Goal: Task Accomplishment & Management: Contribute content

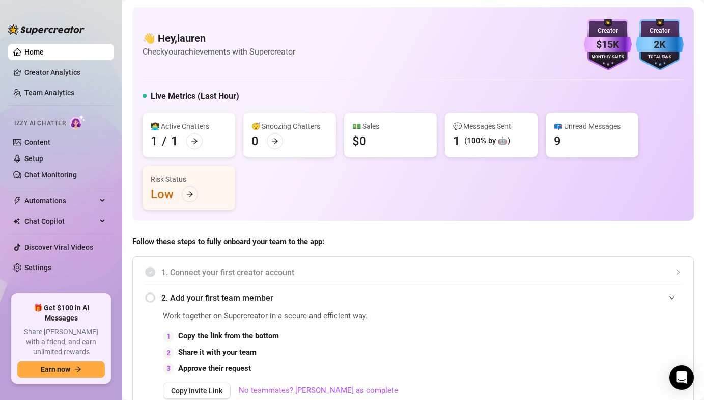
scroll to position [2, 0]
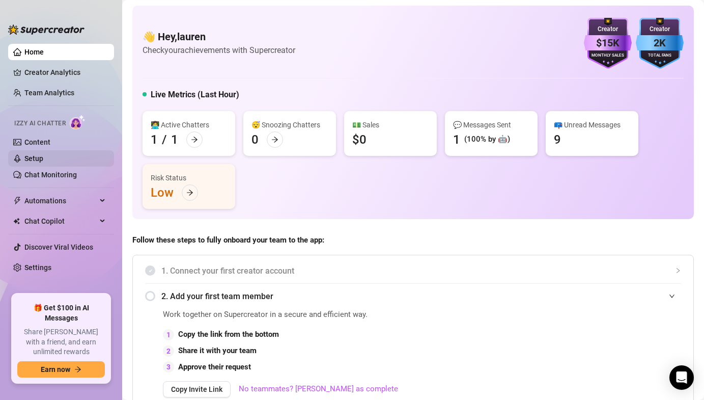
click at [43, 154] on link "Setup" at bounding box center [33, 158] width 19 height 8
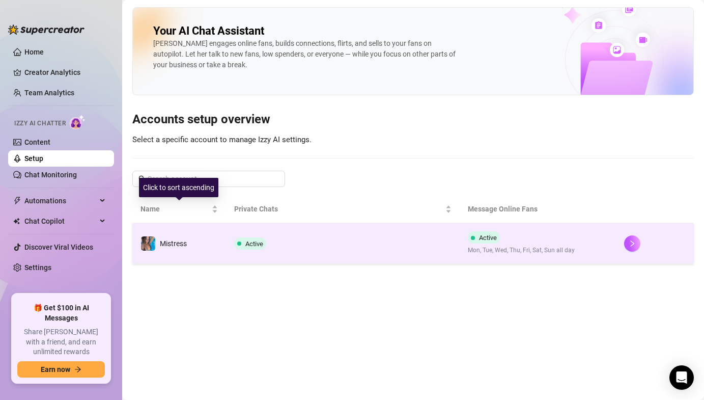
click at [193, 243] on td "Mistress" at bounding box center [179, 243] width 94 height 41
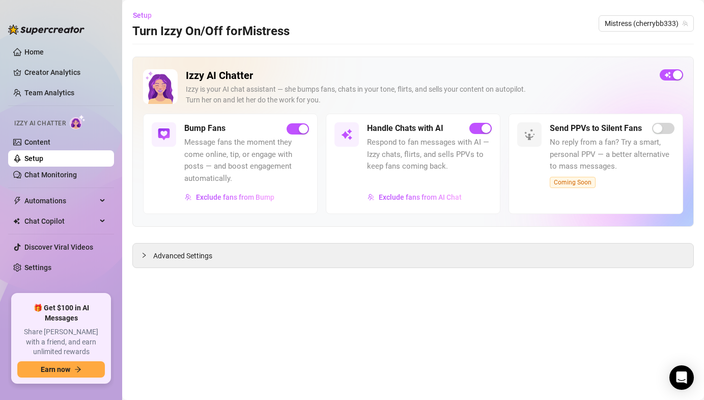
click at [268, 275] on main "Setup Turn Izzy On/Off for Mistress Mistress (cherrybb333) Izzy AI Chatter [PER…" at bounding box center [413, 200] width 582 height 400
click at [150, 18] on span "Setup" at bounding box center [142, 15] width 19 height 8
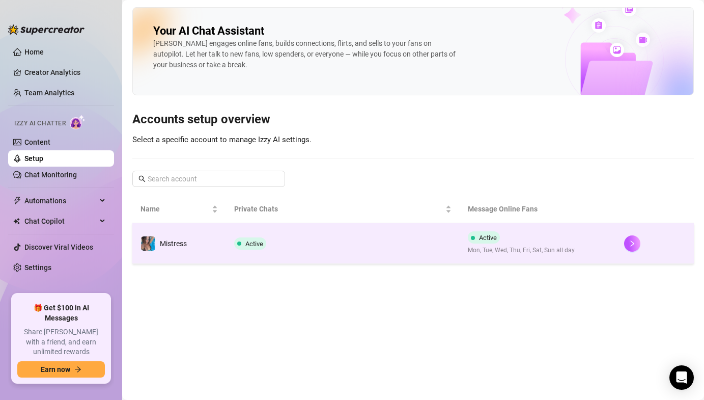
click at [180, 253] on td "Mistress" at bounding box center [179, 243] width 94 height 41
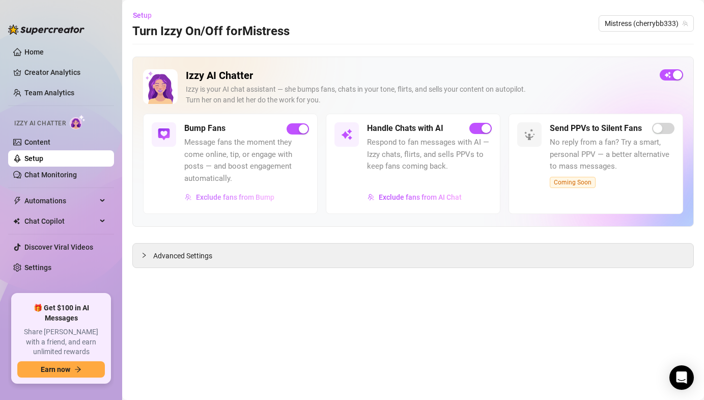
click at [259, 198] on span "Exclude fans from Bump" at bounding box center [235, 197] width 78 height 8
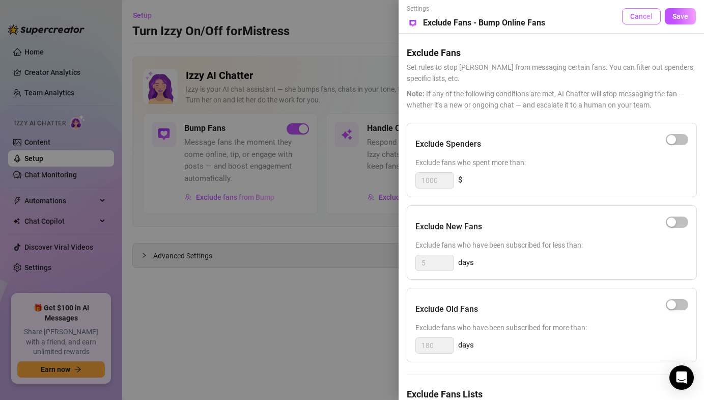
click at [646, 22] on button "Cancel" at bounding box center [641, 16] width 39 height 16
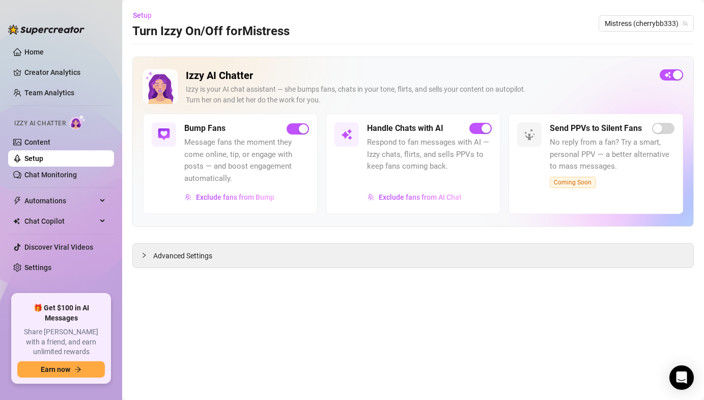
click at [196, 133] on h5 "Bump Fans" at bounding box center [204, 128] width 41 height 12
click at [176, 268] on main "Setup Turn Izzy On/Off for Mistress Mistress (cherrybb333) Izzy AI Chatter [PER…" at bounding box center [413, 200] width 582 height 400
click at [179, 262] on div "Advanced Settings" at bounding box center [413, 255] width 561 height 24
click at [153, 258] on span "Advanced Settings" at bounding box center [182, 255] width 59 height 11
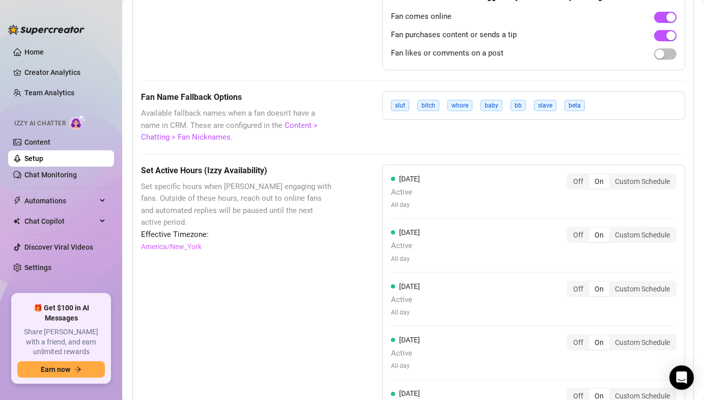
scroll to position [830, 0]
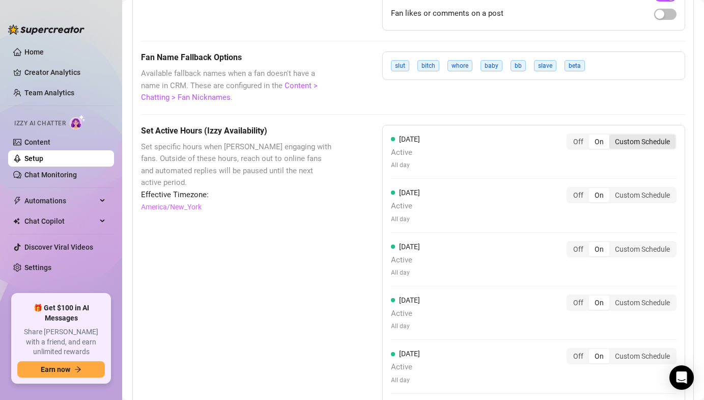
click at [640, 143] on div "Custom Schedule" at bounding box center [643, 141] width 66 height 14
click at [612, 136] on input "Custom Schedule" at bounding box center [612, 136] width 0 height 0
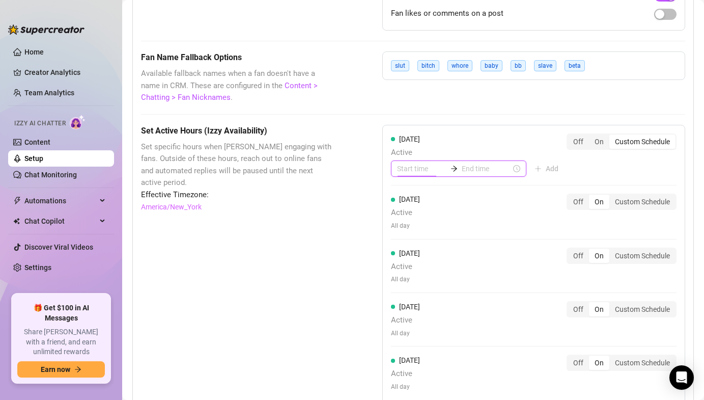
click at [418, 174] on input at bounding box center [421, 168] width 49 height 11
click at [405, 294] on div "10" at bounding box center [405, 293] width 24 height 14
type input "10:00"
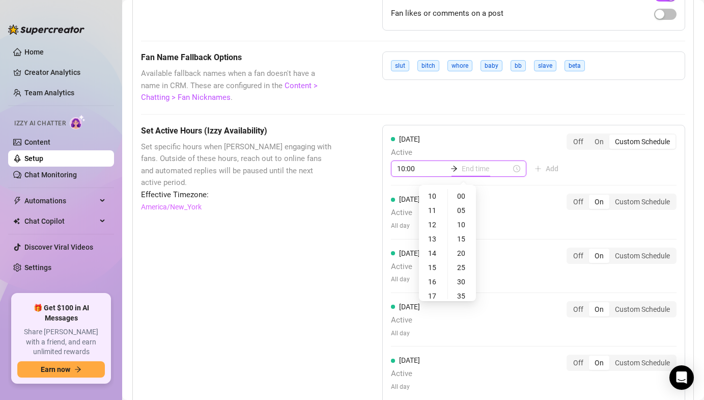
click at [462, 168] on input at bounding box center [486, 168] width 49 height 11
type input "02:00"
type input "22:00"
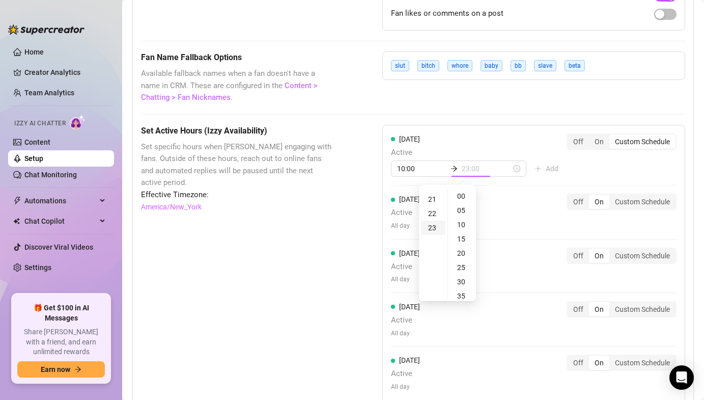
click at [434, 232] on div "23" at bounding box center [433, 228] width 24 height 14
type input "23:55"
click at [462, 196] on div "55" at bounding box center [462, 196] width 24 height 14
click at [484, 179] on div "[DATE] Active 10:00 23:55 Add Off On Custom Schedule [DATE] Active All day Off …" at bounding box center [533, 321] width 303 height 392
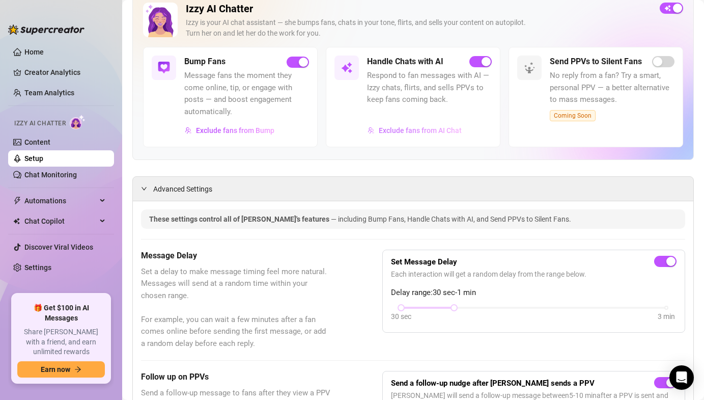
scroll to position [0, 0]
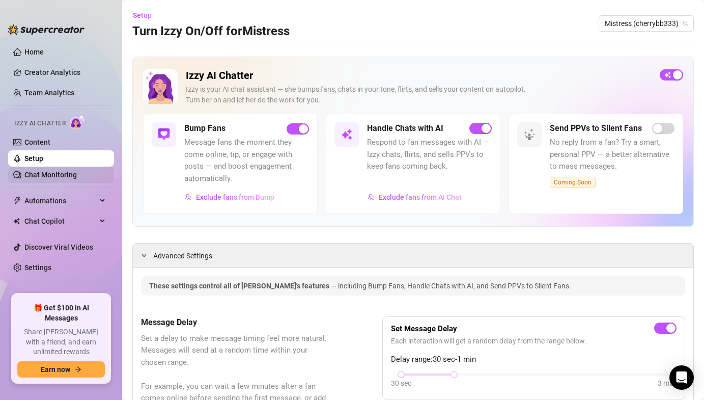
click at [65, 175] on link "Chat Monitoring" at bounding box center [50, 175] width 52 height 8
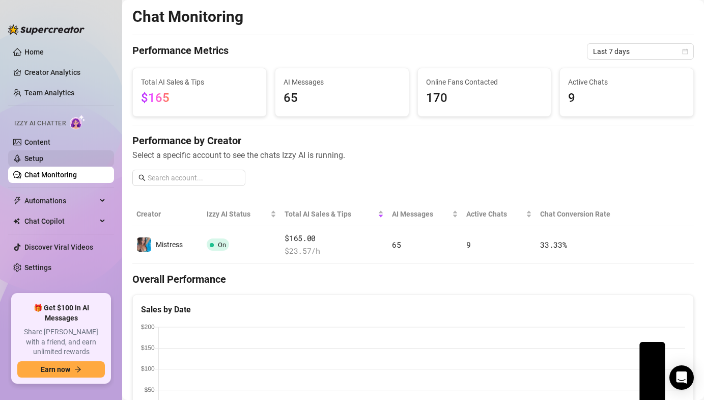
click at [43, 162] on link "Setup" at bounding box center [33, 158] width 19 height 8
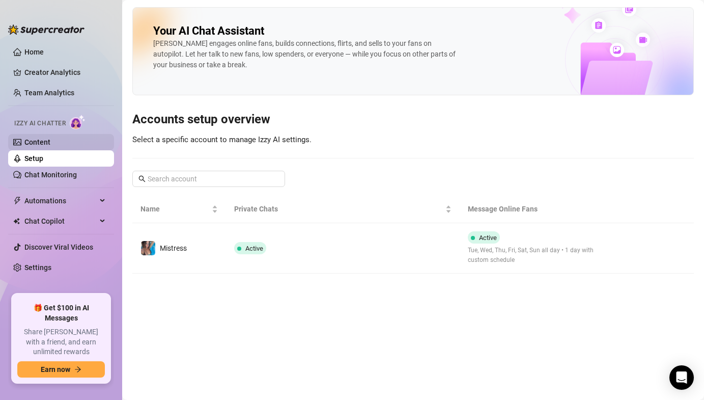
click at [50, 142] on link "Content" at bounding box center [37, 142] width 26 height 8
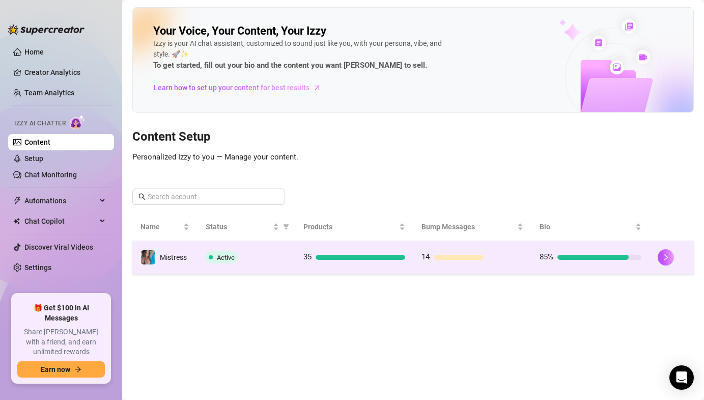
click at [168, 254] on span "Mistress" at bounding box center [173, 257] width 27 height 8
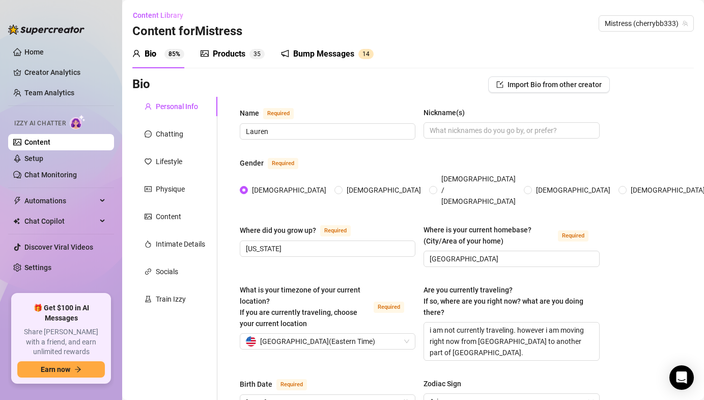
click at [247, 57] on div "Products 3 5" at bounding box center [233, 54] width 64 height 12
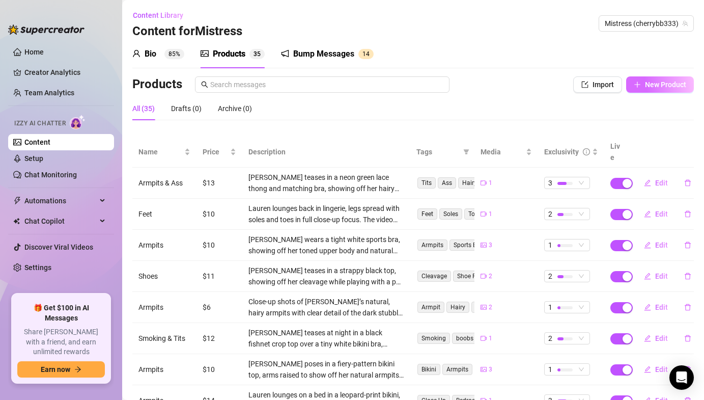
click at [643, 78] on button "New Product" at bounding box center [660, 84] width 68 height 16
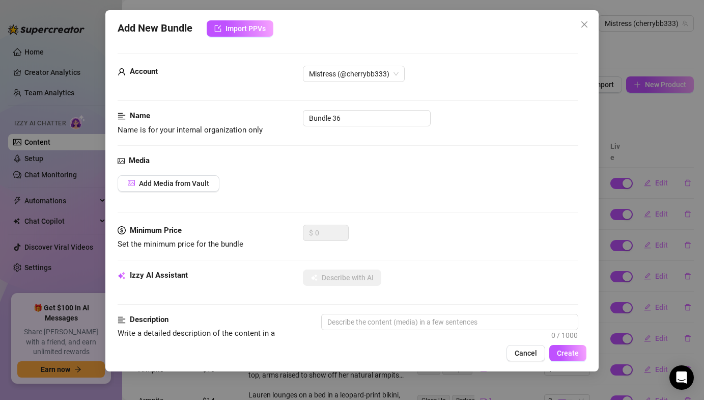
click at [526, 362] on div "Add New Bundle Import PPVs Account Mistress (@cherrybb333) Name Name is for you…" at bounding box center [351, 190] width 493 height 361
click at [529, 356] on span "Cancel" at bounding box center [526, 353] width 22 height 8
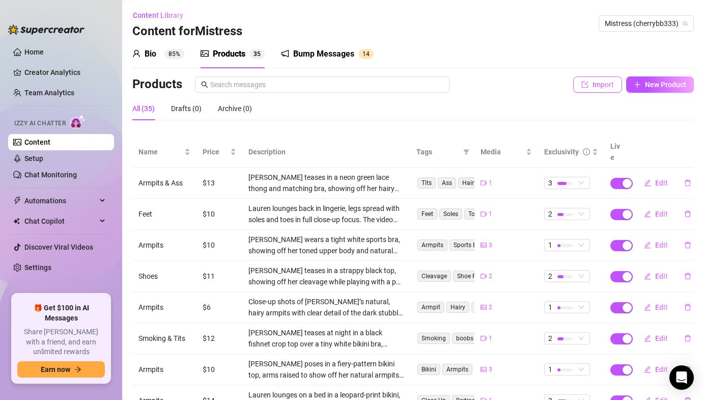
click at [604, 78] on button "Import" at bounding box center [597, 84] width 49 height 16
type textarea "Type your message here..."
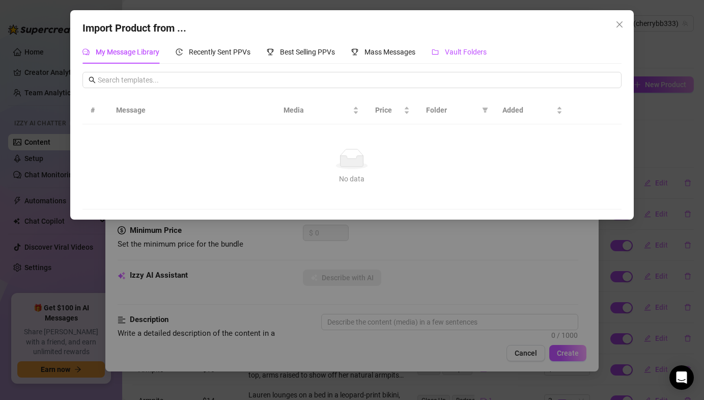
click at [459, 57] on div "Vault Folders" at bounding box center [459, 51] width 55 height 11
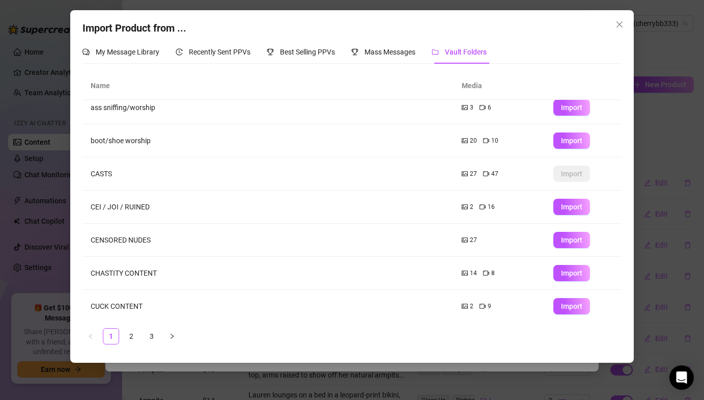
scroll to position [111, 0]
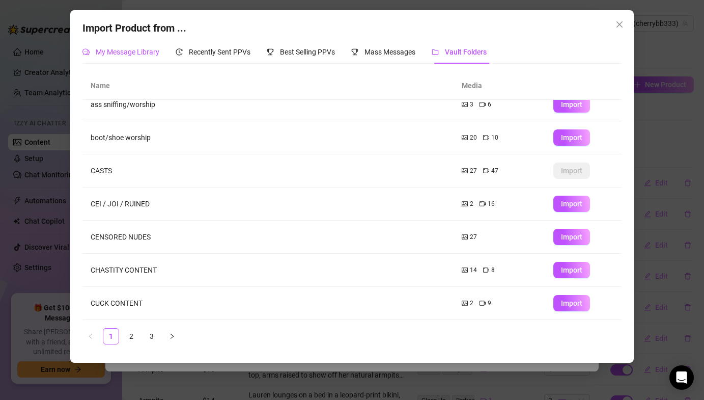
click at [132, 53] on span "My Message Library" at bounding box center [128, 52] width 64 height 8
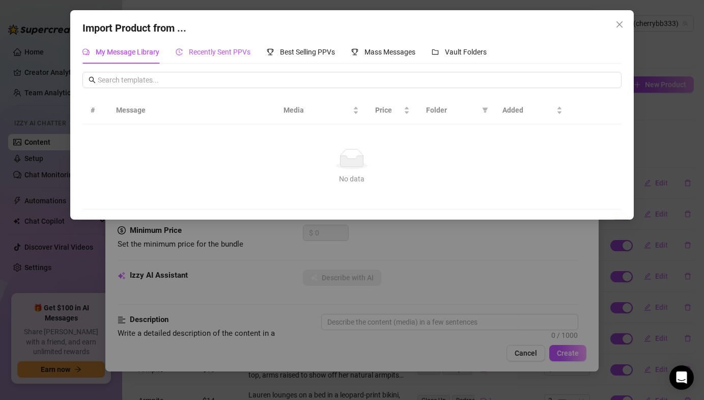
click at [199, 55] on span "Recently Sent PPVs" at bounding box center [220, 52] width 62 height 8
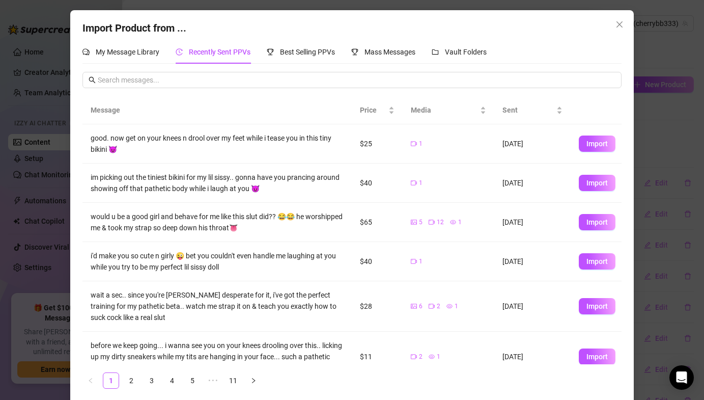
click at [328, 89] on div "Message Price Media Sent good. now get on your knees n drool over my feet while…" at bounding box center [352, 234] width 539 height 325
click at [312, 83] on input "text" at bounding box center [356, 79] width 517 height 11
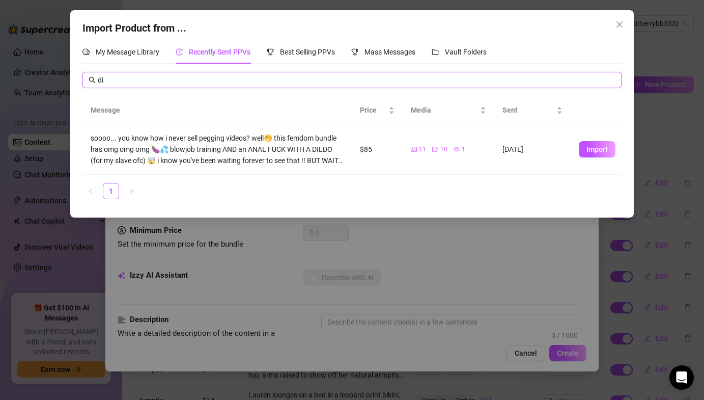
type input "d"
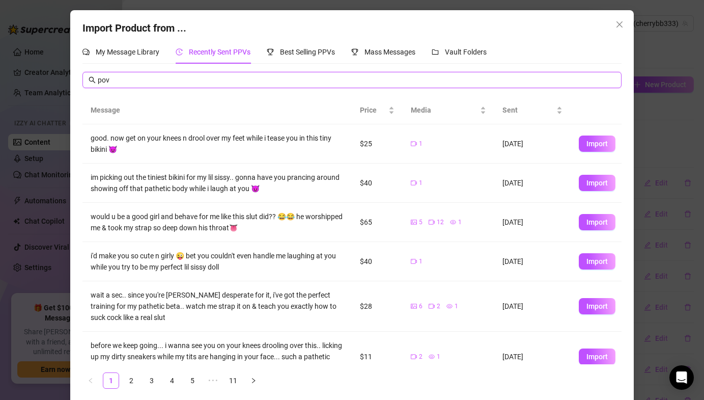
type input "pov"
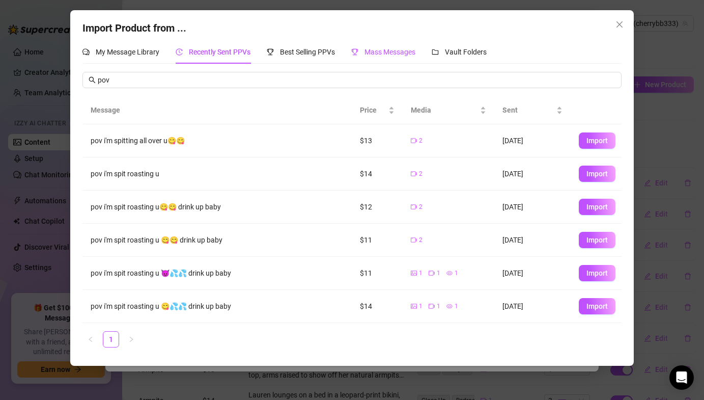
click at [410, 52] on span "Mass Messages" at bounding box center [390, 52] width 51 height 8
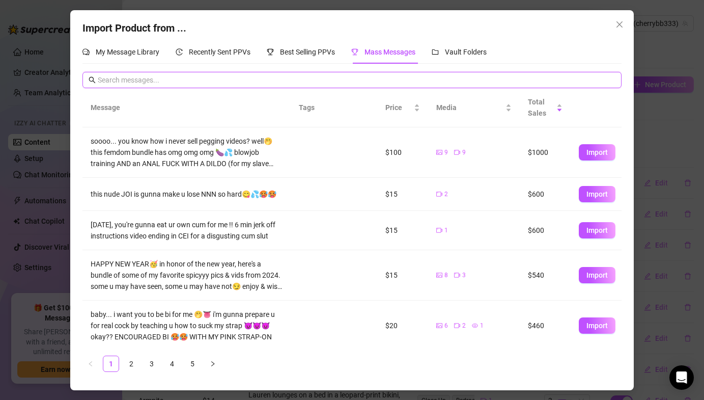
click at [305, 84] on input "text" at bounding box center [356, 79] width 517 height 11
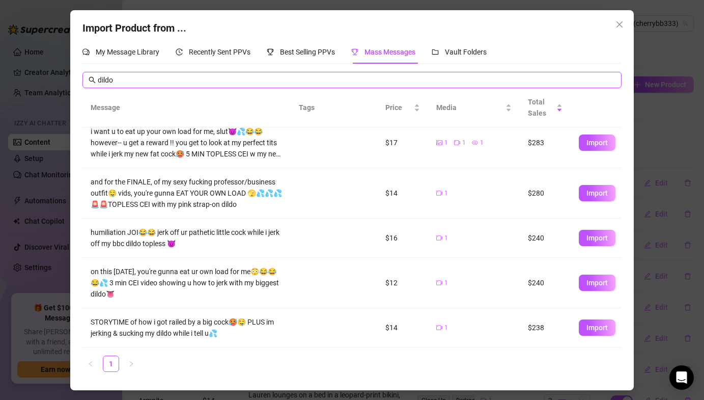
scroll to position [0, 0]
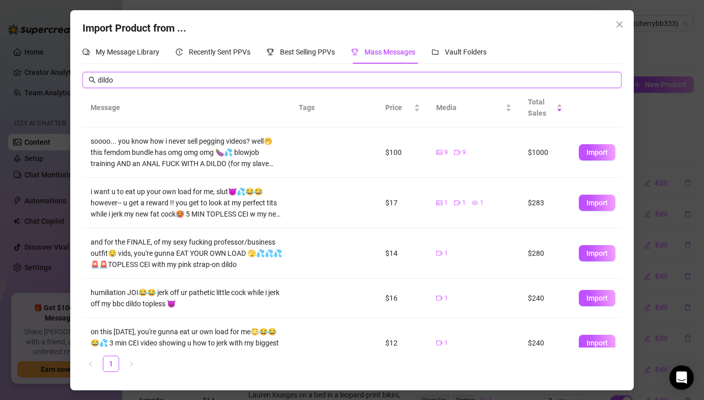
click at [143, 77] on input "dildo" at bounding box center [356, 79] width 517 height 11
type input "o"
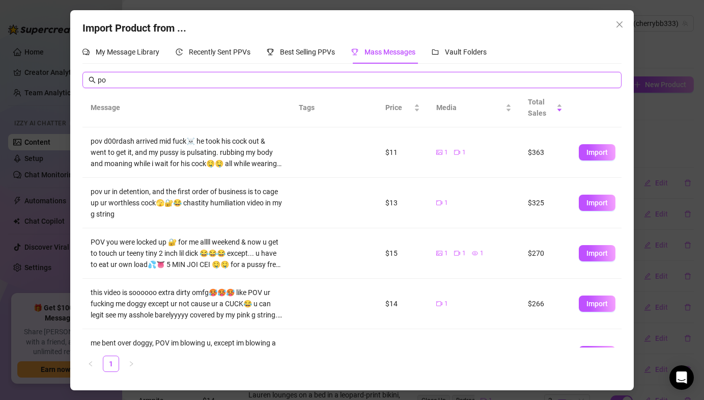
type input "p"
type input "s"
type input "dildo"
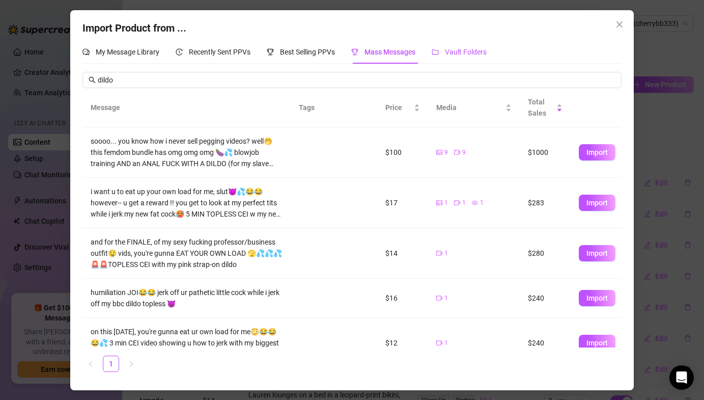
click at [444, 58] on div "Vault Folders" at bounding box center [459, 51] width 55 height 11
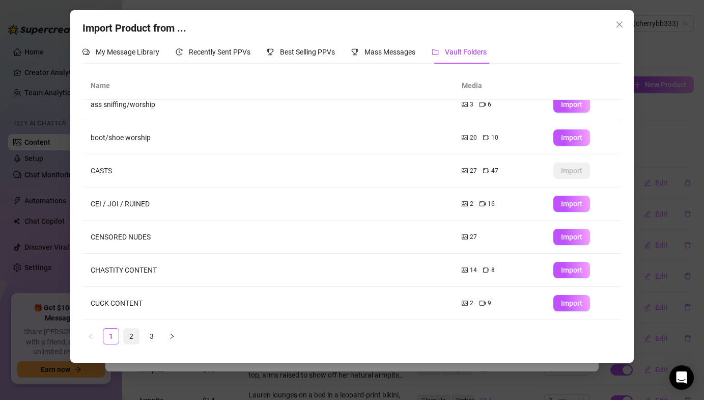
click at [132, 340] on link "2" at bounding box center [131, 335] width 15 height 15
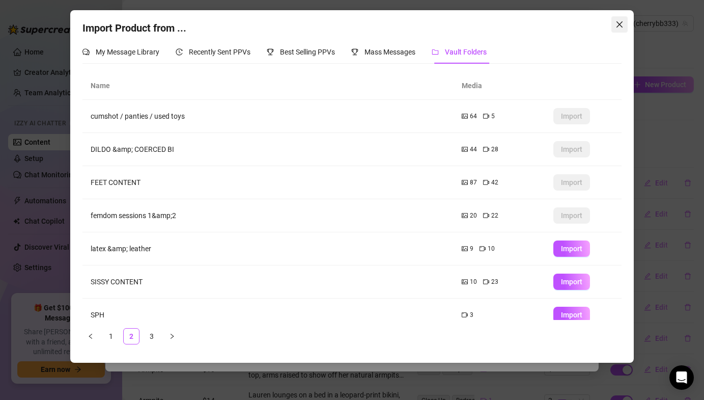
click at [619, 25] on icon "close" at bounding box center [620, 24] width 6 height 6
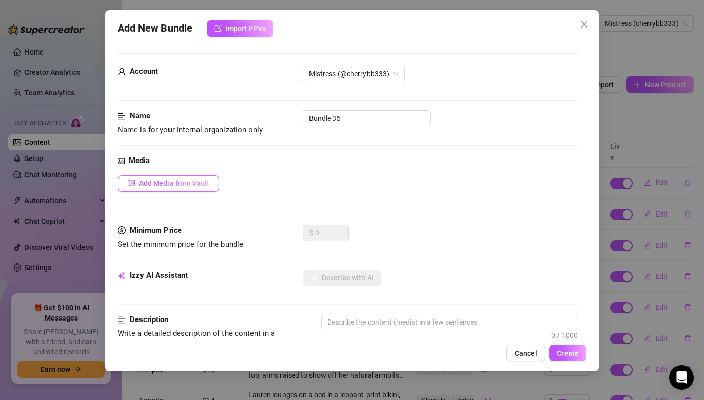
click at [202, 177] on button "Add Media from Vault" at bounding box center [169, 183] width 102 height 16
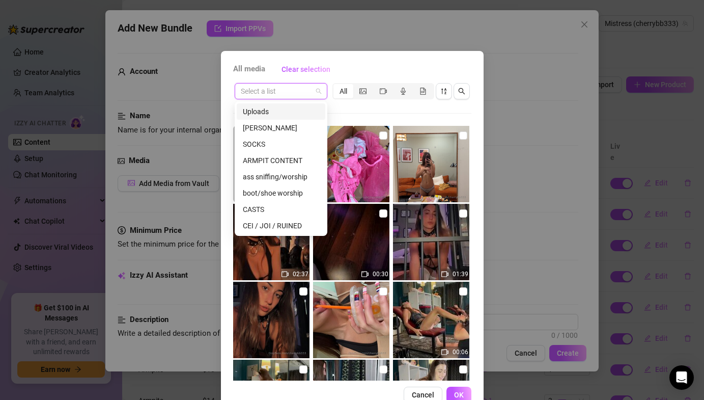
click at [311, 86] on input "search" at bounding box center [276, 91] width 71 height 15
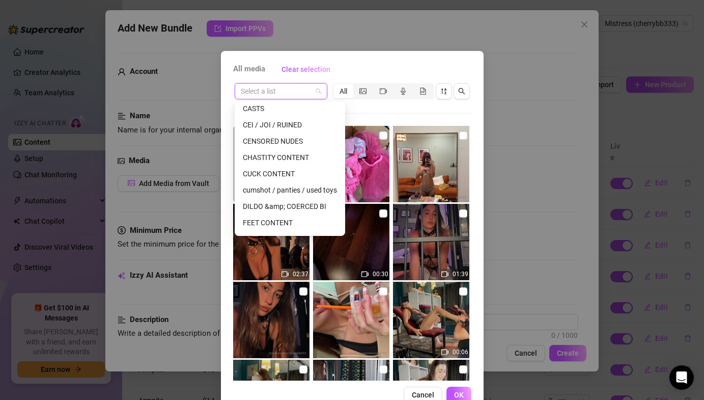
scroll to position [107, 0]
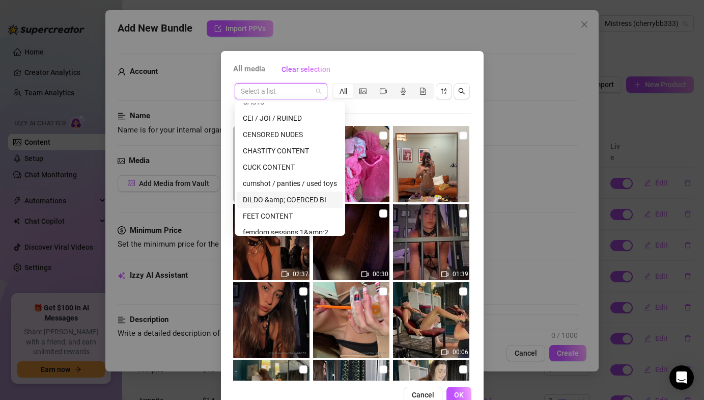
click at [280, 194] on div "DILDO &amp; COERCED BI" at bounding box center [290, 199] width 94 height 11
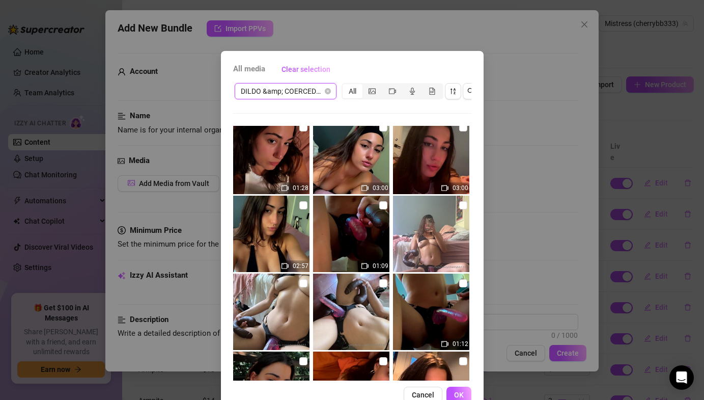
scroll to position [1414, 0]
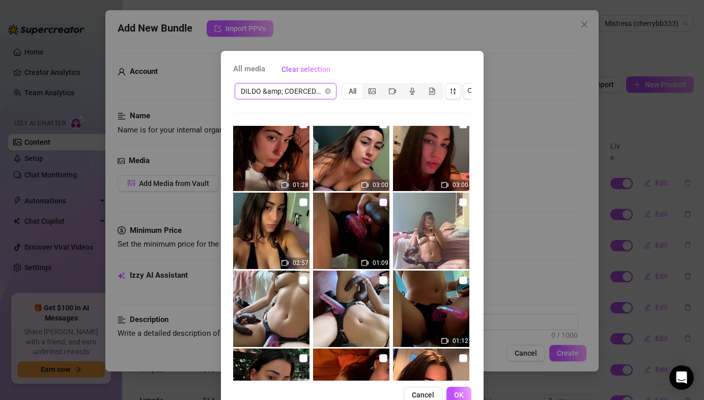
click at [384, 203] on input "checkbox" at bounding box center [383, 202] width 8 height 8
checkbox input "true"
click at [460, 397] on span "OK" at bounding box center [459, 395] width 10 height 8
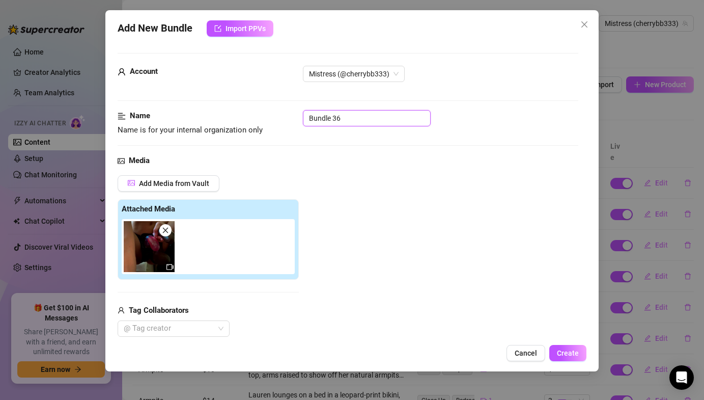
click at [324, 122] on input "Bundle 36" at bounding box center [367, 118] width 128 height 16
click at [322, 122] on input "Bundle 36" at bounding box center [367, 118] width 128 height 16
click at [322, 124] on input "Bundle 36" at bounding box center [367, 118] width 128 height 16
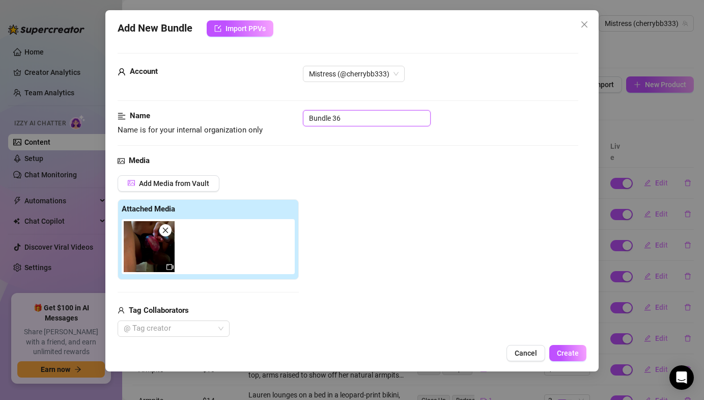
click at [322, 124] on input "Bundle 36" at bounding box center [367, 118] width 128 height 16
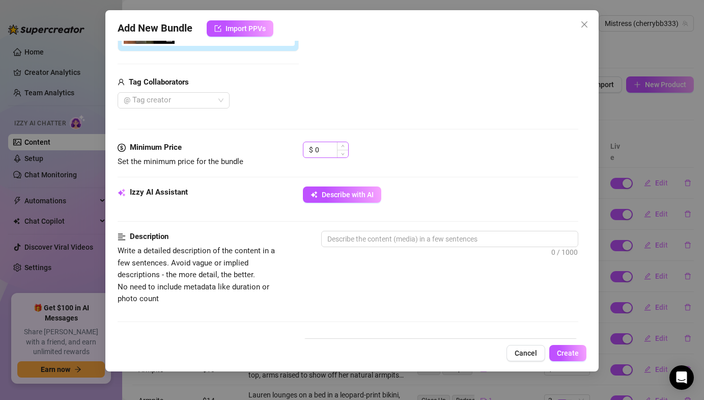
scroll to position [229, 0]
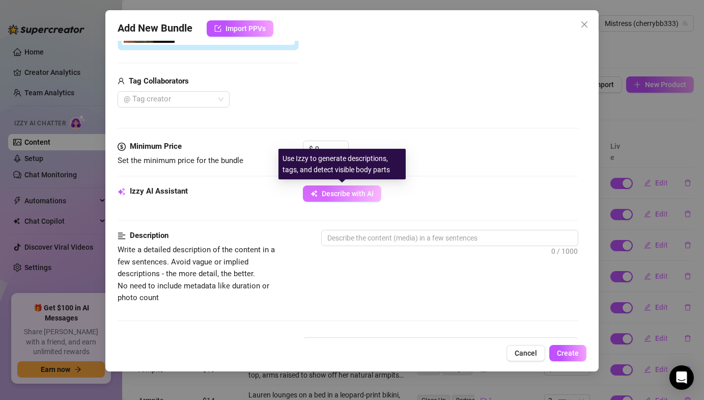
type input "Dildo"
click at [340, 191] on span "Describe with AI" at bounding box center [348, 193] width 52 height 8
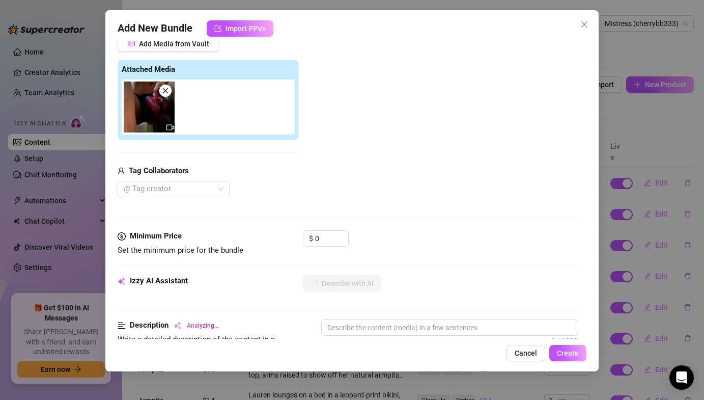
scroll to position [149, 0]
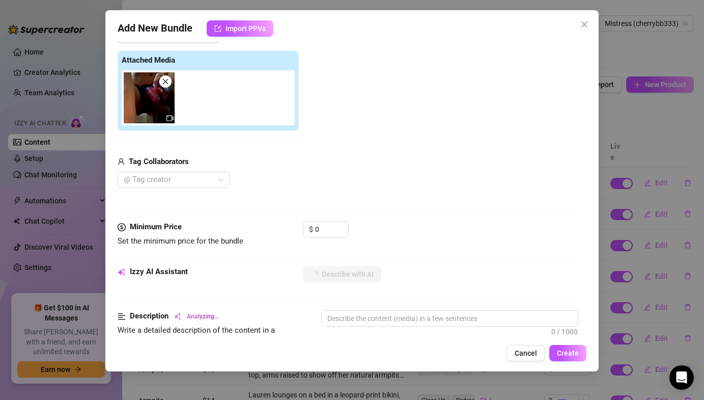
type textarea "Lauren"
type textarea "[PERSON_NAME] wears"
type textarea "[PERSON_NAME] wears black"
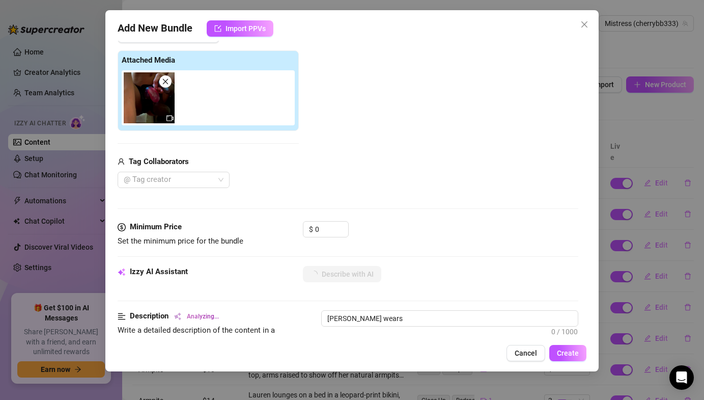
type textarea "[PERSON_NAME] wears black"
type textarea "[PERSON_NAME] wears black lingerie"
type textarea "[PERSON_NAME] wears black lingerie and"
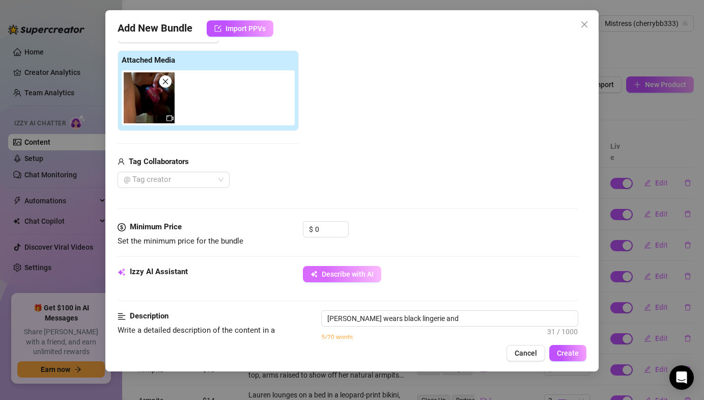
type textarea "[PERSON_NAME] wears black lingerie and thigh-high"
type textarea "[PERSON_NAME] wears black lingerie and thigh-high boots"
type textarea "[PERSON_NAME] wears black lingerie and thigh-high boots while"
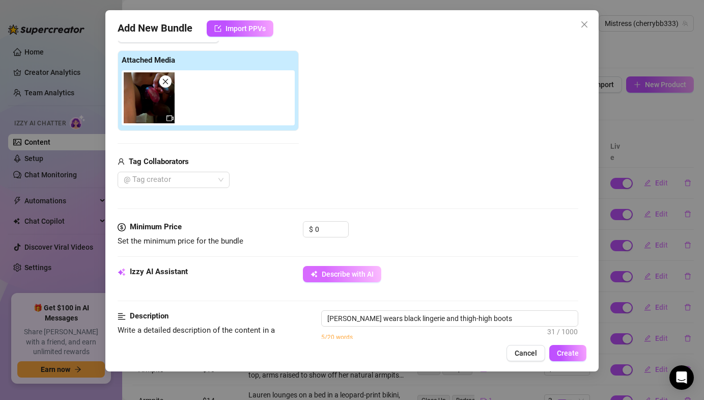
type textarea "[PERSON_NAME] wears black lingerie and thigh-high boots while"
type textarea "[PERSON_NAME] wears black lingerie and thigh-high boots while stroking"
type textarea "[PERSON_NAME] wears black lingerie and thigh-high boots while stroking a"
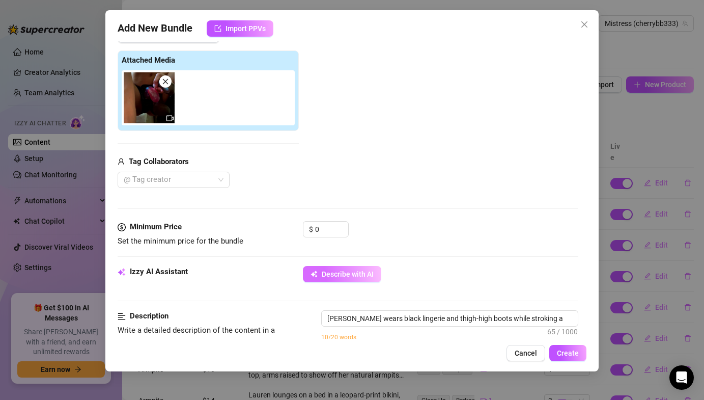
type textarea "[PERSON_NAME] wears black lingerie and thigh-high boots while stroking a thick,"
type textarea "[PERSON_NAME] wears black lingerie and thigh-high boots while stroking a thick,…"
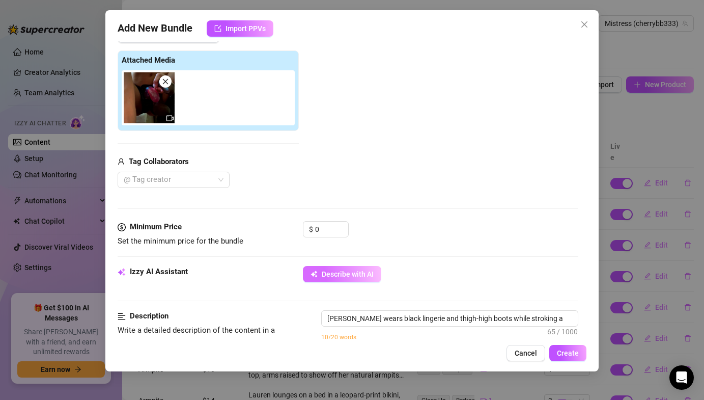
type textarea "[PERSON_NAME] wears black lingerie and thigh-high boots while stroking a thick,…"
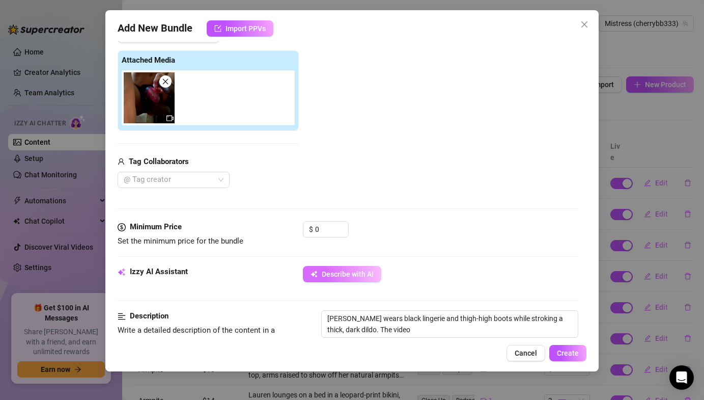
type textarea "[PERSON_NAME] wears black lingerie and thigh-high boots while stroking a thick,…"
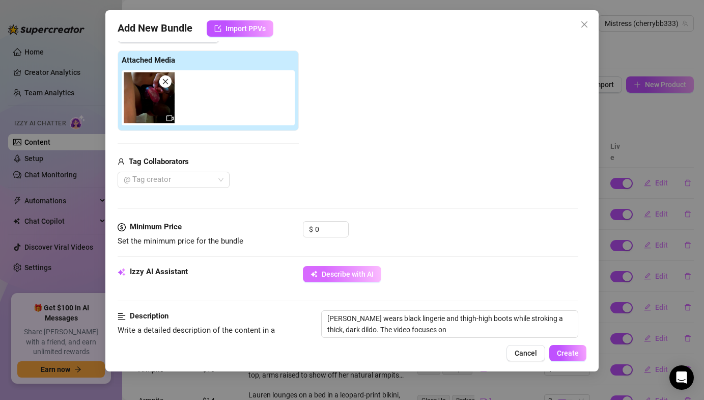
type textarea "[PERSON_NAME] wears black lingerie and thigh-high boots while stroking a thick,…"
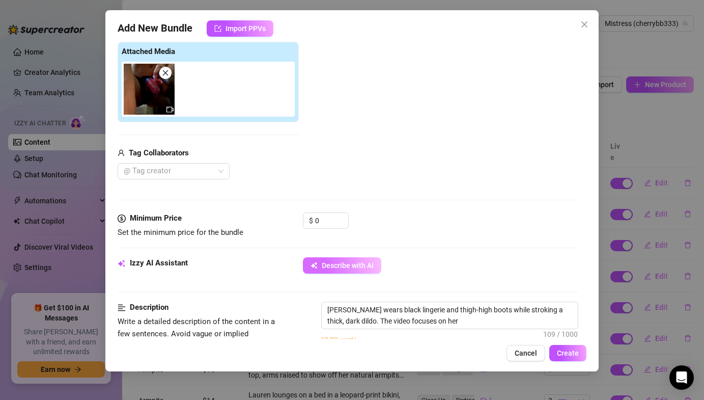
type textarea "[PERSON_NAME] wears black lingerie and thigh-high boots while stroking a thick,…"
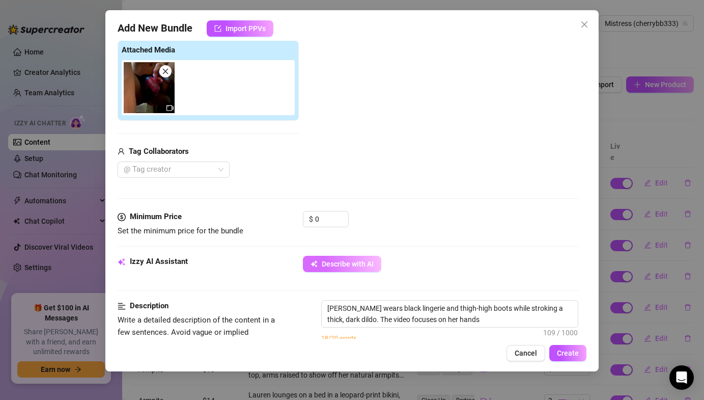
type textarea "[PERSON_NAME] wears black lingerie and thigh-high boots while stroking a thick,…"
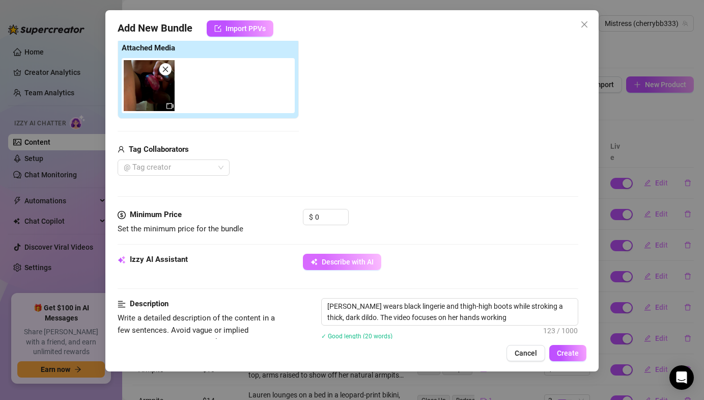
type textarea "[PERSON_NAME] wears black lingerie and thigh-high boots while stroking a thick,…"
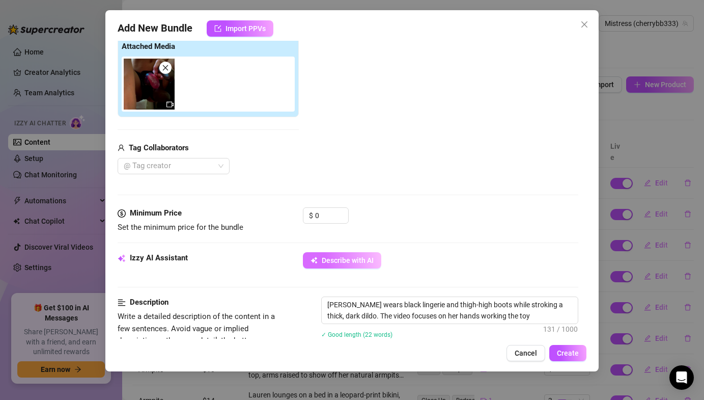
type textarea "[PERSON_NAME] wears black lingerie and thigh-high boots while stroking a thick,…"
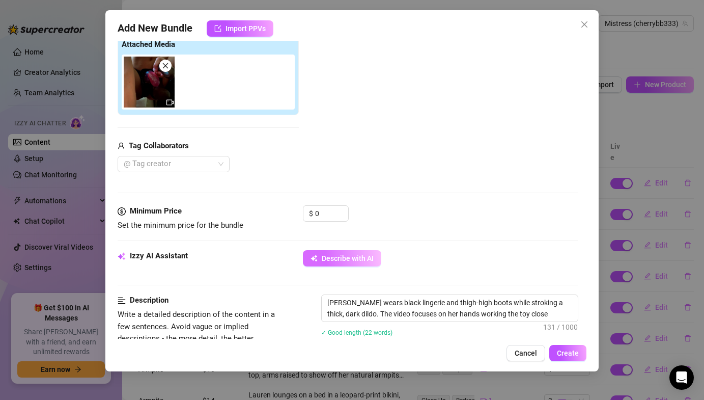
type textarea "[PERSON_NAME] wears black lingerie and thigh-high boots while stroking a thick,…"
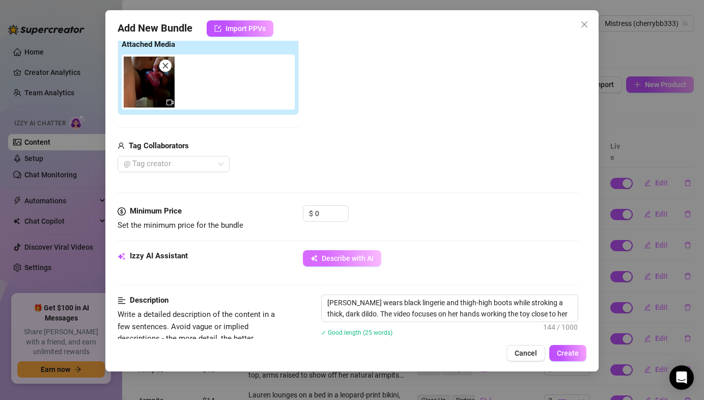
type textarea "[PERSON_NAME] wears black lingerie and thigh-high boots while stroking a thick,…"
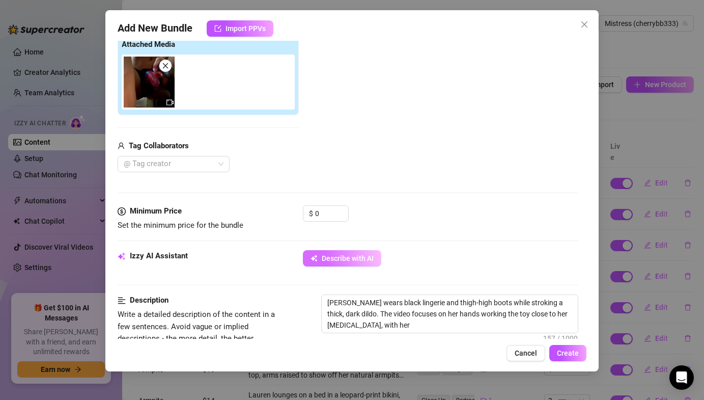
type textarea "[PERSON_NAME] wears black lingerie and thigh-high boots while stroking a thick,…"
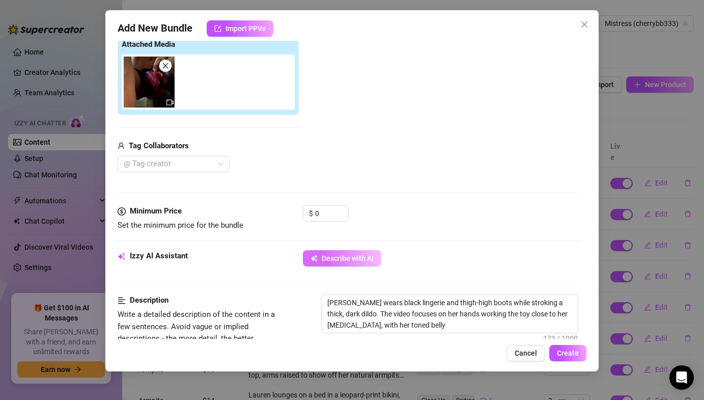
type textarea "[PERSON_NAME] wears black lingerie and thigh-high boots while stroking a thick,…"
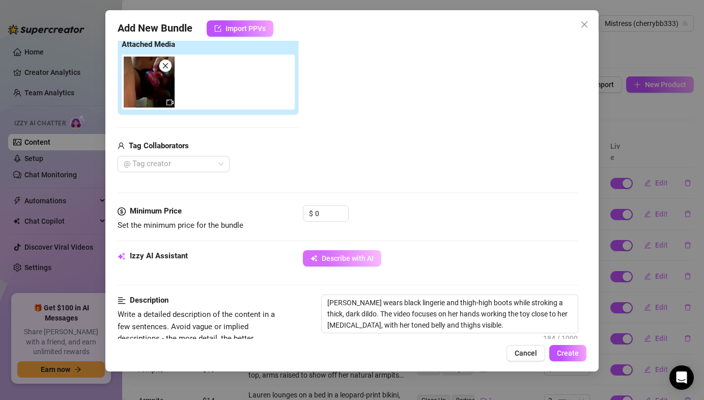
type textarea "[PERSON_NAME] wears black lingerie and thigh-high boots while stroking a thick,…"
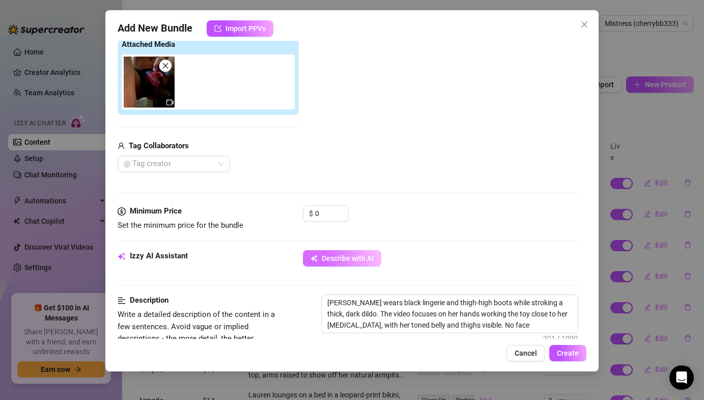
type textarea "[PERSON_NAME] wears black lingerie and thigh-high boots while stroking a thick,…"
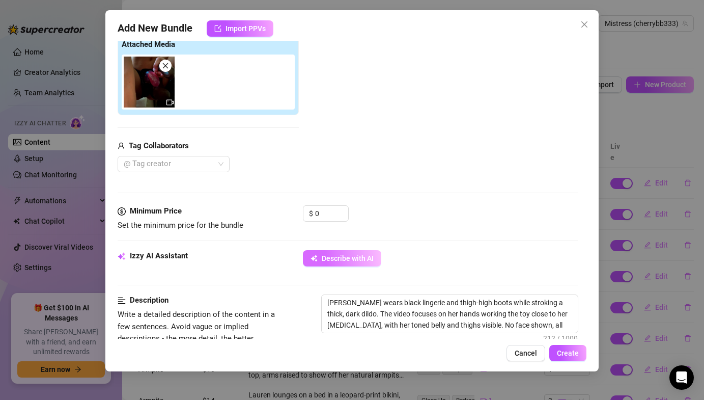
type textarea "[PERSON_NAME] wears black lingerie and thigh-high boots while stroking a thick,…"
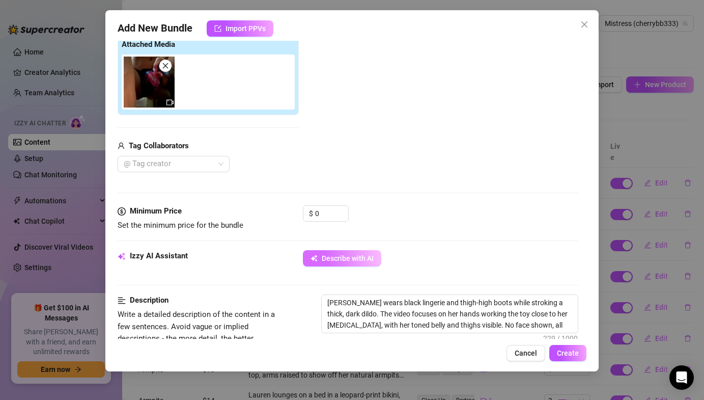
type textarea "[PERSON_NAME] wears black lingerie and thigh-high boots while stroking a thick,…"
click at [397, 299] on textarea "[PERSON_NAME] wears black lingerie and thigh-high boots while stroking a thick,…" at bounding box center [450, 319] width 256 height 49
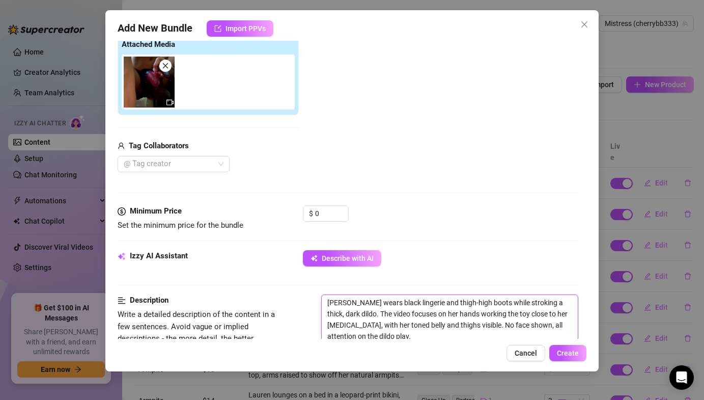
type textarea "[PERSON_NAME] wears black b and thigh-high boots while stroking a thick, dark d…"
type textarea "[PERSON_NAME] wears black bi and thigh-high boots while stroking a thick, dark …"
type textarea "[PERSON_NAME] wears black bik and thigh-high boots while stroking a thick, dark…"
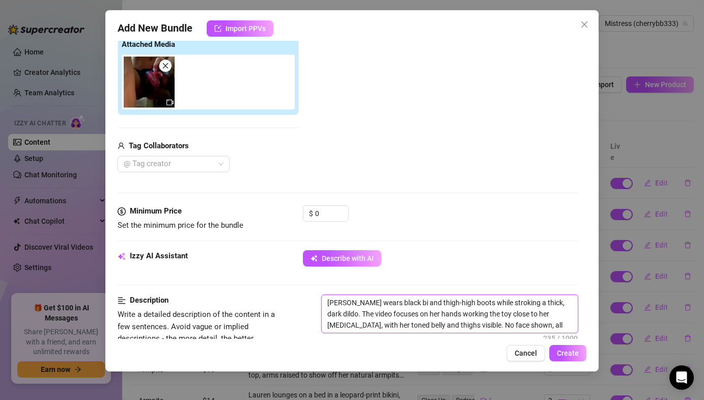
type textarea "[PERSON_NAME] wears black bik and thigh-high boots while stroking a thick, dark…"
type textarea "[PERSON_NAME] wears black biki and thigh-high boots while stroking a thick, dar…"
type textarea "[PERSON_NAME] wears black bikin and thigh-high boots while stroking a thick, da…"
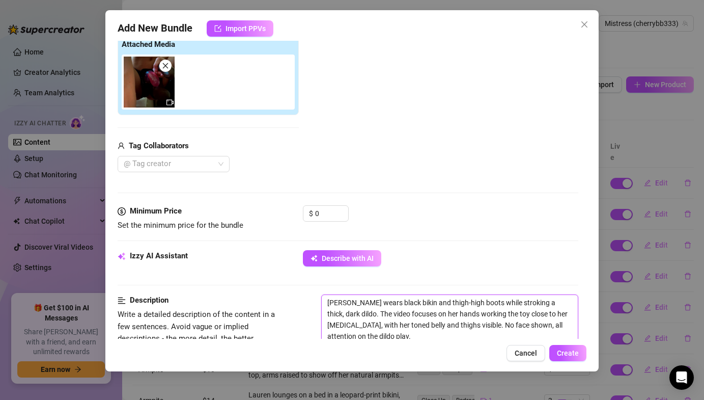
type textarea "[PERSON_NAME] wears black bikini and thigh-high boots while stroking a thick, d…"
click at [375, 305] on textarea "[PERSON_NAME] wears black bikini and thigh-high boots while stroking a thick, d…" at bounding box center [450, 319] width 256 height 49
type textarea "[PERSON_NAME] wears balack bikini and thigh-high boots while stroking a thick, …"
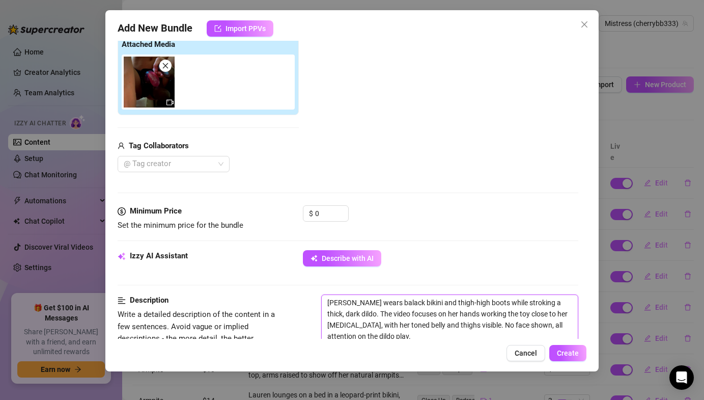
type textarea "[PERSON_NAME] wears black bikini and thigh-high boots while stroking a thick, d…"
type textarea "[PERSON_NAME] wears balack bikini and thigh-high boots while stroking a thick, …"
type textarea "[PERSON_NAME] wears black bikini and thigh-high boots while stroking a thick, d…"
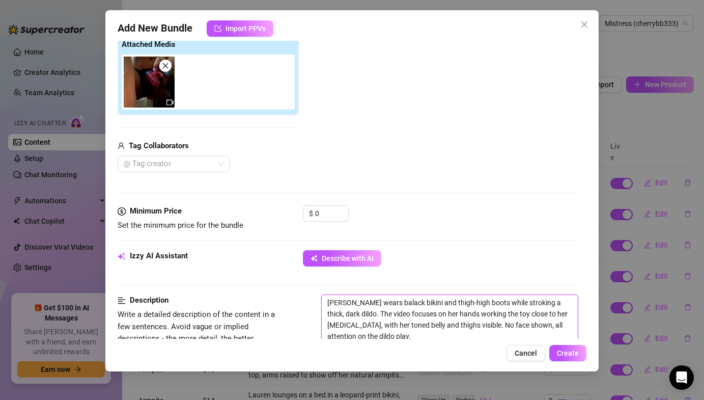
type textarea "[PERSON_NAME] wears black bikini and thigh-high boots while stroking a thick, d…"
type textarea "[PERSON_NAME] wears lack bikini and thigh-high boots while stroking a thick, da…"
type textarea "[PERSON_NAME] wears [PERSON_NAME] bikini and thigh-high boots while stroking a …"
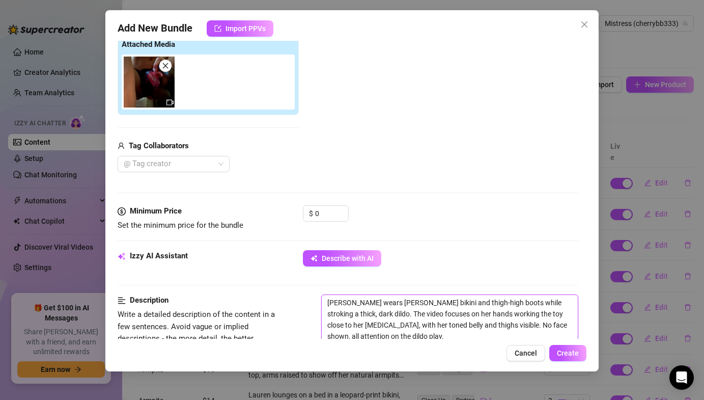
type textarea "[PERSON_NAME] wears a lack bikini and thigh-high boots while stroking a thick, …"
type textarea "[PERSON_NAME] wears a black bikini and thigh-high boots while stroking a thick,…"
click at [396, 337] on textarea "[PERSON_NAME] wears a black bikini and thigh-high boots while stroking a thick,…" at bounding box center [450, 319] width 256 height 49
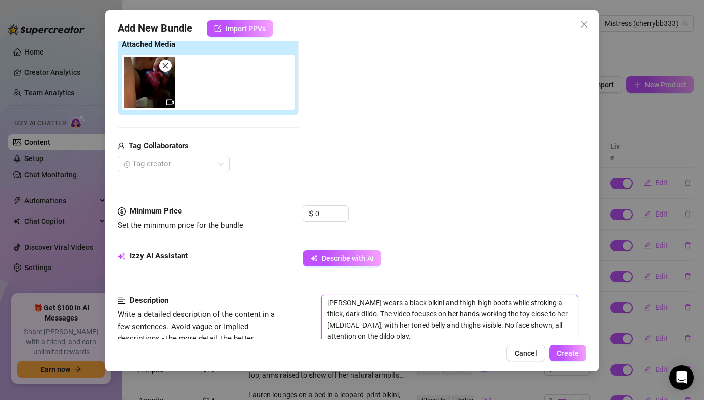
type textarea "[PERSON_NAME] wears a black bikini and thigh-high boots while stroking a thick,…"
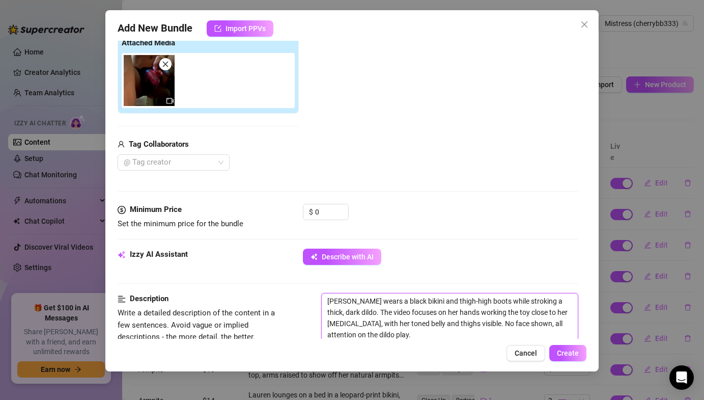
type textarea "[PERSON_NAME] wears a black bikini and thigh-high boots while stroking a thick,…"
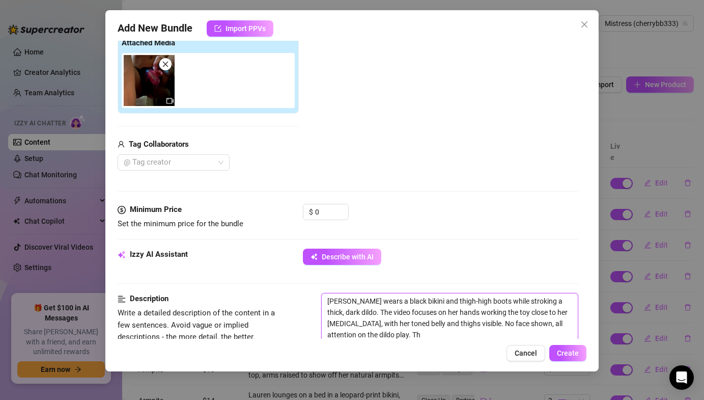
type textarea "[PERSON_NAME] wears a black bikini and thigh-high boots while stroking a thick,…"
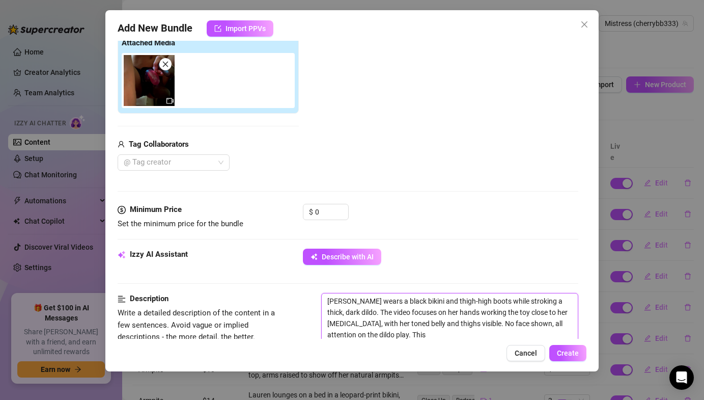
type textarea "[PERSON_NAME] wears a black bikini and thigh-high boots while stroking a thick,…"
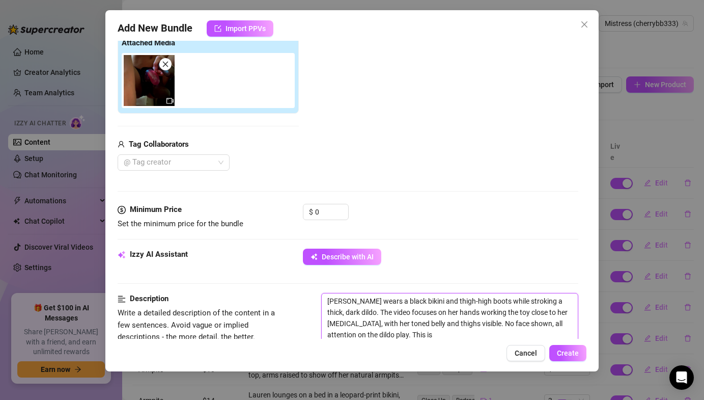
type textarea "[PERSON_NAME] wears a black bikini and thigh-high boots while stroking a thick,…"
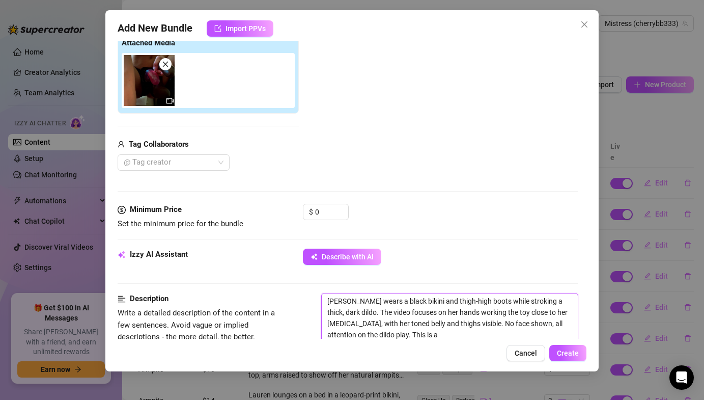
type textarea "[PERSON_NAME] wears a black bikini and thigh-high boots while stroking a thick,…"
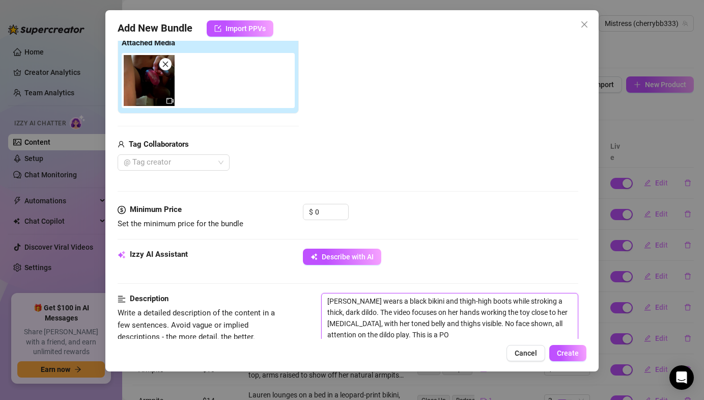
type textarea "[PERSON_NAME] wears a black bikini and thigh-high boots while stroking a thick,…"
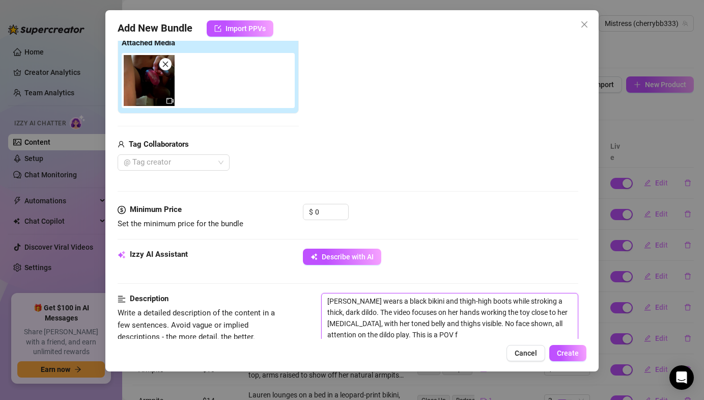
type textarea "[PERSON_NAME] wears a black bikini and thigh-high boots while stroking a thick,…"
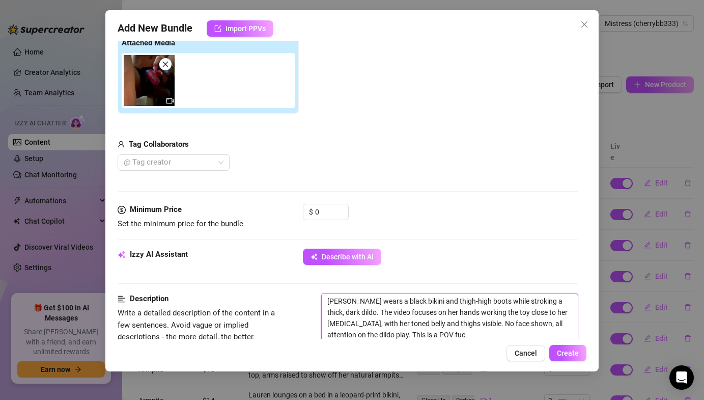
type textarea "[PERSON_NAME] wears a black bikini and thigh-high boots while stroking a thick,…"
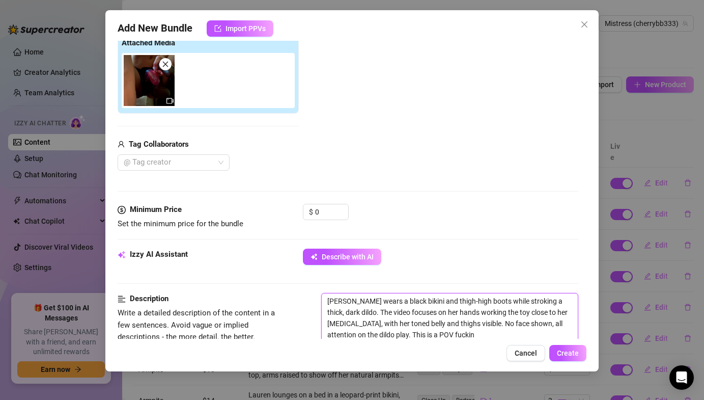
type textarea "[PERSON_NAME] wears a black bikini and thigh-high boots while stroking a thick,…"
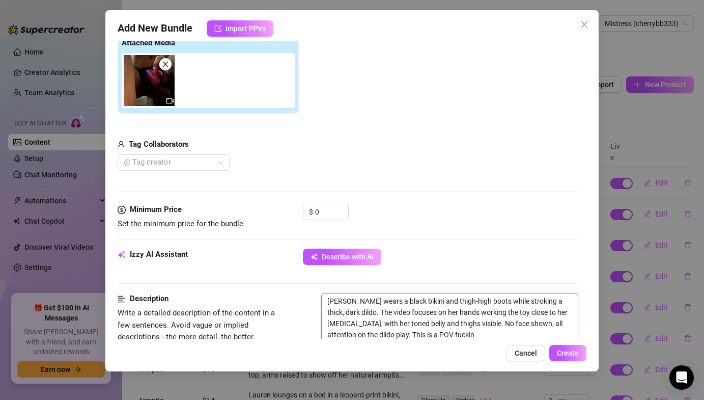
type textarea "[PERSON_NAME] wears a black bikini and thigh-high boots while stroking a thick,…"
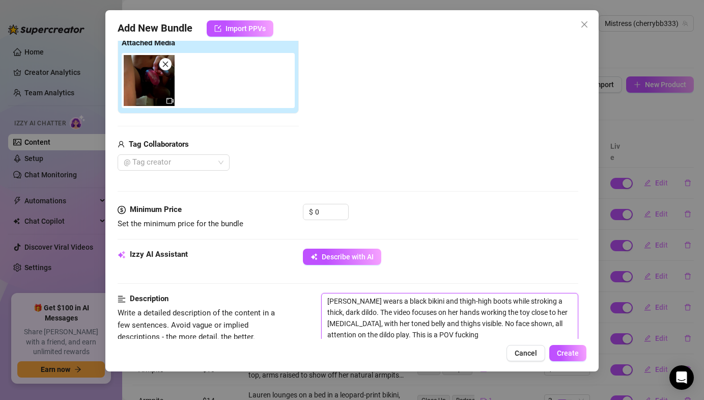
type textarea "[PERSON_NAME] wears a black bikini and thigh-high boots while stroking a thick,…"
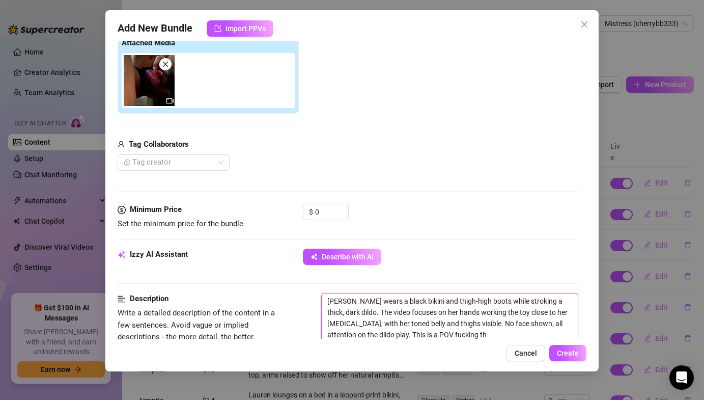
type textarea "[PERSON_NAME] wears a black bikini and thigh-high boots while stroking a thick,…"
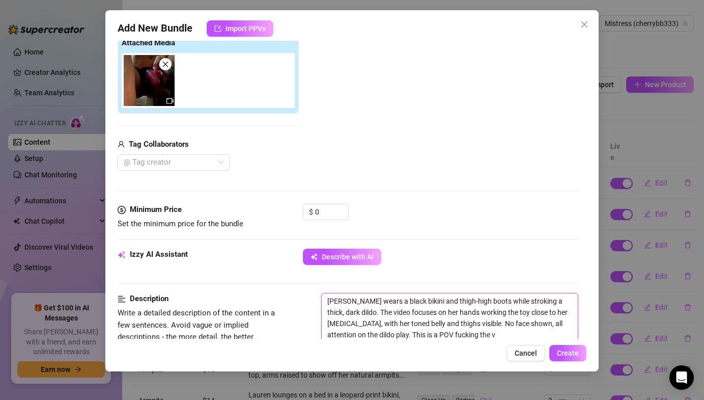
type textarea "[PERSON_NAME] wears a black bikini and thigh-high boots while stroking a thick,…"
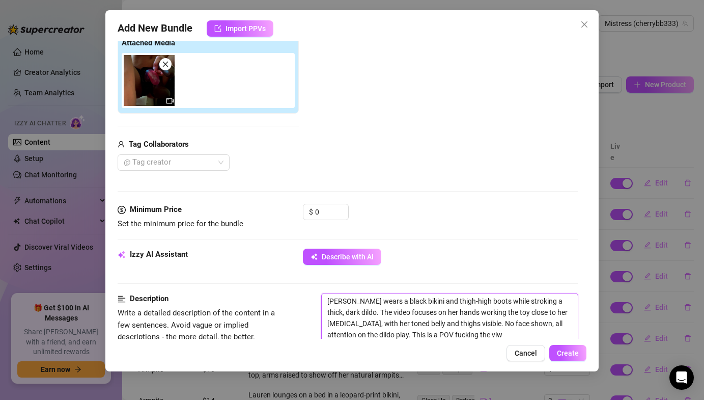
type textarea "[PERSON_NAME] wears a black bikini and thigh-high boots while stroking a thick,…"
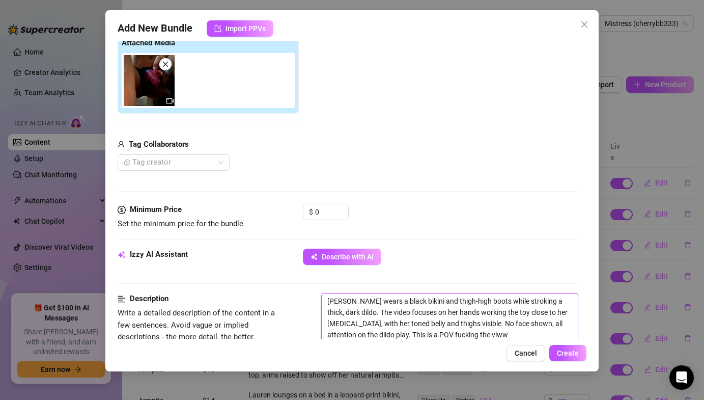
type textarea "[PERSON_NAME] wears a black bikini and thigh-high boots while stroking a thick,…"
click at [495, 335] on textarea "[PERSON_NAME] wears a black bikini and thigh-high boots while stroking a thick,…" at bounding box center [450, 317] width 256 height 49
click at [335, 214] on input "0" at bounding box center [331, 211] width 33 height 15
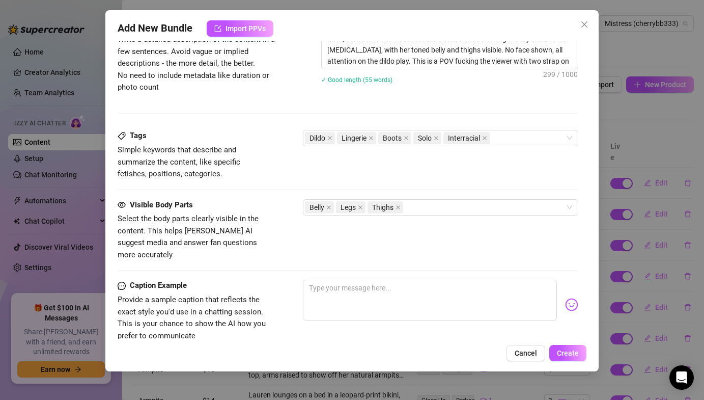
scroll to position [444, 0]
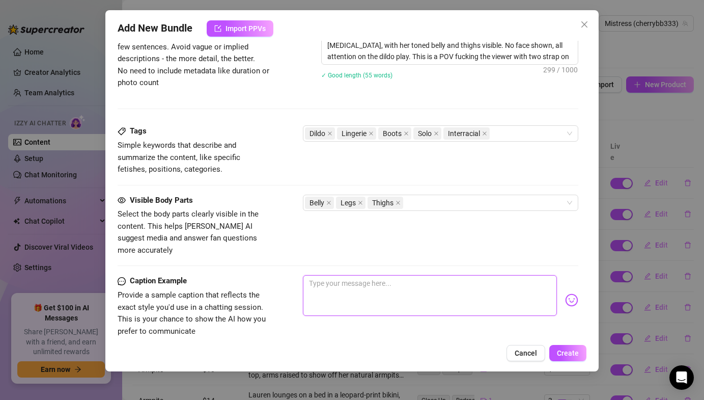
click at [333, 276] on textarea at bounding box center [430, 295] width 254 height 41
paste textarea "POV you're sucking on my pink strap and bbc dildo👅"
click at [443, 275] on textarea "POV you're sucking on my pink strap and bbc dildo👅" at bounding box center [430, 295] width 254 height 41
click at [438, 275] on textarea "POV you're sucking on my strap on dildo👅" at bounding box center [430, 295] width 254 height 41
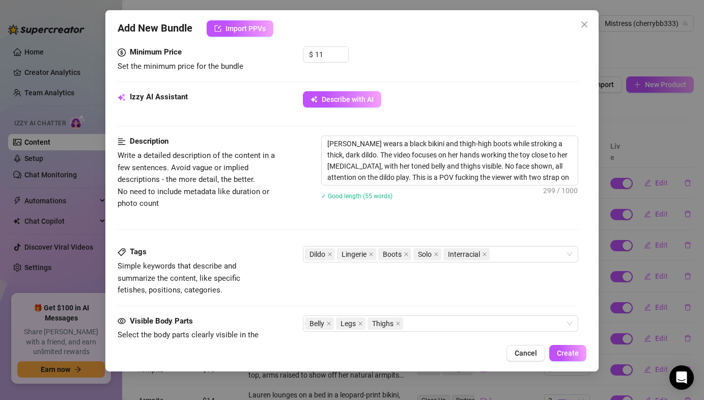
scroll to position [332, 0]
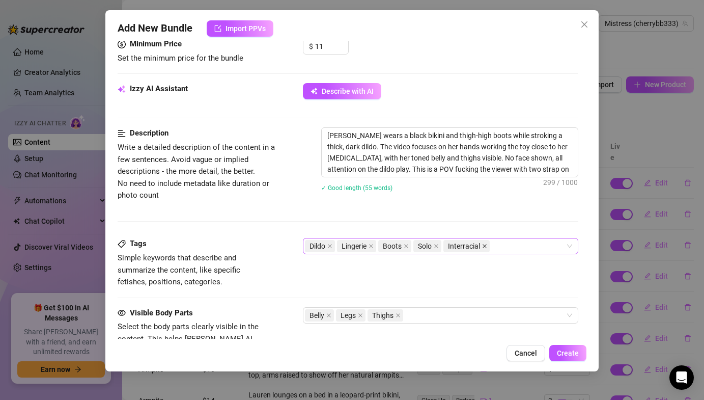
click at [483, 248] on icon "close" at bounding box center [484, 245] width 5 height 5
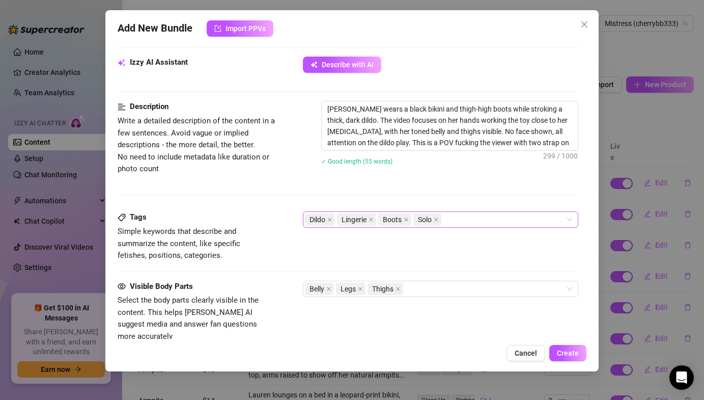
scroll to position [360, 0]
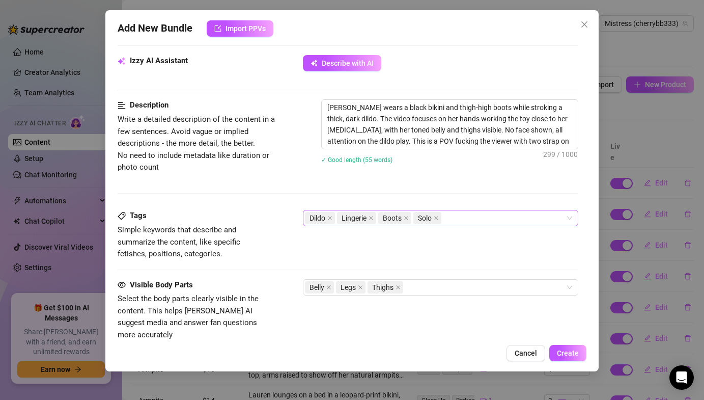
click at [477, 222] on div "Dildo Lingerie Boots Solo" at bounding box center [435, 218] width 260 height 14
click at [439, 198] on div "Description Write a detailed description of the content in a few sentences. Avo…" at bounding box center [348, 154] width 460 height 111
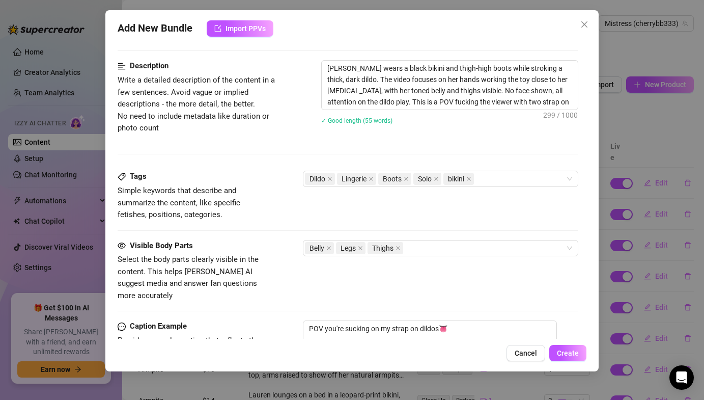
scroll to position [405, 0]
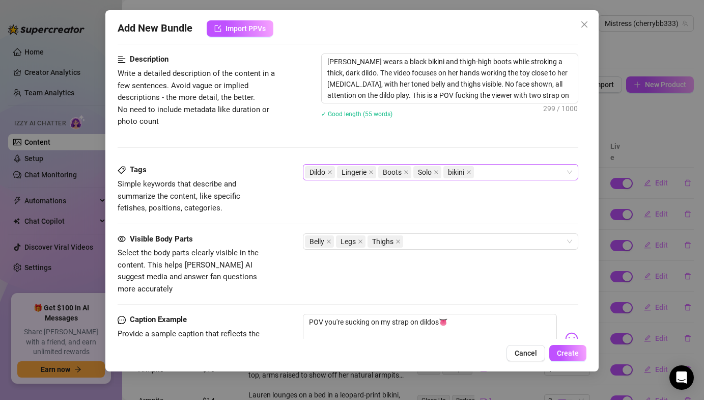
click at [440, 173] on span "Solo" at bounding box center [428, 172] width 28 height 12
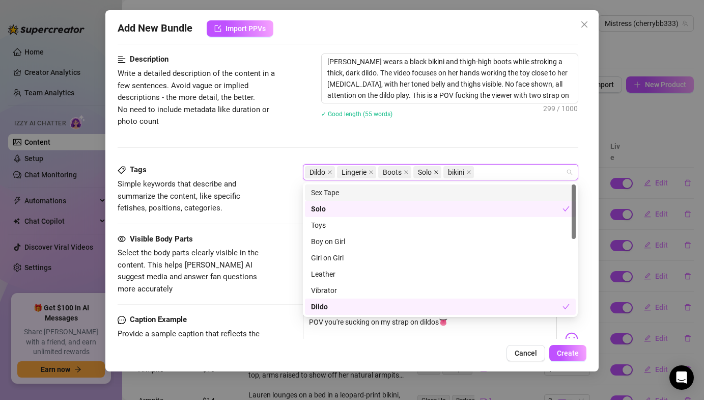
click at [439, 172] on icon "close" at bounding box center [436, 172] width 5 height 5
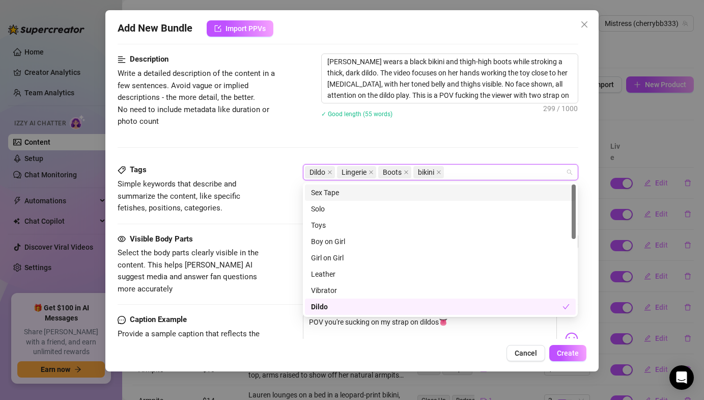
click at [444, 132] on div "Description Write a detailed description of the content in a few sentences. Avo…" at bounding box center [348, 108] width 460 height 111
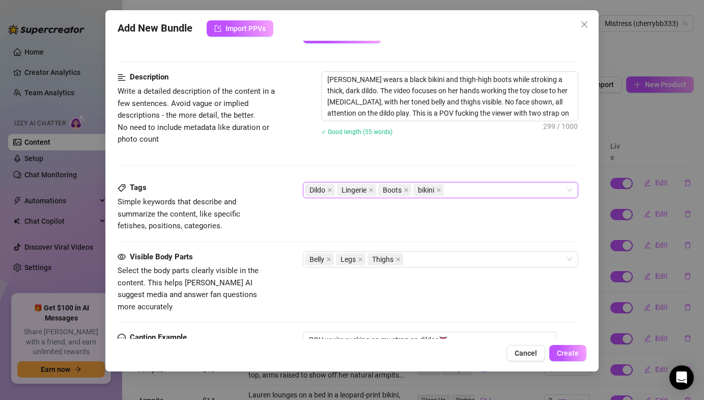
scroll to position [388, 0]
click at [528, 109] on textarea "[PERSON_NAME] wears a black bikini and thigh-high boots while stroking a thick,…" at bounding box center [450, 95] width 256 height 49
click at [410, 331] on textarea "POV you're sucking on my strap on dildos👅" at bounding box center [430, 351] width 254 height 41
click at [572, 354] on span "Create" at bounding box center [568, 353] width 22 height 8
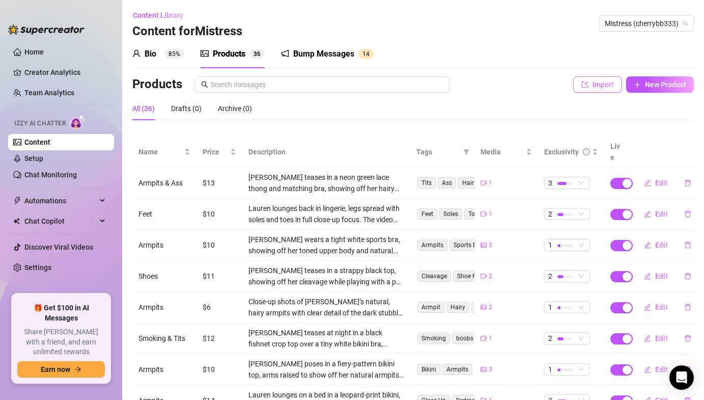
drag, startPoint x: 643, startPoint y: 81, endPoint x: 606, endPoint y: 91, distance: 39.0
click at [610, 91] on div "Import New Product" at bounding box center [633, 84] width 121 height 16
click at [635, 83] on icon "plus" at bounding box center [637, 84] width 7 height 7
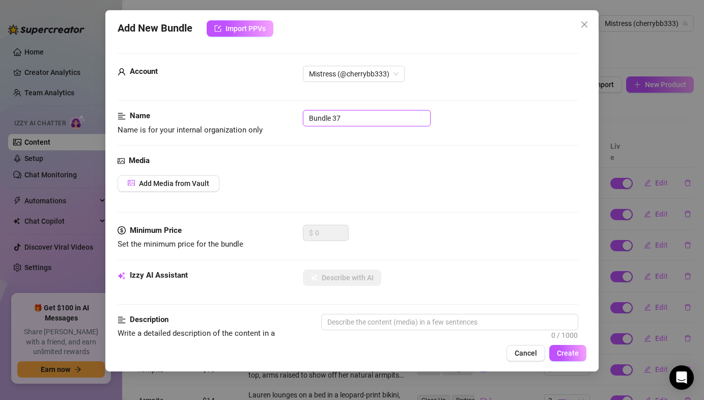
click at [380, 113] on input "Bundle 37" at bounding box center [367, 118] width 128 height 16
click at [207, 178] on button "Add Media from Vault" at bounding box center [169, 183] width 102 height 16
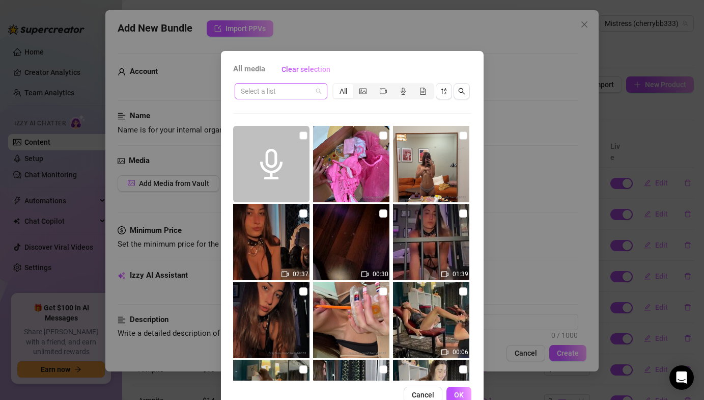
click at [322, 93] on div "Select a list" at bounding box center [281, 91] width 93 height 16
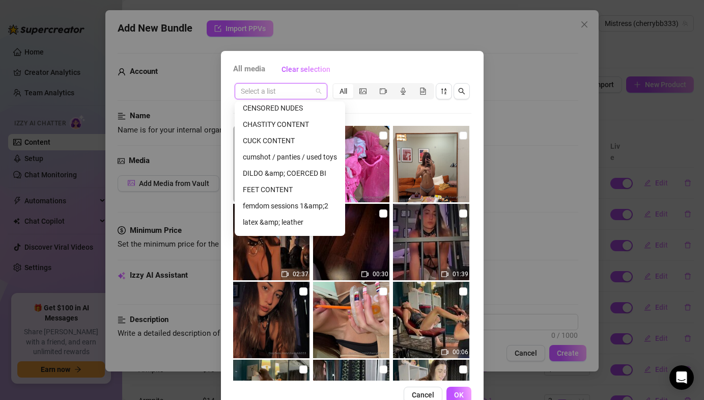
scroll to position [134, 0]
click at [293, 174] on div "DILDO &amp; COERCED BI" at bounding box center [290, 172] width 94 height 11
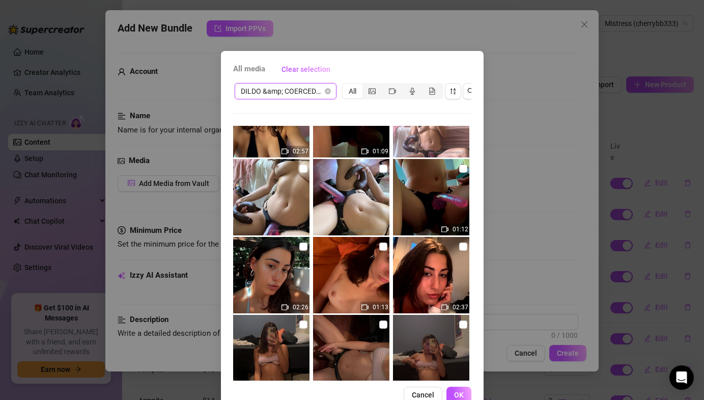
scroll to position [1522, 0]
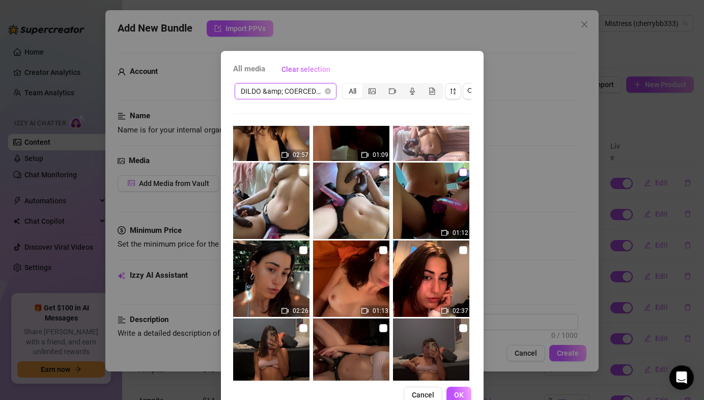
click at [464, 172] on input "checkbox" at bounding box center [463, 172] width 8 height 8
click at [459, 388] on button "OK" at bounding box center [459, 395] width 25 height 16
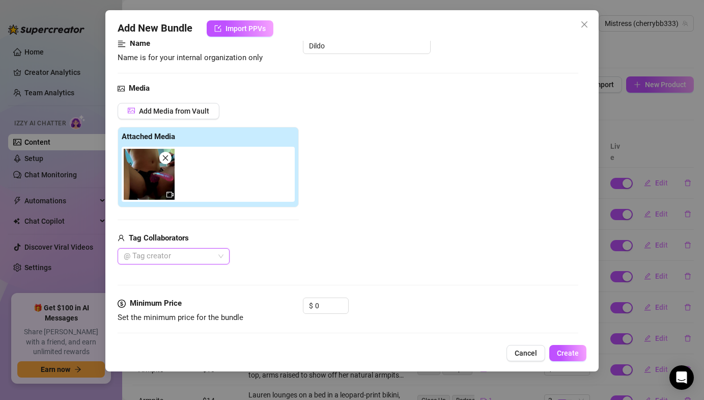
scroll to position [118, 0]
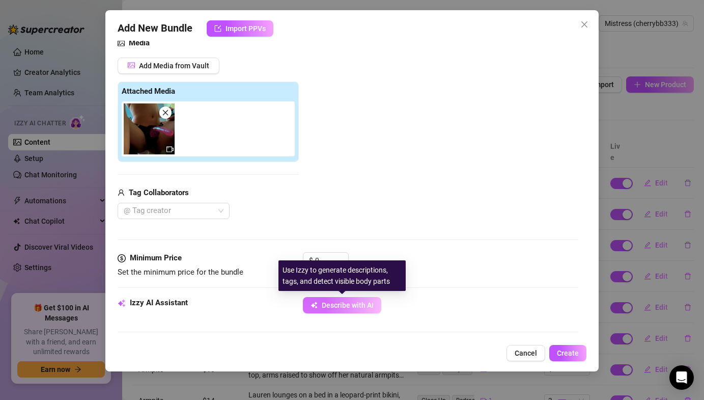
click at [324, 304] on span "Describe with AI" at bounding box center [348, 305] width 52 height 8
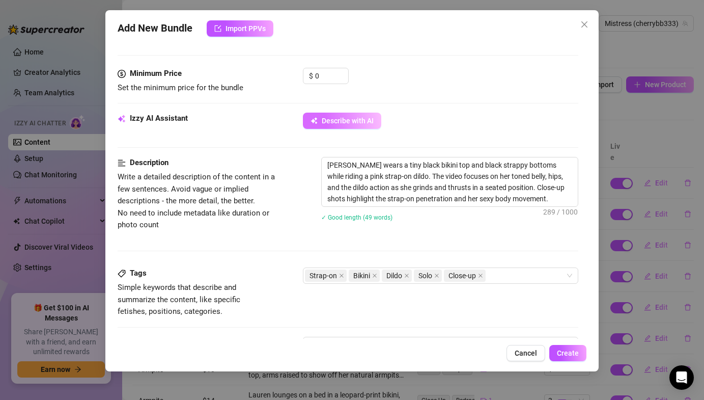
scroll to position [576, 0]
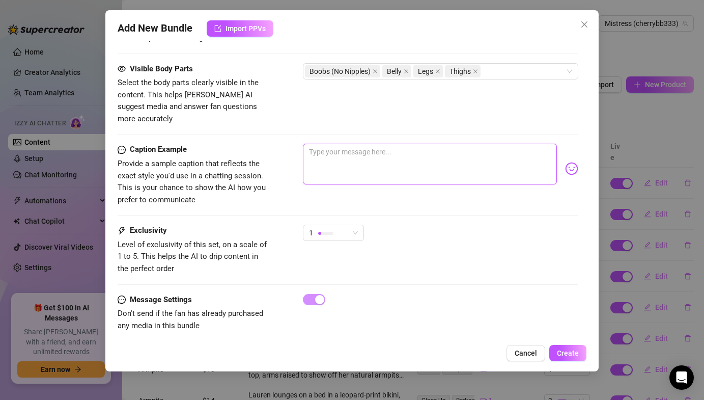
click at [349, 159] on textarea at bounding box center [430, 164] width 254 height 41
paste textarea "POV you're sucking on my pink strap and bbc dildo👅"
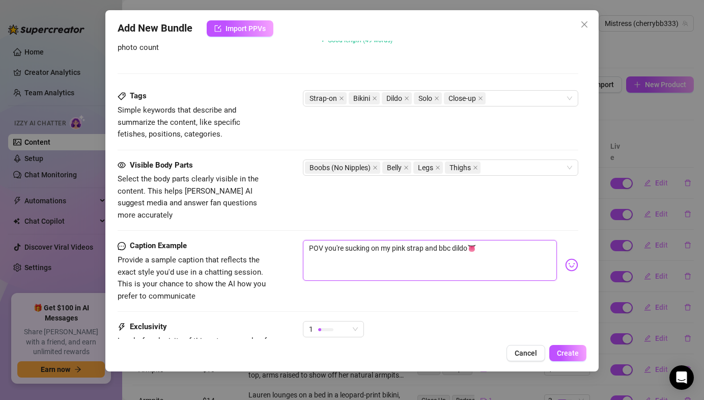
scroll to position [481, 0]
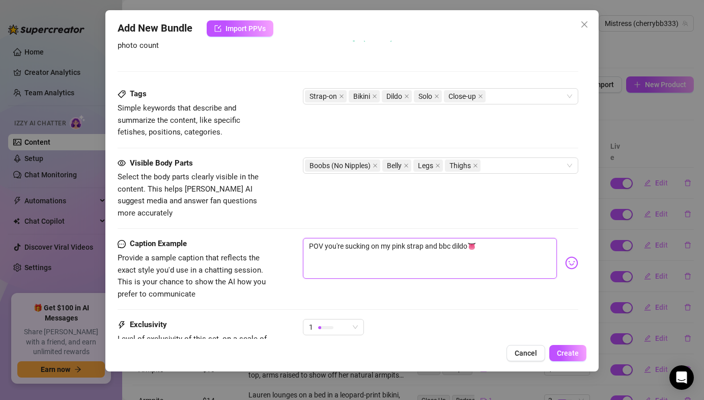
click at [346, 238] on textarea "POV you're sucking on my pink strap and bbc dildo👅" at bounding box center [430, 258] width 254 height 41
click at [466, 238] on textarea "POV you're taking my on my pink strap and bbc dildo👅" at bounding box center [430, 258] width 254 height 41
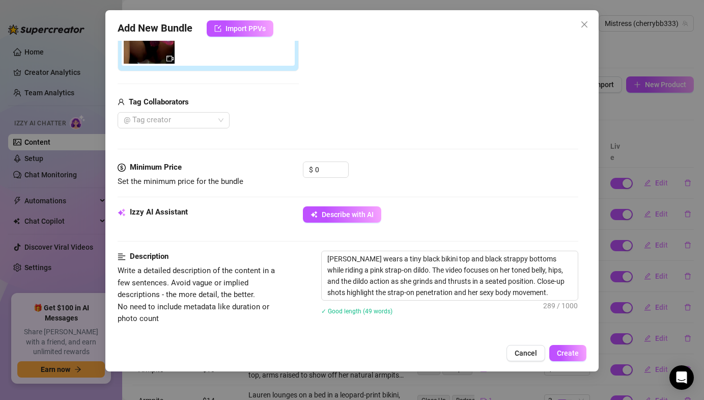
scroll to position [236, 0]
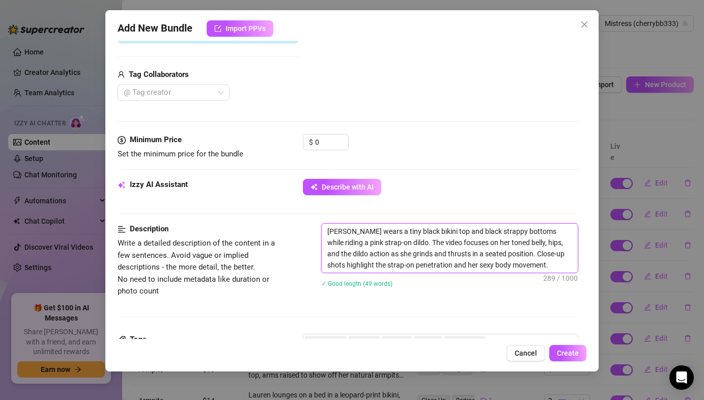
click at [537, 265] on textarea "[PERSON_NAME] wears a tiny black bikini top and black strappy bottoms while rid…" at bounding box center [450, 248] width 256 height 49
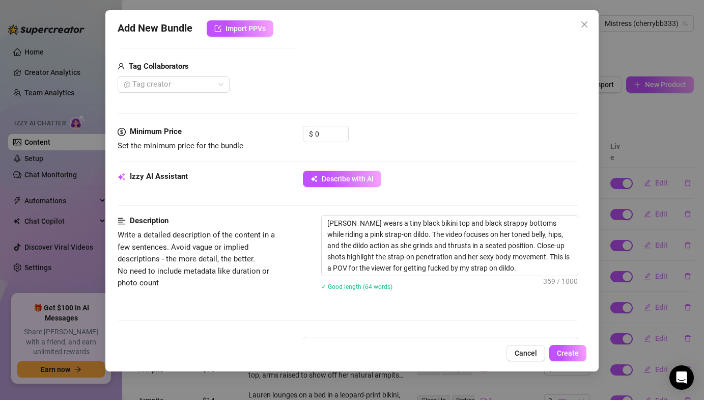
scroll to position [262, 0]
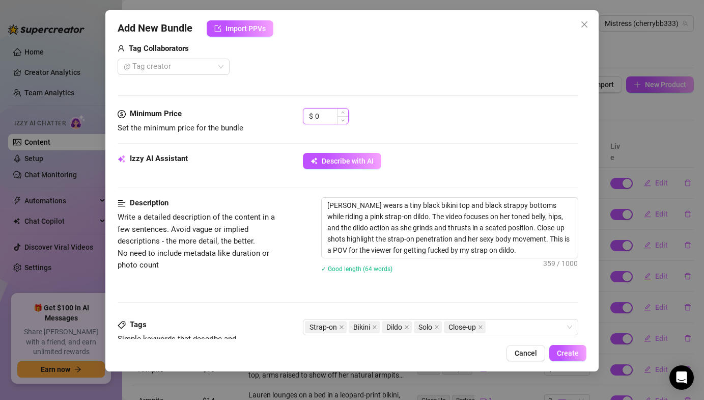
click at [325, 115] on input "0" at bounding box center [331, 115] width 33 height 15
click at [456, 133] on div "Minimum Price Set the minimum price for the bundle $ 11" at bounding box center [348, 121] width 460 height 26
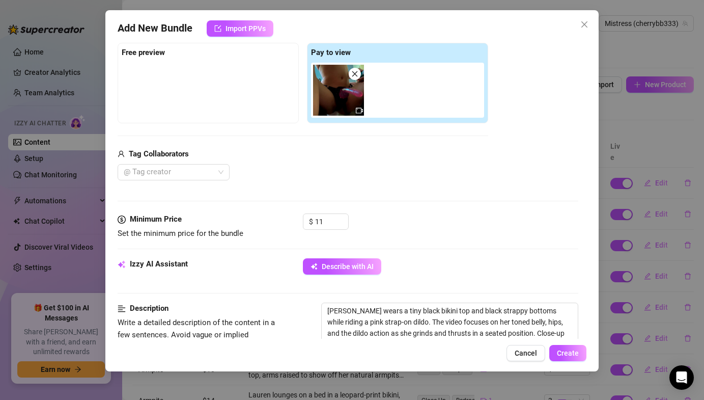
scroll to position [176, 0]
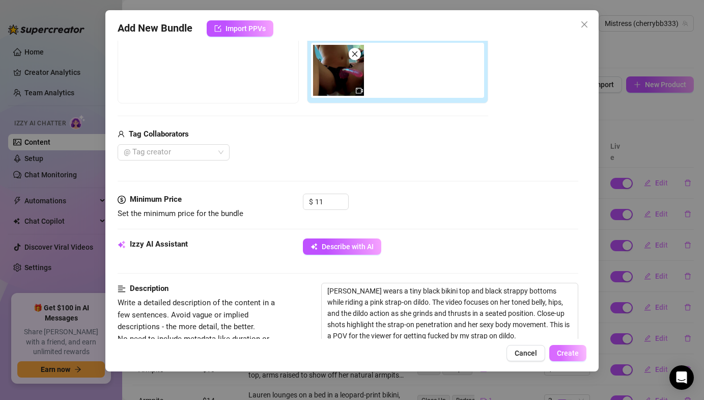
click at [566, 351] on span "Create" at bounding box center [568, 353] width 22 height 8
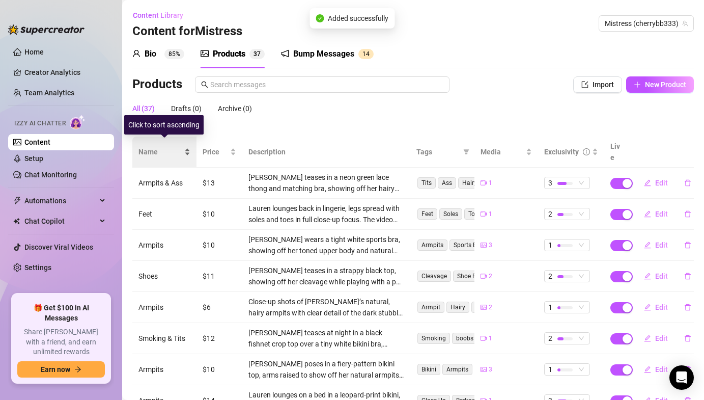
click at [190, 146] on div "Name" at bounding box center [165, 151] width 52 height 11
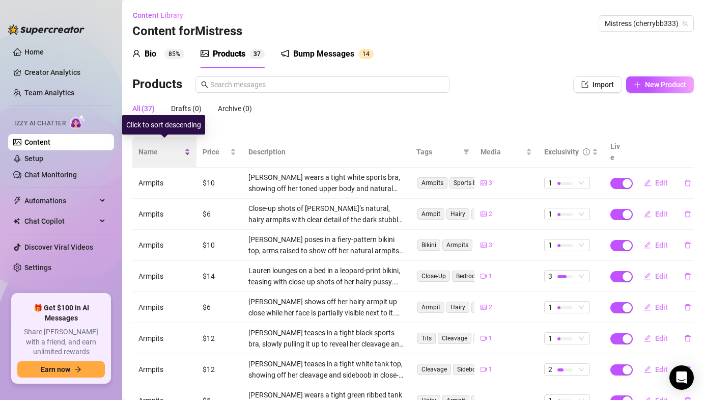
click at [190, 146] on div "Name" at bounding box center [165, 151] width 52 height 11
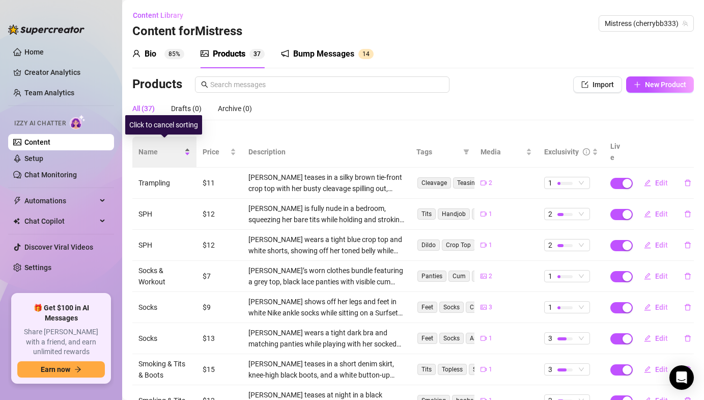
click at [190, 146] on div "Name" at bounding box center [165, 151] width 52 height 11
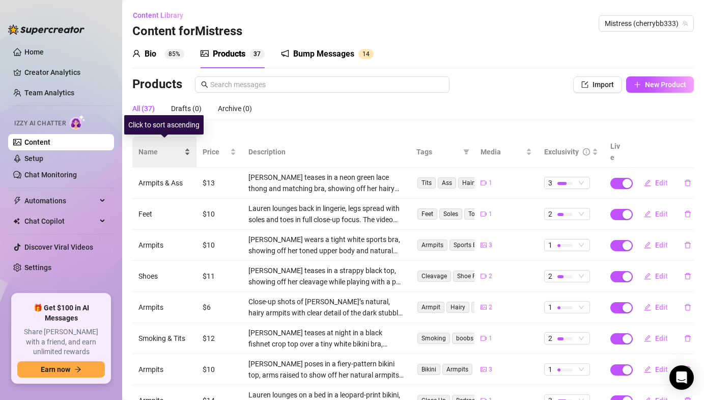
click at [190, 146] on div "Name" at bounding box center [165, 151] width 52 height 11
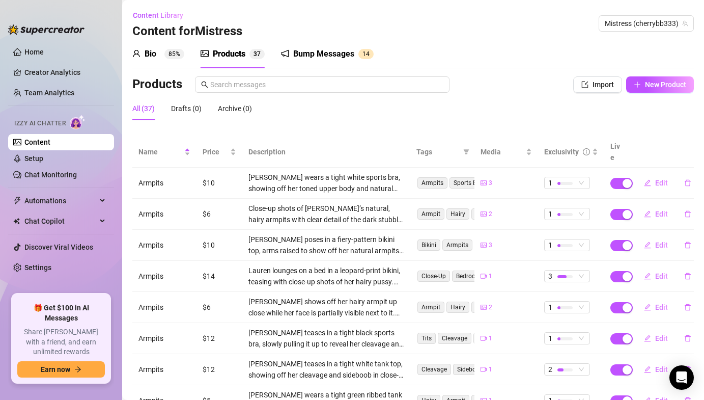
scroll to position [126, 0]
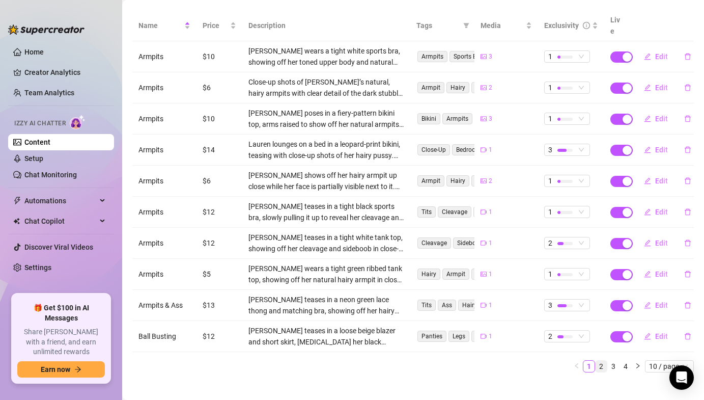
click at [599, 361] on link "2" at bounding box center [601, 366] width 11 height 11
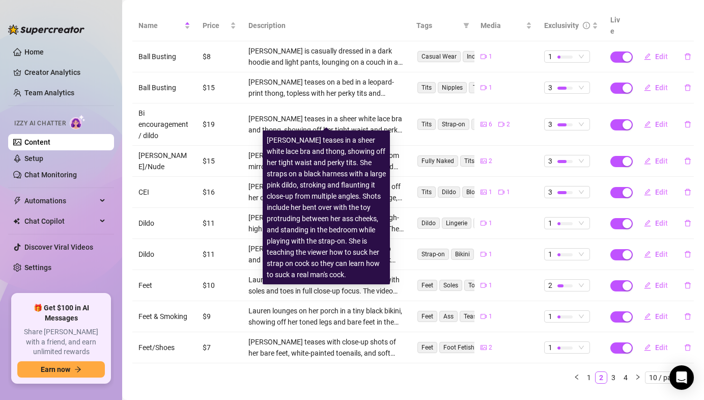
scroll to position [0, 0]
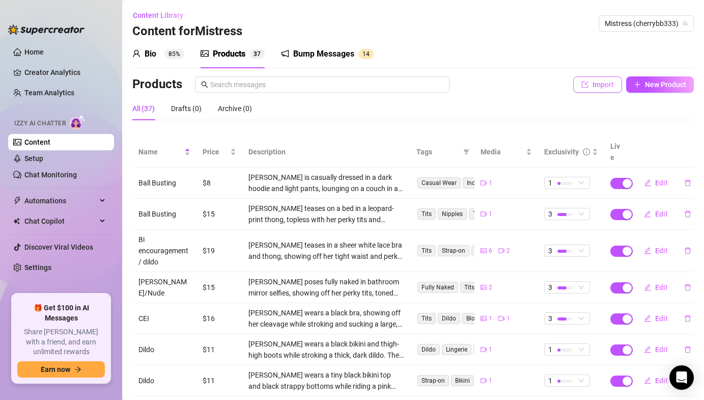
click at [598, 88] on span "Import" at bounding box center [603, 84] width 21 height 8
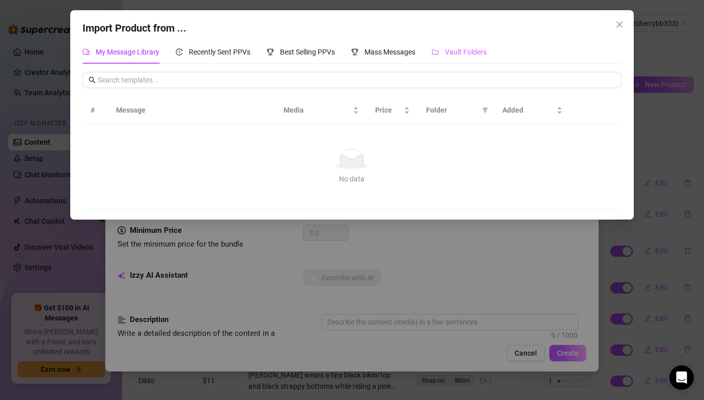
click at [457, 59] on div "Vault Folders" at bounding box center [459, 51] width 55 height 23
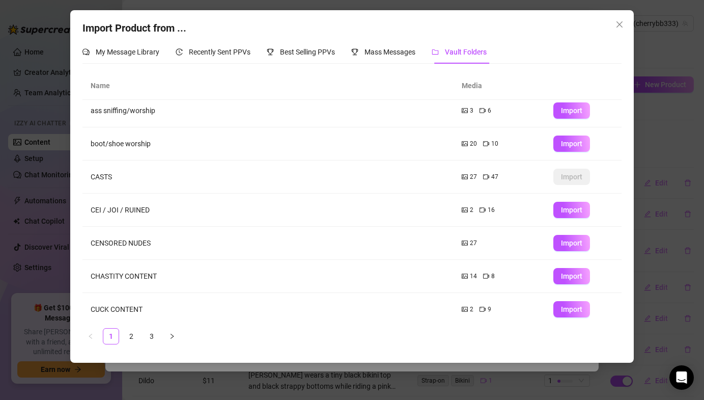
scroll to position [111, 0]
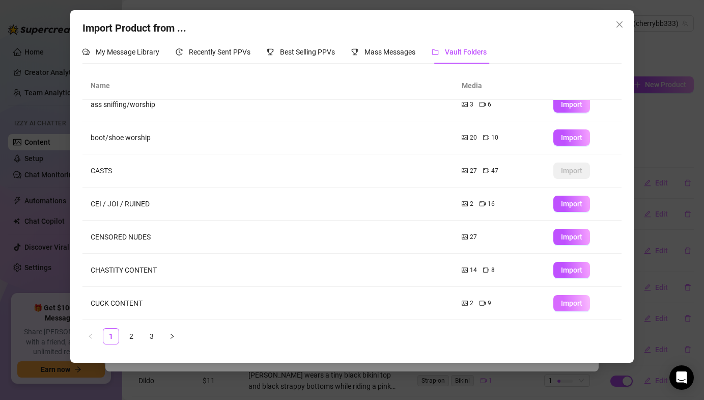
click at [586, 306] on button "Import" at bounding box center [572, 303] width 37 height 16
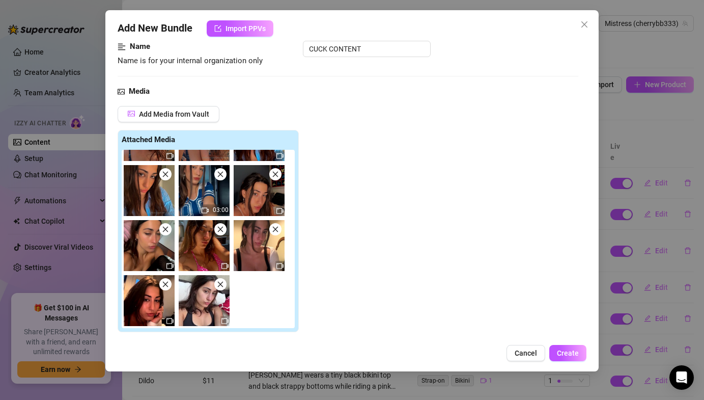
scroll to position [60, 0]
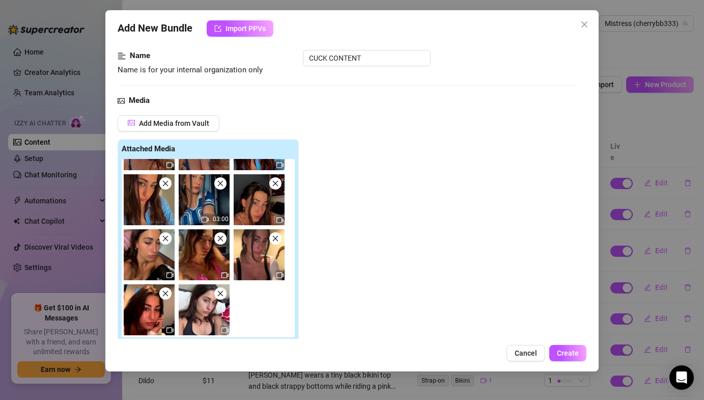
click at [225, 237] on span at bounding box center [220, 238] width 12 height 12
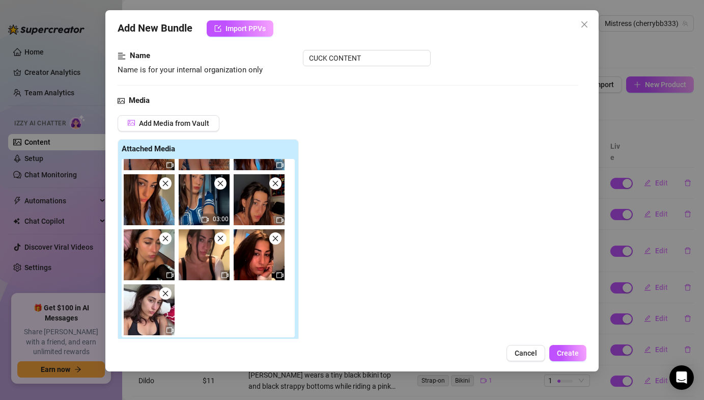
click at [225, 237] on span at bounding box center [220, 238] width 12 height 12
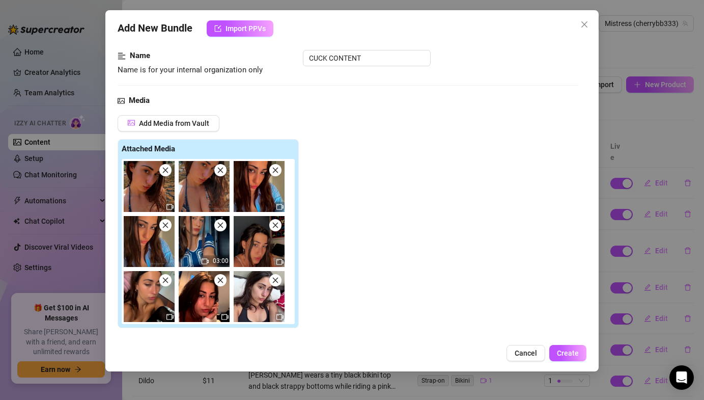
click at [169, 224] on icon "close" at bounding box center [165, 225] width 7 height 7
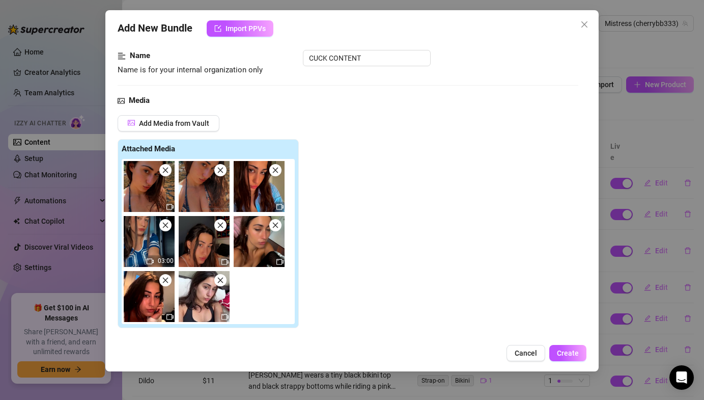
click at [169, 224] on icon "close" at bounding box center [165, 225] width 7 height 7
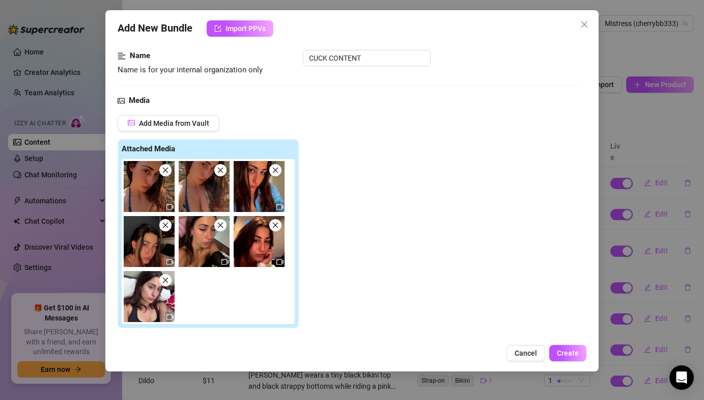
click at [169, 224] on icon "close" at bounding box center [165, 225] width 7 height 7
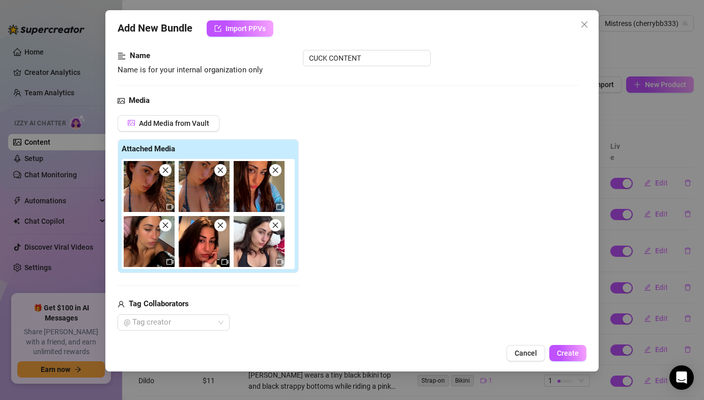
click at [168, 176] on img at bounding box center [149, 186] width 51 height 51
click at [167, 172] on icon "close" at bounding box center [165, 170] width 7 height 7
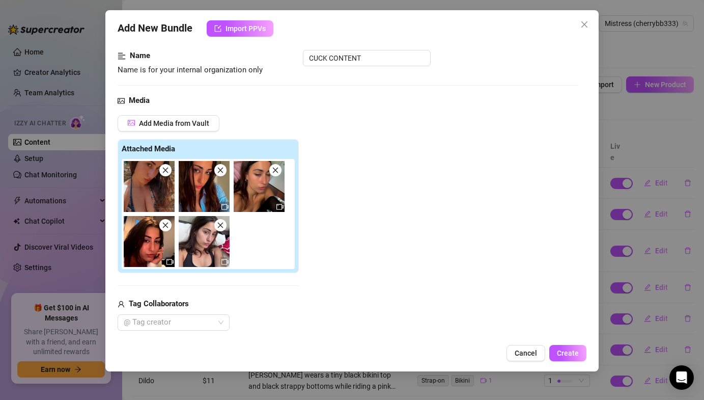
click at [167, 172] on icon "close" at bounding box center [165, 170] width 7 height 7
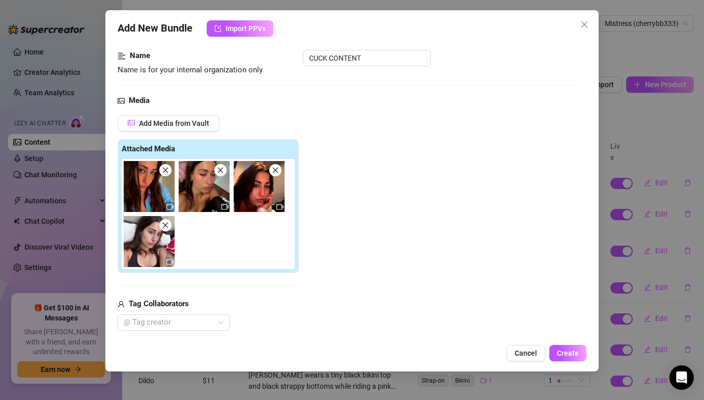
click at [167, 172] on icon "close" at bounding box center [165, 170] width 7 height 7
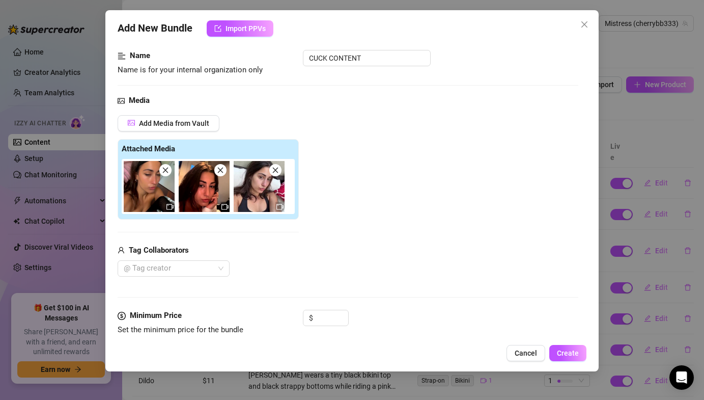
click at [167, 172] on icon "close" at bounding box center [165, 170] width 7 height 7
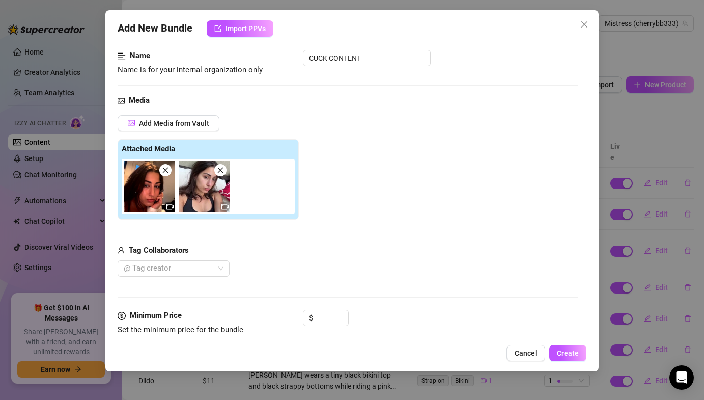
click at [166, 170] on icon "close" at bounding box center [166, 171] width 6 height 6
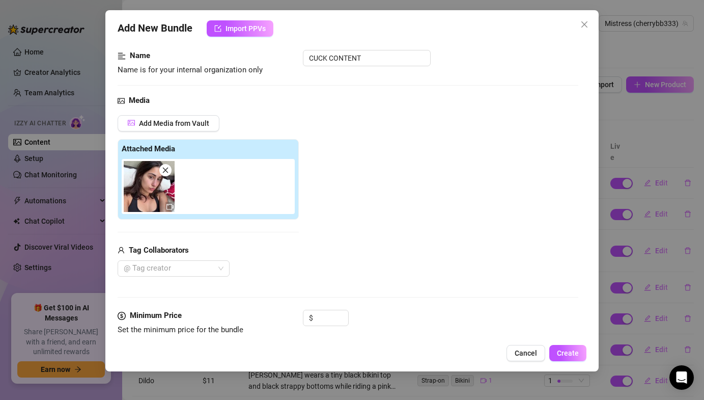
click at [70, 243] on div "Add New Bundle Import PPVs Account Mistress (@cherrybb333) Name Name is for you…" at bounding box center [352, 200] width 704 height 400
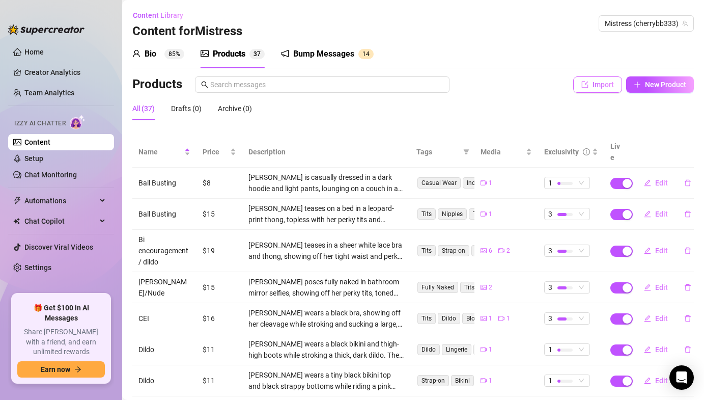
click at [610, 80] on span "Import" at bounding box center [603, 84] width 21 height 8
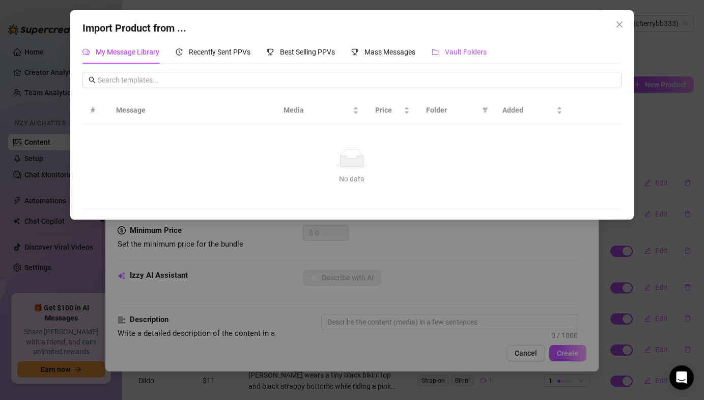
click at [457, 52] on span "Vault Folders" at bounding box center [466, 52] width 42 height 8
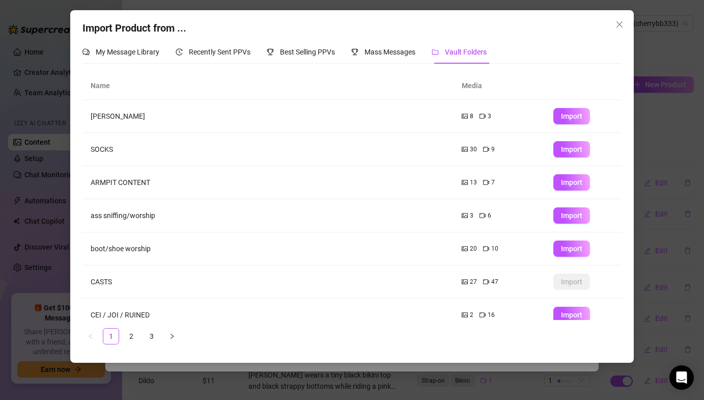
scroll to position [111, 0]
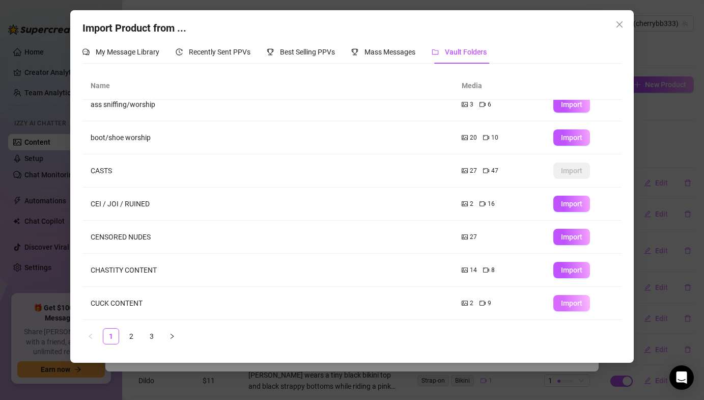
click at [570, 306] on span "Import" at bounding box center [571, 303] width 21 height 8
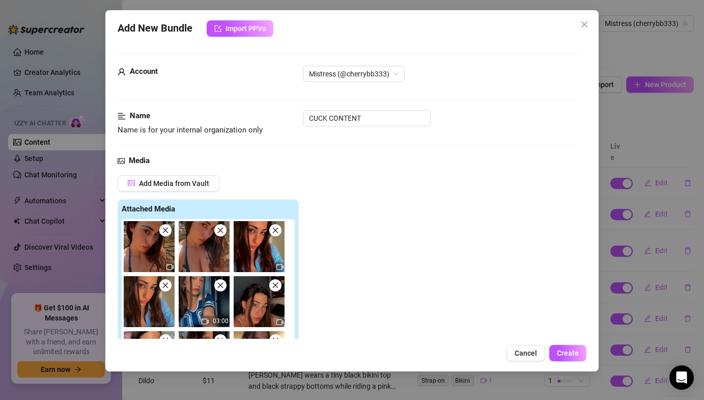
click at [165, 229] on icon "close" at bounding box center [166, 231] width 6 height 6
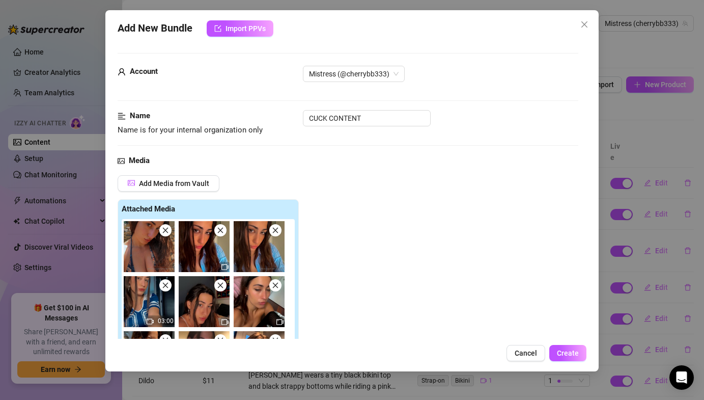
click at [165, 229] on icon "close" at bounding box center [166, 231] width 6 height 6
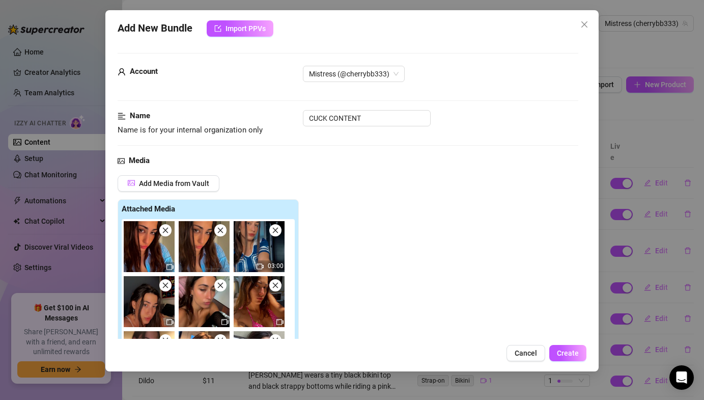
click at [165, 229] on icon "close" at bounding box center [166, 231] width 6 height 6
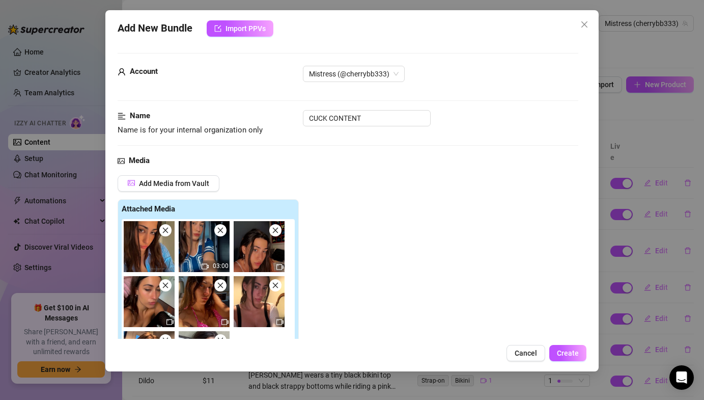
click at [165, 229] on icon "close" at bounding box center [166, 231] width 6 height 6
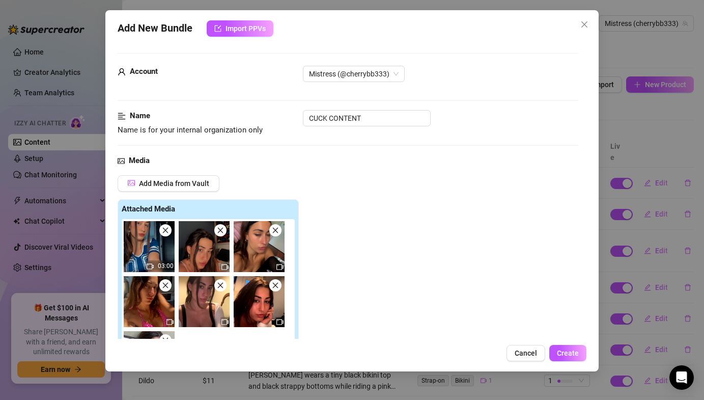
click at [165, 229] on icon "close" at bounding box center [166, 231] width 6 height 6
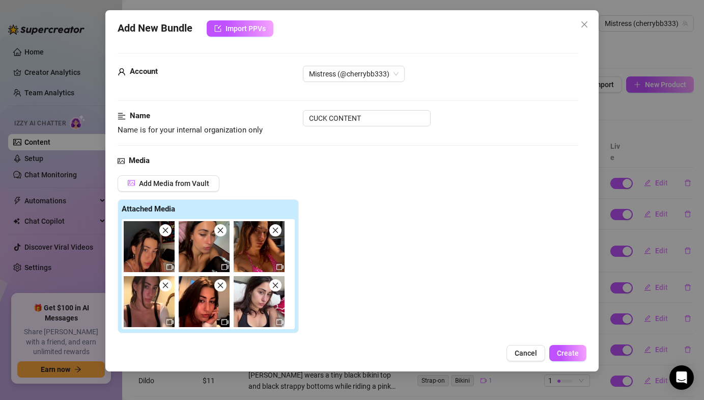
click at [165, 229] on icon "close" at bounding box center [166, 231] width 6 height 6
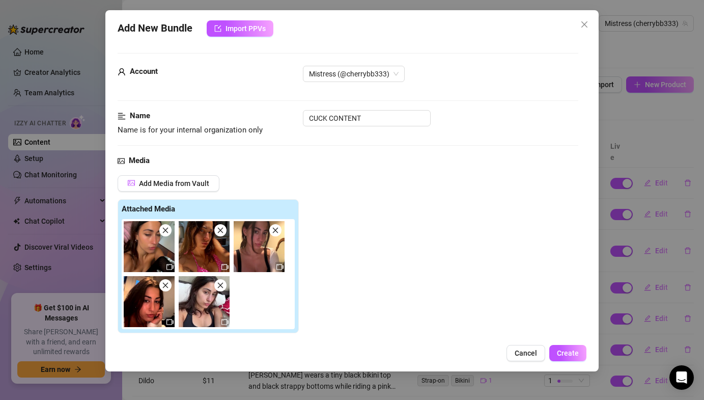
click at [165, 229] on icon "close" at bounding box center [166, 231] width 6 height 6
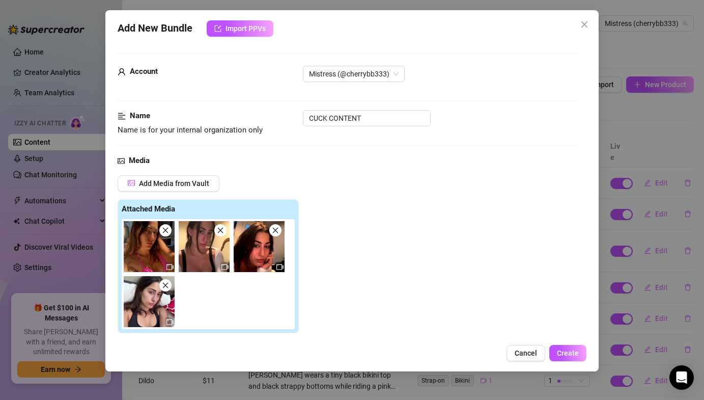
click at [165, 229] on icon "close" at bounding box center [165, 230] width 7 height 7
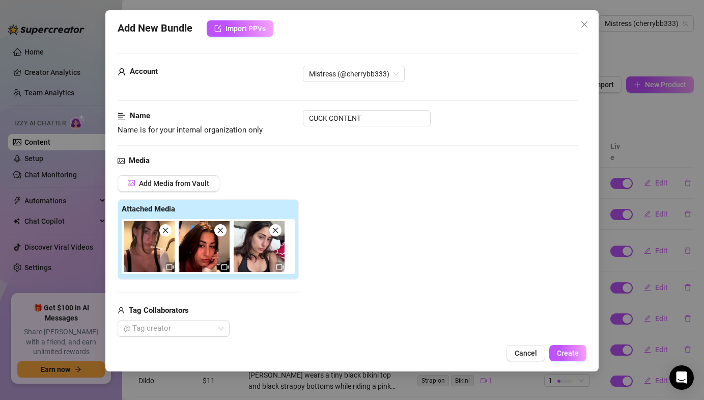
click at [224, 226] on span at bounding box center [220, 230] width 12 height 12
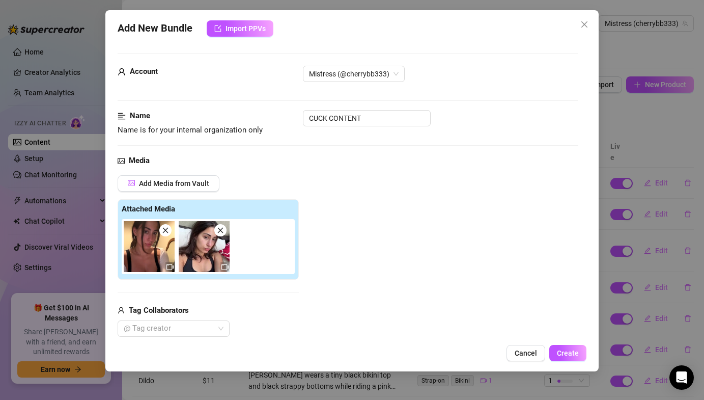
click at [224, 226] on span at bounding box center [220, 230] width 12 height 12
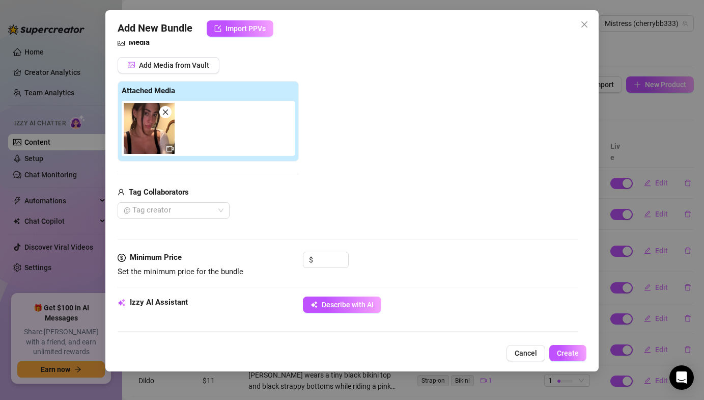
scroll to position [0, 0]
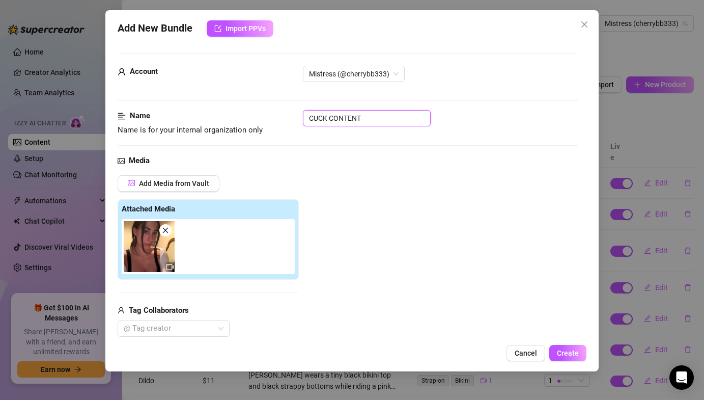
click at [357, 122] on input "CUCK CONTENT" at bounding box center [367, 118] width 128 height 16
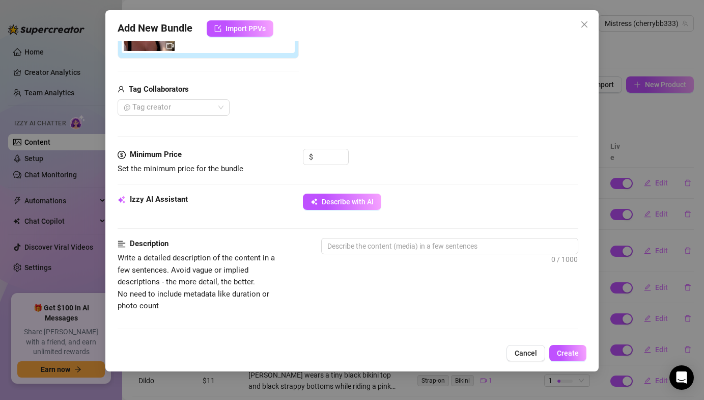
scroll to position [240, 0]
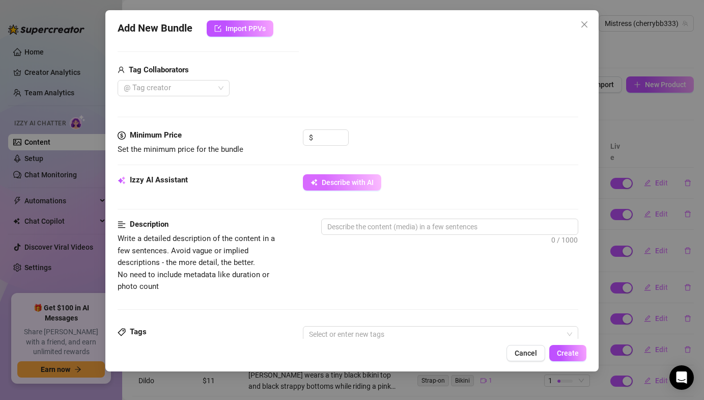
click at [344, 180] on span "Describe with AI" at bounding box center [348, 182] width 52 height 8
click at [327, 130] on input at bounding box center [331, 137] width 33 height 15
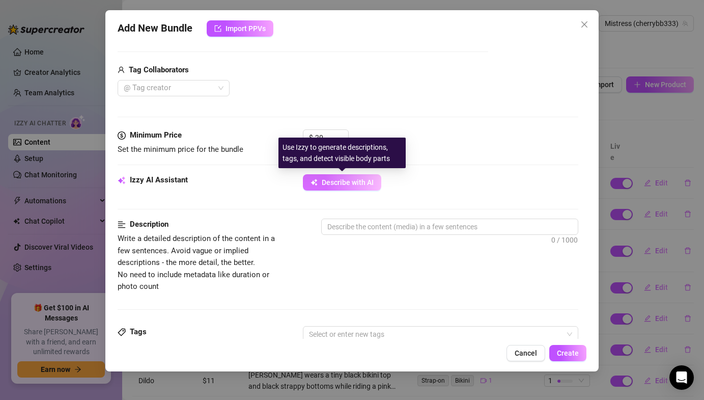
click at [334, 179] on span "Describe with AI" at bounding box center [348, 182] width 52 height 8
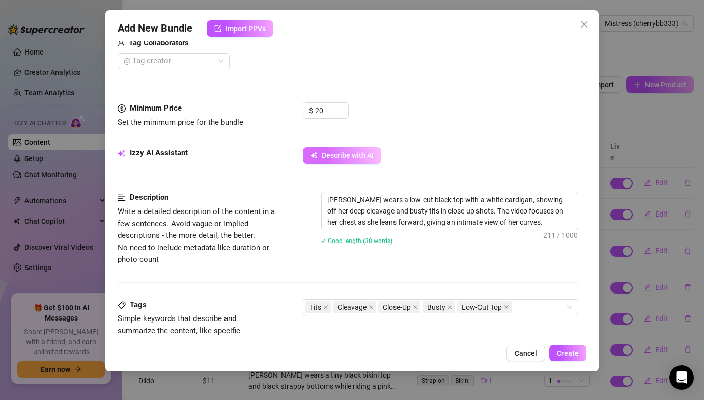
scroll to position [270, 0]
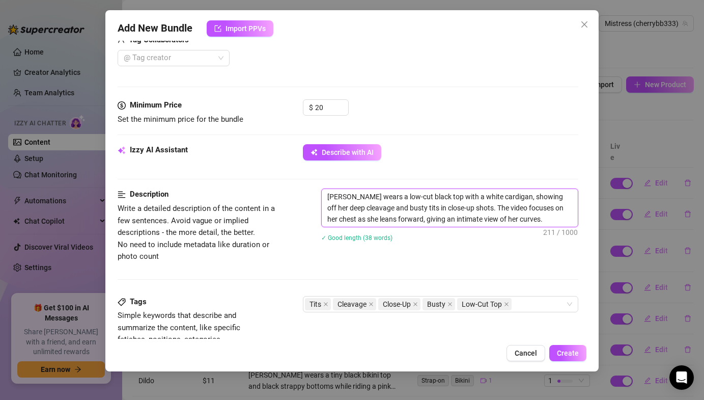
click at [536, 219] on textarea "[PERSON_NAME] wears a low-cut black top with a white cardigan, showing off her …" at bounding box center [450, 208] width 256 height 38
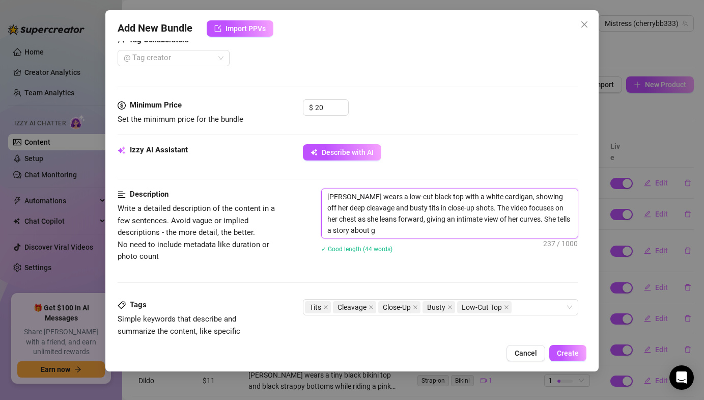
scroll to position [0, 0]
click at [525, 221] on textarea "[PERSON_NAME] wears a low-cut black top with a white cardigan, showing off her …" at bounding box center [450, 213] width 256 height 49
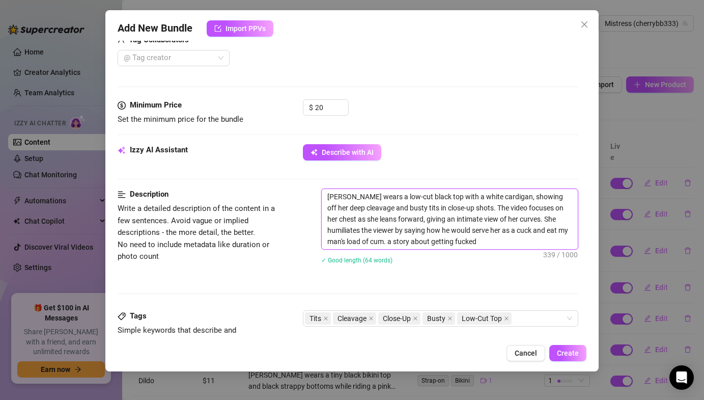
drag, startPoint x: 485, startPoint y: 242, endPoint x: 346, endPoint y: 244, distance: 139.1
click at [346, 244] on textarea "[PERSON_NAME] wears a low-cut black top with a white cardigan, showing off her …" at bounding box center [450, 219] width 256 height 60
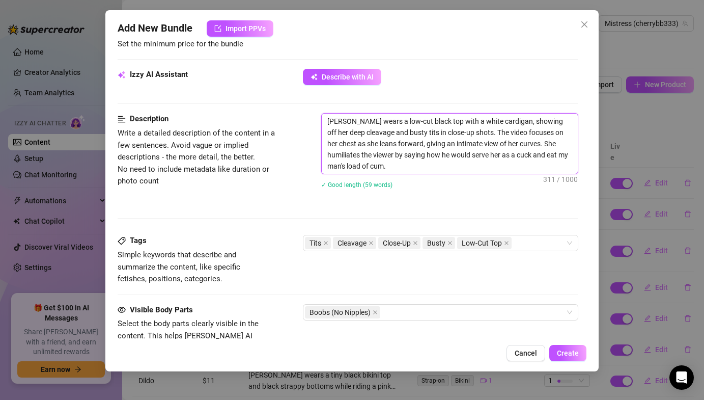
scroll to position [370, 0]
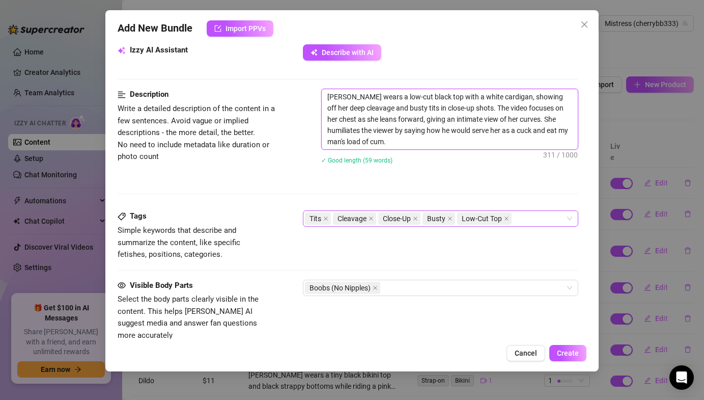
click at [533, 220] on div "Tits Cleavage Close-Up Busty Low-Cut Top" at bounding box center [435, 218] width 260 height 14
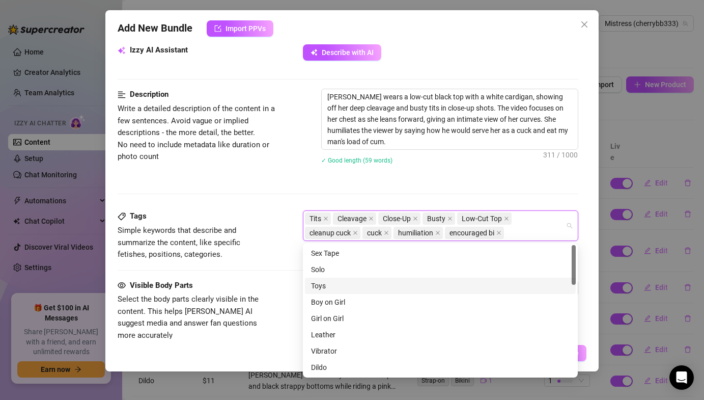
click at [281, 287] on div "Visible Body Parts Select the body parts clearly visible in the content. This h…" at bounding box center [348, 311] width 460 height 62
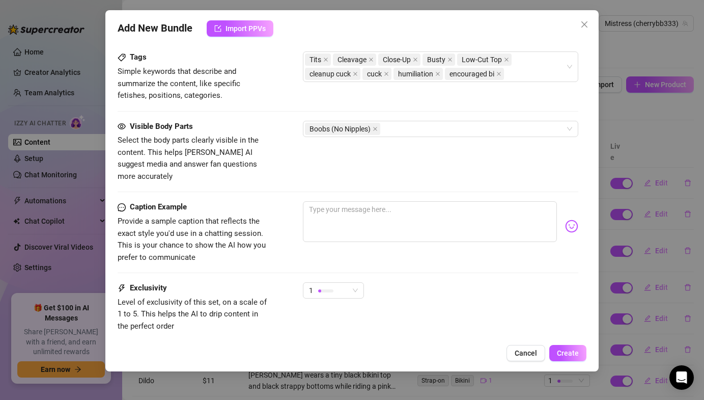
scroll to position [587, 0]
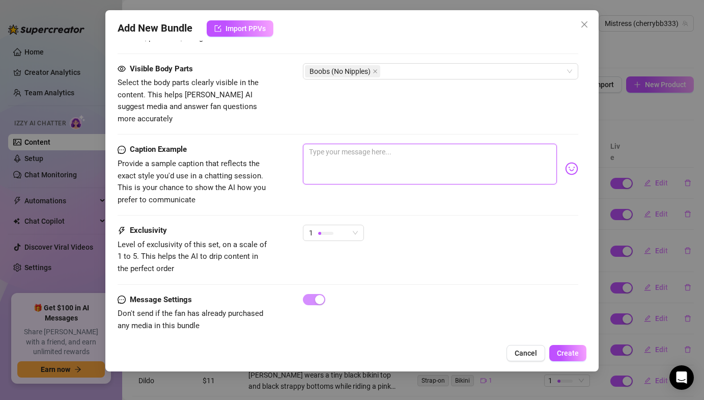
click at [335, 161] on textarea at bounding box center [430, 164] width 254 height 41
click at [570, 162] on img at bounding box center [571, 168] width 13 height 13
click at [569, 162] on img at bounding box center [571, 168] width 13 height 13
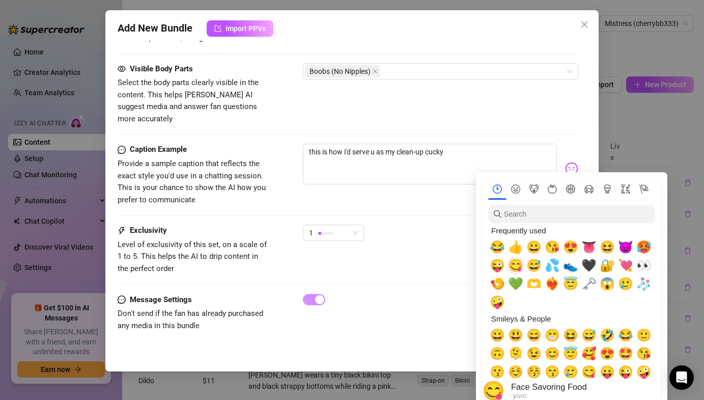
click at [518, 259] on span "😋" at bounding box center [515, 265] width 15 height 14
click at [558, 262] on span "💦" at bounding box center [552, 265] width 15 height 14
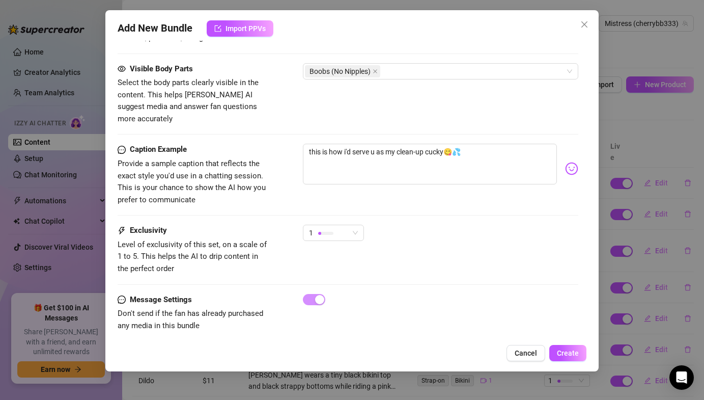
click at [458, 187] on div "Caption Example Provide a sample caption that reflects the exact style you'd us…" at bounding box center [348, 175] width 460 height 62
click at [350, 205] on div "Caption Example Provide a sample caption that reflects the exact style you'd us…" at bounding box center [348, 184] width 460 height 81
click at [347, 225] on div "1" at bounding box center [329, 232] width 40 height 15
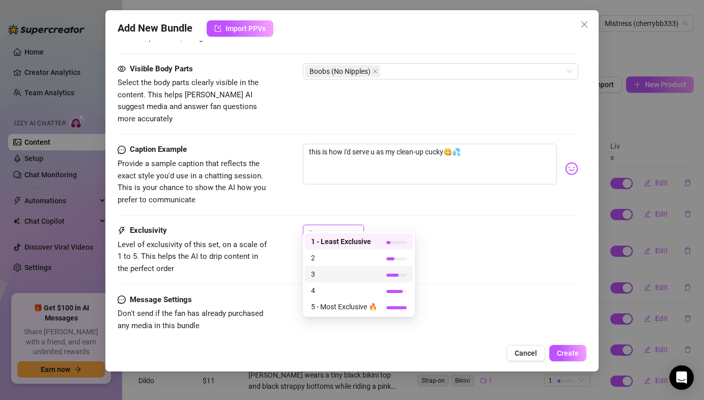
click at [334, 273] on span "3" at bounding box center [344, 273] width 66 height 11
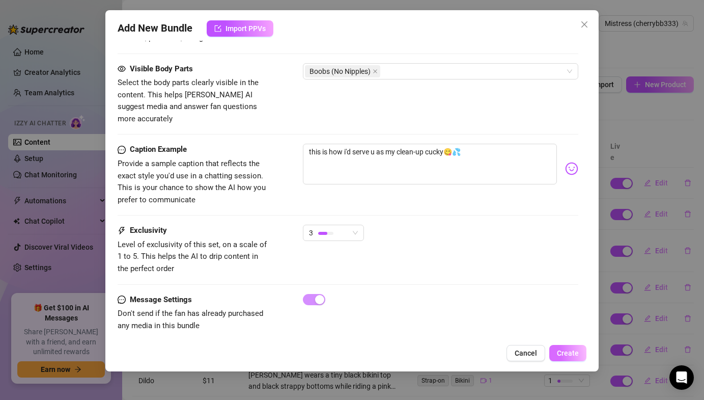
click at [564, 351] on span "Create" at bounding box center [568, 353] width 22 height 8
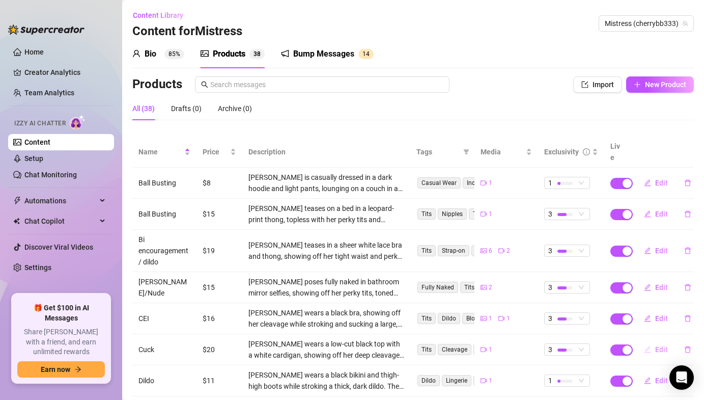
click at [660, 345] on span "Edit" at bounding box center [661, 349] width 13 height 8
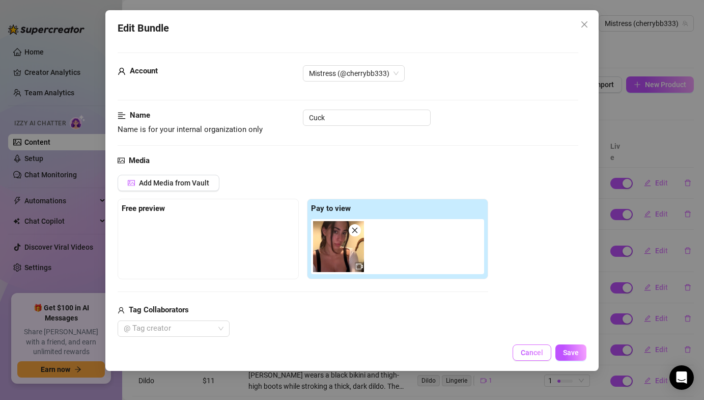
click at [527, 347] on button "Cancel" at bounding box center [532, 352] width 39 height 16
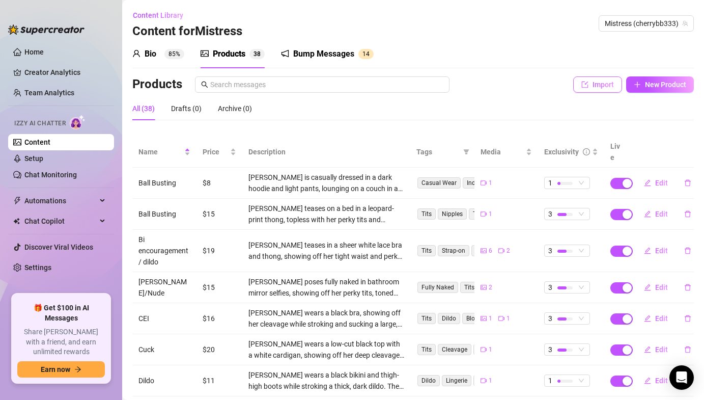
click at [594, 83] on span "Import" at bounding box center [603, 84] width 21 height 8
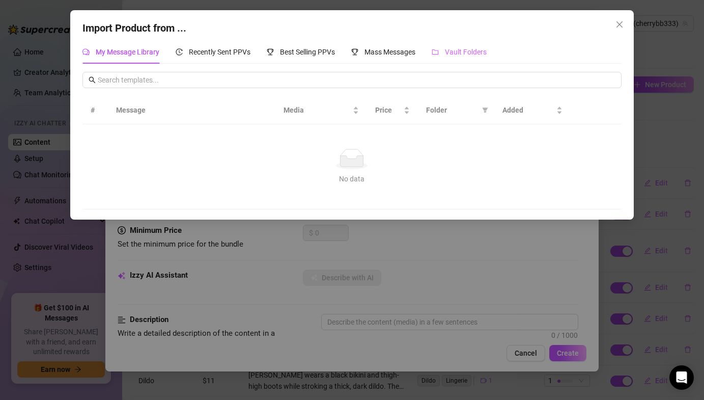
click at [442, 60] on div "Vault Folders" at bounding box center [459, 51] width 55 height 23
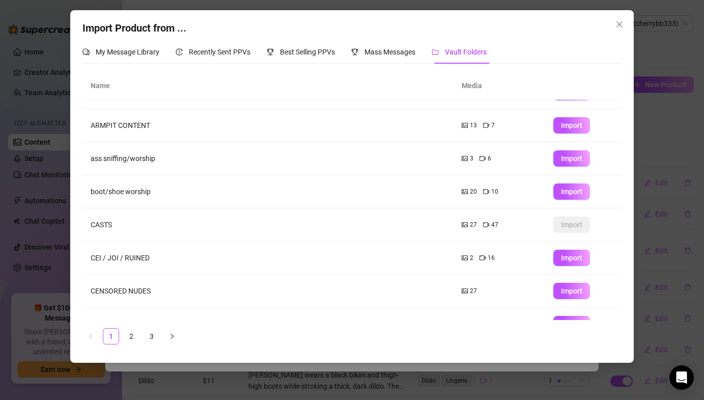
scroll to position [111, 0]
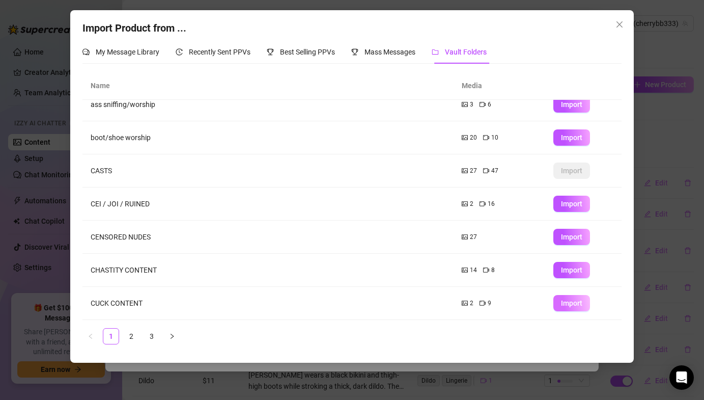
click at [564, 302] on span "Import" at bounding box center [571, 303] width 21 height 8
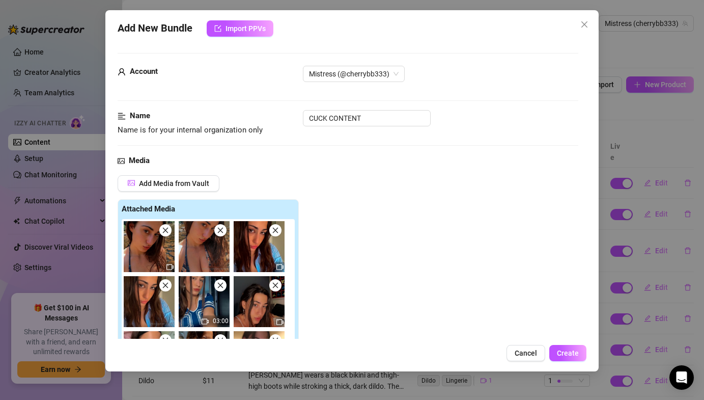
click at [161, 232] on span at bounding box center [165, 230] width 12 height 12
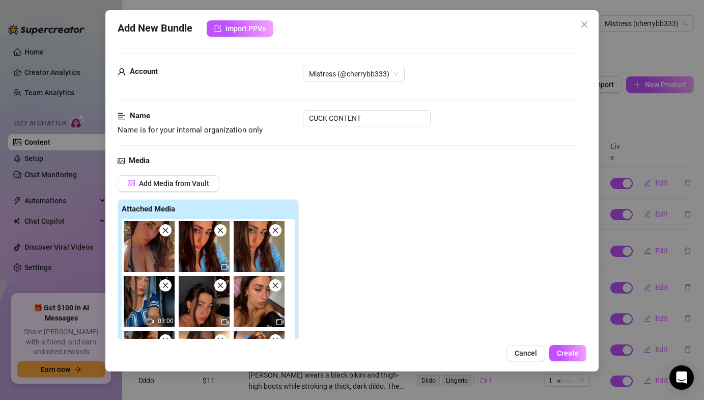
click at [162, 235] on span at bounding box center [165, 230] width 12 height 12
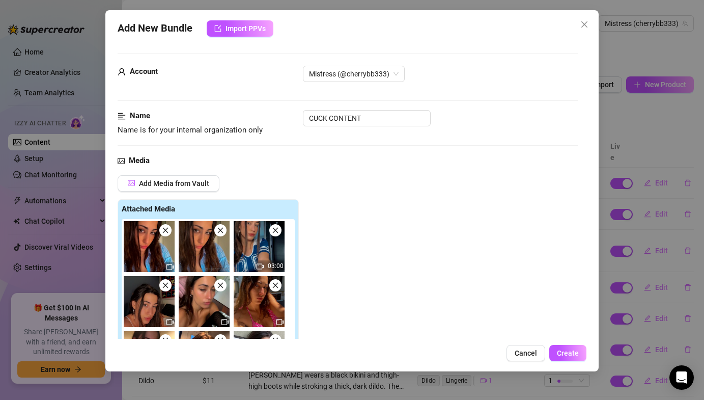
click at [162, 235] on span at bounding box center [165, 230] width 12 height 12
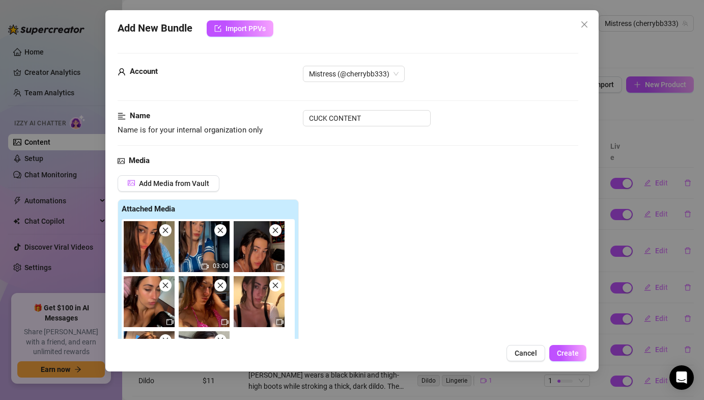
click at [162, 235] on span at bounding box center [165, 230] width 12 height 12
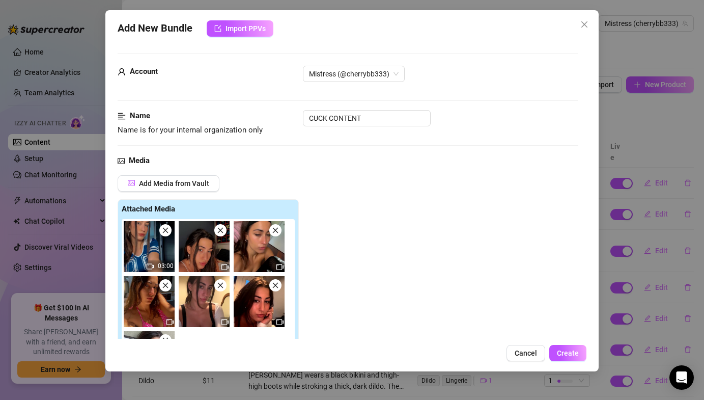
click at [162, 235] on span at bounding box center [165, 230] width 12 height 12
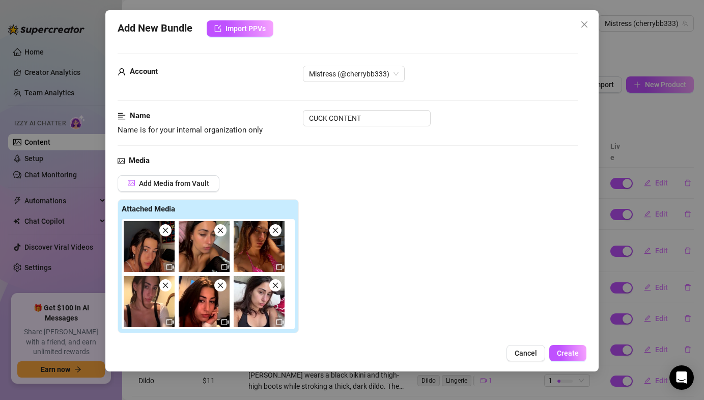
click at [162, 235] on span at bounding box center [165, 230] width 12 height 12
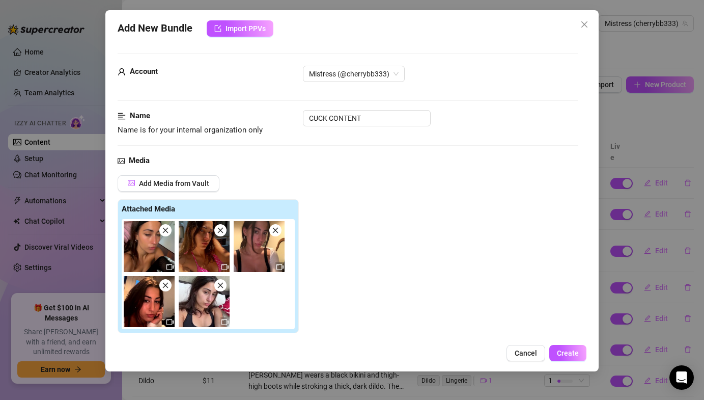
click at [162, 235] on span at bounding box center [165, 230] width 12 height 12
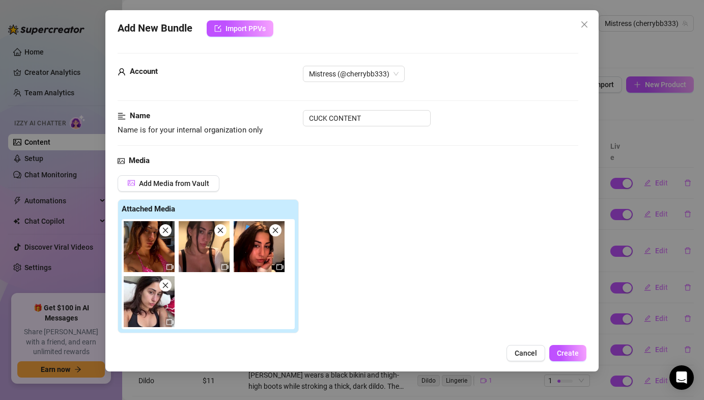
click at [168, 230] on icon "close" at bounding box center [165, 230] width 7 height 7
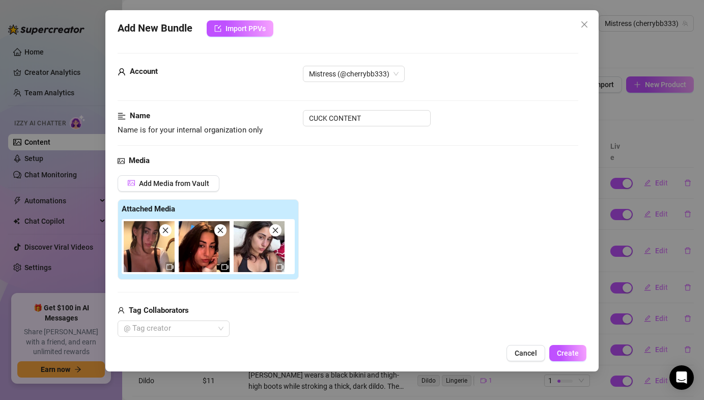
click at [221, 232] on icon "close" at bounding box center [220, 230] width 7 height 7
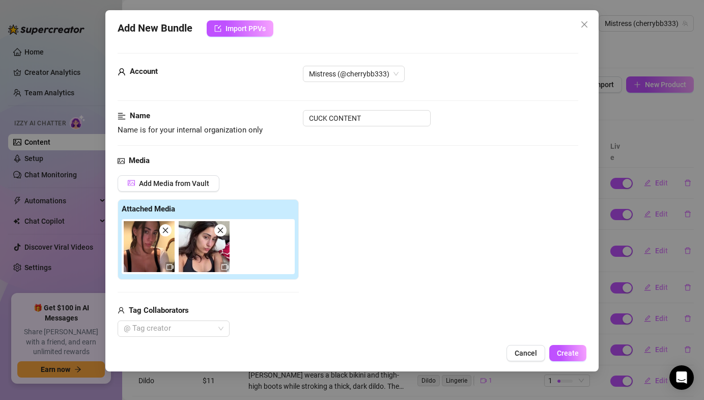
click at [221, 232] on icon "close" at bounding box center [220, 230] width 7 height 7
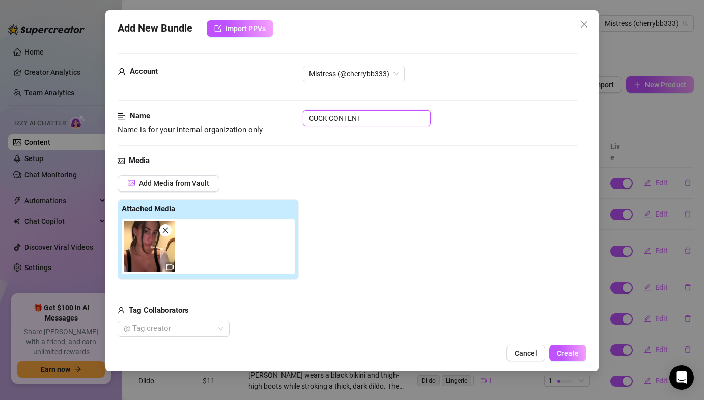
click at [353, 126] on input "CUCK CONTENT" at bounding box center [367, 118] width 128 height 16
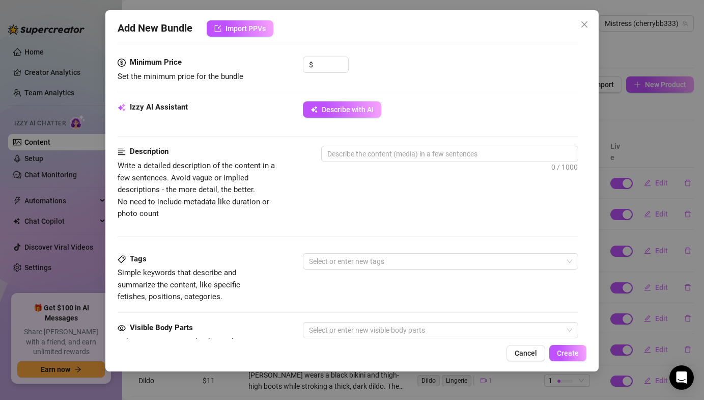
scroll to position [316, 0]
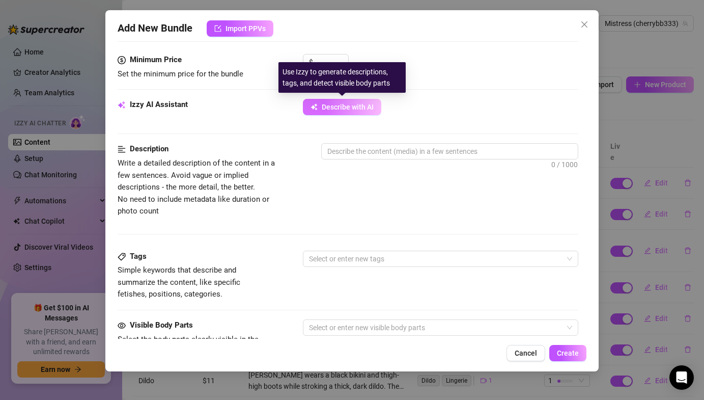
click at [332, 106] on span "Describe with AI" at bounding box center [348, 107] width 52 height 8
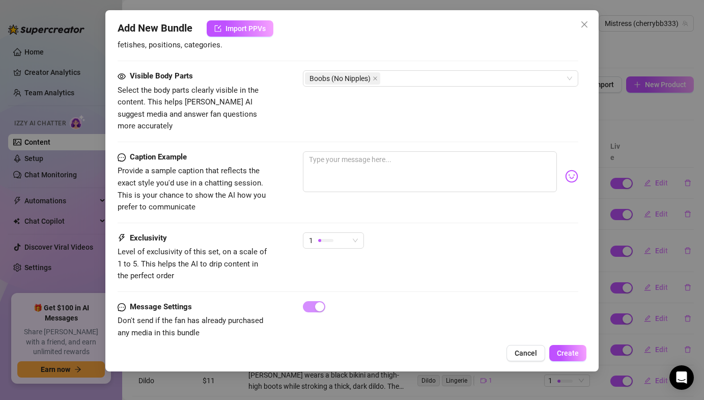
scroll to position [572, 0]
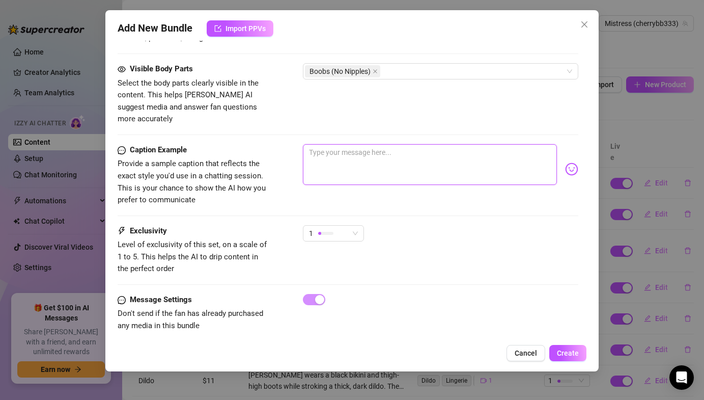
click at [329, 145] on textarea at bounding box center [430, 164] width 254 height 41
paste textarea "POV you're sucking on my pink strap and bbc dildo👅"
click at [576, 162] on img at bounding box center [571, 168] width 13 height 13
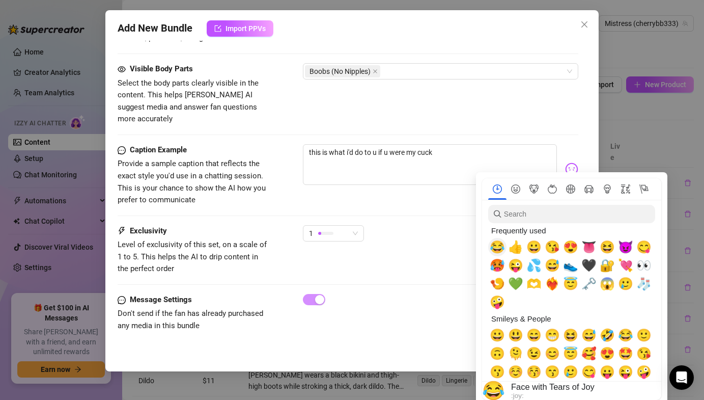
click at [492, 247] on span "😂" at bounding box center [497, 247] width 15 height 14
click at [492, 261] on span "🥵" at bounding box center [497, 265] width 15 height 14
click at [404, 205] on div "Caption Example Provide a sample caption that reflects the exact style you'd us…" at bounding box center [348, 184] width 460 height 81
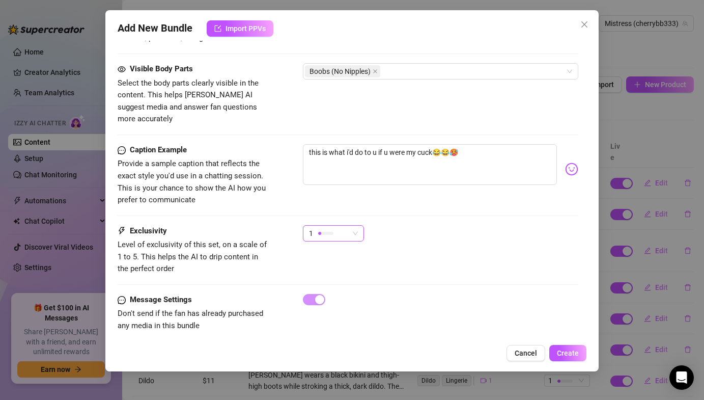
click at [348, 226] on div "1" at bounding box center [329, 233] width 40 height 15
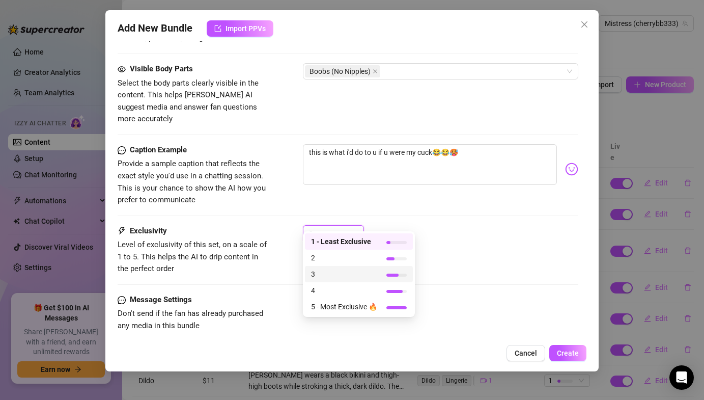
click at [330, 270] on span "3" at bounding box center [344, 273] width 66 height 11
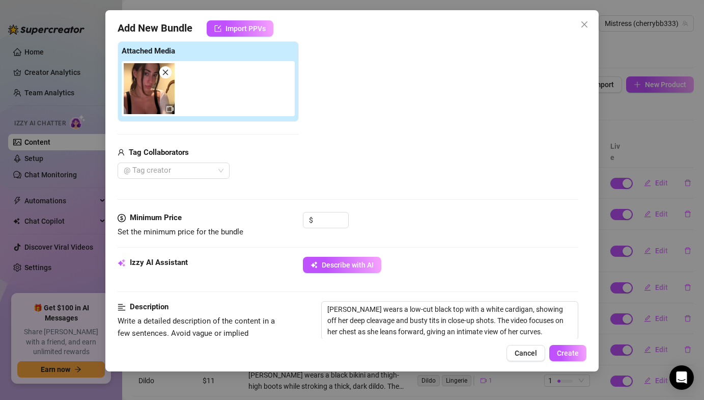
scroll to position [222, 0]
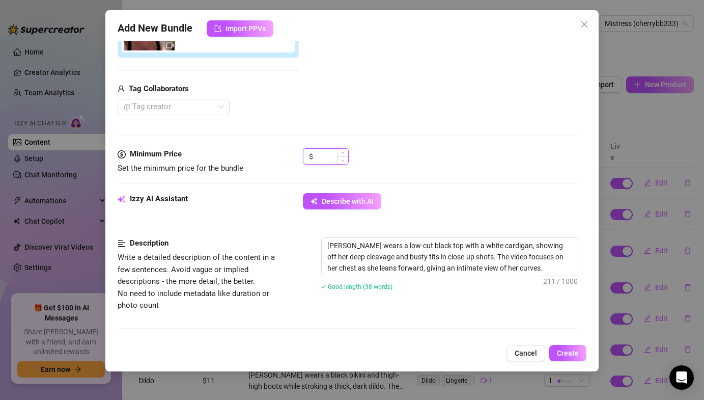
click at [337, 160] on input at bounding box center [331, 156] width 33 height 15
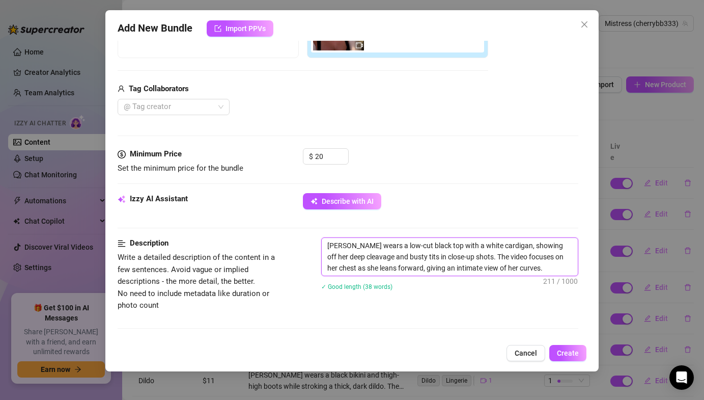
click at [545, 269] on textarea "[PERSON_NAME] wears a low-cut black top with a white cardigan, showing off her …" at bounding box center [450, 257] width 256 height 38
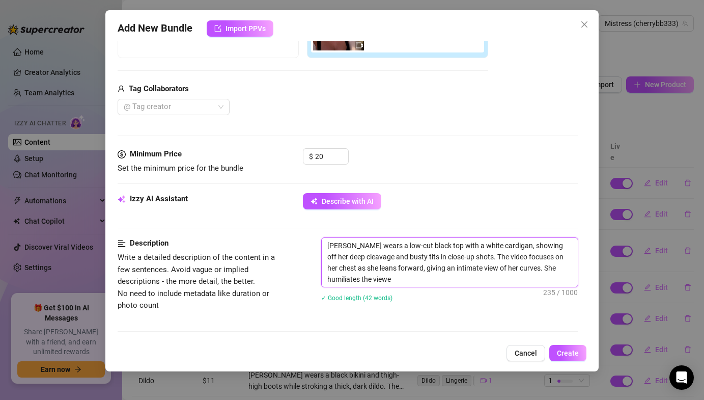
scroll to position [0, 0]
click at [564, 359] on button "Create" at bounding box center [568, 353] width 37 height 16
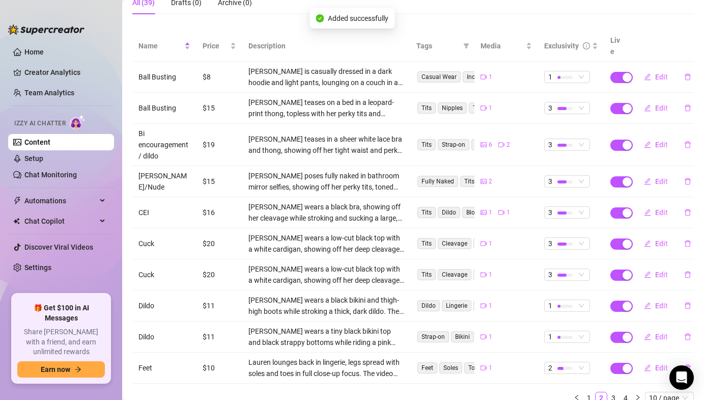
scroll to position [138, 0]
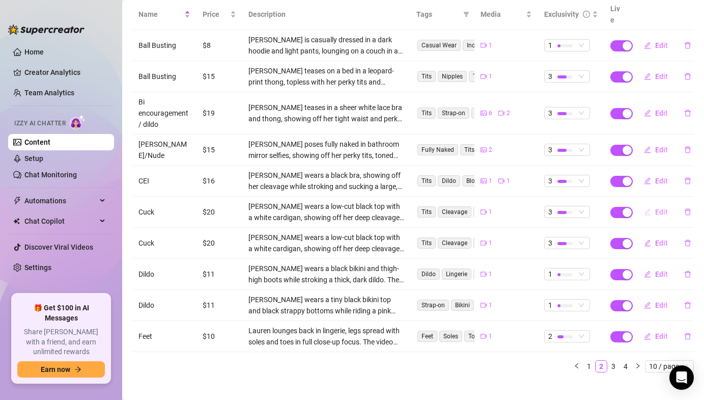
click at [664, 208] on span "Edit" at bounding box center [661, 212] width 13 height 8
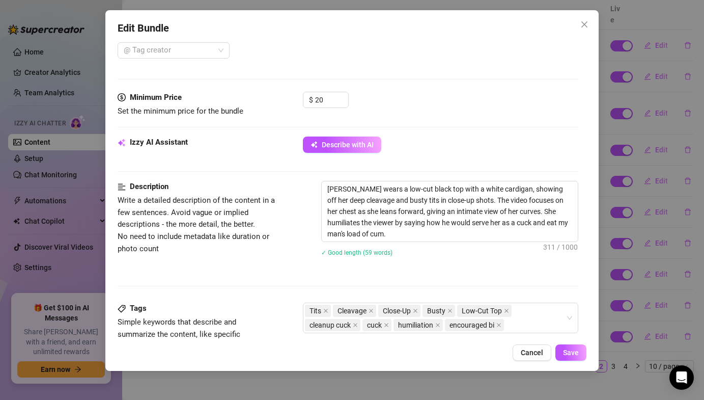
scroll to position [312, 0]
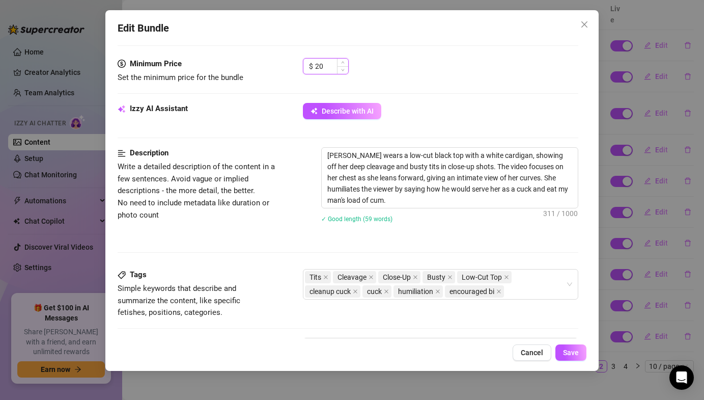
click at [328, 65] on input "20" at bounding box center [331, 66] width 33 height 15
click at [566, 351] on span "Save" at bounding box center [571, 352] width 16 height 8
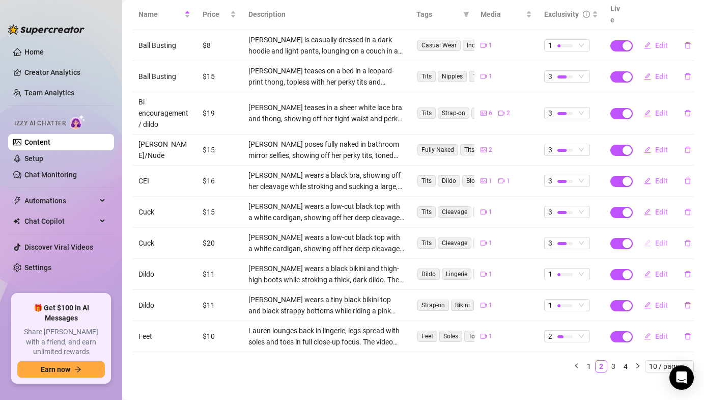
click at [670, 235] on button "Edit" at bounding box center [656, 243] width 40 height 16
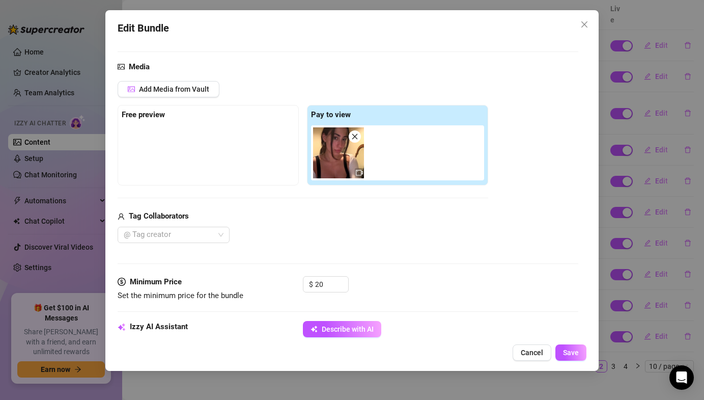
scroll to position [97, 0]
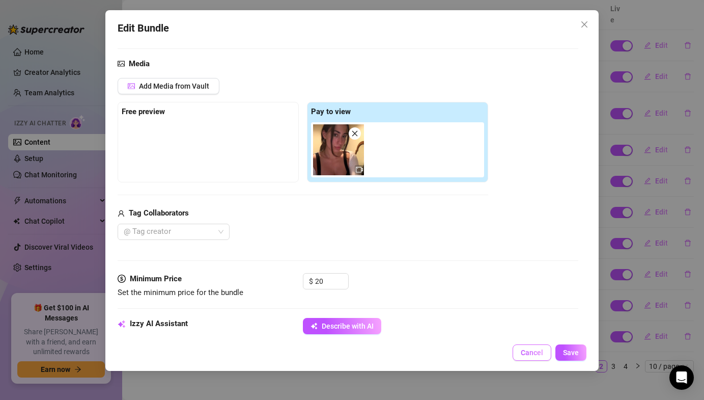
click at [532, 346] on button "Cancel" at bounding box center [532, 352] width 39 height 16
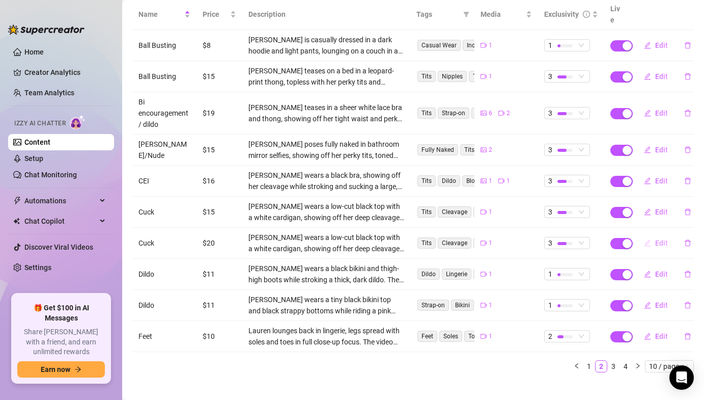
click at [657, 239] on span "Edit" at bounding box center [661, 243] width 13 height 8
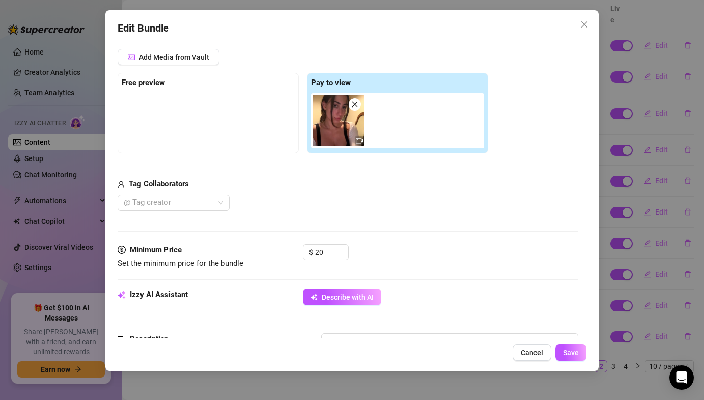
scroll to position [149, 0]
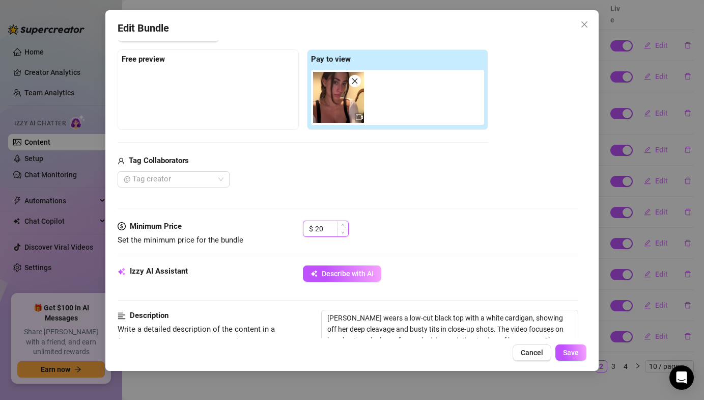
click at [324, 230] on input "20" at bounding box center [331, 228] width 33 height 15
click at [556, 351] on button "Save" at bounding box center [571, 352] width 31 height 16
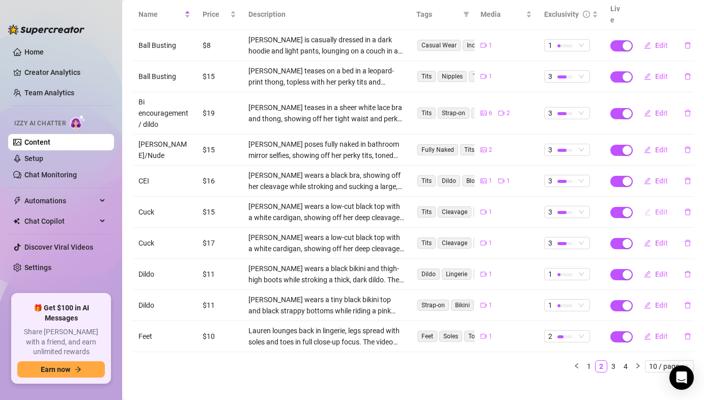
click at [663, 206] on button "Edit" at bounding box center [656, 212] width 40 height 16
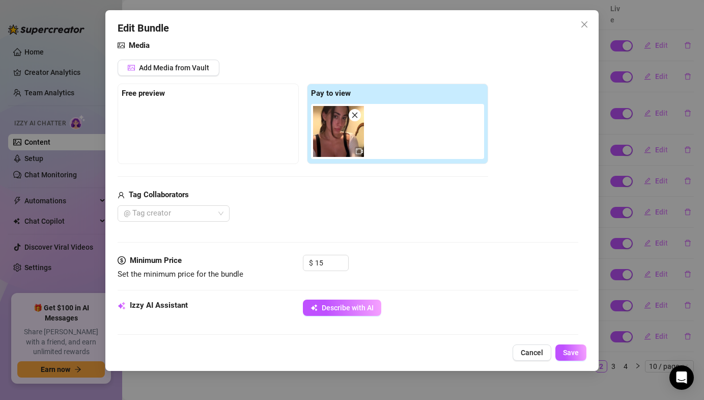
scroll to position [150, 0]
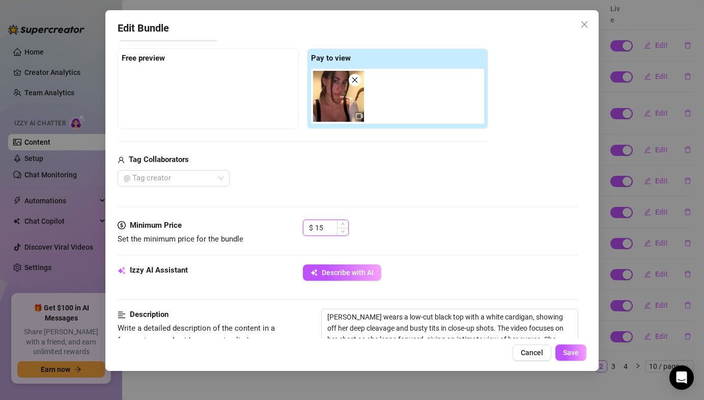
click at [325, 233] on input "15" at bounding box center [331, 227] width 33 height 15
click at [577, 366] on div "Edit Bundle Account Mistress (@cherrybb333) Name Name is for your internal orga…" at bounding box center [351, 190] width 493 height 361
click at [573, 352] on span "Save" at bounding box center [571, 352] width 16 height 8
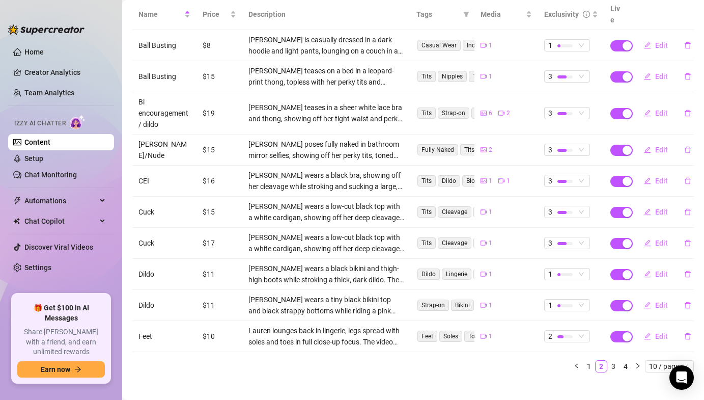
scroll to position [0, 0]
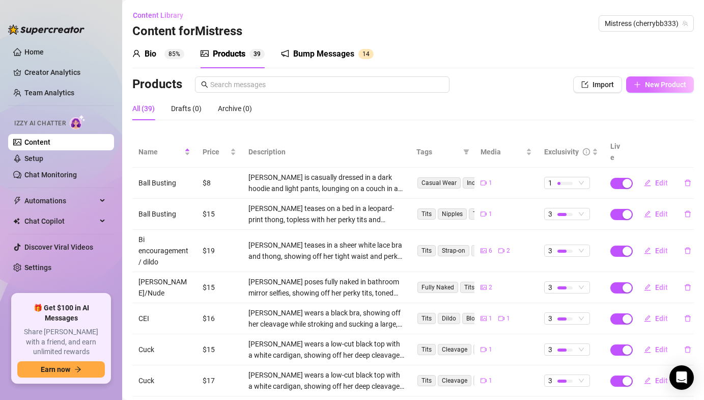
click at [644, 88] on button "New Product" at bounding box center [660, 84] width 68 height 16
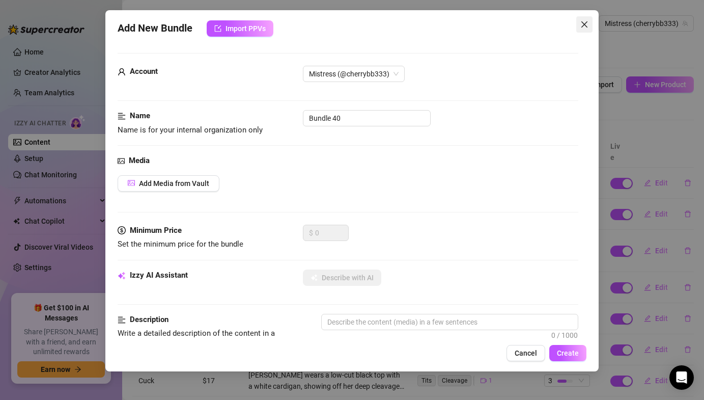
click at [591, 21] on span "Close" at bounding box center [585, 24] width 16 height 8
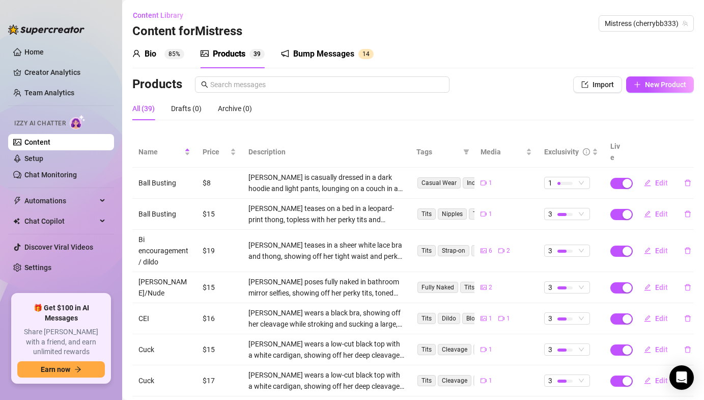
click at [589, 74] on div "Bio 85% Products 3 9 Bump Messages 1 4 Bio Import Bio from other creator Person…" at bounding box center [413, 279] width 562 height 478
click at [589, 81] on button "Import" at bounding box center [597, 84] width 49 height 16
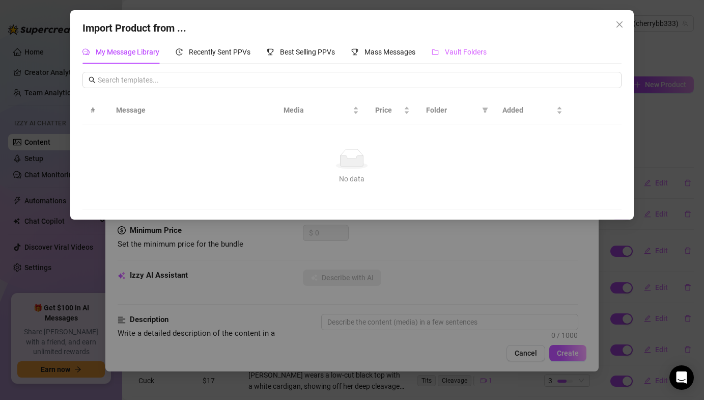
click at [457, 61] on div "Vault Folders" at bounding box center [459, 51] width 55 height 23
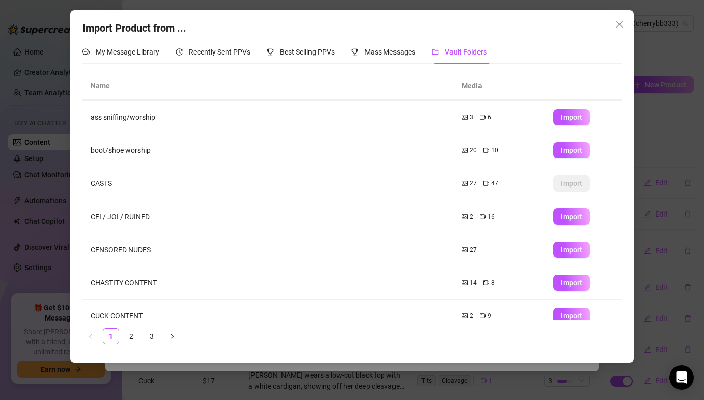
scroll to position [111, 0]
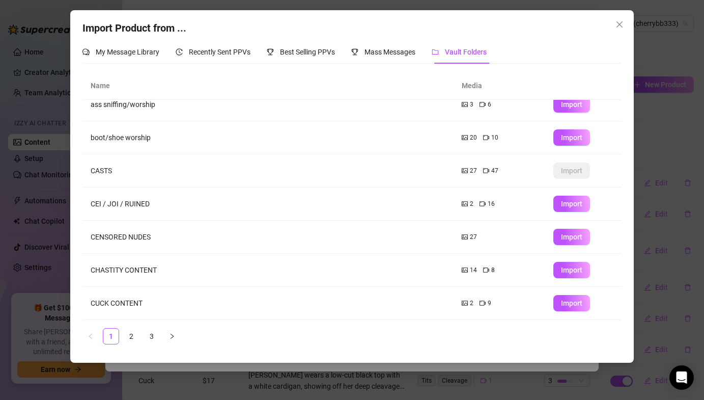
click at [549, 307] on td "Import" at bounding box center [583, 303] width 76 height 33
click at [566, 307] on span "Import" at bounding box center [571, 303] width 21 height 8
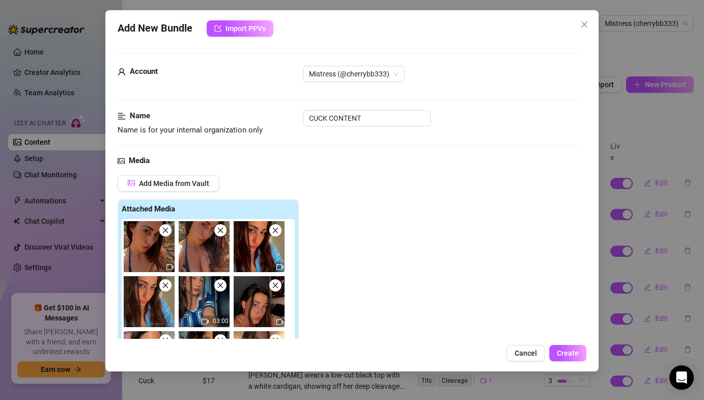
click at [169, 228] on icon "close" at bounding box center [165, 230] width 7 height 7
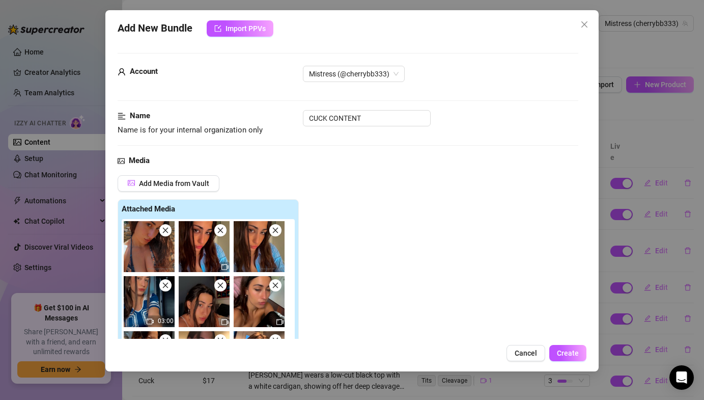
click at [169, 228] on icon "close" at bounding box center [165, 230] width 7 height 7
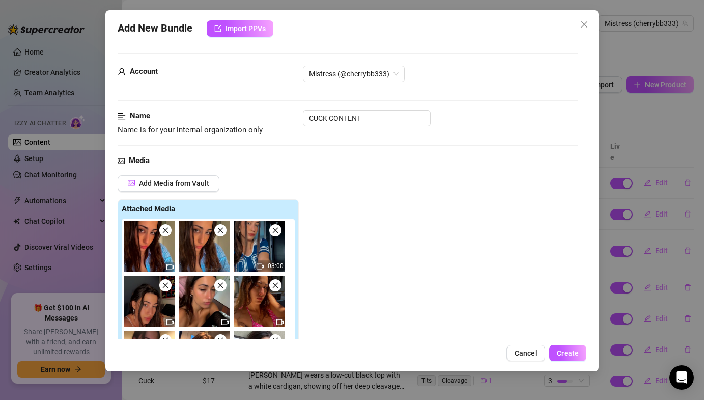
click at [169, 228] on icon "close" at bounding box center [165, 230] width 7 height 7
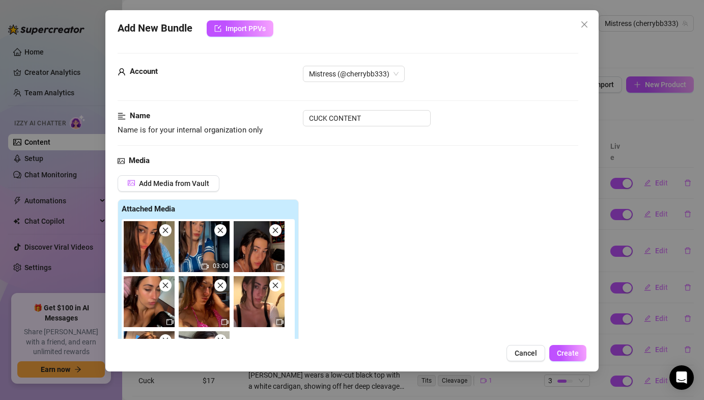
click at [169, 228] on icon "close" at bounding box center [165, 230] width 7 height 7
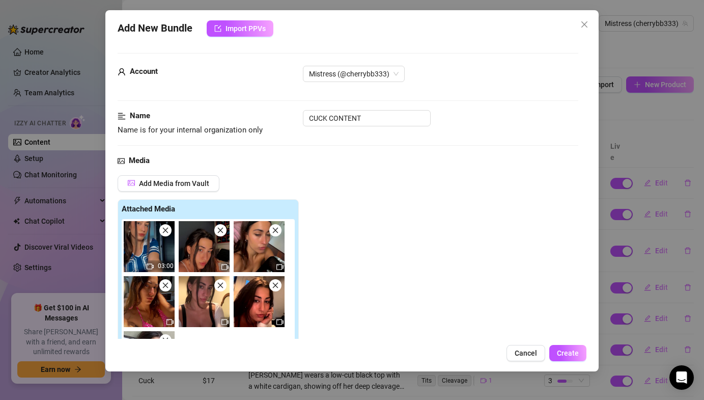
click at [169, 228] on icon "close" at bounding box center [165, 230] width 7 height 7
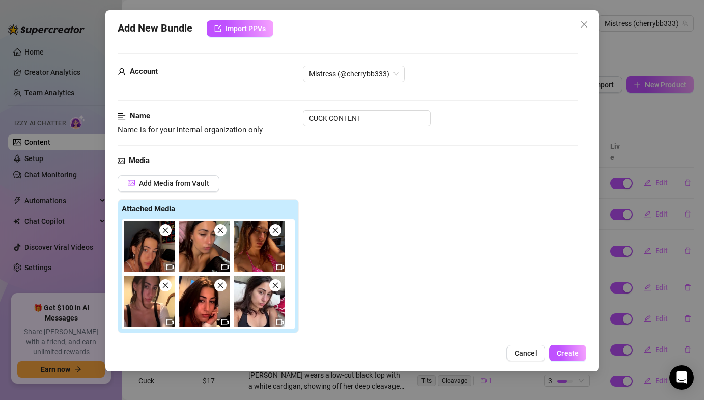
click at [169, 228] on span at bounding box center [165, 230] width 12 height 12
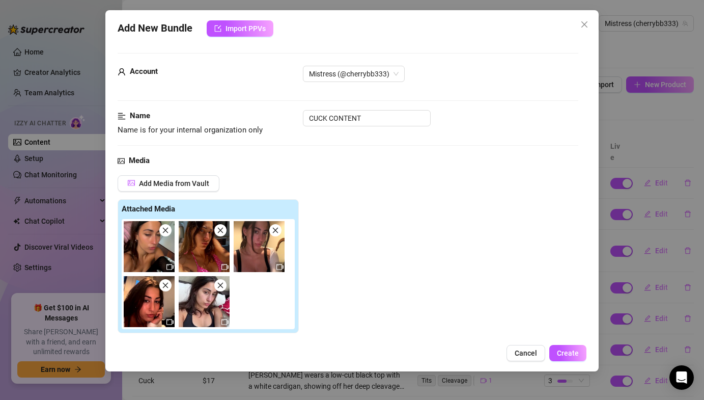
click at [170, 228] on span at bounding box center [165, 230] width 12 height 12
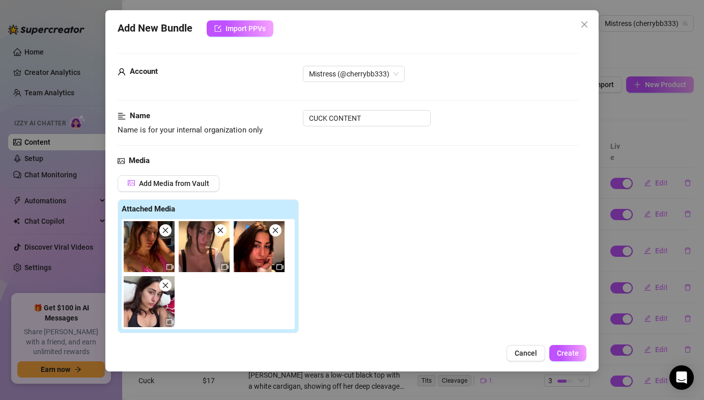
click at [170, 228] on span at bounding box center [165, 230] width 12 height 12
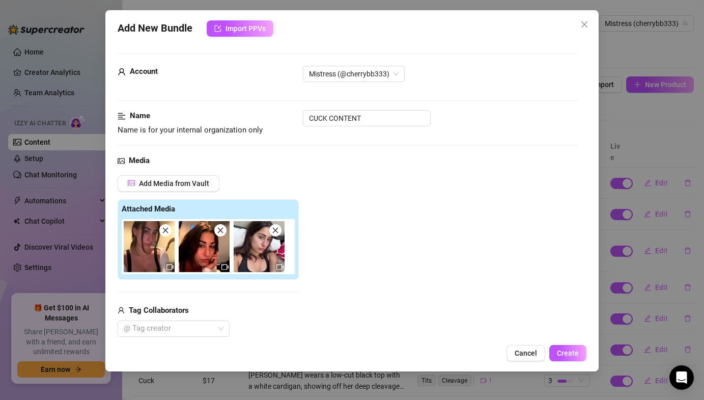
click at [170, 229] on span at bounding box center [165, 230] width 12 height 12
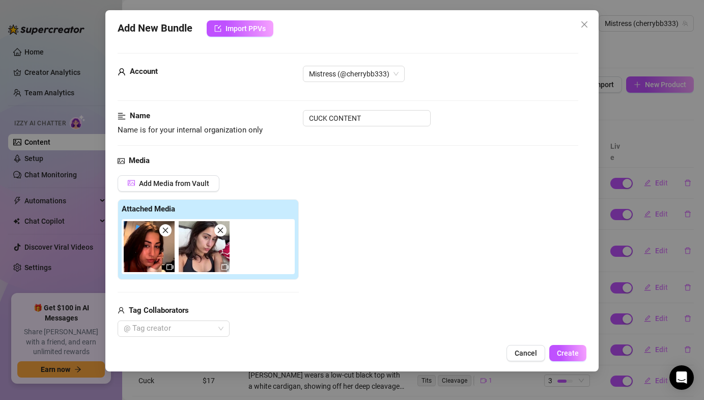
click at [225, 228] on span at bounding box center [220, 230] width 12 height 12
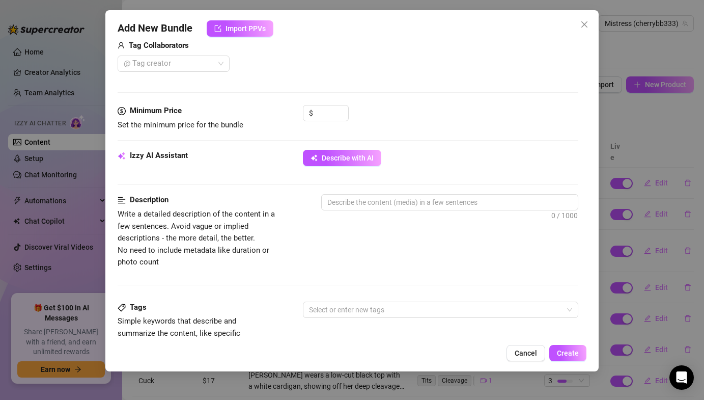
scroll to position [243, 0]
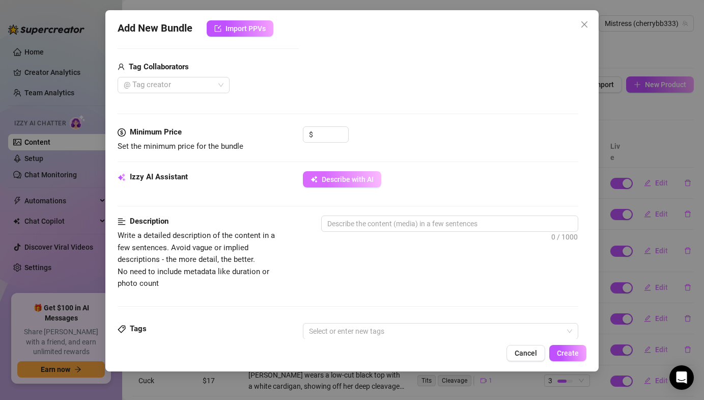
click at [315, 180] on icon "button" at bounding box center [314, 179] width 7 height 7
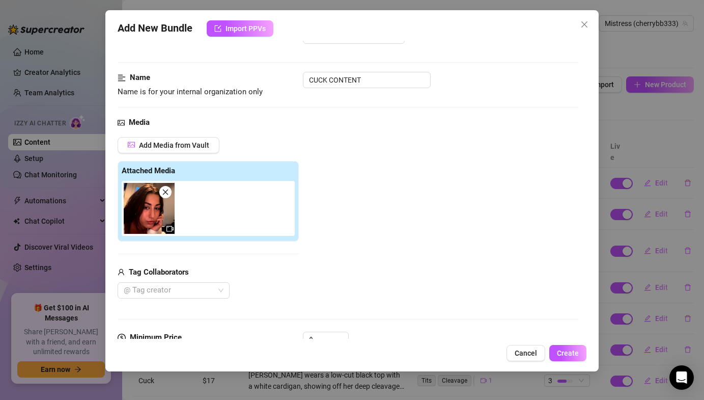
scroll to position [0, 0]
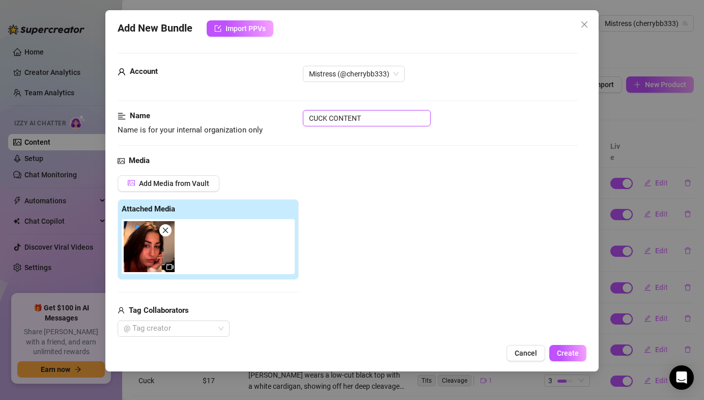
click at [336, 119] on input "CUCK CONTENT" at bounding box center [367, 118] width 128 height 16
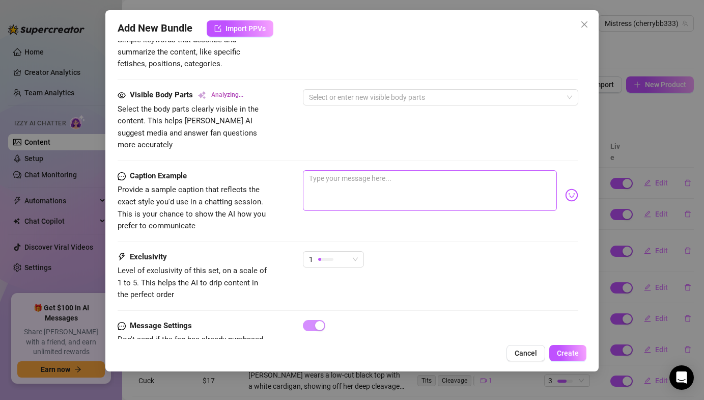
scroll to position [572, 0]
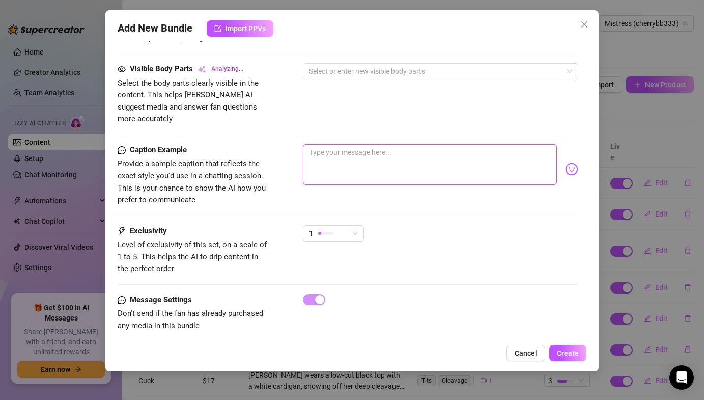
click at [414, 144] on textarea at bounding box center [430, 164] width 254 height 41
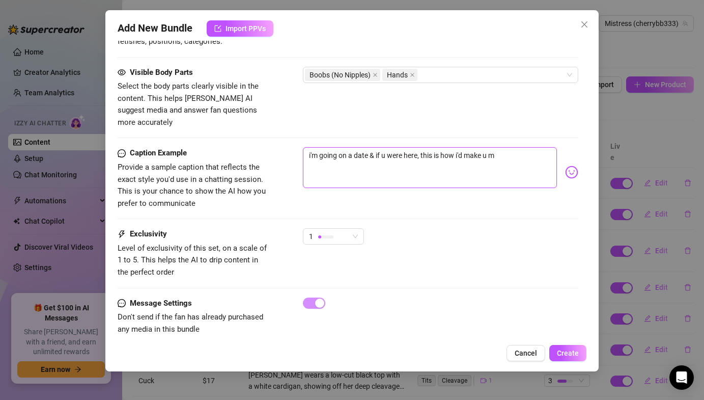
scroll to position [576, 0]
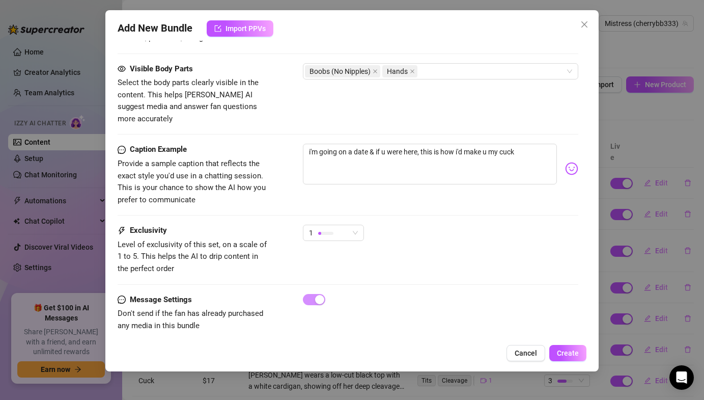
click at [570, 162] on img at bounding box center [571, 168] width 13 height 13
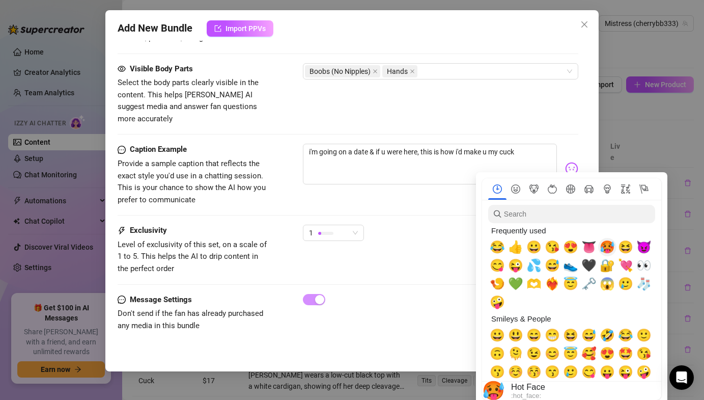
click at [611, 245] on span "🥵" at bounding box center [607, 247] width 15 height 14
click at [540, 262] on span "💦" at bounding box center [534, 265] width 15 height 14
click at [502, 249] on span "😂" at bounding box center [497, 247] width 15 height 14
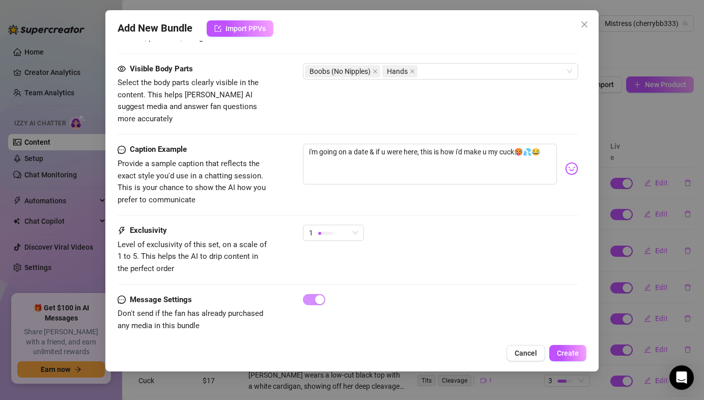
click at [444, 199] on div "Caption Example Provide a sample caption that reflects the exact style you'd us…" at bounding box center [348, 184] width 460 height 81
click at [357, 225] on span "1" at bounding box center [333, 232] width 49 height 15
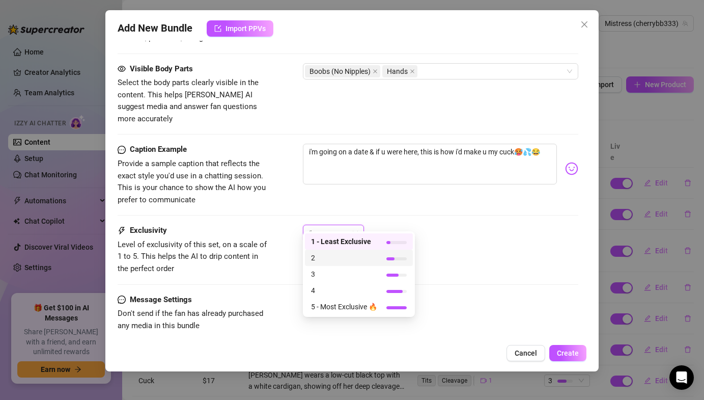
click at [336, 261] on span "2" at bounding box center [344, 257] width 66 height 11
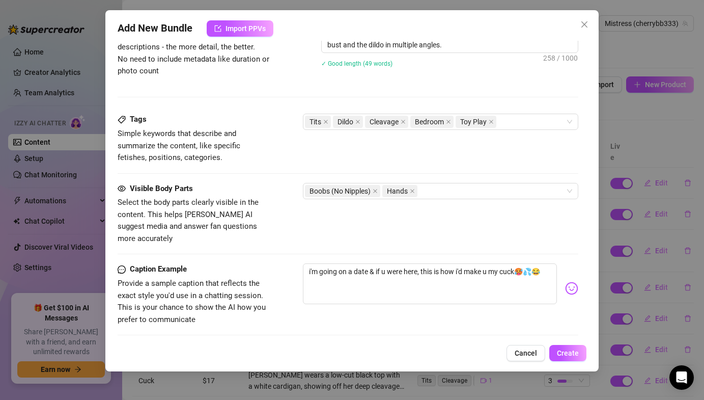
scroll to position [467, 0]
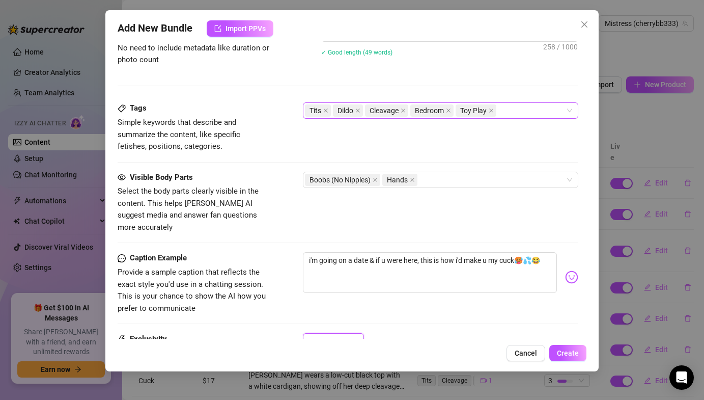
click at [519, 113] on div "Tits Dildo Cleavage Bedroom Toy Play" at bounding box center [435, 110] width 260 height 14
click at [272, 150] on div "Tags Simple keywords that describe and summarize the content, like specific fet…" at bounding box center [348, 127] width 460 height 50
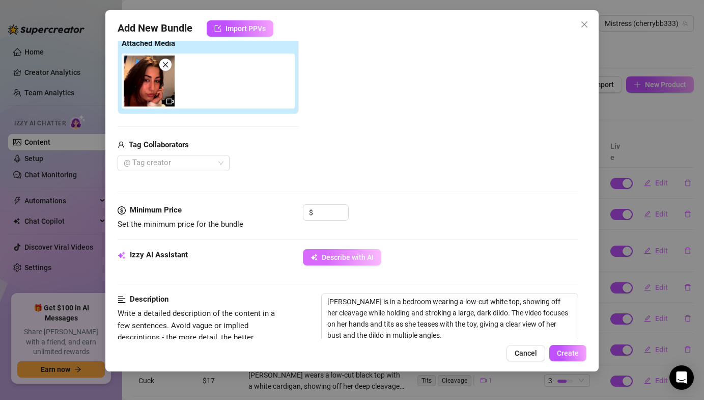
scroll to position [119, 0]
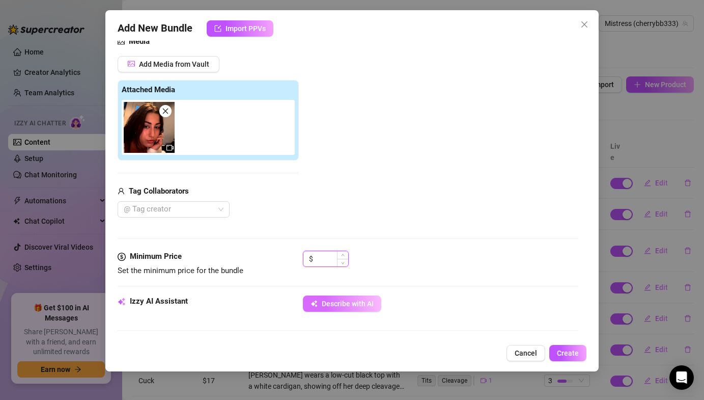
click at [323, 252] on input at bounding box center [331, 258] width 33 height 15
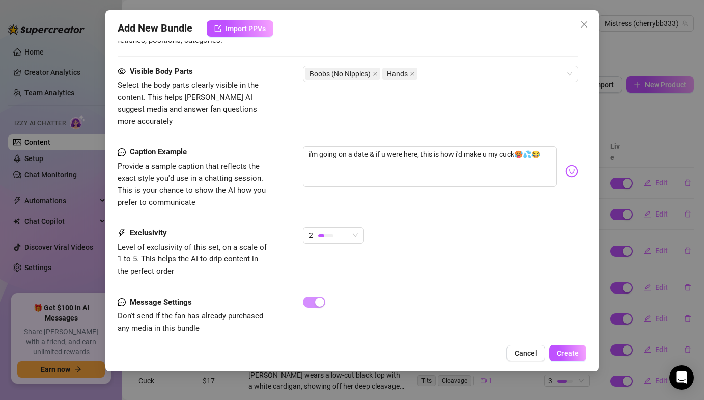
scroll to position [576, 0]
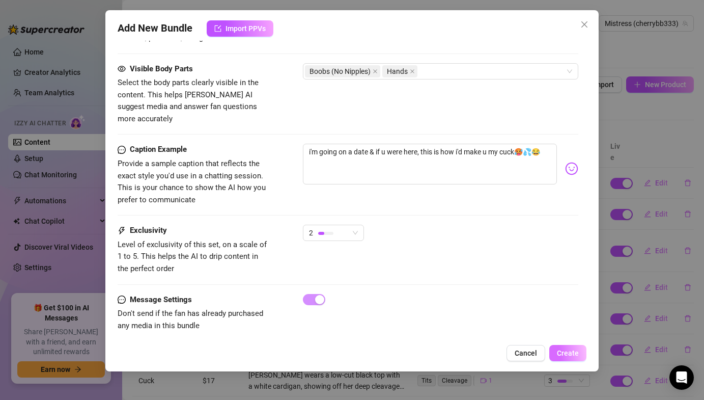
click at [561, 349] on span "Create" at bounding box center [568, 353] width 22 height 8
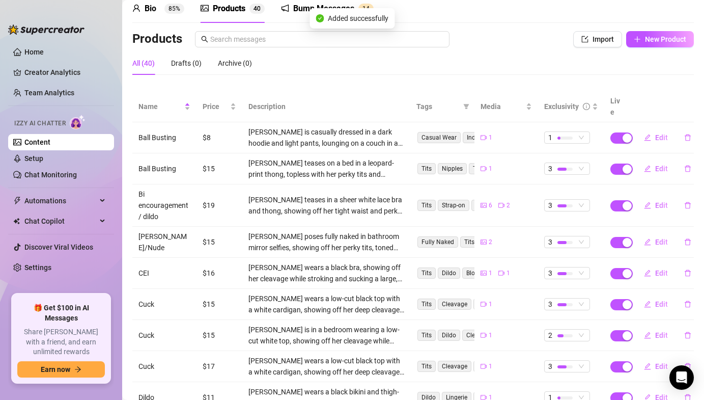
scroll to position [46, 0]
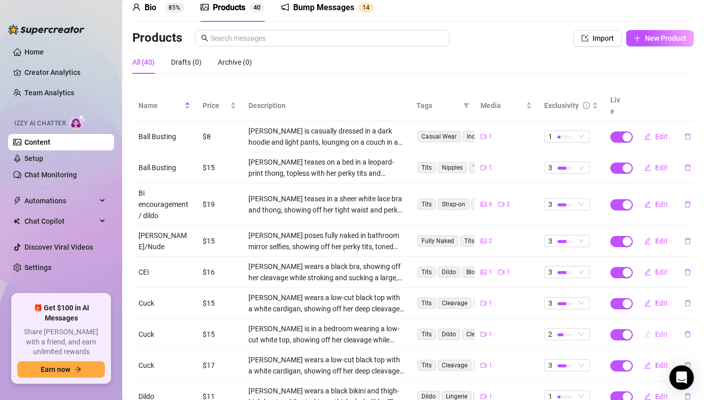
click at [659, 330] on span "Edit" at bounding box center [661, 334] width 13 height 8
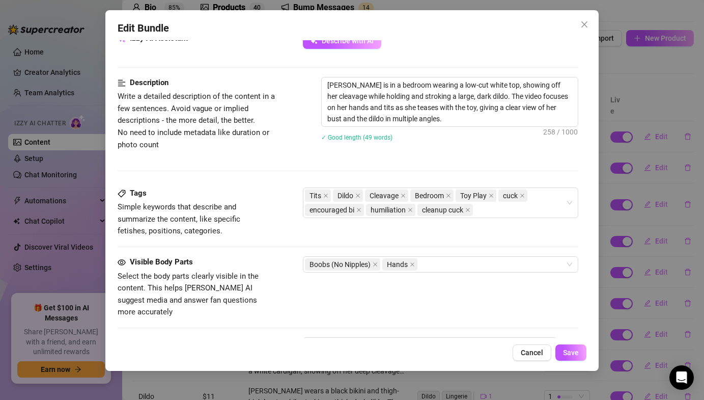
scroll to position [401, 0]
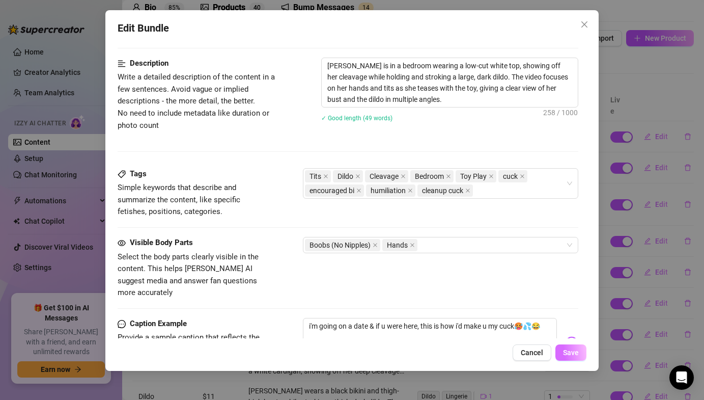
click at [577, 356] on span "Save" at bounding box center [571, 352] width 16 height 8
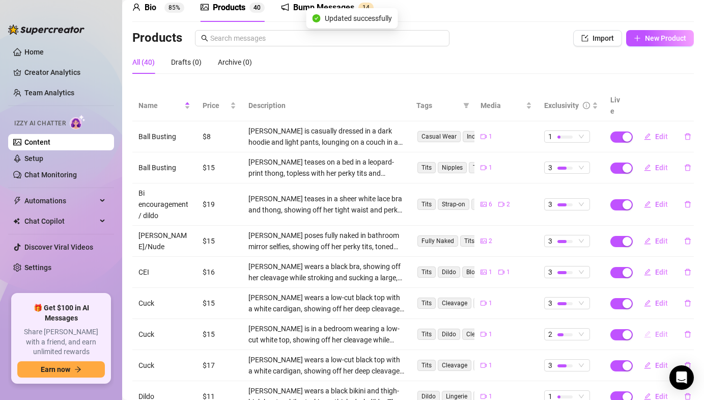
click at [655, 330] on span "Edit" at bounding box center [661, 334] width 13 height 8
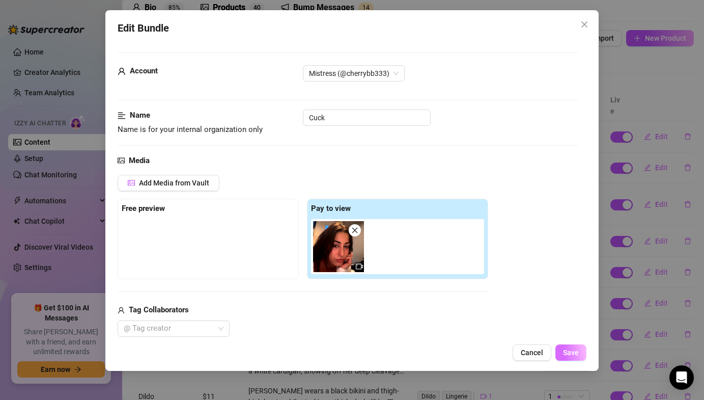
click at [580, 346] on button "Save" at bounding box center [571, 352] width 31 height 16
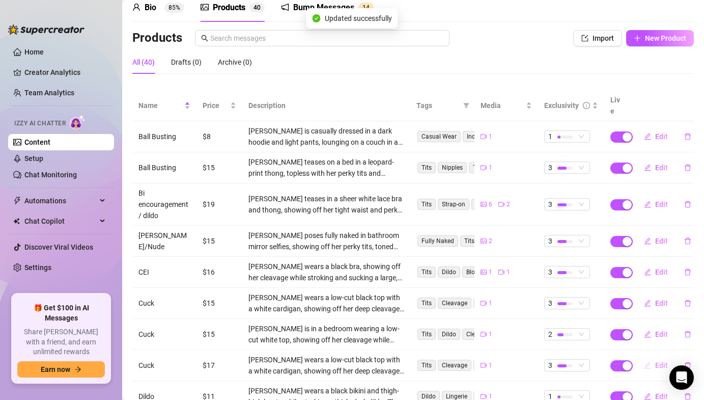
click at [657, 361] on span "Edit" at bounding box center [661, 365] width 13 height 8
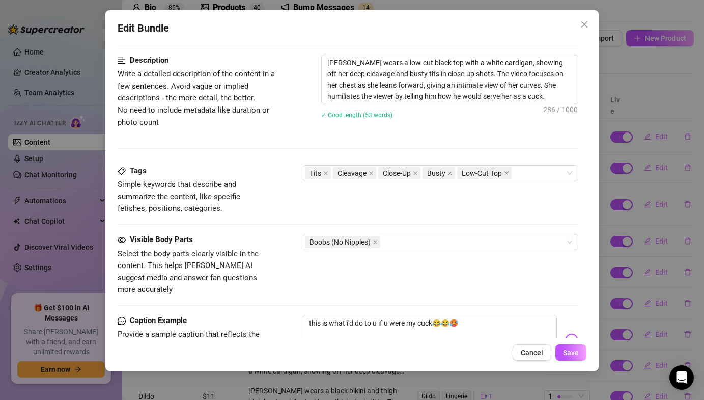
scroll to position [423, 0]
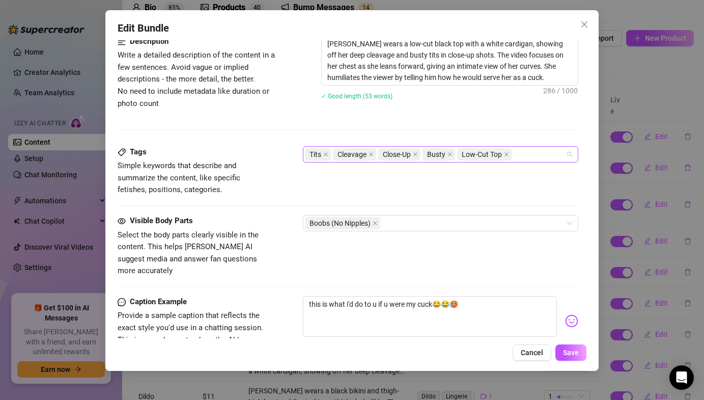
click at [524, 152] on div "Tits Cleavage Close-Up Busty Low-Cut Top" at bounding box center [435, 154] width 260 height 14
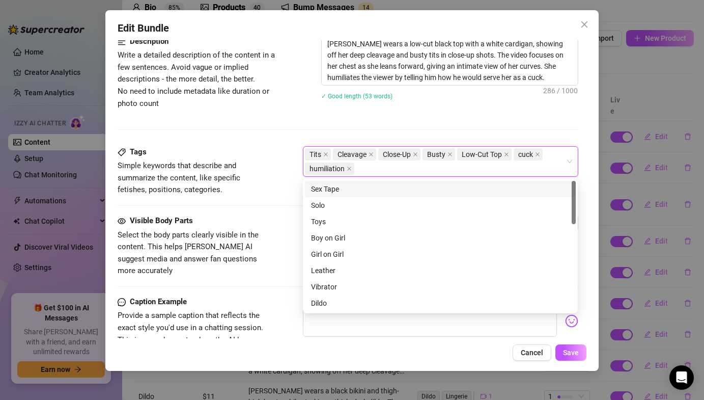
click at [509, 98] on div "✓ Good length (53 words)" at bounding box center [449, 95] width 257 height 11
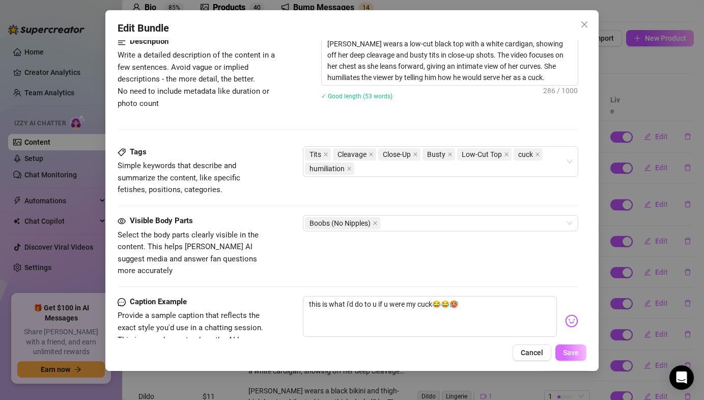
click at [567, 351] on span "Save" at bounding box center [571, 352] width 16 height 8
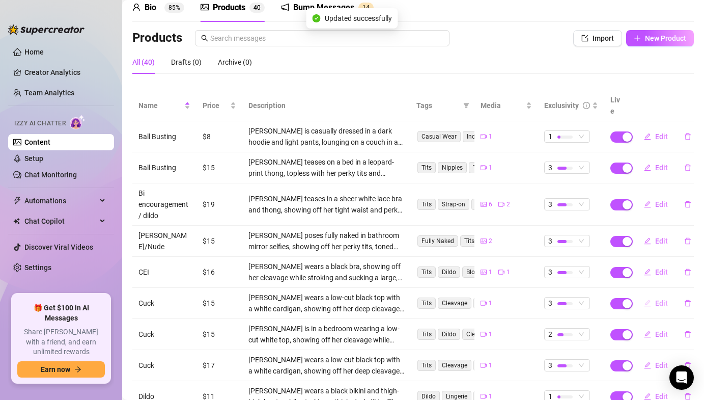
click at [655, 299] on span "Edit" at bounding box center [661, 303] width 13 height 8
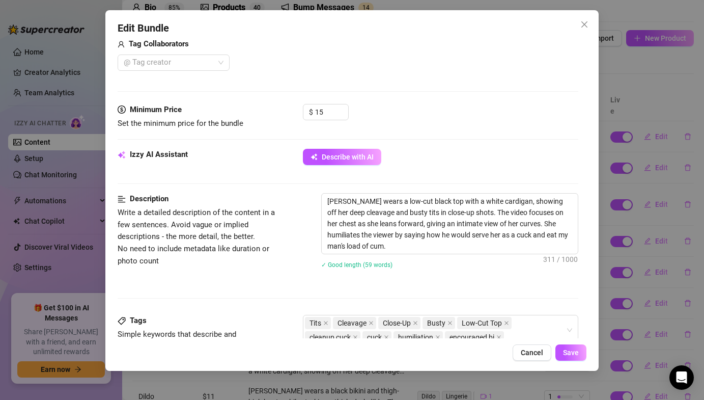
scroll to position [287, 0]
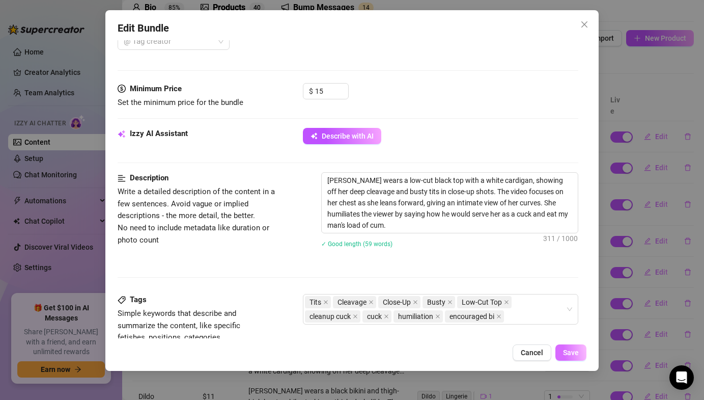
click at [582, 351] on button "Save" at bounding box center [571, 352] width 31 height 16
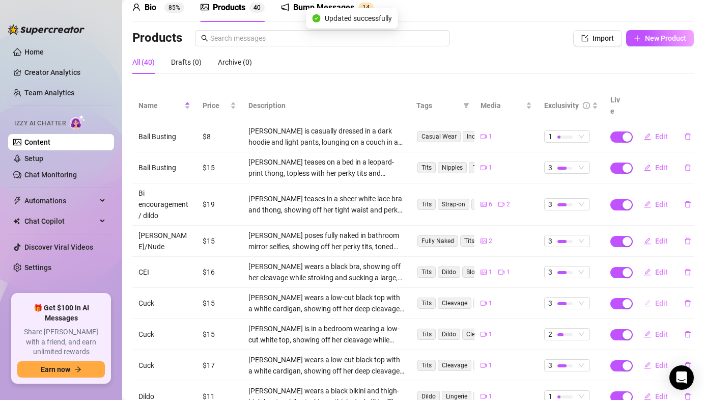
click at [652, 295] on button "Edit" at bounding box center [656, 303] width 40 height 16
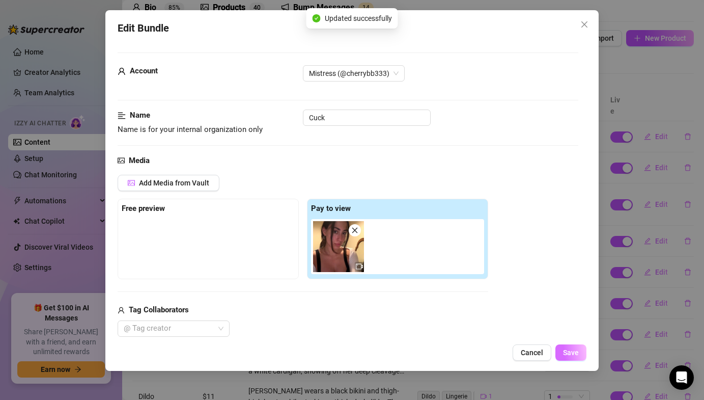
click at [567, 352] on span "Save" at bounding box center [571, 352] width 16 height 8
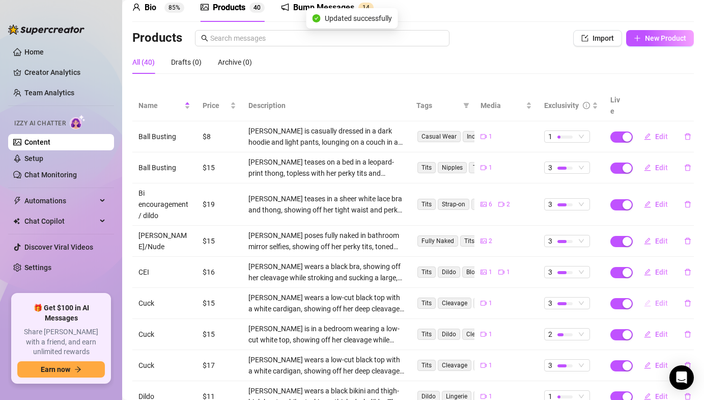
click at [654, 295] on button "Edit" at bounding box center [656, 303] width 40 height 16
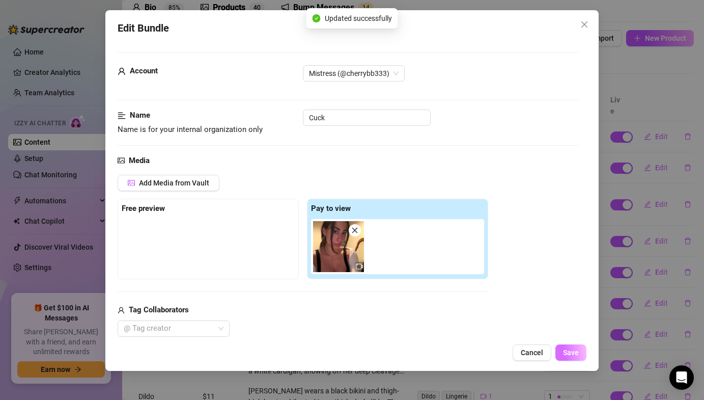
click at [574, 348] on span "Save" at bounding box center [571, 352] width 16 height 8
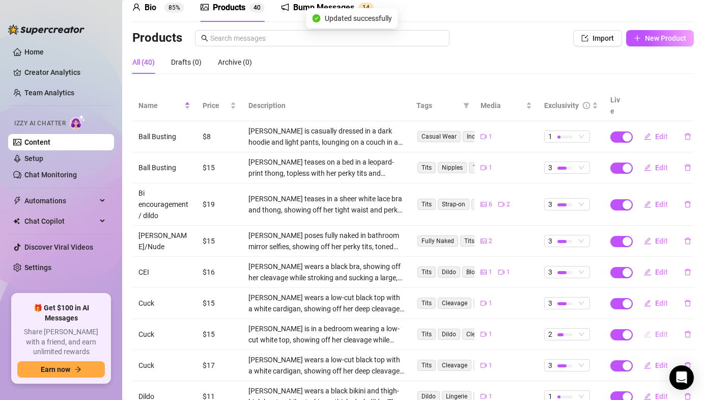
click at [665, 330] on span "Edit" at bounding box center [661, 334] width 13 height 8
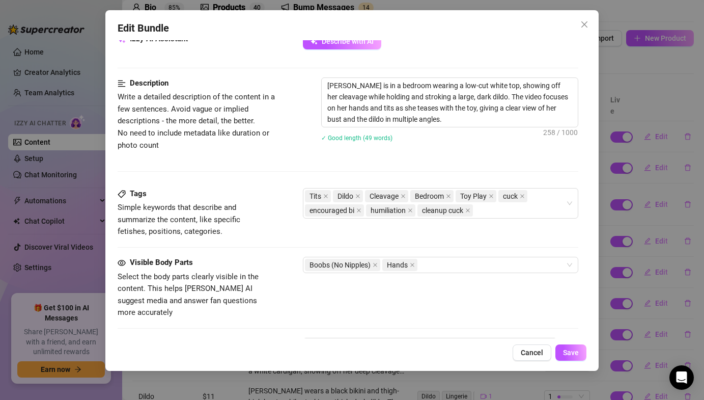
scroll to position [458, 0]
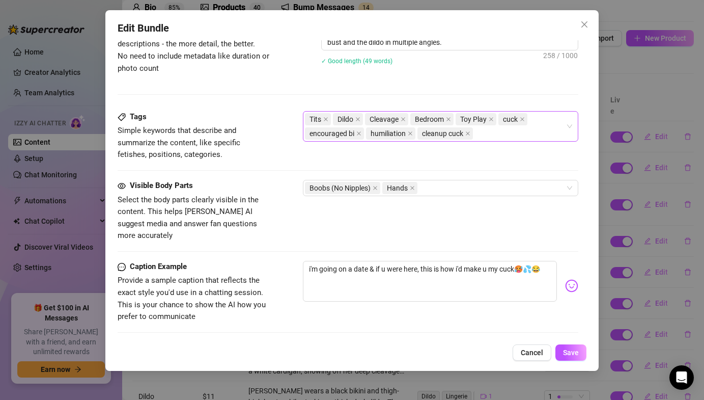
click at [518, 137] on div "Tits Dildo Cleavage Bedroom Toy Play cuck encouraged bi humiliation cleanup cuck" at bounding box center [435, 126] width 260 height 29
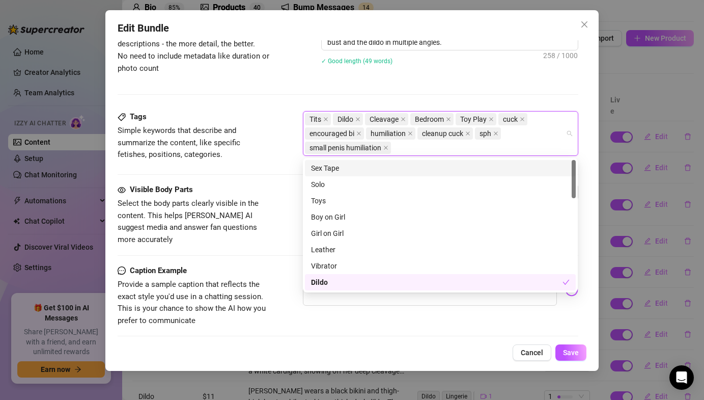
scroll to position [364, 0]
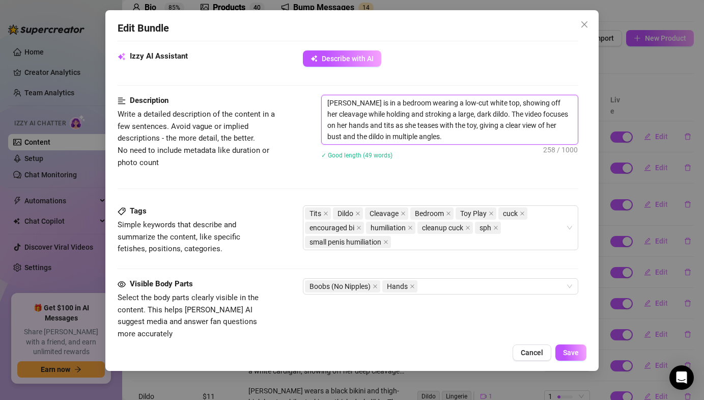
click at [511, 135] on textarea "[PERSON_NAME] is in a bedroom wearing a low-cut white top, showing off her clea…" at bounding box center [450, 119] width 256 height 49
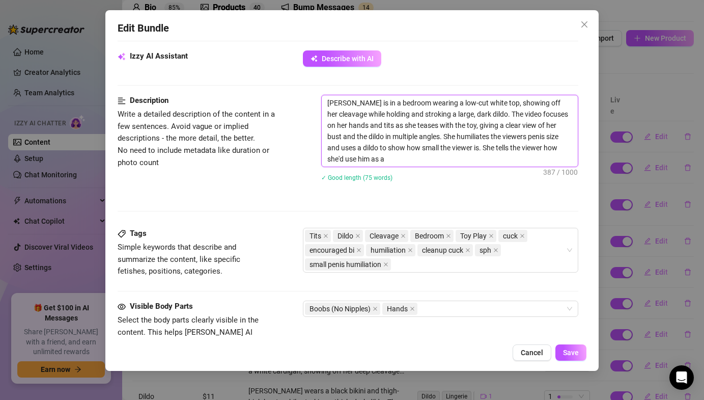
scroll to position [0, 0]
click at [500, 138] on textarea "[PERSON_NAME] is in a bedroom wearing a low-cut white top, showing off her clea…" at bounding box center [450, 130] width 256 height 71
click at [576, 350] on span "Save" at bounding box center [571, 352] width 16 height 8
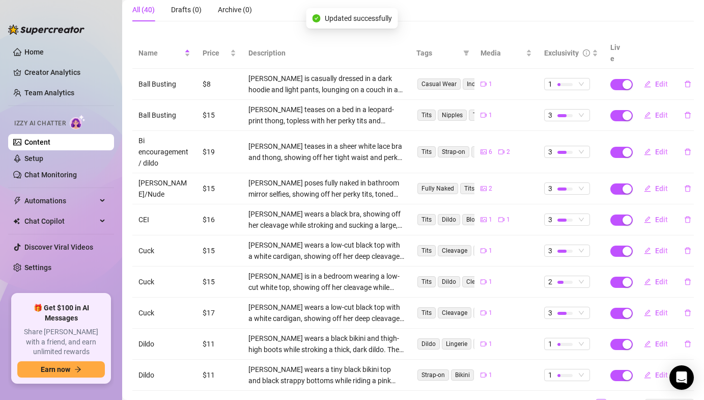
scroll to position [101, 0]
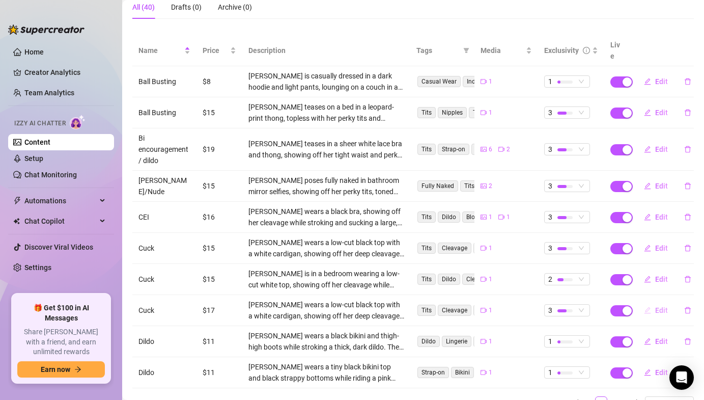
click at [657, 306] on span "Edit" at bounding box center [661, 310] width 13 height 8
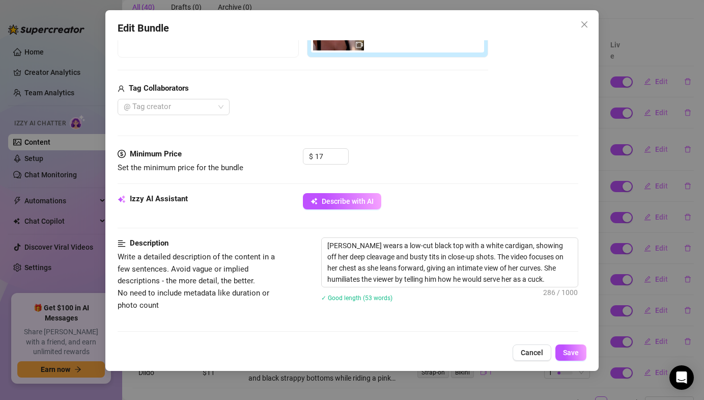
scroll to position [262, 0]
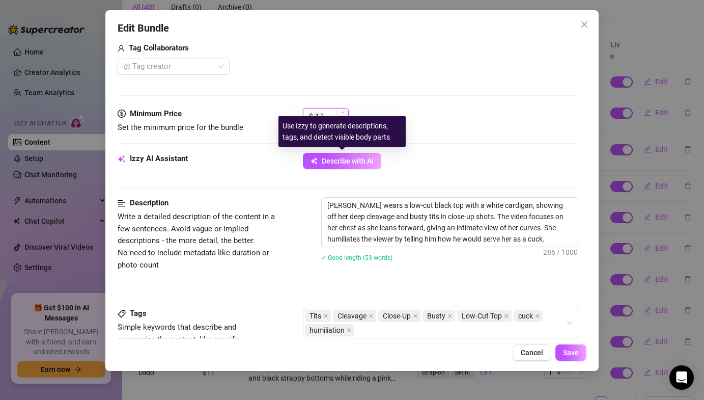
click at [335, 115] on input "17" at bounding box center [331, 115] width 33 height 15
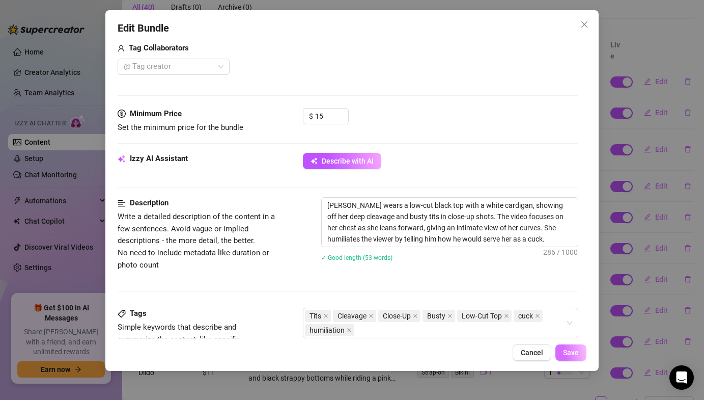
click at [569, 354] on span "Save" at bounding box center [571, 352] width 16 height 8
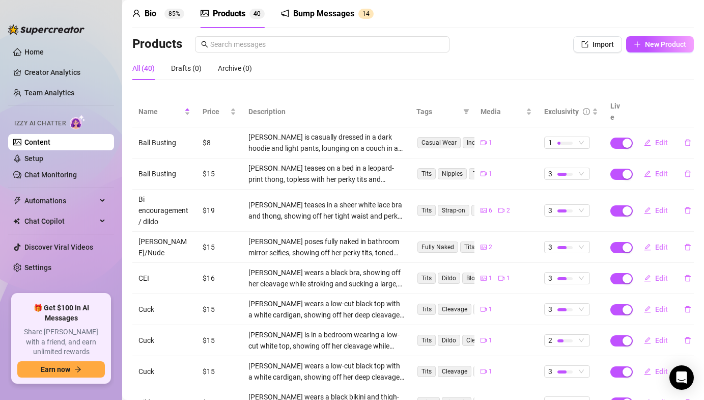
scroll to position [0, 0]
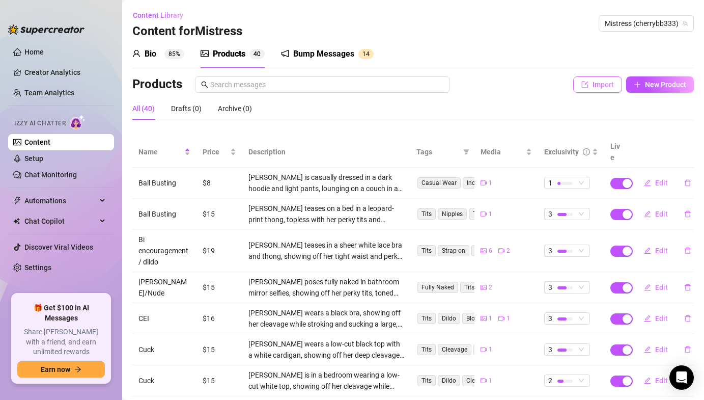
click at [606, 83] on span "Import" at bounding box center [603, 84] width 21 height 8
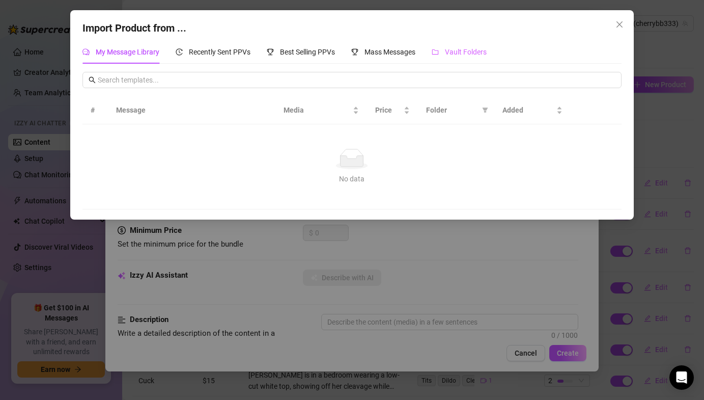
click at [448, 60] on div "Vault Folders" at bounding box center [459, 51] width 55 height 23
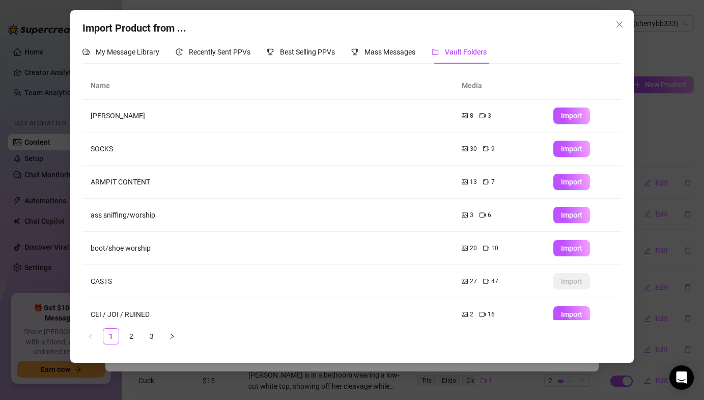
scroll to position [111, 0]
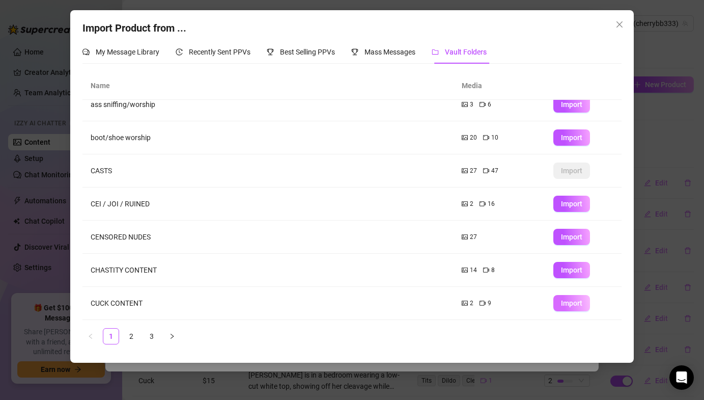
click at [563, 303] on span "Import" at bounding box center [571, 303] width 21 height 8
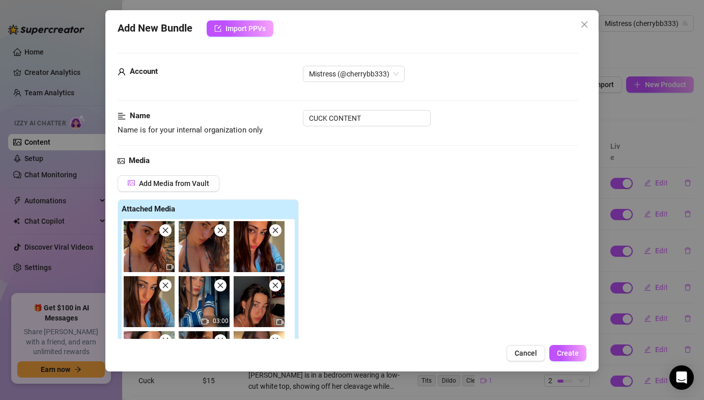
click at [169, 235] on img at bounding box center [149, 246] width 51 height 51
click at [168, 233] on icon "close" at bounding box center [165, 230] width 7 height 7
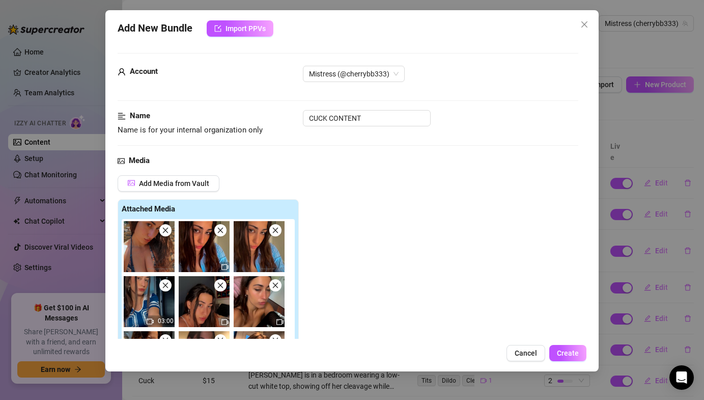
click at [169, 233] on icon "close" at bounding box center [165, 230] width 7 height 7
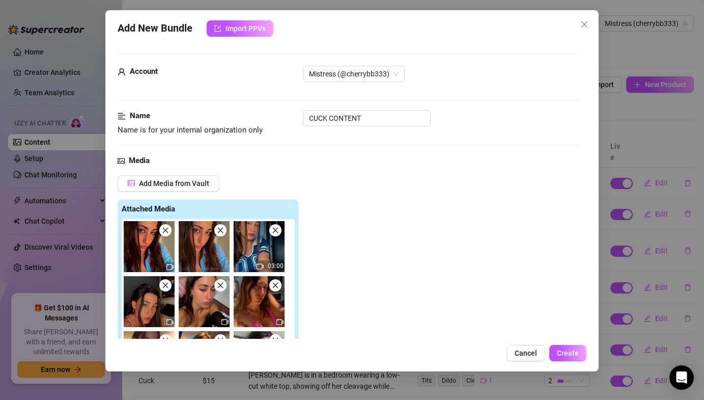
click at [275, 229] on icon "close" at bounding box center [275, 230] width 7 height 7
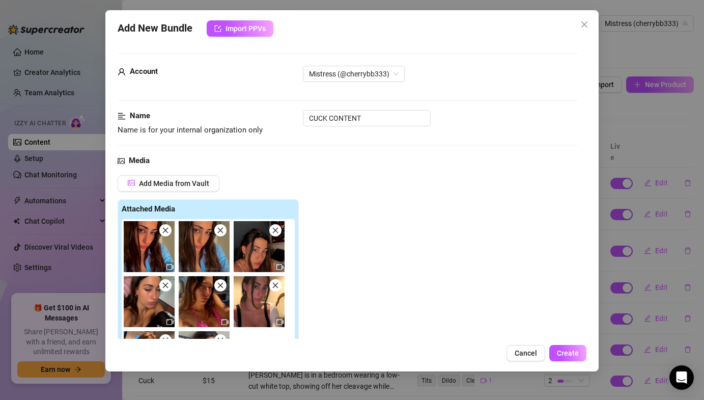
click at [275, 229] on icon "close" at bounding box center [275, 230] width 7 height 7
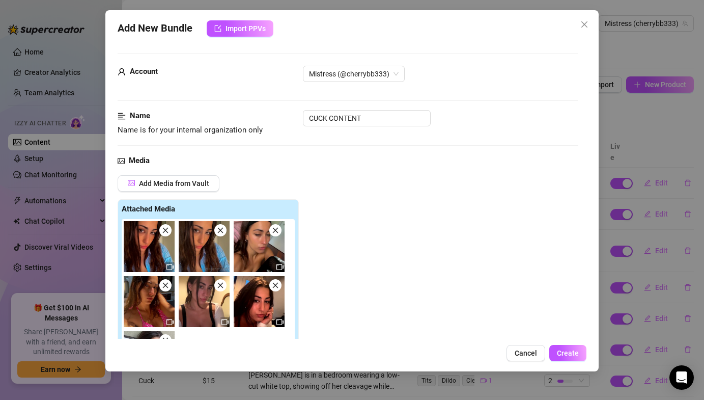
click at [275, 229] on icon "close" at bounding box center [275, 230] width 7 height 7
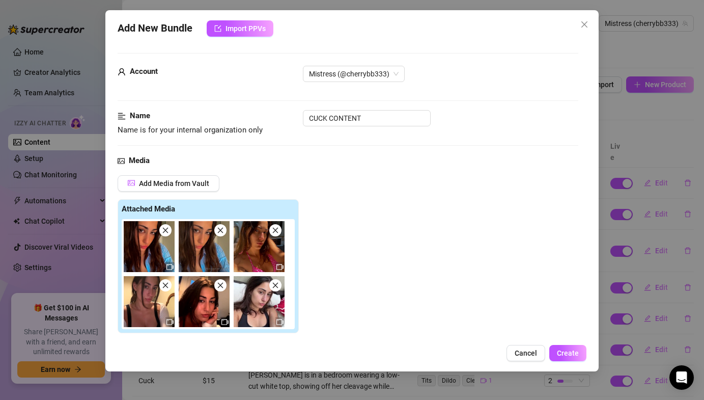
click at [275, 229] on icon "close" at bounding box center [275, 230] width 7 height 7
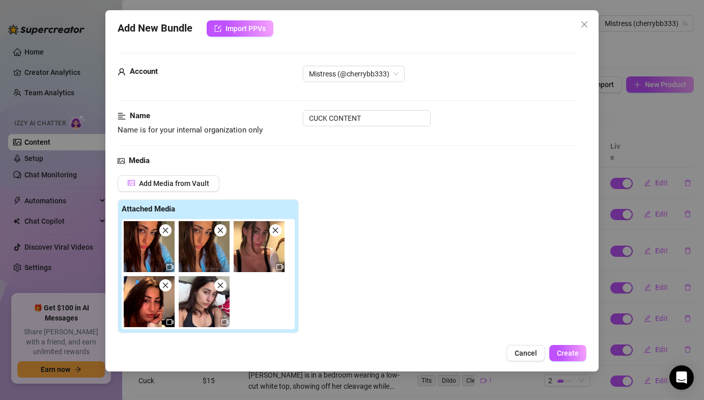
click at [276, 229] on icon "close" at bounding box center [275, 230] width 7 height 7
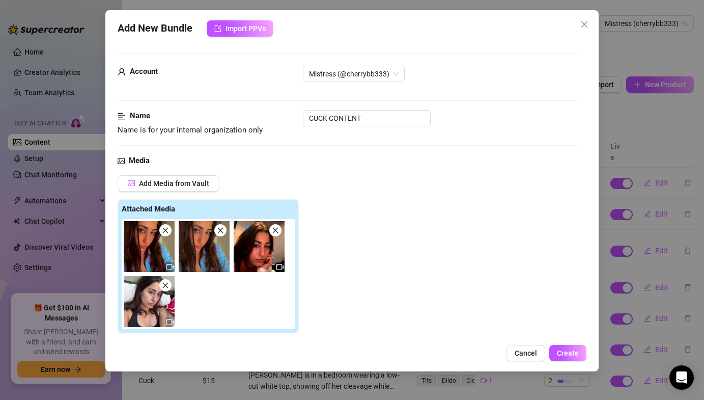
click at [277, 229] on icon "close" at bounding box center [276, 231] width 6 height 6
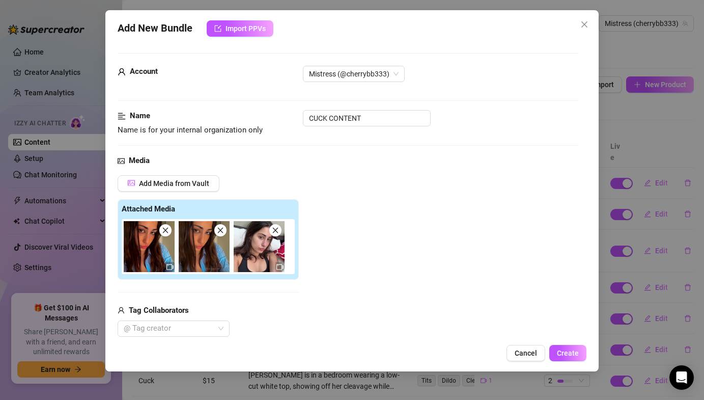
click at [277, 229] on icon "close" at bounding box center [276, 231] width 6 height 6
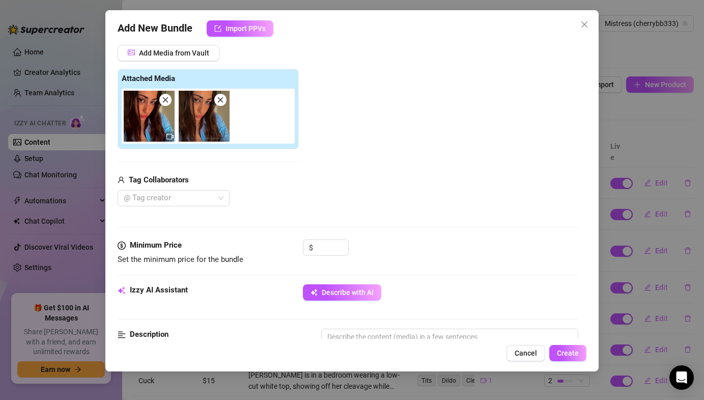
scroll to position [188, 0]
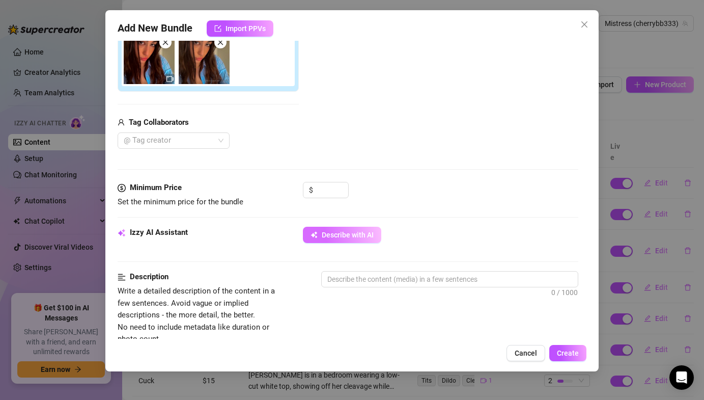
click at [328, 239] on span "Describe with AI" at bounding box center [348, 235] width 52 height 8
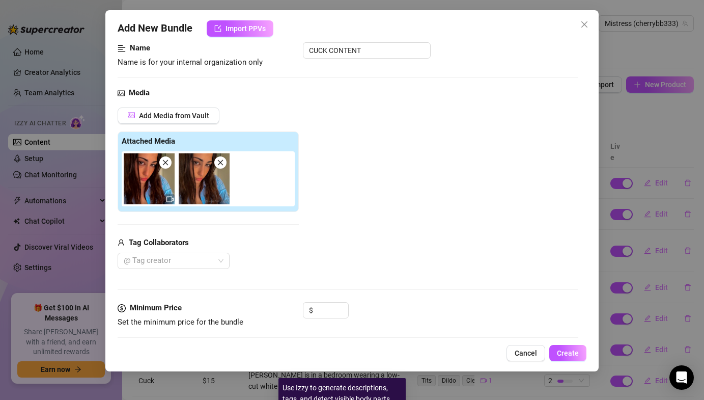
scroll to position [0, 0]
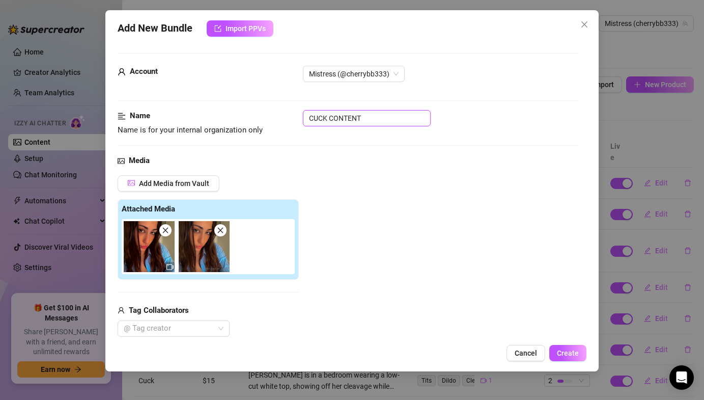
click at [341, 123] on input "CUCK CONTENT" at bounding box center [367, 118] width 128 height 16
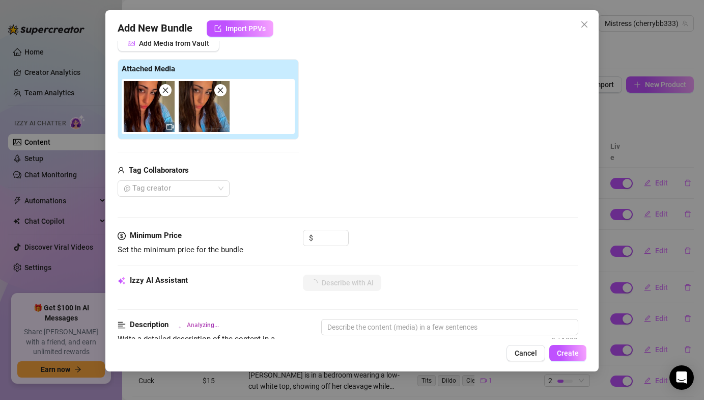
scroll to position [161, 0]
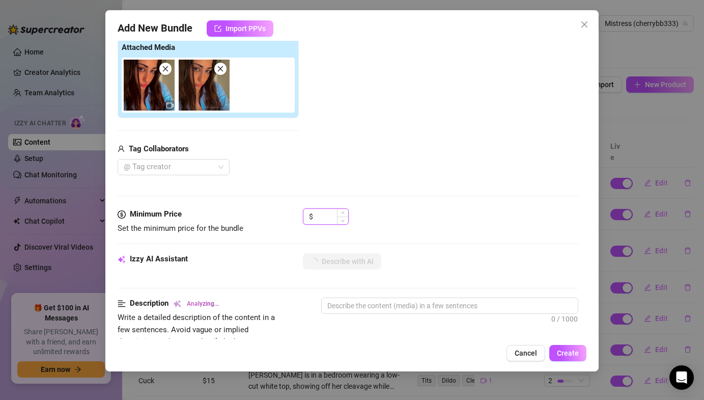
click at [326, 214] on input at bounding box center [331, 216] width 33 height 15
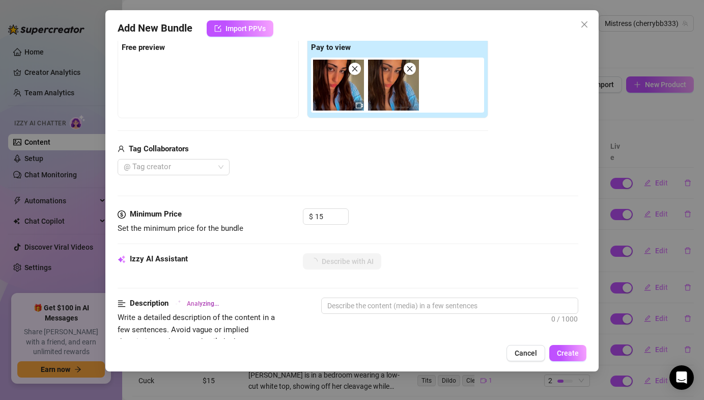
click at [350, 163] on div "@ Tag creator" at bounding box center [303, 167] width 371 height 16
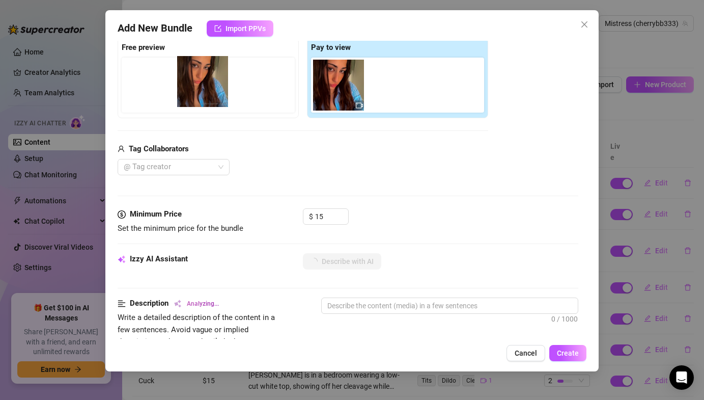
drag, startPoint x: 391, startPoint y: 94, endPoint x: 196, endPoint y: 90, distance: 195.1
click at [196, 90] on div "Free preview Pay to view" at bounding box center [303, 78] width 371 height 80
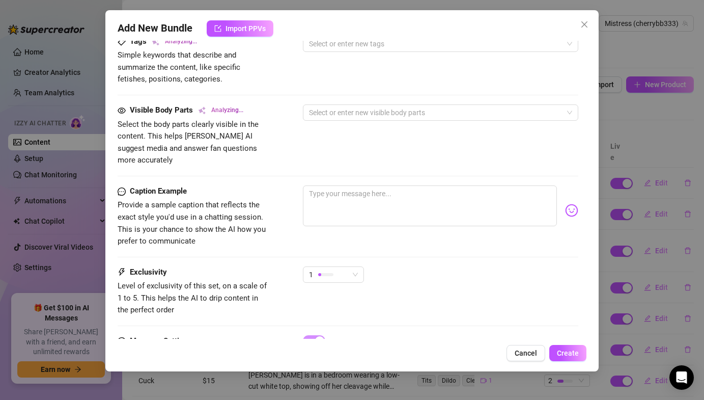
scroll to position [536, 0]
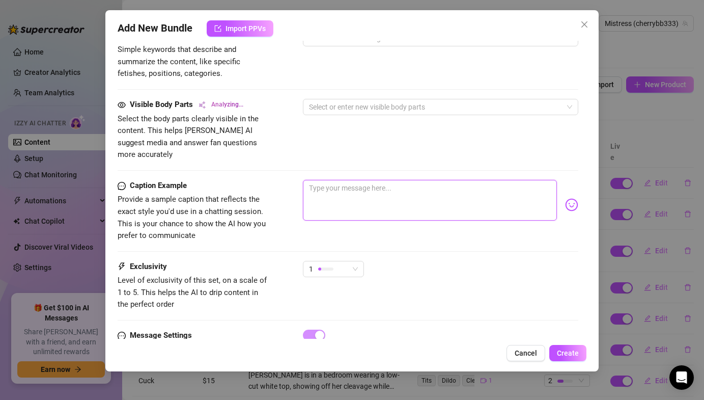
click at [328, 200] on textarea at bounding box center [430, 200] width 254 height 41
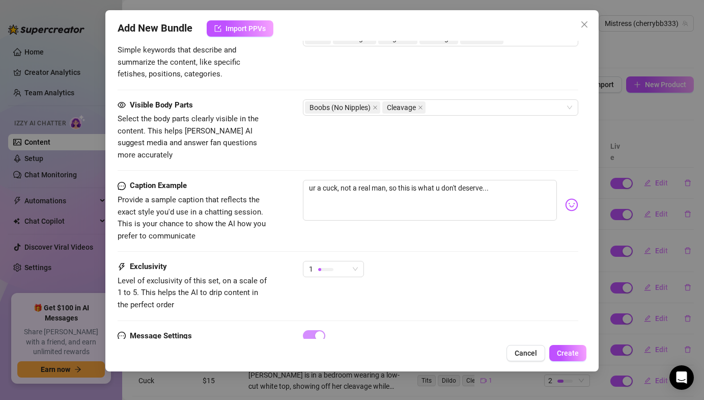
click at [576, 193] on body "Home Creator Analytics Team Analytics Izzy AI Chatter Content Setup Chat Monito…" at bounding box center [352, 200] width 704 height 400
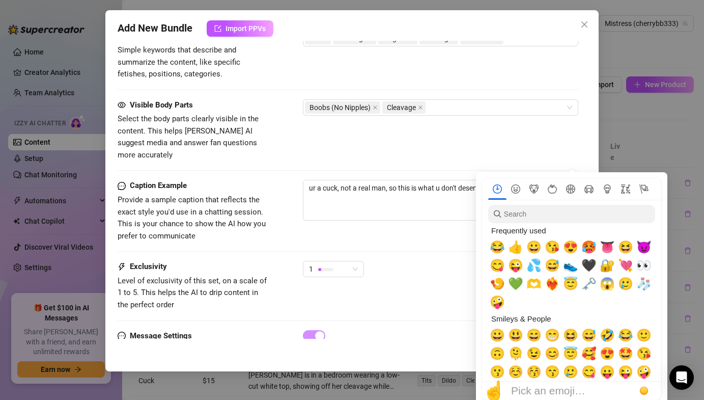
click at [502, 240] on span "😂" at bounding box center [497, 247] width 15 height 14
click at [443, 225] on div "Caption Example Provide a sample caption that reflects the exact style you'd us…" at bounding box center [348, 211] width 460 height 62
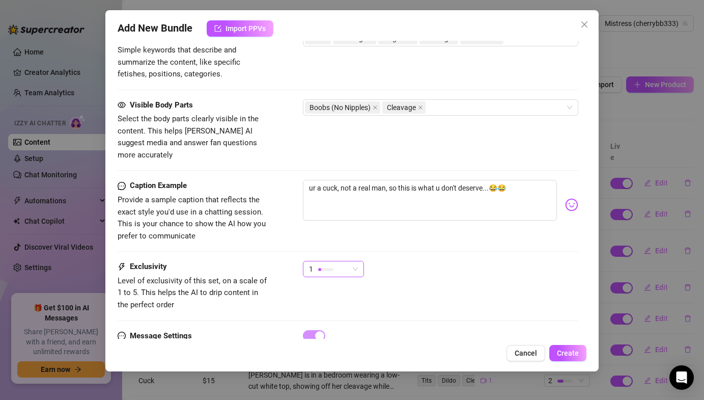
click at [354, 261] on span "1" at bounding box center [333, 268] width 49 height 15
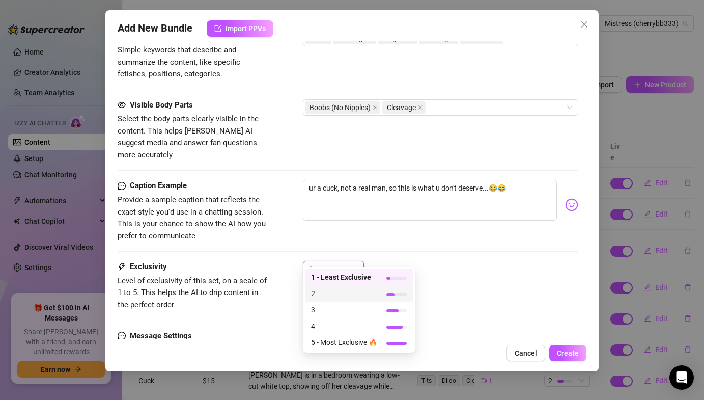
click at [330, 289] on span "2" at bounding box center [344, 293] width 66 height 11
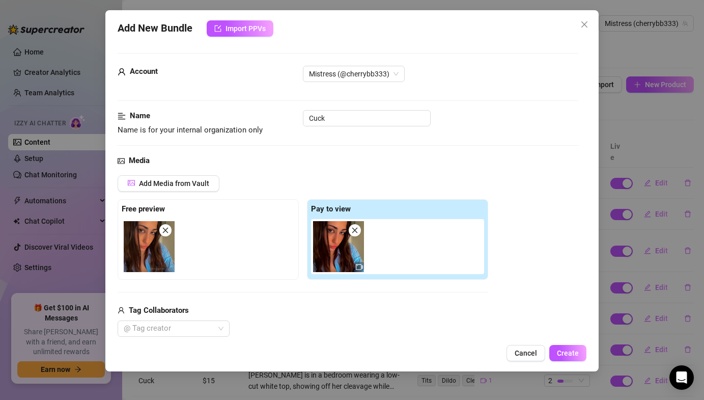
scroll to position [257, 0]
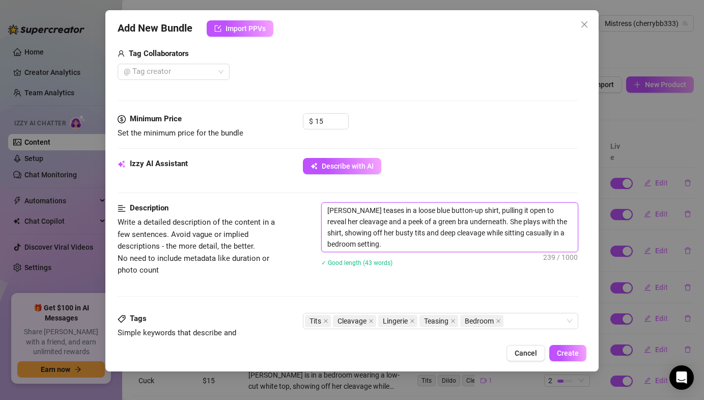
click at [410, 239] on textarea "[PERSON_NAME] teases in a loose blue button-up shirt, pulling it open to reveal…" at bounding box center [450, 227] width 256 height 49
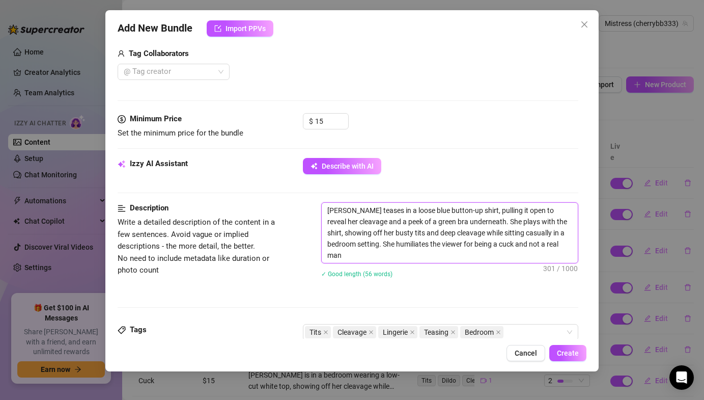
scroll to position [0, 0]
click at [350, 255] on textarea "[PERSON_NAME] teases in a loose blue button-up shirt, pulling it open to reveal…" at bounding box center [450, 233] width 256 height 60
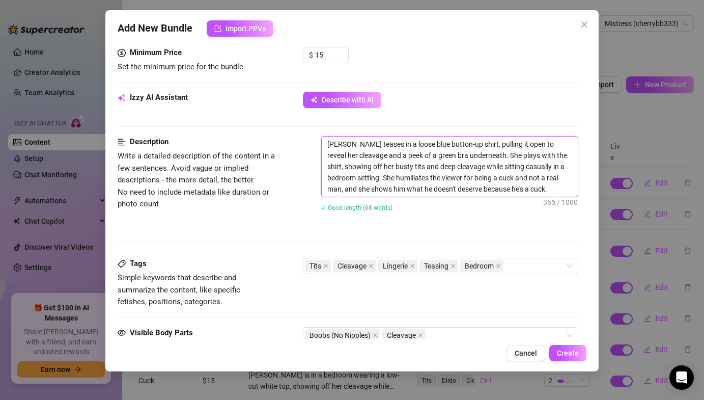
scroll to position [337, 0]
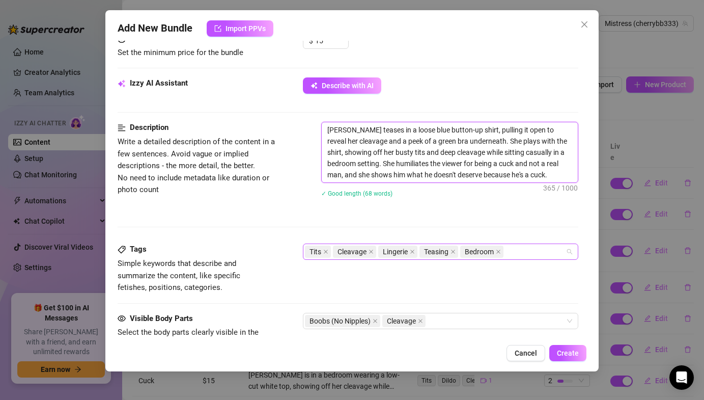
click at [519, 254] on div "Tits Cleavage Lingerie Teasing Bedroom" at bounding box center [435, 251] width 260 height 14
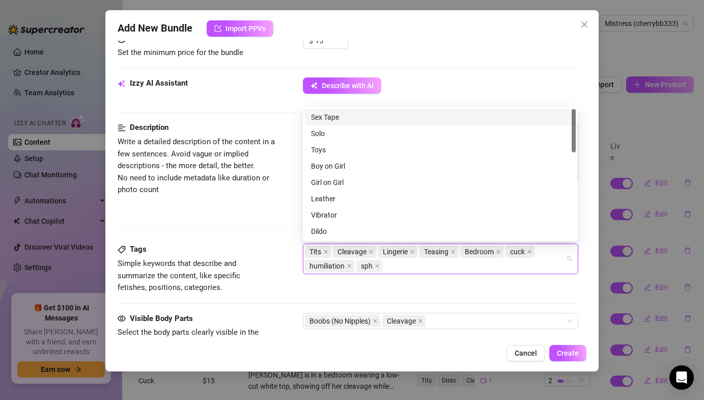
click at [313, 296] on div "Tags Simple keywords that describe and summarize the content, like specific fet…" at bounding box center [348, 277] width 460 height 69
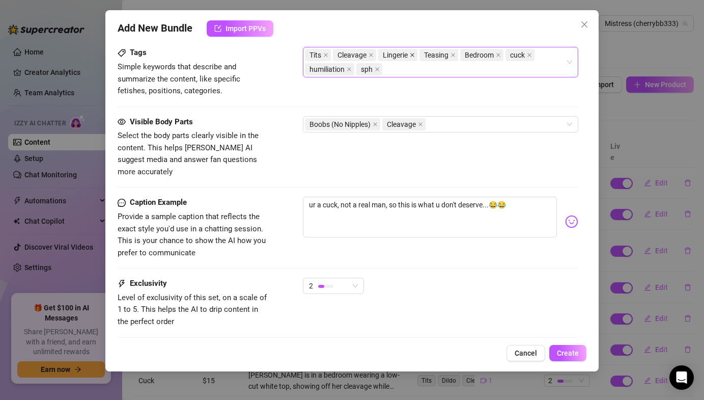
scroll to position [587, 0]
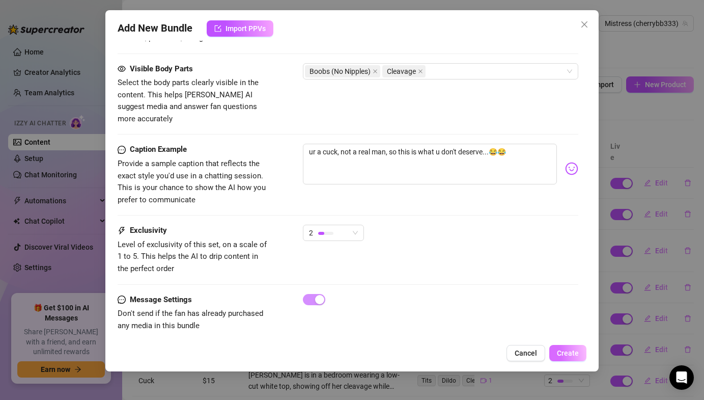
click at [559, 356] on span "Create" at bounding box center [568, 353] width 22 height 8
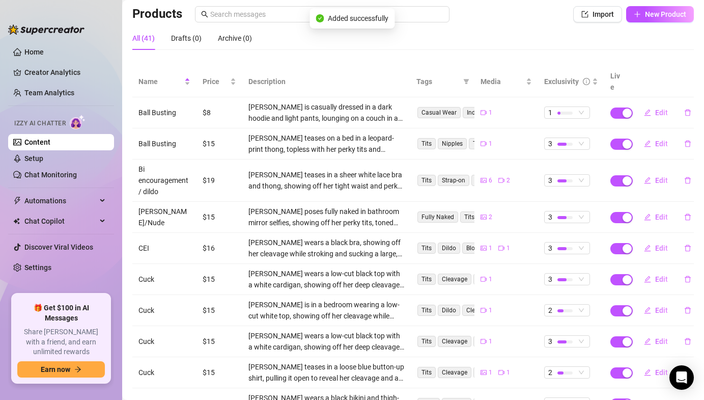
scroll to position [123, 0]
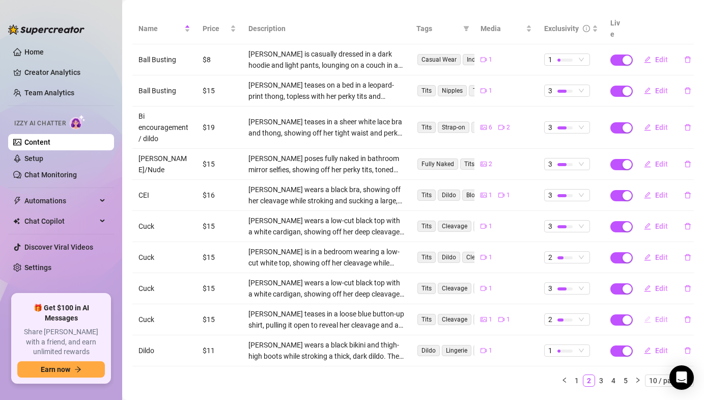
click at [663, 315] on span "Edit" at bounding box center [661, 319] width 13 height 8
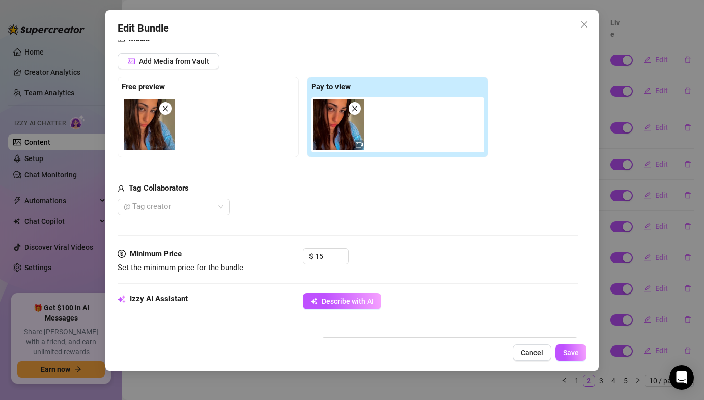
scroll to position [133, 0]
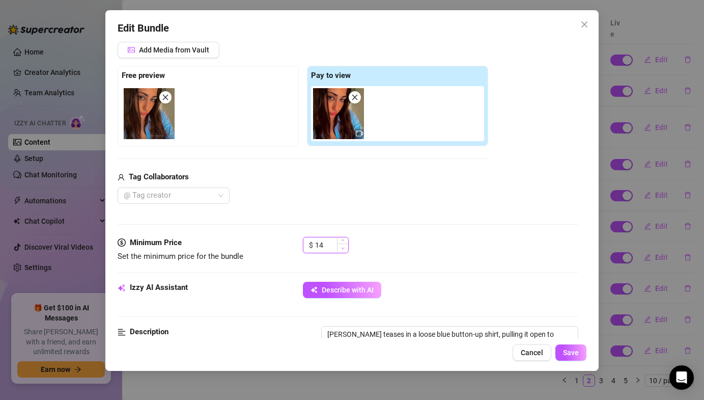
click at [341, 248] on span "Decrease Value" at bounding box center [342, 247] width 11 height 9
click at [570, 354] on span "Save" at bounding box center [571, 352] width 16 height 8
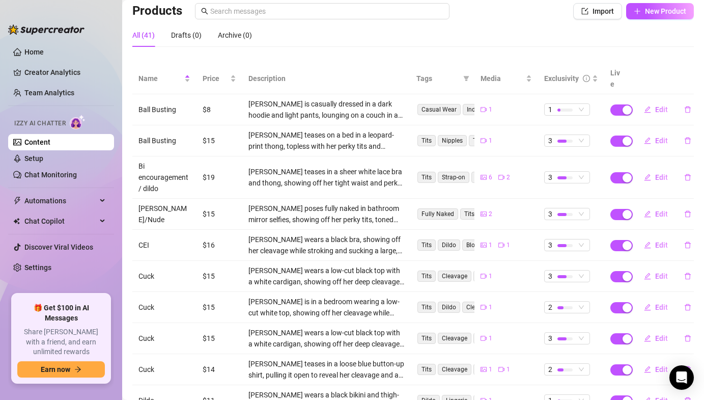
scroll to position [0, 0]
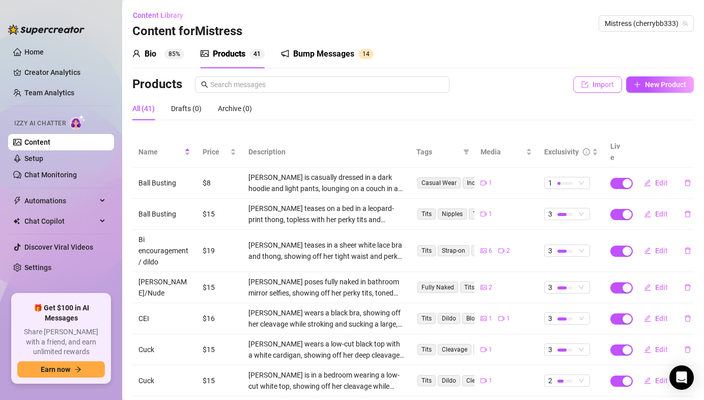
click at [606, 88] on span "Import" at bounding box center [603, 84] width 21 height 8
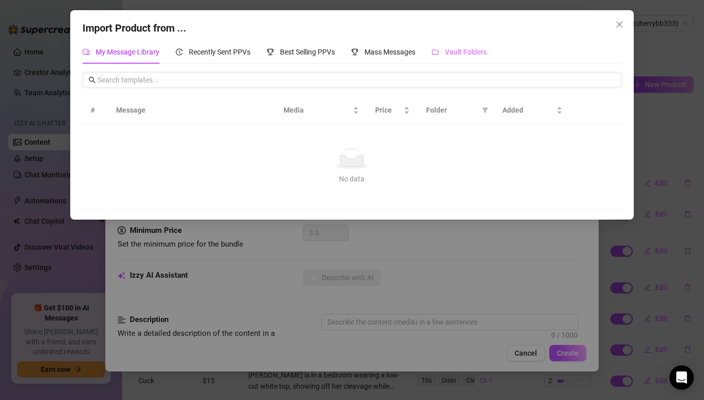
click at [480, 46] on div "Vault Folders" at bounding box center [459, 51] width 55 height 23
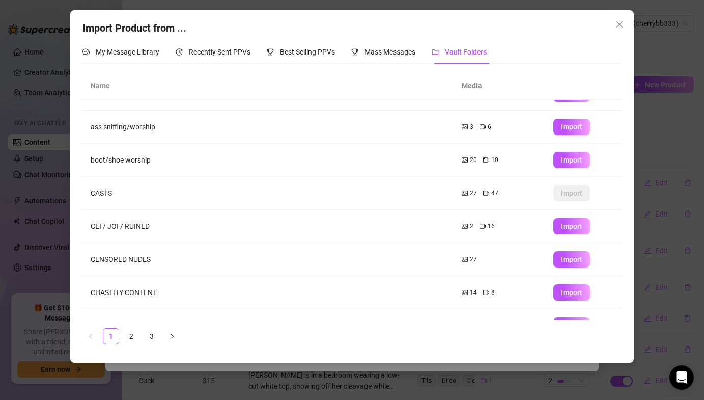
scroll to position [111, 0]
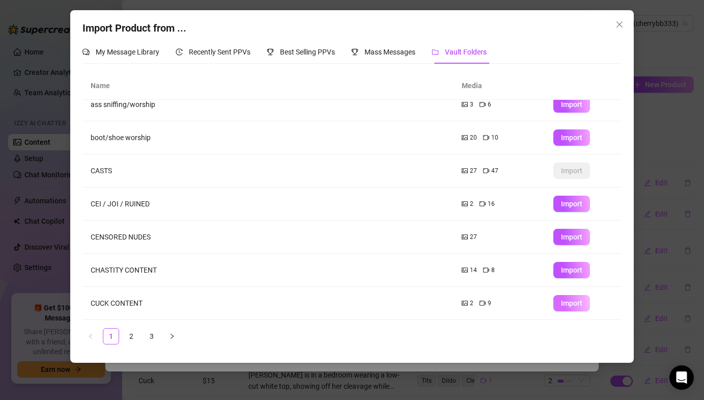
click at [564, 302] on span "Import" at bounding box center [571, 303] width 21 height 8
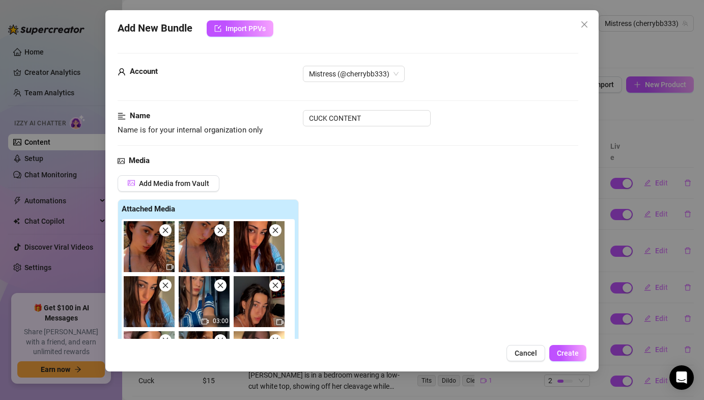
click at [169, 233] on icon "close" at bounding box center [165, 230] width 7 height 7
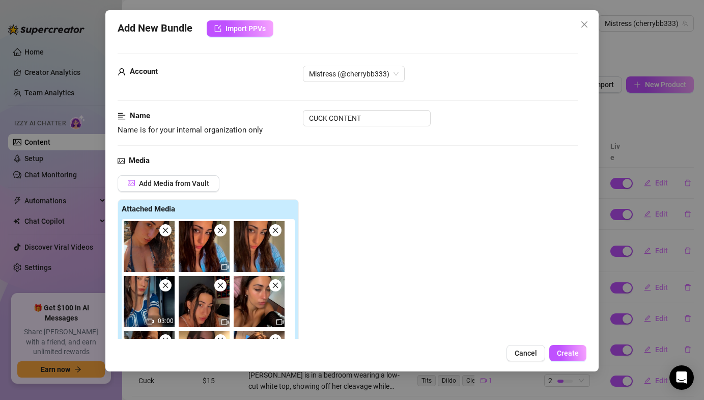
click at [169, 233] on icon "close" at bounding box center [165, 230] width 7 height 7
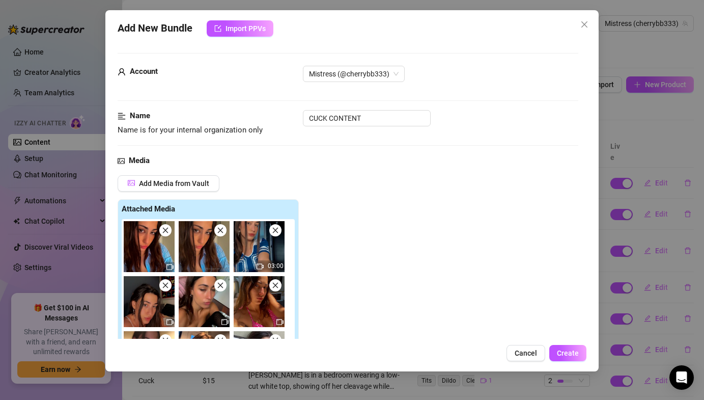
click at [169, 233] on span at bounding box center [165, 230] width 12 height 12
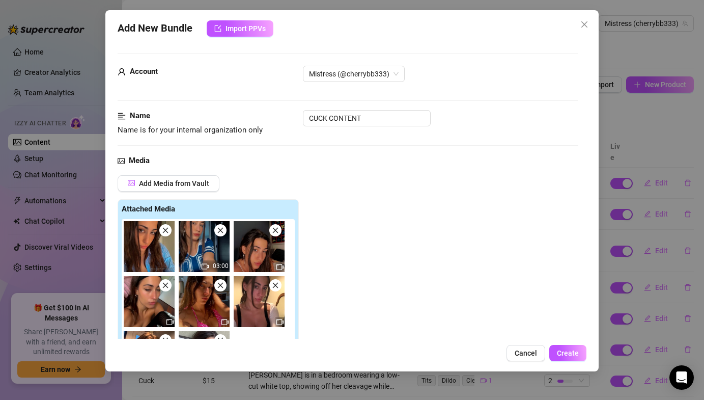
click at [169, 233] on span at bounding box center [165, 230] width 12 height 12
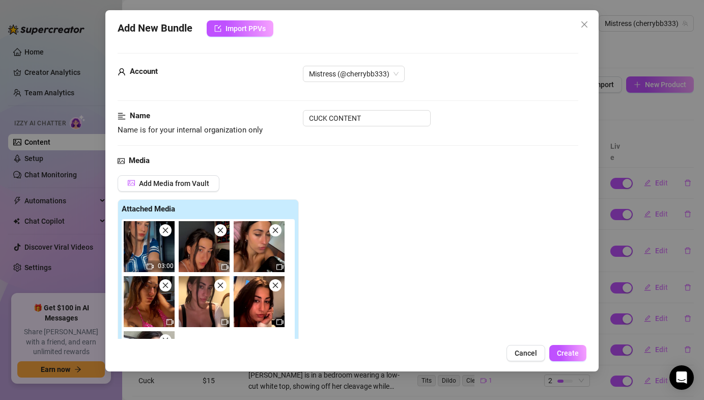
click at [169, 233] on span at bounding box center [165, 230] width 12 height 12
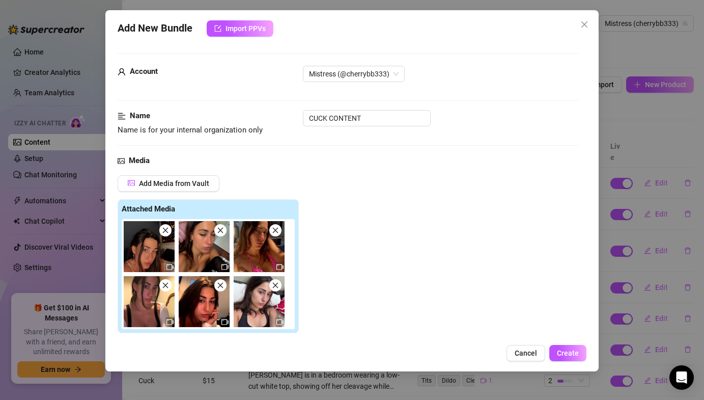
click at [218, 229] on icon "close" at bounding box center [220, 230] width 7 height 7
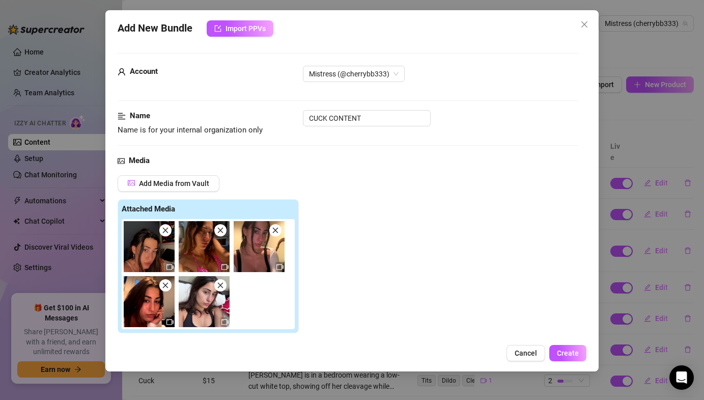
click at [218, 229] on icon "close" at bounding box center [220, 230] width 7 height 7
click at [272, 229] on icon "close" at bounding box center [275, 230] width 7 height 7
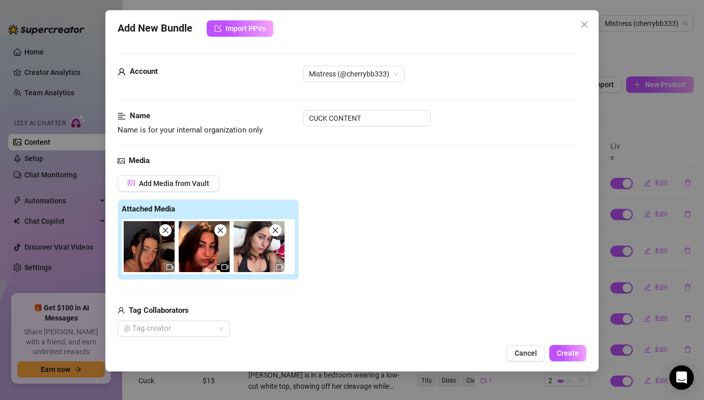
click at [218, 229] on icon "close" at bounding box center [220, 230] width 7 height 7
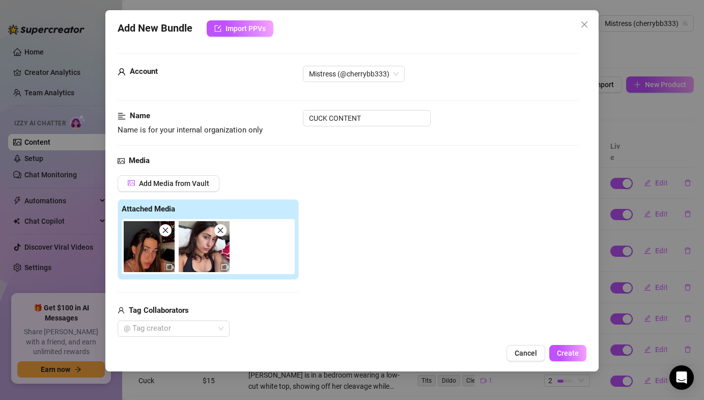
click at [218, 229] on icon "close" at bounding box center [220, 230] width 7 height 7
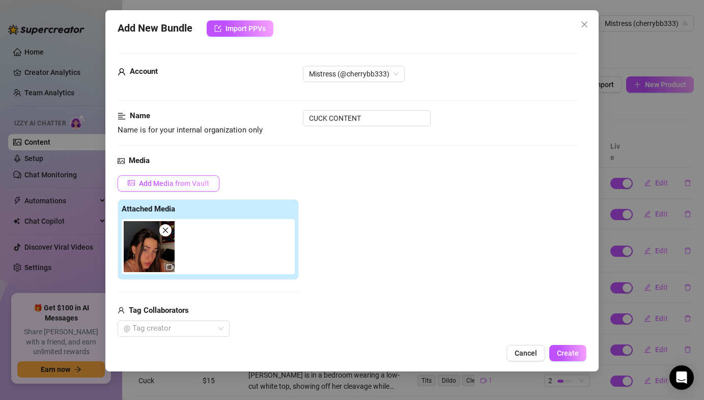
click at [199, 189] on button "Add Media from Vault" at bounding box center [169, 183] width 102 height 16
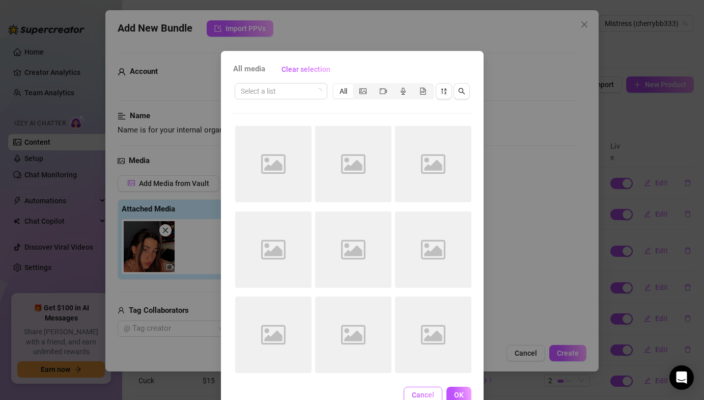
click at [435, 392] on button "Cancel" at bounding box center [423, 395] width 39 height 16
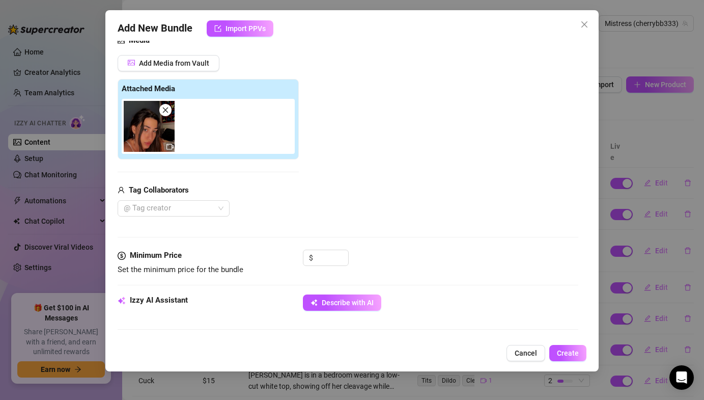
scroll to position [177, 0]
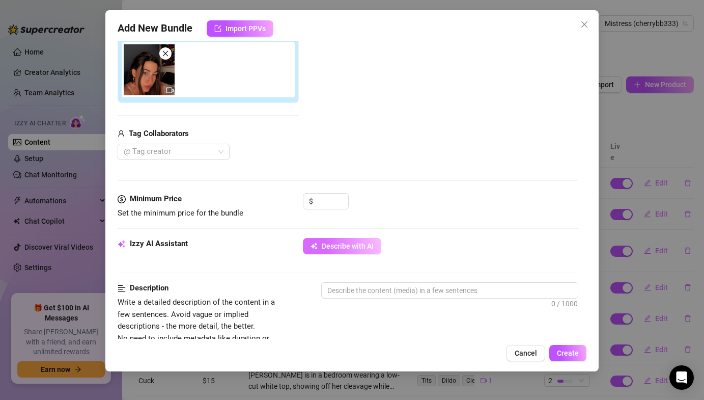
click at [340, 252] on button "Describe with AI" at bounding box center [342, 246] width 78 height 16
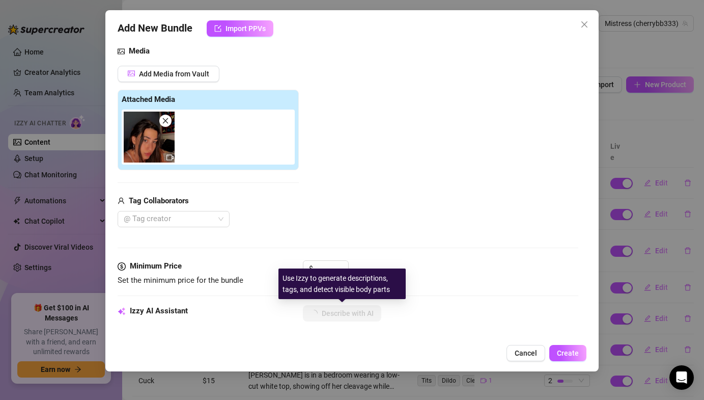
scroll to position [0, 0]
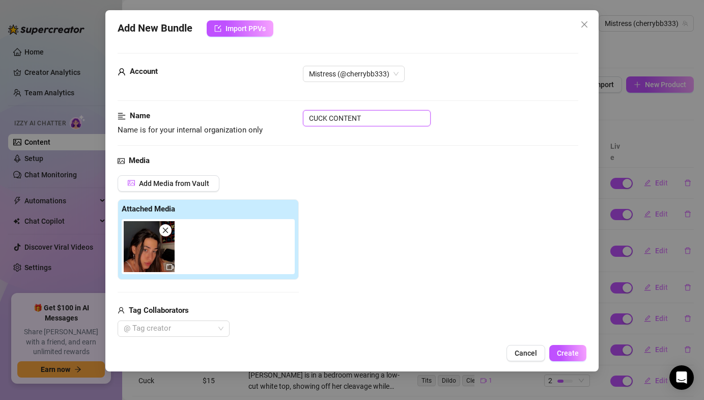
click at [351, 125] on input "CUCK CONTENT" at bounding box center [367, 118] width 128 height 16
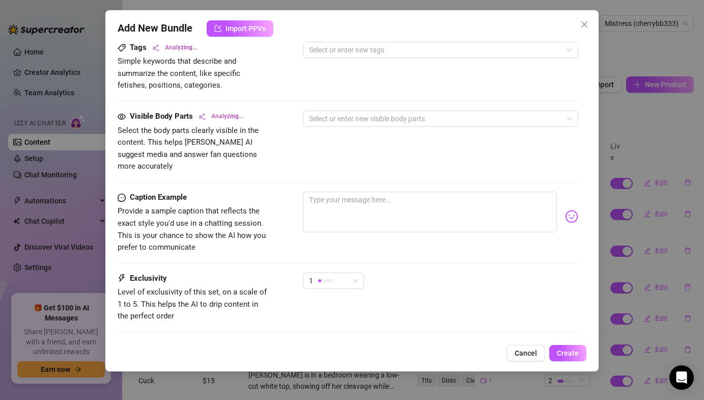
scroll to position [572, 0]
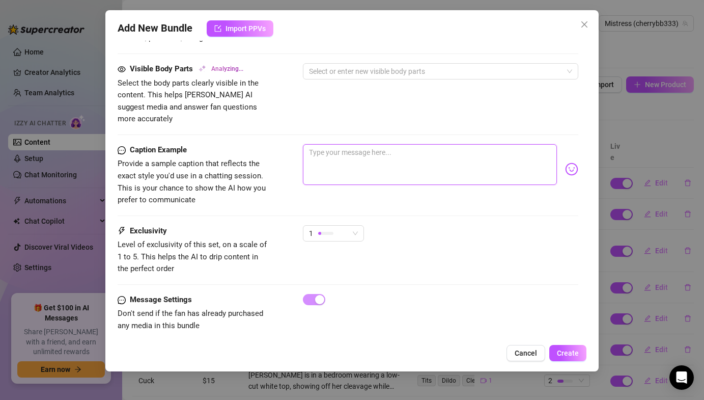
click at [336, 158] on textarea at bounding box center [430, 164] width 254 height 41
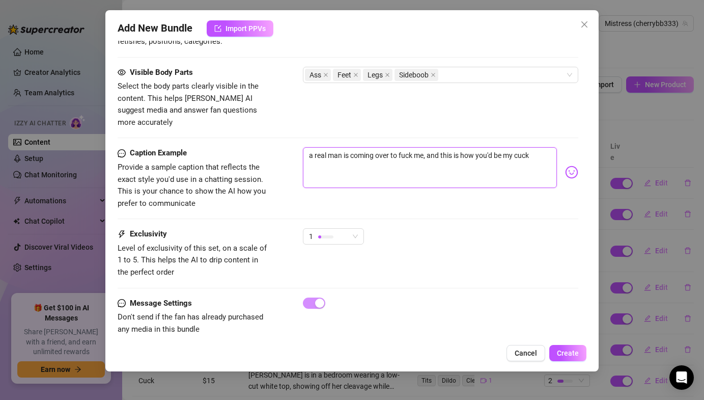
scroll to position [576, 0]
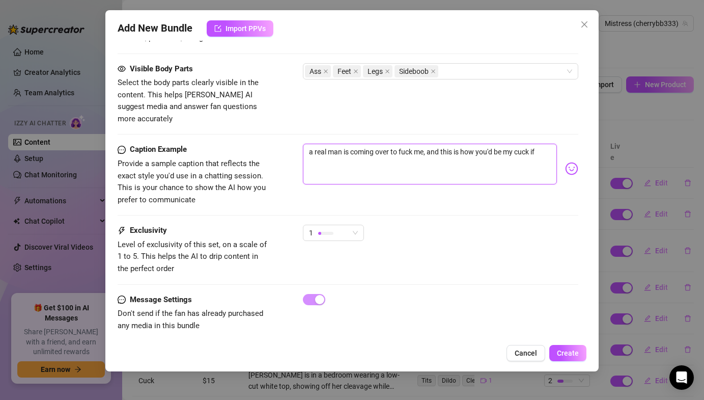
click at [309, 144] on textarea "a real man is coming over to fuck me, and this is how you'd be my cuck if" at bounding box center [430, 164] width 254 height 41
click at [420, 144] on textarea "if i was ur dom and a real man is coming over to fuck me, and this is how you'd…" at bounding box center [430, 164] width 254 height 41
drag, startPoint x: 430, startPoint y: 153, endPoint x: 479, endPoint y: 136, distance: 51.5
click at [479, 144] on textarea "if i was ur dom and a real man came over to fuck me, and this is how you'd be m…" at bounding box center [430, 164] width 254 height 41
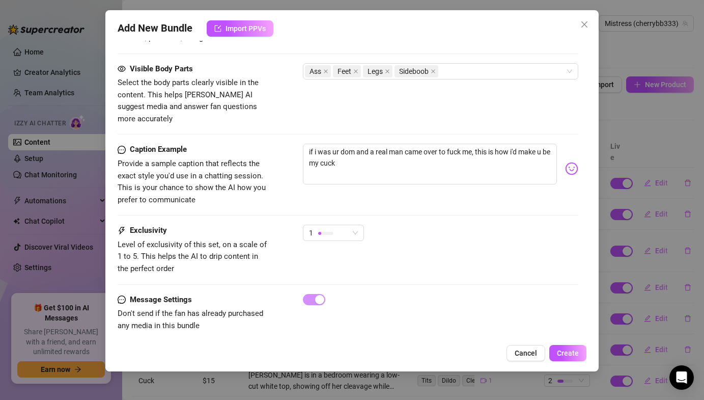
click at [571, 162] on img at bounding box center [571, 168] width 13 height 13
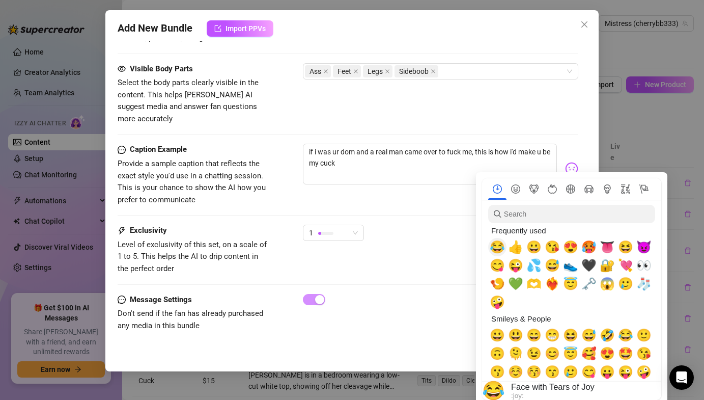
click at [502, 251] on span "😂" at bounding box center [497, 247] width 15 height 14
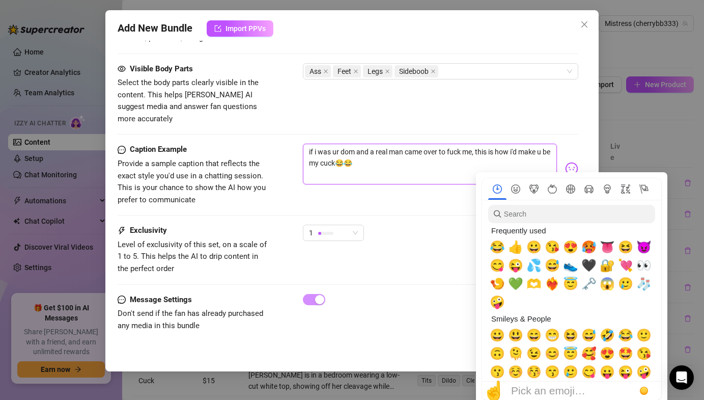
click at [468, 161] on textarea "if i was ur dom and a real man came over to fuck me, this is how i'd make u be …" at bounding box center [430, 164] width 254 height 41
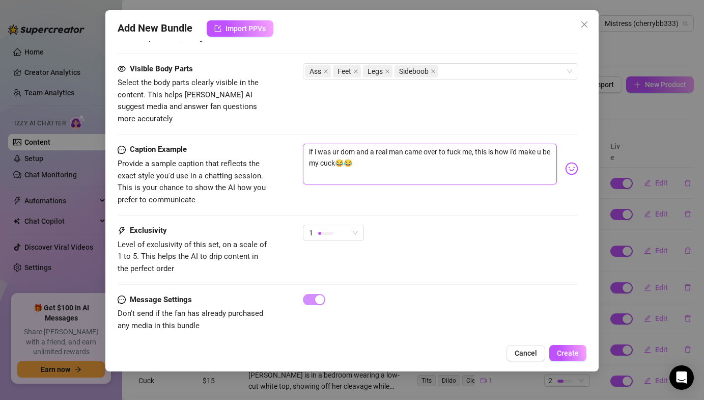
drag, startPoint x: 513, startPoint y: 142, endPoint x: 345, endPoint y: 154, distance: 168.0
click at [345, 154] on textarea "if i was ur dom and a real man came over to fuck me, this is how i'd make u be …" at bounding box center [430, 164] width 254 height 41
click at [397, 154] on textarea "if i was ur dom and a real man came over to fuck me, this is how i'd make u be …" at bounding box center [430, 164] width 254 height 41
click at [528, 144] on textarea "if i was ur dom and a real man came over to fuck me, this is how i'd make u be …" at bounding box center [430, 164] width 254 height 41
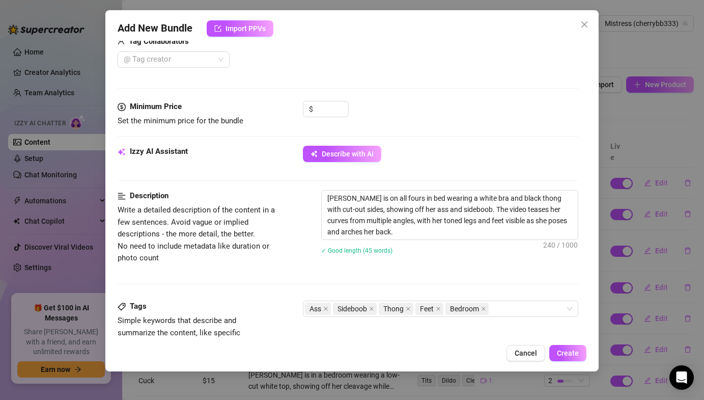
scroll to position [265, 0]
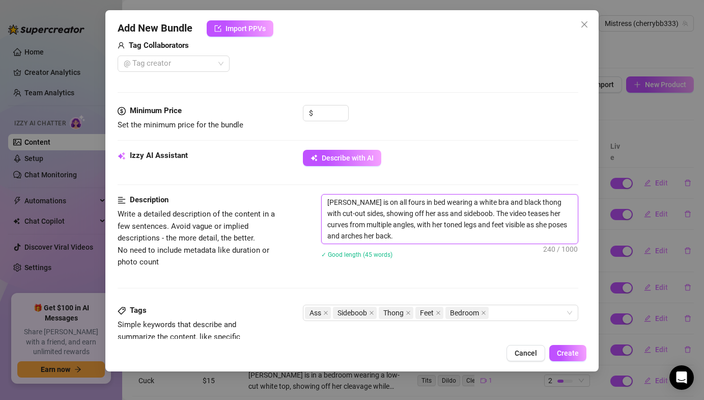
click at [465, 240] on textarea "[PERSON_NAME] is on all fours in bed wearing a white bra and black thong with c…" at bounding box center [450, 219] width 256 height 49
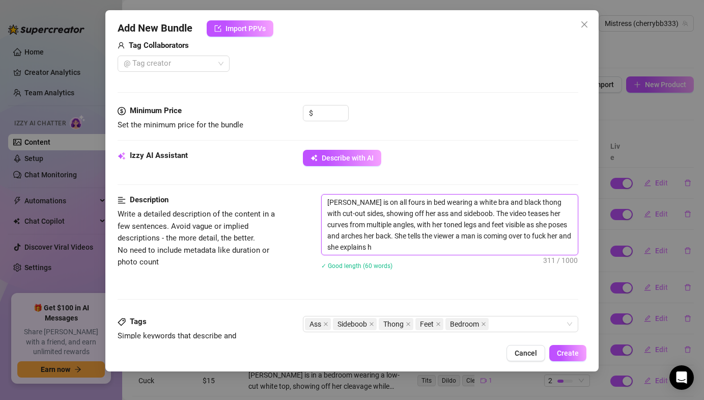
scroll to position [0, 0]
click at [406, 248] on textarea "[PERSON_NAME] is on all fours in bed wearing a white bra and black thong with c…" at bounding box center [450, 225] width 256 height 60
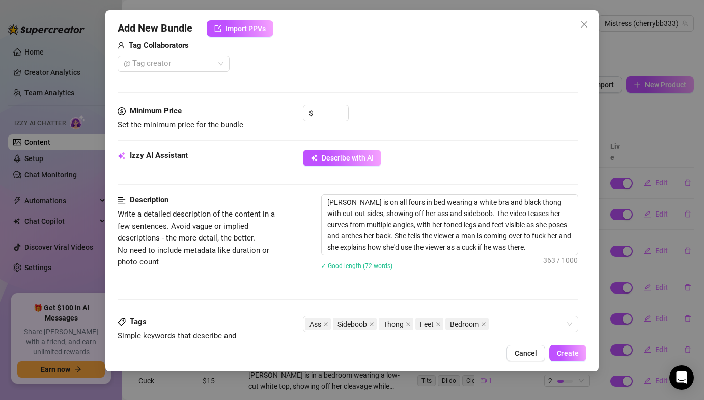
click at [336, 124] on div "$" at bounding box center [326, 117] width 46 height 25
click at [333, 114] on input at bounding box center [331, 112] width 33 height 15
click at [434, 113] on div "$ 14" at bounding box center [440, 117] width 275 height 25
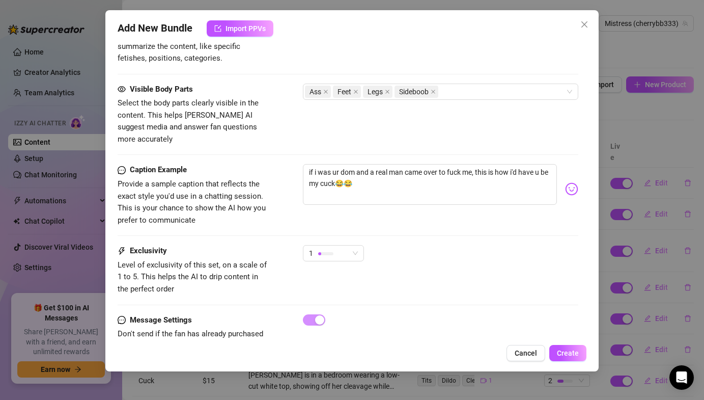
scroll to position [587, 0]
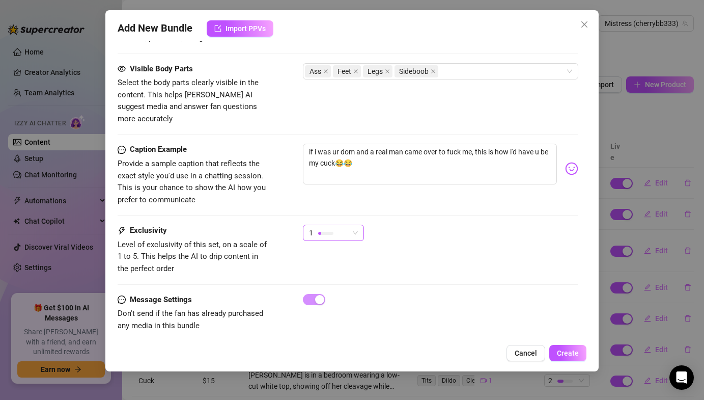
click at [357, 225] on span "1" at bounding box center [333, 232] width 49 height 15
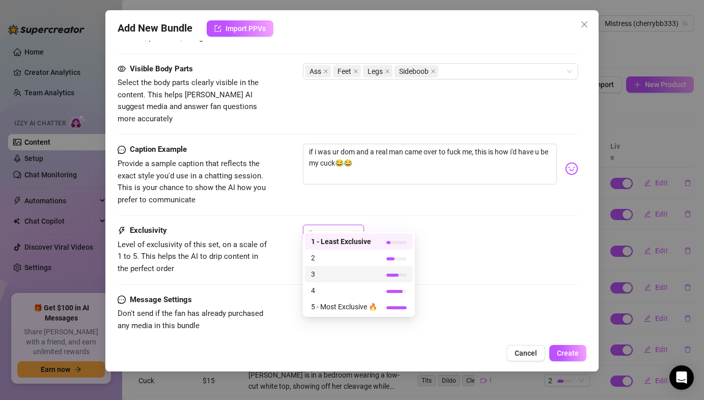
click at [332, 257] on span "2" at bounding box center [344, 257] width 66 height 11
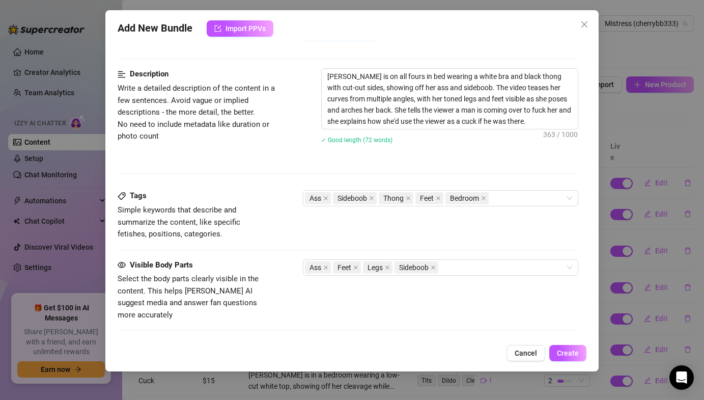
scroll to position [363, 0]
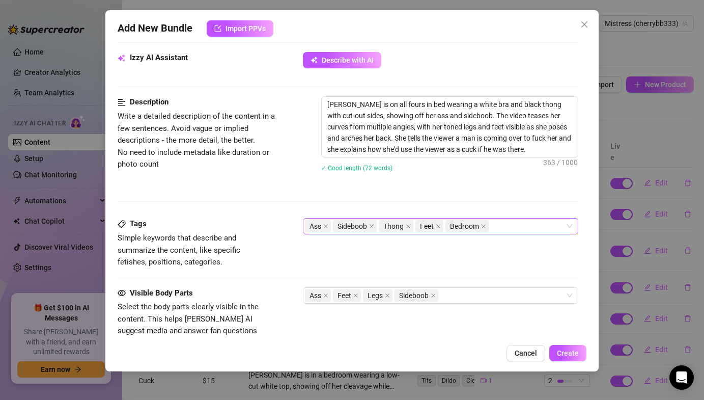
click at [508, 226] on div "Ass Sideboob Thong Feet Bedroom" at bounding box center [435, 226] width 260 height 14
click at [504, 187] on div "Description Write a detailed description of the content in a few sentences. Avo…" at bounding box center [348, 157] width 460 height 122
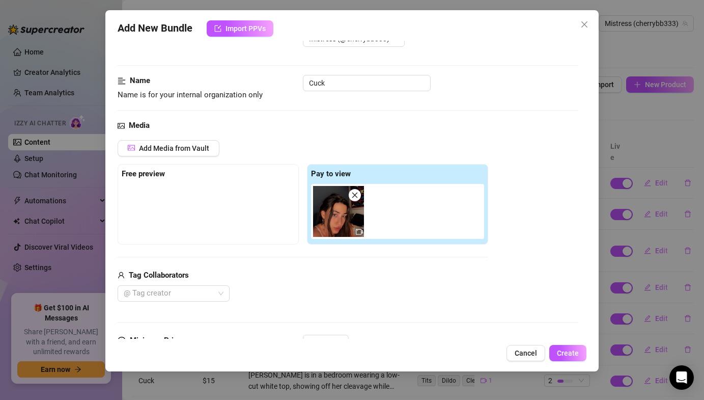
scroll to position [0, 0]
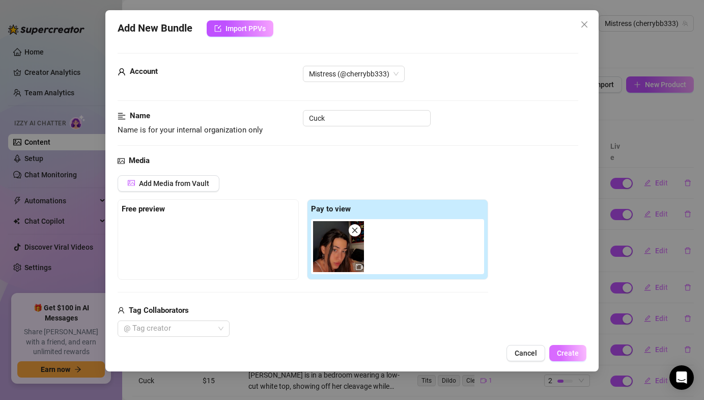
click at [568, 350] on span "Create" at bounding box center [568, 353] width 22 height 8
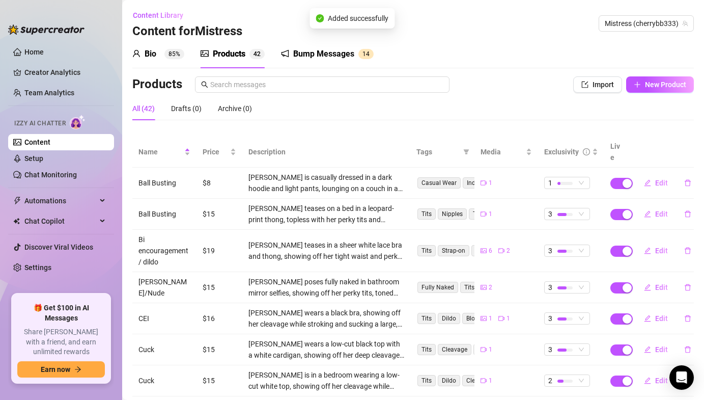
scroll to position [40, 0]
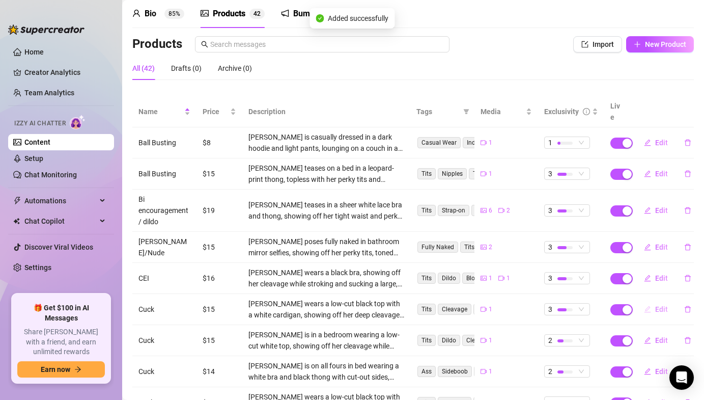
click at [660, 305] on span "Edit" at bounding box center [661, 309] width 13 height 8
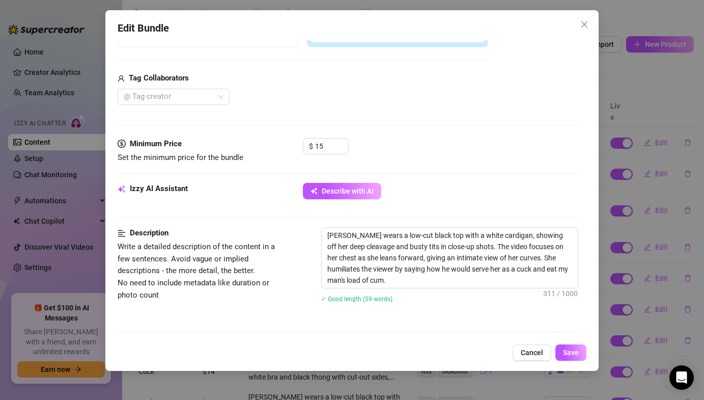
scroll to position [387, 0]
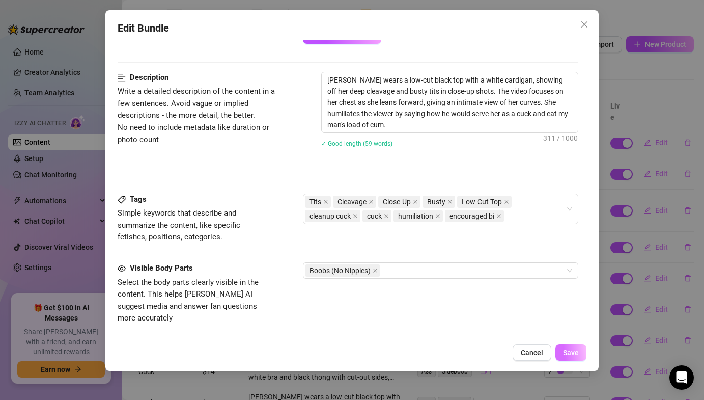
click at [579, 358] on button "Save" at bounding box center [571, 352] width 31 height 16
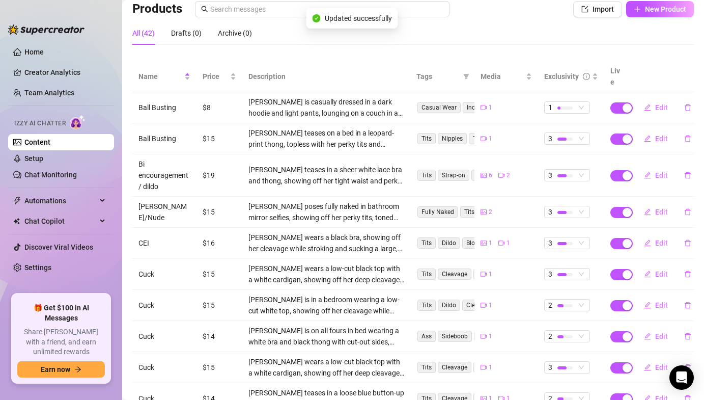
scroll to position [79, 0]
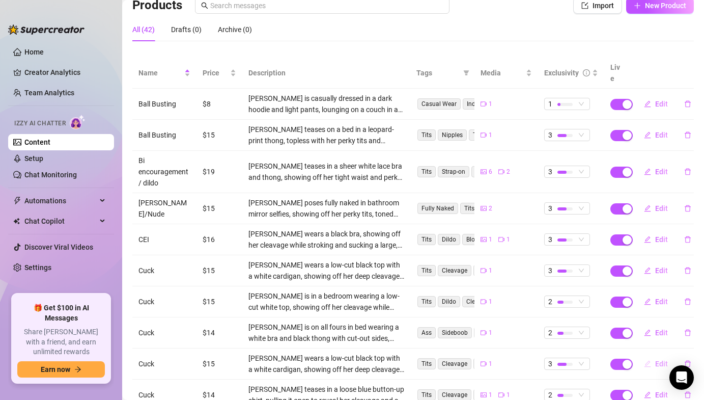
click at [663, 360] on span "Edit" at bounding box center [661, 364] width 13 height 8
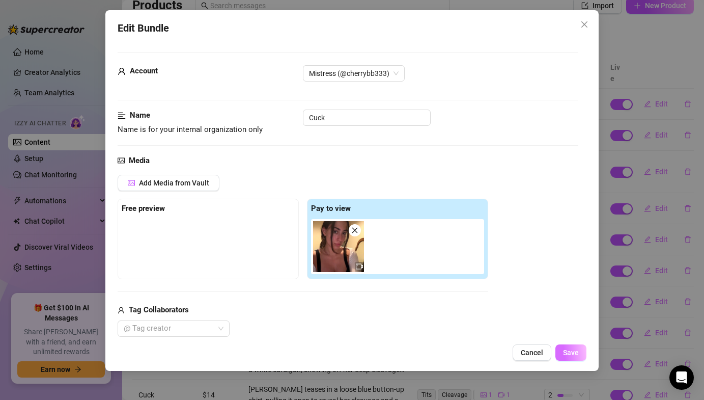
click at [576, 357] on button "Save" at bounding box center [571, 352] width 31 height 16
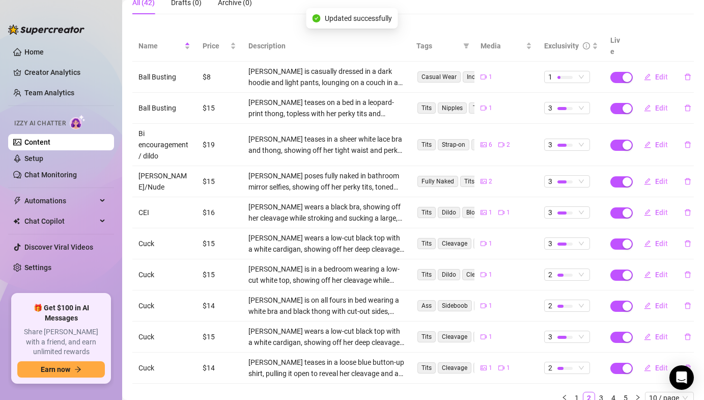
scroll to position [110, 0]
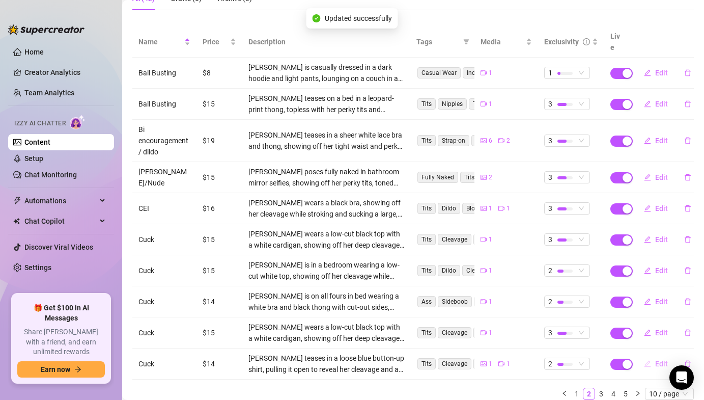
click at [650, 355] on button "Edit" at bounding box center [656, 363] width 40 height 16
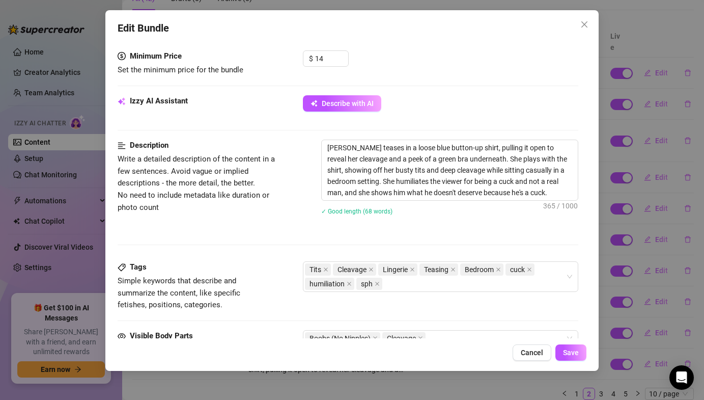
scroll to position [357, 0]
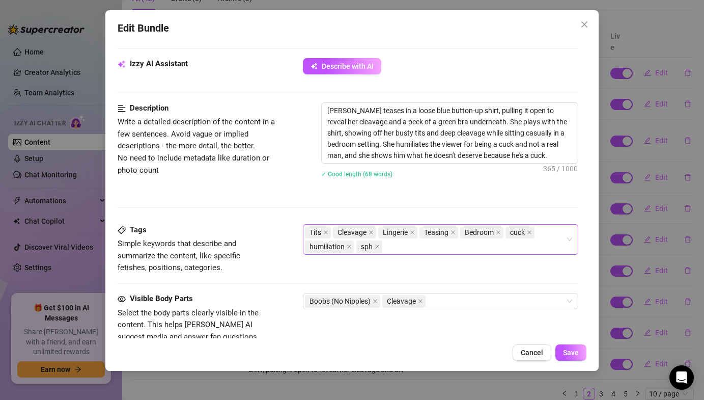
click at [500, 248] on div "Tits Cleavage Lingerie Teasing Bedroom cuck humiliation sph" at bounding box center [435, 239] width 260 height 29
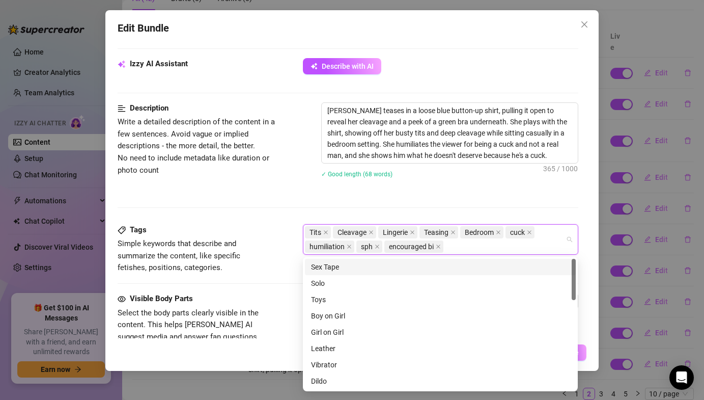
click at [527, 173] on div "✓ Good length (68 words)" at bounding box center [449, 173] width 257 height 11
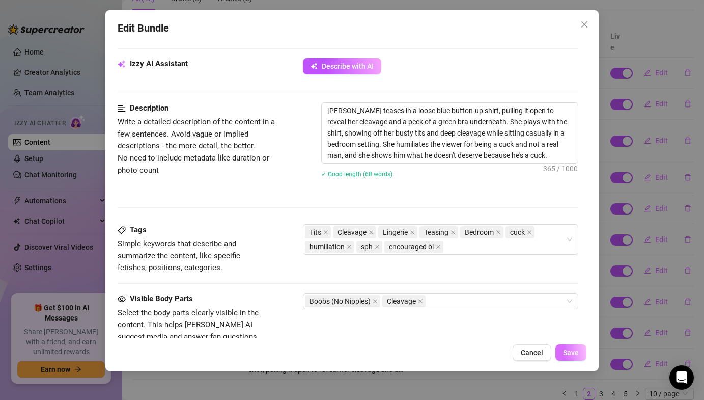
click at [570, 357] on span "Save" at bounding box center [571, 352] width 16 height 8
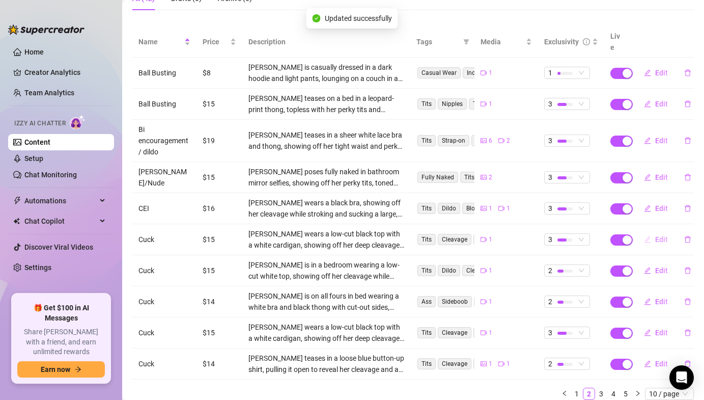
click at [654, 231] on button "Edit" at bounding box center [656, 239] width 40 height 16
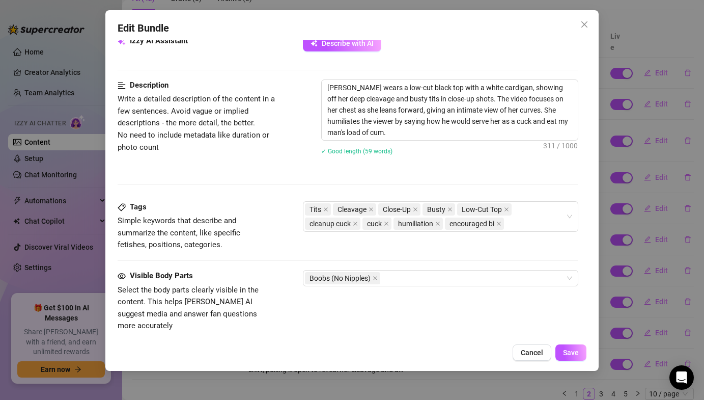
scroll to position [387, 0]
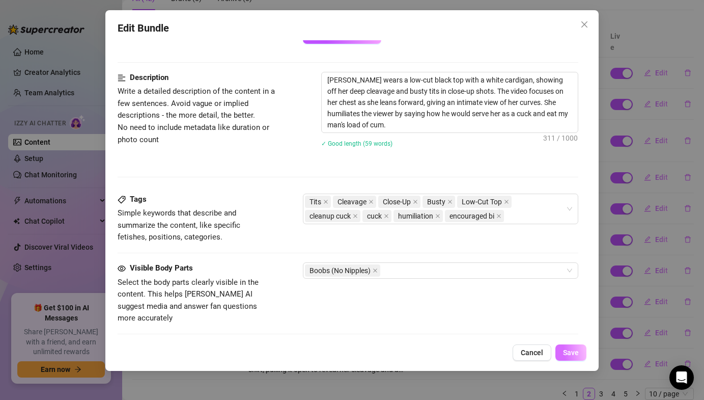
click at [569, 349] on span "Save" at bounding box center [571, 352] width 16 height 8
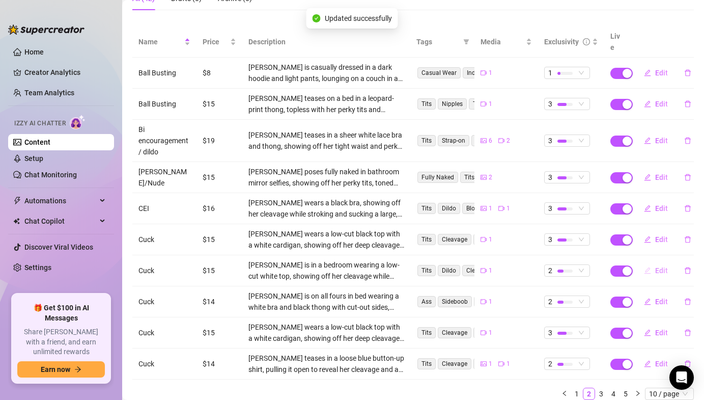
click at [662, 266] on span "Edit" at bounding box center [661, 270] width 13 height 8
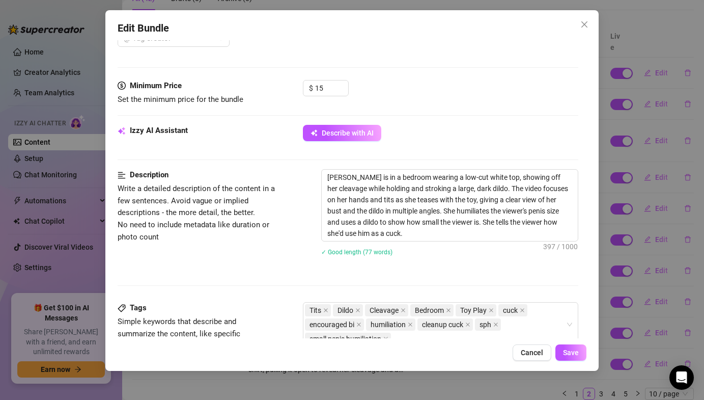
scroll to position [373, 0]
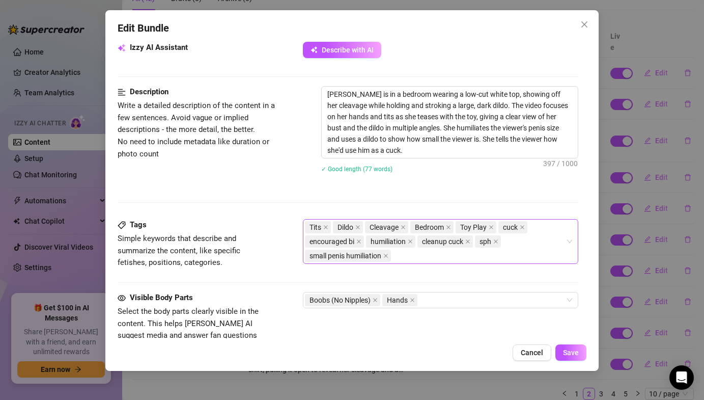
click at [434, 254] on div "Tits Dildo Cleavage Bedroom Toy Play cuck encouraged bi humiliation cleanup cuc…" at bounding box center [435, 241] width 260 height 43
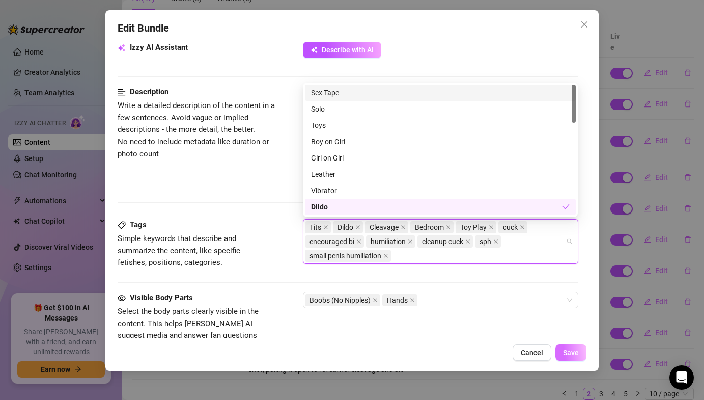
click at [564, 348] on span "Save" at bounding box center [571, 352] width 16 height 8
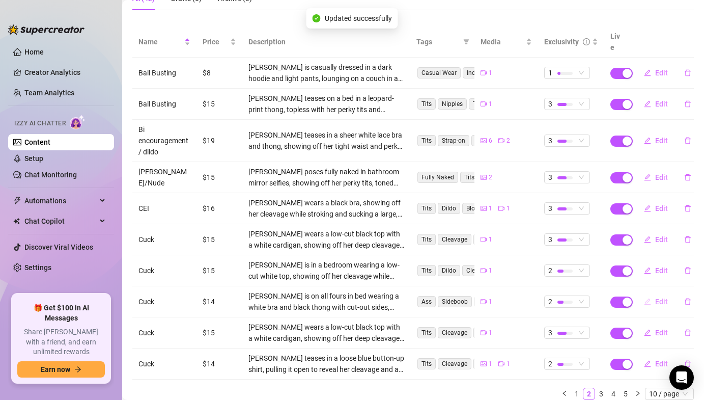
click at [665, 297] on span "Edit" at bounding box center [661, 301] width 13 height 8
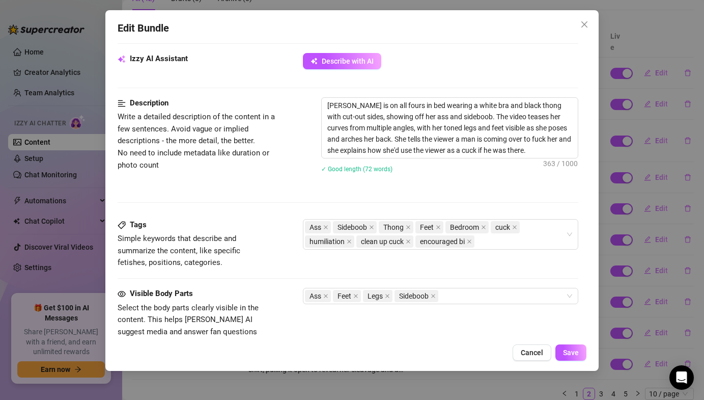
scroll to position [400, 0]
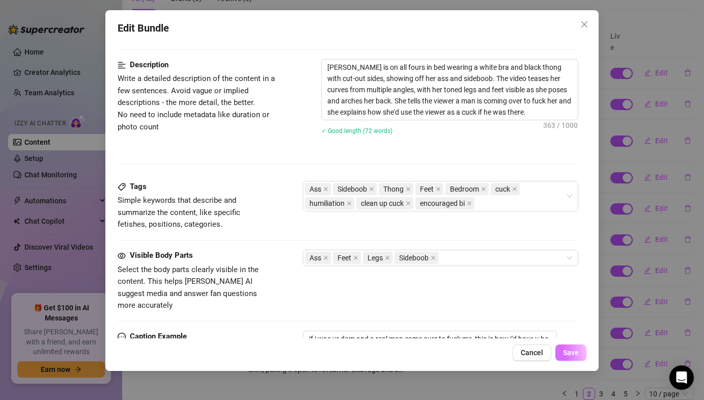
click at [581, 354] on button "Save" at bounding box center [571, 352] width 31 height 16
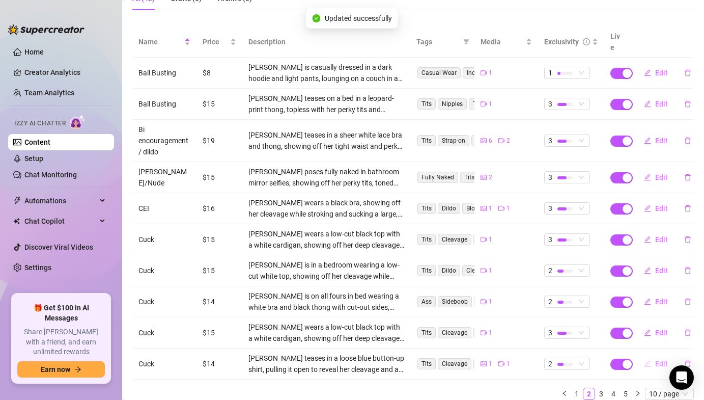
click at [666, 360] on span "Edit" at bounding box center [661, 364] width 13 height 8
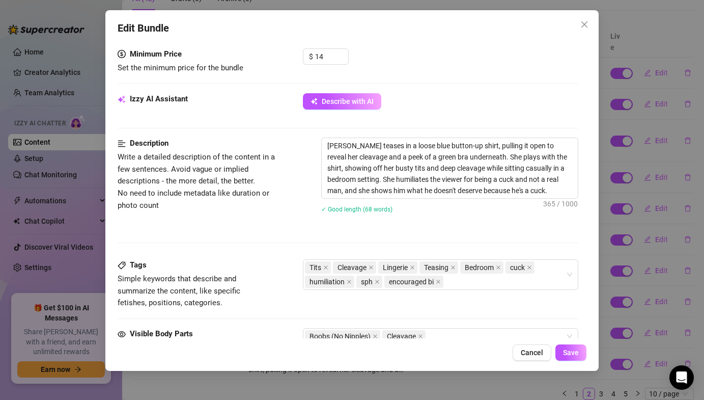
scroll to position [344, 0]
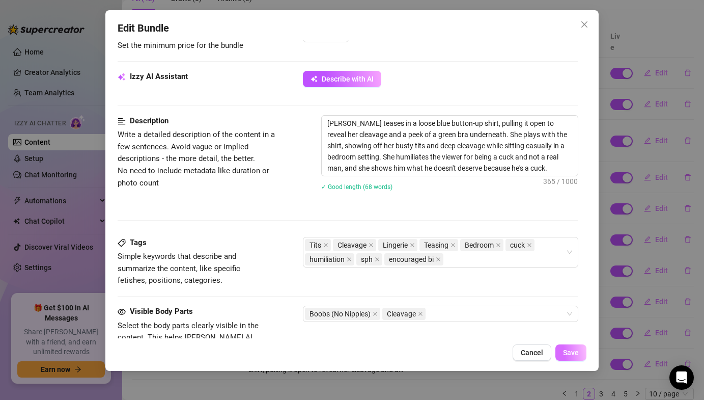
click at [565, 347] on button "Save" at bounding box center [571, 352] width 31 height 16
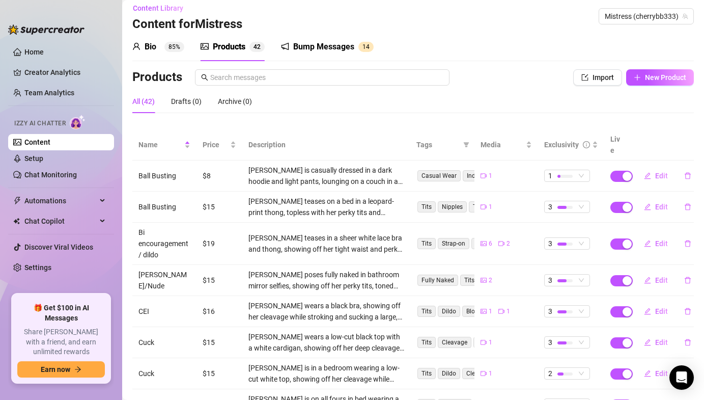
scroll to position [0, 0]
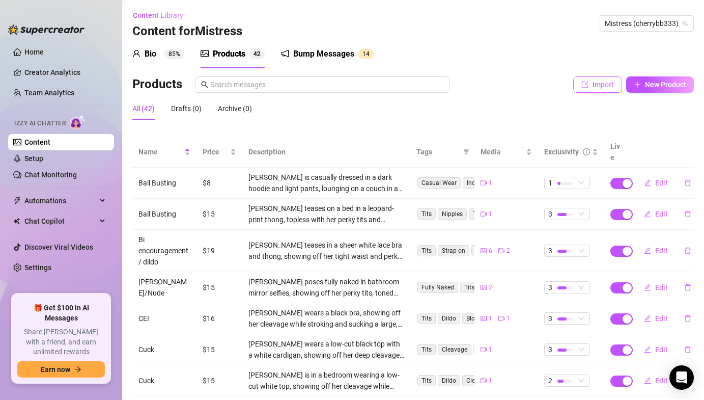
click at [595, 84] on span "Import" at bounding box center [603, 84] width 21 height 8
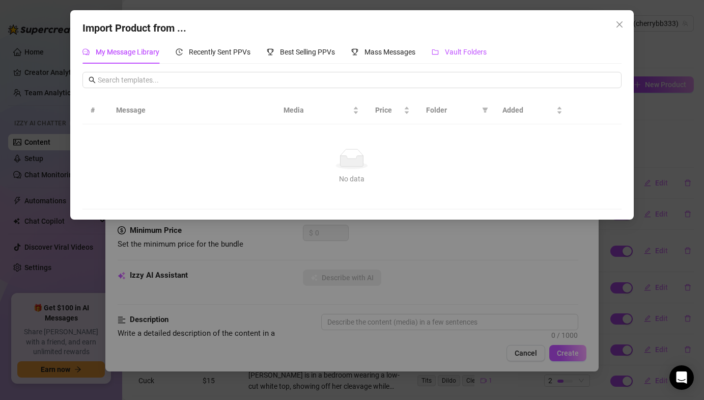
click at [464, 50] on span "Vault Folders" at bounding box center [466, 52] width 42 height 8
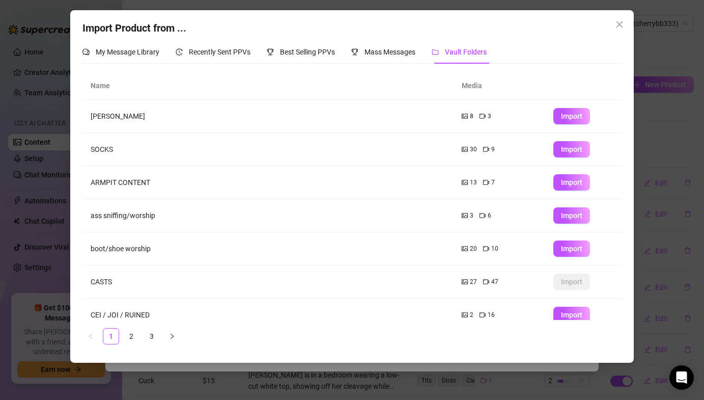
scroll to position [111, 0]
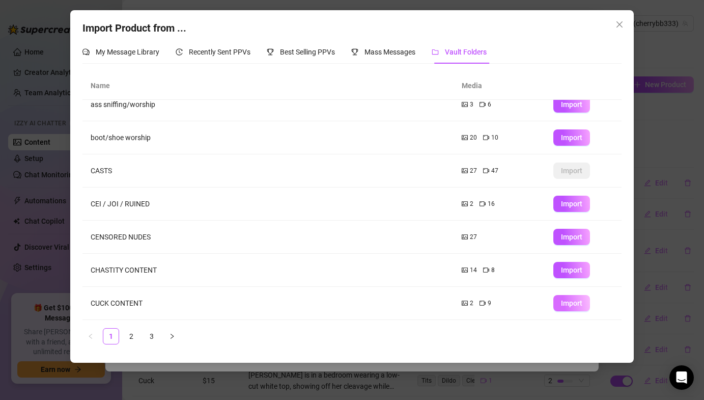
click at [554, 300] on button "Import" at bounding box center [572, 303] width 37 height 16
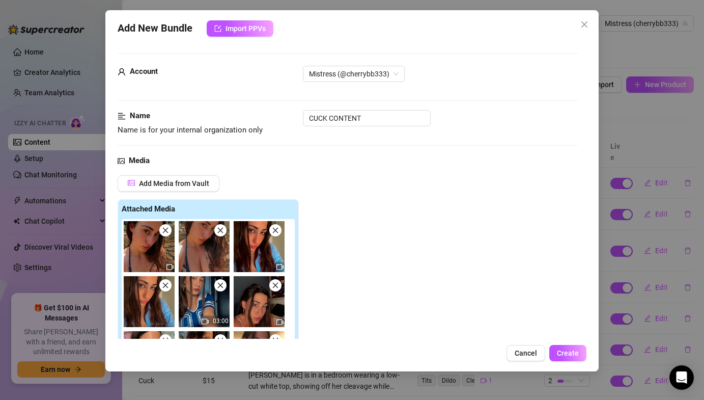
click at [160, 228] on span at bounding box center [165, 230] width 12 height 12
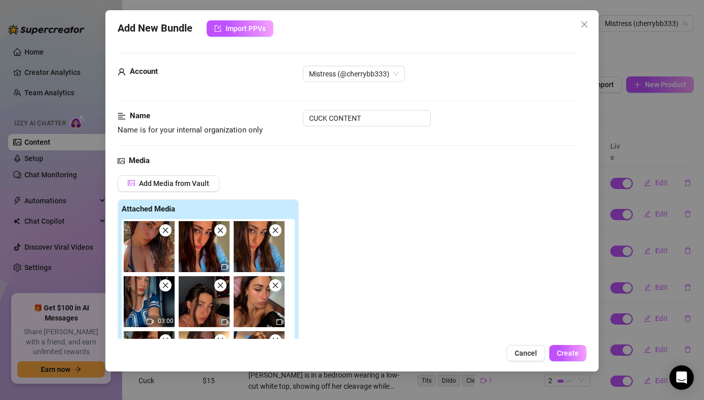
click at [160, 228] on span at bounding box center [165, 230] width 12 height 12
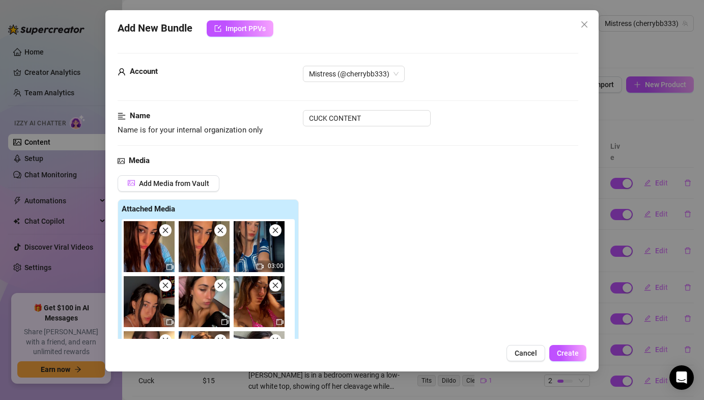
click at [160, 228] on span at bounding box center [165, 230] width 12 height 12
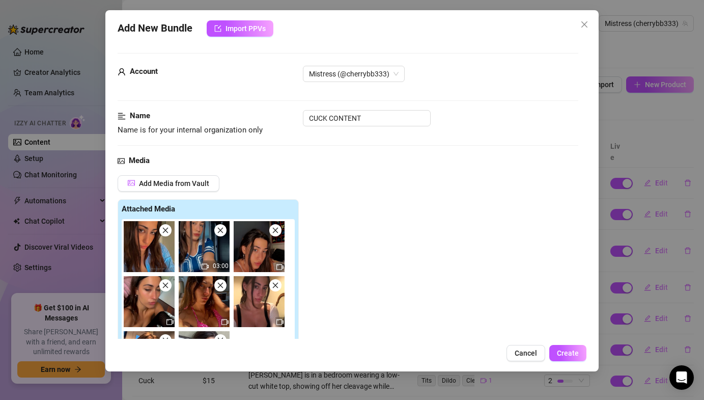
click at [160, 228] on span at bounding box center [165, 230] width 12 height 12
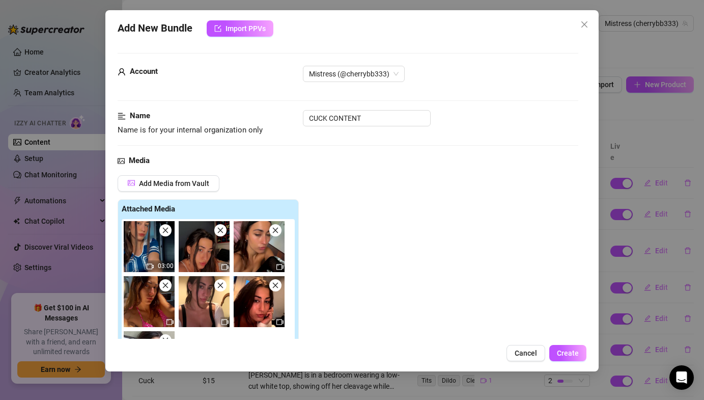
click at [160, 228] on span at bounding box center [165, 230] width 12 height 12
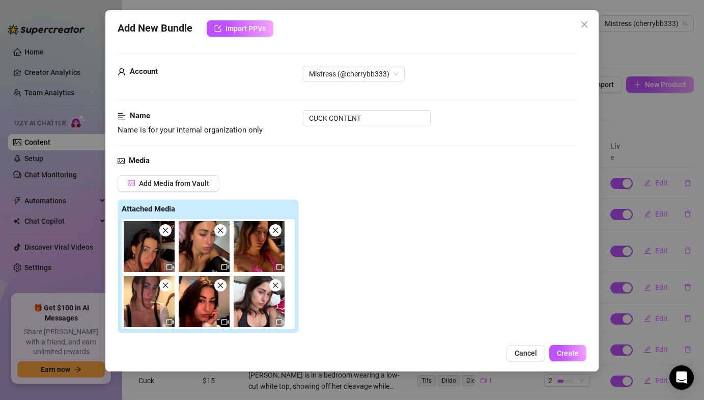
click at [161, 228] on span at bounding box center [165, 230] width 12 height 12
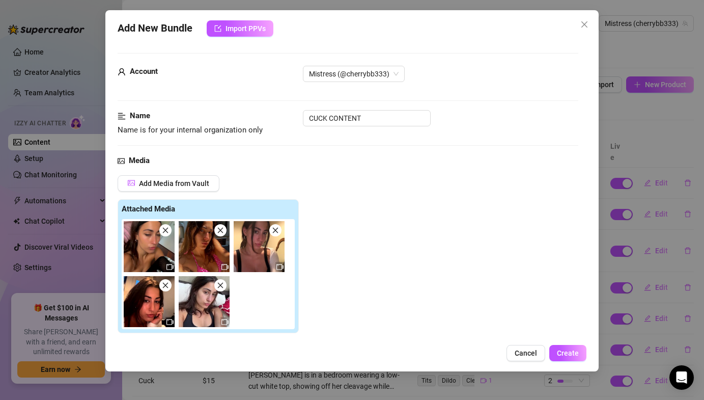
click at [222, 226] on span at bounding box center [220, 230] width 12 height 12
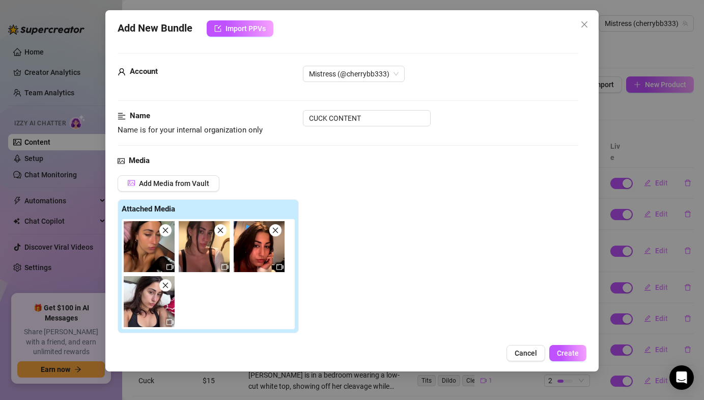
click at [222, 227] on icon "close" at bounding box center [220, 230] width 7 height 7
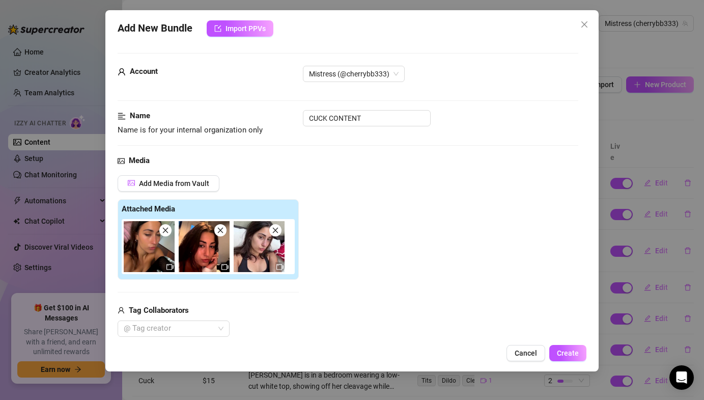
click at [222, 227] on icon "close" at bounding box center [220, 230] width 7 height 7
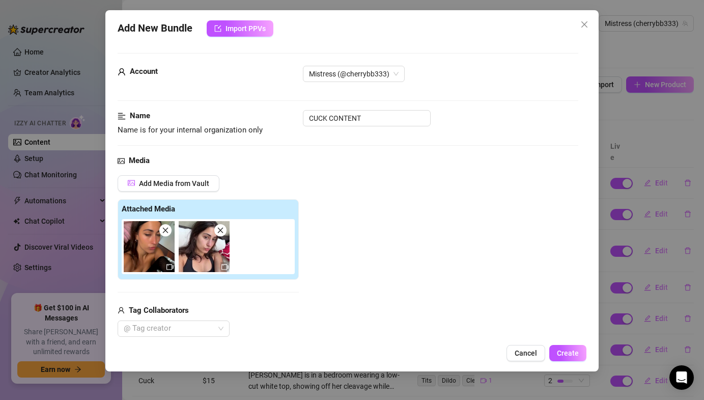
click at [222, 227] on icon "close" at bounding box center [220, 230] width 7 height 7
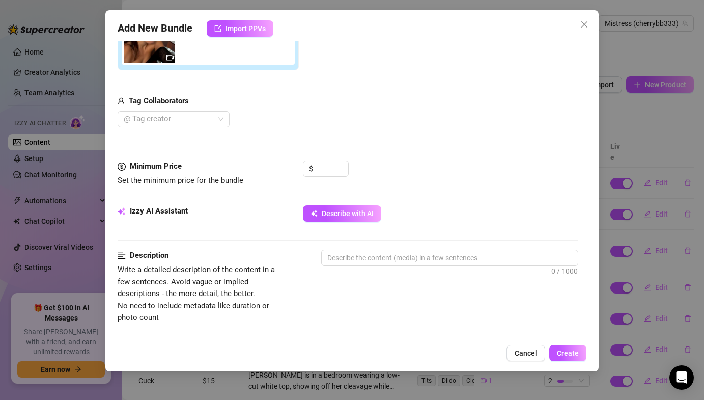
scroll to position [251, 0]
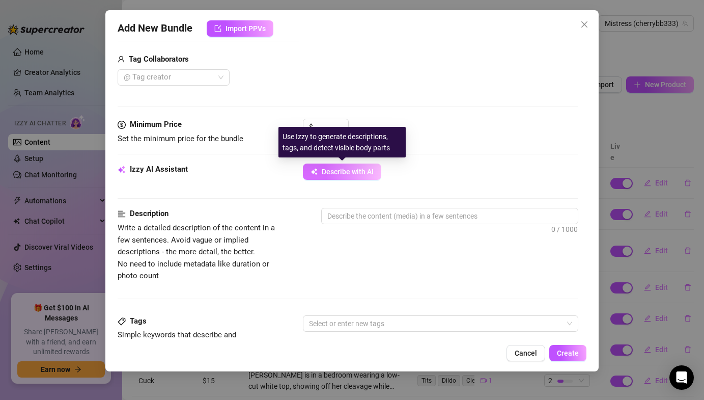
click at [328, 180] on button "Describe with AI" at bounding box center [342, 171] width 78 height 16
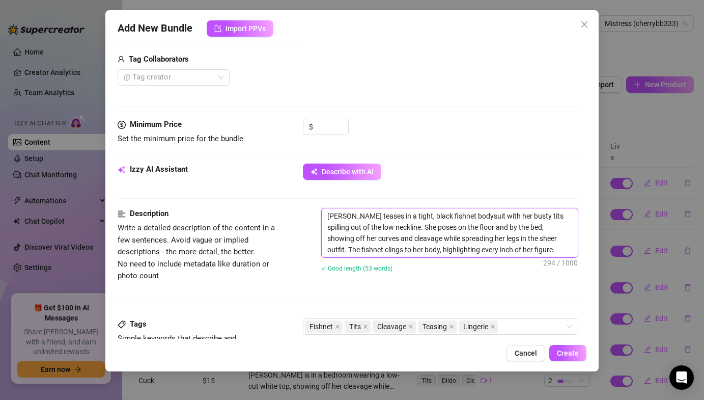
click at [505, 250] on textarea "[PERSON_NAME] teases in a tight, black fishnet bodysuit with her busty tits spi…" at bounding box center [450, 232] width 256 height 49
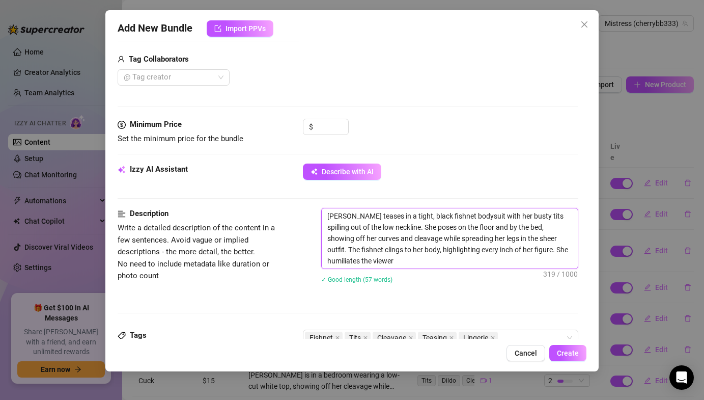
scroll to position [0, 0]
click at [516, 251] on textarea "[PERSON_NAME] teases in a tight, black fishnet bodysuit with her busty tits spi…" at bounding box center [450, 238] width 256 height 60
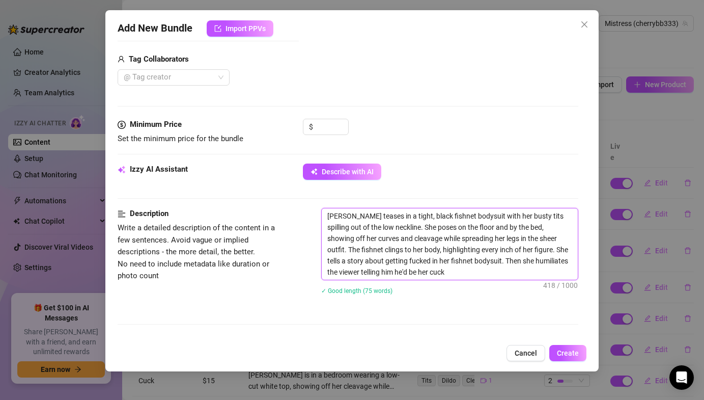
click at [493, 268] on textarea "[PERSON_NAME] teases in a tight, black fishnet bodysuit with her busty tits spi…" at bounding box center [450, 243] width 256 height 71
click at [322, 131] on input at bounding box center [331, 126] width 33 height 15
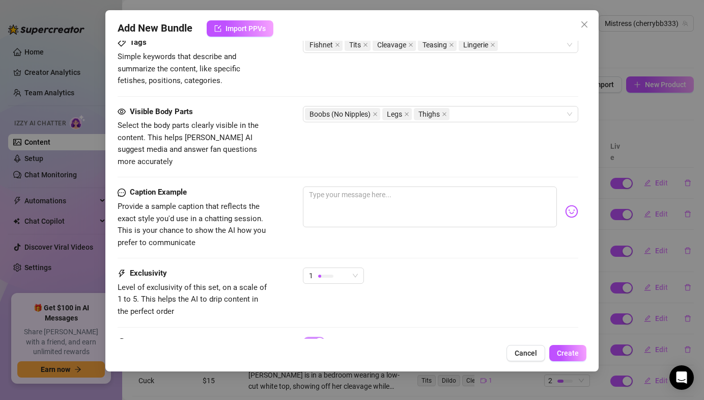
scroll to position [598, 0]
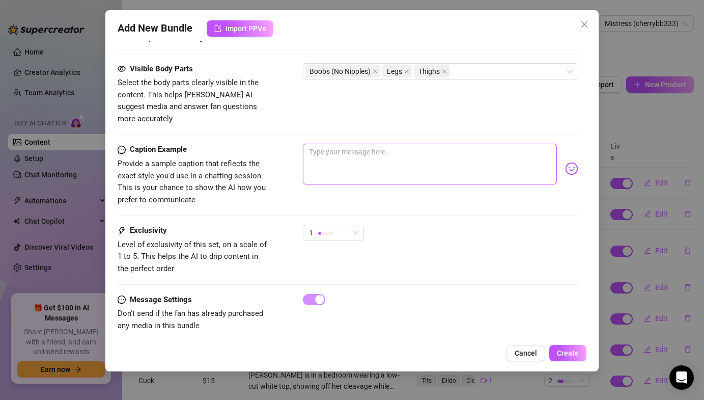
click at [386, 167] on textarea at bounding box center [430, 164] width 254 height 41
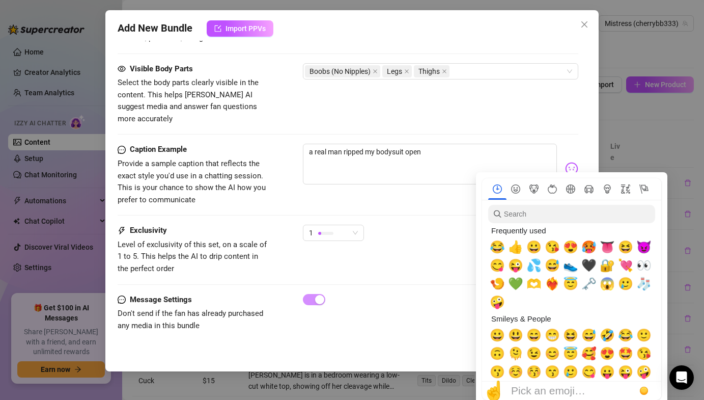
click at [573, 162] on img at bounding box center [571, 168] width 13 height 13
click at [590, 249] on span "🥵" at bounding box center [589, 247] width 15 height 14
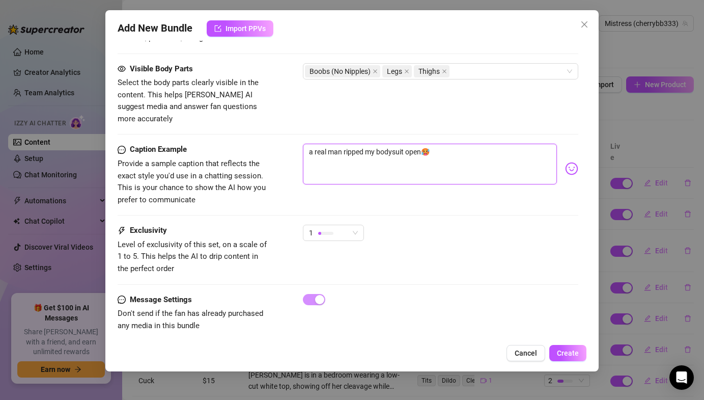
click at [476, 145] on textarea "a real man ripped my bodysuit open🥵" at bounding box center [430, 164] width 254 height 41
click at [577, 162] on img at bounding box center [571, 168] width 13 height 13
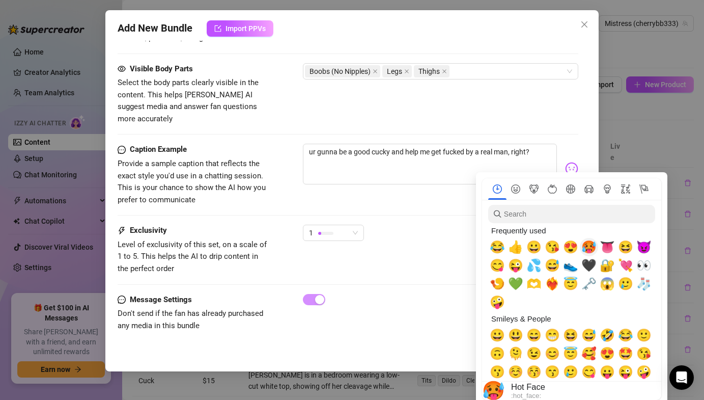
click at [592, 245] on span "🥵" at bounding box center [589, 247] width 15 height 14
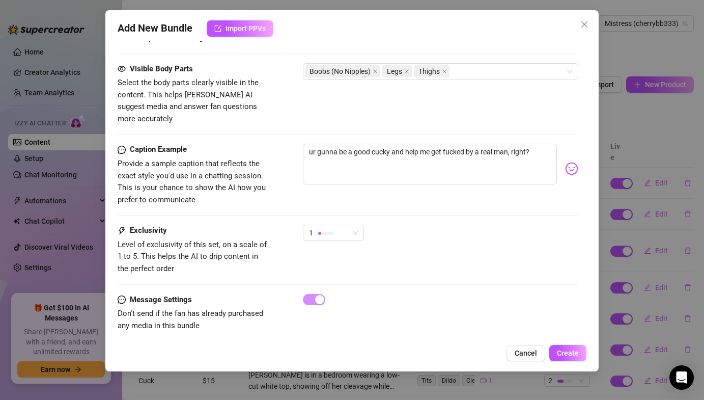
click at [572, 162] on img at bounding box center [571, 168] width 13 height 13
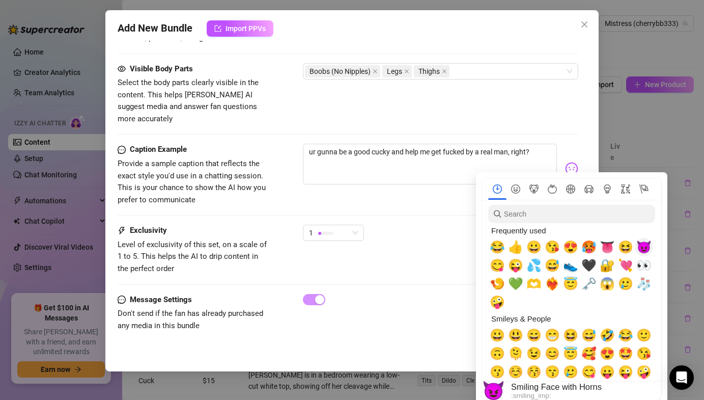
click at [645, 246] on span "😈" at bounding box center [644, 247] width 15 height 14
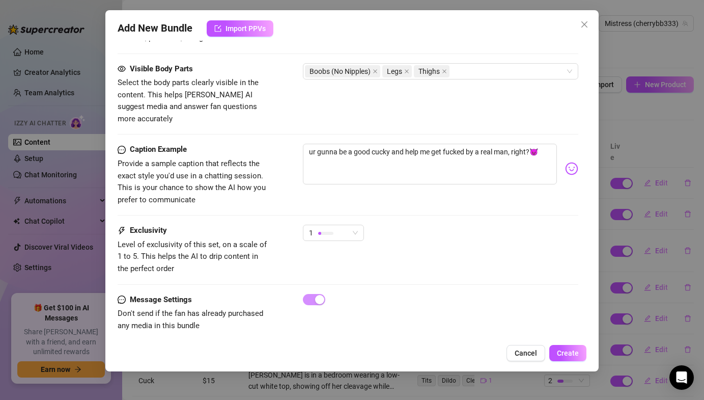
click at [423, 197] on div "Caption Example Provide a sample caption that reflects the exact style you'd us…" at bounding box center [348, 184] width 460 height 81
click at [345, 232] on div "1" at bounding box center [333, 237] width 61 height 25
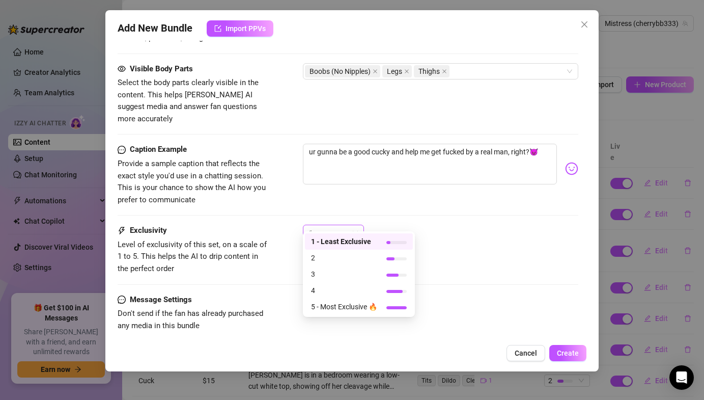
click at [341, 226] on div "1" at bounding box center [329, 232] width 40 height 15
click at [324, 256] on span "2" at bounding box center [344, 257] width 66 height 11
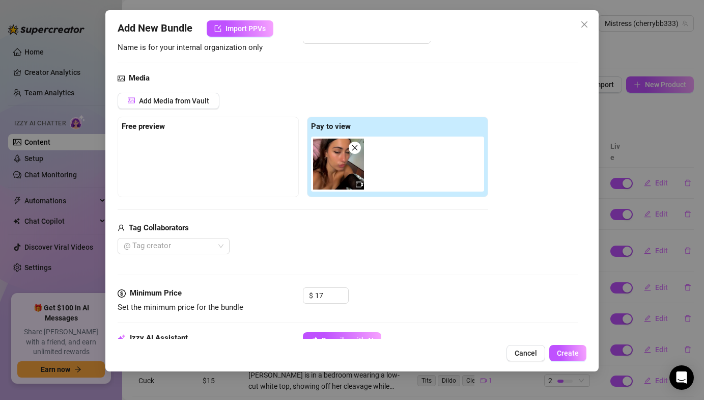
scroll to position [0, 0]
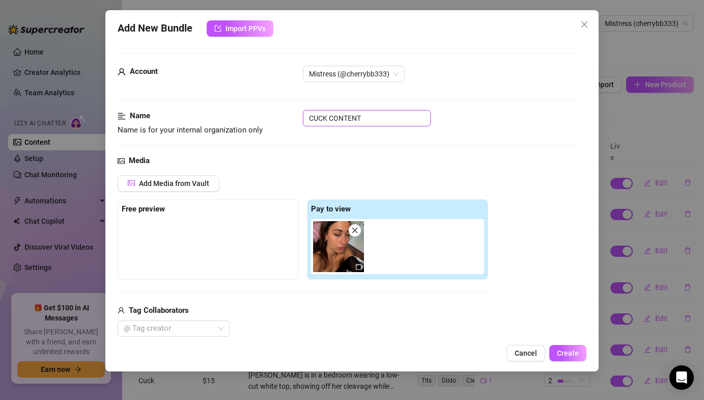
click at [350, 124] on input "CUCK CONTENT" at bounding box center [367, 118] width 128 height 16
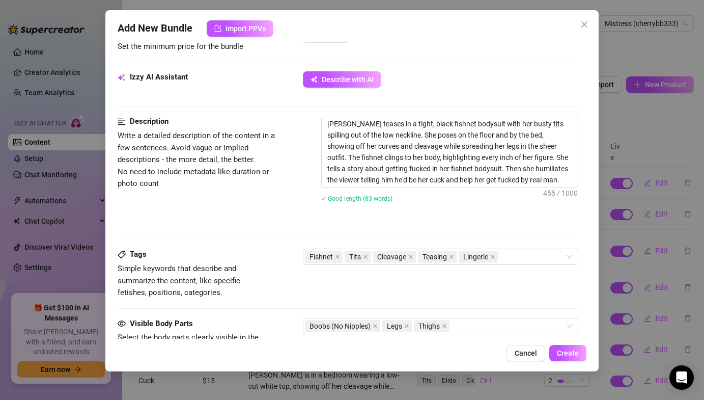
scroll to position [370, 0]
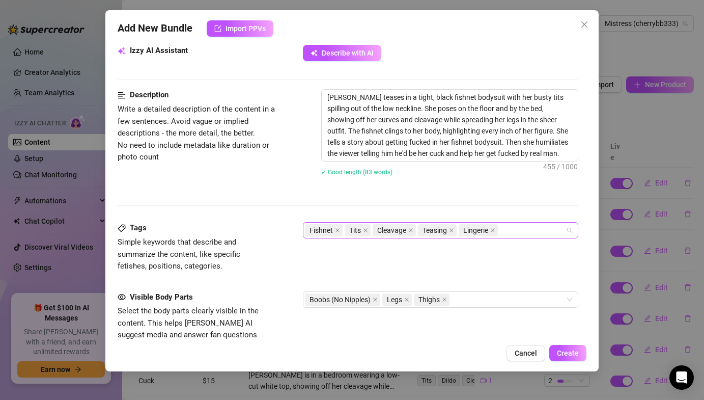
click at [522, 238] on div "Fishnet Tits Cleavage Teasing Lingerie" at bounding box center [440, 230] width 275 height 16
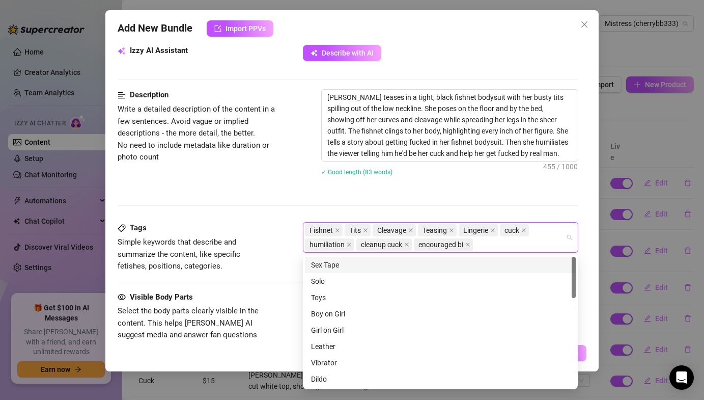
click at [486, 192] on div "Description Write a detailed description of the content in a few sentences. Avo…" at bounding box center [348, 155] width 460 height 133
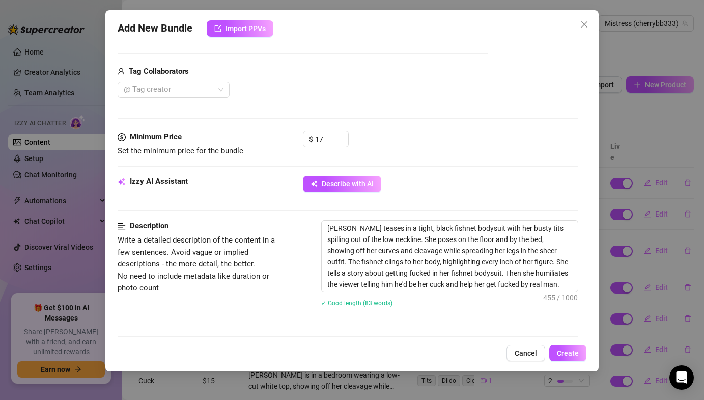
scroll to position [101, 0]
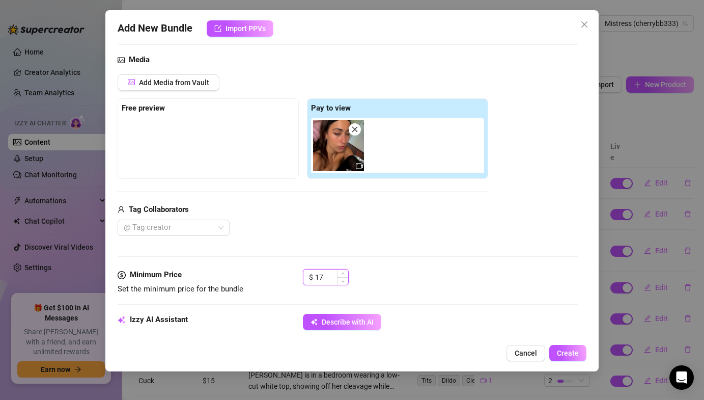
click at [335, 282] on input "17" at bounding box center [331, 276] width 33 height 15
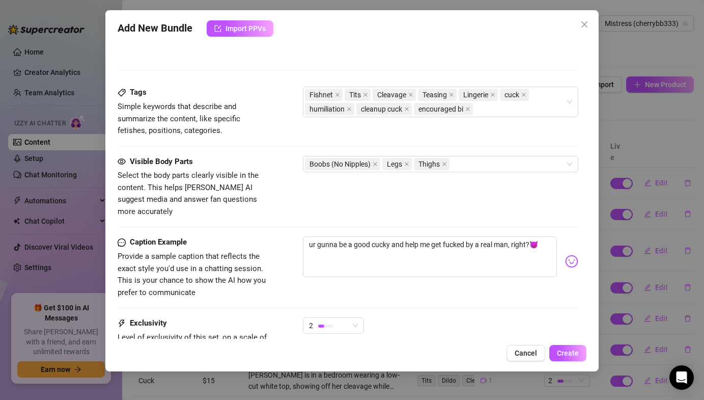
scroll to position [508, 0]
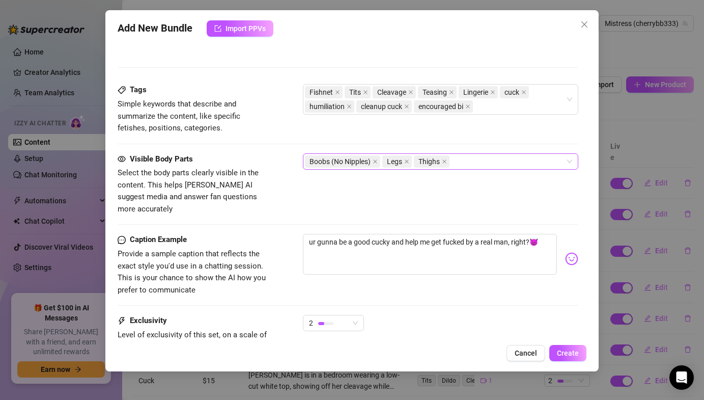
click at [462, 162] on div "Boobs (No Nipples) Legs Thighs" at bounding box center [435, 161] width 260 height 14
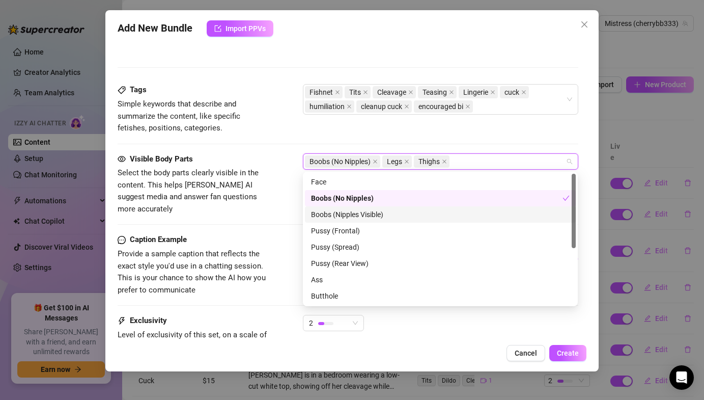
click at [405, 211] on div "Boobs (Nipples Visible)" at bounding box center [440, 214] width 259 height 11
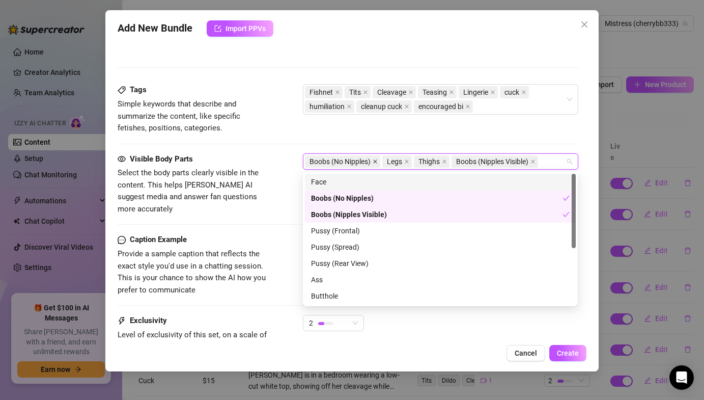
click at [376, 160] on icon "close" at bounding box center [375, 161] width 5 height 5
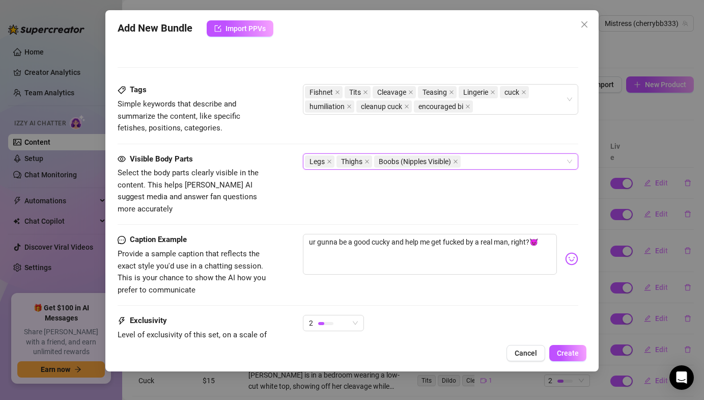
click at [375, 140] on div "Tags Simple keywords that describe and summarize the content, like specific fet…" at bounding box center [348, 118] width 460 height 69
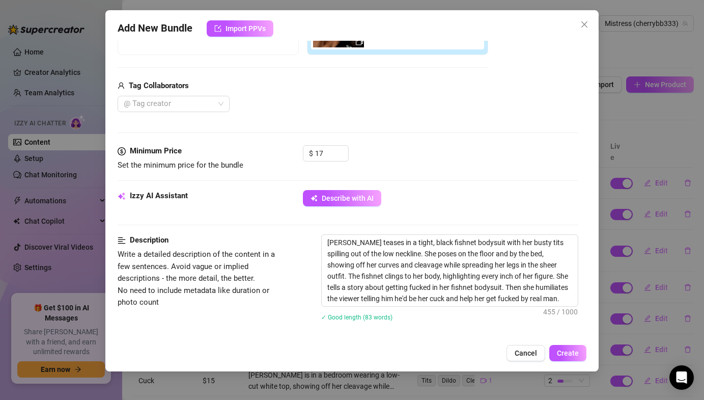
scroll to position [255, 0]
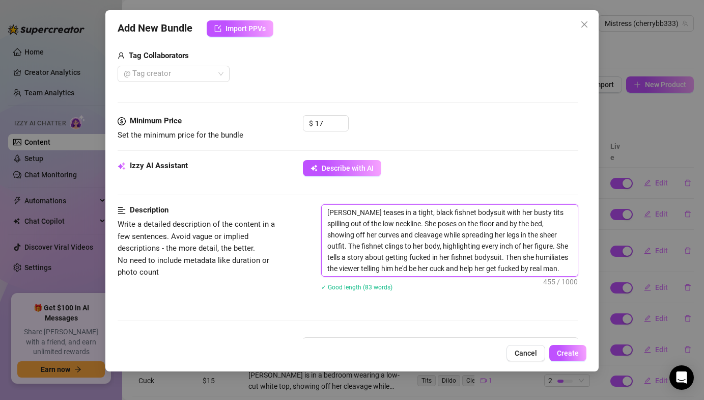
click at [386, 233] on textarea "[PERSON_NAME] teases in a tight, black fishnet bodysuit with her busty tits spi…" at bounding box center [450, 240] width 256 height 71
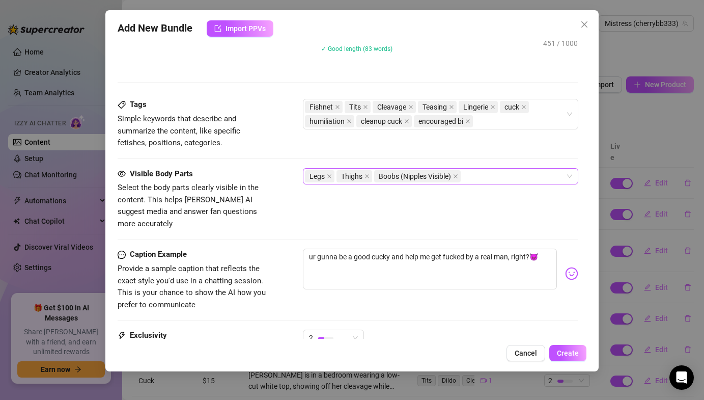
scroll to position [598, 0]
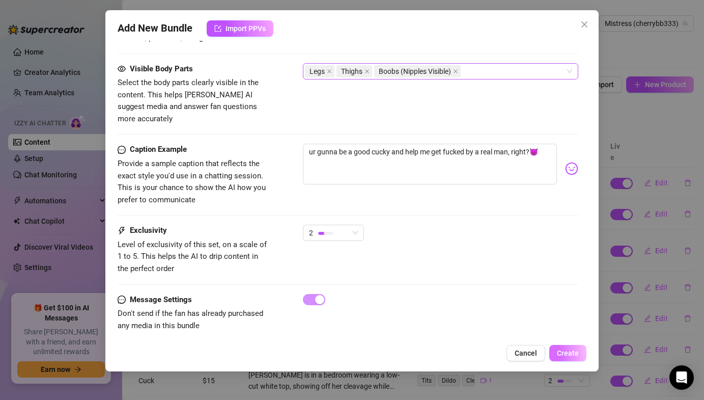
click at [571, 354] on span "Create" at bounding box center [568, 353] width 22 height 8
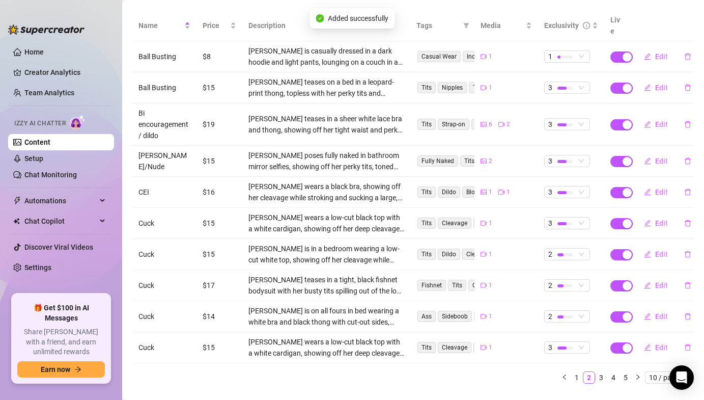
scroll to position [138, 0]
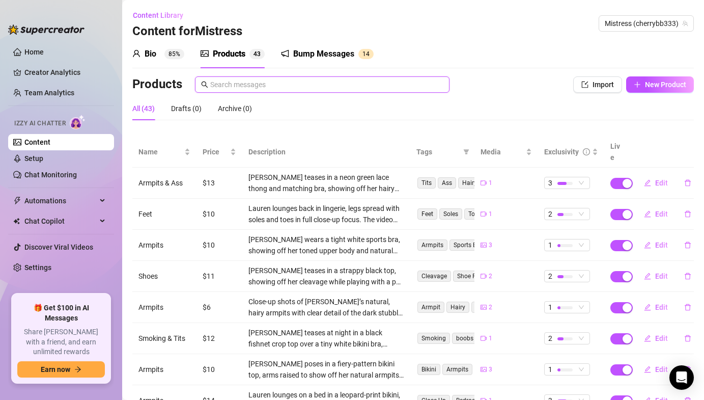
click at [225, 89] on input "text" at bounding box center [326, 84] width 233 height 11
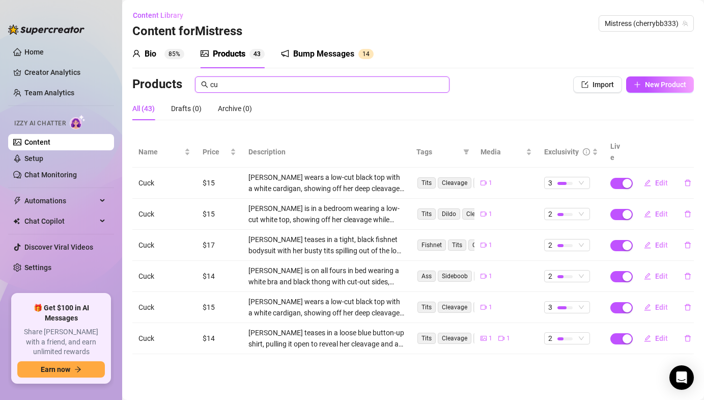
type input "c"
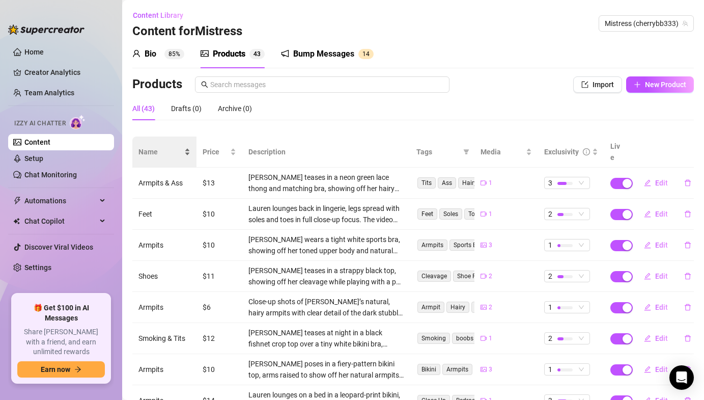
click at [184, 146] on div "Name" at bounding box center [165, 151] width 52 height 11
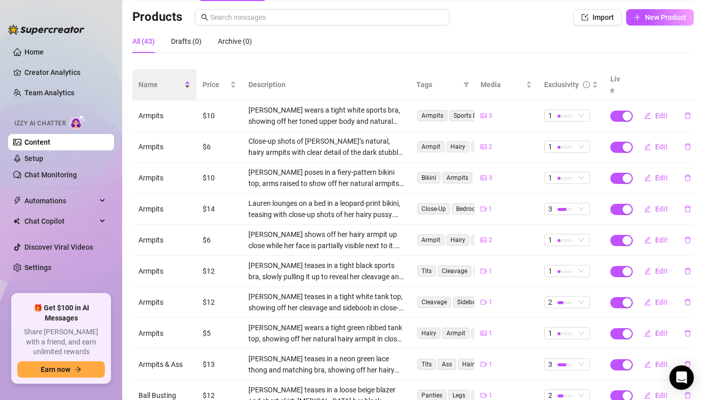
scroll to position [126, 0]
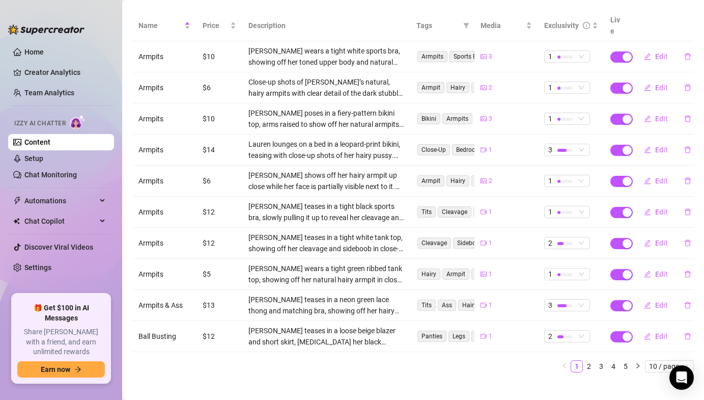
click at [590, 346] on div "Name Price Description Tags Media Exclusivity Live Armpits $10 Lauren wears a t…" at bounding box center [413, 191] width 562 height 362
click at [590, 361] on link "2" at bounding box center [589, 366] width 11 height 11
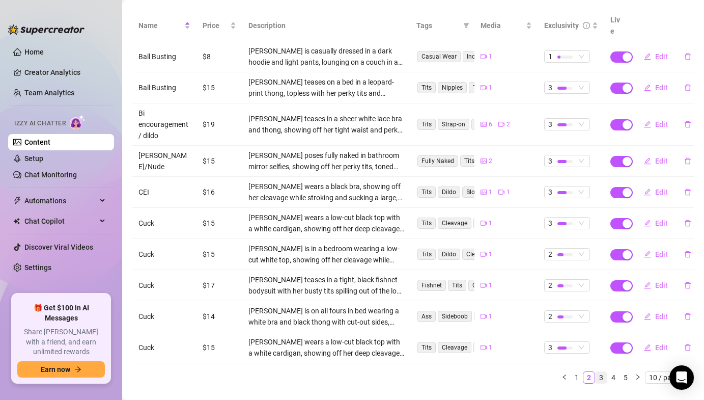
click at [599, 372] on link "3" at bounding box center [601, 377] width 11 height 11
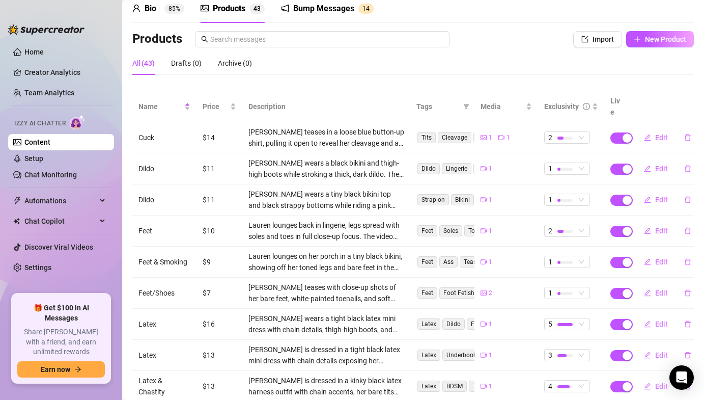
scroll to position [0, 0]
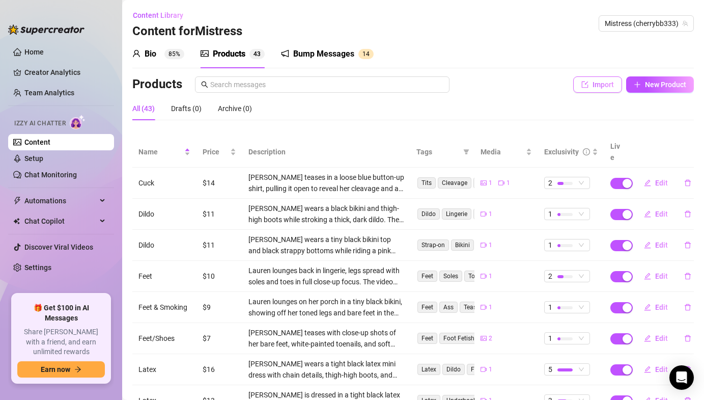
click at [598, 83] on span "Import" at bounding box center [603, 84] width 21 height 8
type textarea "Type your message here..."
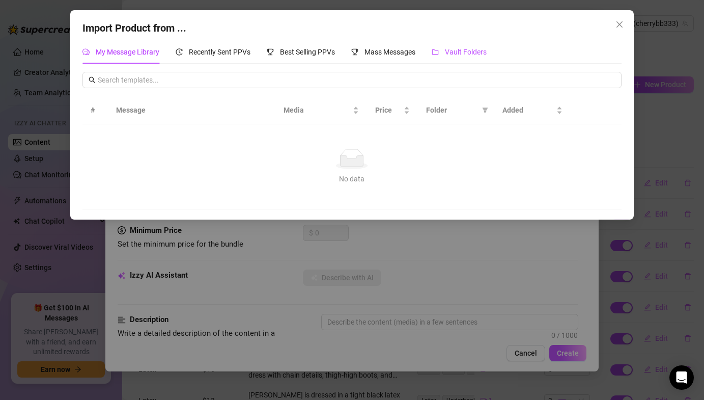
click at [462, 55] on span "Vault Folders" at bounding box center [466, 52] width 42 height 8
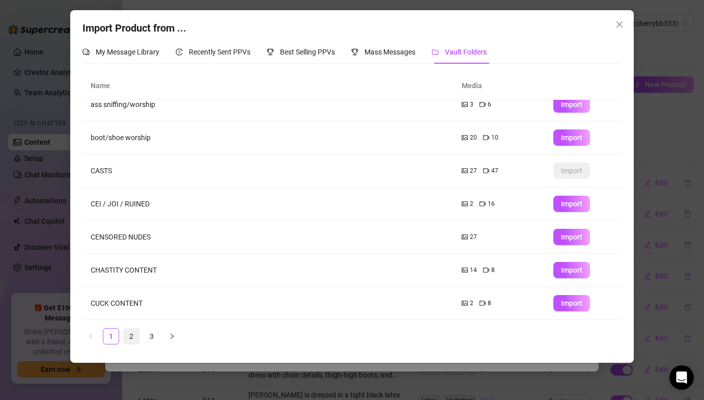
click at [132, 337] on link "2" at bounding box center [131, 335] width 15 height 15
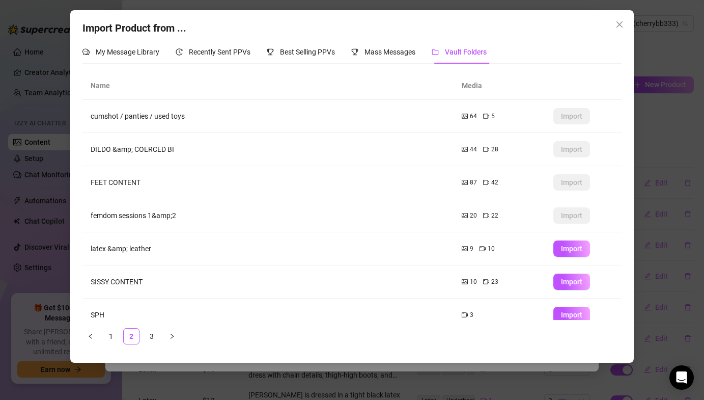
click at [328, 130] on td "cumshot / panties / used toys" at bounding box center [268, 116] width 371 height 33
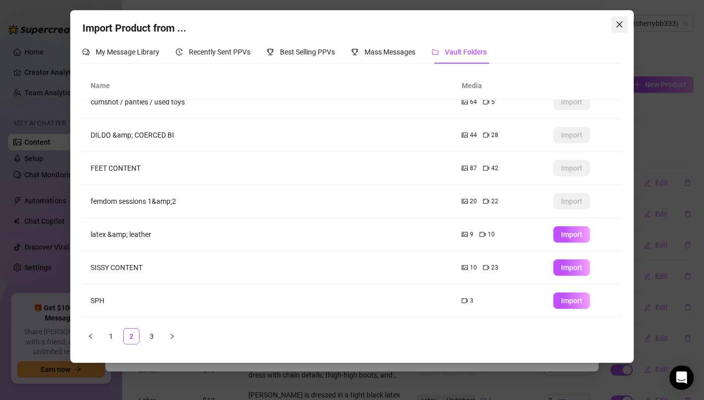
click at [618, 21] on icon "close" at bounding box center [620, 24] width 8 height 8
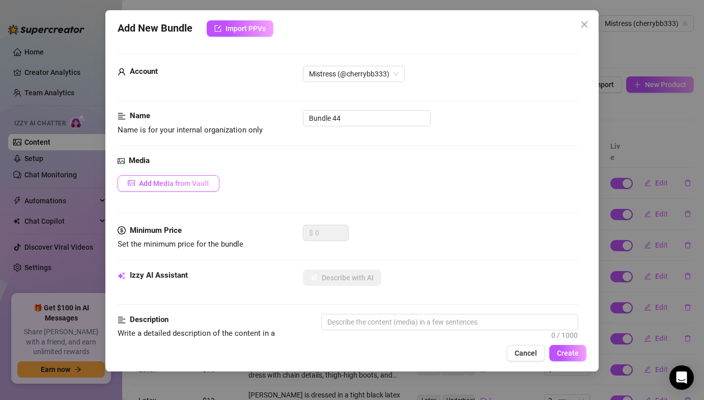
click at [203, 191] on button "Add Media from Vault" at bounding box center [169, 183] width 102 height 16
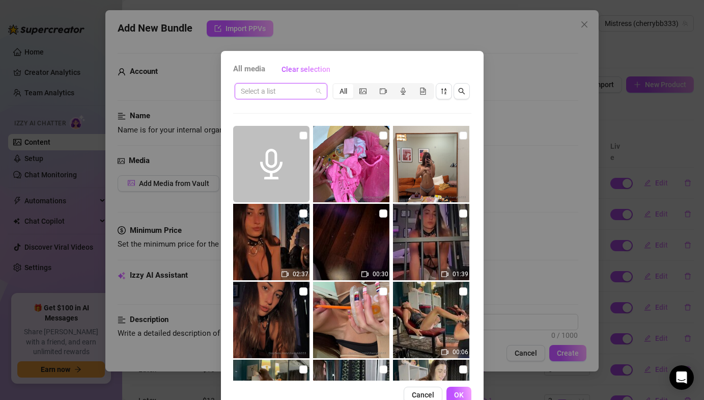
click at [288, 97] on input "search" at bounding box center [276, 91] width 71 height 15
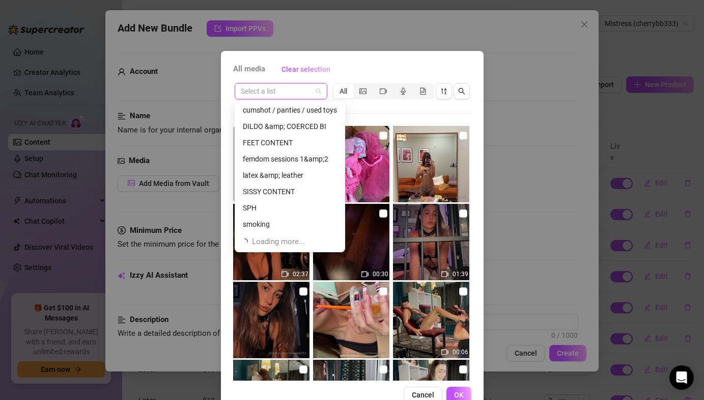
scroll to position [174, 0]
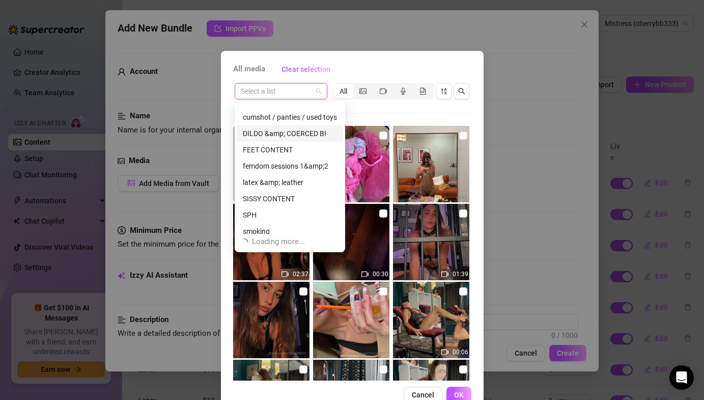
click at [288, 138] on div "DILDO &amp; COERCED BI" at bounding box center [290, 133] width 94 height 11
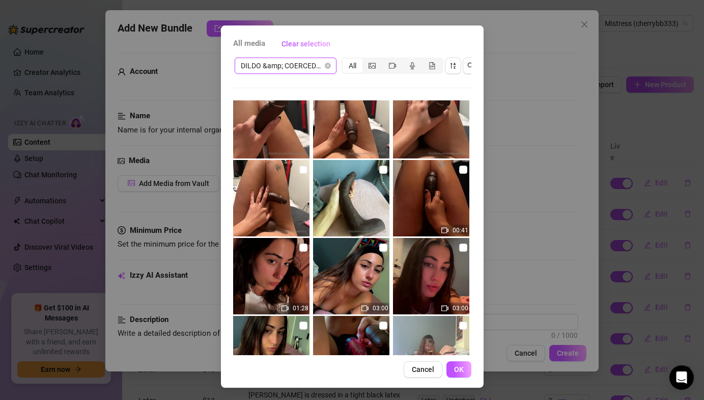
scroll to position [1244, 0]
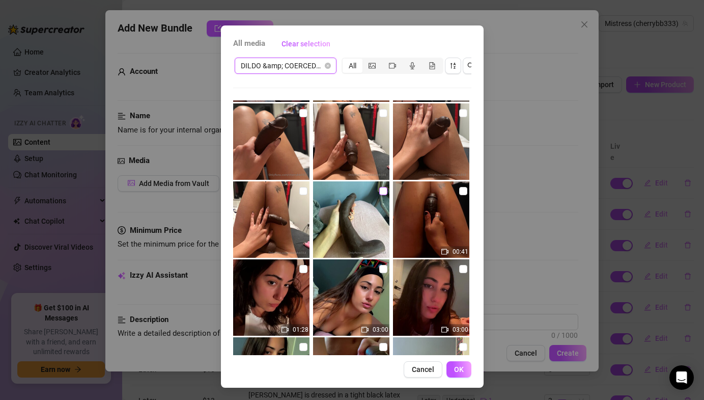
click at [384, 191] on input "checkbox" at bounding box center [383, 191] width 8 height 8
checkbox input "true"
click at [459, 365] on span "OK" at bounding box center [459, 369] width 10 height 8
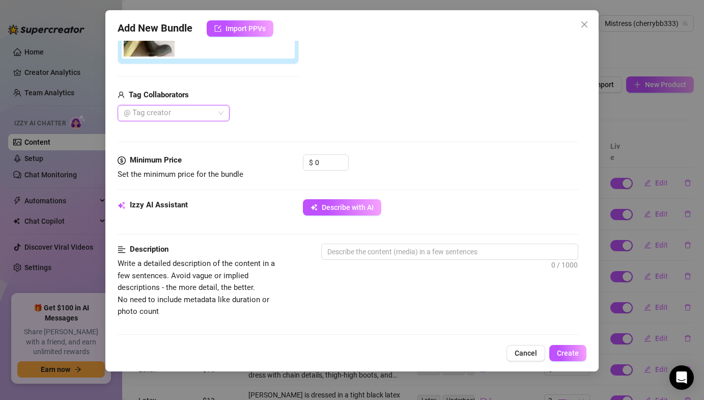
scroll to position [276, 0]
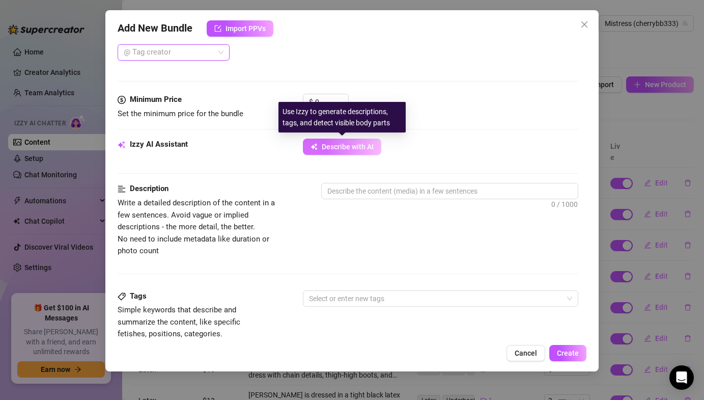
click at [328, 141] on button "Describe with AI" at bounding box center [342, 147] width 78 height 16
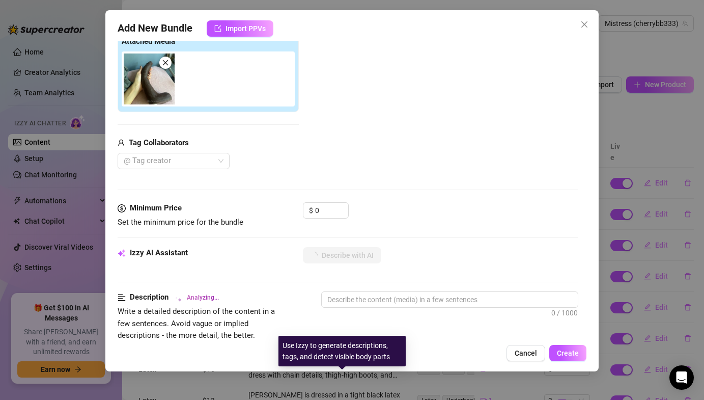
scroll to position [0, 0]
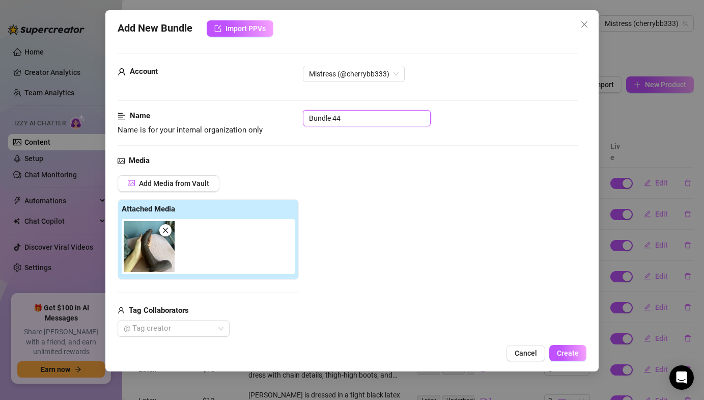
click at [330, 115] on input "Bundle 44" at bounding box center [367, 118] width 128 height 16
type input "Dildo"
type textarea "Lauren"
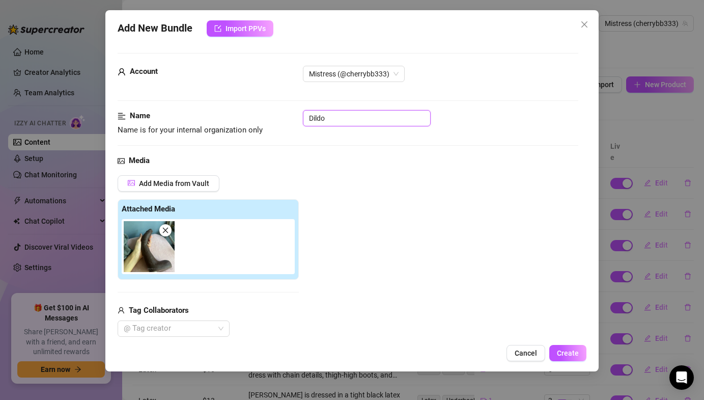
type textarea "Lauren"
type textarea "Lauren holds"
type textarea "Lauren holds a"
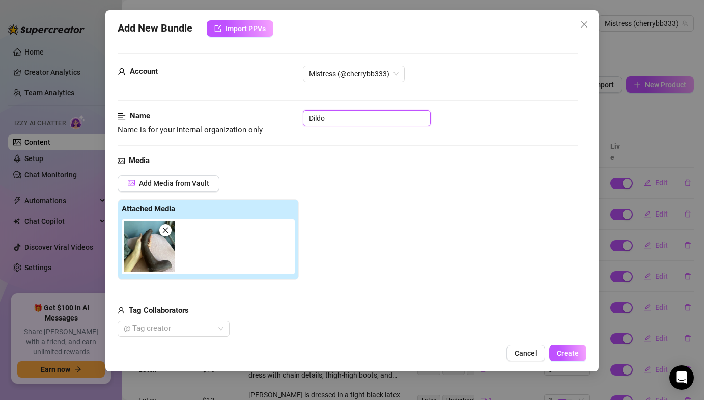
type textarea "Lauren holds a massive,"
type textarea "Lauren holds a massive, curved,"
type textarea "Lauren holds a massive, curved, dark"
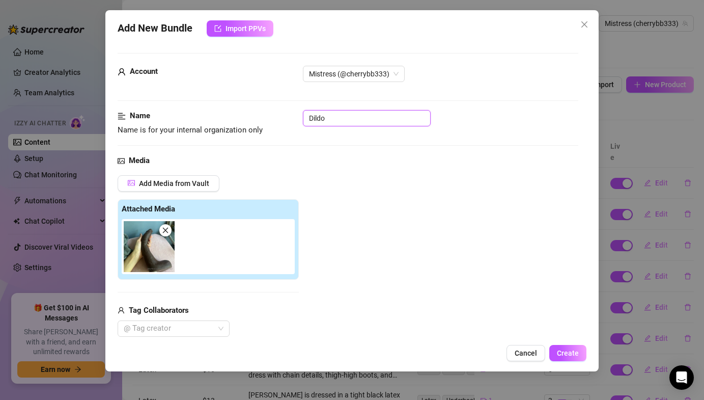
type textarea "Lauren holds a massive, curved, dark"
type textarea "Lauren holds a massive, curved, dark brown"
type textarea "Lauren holds a massive, curved, dark brown dildo"
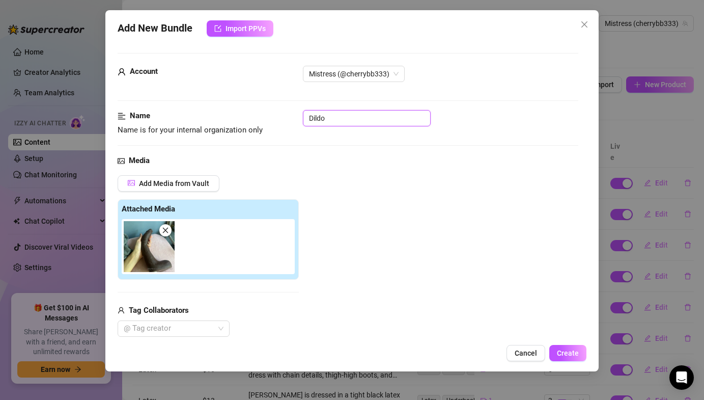
type textarea "Lauren holds a massive, curved, dark brown dildo in"
type textarea "Lauren holds a massive, curved, dark brown dildo in her"
type textarea "Lauren holds a massive, curved, dark brown dildo in her hand,"
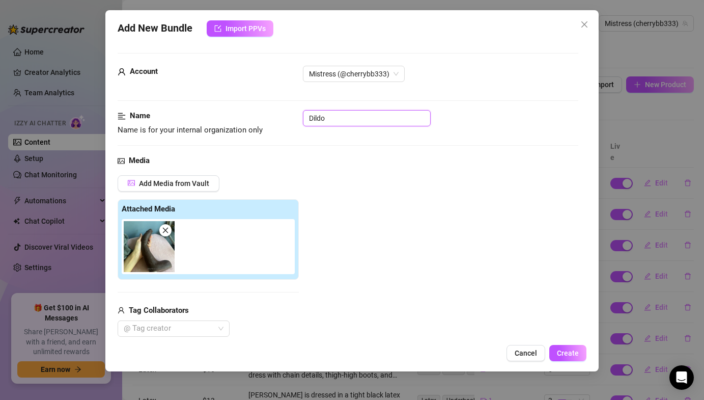
type textarea "Lauren holds a massive, curved, dark brown dildo in her hand,"
type textarea "Lauren holds a massive, curved, dark brown dildo in her hand, showing"
type textarea "Lauren holds a massive, curved, dark brown dildo in her hand, showing off"
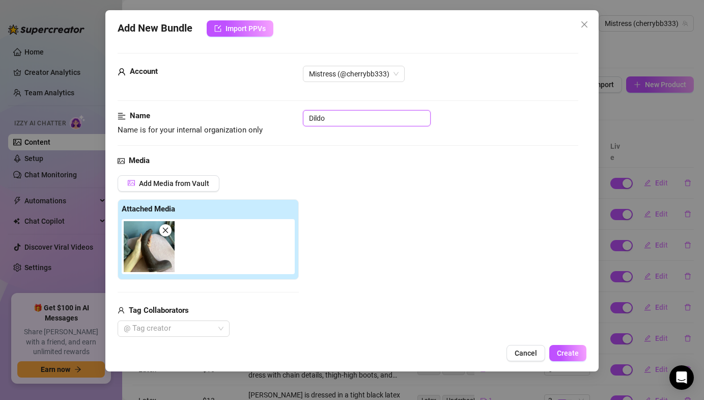
type textarea "Lauren holds a massive, curved, dark brown dildo in her hand, showing off its"
type textarea "Lauren holds a massive, curved, dark brown dildo in her hand, showing off its t…"
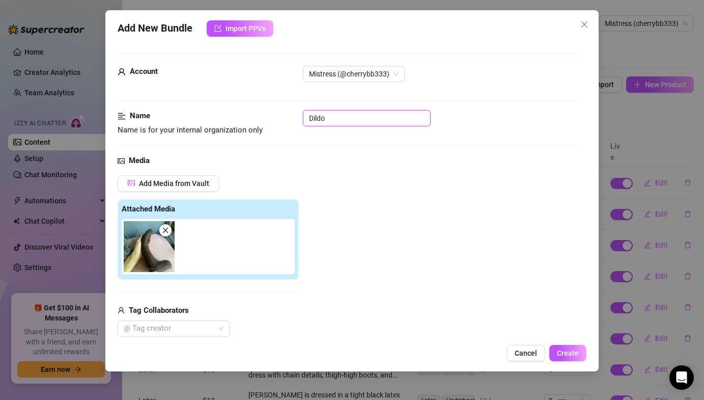
type textarea "Lauren holds a massive, curved, dark brown dildo in her hand, showing off its t…"
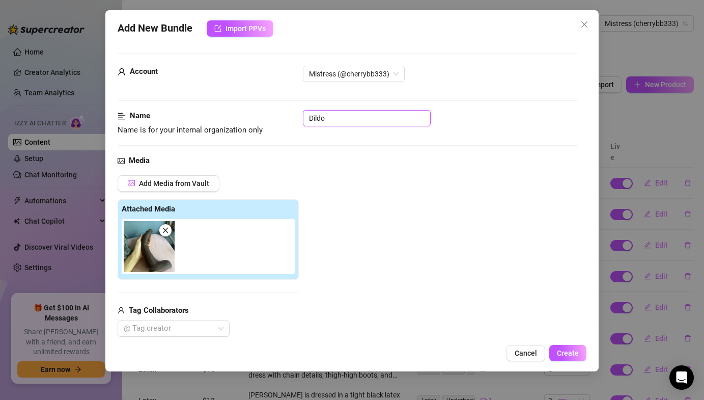
type textarea "Lauren holds a massive, curved, dark brown dildo in her hand, showing off its t…"
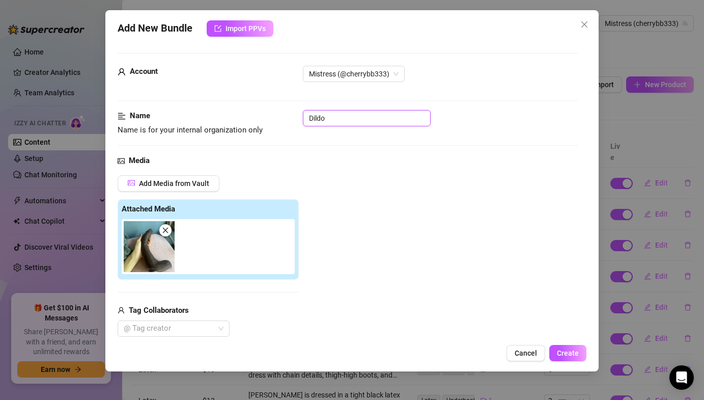
type textarea "Lauren holds a massive, curved, dark brown dildo in her hand, showing off its t…"
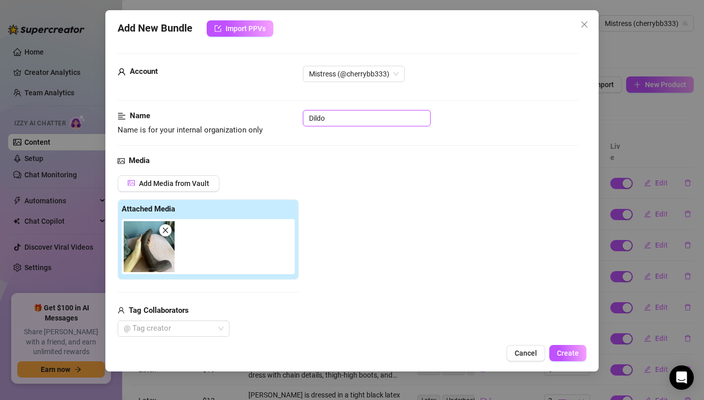
type textarea "Lauren holds a massive, curved, dark brown dildo in her hand, showing off its t…"
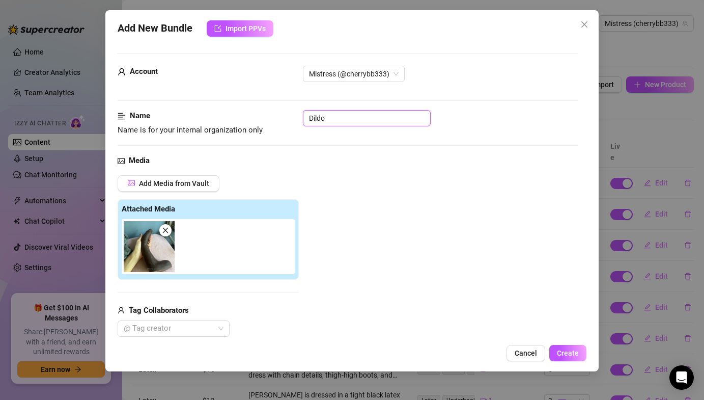
type textarea "Lauren holds a massive, curved, dark brown dildo in her hand, showing off its t…"
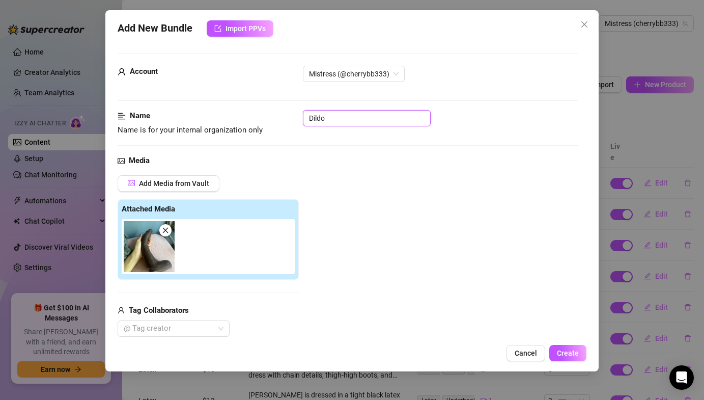
type textarea "Lauren holds a massive, curved, dark brown dildo in her hand, showing off its t…"
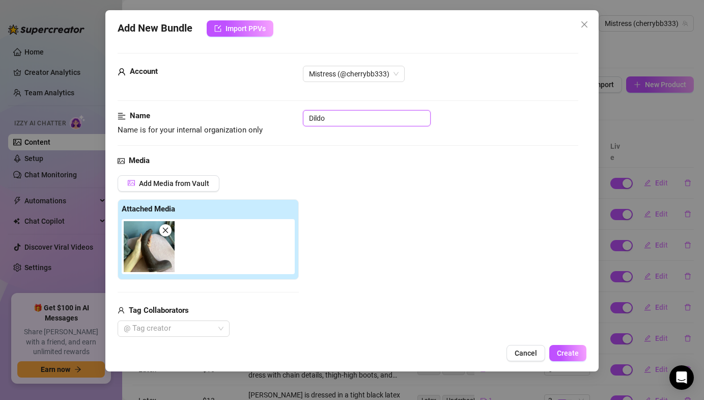
type textarea "Lauren holds a massive, curved, dark brown dildo in her hand, showing off its t…"
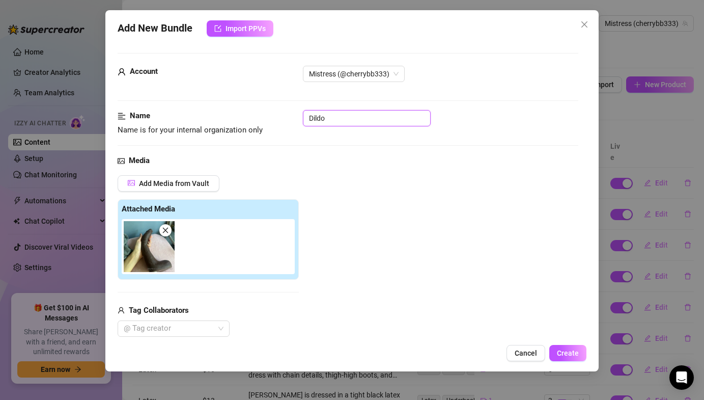
type textarea "Lauren holds a massive, curved, dark brown dildo in her hand, showing off its t…"
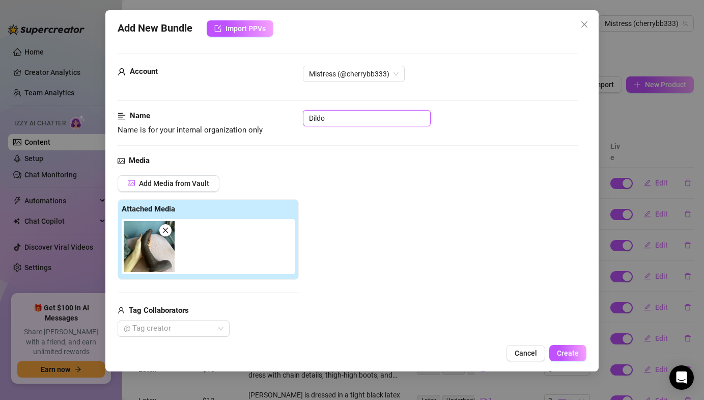
type textarea "Lauren holds a massive, curved, dark brown dildo in her hand, showing off its t…"
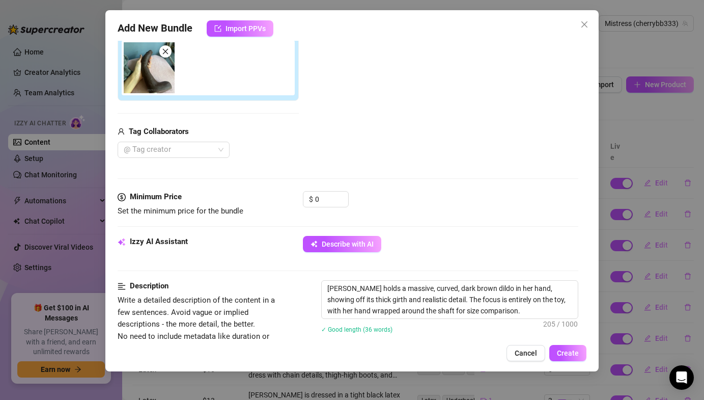
scroll to position [181, 0]
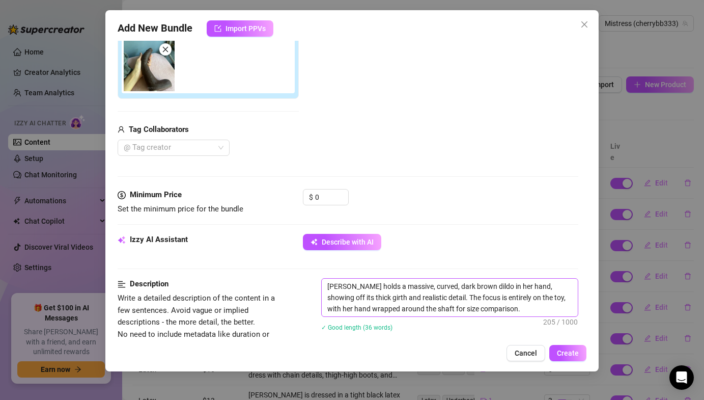
type input "Dildo"
click at [453, 284] on textarea "Lauren holds a massive, curved, dark brown dildo in her hand, showing off its t…" at bounding box center [450, 298] width 256 height 38
type textarea "Lauren holds a massive, curved, dark dildo in her hand, showing off its thick g…"
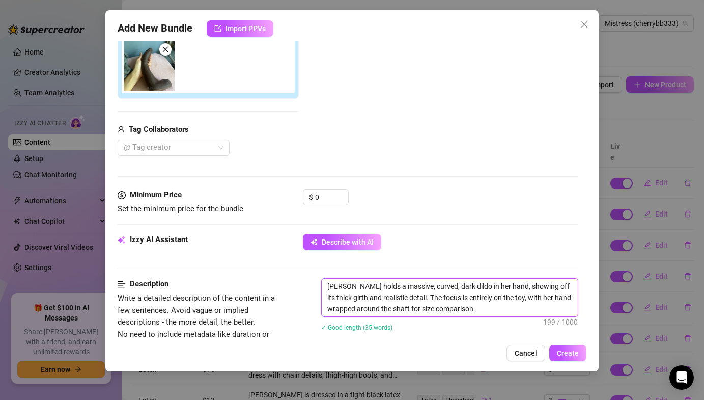
type textarea "Lauren holds a massive, curved, dar dildo in her hand, showing off its thick gi…"
type textarea "Lauren holds a massive, curved, da dildo in her hand, showing off its thick gir…"
type textarea "Lauren holds a massive, curved, d dildo in her hand, showing off its thick girt…"
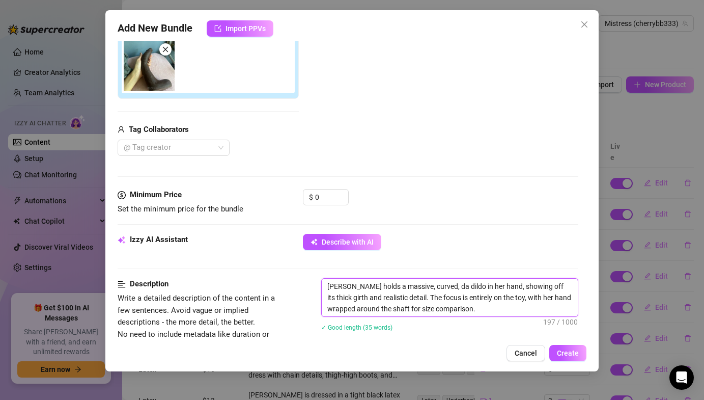
type textarea "Lauren holds a massive, curved, d dildo in her hand, showing off its thick girt…"
type textarea "Lauren holds a massive, curved, dildo in her hand, showing off its thick girth …"
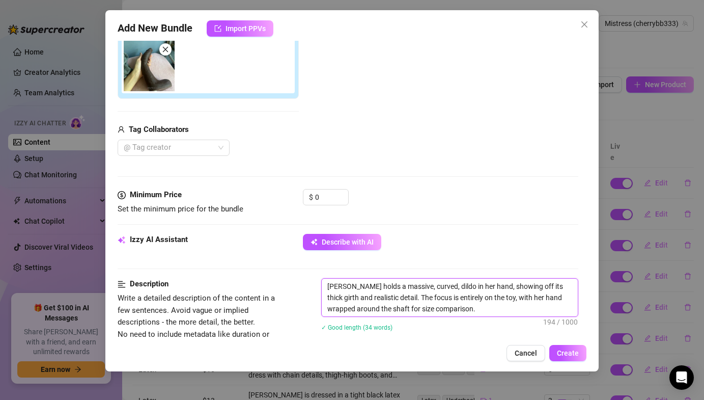
type textarea "Lauren holds a massive, curved dildo in her hand, showing off its thick girth a…"
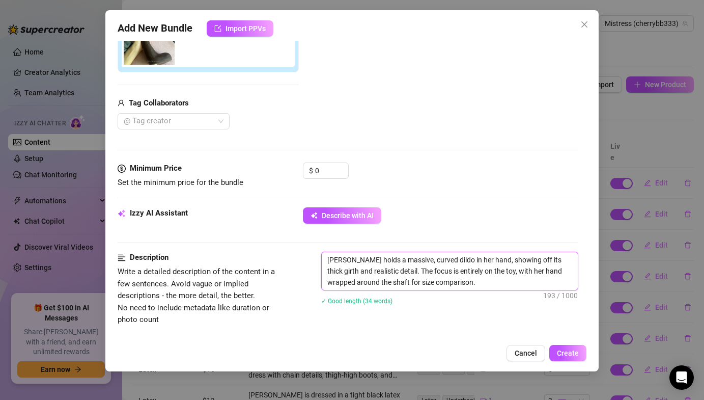
scroll to position [210, 0]
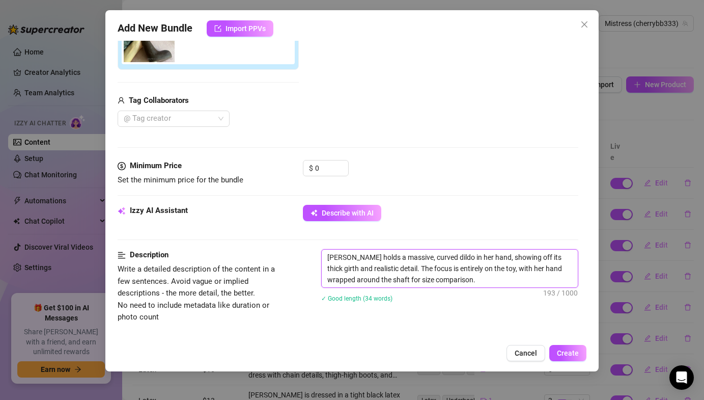
click at [453, 285] on textarea "Lauren holds a massive, curved dildo in her hand, showing off its thick girth a…" at bounding box center [450, 269] width 256 height 38
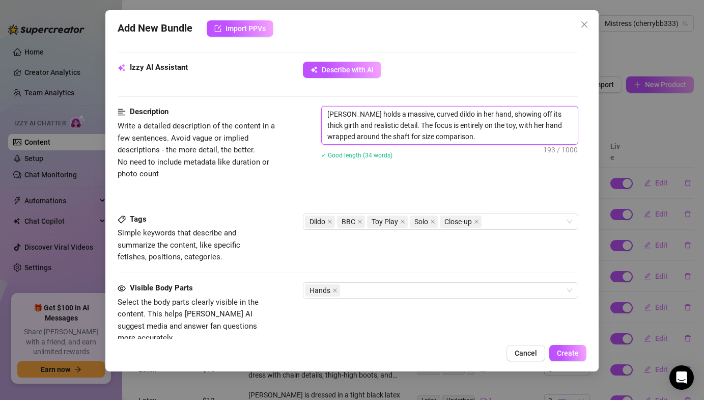
scroll to position [355, 0]
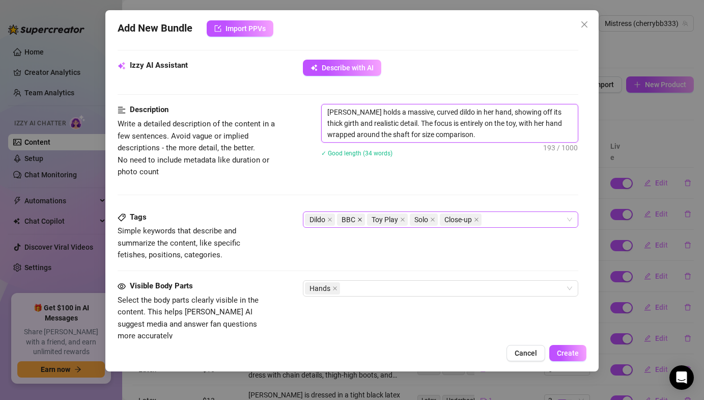
click at [362, 222] on span at bounding box center [360, 219] width 5 height 11
click at [372, 222] on icon "close" at bounding box center [372, 219] width 5 height 5
click at [372, 222] on span "Close-up" at bounding box center [388, 219] width 42 height 12
type textarea "Lauren holds a massive, curved dildo in her hand, showing off its thick girth a…"
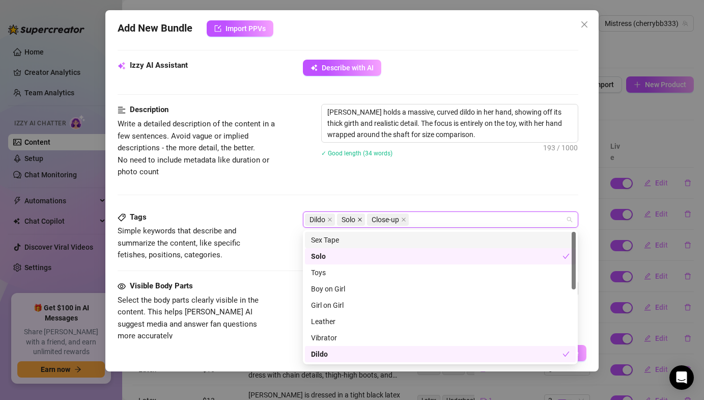
click at [362, 219] on icon "close" at bounding box center [360, 219] width 5 height 5
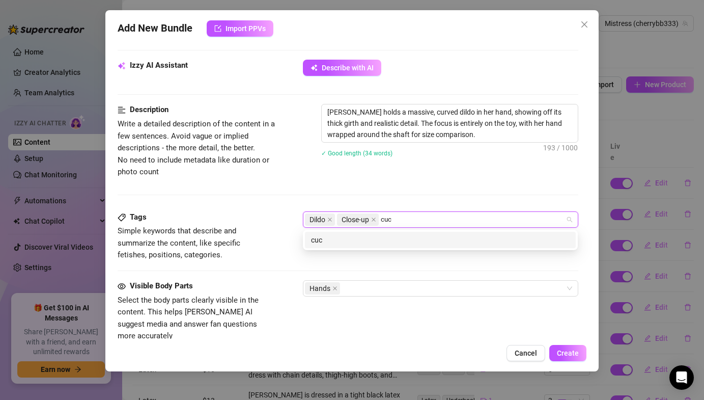
type input "cuck"
type input "encouraged bi"
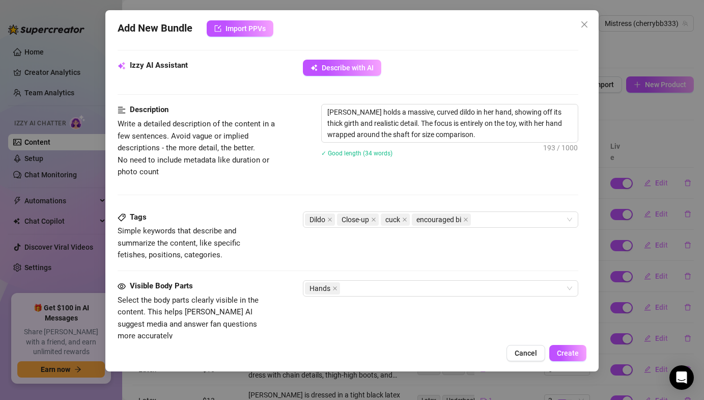
click at [351, 195] on div at bounding box center [348, 195] width 460 height 1
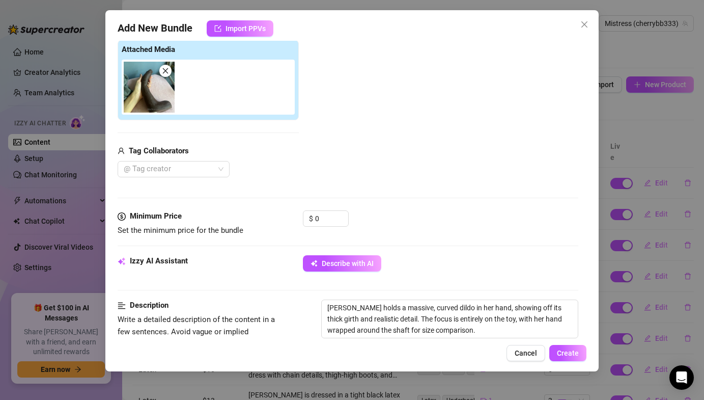
scroll to position [197, 0]
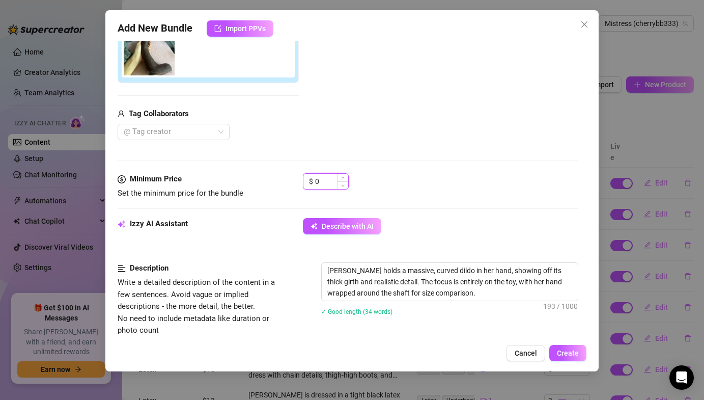
click at [322, 187] on input "0" at bounding box center [331, 181] width 33 height 15
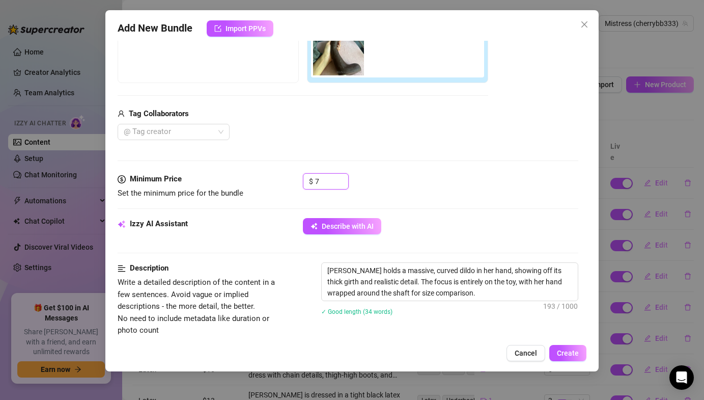
type input "7"
click at [403, 166] on div "Media Add Media from Vault Free preview Pay to view Tag Collaborators @ Tag cre…" at bounding box center [348, 65] width 460 height 215
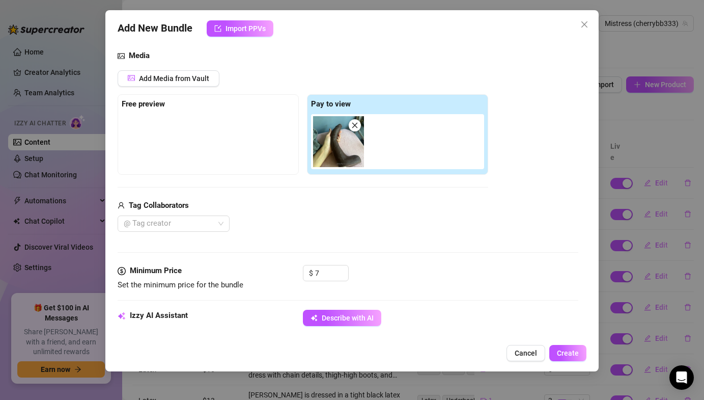
scroll to position [108, 0]
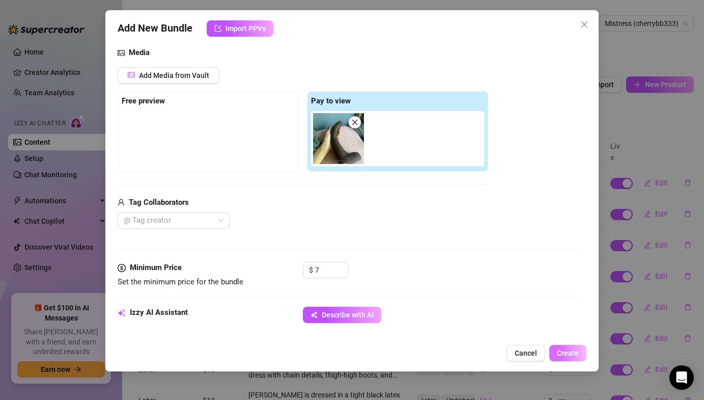
click at [560, 345] on button "Create" at bounding box center [568, 353] width 37 height 16
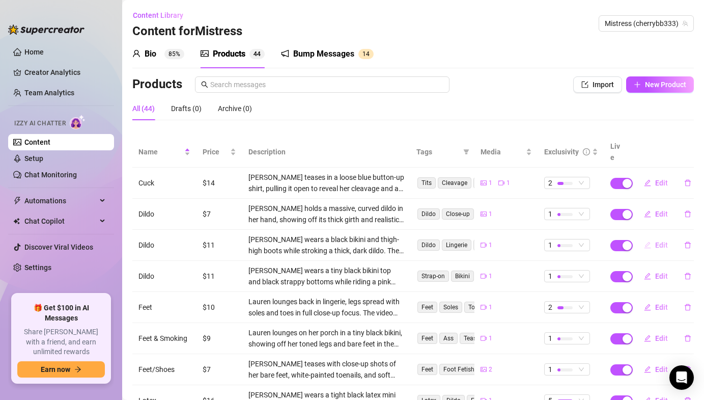
click at [656, 241] on span "Edit" at bounding box center [661, 245] width 13 height 8
type textarea "POV you're sucking on my strap-on dildos👅"
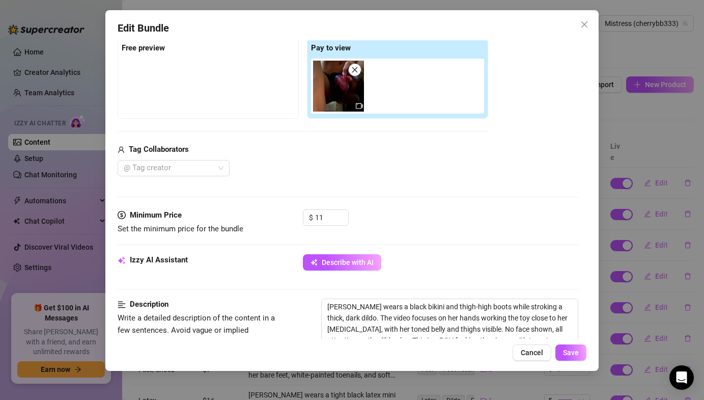
scroll to position [210, 0]
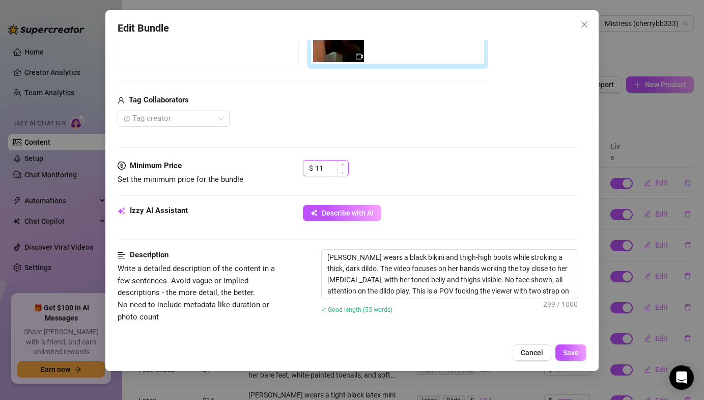
type input "12"
click at [339, 162] on span "Increase Value" at bounding box center [342, 164] width 11 height 9
click at [579, 352] on span "Save" at bounding box center [571, 352] width 16 height 8
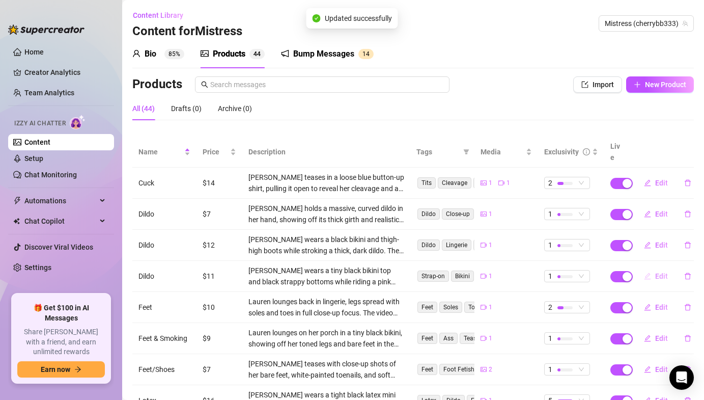
click at [653, 268] on button "Edit" at bounding box center [656, 276] width 40 height 16
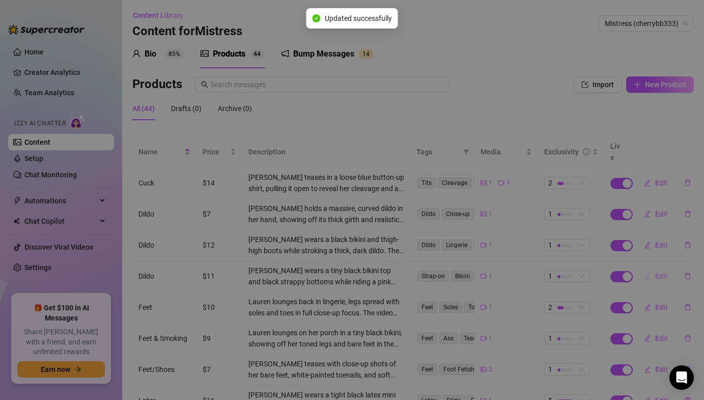
type textarea "POV you're taking my strap on cock👅"
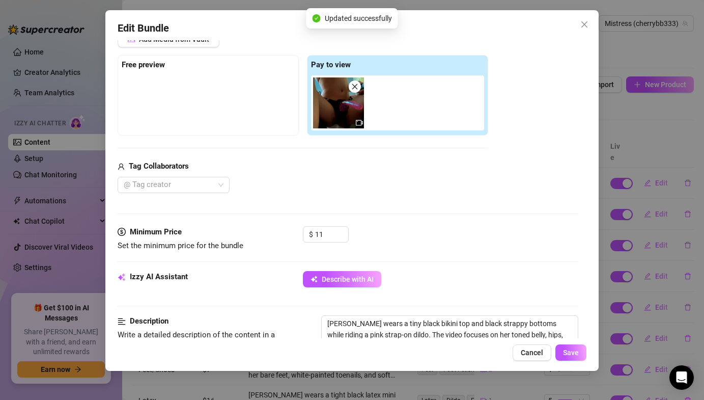
scroll to position [217, 0]
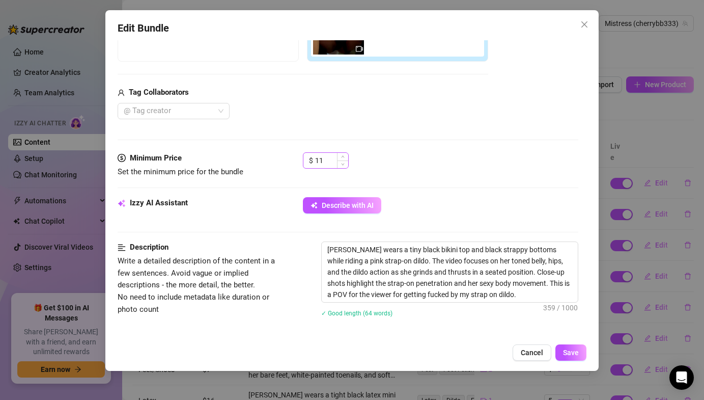
click at [344, 168] on div "$ 11" at bounding box center [326, 160] width 46 height 16
type input "12"
click at [578, 342] on div "Edit Bundle Account Mistress (@cherrybb333) Name Name is for your internal orga…" at bounding box center [351, 190] width 493 height 361
click at [578, 347] on button "Save" at bounding box center [571, 352] width 31 height 16
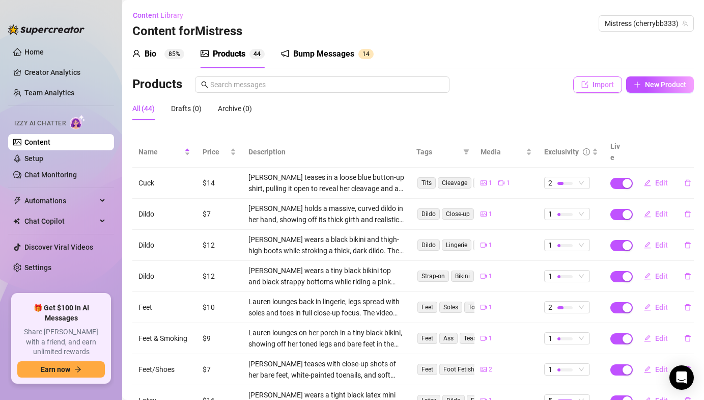
click at [602, 87] on span "Import" at bounding box center [603, 84] width 21 height 8
type textarea "Type your message here..."
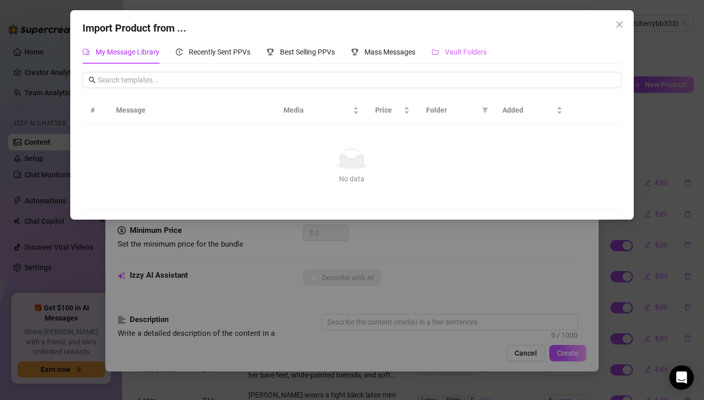
click at [444, 59] on div "Vault Folders" at bounding box center [459, 51] width 55 height 23
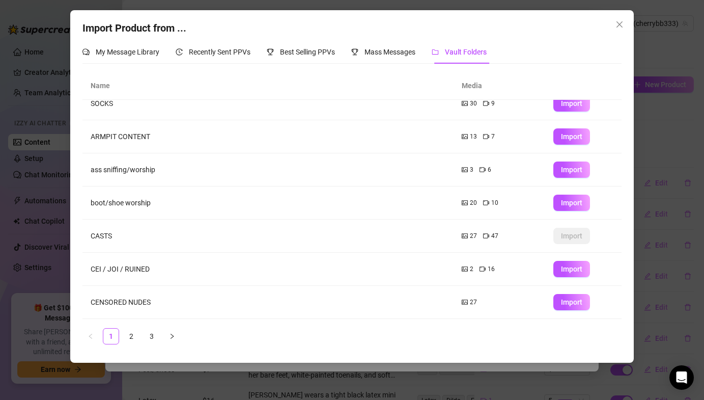
scroll to position [111, 0]
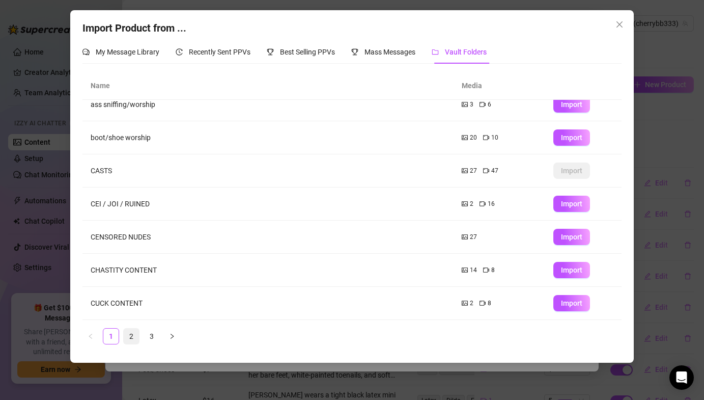
click at [133, 331] on link "2" at bounding box center [131, 335] width 15 height 15
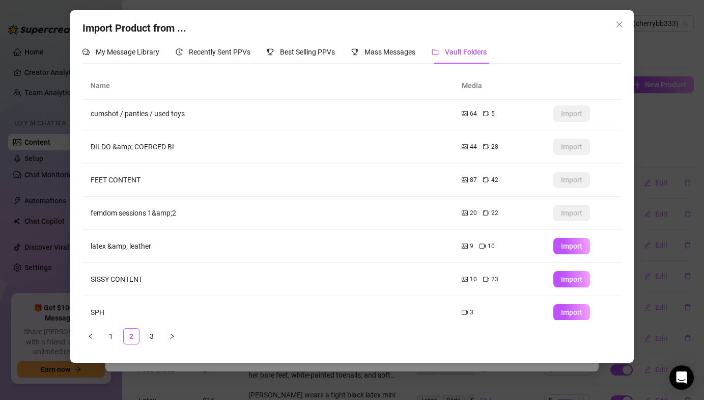
scroll to position [0, 0]
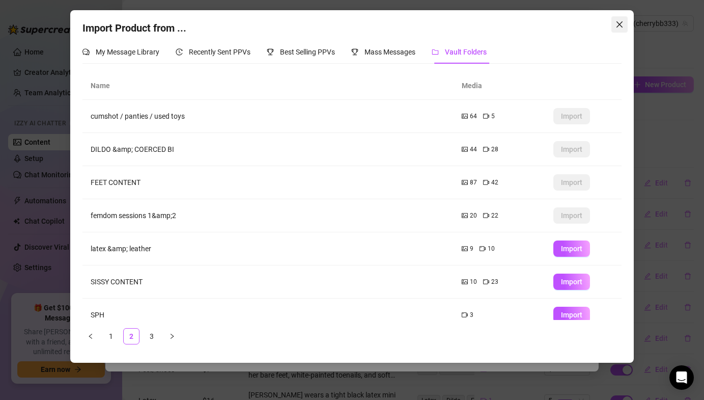
click at [613, 28] on span "Close" at bounding box center [620, 24] width 16 height 8
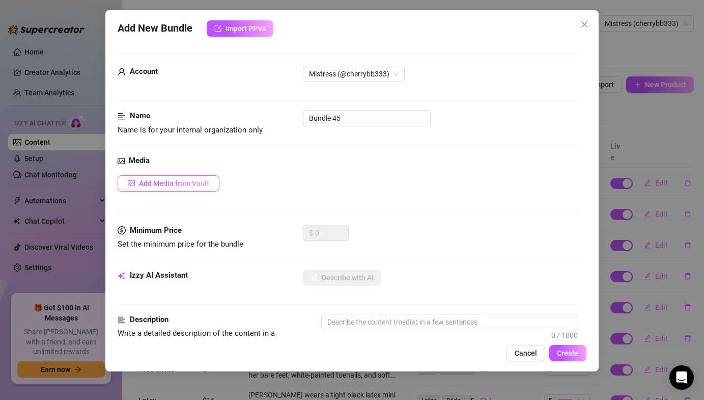
click at [206, 178] on button "Add Media from Vault" at bounding box center [169, 183] width 102 height 16
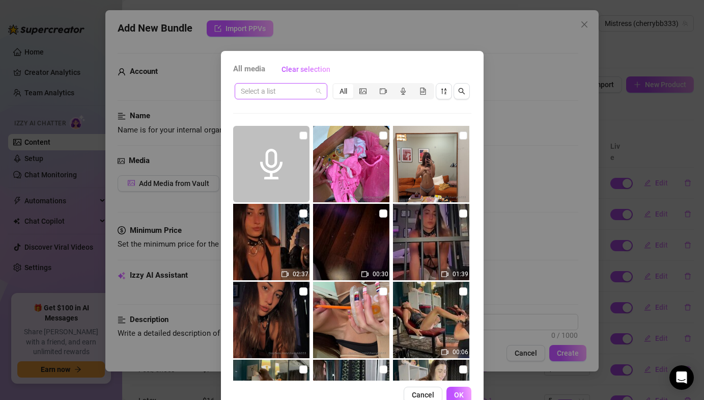
click at [317, 88] on span at bounding box center [281, 91] width 80 height 15
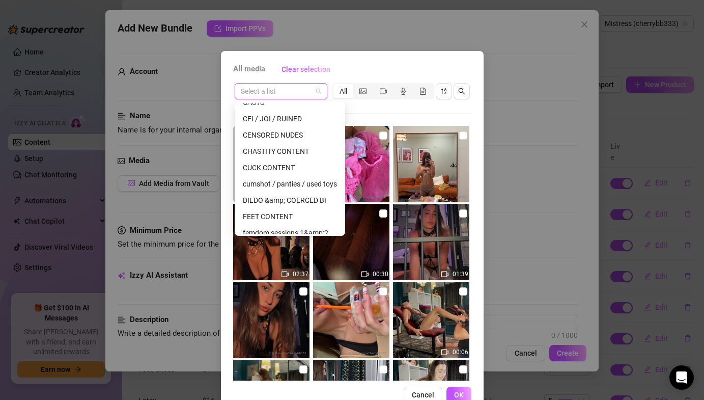
scroll to position [108, 0]
click at [280, 201] on div "DILDO &amp; COERCED BI" at bounding box center [290, 199] width 94 height 11
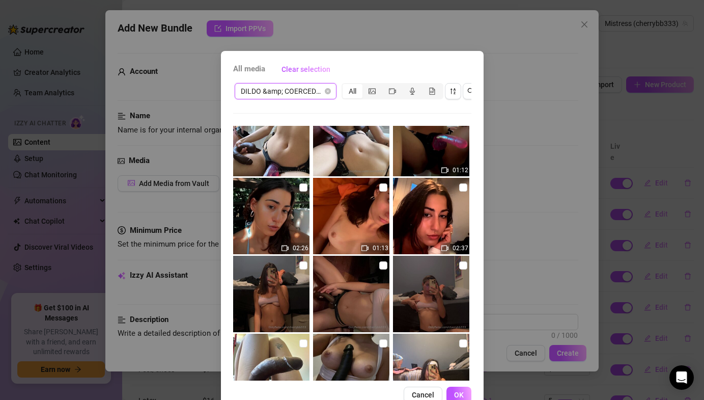
scroll to position [1631, 0]
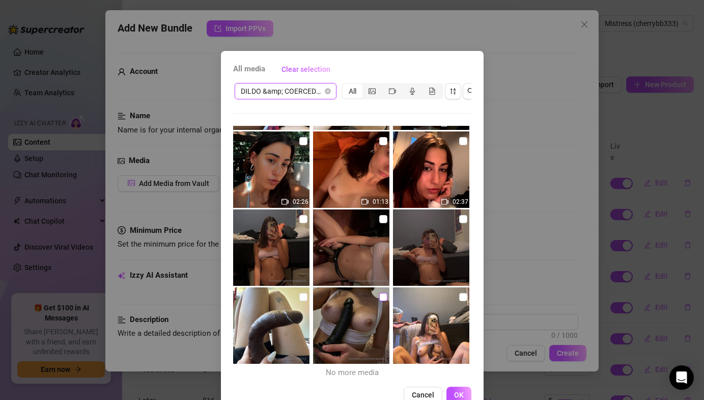
click at [383, 292] on label at bounding box center [383, 296] width 8 height 11
click at [383, 293] on input "checkbox" at bounding box center [383, 297] width 8 height 8
checkbox input "true"
click at [453, 391] on button "OK" at bounding box center [459, 395] width 25 height 16
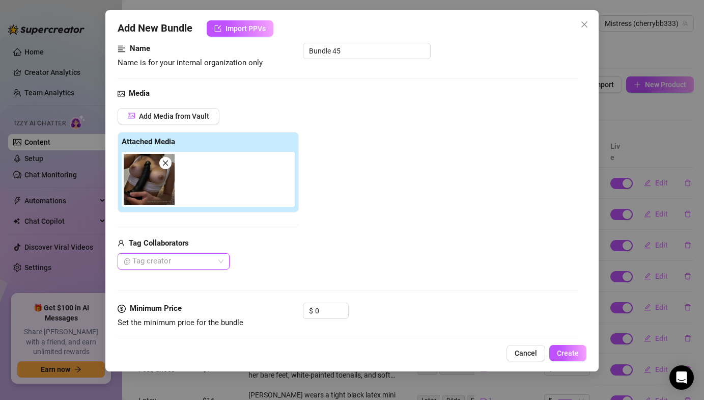
scroll to position [88, 0]
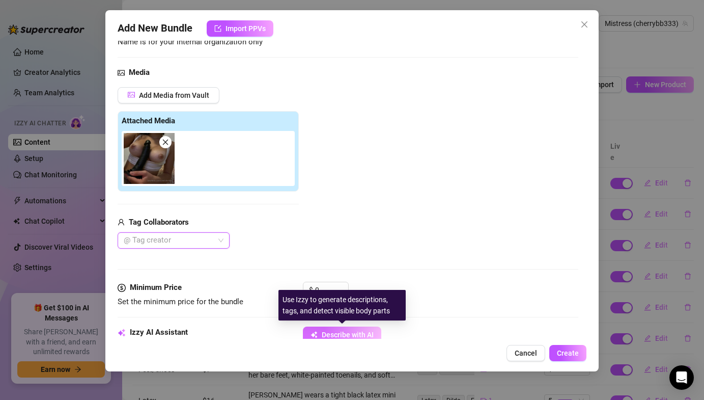
click at [321, 336] on button "Describe with AI" at bounding box center [342, 334] width 78 height 16
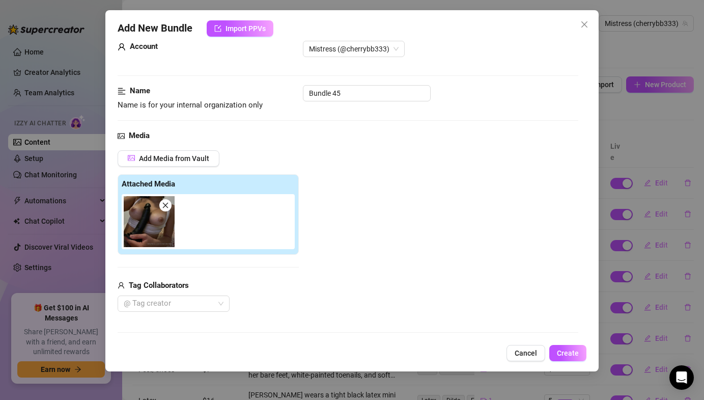
scroll to position [0, 0]
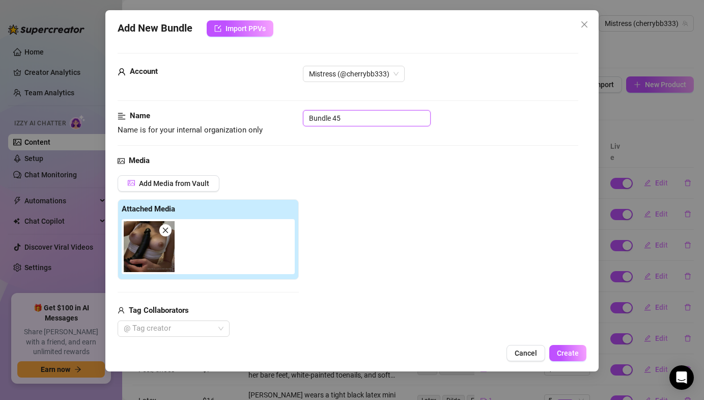
click at [333, 118] on input "Bundle 45" at bounding box center [367, 118] width 128 height 16
type input "Di"
type textarea "Lauren"
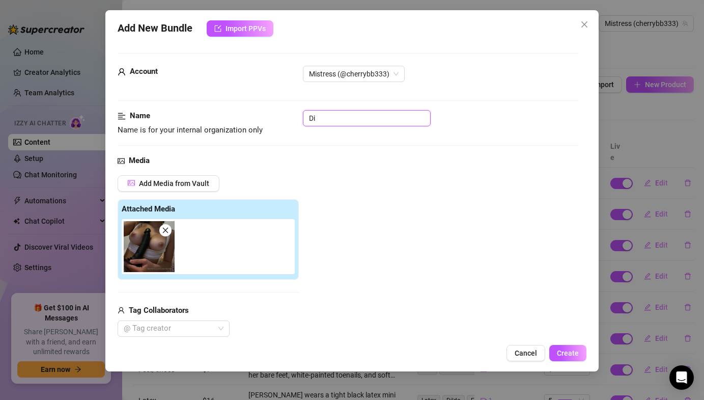
type textarea "Lauren"
type textarea "[PERSON_NAME] wears"
type input "Dil"
type textarea "[PERSON_NAME] wears a"
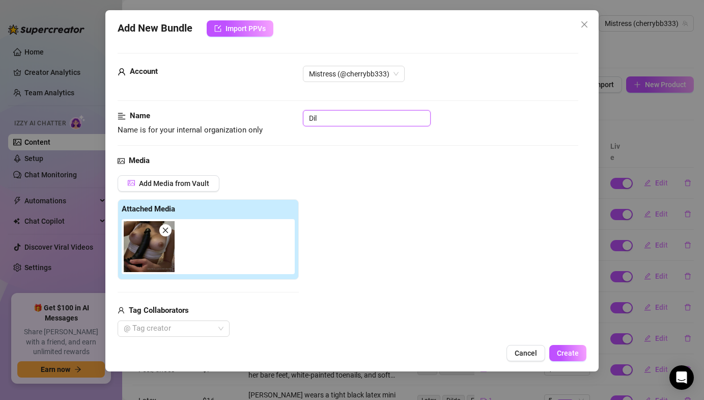
type textarea "[PERSON_NAME] wears a"
type input "Dild"
type textarea "Lauren wears a white"
type input "Dildo"
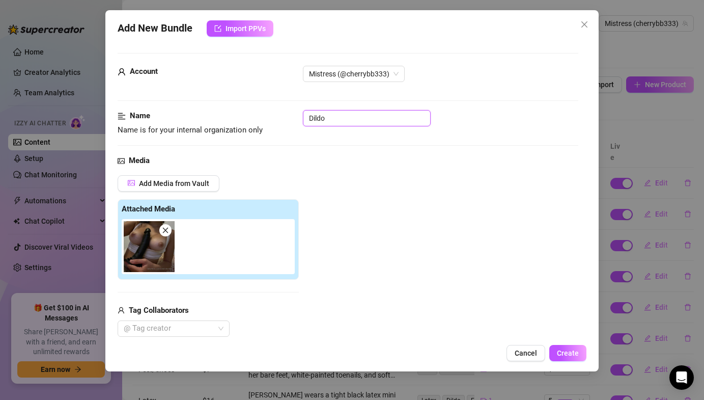
type textarea "Lauren wears a white crop"
type textarea "Lauren wears a white crop top"
type textarea "Lauren wears a white crop top pulled"
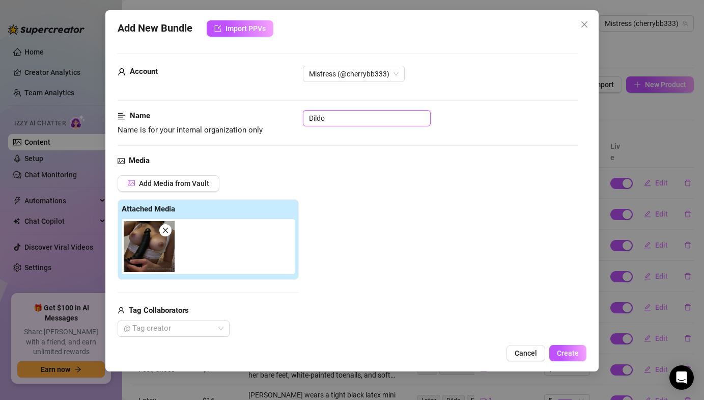
type textarea "Lauren wears a white crop top pulled"
type textarea "Lauren wears a white crop top pulled up"
type textarea "Lauren wears a white crop top pulled up to"
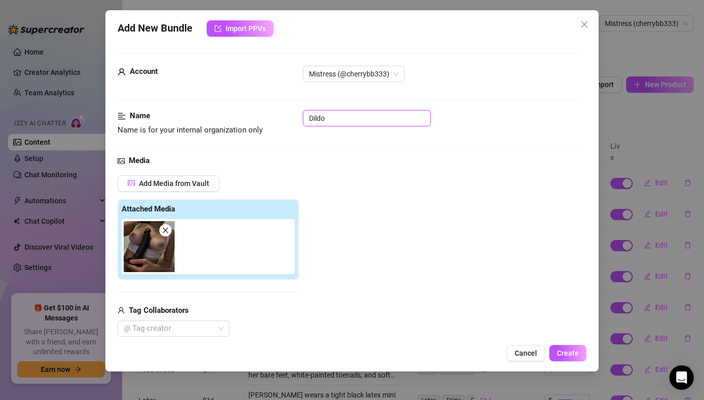
type textarea "Lauren wears a white crop top pulled up to fully"
type textarea "Lauren wears a white crop top pulled up to fully expose"
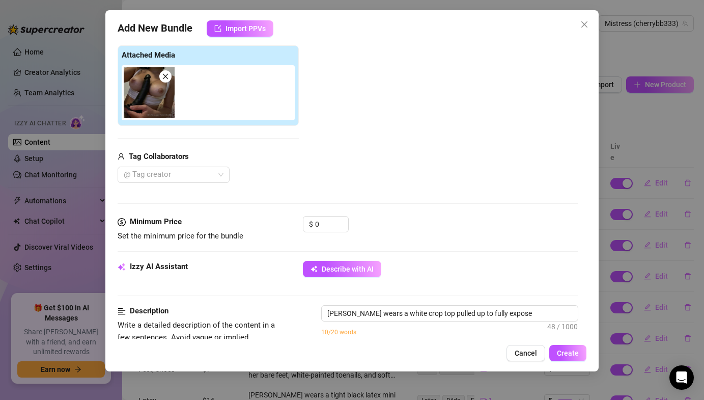
type textarea "Lauren wears a white crop top pulled up to fully expose her"
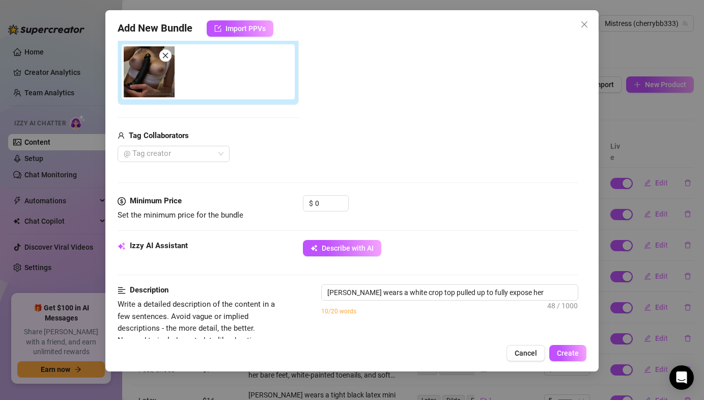
type textarea "Lauren wears a white crop top pulled up to fully expose her perky"
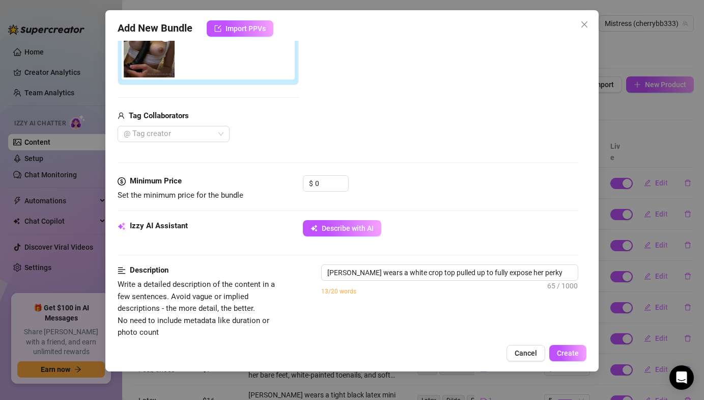
type textarea "Lauren wears a white crop top pulled up to fully expose her perky tits"
type textarea "Lauren wears a white crop top pulled up to fully expose her perky tits and"
type textarea "Lauren wears a white crop top pulled up to fully expose her perky tits and hard"
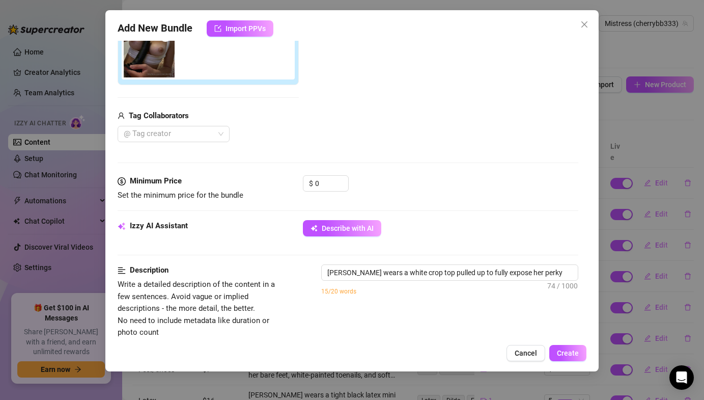
type textarea "Lauren wears a white crop top pulled up to fully expose her perky tits and hard"
type textarea "Lauren wears a white crop top pulled up to fully expose her perky tits and hard…"
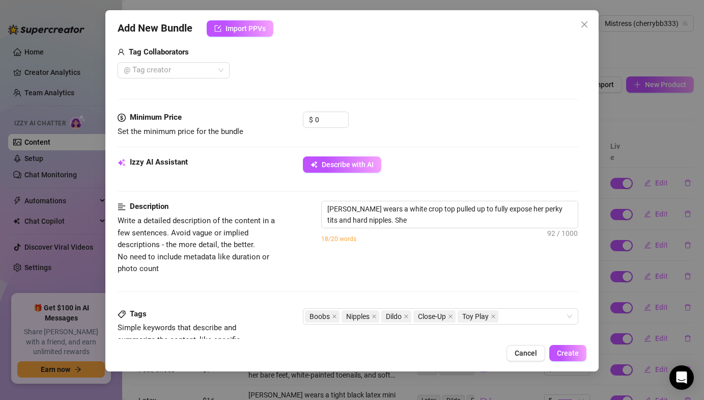
type textarea "Lauren wears a white crop top pulled up to fully expose her perky tits and hard…"
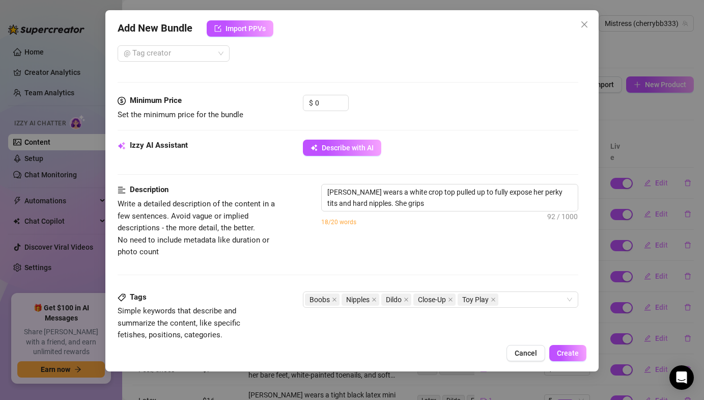
type textarea "Lauren wears a white crop top pulled up to fully expose her perky tits and hard…"
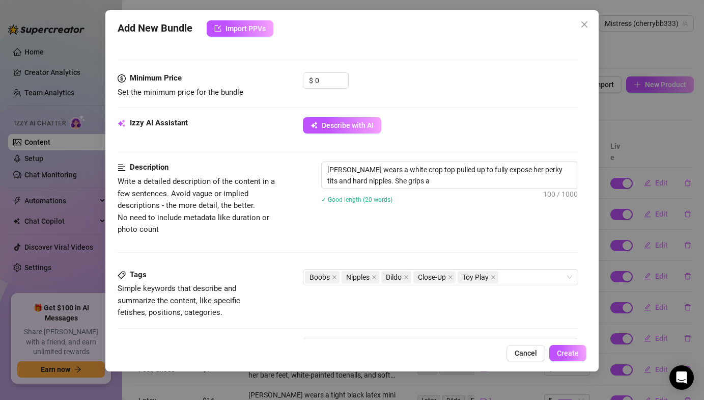
type textarea "Lauren wears a white crop top pulled up to fully expose her perky tits and hard…"
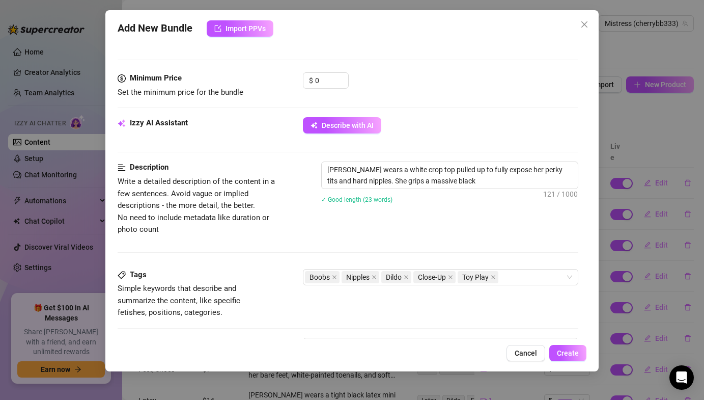
type textarea "Lauren wears a white crop top pulled up to fully expose her perky tits and hard…"
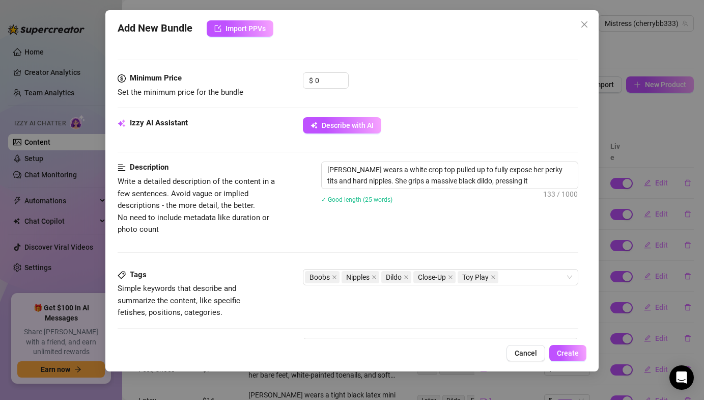
type textarea "Lauren wears a white crop top pulled up to fully expose her perky tits and hard…"
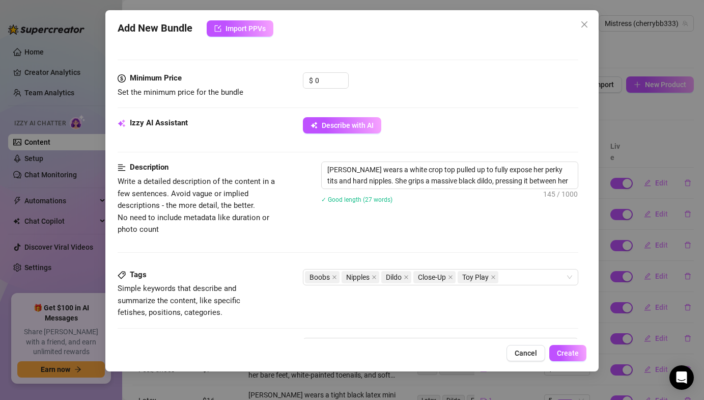
type textarea "Lauren wears a white crop top pulled up to fully expose her perky tits and hard…"
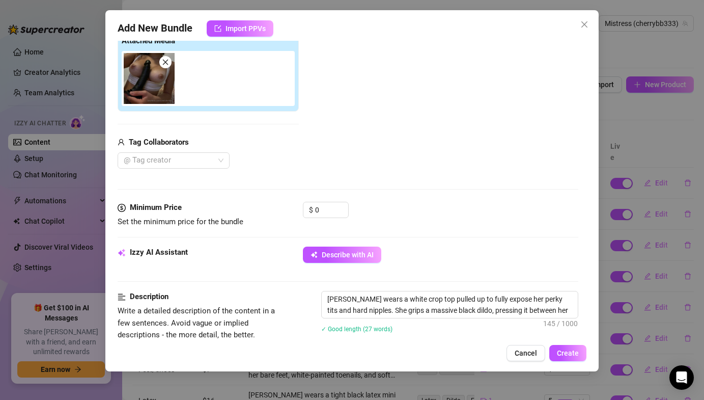
type textarea "Lauren wears a white crop top pulled up to fully expose her perky tits and hard…"
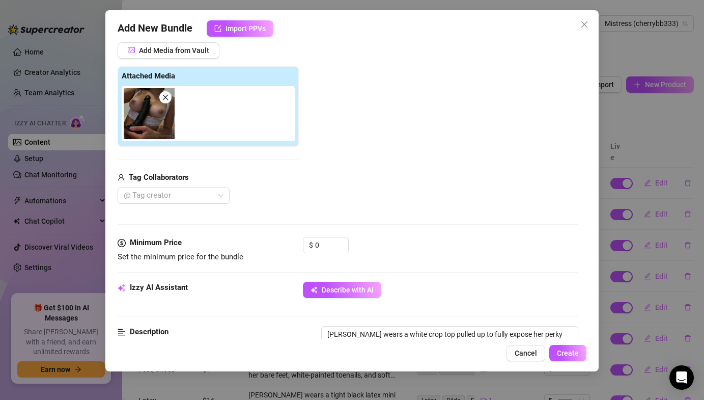
type textarea "Lauren wears a white crop top pulled up to fully expose her perky tits and hard…"
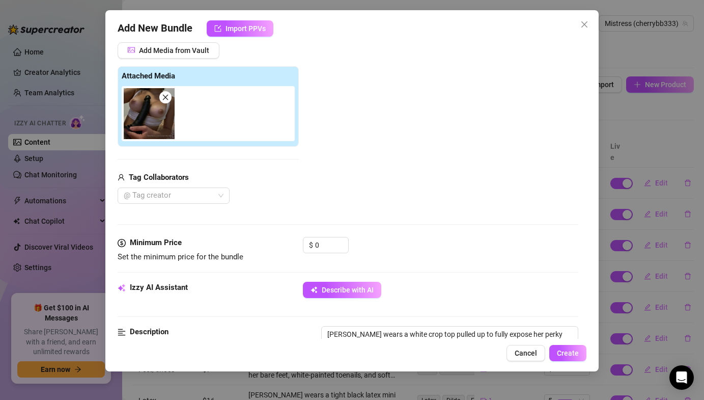
type textarea "Lauren wears a white crop top pulled up to fully expose her perky tits and hard…"
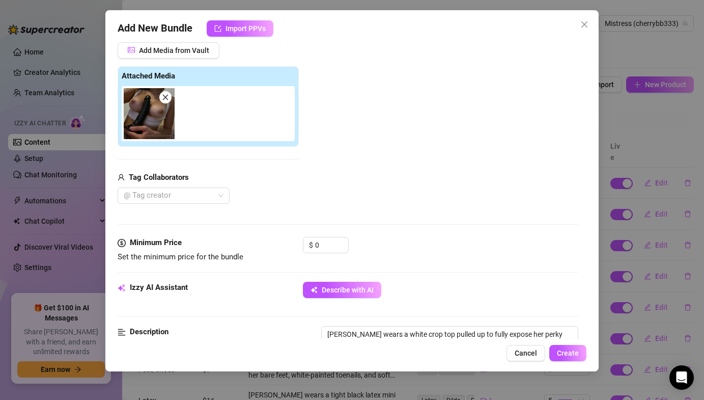
type textarea "Lauren wears a white crop top pulled up to fully expose her perky tits and hard…"
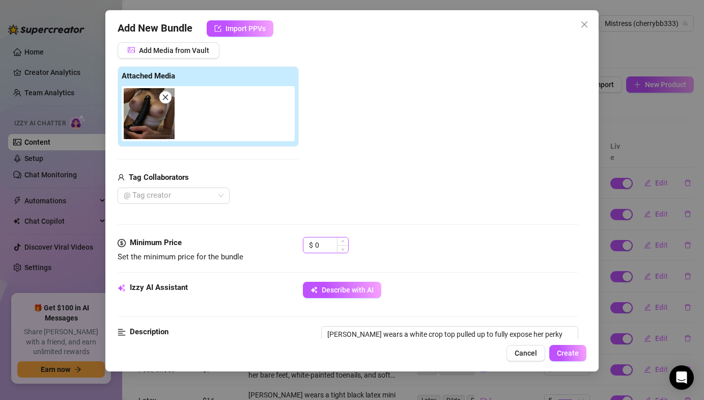
type textarea "Lauren wears a white crop top pulled up to fully expose her perky tits and hard…"
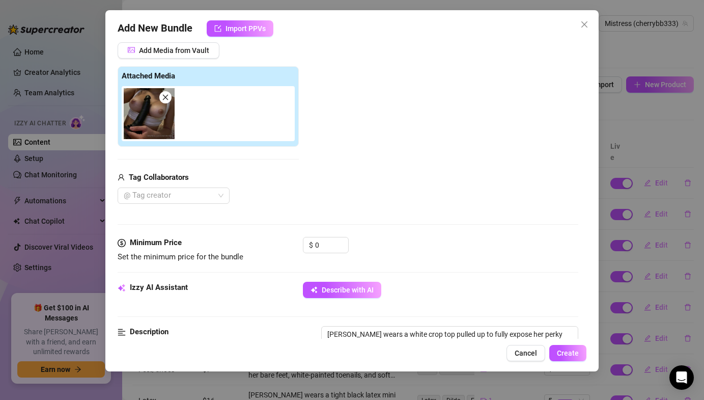
type textarea "Lauren wears a white crop top pulled up to fully expose her perky tits and hard…"
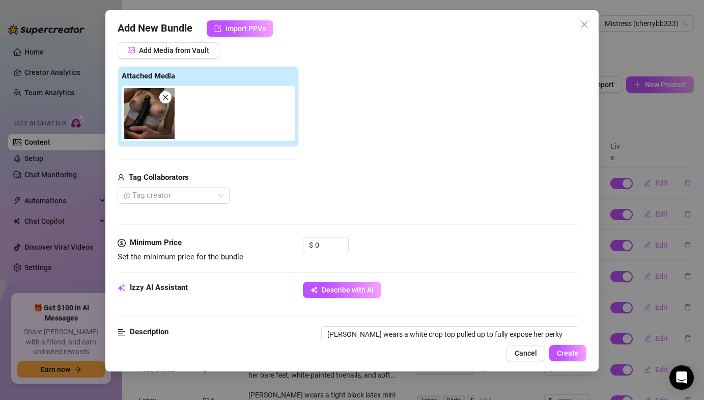
type textarea "Lauren wears a white crop top pulled up to fully expose her perky tits and hard…"
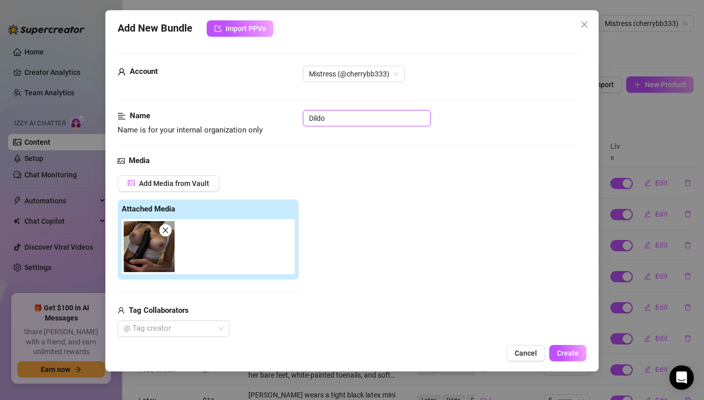
type textarea "Lauren wears a white crop top pulled up to fully expose her perky tits and hard…"
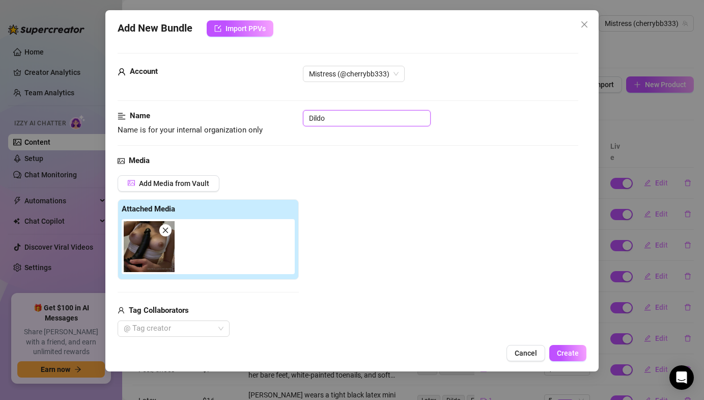
type textarea "Lauren wears a white crop top pulled up to fully expose her perky tits and hard…"
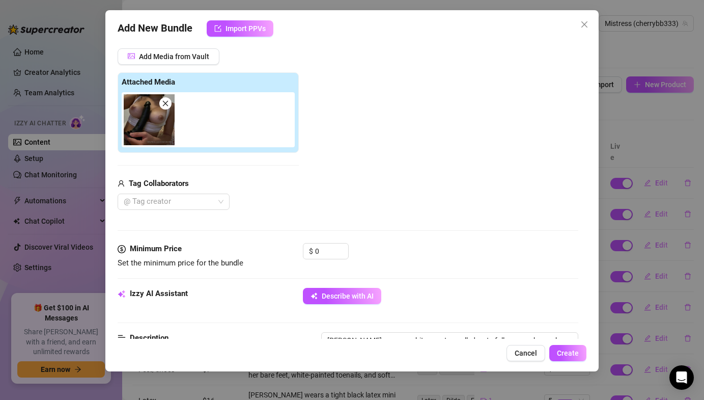
scroll to position [179, 0]
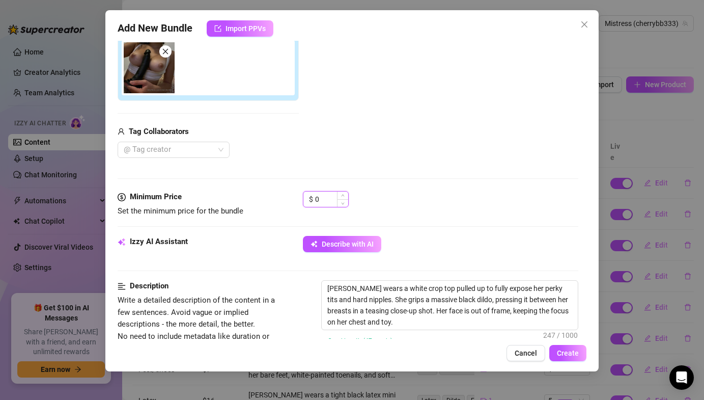
click at [316, 195] on input "0" at bounding box center [331, 198] width 33 height 15
click at [319, 197] on input "0" at bounding box center [331, 198] width 33 height 15
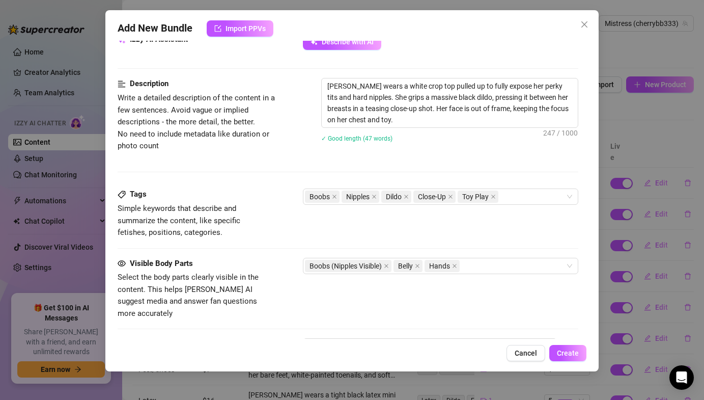
scroll to position [433, 0]
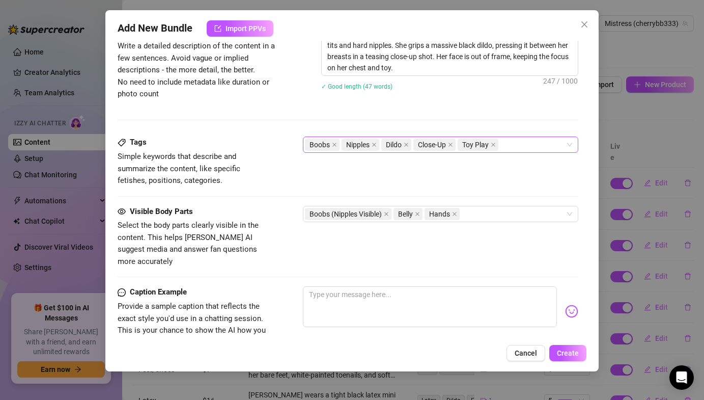
click at [511, 144] on div "Boobs Nipples Dildo Close-Up Toy Play" at bounding box center [435, 145] width 260 height 14
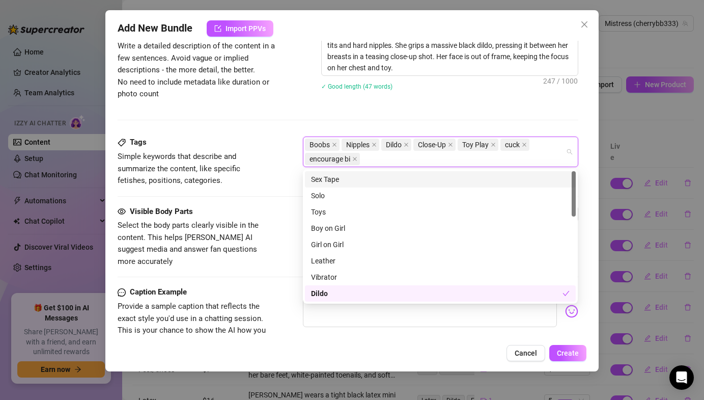
click at [427, 123] on div "Description Write a detailed description of the content in a few sentences. Avo…" at bounding box center [348, 81] width 460 height 111
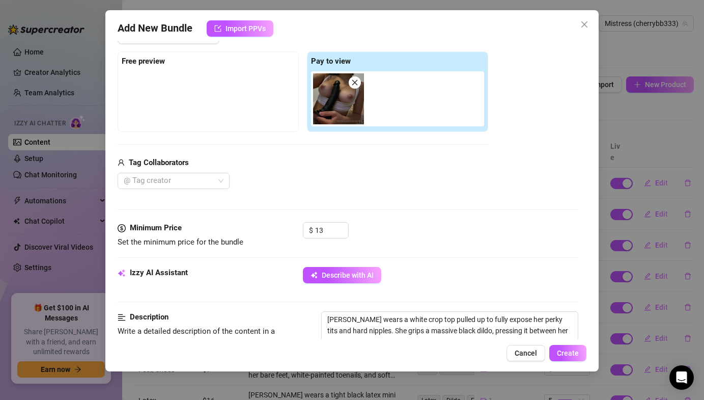
scroll to position [124, 0]
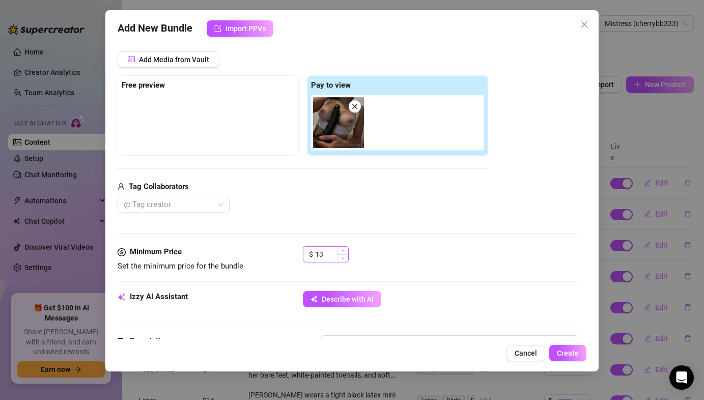
click at [321, 252] on input "13" at bounding box center [331, 253] width 33 height 15
click at [365, 224] on div "Media Add Media from Vault Free preview Pay to view Tag Collaborators @ Tag cre…" at bounding box center [348, 138] width 460 height 215
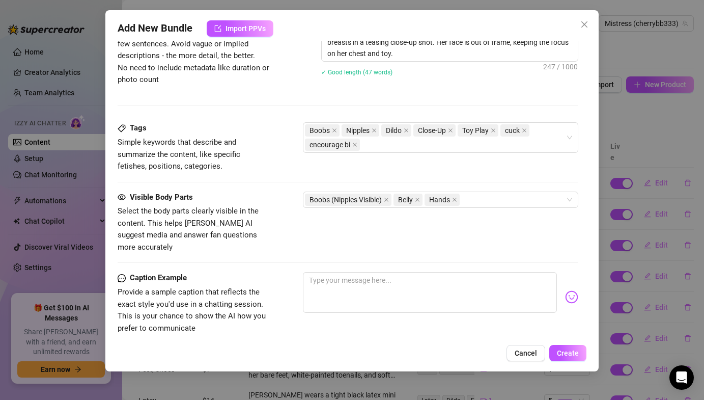
scroll to position [576, 0]
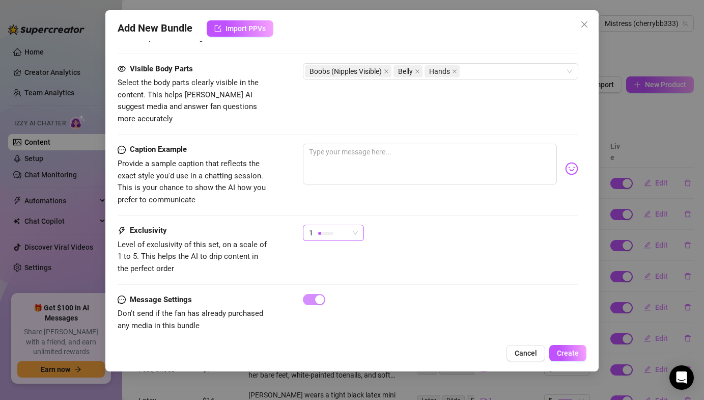
click at [361, 225] on div "1" at bounding box center [333, 233] width 61 height 16
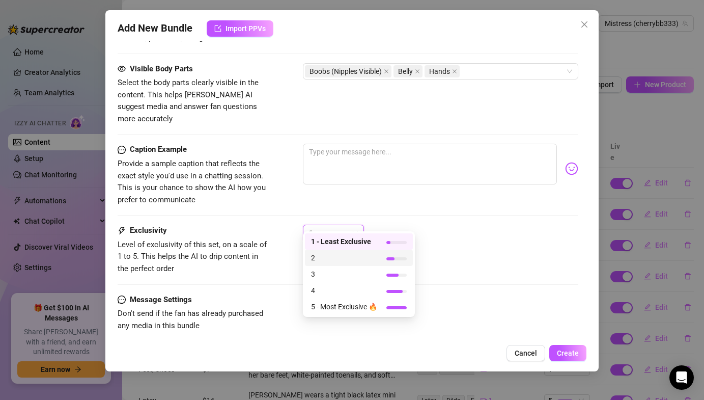
click at [340, 254] on span "2" at bounding box center [344, 257] width 66 height 11
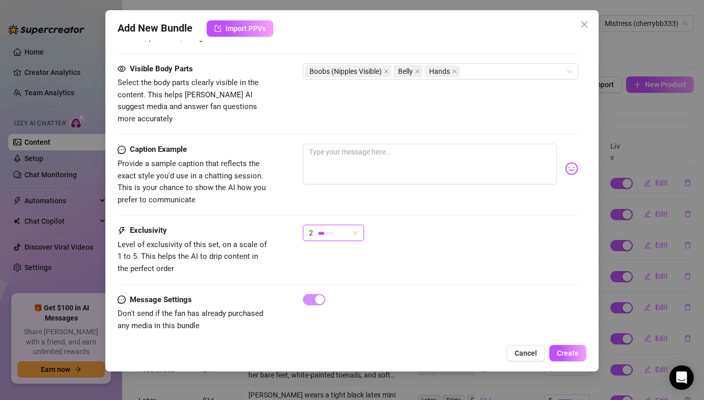
click at [351, 225] on span "2" at bounding box center [333, 232] width 49 height 15
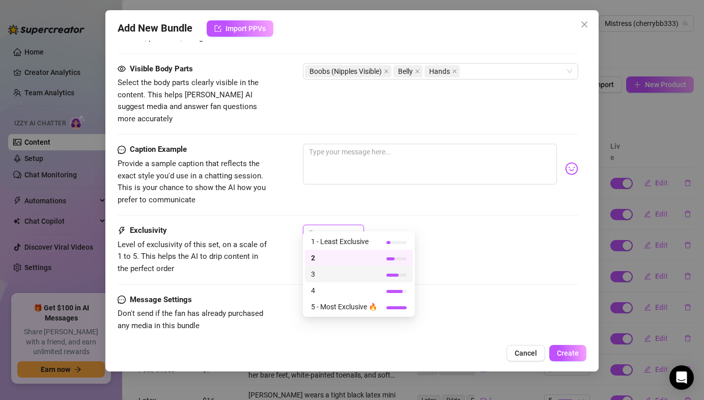
click at [313, 271] on span "3" at bounding box center [344, 273] width 66 height 11
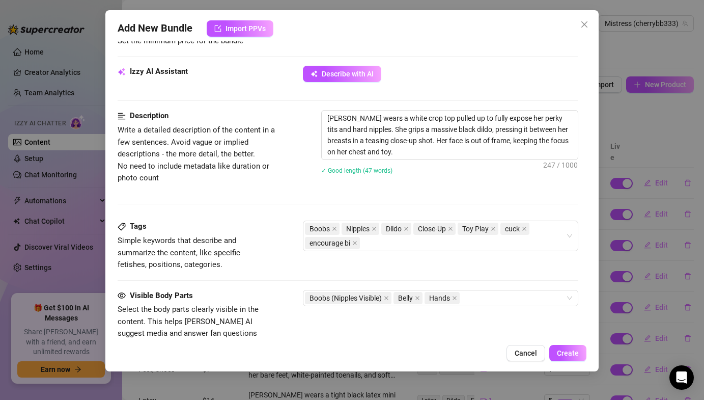
scroll to position [351, 0]
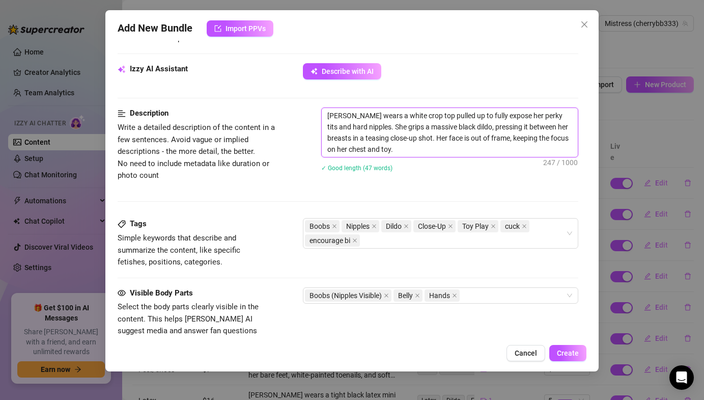
click at [448, 128] on textarea "Lauren wears a white crop top pulled up to fully expose her perky tits and hard…" at bounding box center [450, 132] width 256 height 49
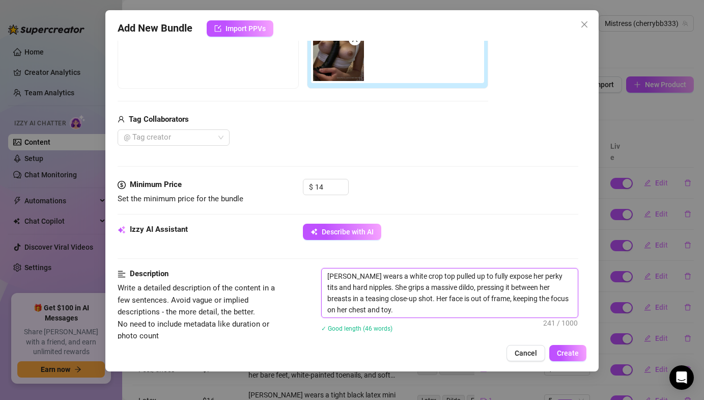
scroll to position [0, 0]
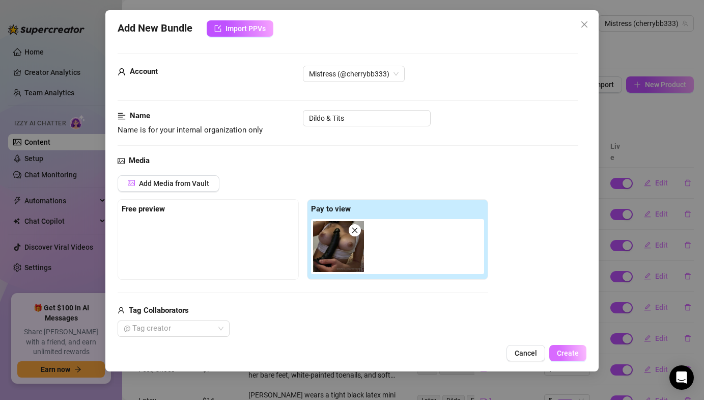
click at [557, 354] on button "Create" at bounding box center [568, 353] width 37 height 16
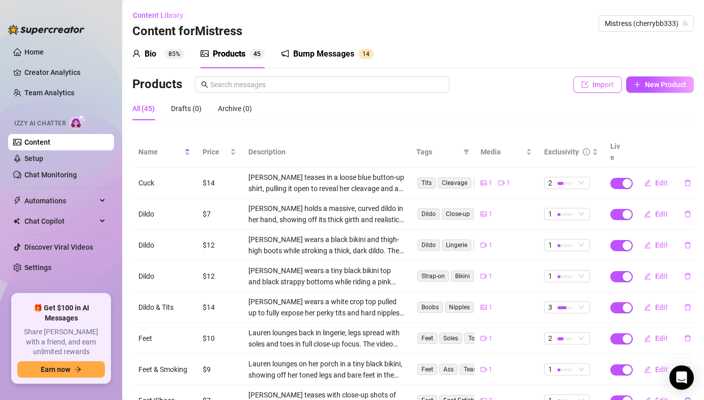
click at [607, 83] on span "Import" at bounding box center [603, 84] width 21 height 8
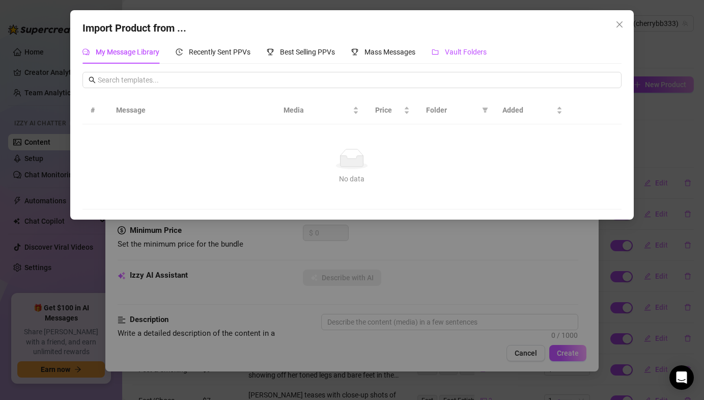
click at [460, 57] on div "Vault Folders" at bounding box center [459, 51] width 55 height 11
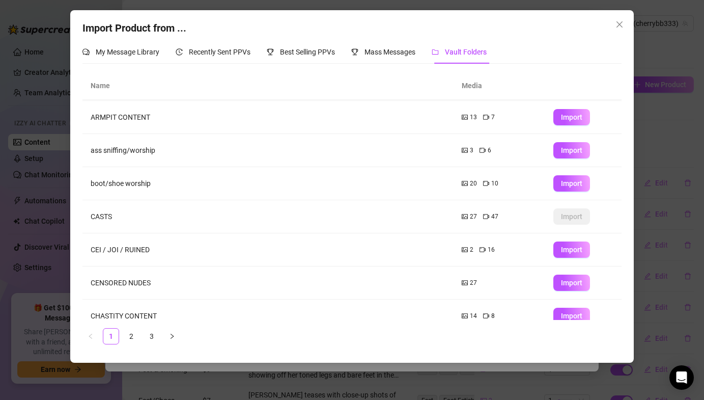
scroll to position [111, 0]
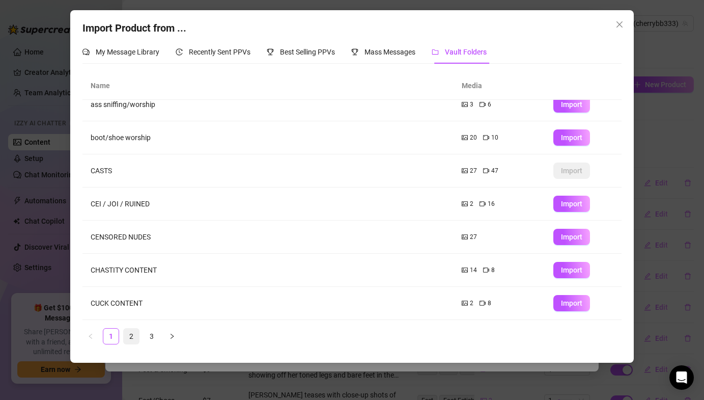
click at [132, 328] on link "2" at bounding box center [131, 335] width 15 height 15
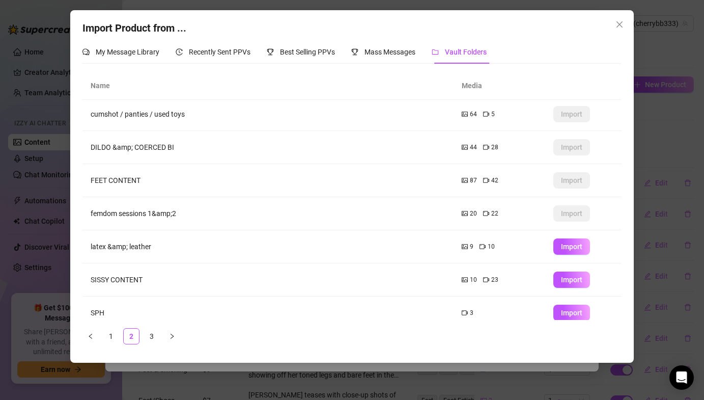
scroll to position [0, 0]
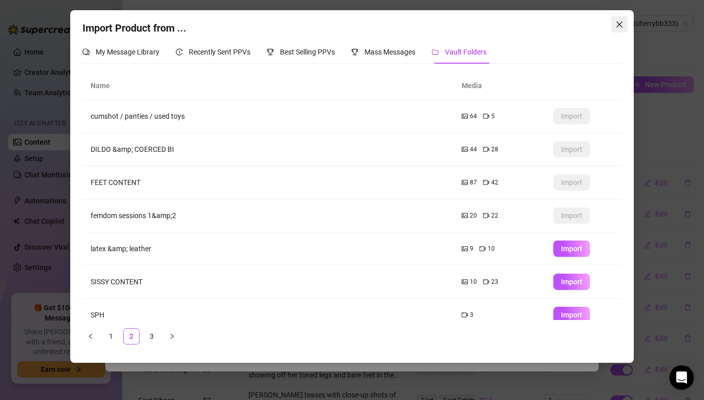
click at [617, 21] on icon "close" at bounding box center [620, 24] width 8 height 8
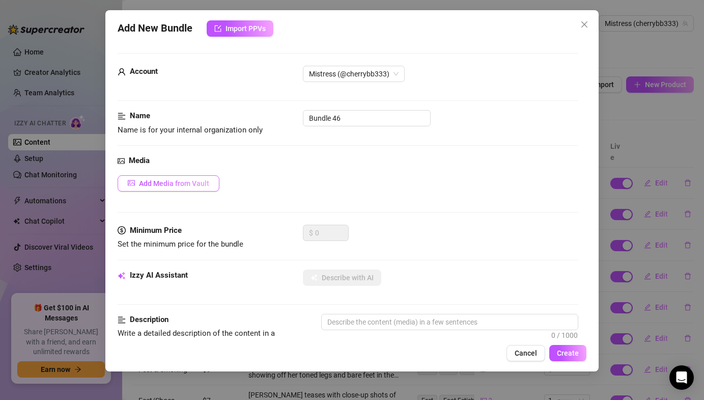
click at [181, 187] on button "Add Media from Vault" at bounding box center [169, 183] width 102 height 16
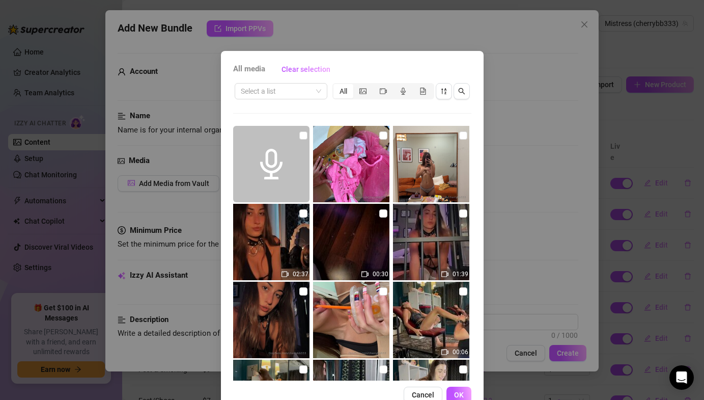
click at [298, 104] on div "Select a list All 02:37 00:30 01:39 00:06 00:04 17:16 03:05 10:04 05:37 02:48" at bounding box center [352, 230] width 238 height 299
click at [296, 98] on input "search" at bounding box center [276, 91] width 71 height 15
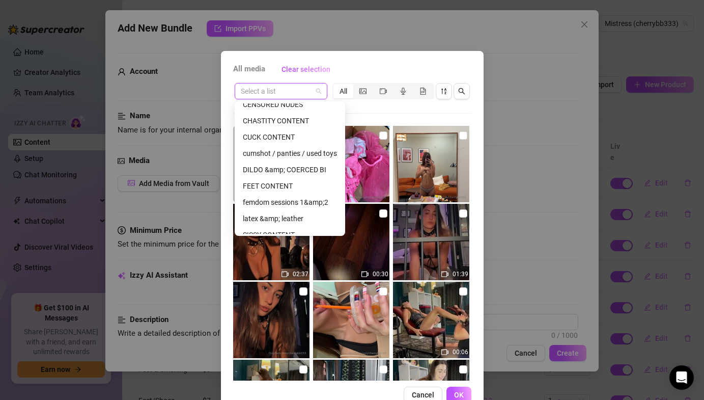
scroll to position [129, 0]
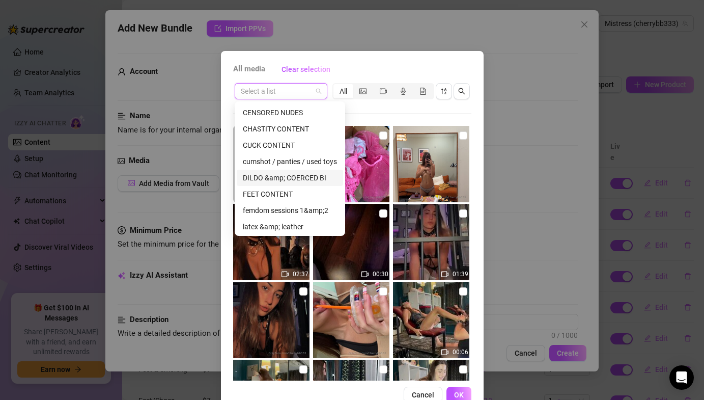
click at [268, 178] on div "DILDO &amp; COERCED BI" at bounding box center [290, 177] width 94 height 11
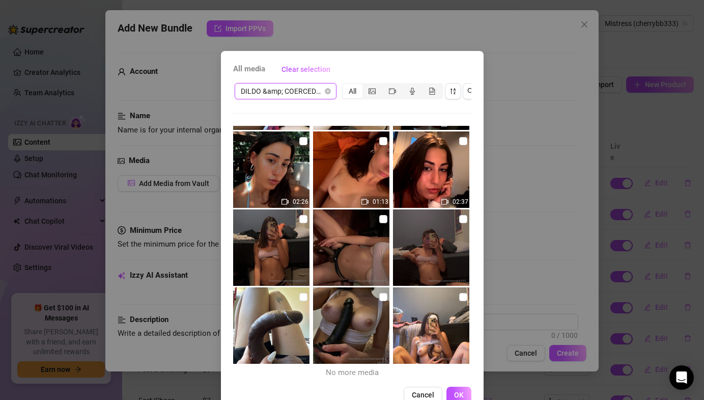
scroll to position [1616, 0]
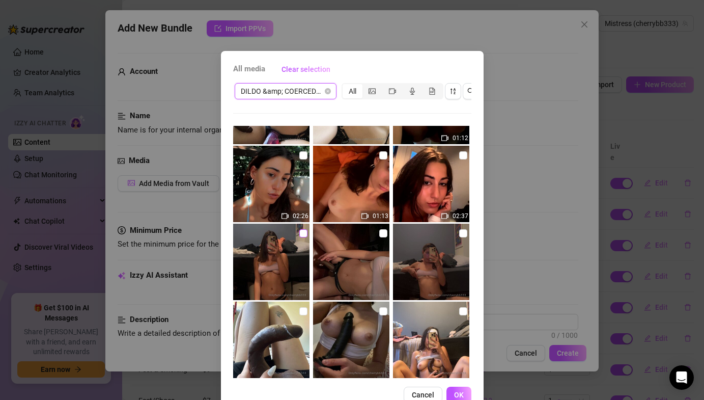
click at [300, 234] on input "checkbox" at bounding box center [303, 233] width 8 height 8
click at [379, 230] on input "checkbox" at bounding box center [383, 233] width 8 height 8
click at [462, 225] on img at bounding box center [431, 262] width 76 height 76
click at [454, 393] on span "OK" at bounding box center [459, 395] width 10 height 8
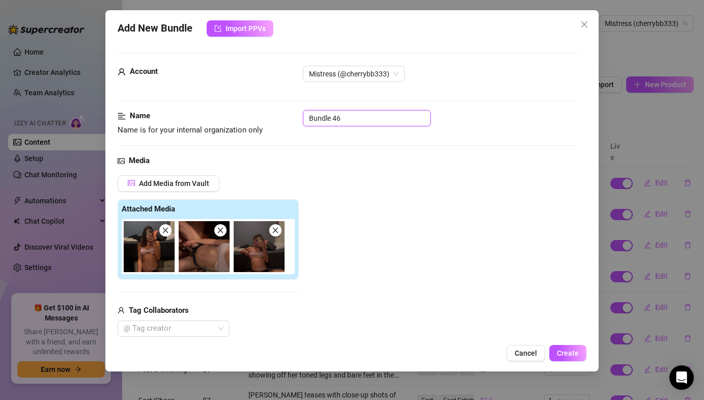
click at [366, 123] on input "Bundle 46" at bounding box center [367, 118] width 128 height 16
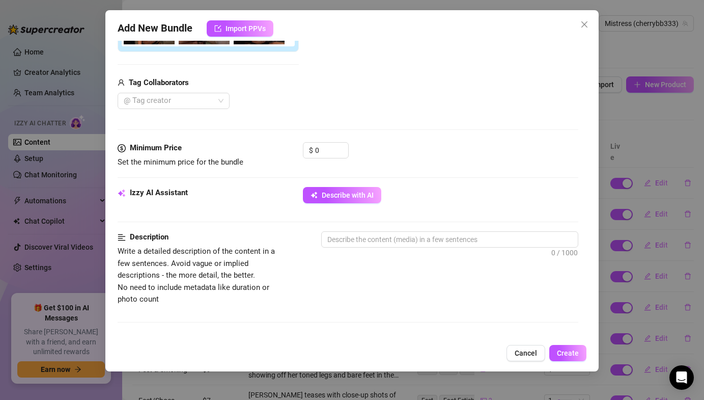
scroll to position [283, 0]
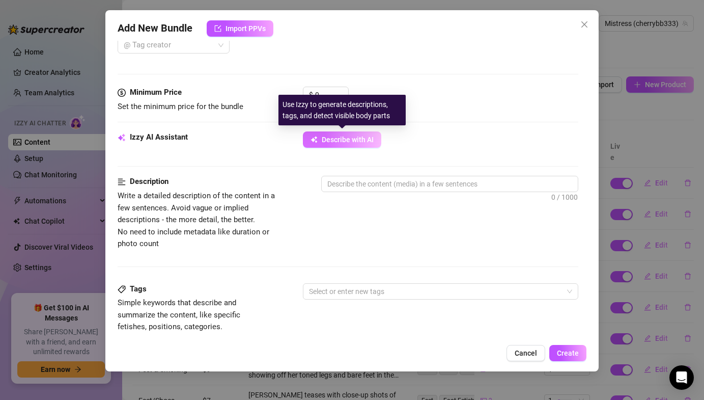
click at [341, 140] on span "Describe with AI" at bounding box center [348, 139] width 52 height 8
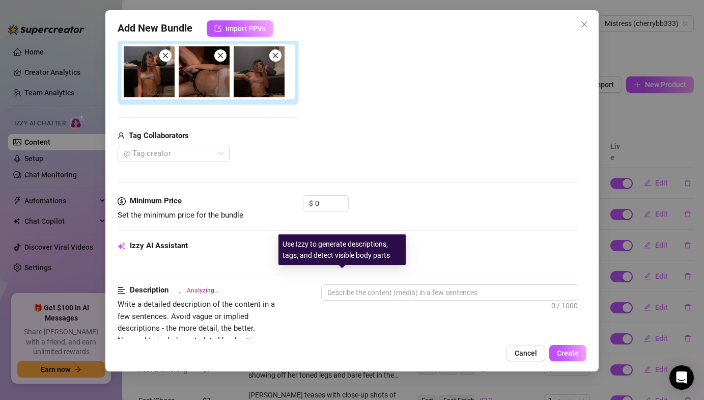
scroll to position [0, 0]
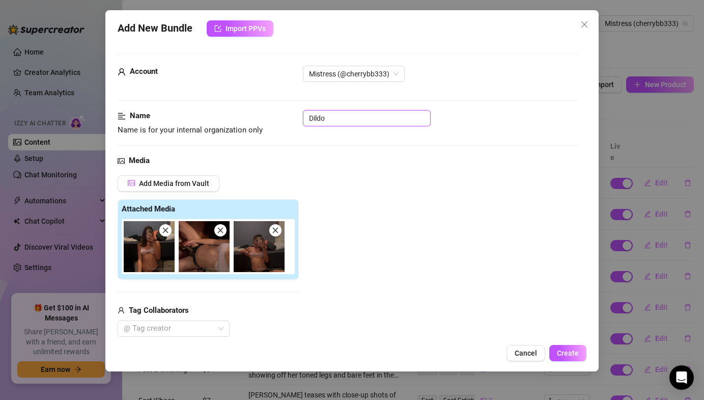
click at [343, 125] on input "Dildo" at bounding box center [367, 118] width 128 height 16
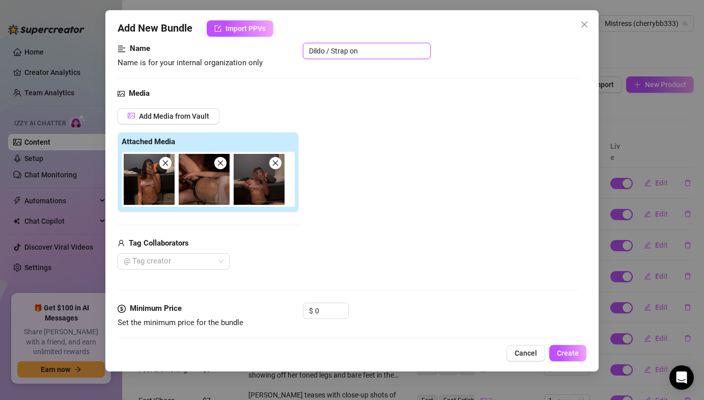
scroll to position [233, 0]
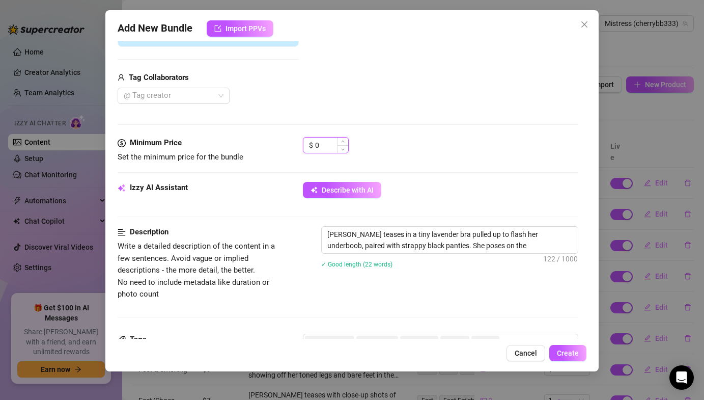
click at [324, 144] on input "0" at bounding box center [331, 145] width 33 height 15
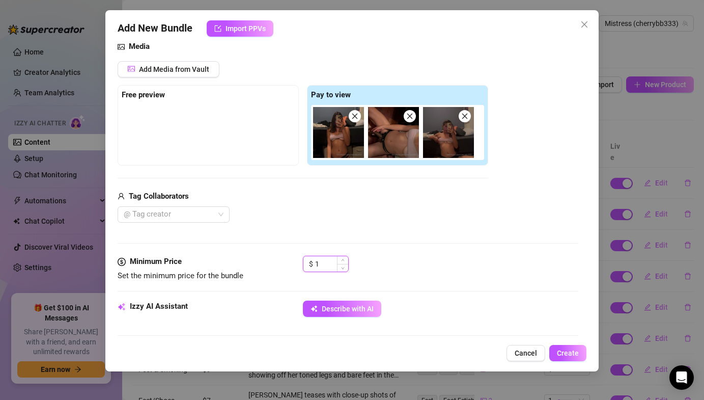
scroll to position [153, 0]
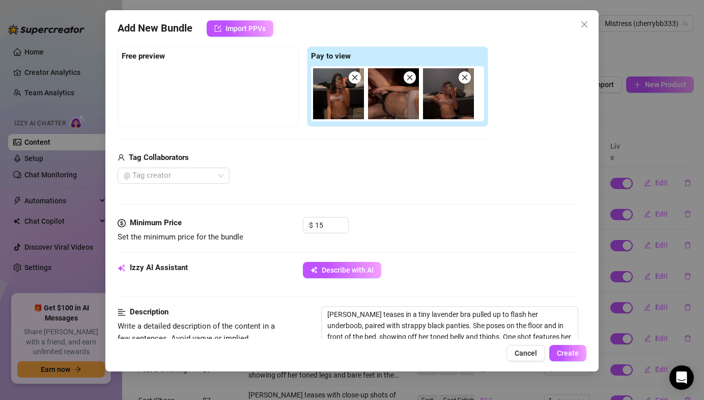
click at [368, 187] on div "Media Add Media from Vault Free preview Pay to view Tag Collaborators @ Tag cre…" at bounding box center [348, 109] width 460 height 215
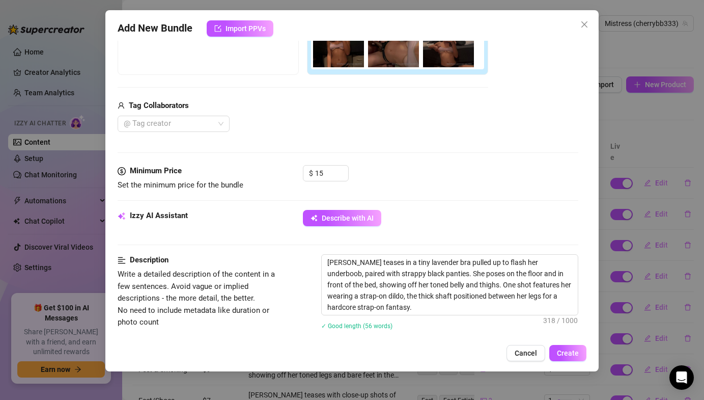
scroll to position [205, 0]
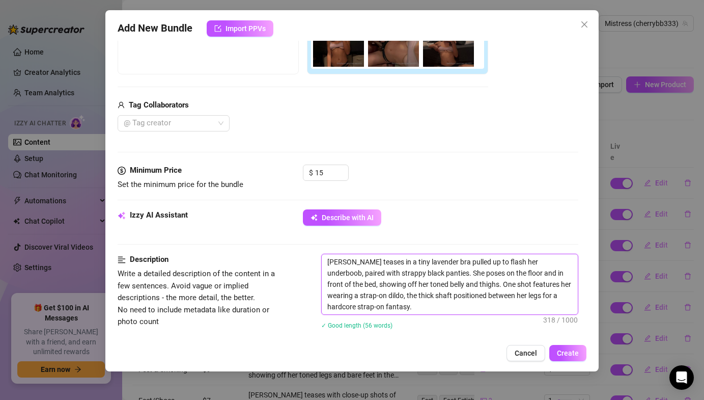
click at [386, 309] on textarea "Lauren teases in a tiny lavender bra pulled up to flash her underboob, paired w…" at bounding box center [450, 284] width 256 height 60
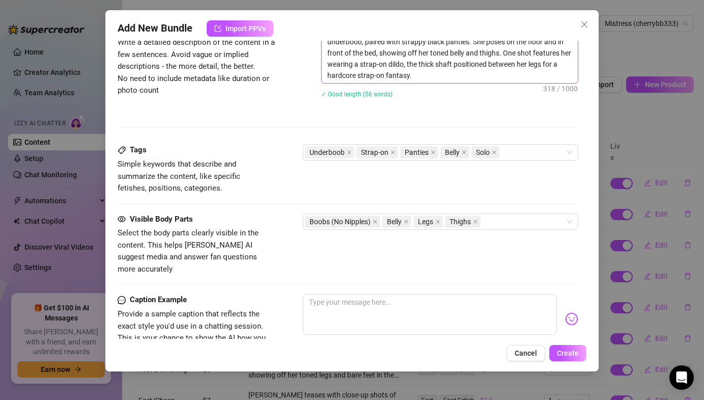
scroll to position [439, 0]
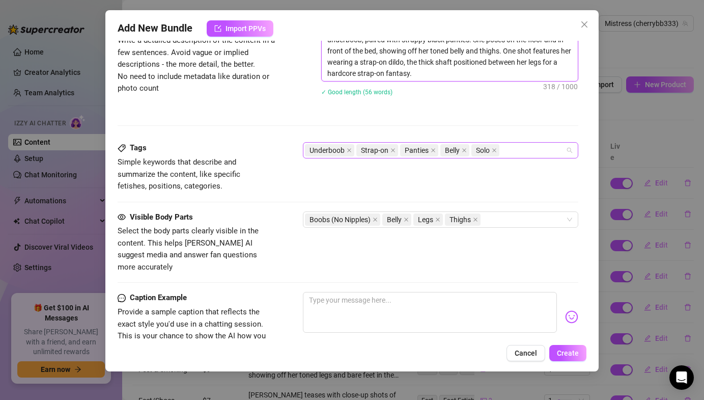
click at [497, 148] on span "Solo" at bounding box center [486, 150] width 28 height 12
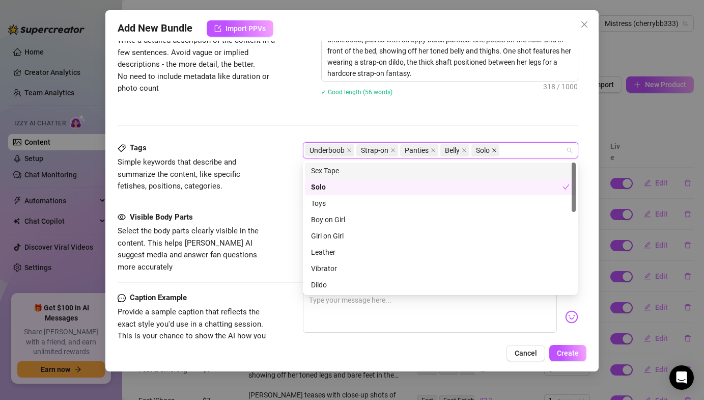
click at [495, 149] on icon "close" at bounding box center [495, 151] width 4 height 4
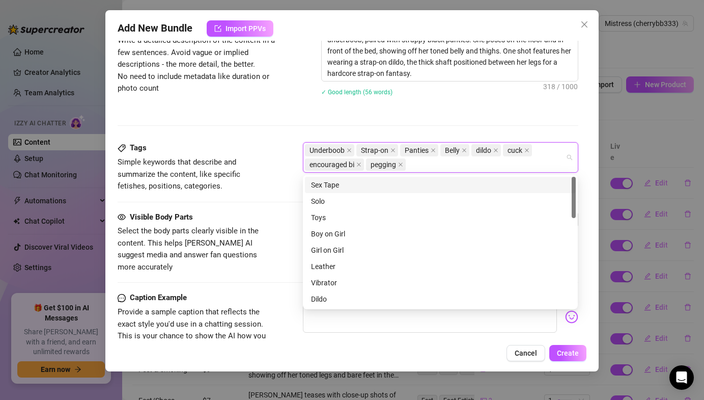
click at [473, 92] on div "✓ Good length (56 words)" at bounding box center [449, 91] width 257 height 11
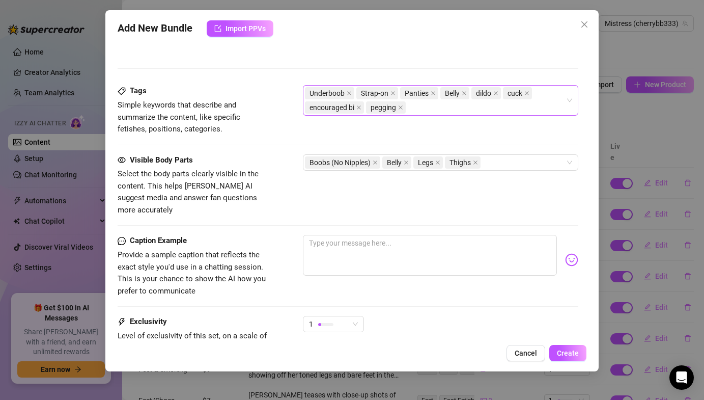
scroll to position [498, 0]
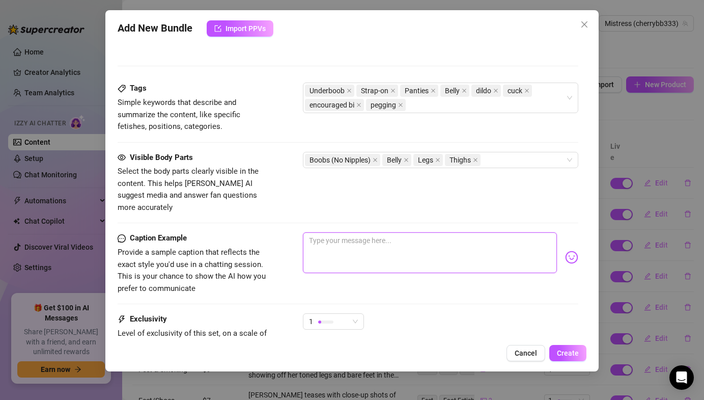
click at [394, 232] on textarea at bounding box center [430, 252] width 254 height 41
click at [578, 252] on img at bounding box center [571, 257] width 13 height 13
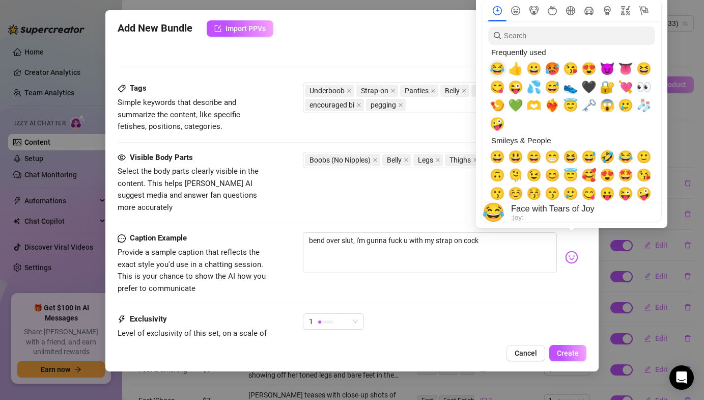
click at [502, 72] on span "😂" at bounding box center [497, 69] width 15 height 14
click at [622, 75] on span "👅" at bounding box center [625, 69] width 15 height 14
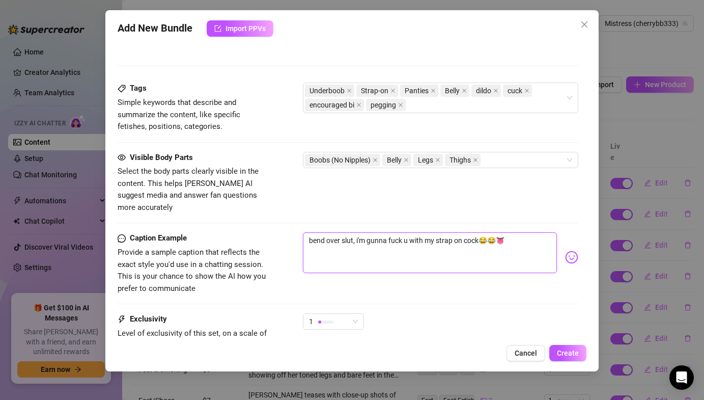
click at [434, 242] on textarea "bend over slut, i'm gunna fuck u with my strap on cock😂😂👅" at bounding box center [430, 252] width 254 height 41
click at [452, 232] on textarea "bend over slut, i'm gunna fuck u with my strap on cock😂😂👅" at bounding box center [430, 252] width 254 height 41
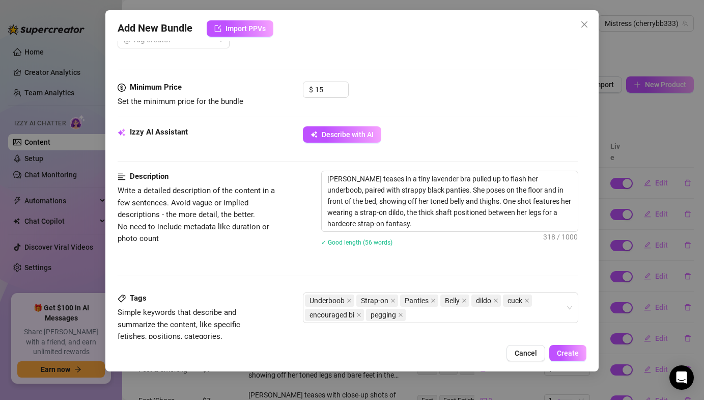
scroll to position [173, 0]
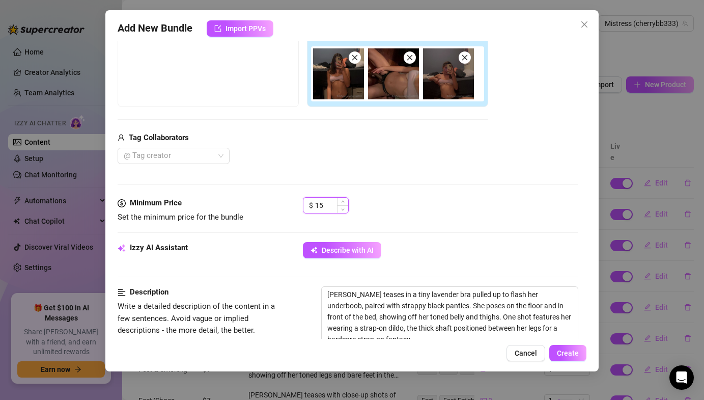
click at [326, 201] on input "15" at bounding box center [331, 205] width 33 height 15
click at [362, 162] on div "@ Tag creator" at bounding box center [303, 156] width 371 height 16
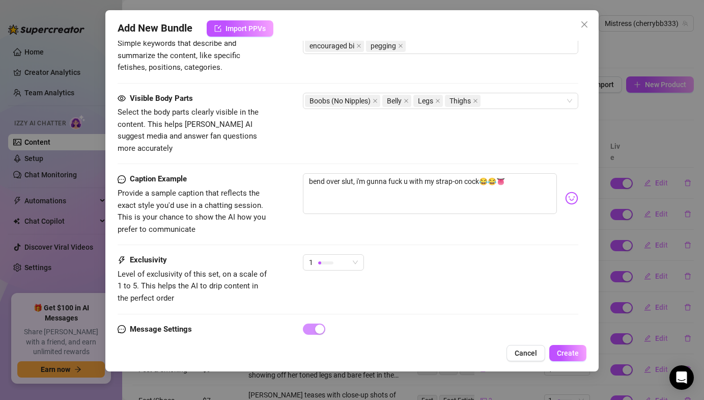
scroll to position [587, 0]
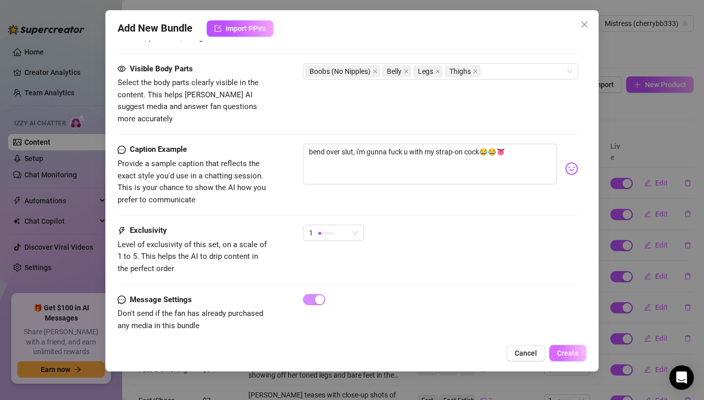
click at [566, 346] on button "Create" at bounding box center [568, 353] width 37 height 16
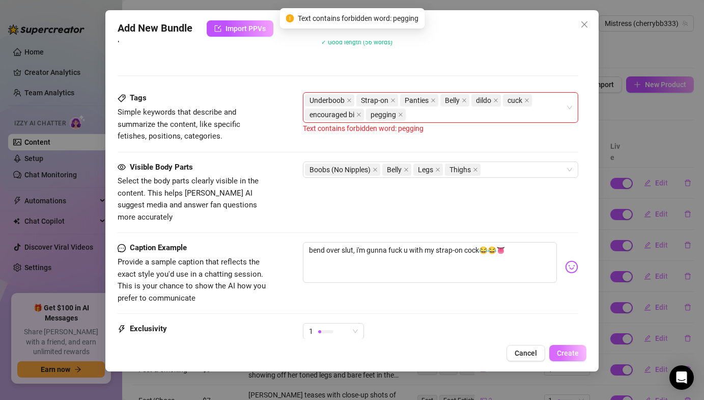
scroll to position [406, 0]
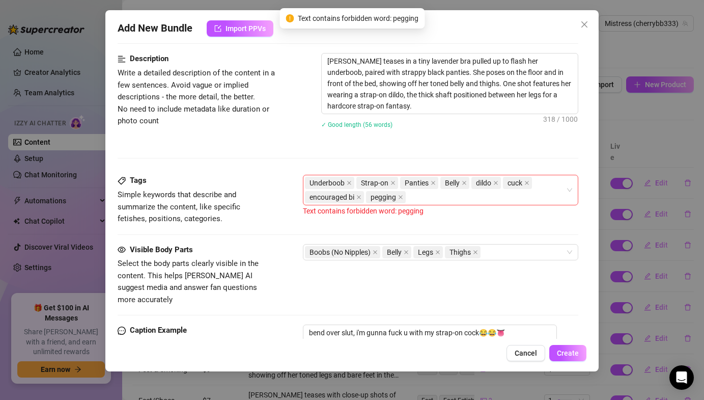
click at [404, 200] on span "pegging" at bounding box center [386, 197] width 40 height 12
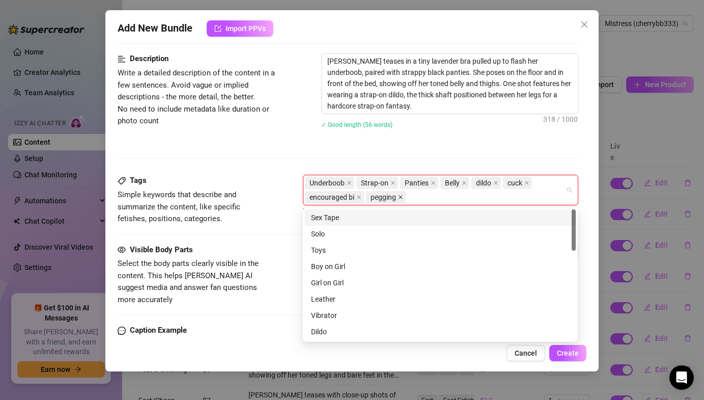
click at [401, 198] on icon "close" at bounding box center [400, 197] width 5 height 5
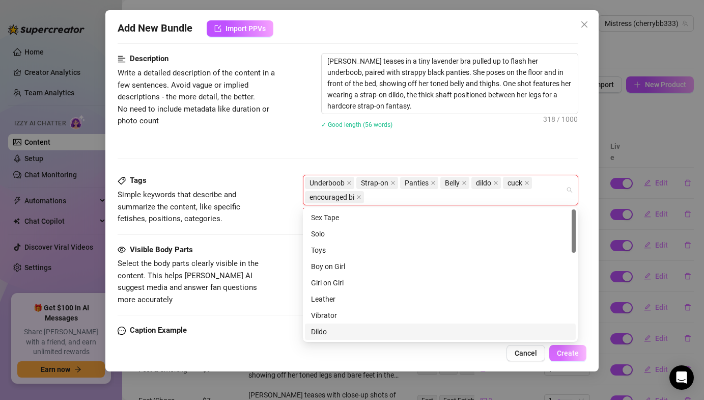
click at [563, 359] on button "Create" at bounding box center [568, 353] width 37 height 16
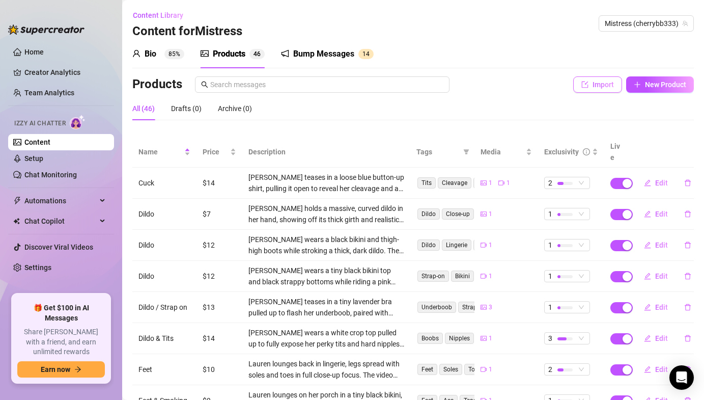
click at [587, 86] on icon "import" at bounding box center [585, 84] width 7 height 7
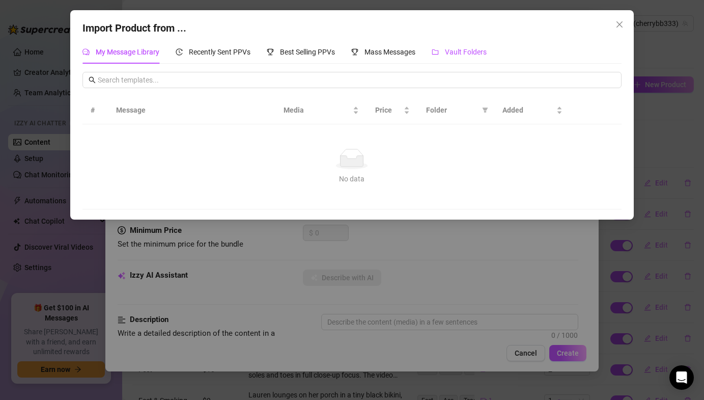
click at [458, 51] on span "Vault Folders" at bounding box center [466, 52] width 42 height 8
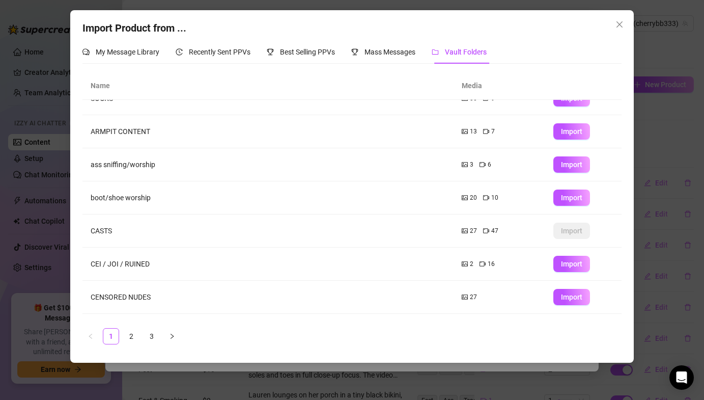
scroll to position [111, 0]
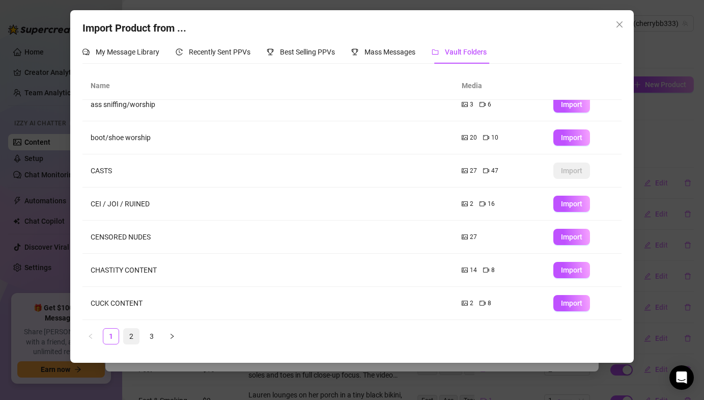
click at [133, 333] on link "2" at bounding box center [131, 335] width 15 height 15
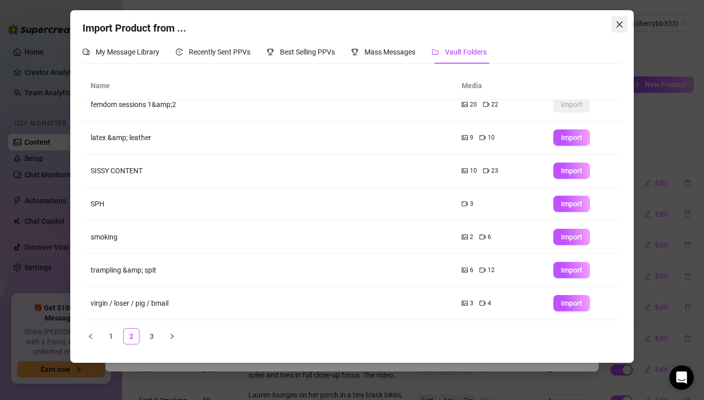
click at [623, 29] on button "Close" at bounding box center [620, 24] width 16 height 16
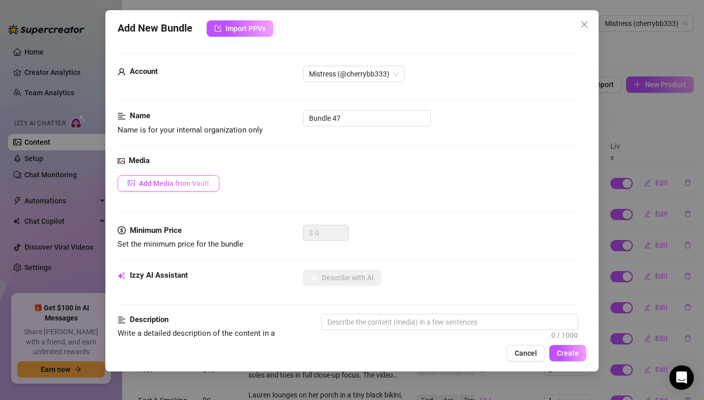
click at [194, 181] on span "Add Media from Vault" at bounding box center [174, 183] width 70 height 8
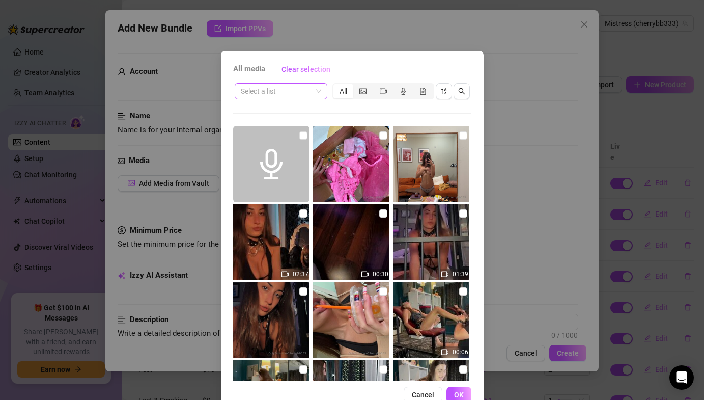
click at [278, 94] on input "search" at bounding box center [276, 91] width 71 height 15
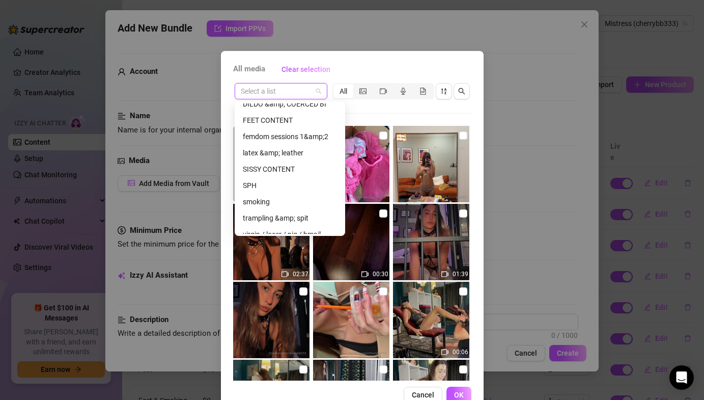
scroll to position [172, 0]
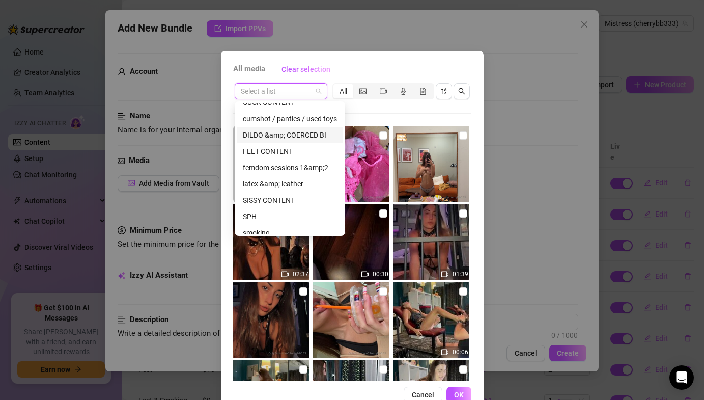
click at [269, 134] on div "DILDO &amp; COERCED BI" at bounding box center [290, 134] width 94 height 11
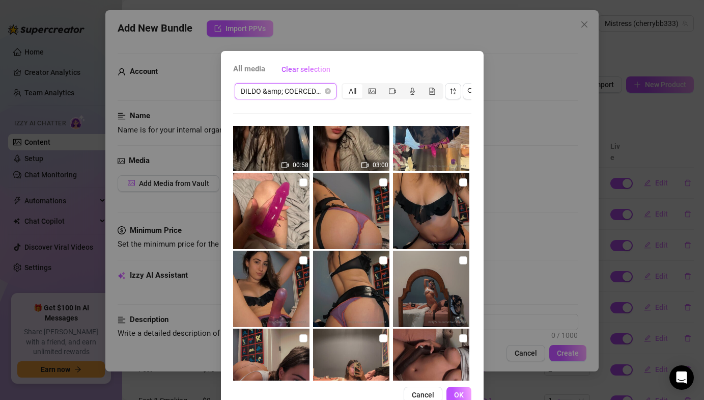
scroll to position [969, 0]
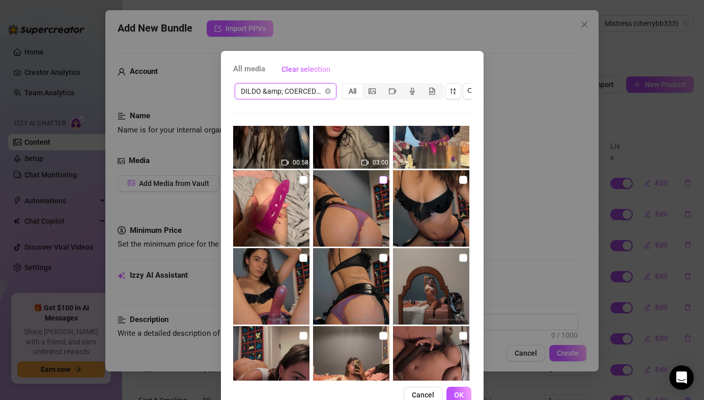
click at [382, 184] on label at bounding box center [383, 179] width 8 height 11
click at [382, 184] on input "checkbox" at bounding box center [383, 180] width 8 height 8
click at [461, 179] on input "checkbox" at bounding box center [463, 180] width 8 height 8
click at [303, 255] on input "checkbox" at bounding box center [303, 258] width 8 height 8
click at [382, 251] on img at bounding box center [351, 286] width 76 height 76
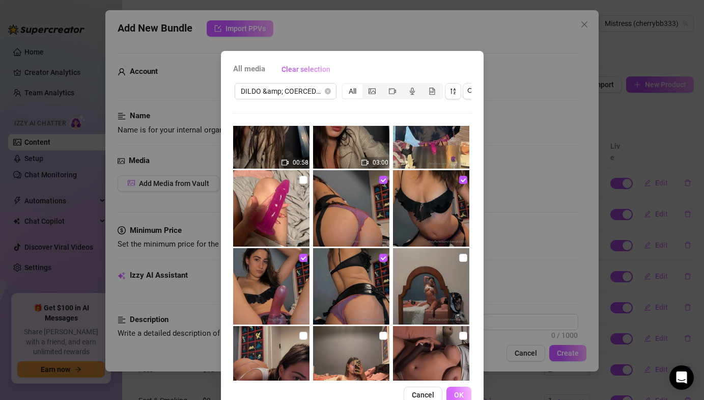
click at [465, 391] on button "OK" at bounding box center [459, 395] width 25 height 16
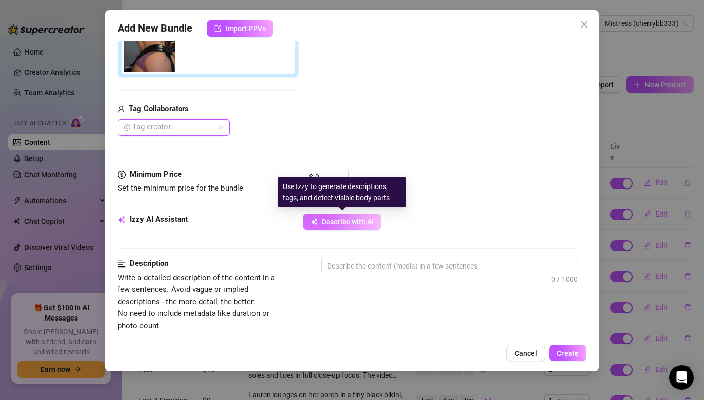
click at [366, 224] on span "Describe with AI" at bounding box center [348, 221] width 52 height 8
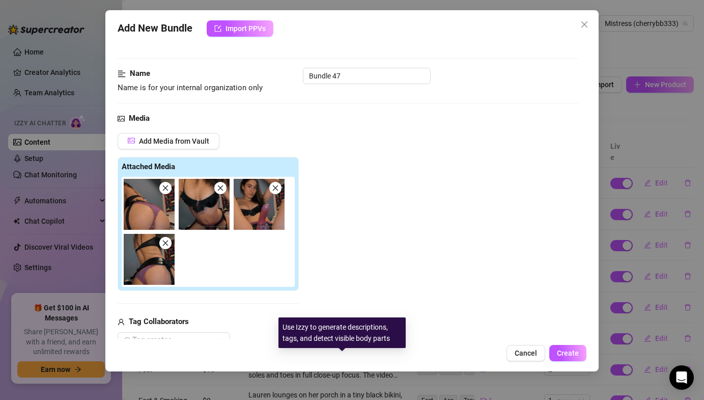
scroll to position [0, 0]
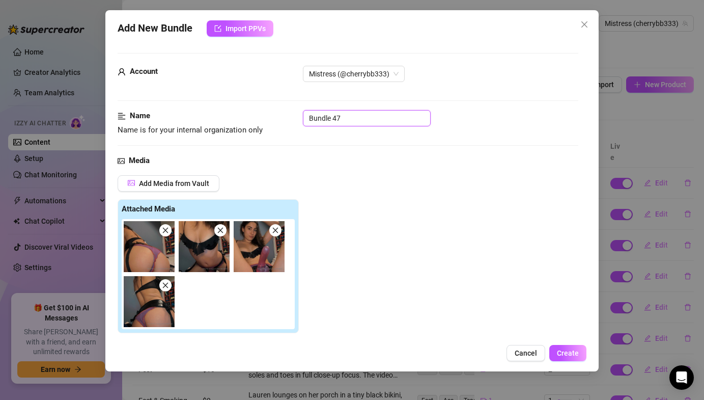
click at [363, 115] on input "Bundle 47" at bounding box center [367, 118] width 128 height 16
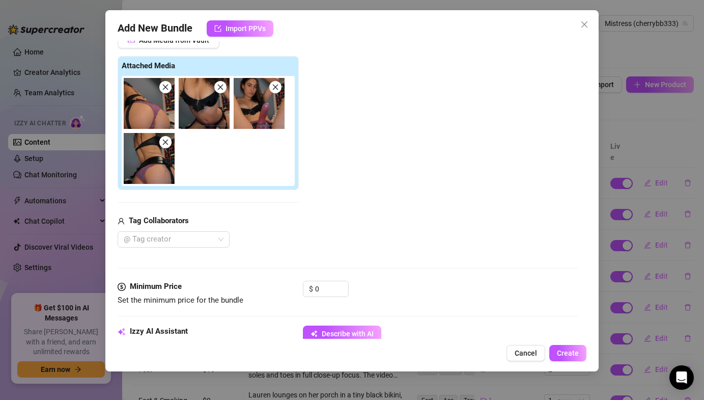
scroll to position [126, 0]
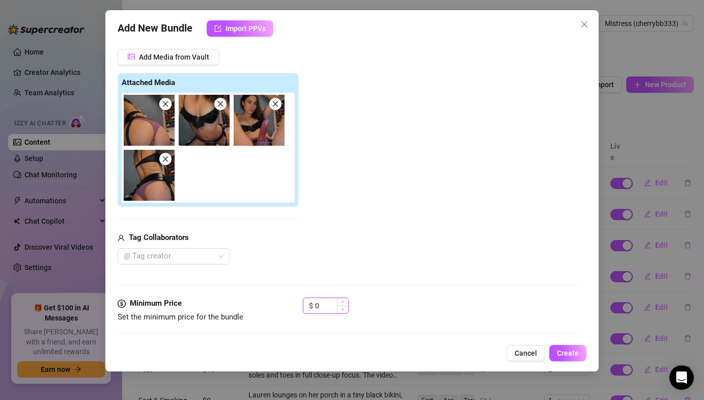
click at [315, 309] on input "0" at bounding box center [331, 305] width 33 height 15
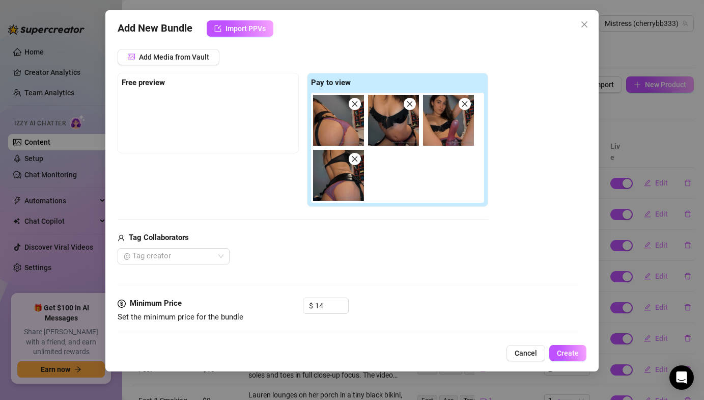
click at [376, 277] on div "Media Add Media from Vault Free preview Pay to view Tag Collaborators @ Tag cre…" at bounding box center [348, 163] width 460 height 269
click at [321, 305] on input "14" at bounding box center [331, 305] width 33 height 15
click at [350, 275] on div "Media Add Media from Vault Free preview Pay to view Tag Collaborators @ Tag cre…" at bounding box center [348, 163] width 460 height 269
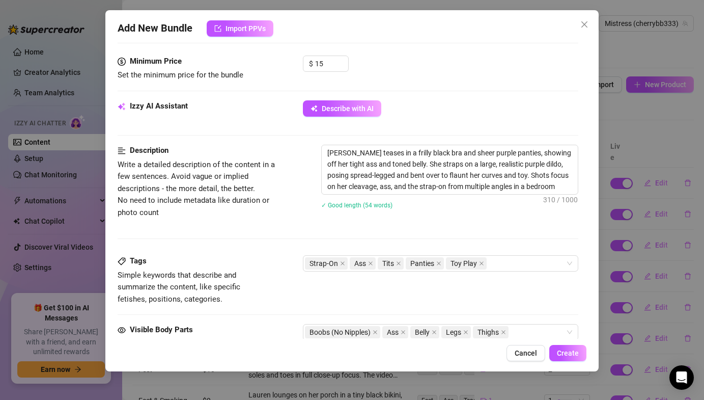
scroll to position [369, 0]
click at [510, 262] on div "Strap-On Ass Tits Panties Toy Play" at bounding box center [435, 263] width 260 height 14
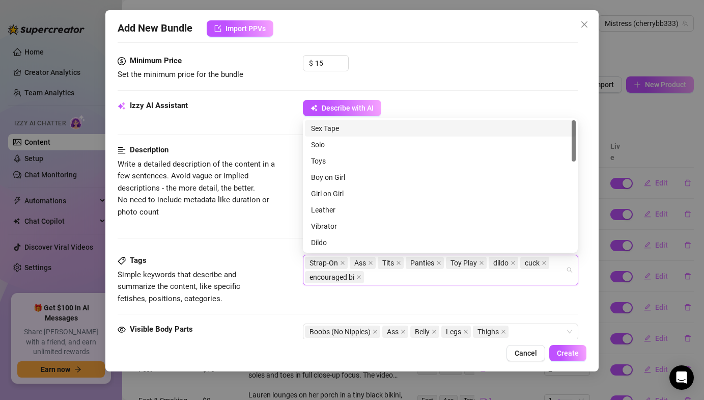
click at [317, 297] on div "Tags Simple keywords that describe and summarize the content, like specific fet…" at bounding box center [348, 280] width 460 height 50
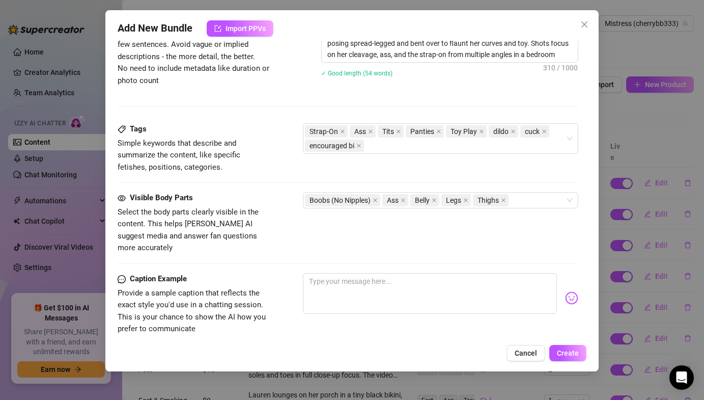
scroll to position [566, 0]
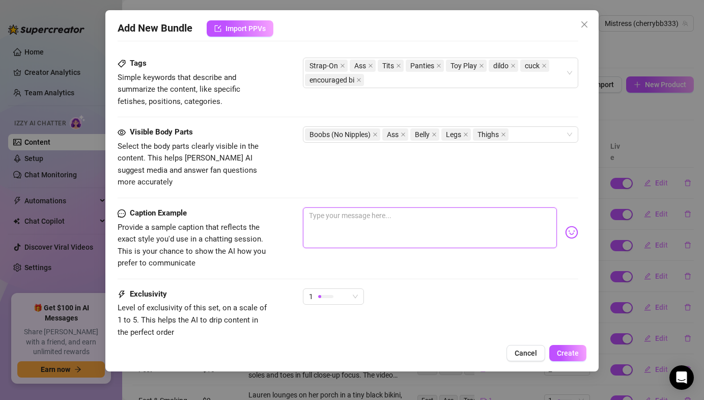
click at [353, 222] on textarea at bounding box center [430, 227] width 254 height 41
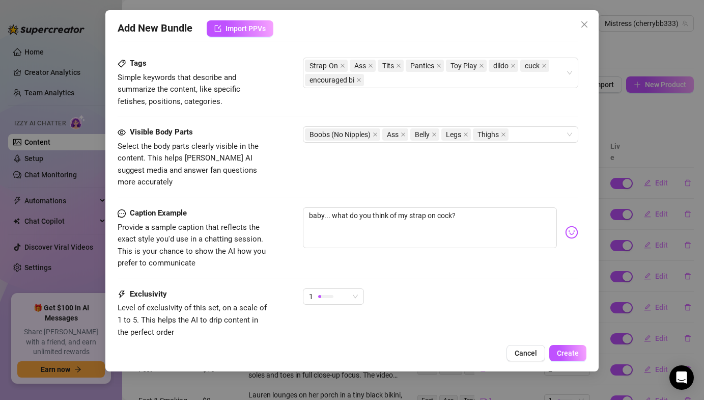
click at [565, 228] on div "baby... what do you think of my strap on cock?" at bounding box center [440, 232] width 275 height 50
click at [568, 224] on body "Home Creator Analytics Team Analytics Izzy AI Chatter Content Setup Chat Monito…" at bounding box center [352, 200] width 704 height 400
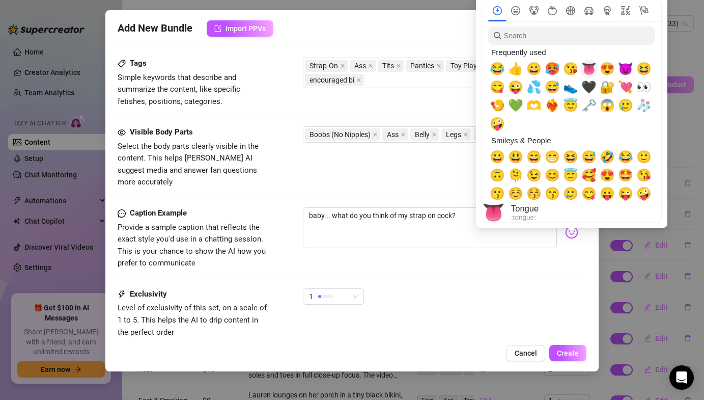
click at [590, 70] on span "👅" at bounding box center [589, 69] width 15 height 14
click at [409, 271] on div "Caption Example Provide a sample caption that reflects the exact style you'd us…" at bounding box center [348, 247] width 460 height 81
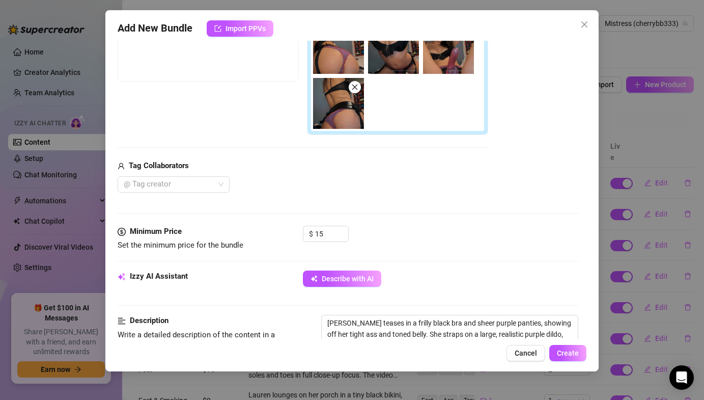
scroll to position [242, 0]
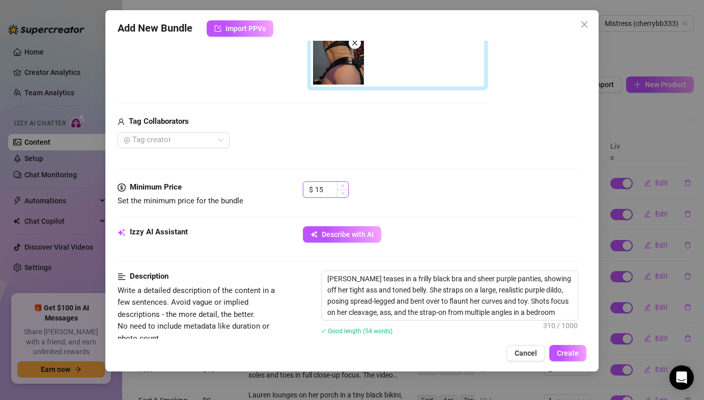
click at [337, 189] on input "15" at bounding box center [331, 189] width 33 height 15
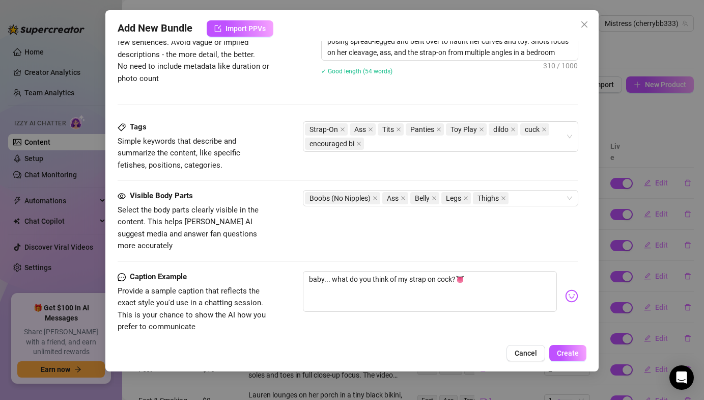
scroll to position [629, 0]
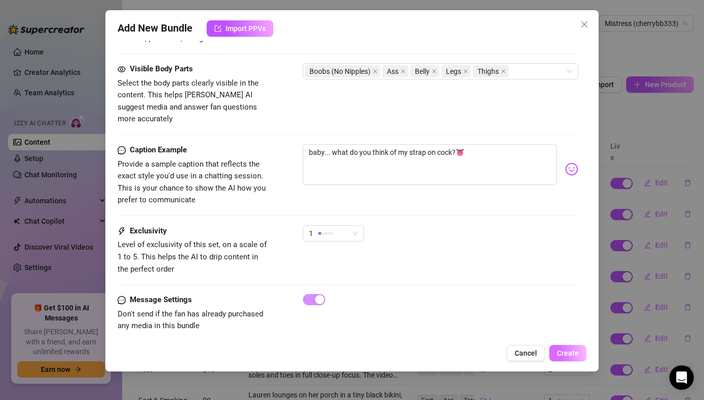
click at [562, 348] on button "Create" at bounding box center [568, 353] width 37 height 16
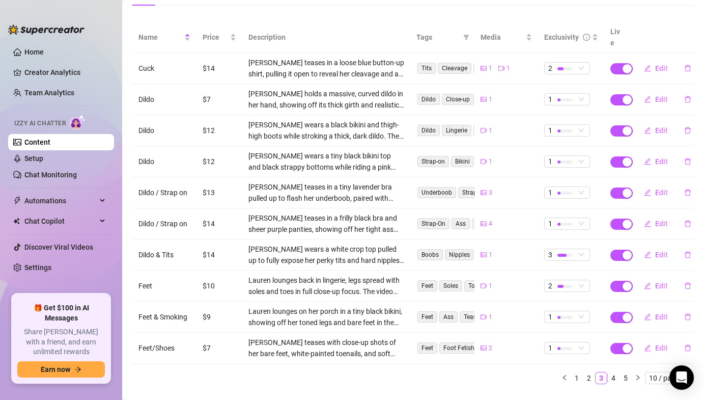
scroll to position [126, 0]
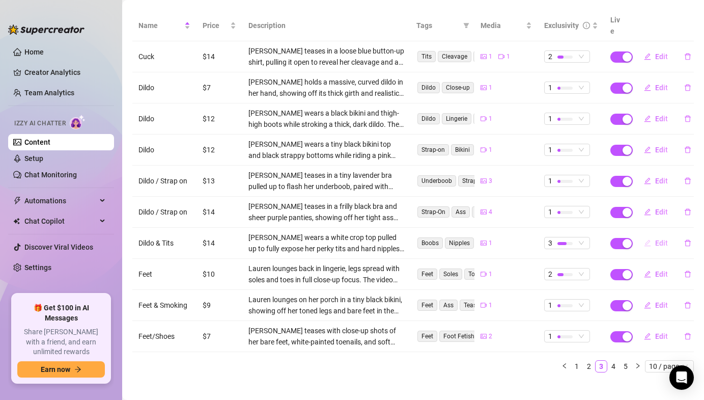
click at [652, 235] on button "Edit" at bounding box center [656, 243] width 40 height 16
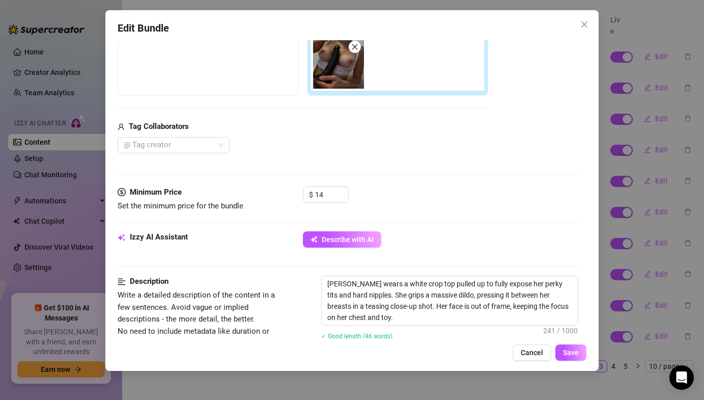
scroll to position [263, 0]
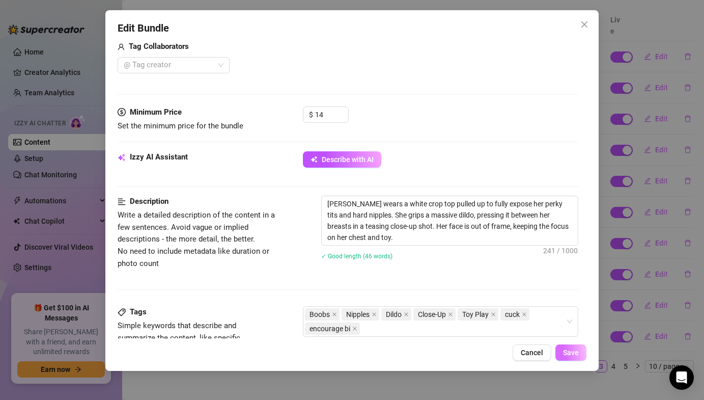
click at [574, 354] on span "Save" at bounding box center [571, 352] width 16 height 8
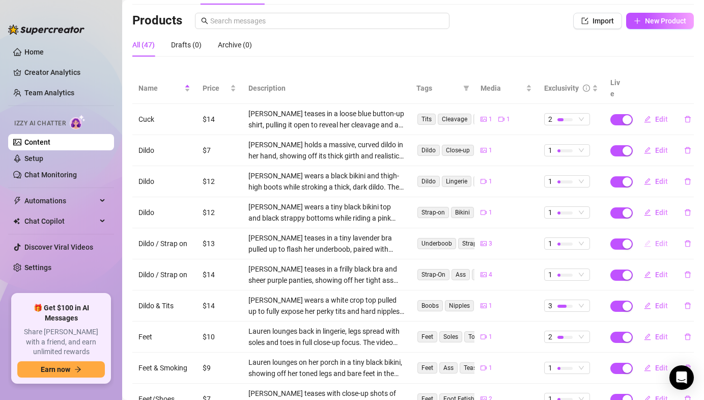
scroll to position [59, 0]
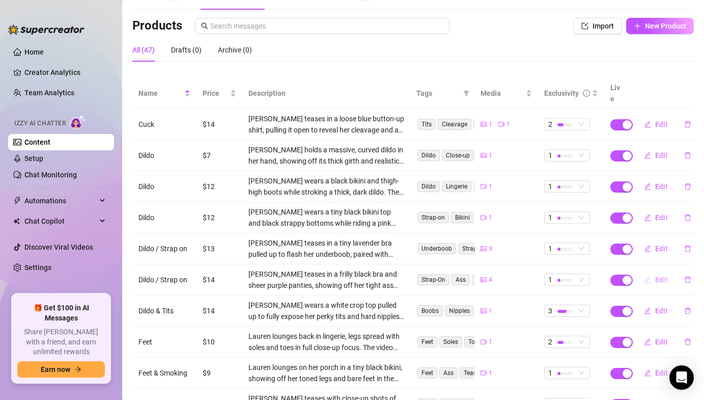
click at [653, 271] on button "Edit" at bounding box center [656, 279] width 40 height 16
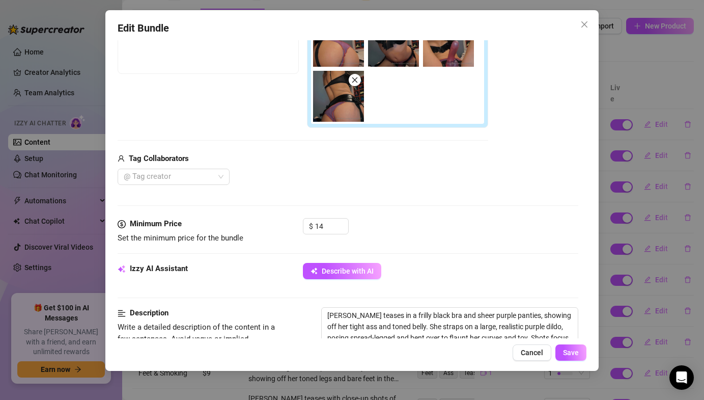
scroll to position [225, 0]
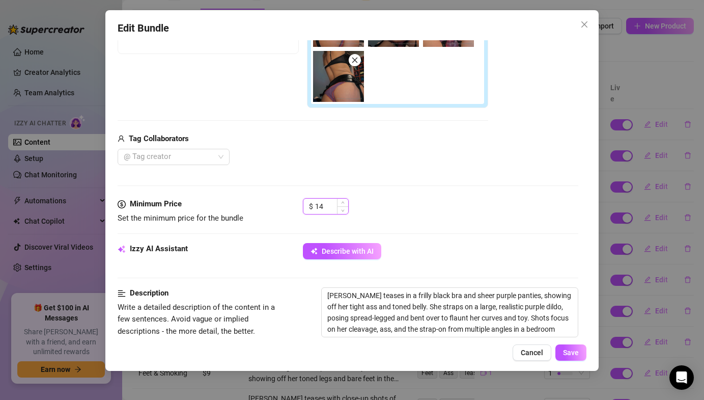
click at [328, 203] on input "14" at bounding box center [331, 206] width 33 height 15
click at [567, 351] on span "Save" at bounding box center [571, 352] width 16 height 8
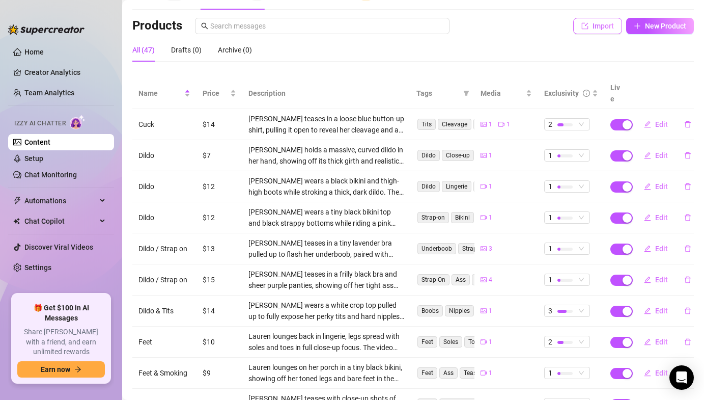
click at [614, 34] on button "Import" at bounding box center [597, 26] width 49 height 16
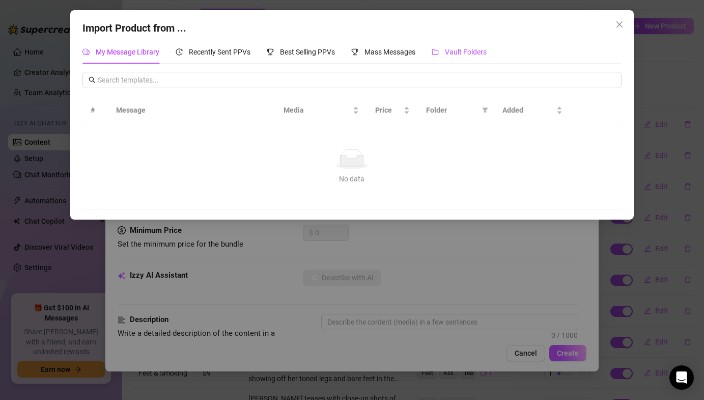
click at [472, 52] on span "Vault Folders" at bounding box center [466, 52] width 42 height 8
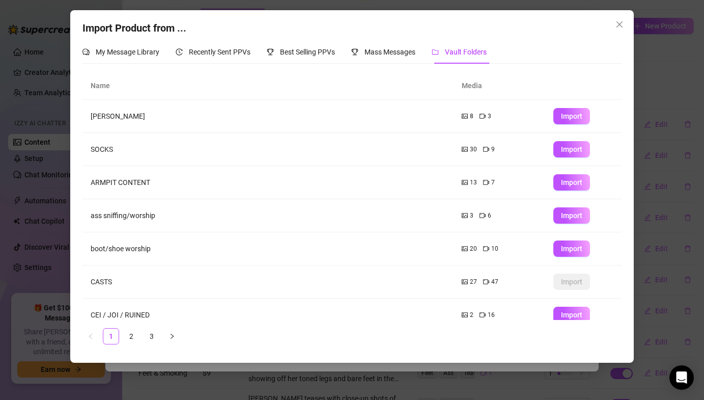
scroll to position [111, 0]
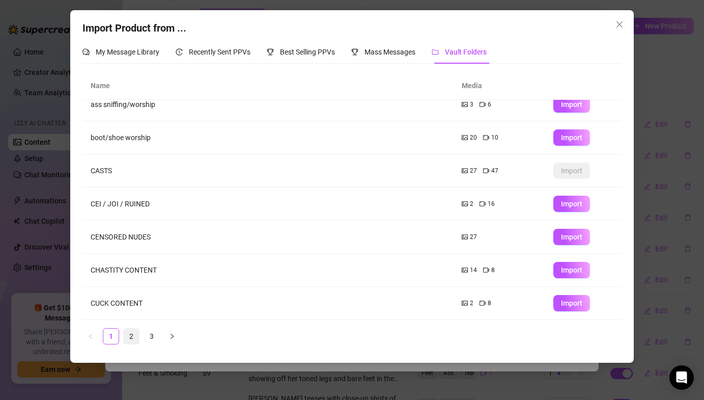
click at [129, 343] on link "2" at bounding box center [131, 335] width 15 height 15
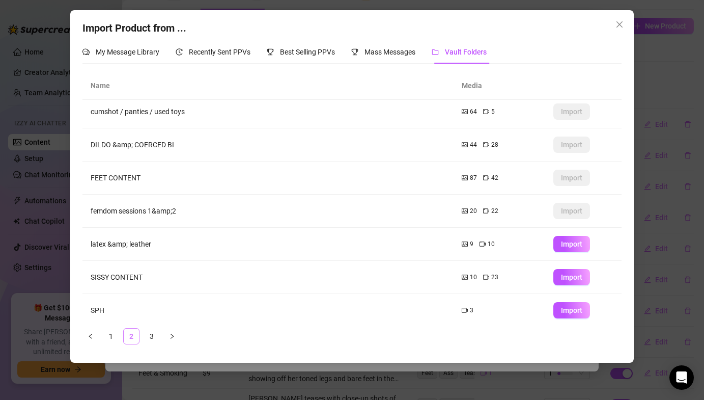
scroll to position [0, 0]
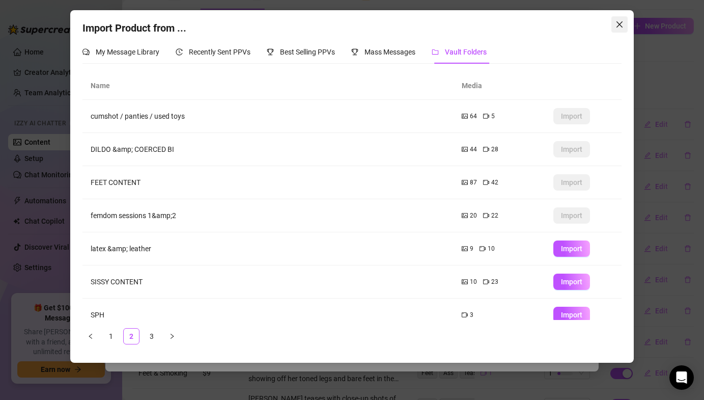
click at [616, 24] on icon "close" at bounding box center [620, 24] width 8 height 8
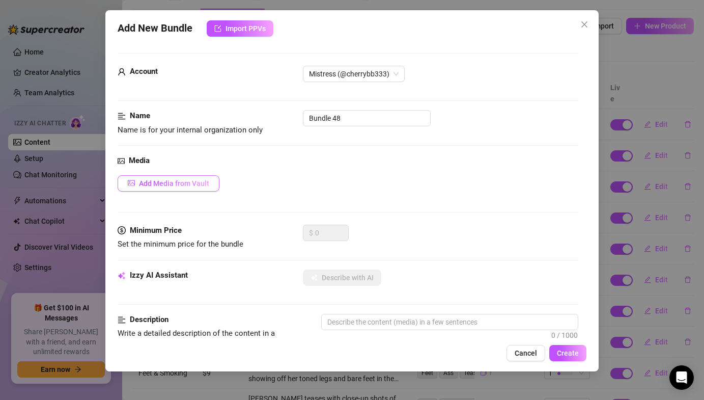
click at [193, 187] on button "Add Media from Vault" at bounding box center [169, 183] width 102 height 16
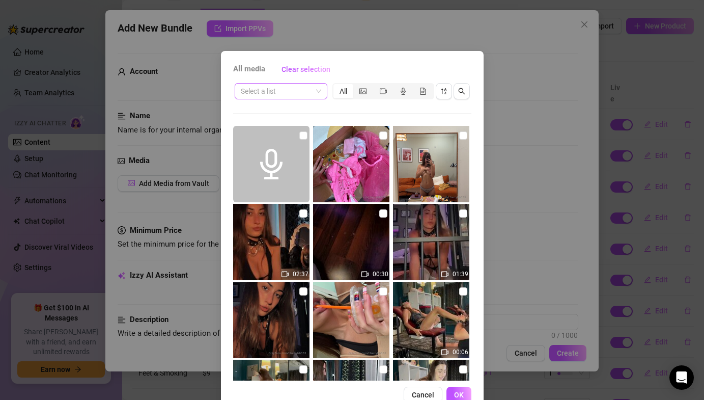
click at [302, 95] on input "search" at bounding box center [276, 91] width 71 height 15
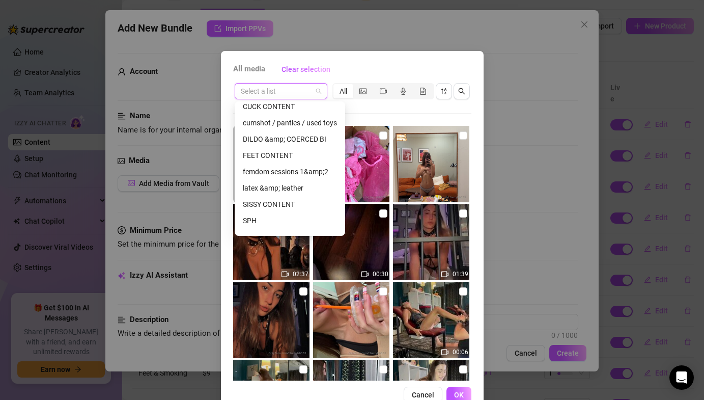
scroll to position [167, 0]
click at [271, 139] on div "DILDO &amp; COERCED BI" at bounding box center [290, 139] width 94 height 11
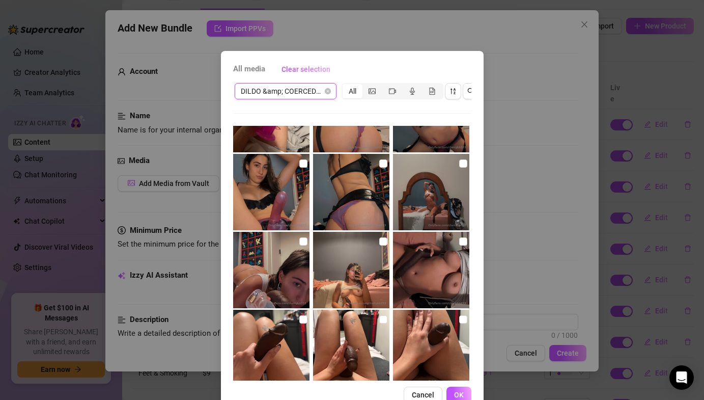
scroll to position [1082, 0]
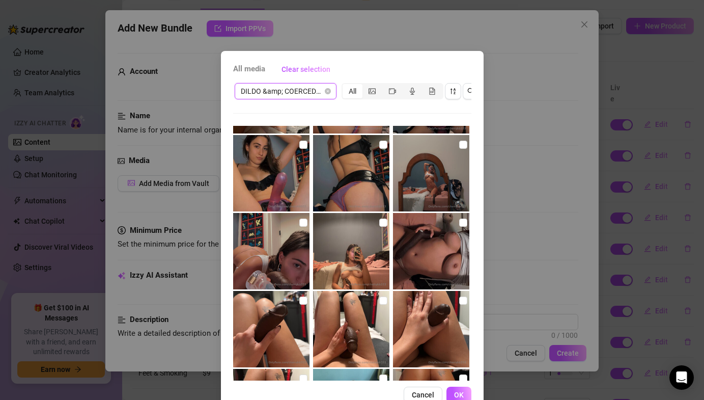
click at [467, 150] on img at bounding box center [431, 173] width 76 height 76
click at [310, 221] on div at bounding box center [272, 251] width 78 height 76
click at [382, 222] on input "checkbox" at bounding box center [383, 222] width 8 height 8
click at [462, 391] on span "OK" at bounding box center [459, 395] width 10 height 8
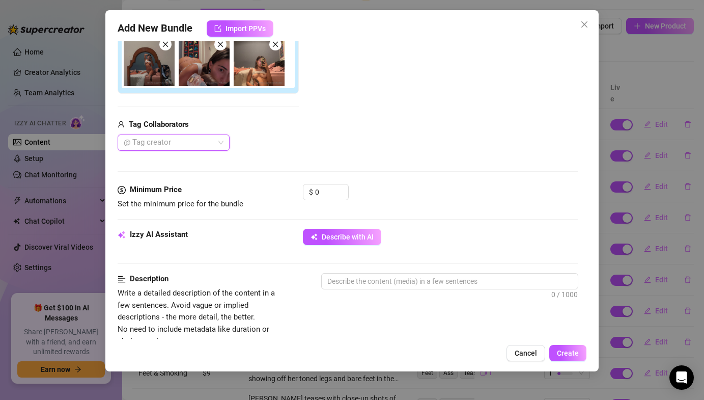
scroll to position [207, 0]
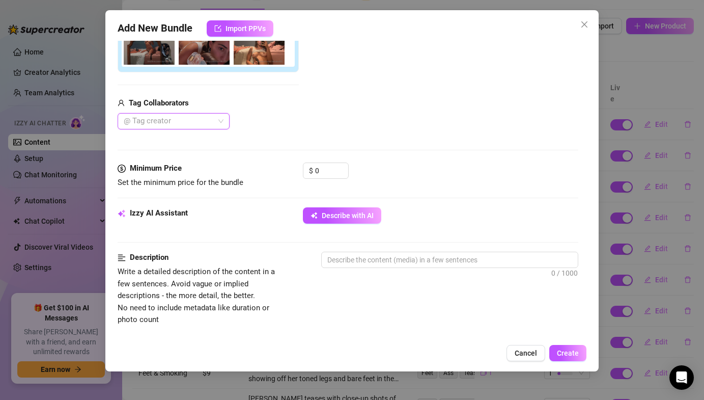
click at [369, 225] on div "Izzy AI Assistant Describe with AI" at bounding box center [348, 219] width 460 height 25
click at [367, 221] on button "Describe with AI" at bounding box center [342, 215] width 78 height 16
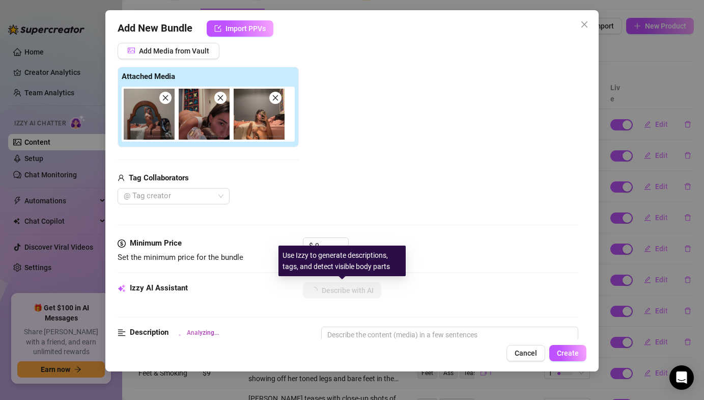
scroll to position [68, 0]
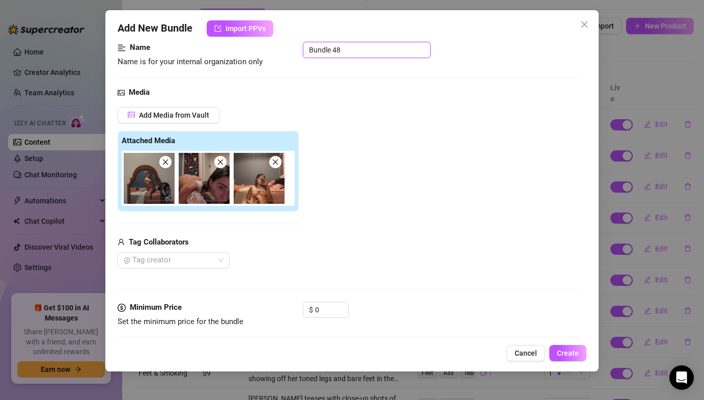
click at [349, 49] on input "Bundle 48" at bounding box center [367, 50] width 128 height 16
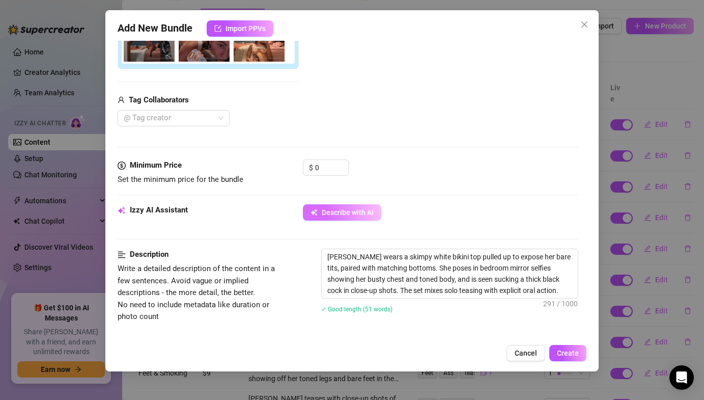
scroll to position [278, 0]
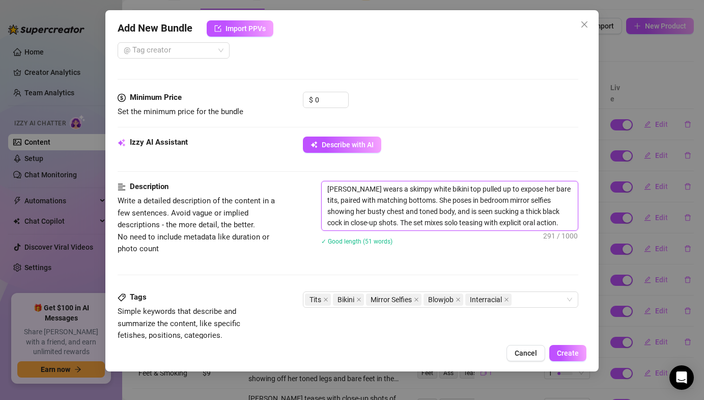
click at [428, 191] on textarea "Lauren wears a skimpy white bikini top pulled up to expose her bare tits, paire…" at bounding box center [450, 205] width 256 height 49
click at [494, 213] on textarea "Lauren wears a skimpy white top pulled up to expose her bare tits, paired with …" at bounding box center [450, 205] width 256 height 49
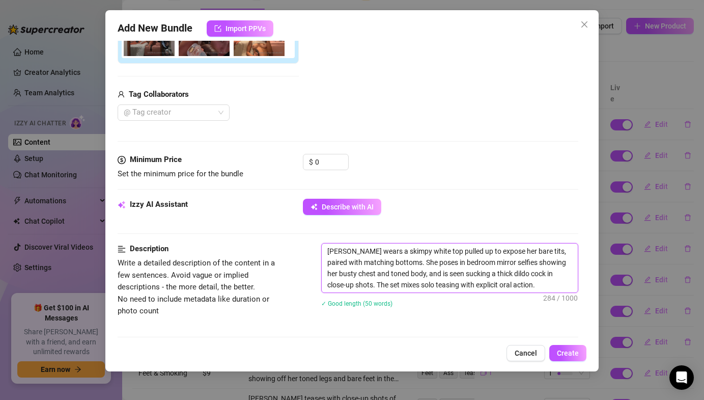
scroll to position [254, 0]
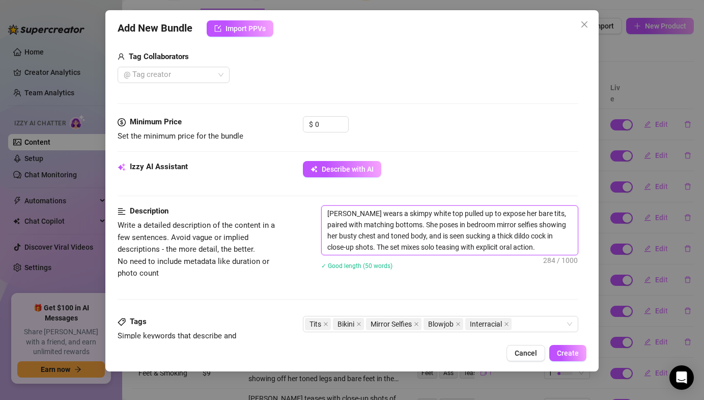
click at [457, 236] on textarea "Lauren wears a skimpy white top pulled up to expose her bare tits, paired with …" at bounding box center [450, 230] width 256 height 49
drag, startPoint x: 512, startPoint y: 245, endPoint x: 356, endPoint y: 249, distance: 155.9
click at [356, 249] on textarea "Lauren wears a skimpy white top pulled up to expose her bare tits, paired with …" at bounding box center [450, 230] width 256 height 49
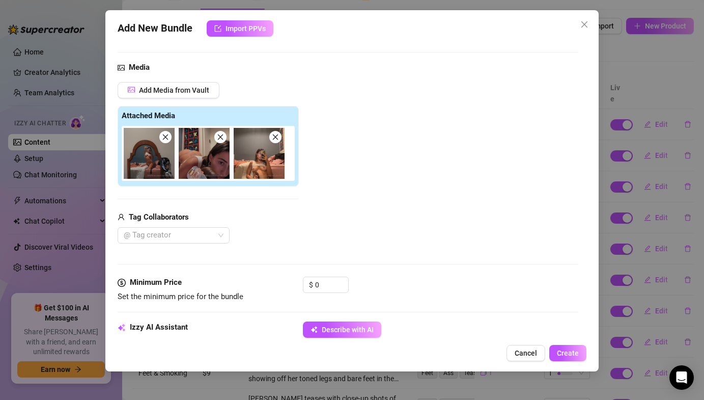
scroll to position [125, 0]
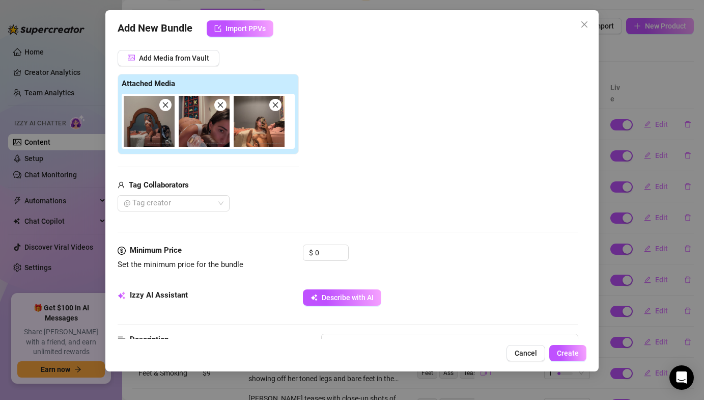
click at [333, 239] on div "Media Add Media from Vault Attached Media Tag Collaborators @ Tag creator" at bounding box center [348, 137] width 460 height 215
click at [331, 251] on input "0" at bounding box center [331, 252] width 33 height 15
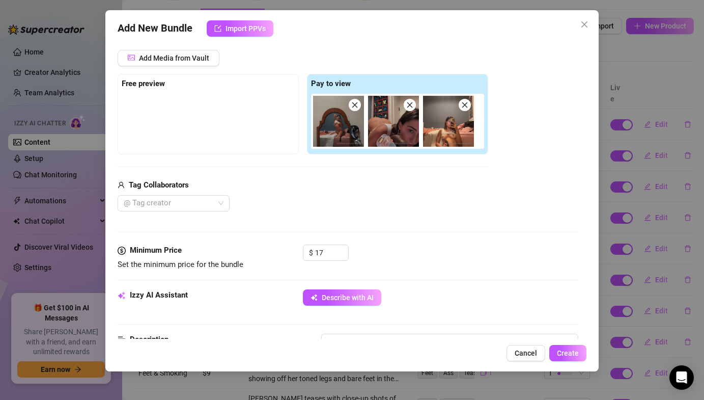
click at [404, 223] on div "Media Add Media from Vault Free preview Pay to view Tag Collaborators @ Tag cre…" at bounding box center [348, 137] width 460 height 215
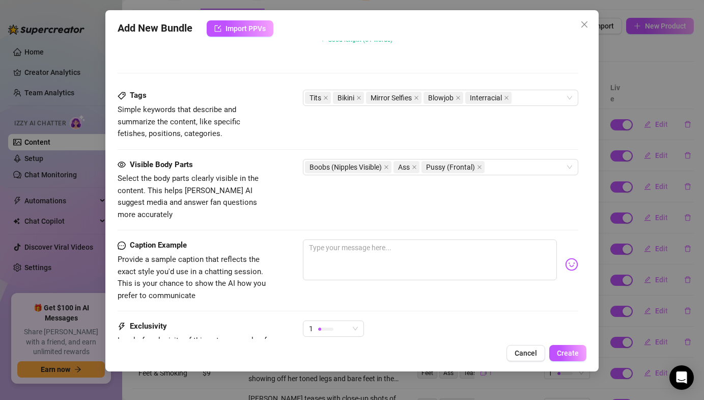
scroll to position [491, 0]
click at [390, 245] on textarea at bounding box center [430, 259] width 254 height 41
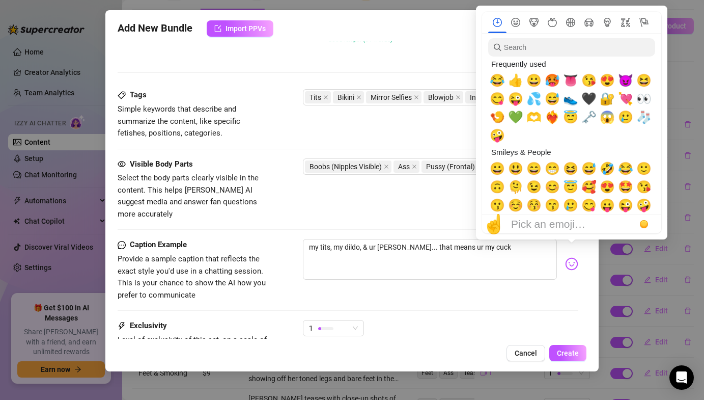
click at [573, 257] on img at bounding box center [571, 263] width 13 height 13
click at [506, 83] on div "😂" at bounding box center [497, 80] width 18 height 18
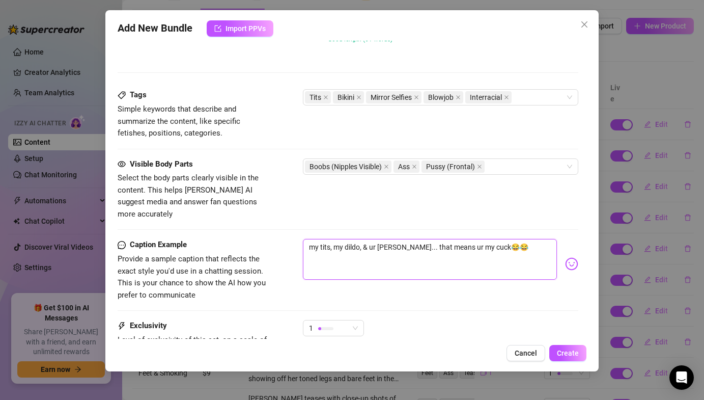
click at [433, 239] on textarea "my tits, my dildo, & ur chastity cage... that means ur my cuck😂😂" at bounding box center [430, 259] width 254 height 41
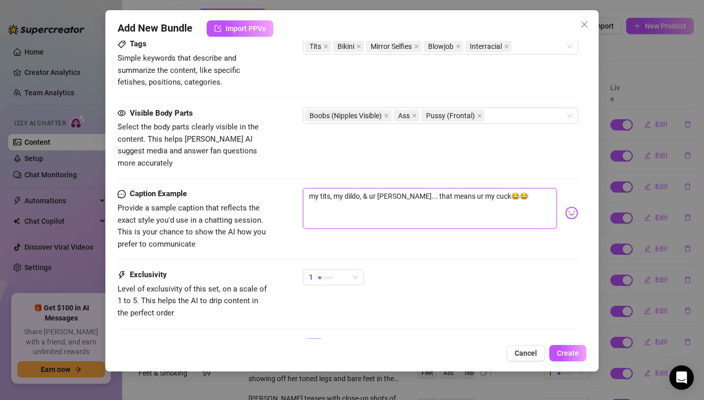
scroll to position [545, 0]
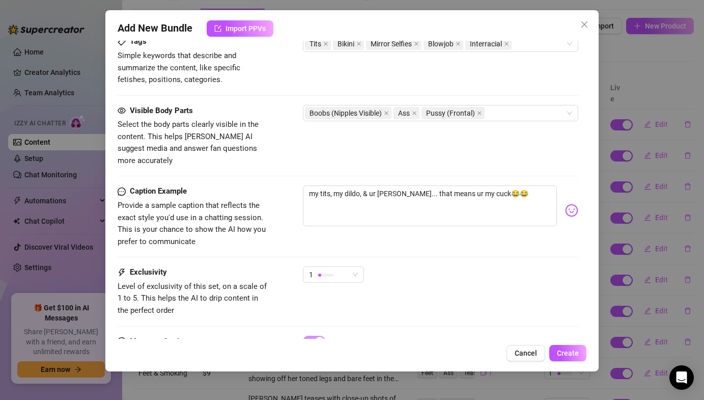
click at [345, 276] on div "1" at bounding box center [333, 278] width 61 height 25
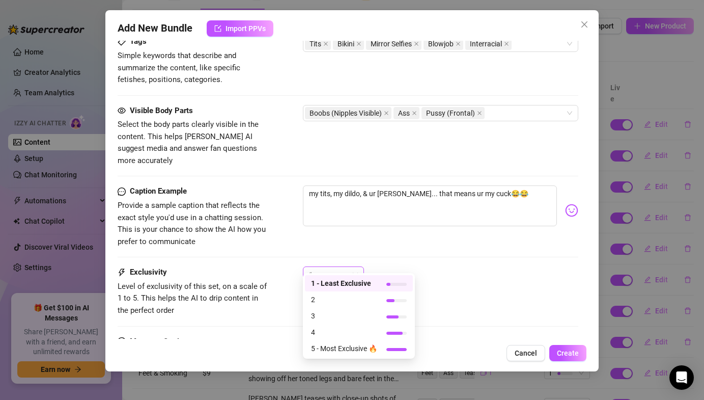
click at [344, 267] on div "1" at bounding box center [329, 274] width 40 height 15
click at [322, 298] on span "2" at bounding box center [344, 299] width 66 height 11
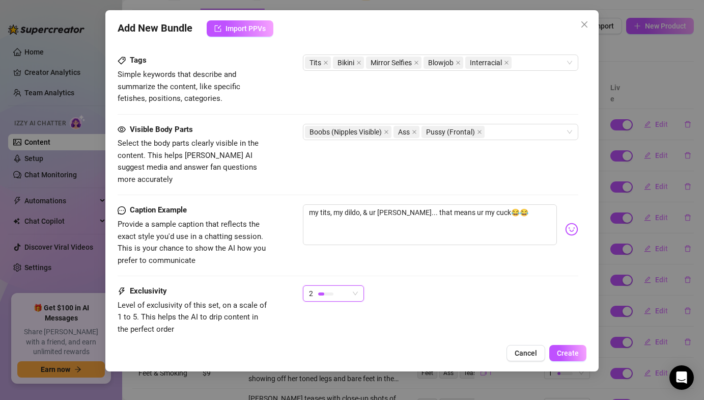
scroll to position [587, 0]
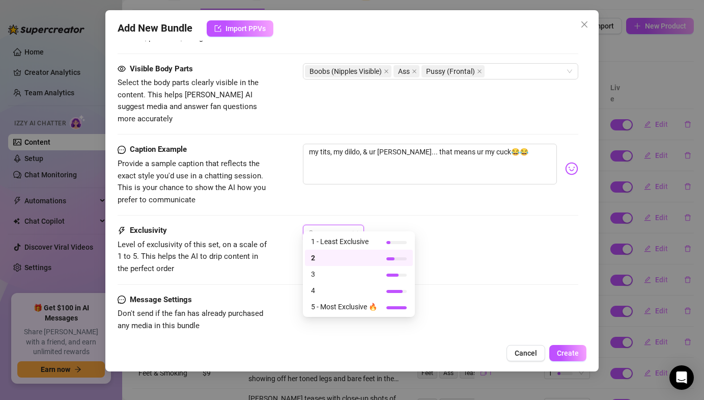
click at [334, 228] on div "2" at bounding box center [329, 232] width 40 height 15
click at [328, 270] on span "3" at bounding box center [344, 273] width 66 height 11
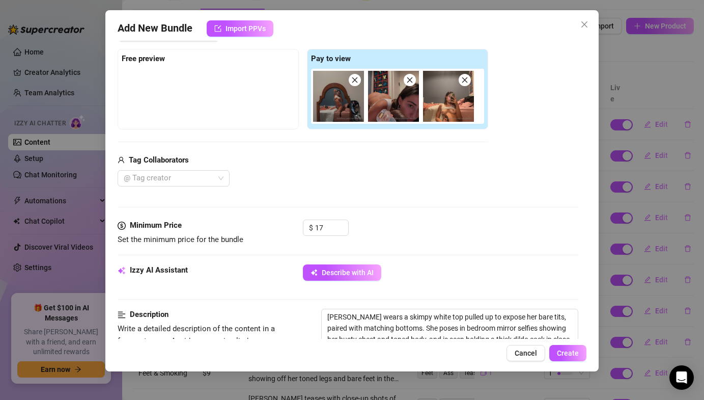
scroll to position [224, 0]
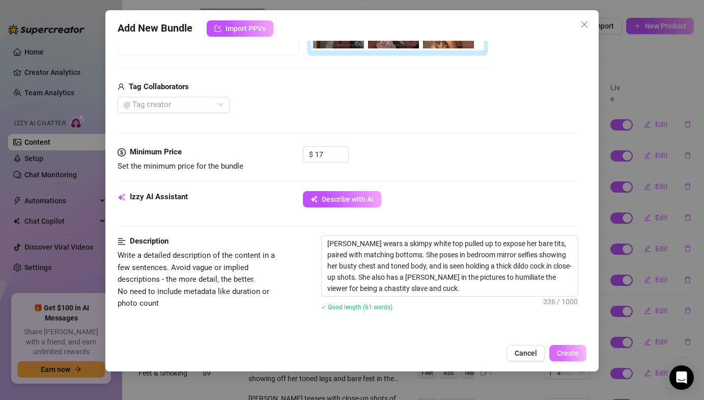
click at [553, 352] on button "Create" at bounding box center [568, 353] width 37 height 16
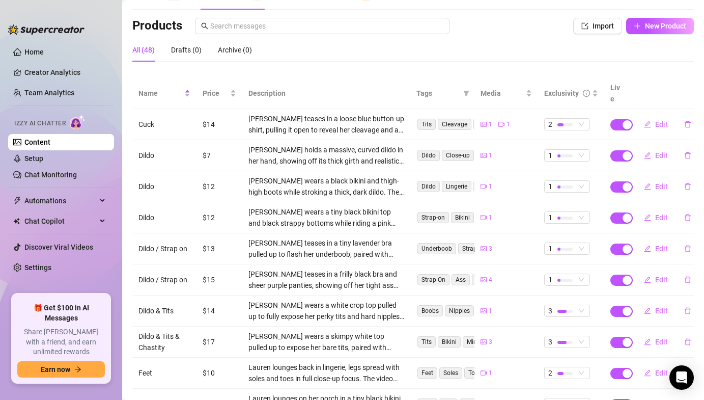
scroll to position [126, 0]
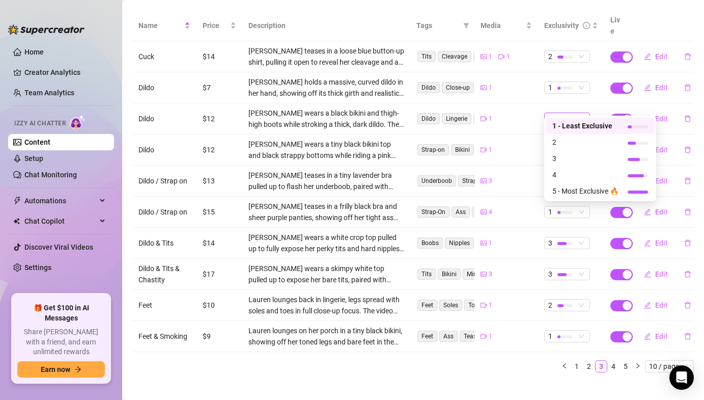
click at [564, 114] on div at bounding box center [565, 119] width 15 height 10
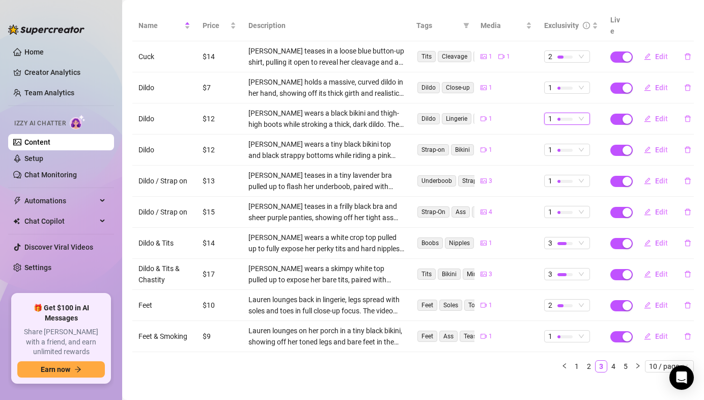
click at [564, 114] on div at bounding box center [565, 119] width 15 height 10
click at [658, 146] on span "Edit" at bounding box center [661, 150] width 13 height 8
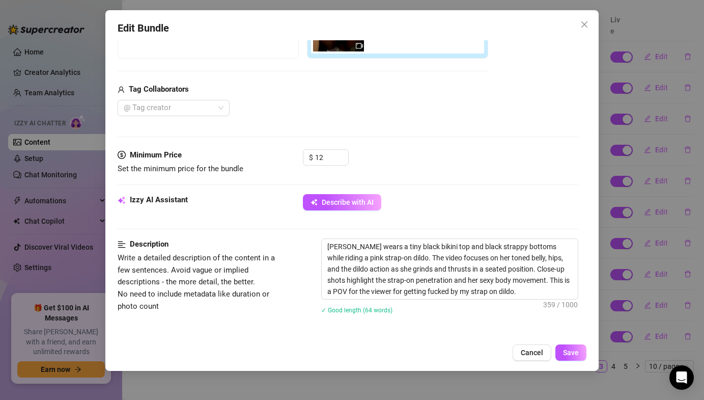
scroll to position [358, 0]
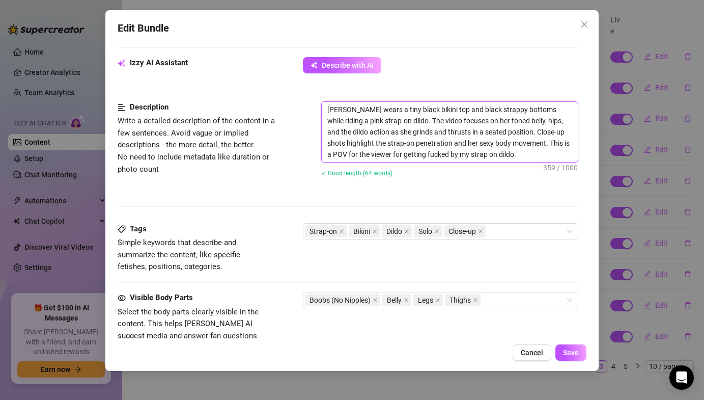
click at [550, 111] on textarea "[PERSON_NAME] wears a tiny black bikini top and black strappy bottoms while rid…" at bounding box center [450, 132] width 256 height 60
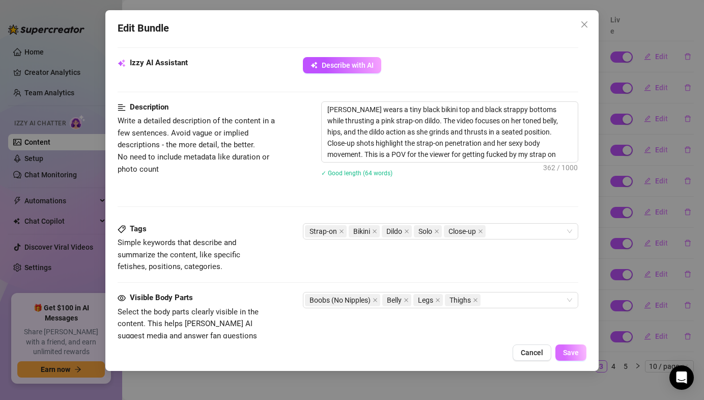
click at [571, 352] on span "Save" at bounding box center [571, 352] width 16 height 8
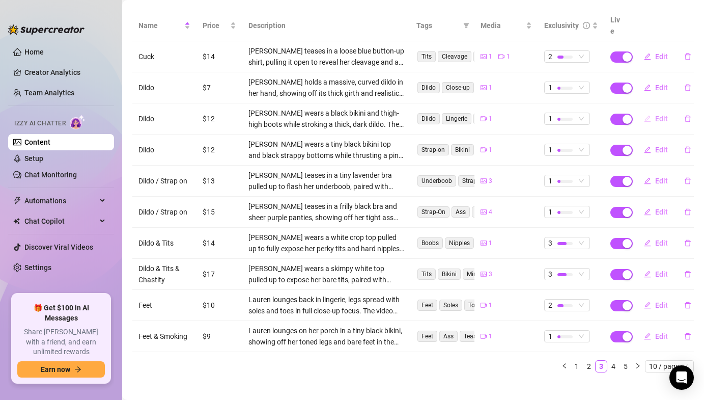
click at [663, 115] on span "Edit" at bounding box center [661, 119] width 13 height 8
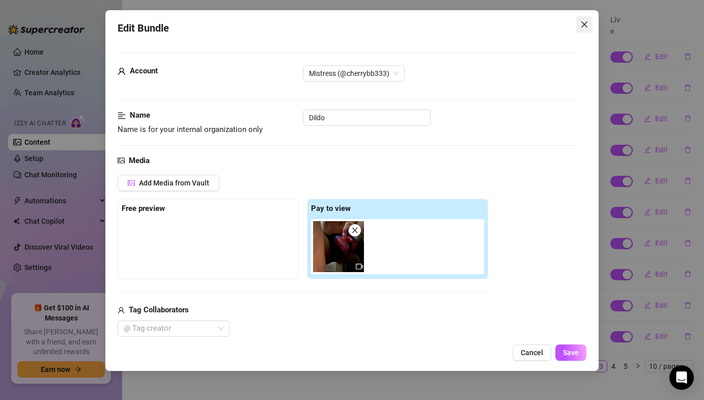
click at [584, 22] on icon "close" at bounding box center [585, 24] width 8 height 8
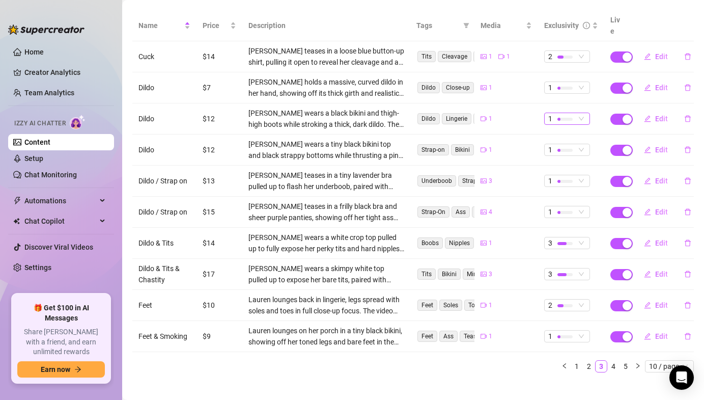
click at [580, 113] on span "1" at bounding box center [568, 118] width 38 height 11
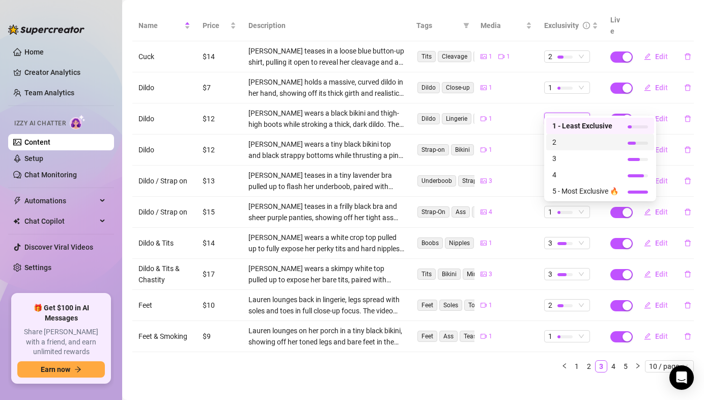
click at [565, 143] on span "2" at bounding box center [586, 141] width 66 height 11
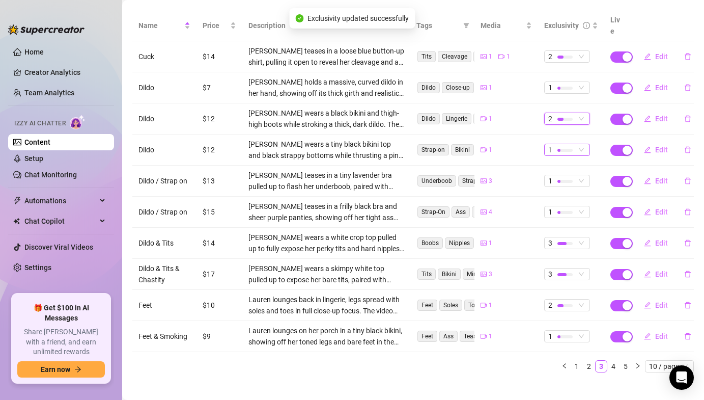
click at [560, 149] on div at bounding box center [559, 150] width 3 height 3
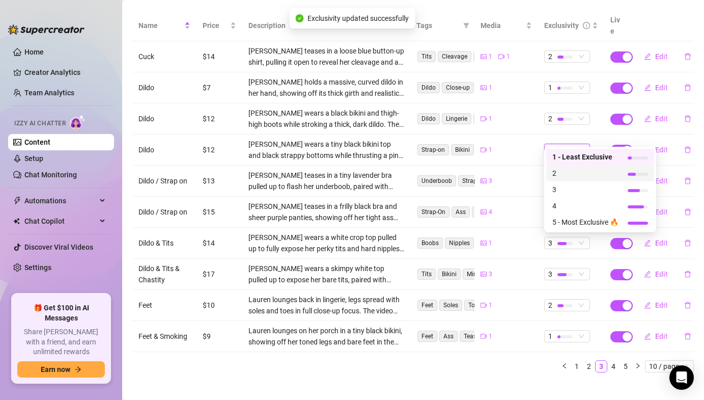
click at [559, 171] on span "2" at bounding box center [586, 173] width 66 height 11
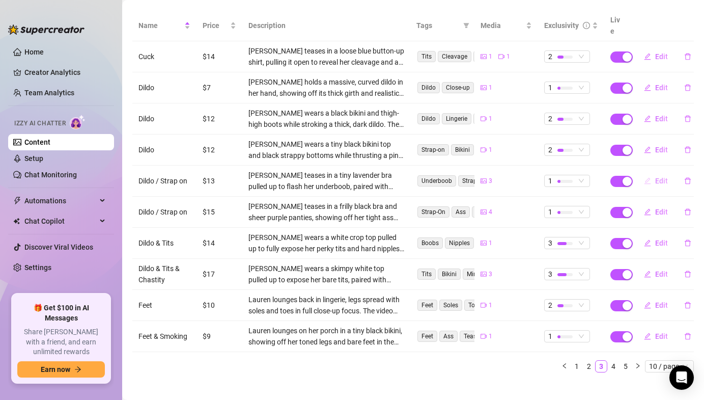
click at [657, 177] on span "Edit" at bounding box center [661, 181] width 13 height 8
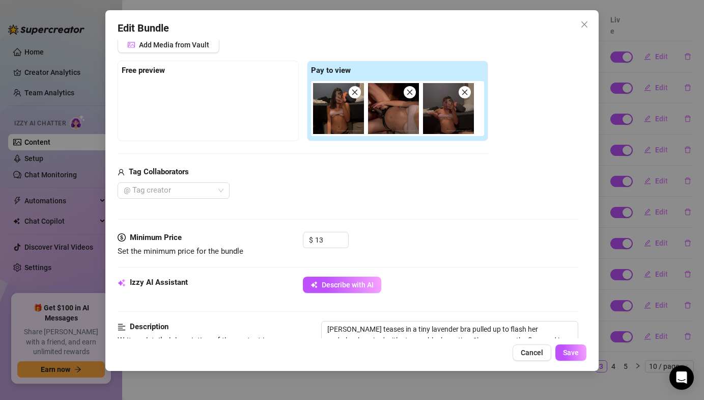
scroll to position [182, 0]
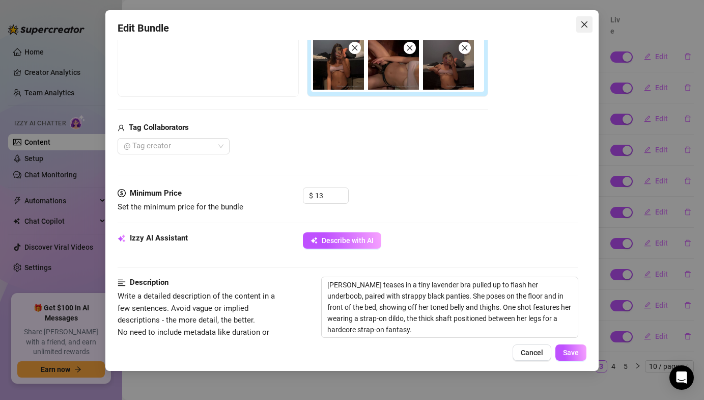
click at [591, 21] on span "Close" at bounding box center [585, 24] width 16 height 8
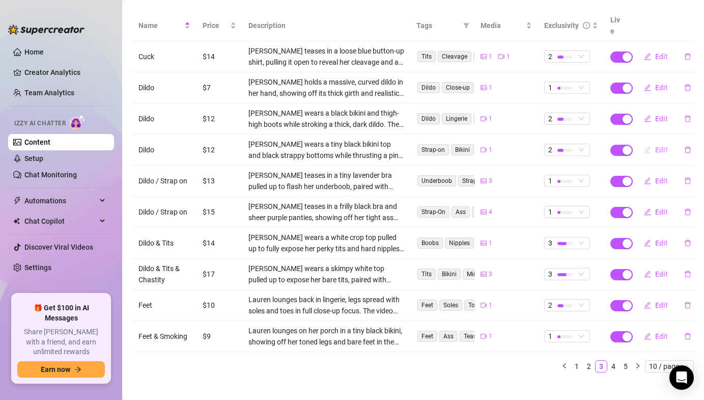
click at [661, 143] on button "Edit" at bounding box center [656, 150] width 40 height 16
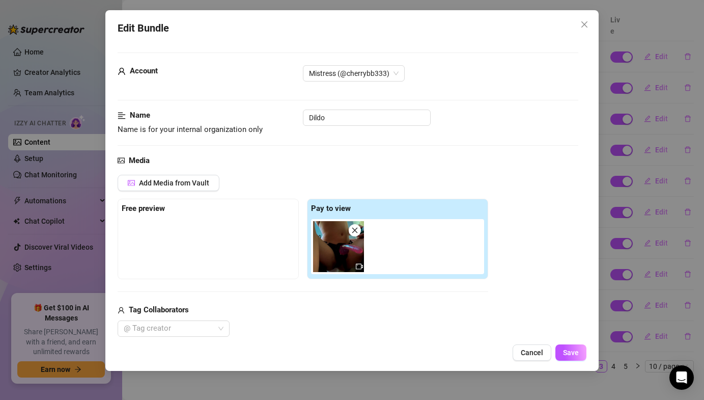
click at [370, 130] on div "Name Name is for your internal organization only Dildo" at bounding box center [348, 122] width 460 height 26
click at [364, 120] on input "Dildo" at bounding box center [367, 117] width 128 height 16
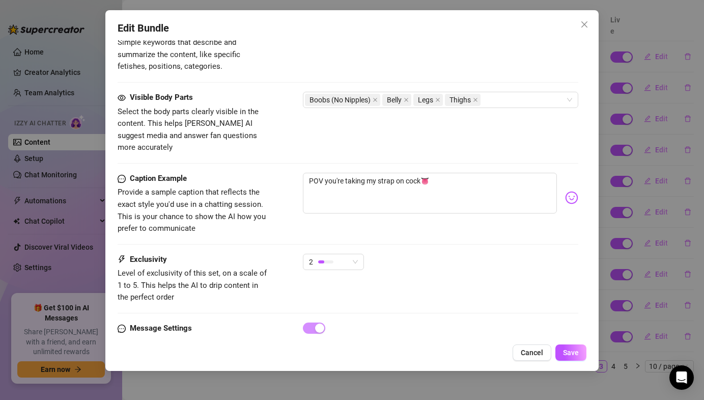
scroll to position [587, 0]
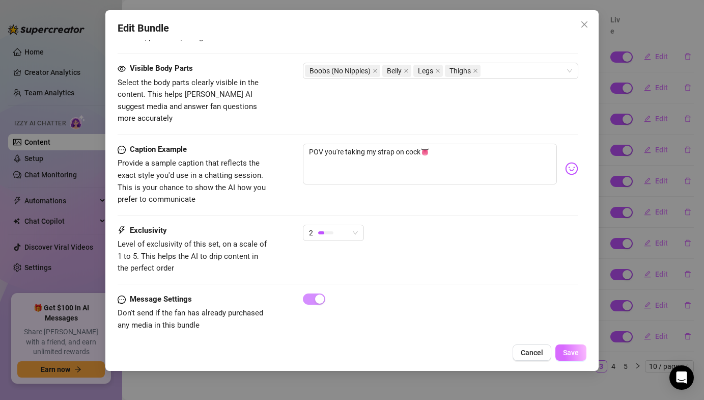
click at [568, 349] on span "Save" at bounding box center [571, 352] width 16 height 8
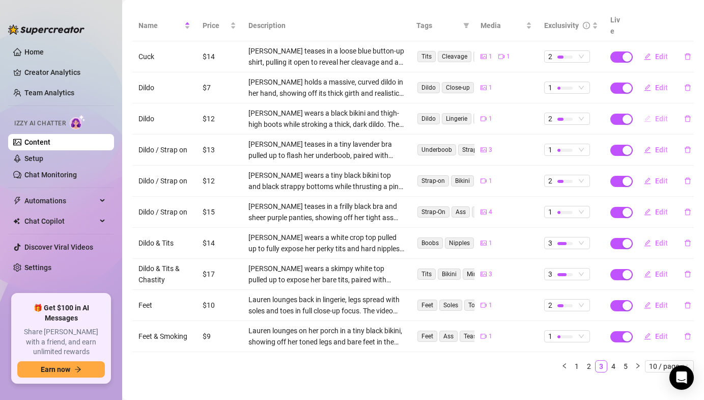
click at [656, 115] on span "Edit" at bounding box center [661, 119] width 13 height 8
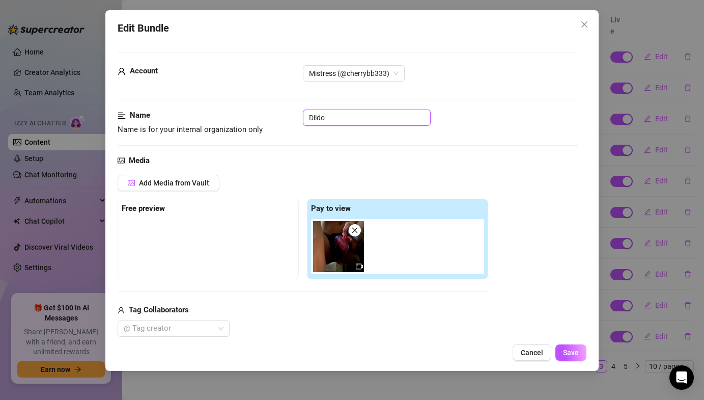
click at [412, 121] on input "Dildo" at bounding box center [367, 117] width 128 height 16
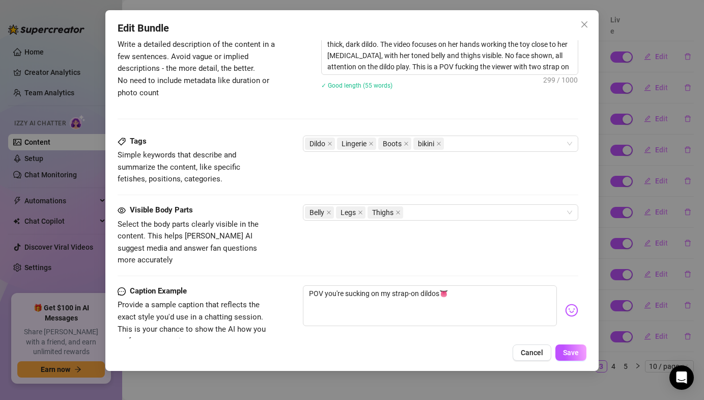
scroll to position [576, 0]
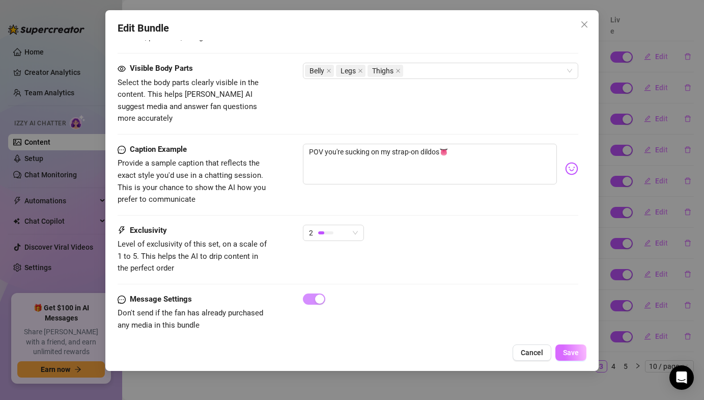
click at [571, 348] on button "Save" at bounding box center [571, 352] width 31 height 16
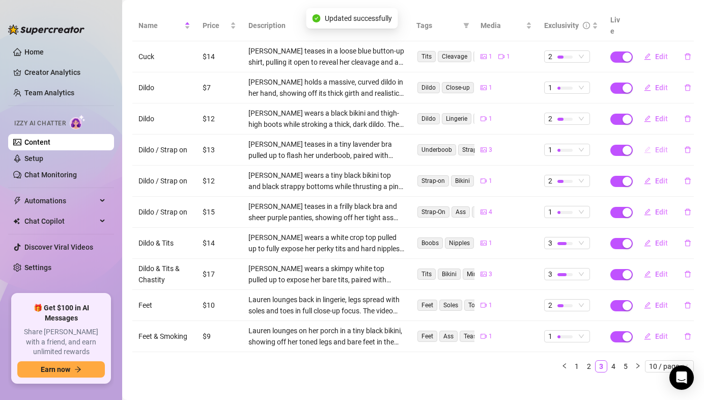
click at [661, 146] on span "Edit" at bounding box center [661, 150] width 13 height 8
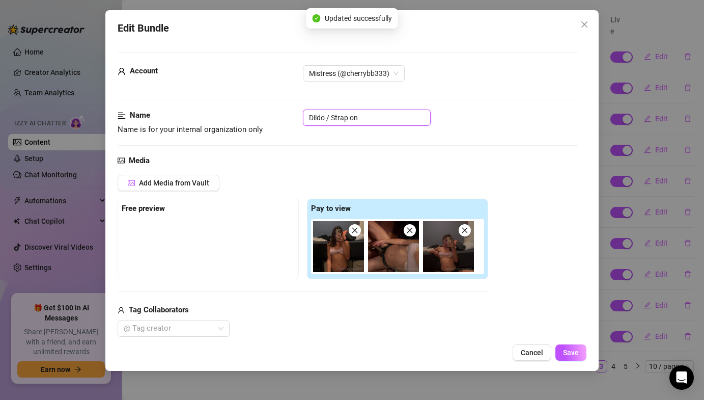
click at [388, 114] on input "Dildo / Strap on" at bounding box center [367, 117] width 128 height 16
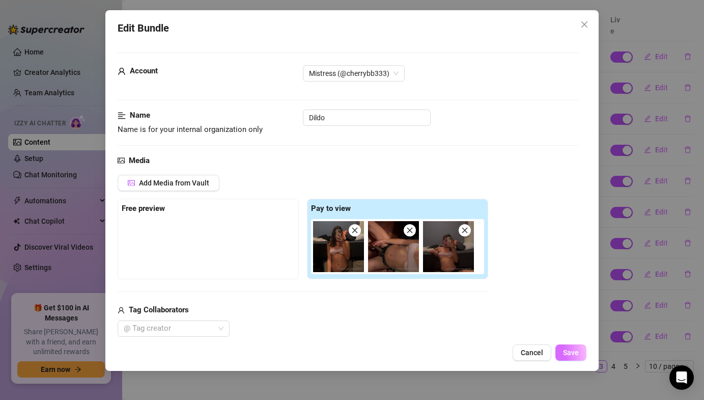
click at [572, 351] on span "Save" at bounding box center [571, 352] width 16 height 8
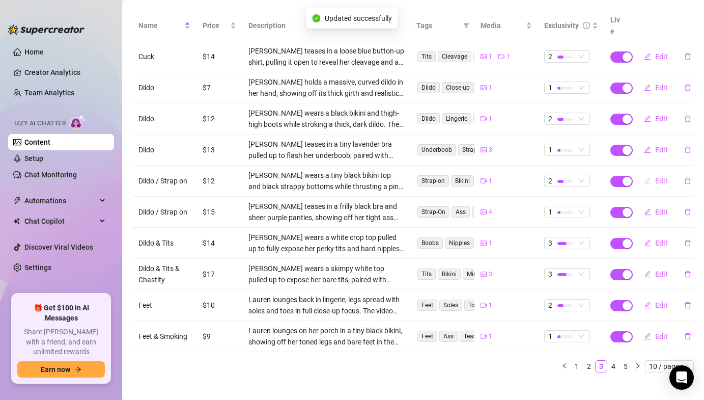
click at [660, 177] on span "Edit" at bounding box center [661, 181] width 13 height 8
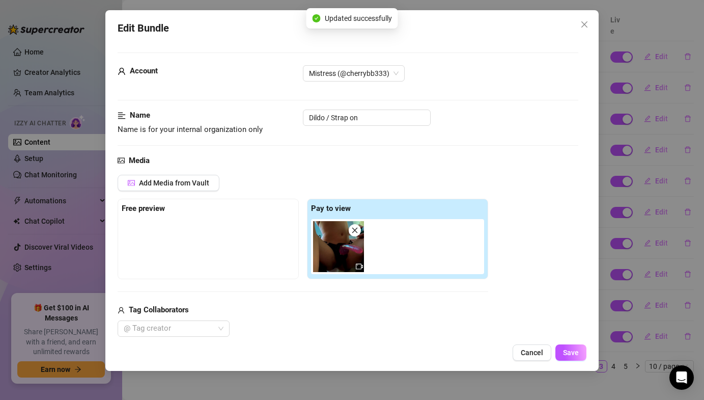
click at [393, 130] on div "Name Name is for your internal organization only Dildo / Strap on" at bounding box center [348, 122] width 460 height 26
click at [381, 118] on input "Dildo / Strap on" at bounding box center [367, 117] width 128 height 16
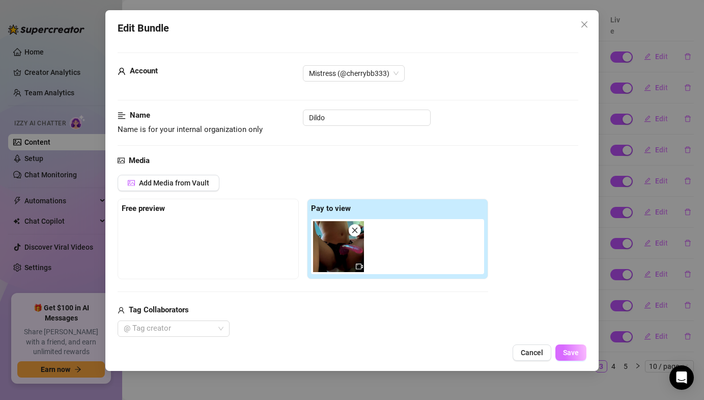
click at [566, 358] on button "Save" at bounding box center [571, 352] width 31 height 16
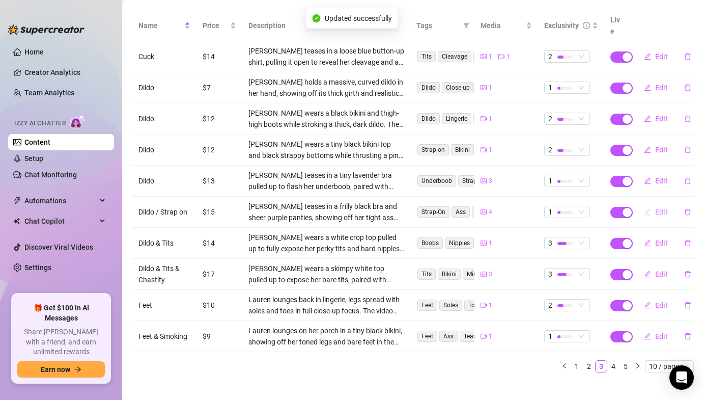
click at [650, 208] on icon "edit" at bounding box center [647, 211] width 7 height 7
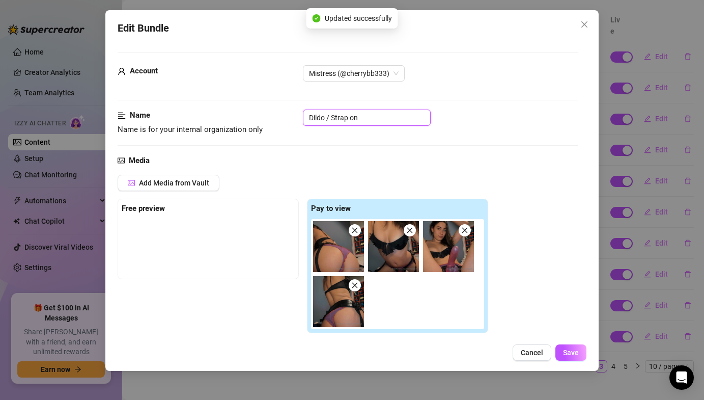
click at [395, 123] on input "Dildo / Strap on" at bounding box center [367, 117] width 128 height 16
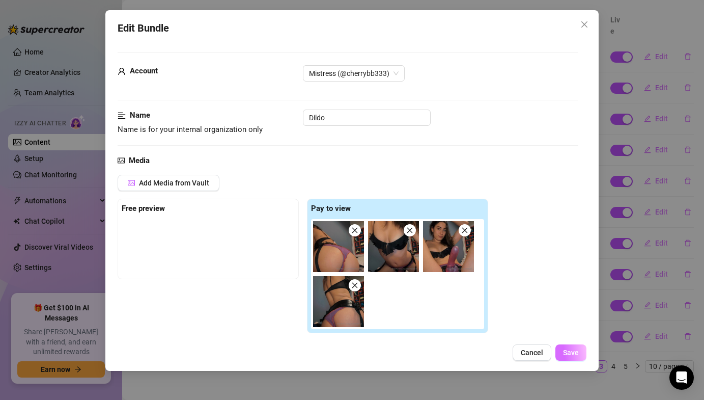
click at [574, 346] on button "Save" at bounding box center [571, 352] width 31 height 16
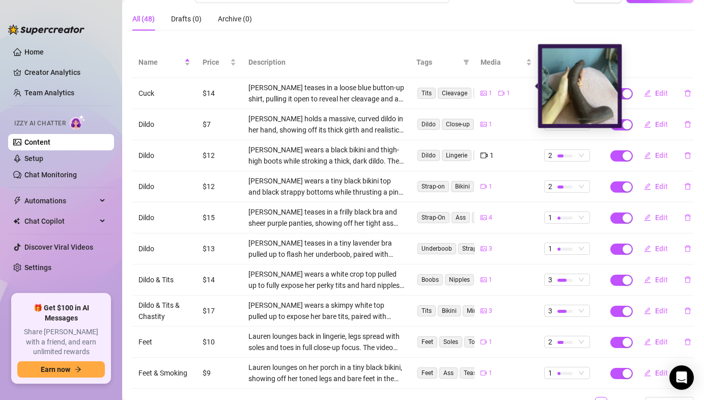
scroll to position [71, 0]
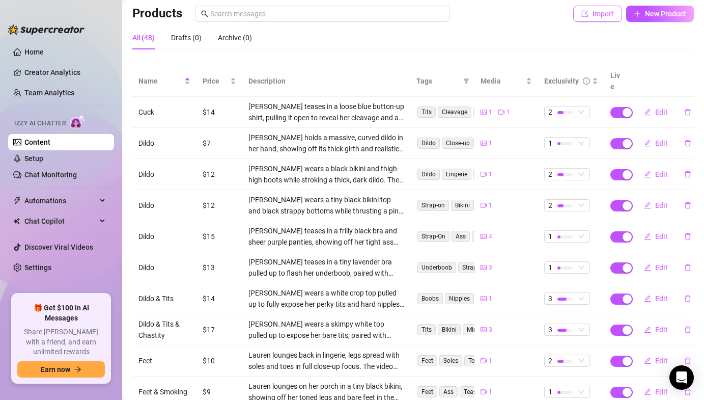
click at [585, 12] on icon "import" at bounding box center [585, 13] width 7 height 7
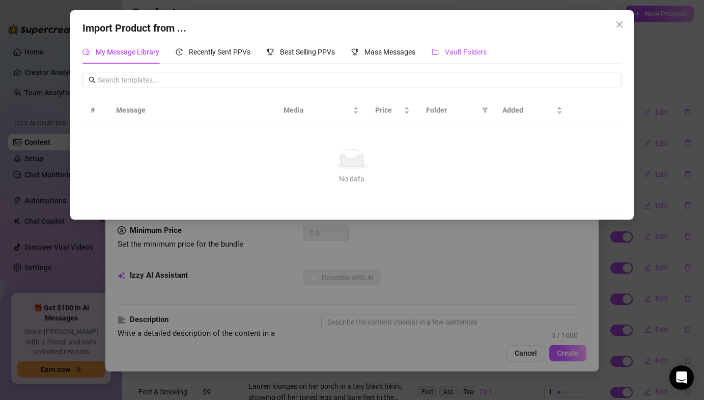
click at [443, 57] on div "Vault Folders" at bounding box center [459, 51] width 55 height 11
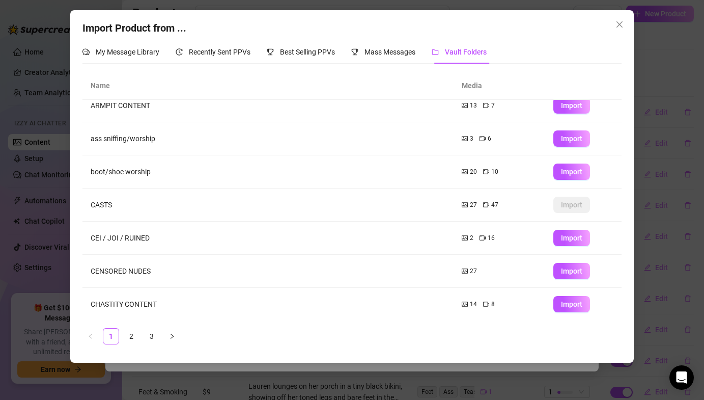
scroll to position [111, 0]
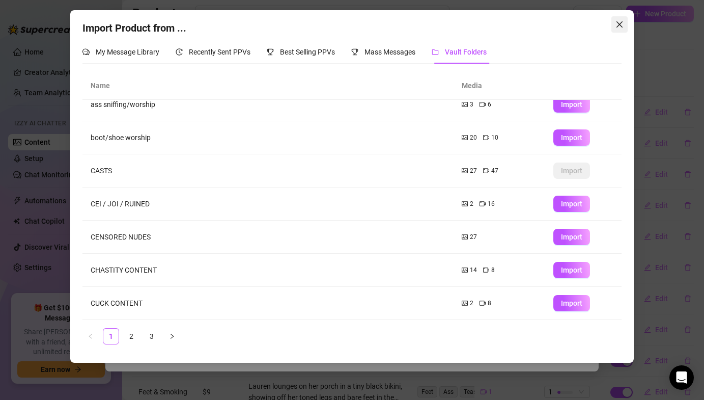
click at [615, 29] on button "Close" at bounding box center [620, 24] width 16 height 16
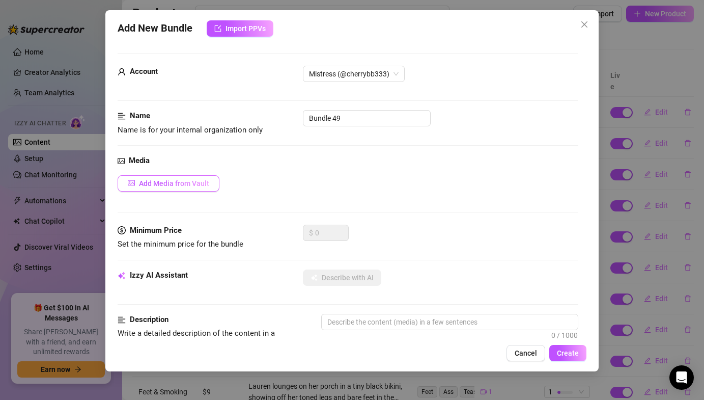
click at [189, 182] on span "Add Media from Vault" at bounding box center [174, 183] width 70 height 8
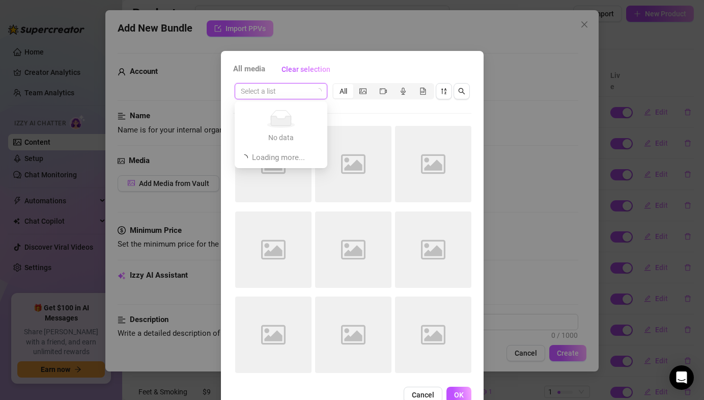
click at [259, 88] on input "search" at bounding box center [276, 91] width 71 height 15
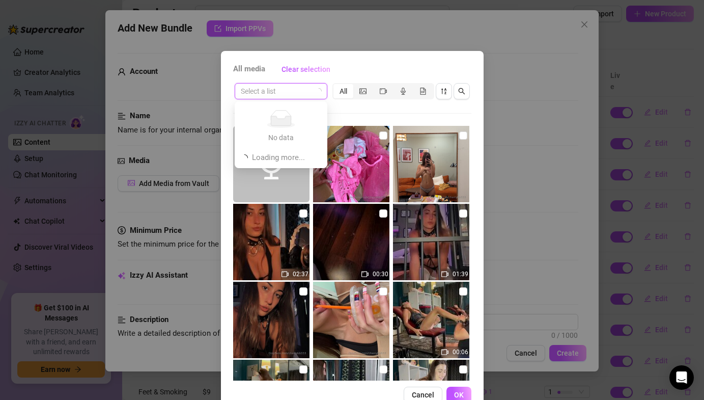
click at [337, 66] on div "All media Clear selection" at bounding box center [352, 69] width 238 height 16
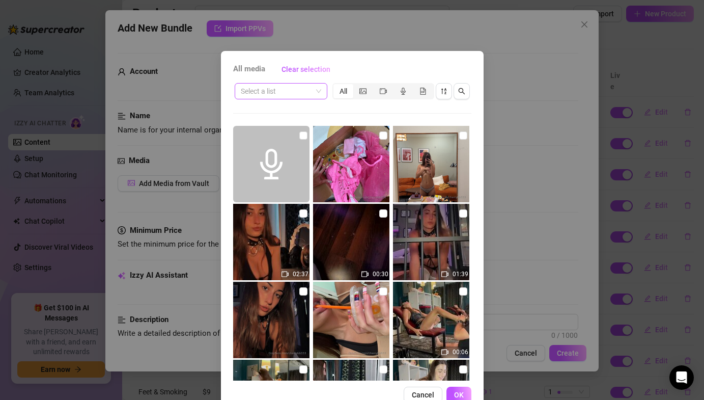
click at [302, 85] on input "search" at bounding box center [276, 91] width 71 height 15
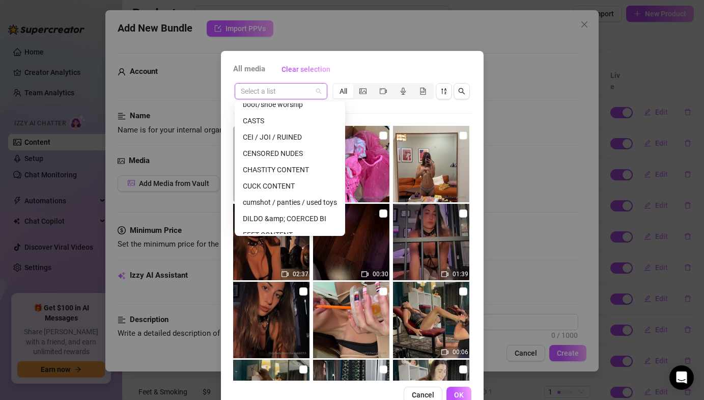
scroll to position [90, 0]
click at [262, 214] on div "DILDO &amp; COERCED BI" at bounding box center [290, 217] width 94 height 11
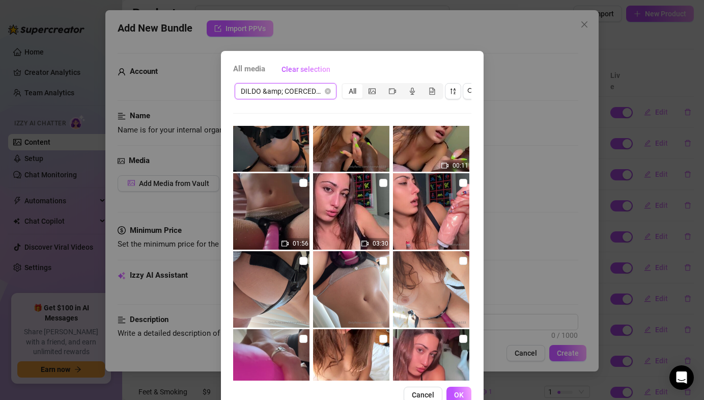
scroll to position [39, 0]
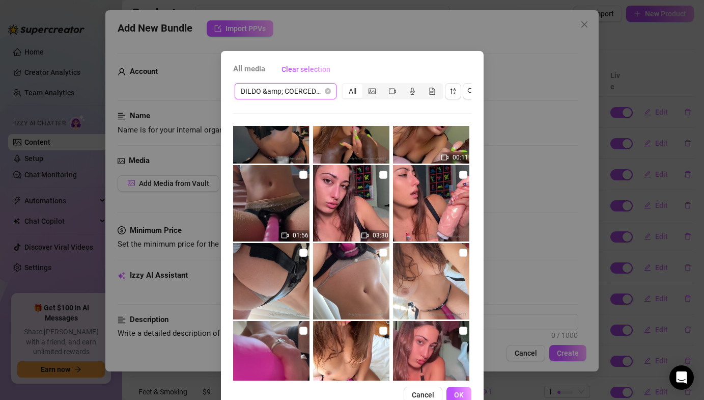
click at [307, 182] on img at bounding box center [271, 203] width 76 height 76
click at [455, 388] on button "OK" at bounding box center [459, 395] width 25 height 16
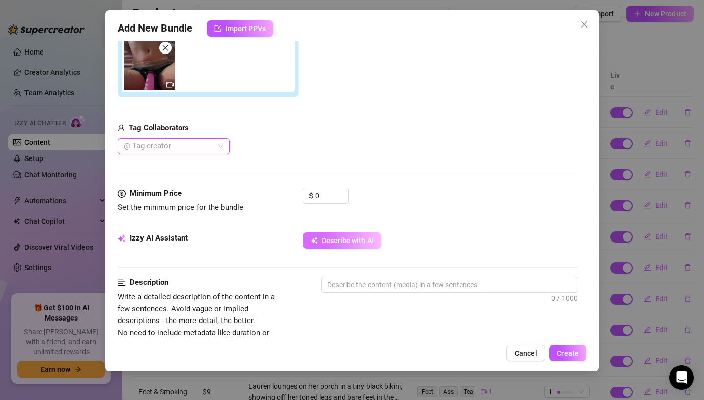
click at [333, 235] on button "Describe with AI" at bounding box center [342, 240] width 78 height 16
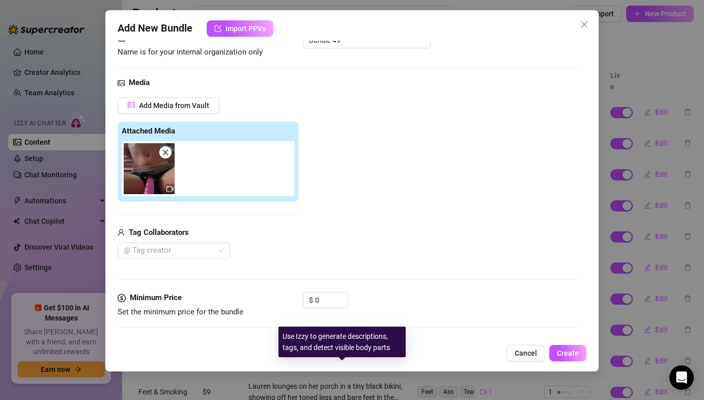
scroll to position [0, 0]
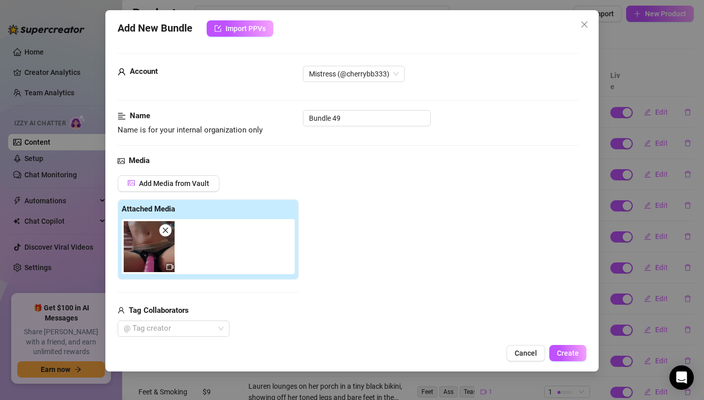
click at [354, 108] on div "Account Mistress (@cherrybb333)" at bounding box center [348, 88] width 460 height 44
click at [351, 117] on input "Bundle 49" at bounding box center [367, 118] width 128 height 16
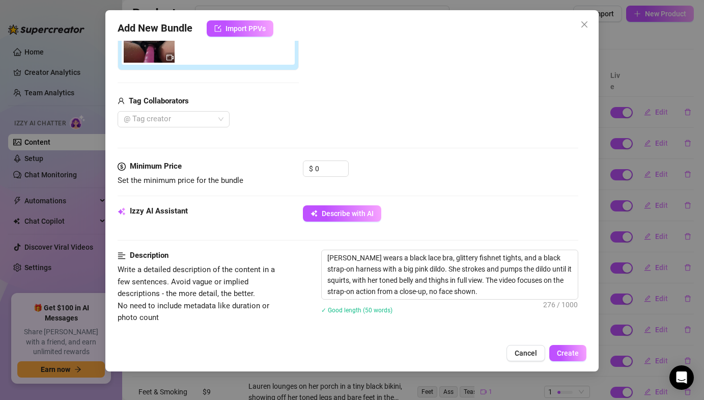
scroll to position [210, 0]
click at [453, 291] on textarea "Lauren wears a black lace bra, glittery fishnet tights, and a black strap-on ha…" at bounding box center [450, 273] width 256 height 49
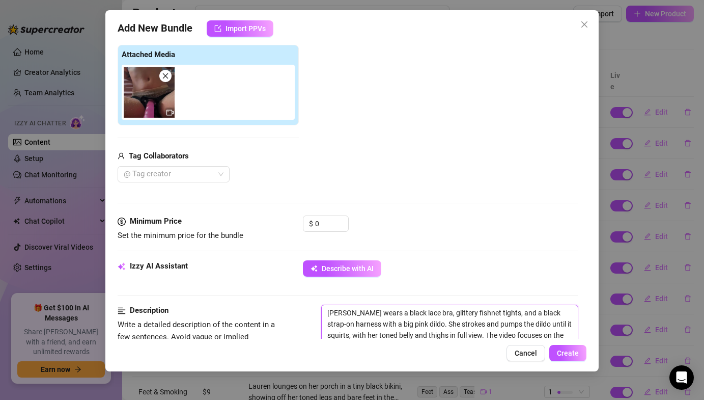
scroll to position [130, 0]
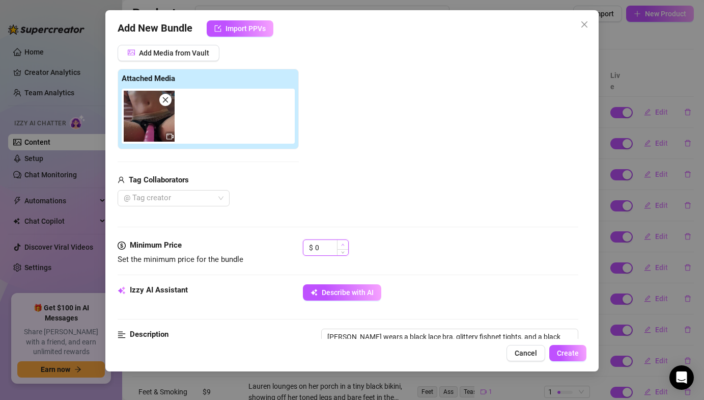
click at [337, 246] on div "0" at bounding box center [331, 247] width 33 height 15
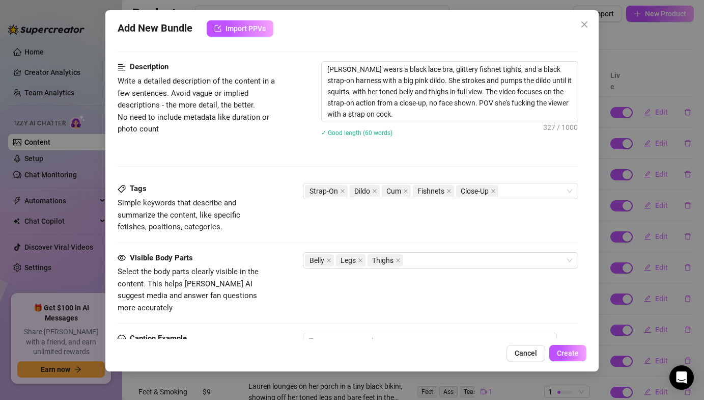
scroll to position [367, 0]
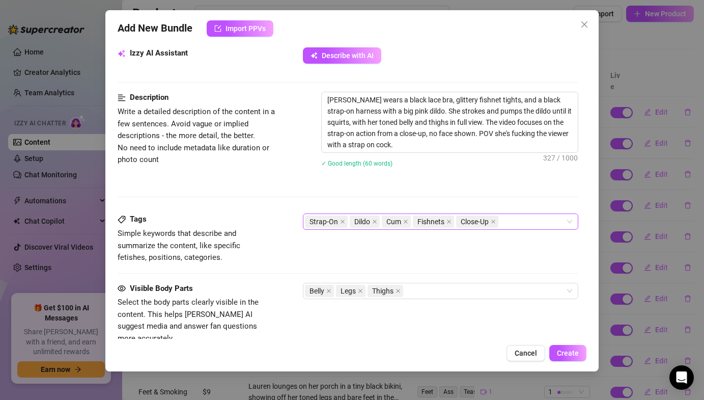
click at [506, 221] on div "Strap-On Dildo Cum Fishnets Close-Up" at bounding box center [435, 221] width 260 height 14
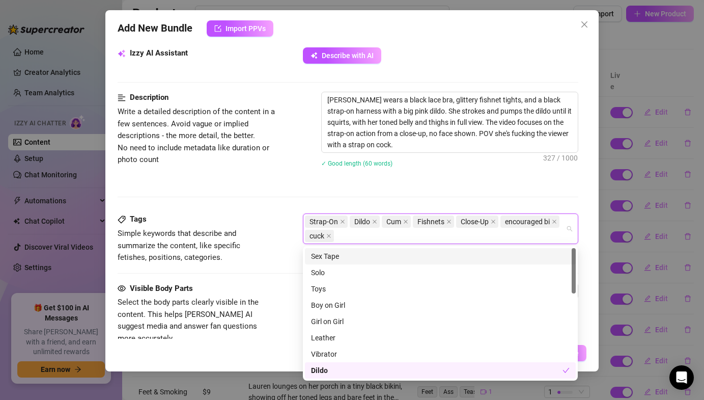
click at [423, 187] on div "Description Write a detailed description of the content in a few sentences. Avo…" at bounding box center [348, 153] width 460 height 122
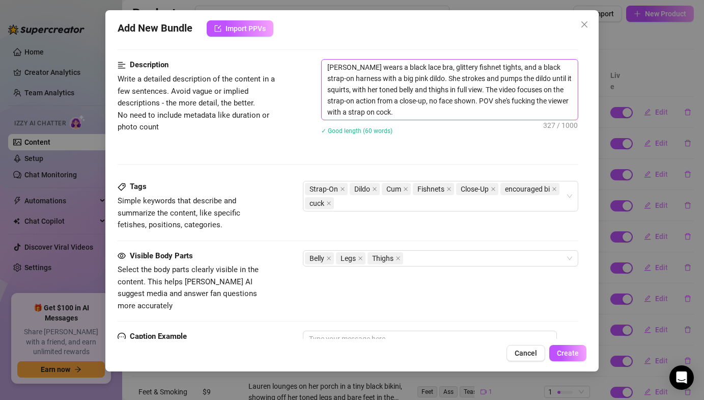
scroll to position [587, 0]
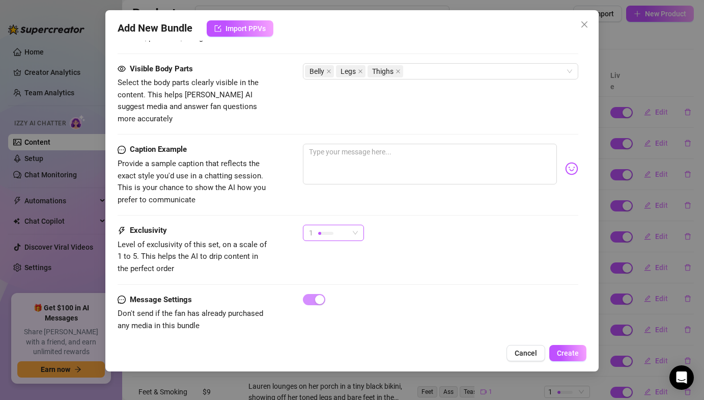
click at [361, 225] on div "1" at bounding box center [333, 233] width 61 height 16
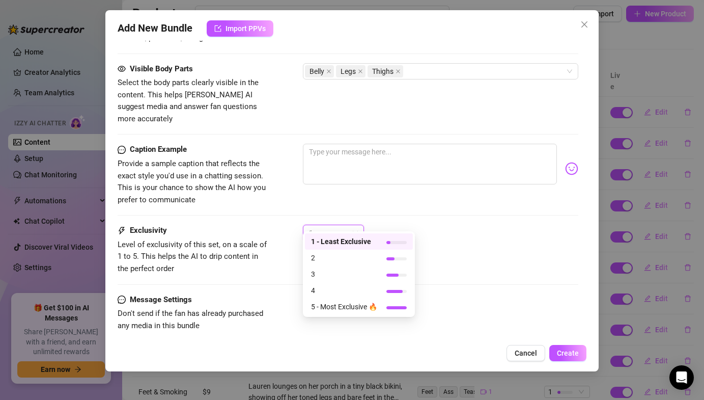
click at [383, 196] on div "Caption Example Provide a sample caption that reflects the exact style you'd us…" at bounding box center [348, 184] width 460 height 81
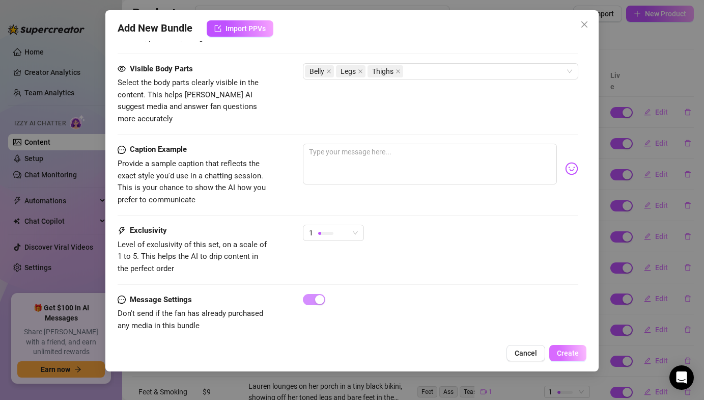
click at [561, 346] on button "Create" at bounding box center [568, 353] width 37 height 16
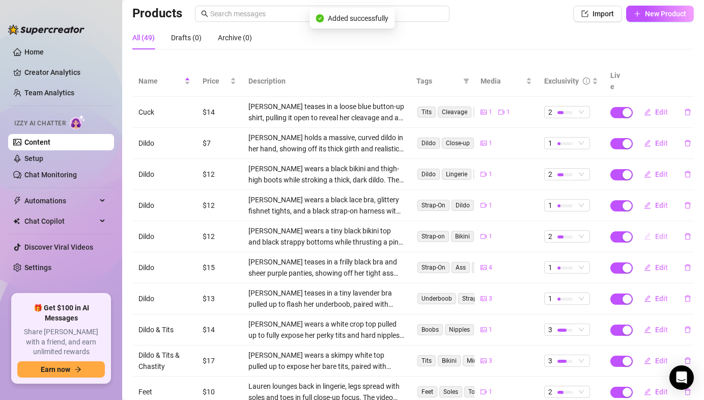
click at [657, 232] on span "Edit" at bounding box center [661, 236] width 13 height 8
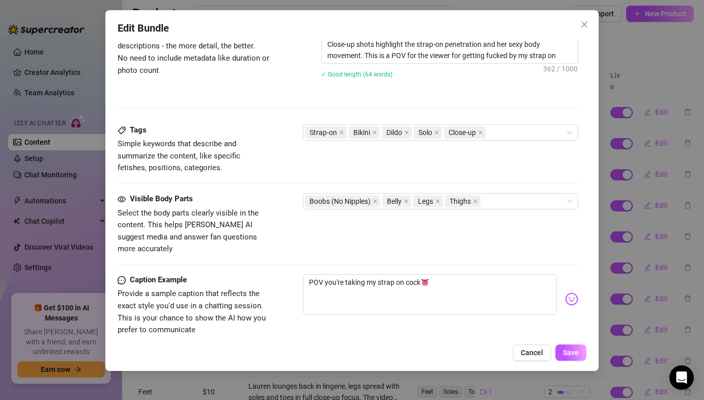
scroll to position [457, 0]
click at [441, 278] on textarea "POV you're taking my strap on cock👅" at bounding box center [430, 293] width 254 height 41
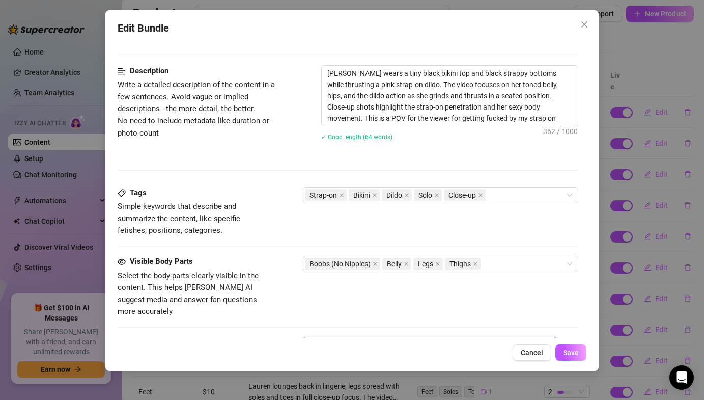
scroll to position [320, 0]
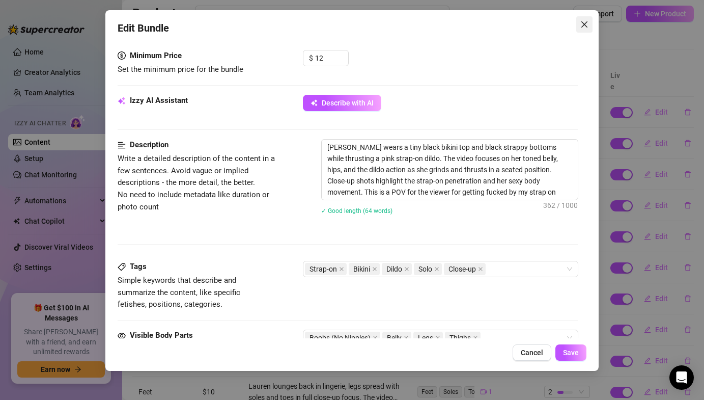
click at [587, 24] on icon "close" at bounding box center [585, 24] width 8 height 8
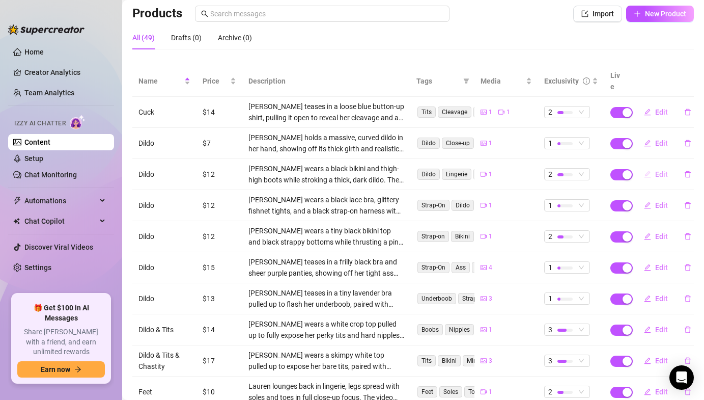
click at [657, 169] on button "Edit" at bounding box center [656, 174] width 40 height 16
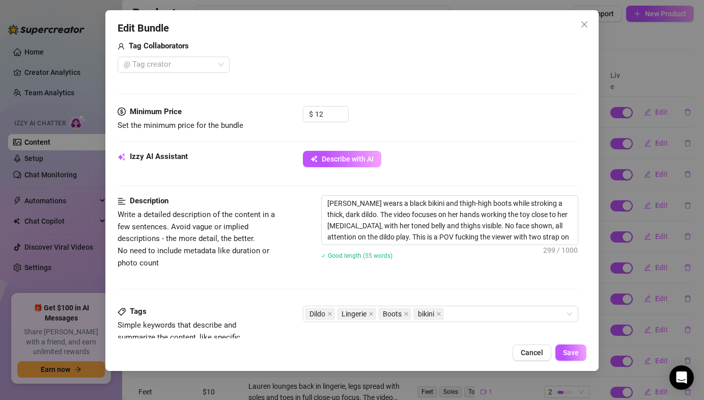
scroll to position [273, 0]
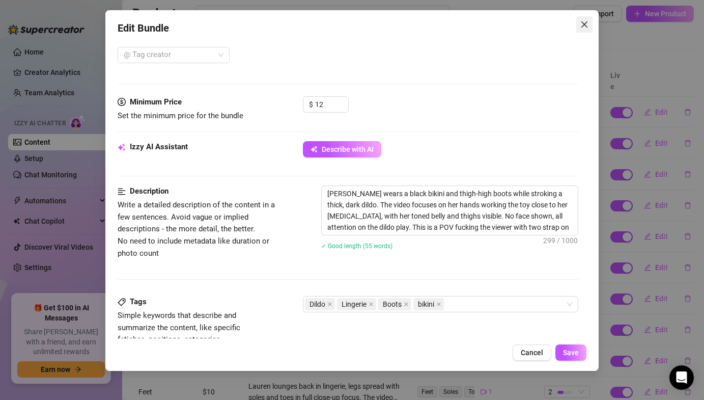
click at [579, 24] on span "Close" at bounding box center [585, 24] width 16 height 8
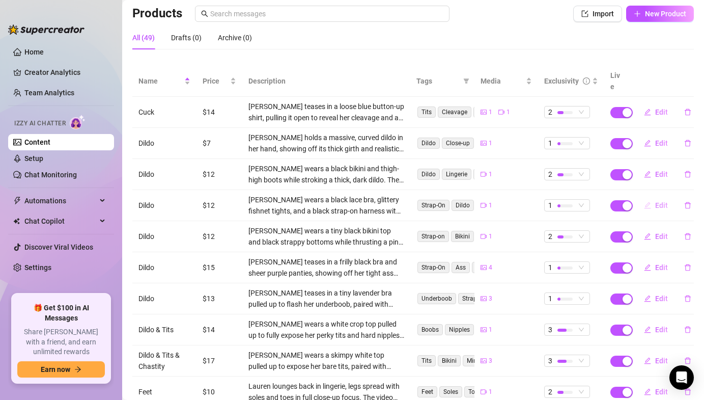
click at [660, 201] on span "Edit" at bounding box center [661, 205] width 13 height 8
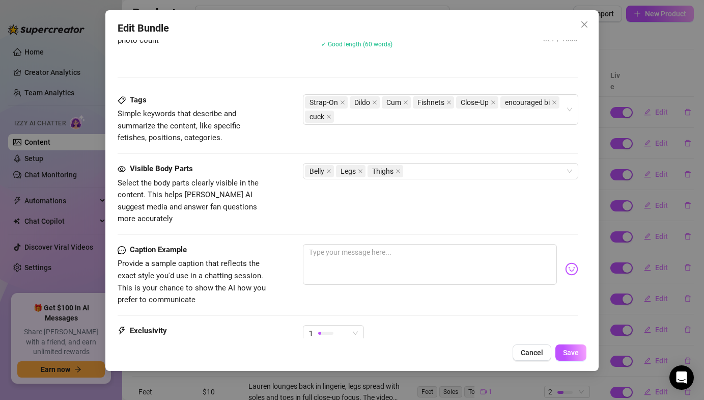
scroll to position [587, 0]
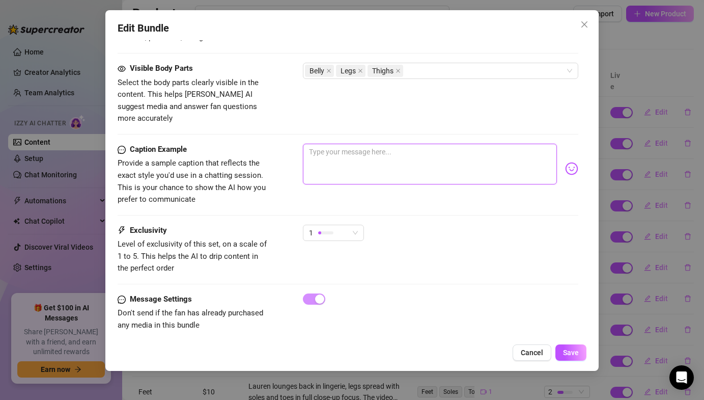
click at [460, 165] on textarea at bounding box center [430, 164] width 254 height 41
paste textarea "POV you're taking my strap on cock👅"
click at [566, 349] on span "Save" at bounding box center [571, 352] width 16 height 8
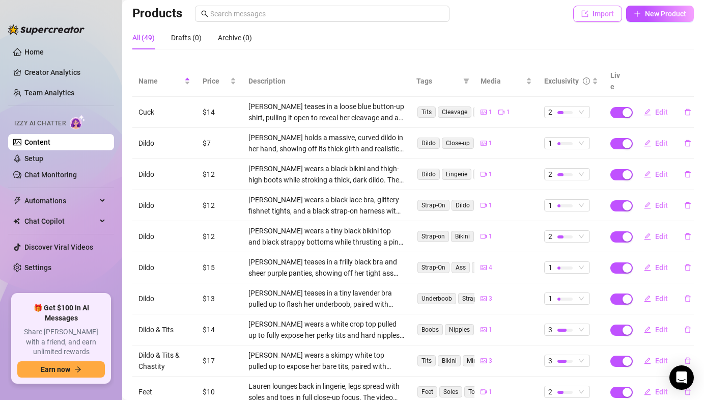
click at [581, 21] on button "Import" at bounding box center [597, 14] width 49 height 16
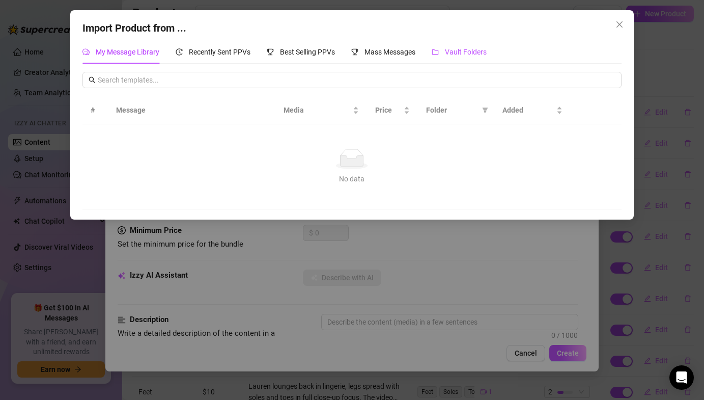
click at [455, 55] on span "Vault Folders" at bounding box center [466, 52] width 42 height 8
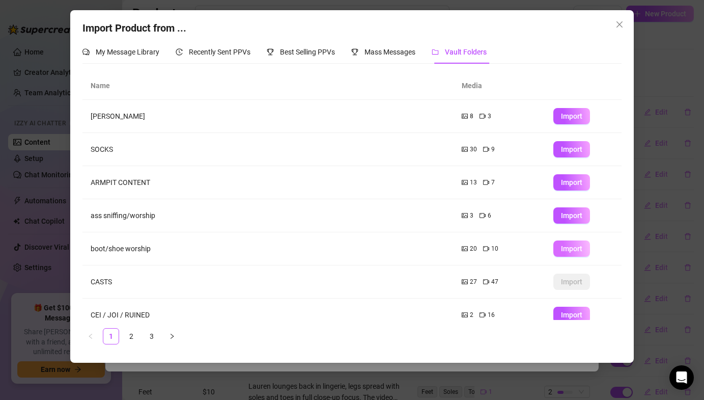
click at [558, 248] on button "Import" at bounding box center [572, 248] width 37 height 16
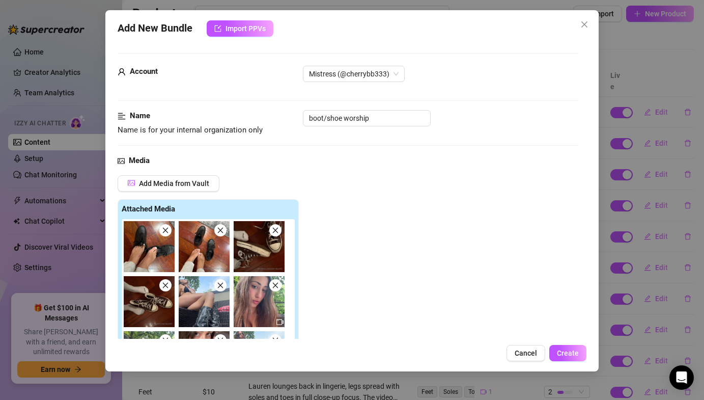
click at [171, 233] on span at bounding box center [165, 230] width 12 height 12
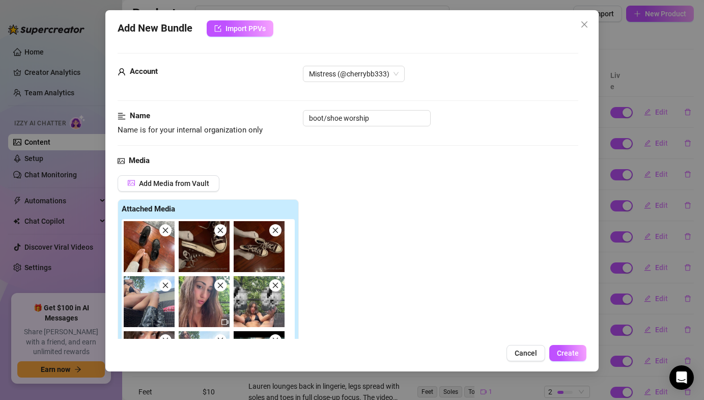
click at [171, 233] on span at bounding box center [165, 230] width 12 height 12
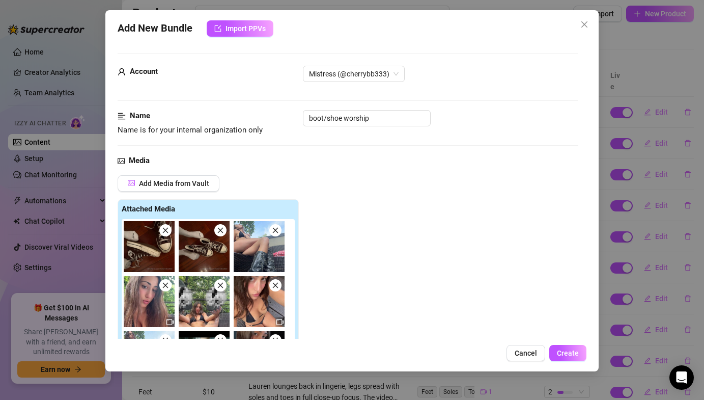
click at [172, 233] on img at bounding box center [149, 246] width 51 height 51
click at [170, 230] on span at bounding box center [165, 230] width 12 height 12
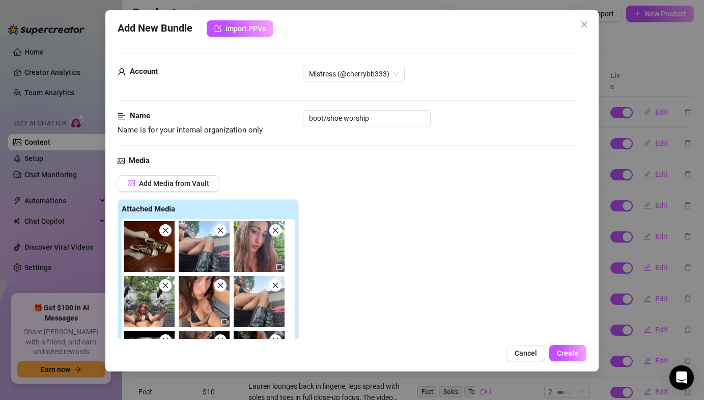
click at [170, 230] on div at bounding box center [210, 308] width 177 height 178
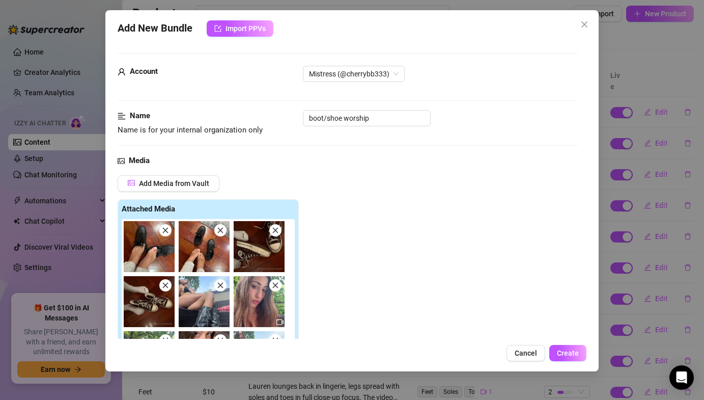
click at [171, 230] on span at bounding box center [165, 230] width 12 height 12
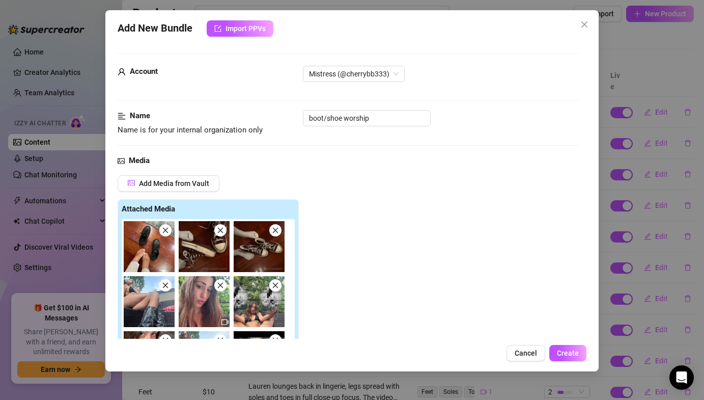
click at [171, 230] on span at bounding box center [165, 230] width 12 height 12
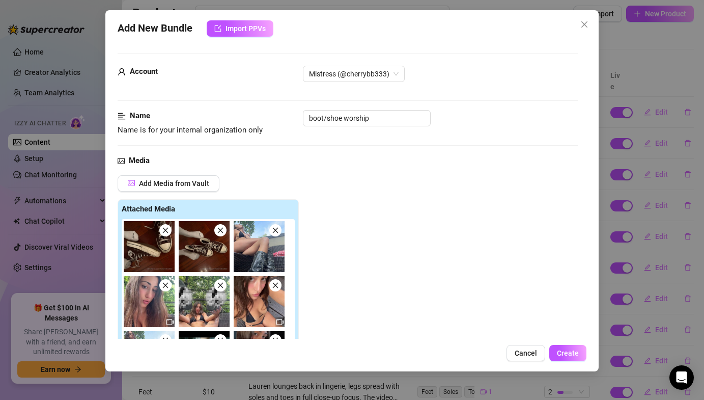
click at [168, 228] on icon "close" at bounding box center [166, 231] width 6 height 6
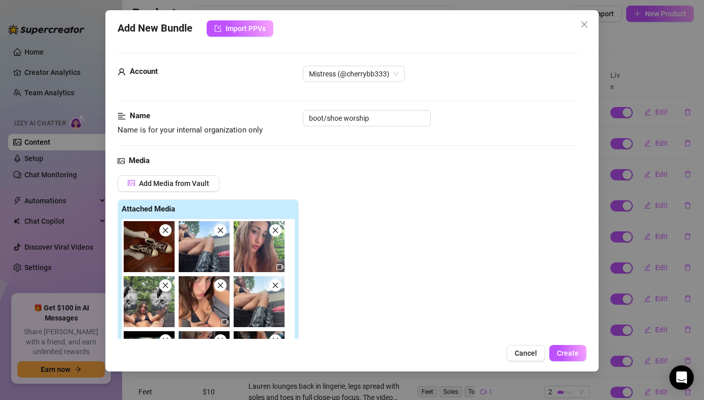
click at [168, 228] on icon "close" at bounding box center [166, 231] width 6 height 6
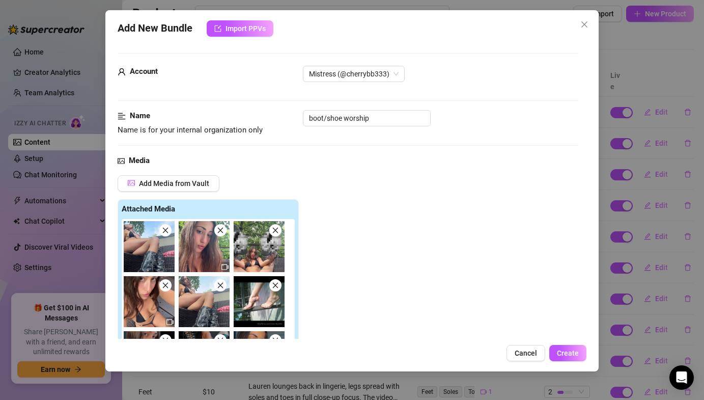
click at [168, 228] on icon "close" at bounding box center [166, 231] width 6 height 6
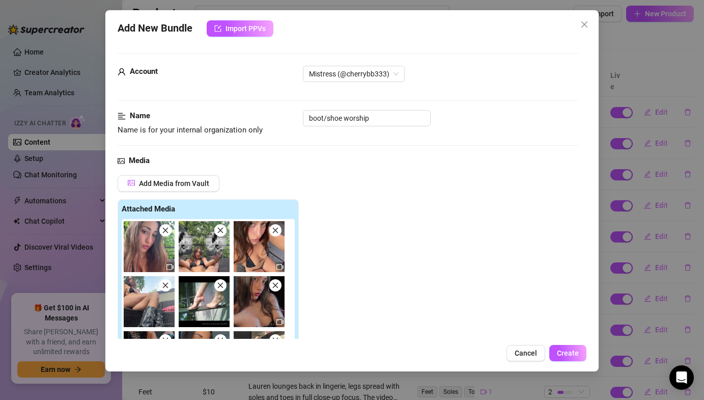
click at [168, 228] on icon "close" at bounding box center [166, 231] width 6 height 6
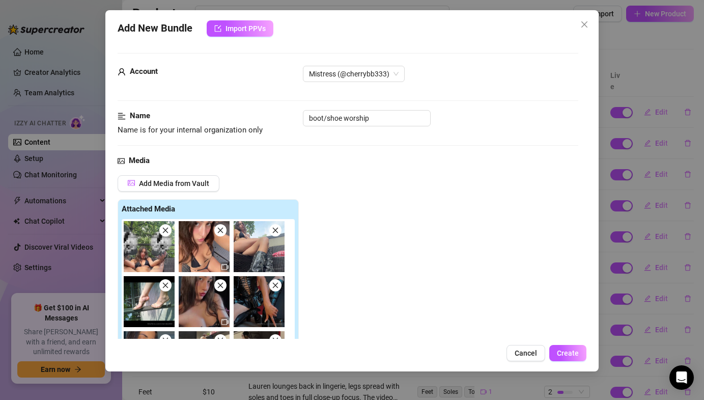
click at [168, 228] on icon "close" at bounding box center [166, 231] width 6 height 6
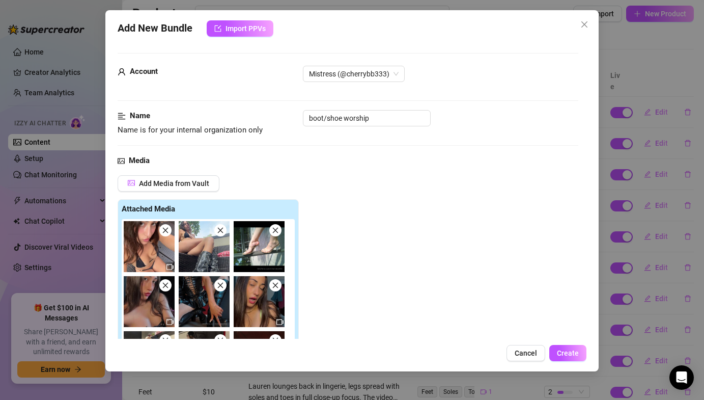
click at [168, 228] on icon "close" at bounding box center [166, 231] width 6 height 6
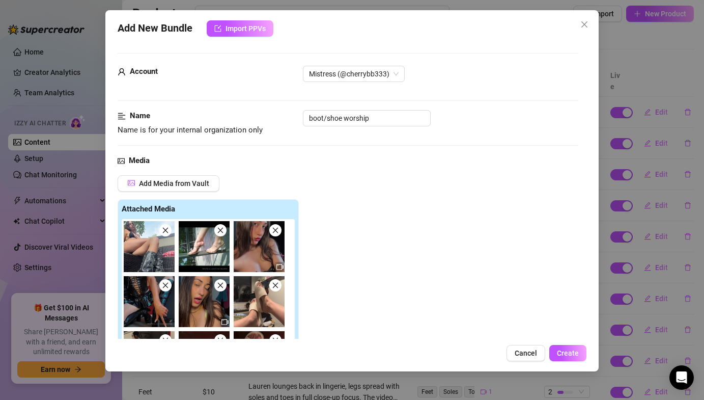
click at [168, 228] on icon "close" at bounding box center [165, 230] width 7 height 7
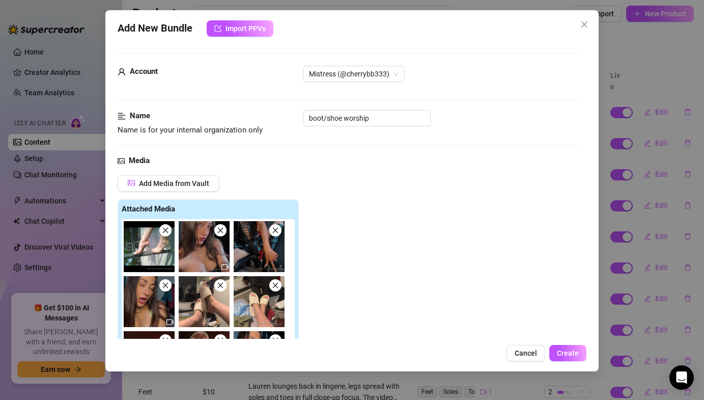
click at [168, 228] on icon "close" at bounding box center [165, 230] width 7 height 7
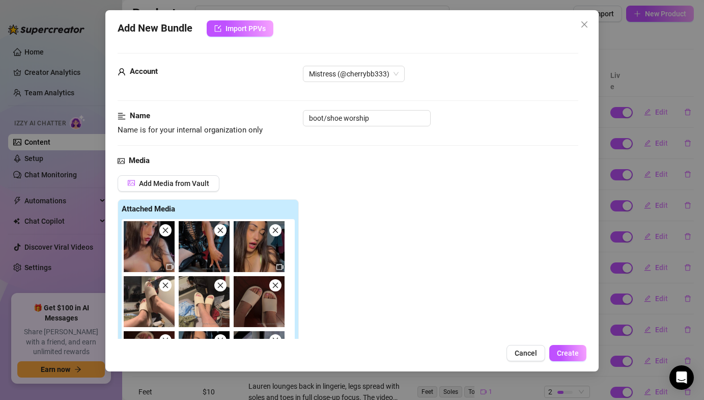
click at [168, 228] on icon "close" at bounding box center [165, 230] width 7 height 7
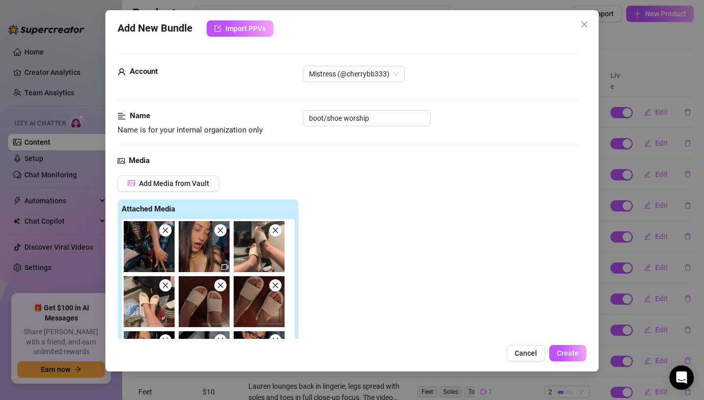
click at [168, 228] on icon "close" at bounding box center [165, 230] width 7 height 7
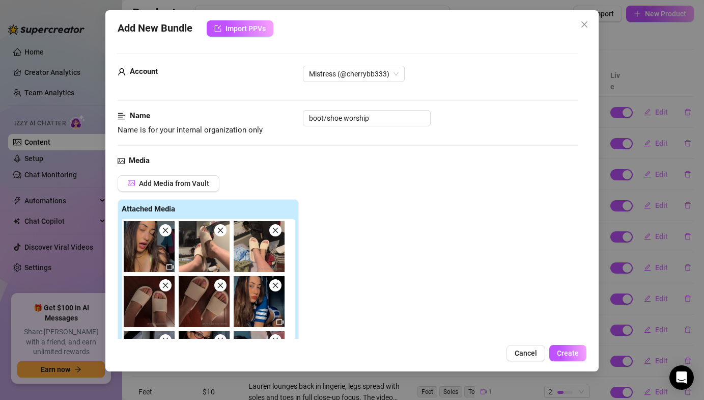
click at [168, 228] on icon "close" at bounding box center [166, 231] width 6 height 6
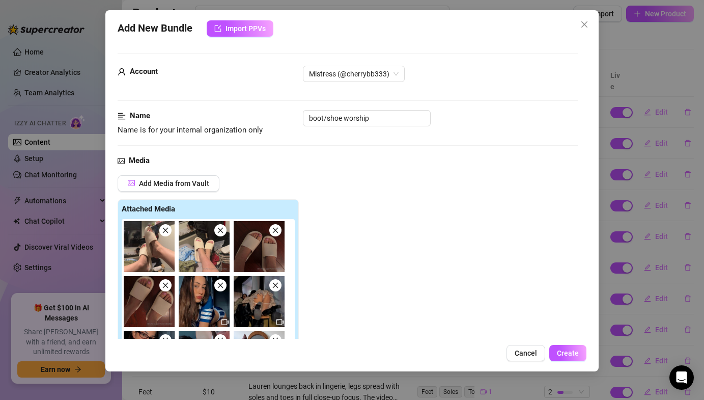
click at [271, 231] on span at bounding box center [275, 230] width 12 height 12
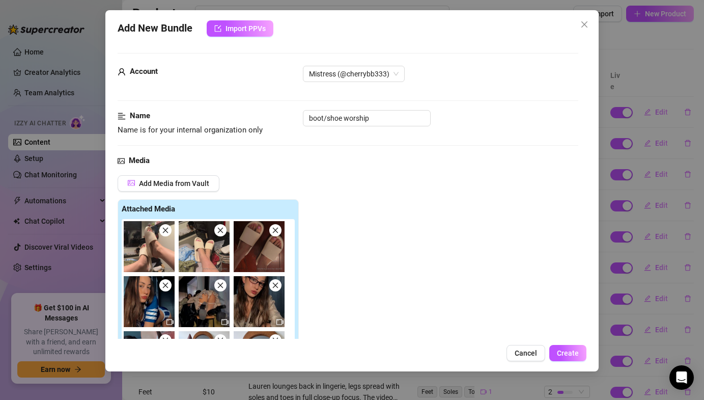
click at [271, 231] on span at bounding box center [275, 230] width 12 height 12
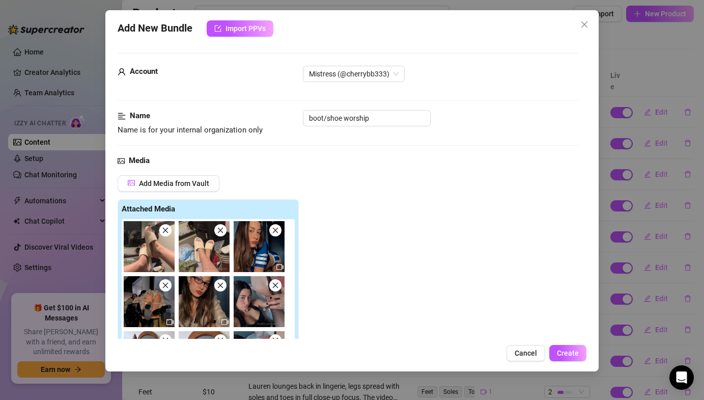
click at [271, 231] on span at bounding box center [275, 230] width 12 height 12
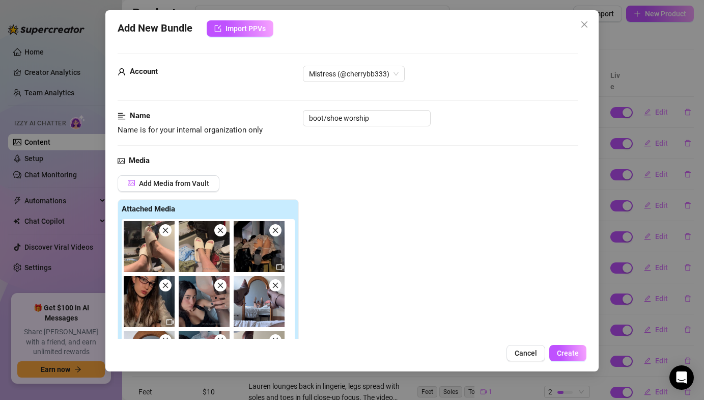
click at [271, 231] on span at bounding box center [275, 230] width 12 height 12
click at [172, 279] on span at bounding box center [165, 285] width 12 height 12
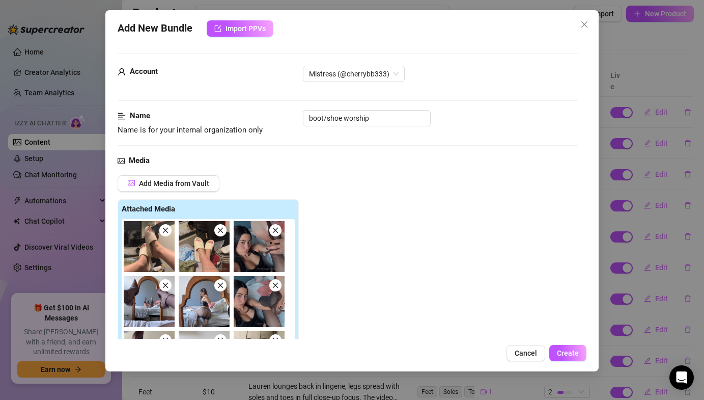
click at [271, 231] on span at bounding box center [275, 230] width 12 height 12
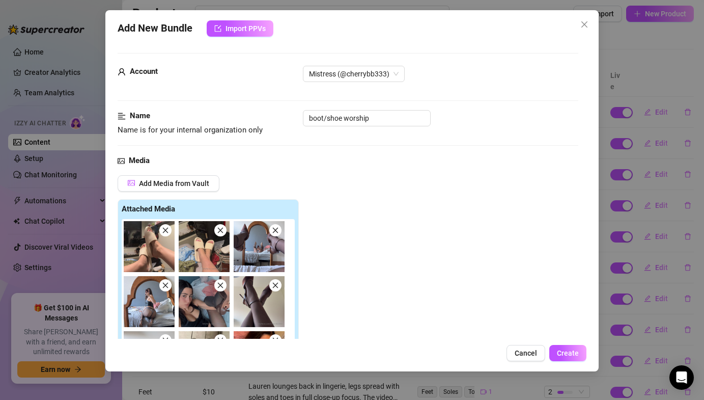
click at [271, 231] on span at bounding box center [275, 230] width 12 height 12
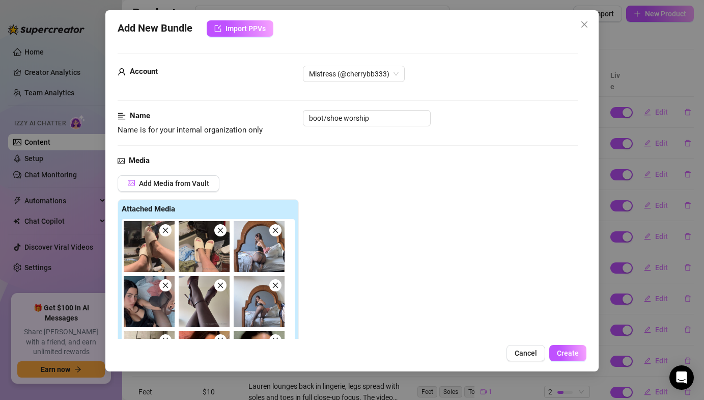
click at [271, 231] on span at bounding box center [275, 230] width 12 height 12
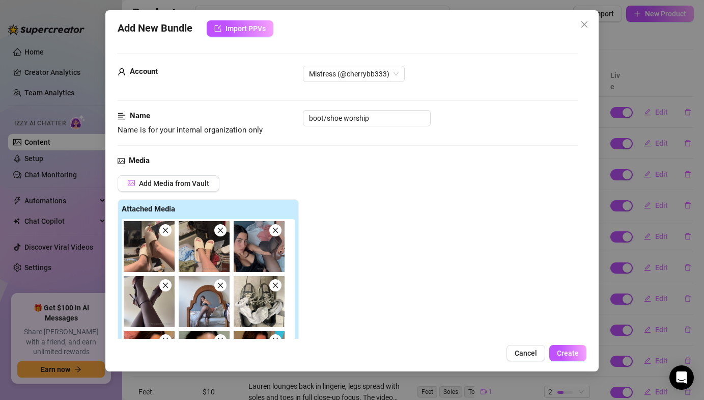
click at [271, 231] on span at bounding box center [275, 230] width 12 height 12
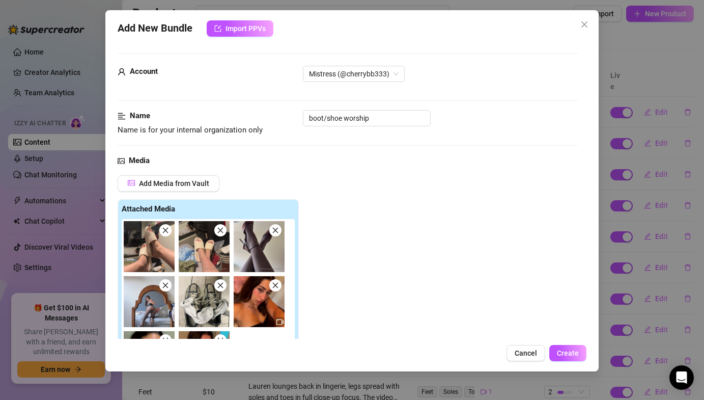
click at [271, 231] on span at bounding box center [275, 230] width 12 height 12
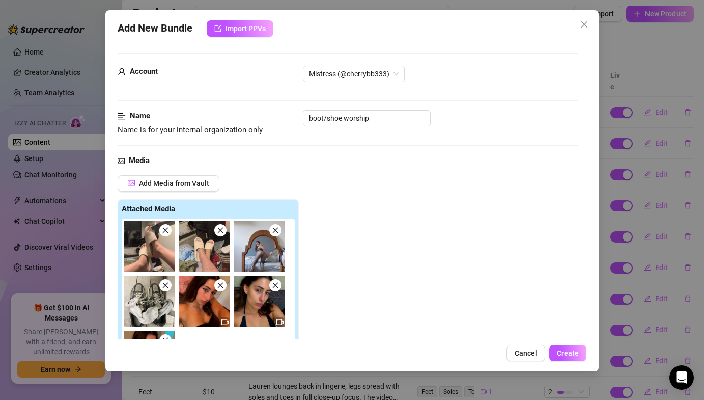
click at [271, 231] on span at bounding box center [275, 230] width 12 height 12
click at [172, 279] on span at bounding box center [165, 285] width 12 height 12
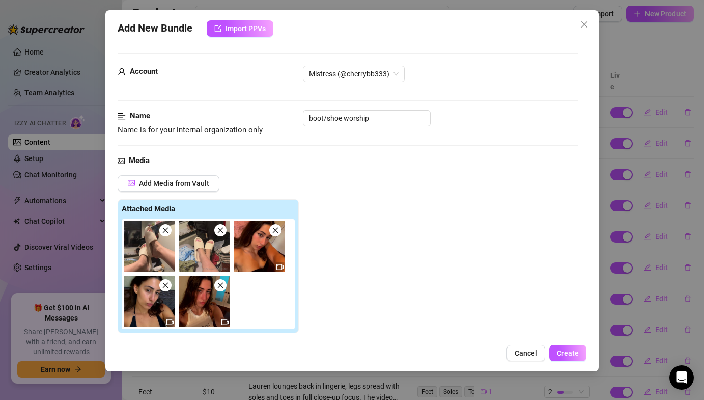
click at [271, 231] on span at bounding box center [275, 230] width 12 height 12
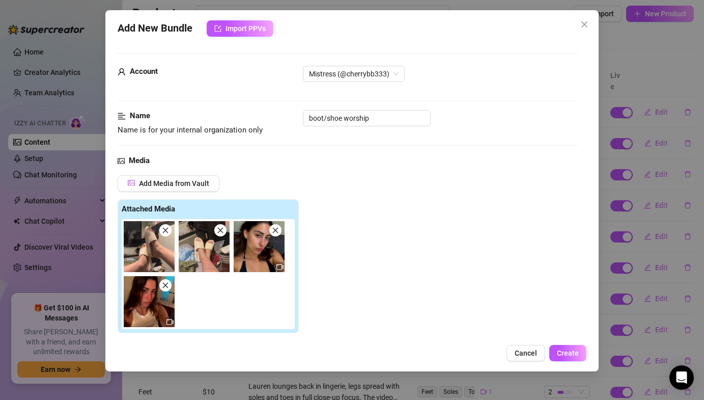
click at [271, 231] on span at bounding box center [275, 230] width 12 height 12
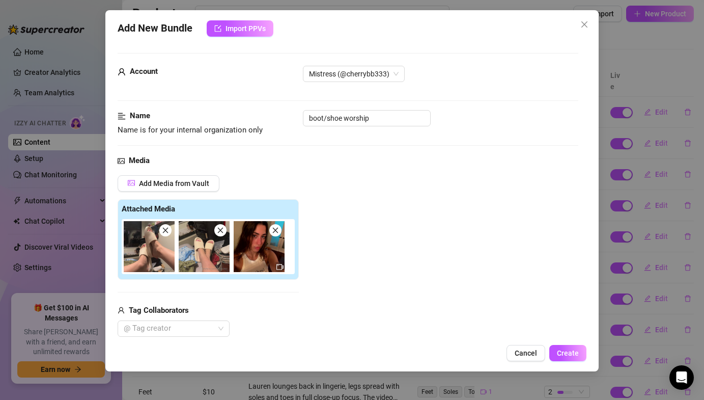
click at [271, 231] on span at bounding box center [275, 230] width 12 height 12
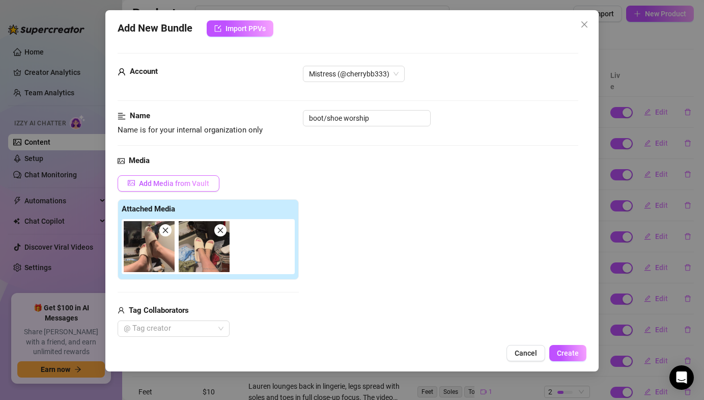
click at [188, 178] on button "Add Media from Vault" at bounding box center [169, 183] width 102 height 16
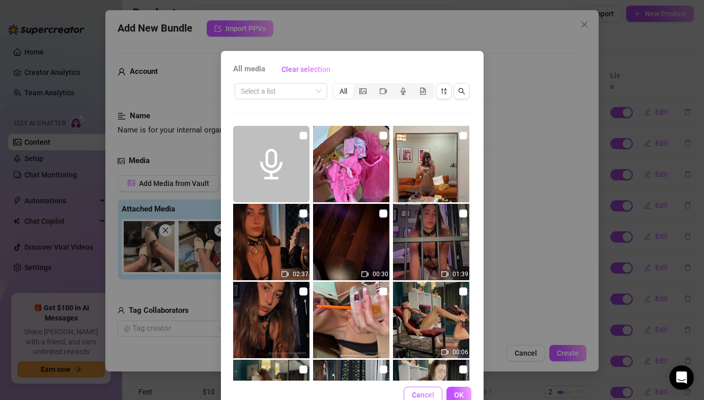
click at [422, 391] on span "Cancel" at bounding box center [423, 395] width 22 height 8
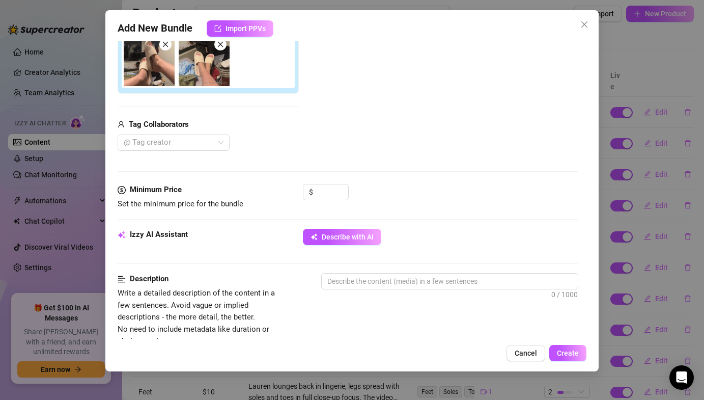
scroll to position [225, 0]
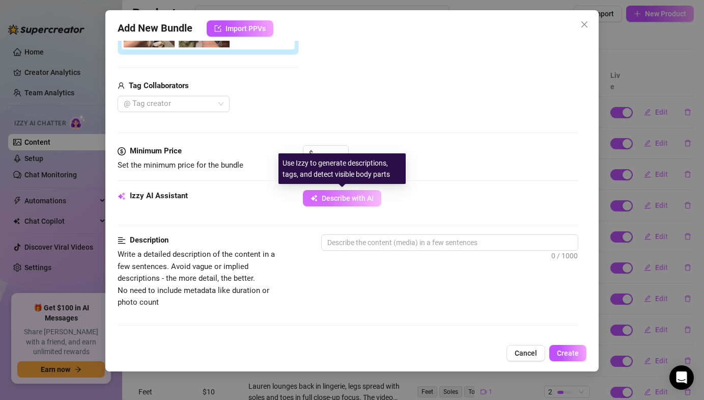
click at [360, 200] on span "Describe with AI" at bounding box center [348, 198] width 52 height 8
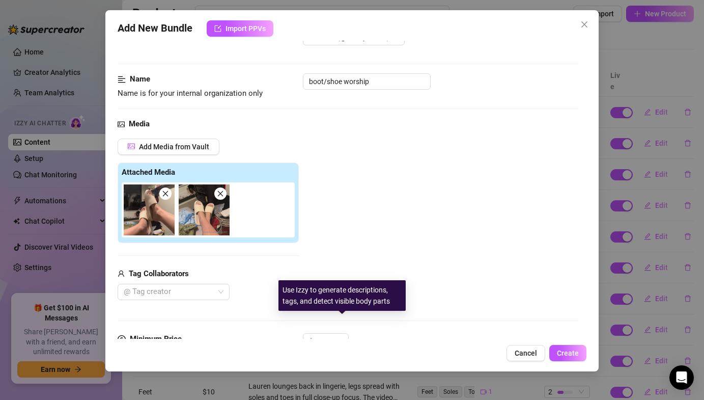
scroll to position [0, 0]
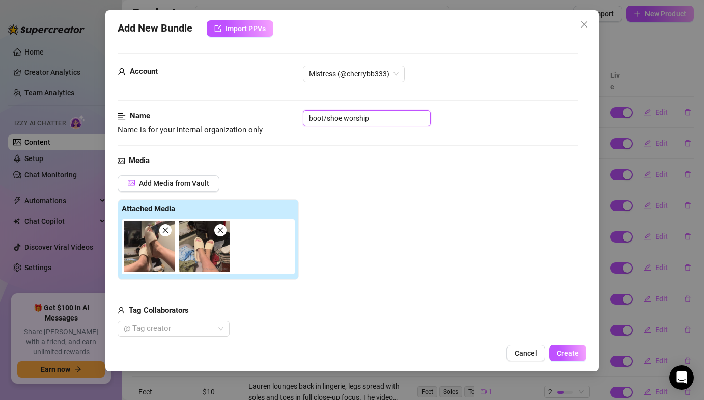
click at [347, 124] on input "boot/shoe worship" at bounding box center [367, 118] width 128 height 16
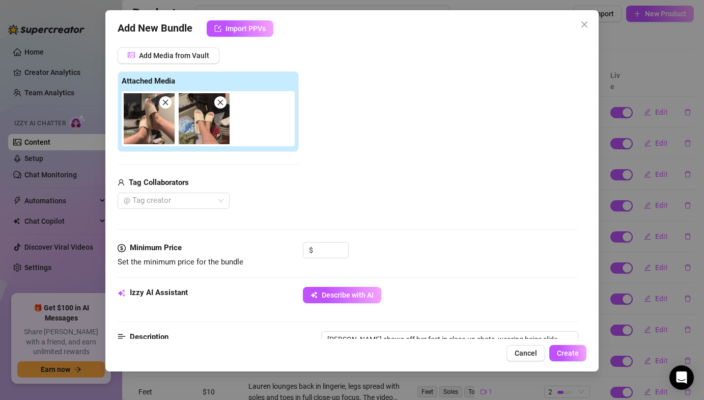
scroll to position [254, 0]
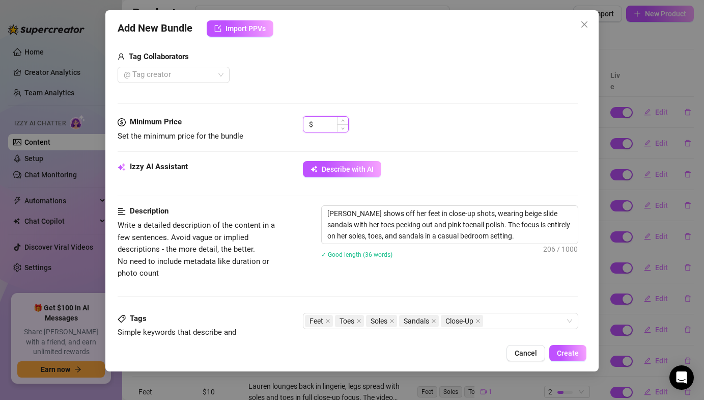
click at [320, 122] on input at bounding box center [331, 124] width 33 height 15
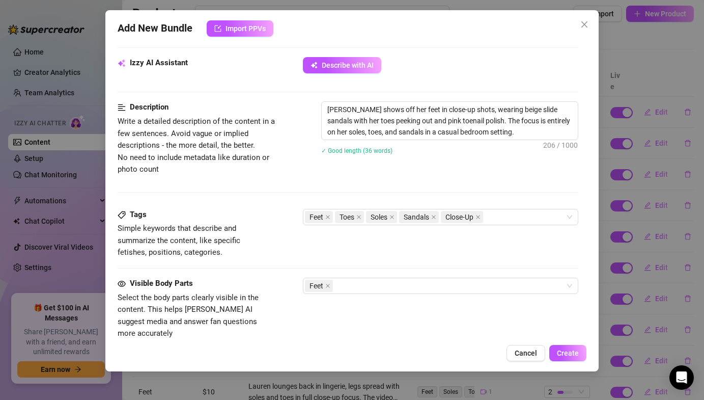
scroll to position [358, 0]
click at [411, 257] on div "Tags Simple keywords that describe and summarize the content, like specific fet…" at bounding box center [348, 233] width 460 height 50
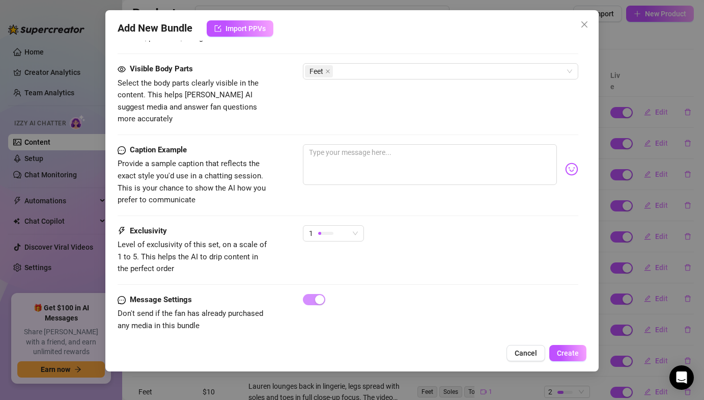
scroll to position [526, 0]
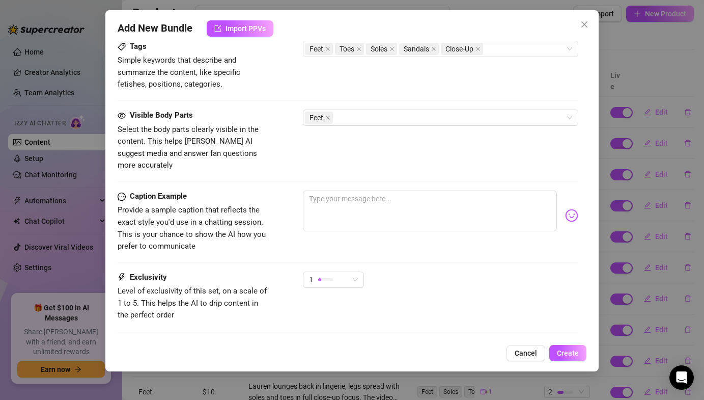
drag, startPoint x: 404, startPoint y: 163, endPoint x: 404, endPoint y: 169, distance: 5.6
click at [404, 163] on div "Visible Body Parts Select the body parts clearly visible in the content. This h…" at bounding box center [348, 149] width 460 height 81
click at [395, 206] on textarea at bounding box center [430, 210] width 254 height 41
click at [565, 209] on img at bounding box center [571, 215] width 13 height 13
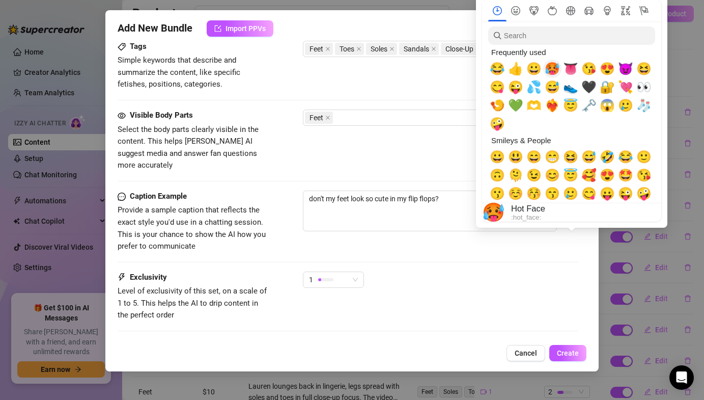
click at [547, 73] on span "🥵" at bounding box center [552, 69] width 15 height 14
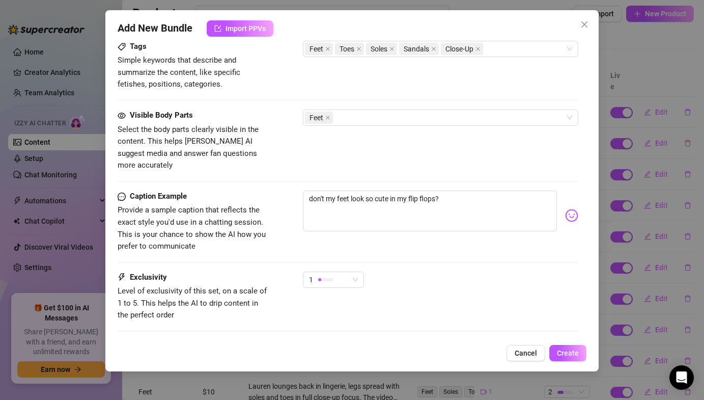
click at [0, 0] on div "Pick an emoji…" at bounding box center [0, 0] width 0 height 0
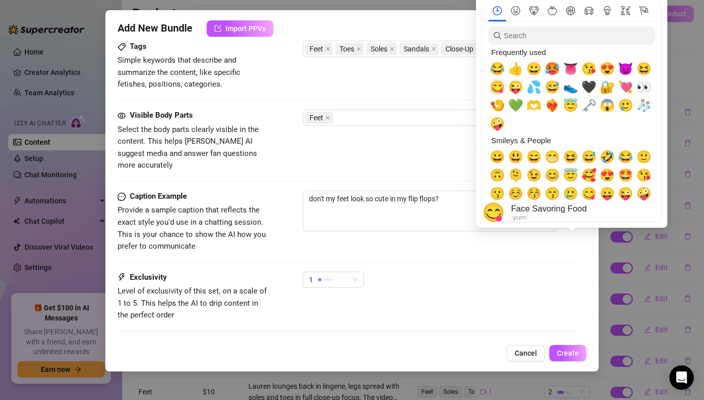
click at [499, 90] on span "😋" at bounding box center [497, 87] width 15 height 14
click at [422, 192] on textarea "don't my feet look so cute in my flip flops? 😋" at bounding box center [430, 210] width 254 height 41
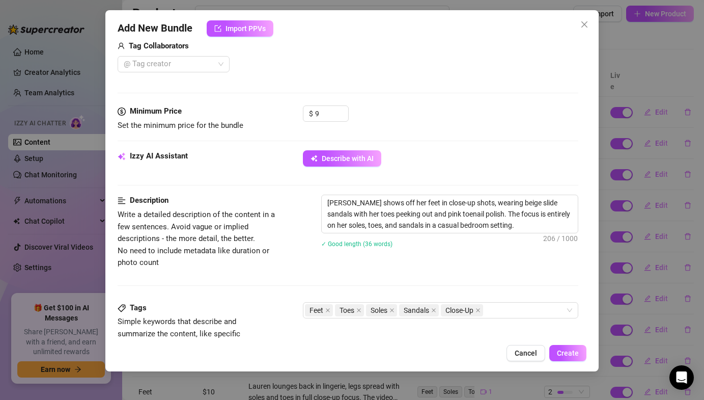
scroll to position [298, 0]
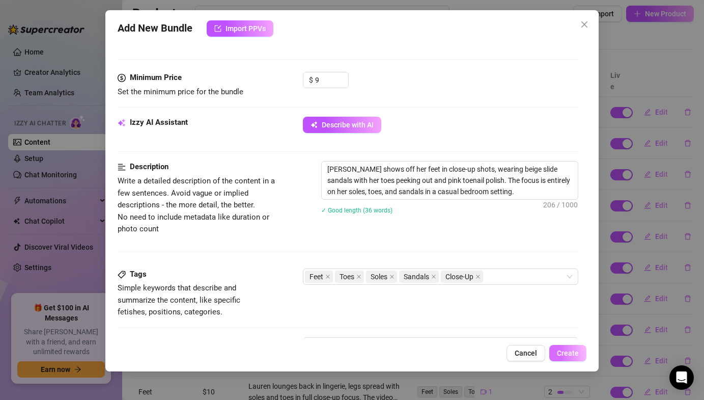
click at [557, 350] on button "Create" at bounding box center [568, 353] width 37 height 16
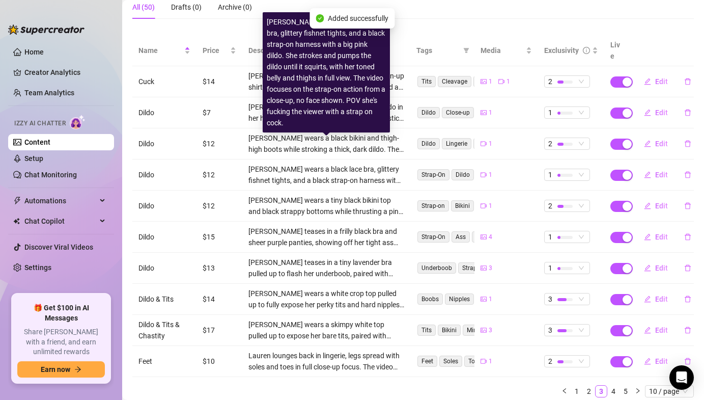
scroll to position [126, 0]
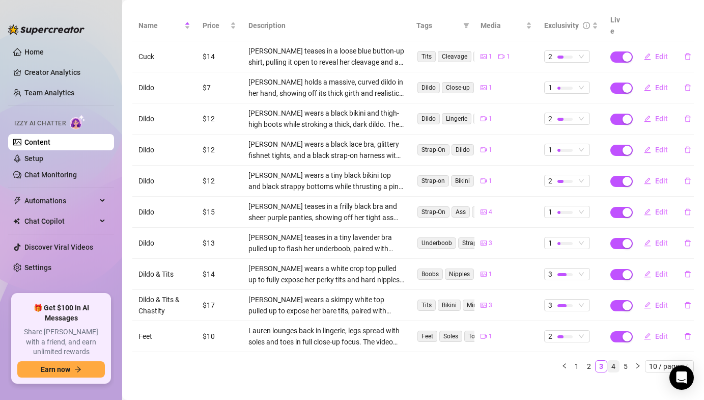
click at [611, 361] on link "4" at bounding box center [613, 366] width 11 height 11
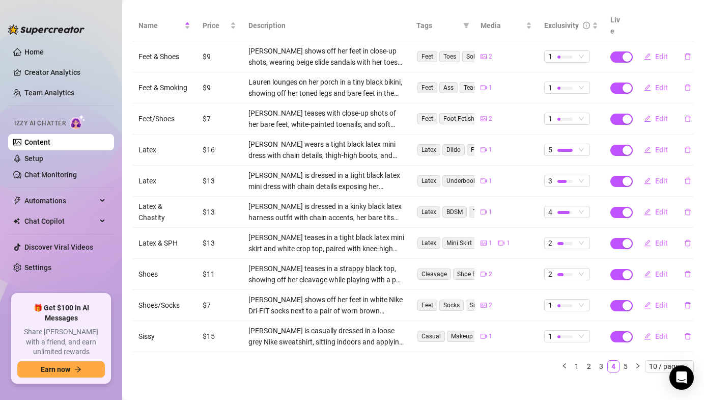
scroll to position [0, 0]
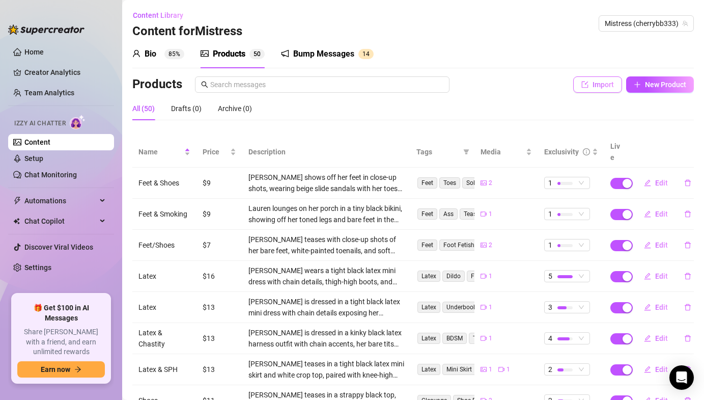
click at [599, 88] on span "Import" at bounding box center [603, 84] width 21 height 8
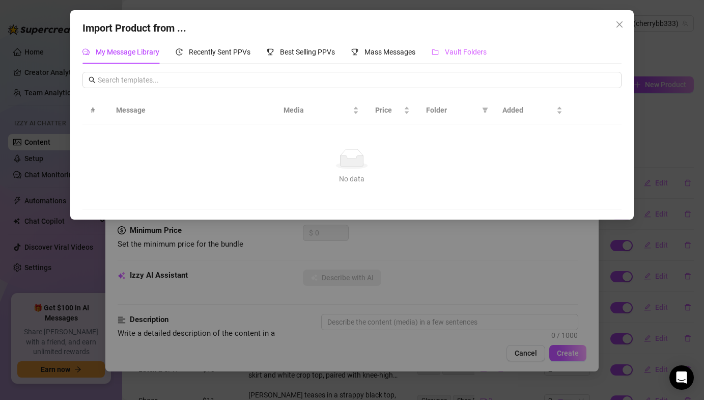
click at [455, 60] on div "Vault Folders" at bounding box center [459, 51] width 55 height 23
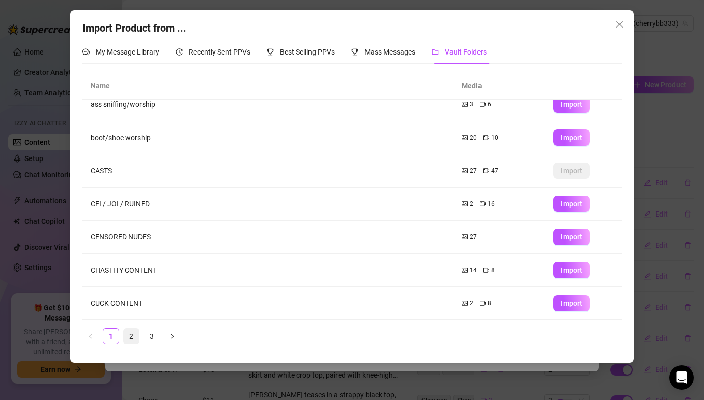
click at [136, 336] on link "2" at bounding box center [131, 335] width 15 height 15
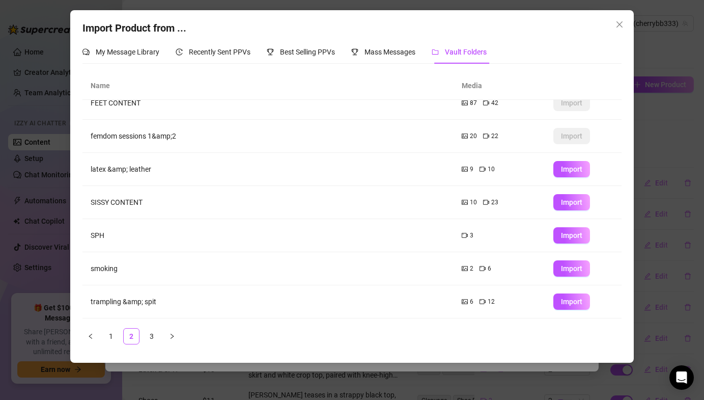
scroll to position [111, 0]
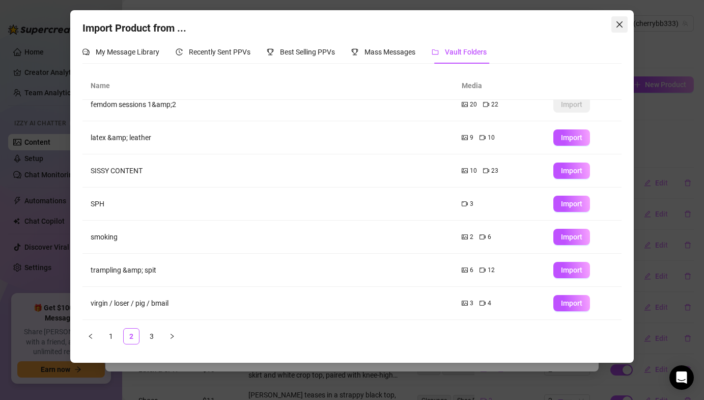
click at [615, 23] on span "Close" at bounding box center [620, 24] width 16 height 8
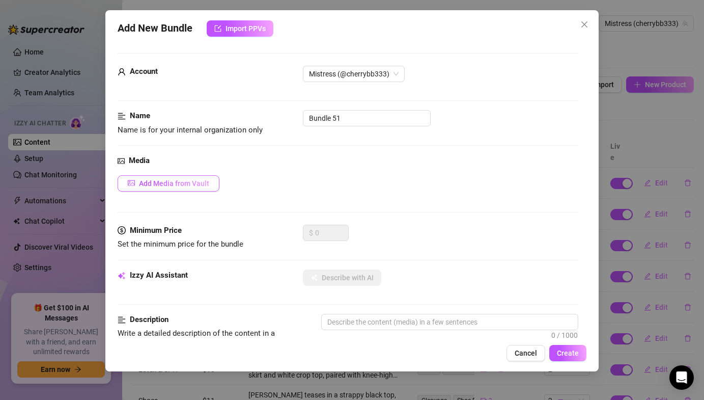
click at [218, 187] on button "Add Media from Vault" at bounding box center [169, 183] width 102 height 16
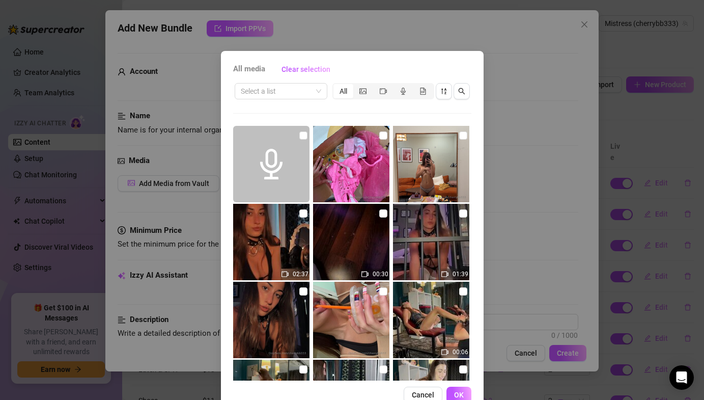
click at [273, 102] on div "Select a list All 02:37 00:30 01:39 00:06 00:04 17:16 03:05 10:04 05:37 02:48" at bounding box center [352, 230] width 238 height 299
click at [271, 93] on input "search" at bounding box center [276, 91] width 71 height 15
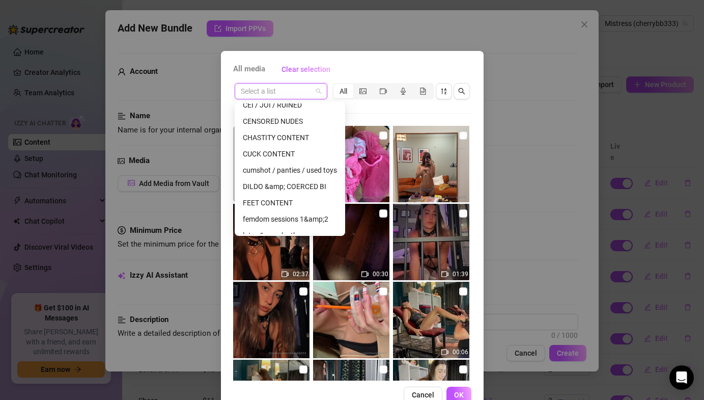
scroll to position [130, 0]
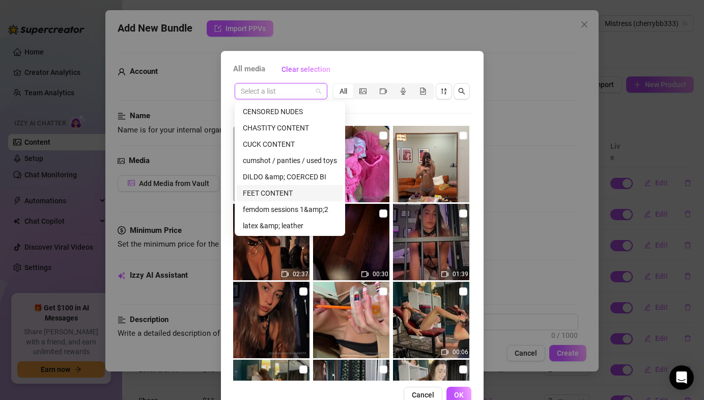
click at [266, 200] on div "FEET CONTENT" at bounding box center [290, 193] width 106 height 16
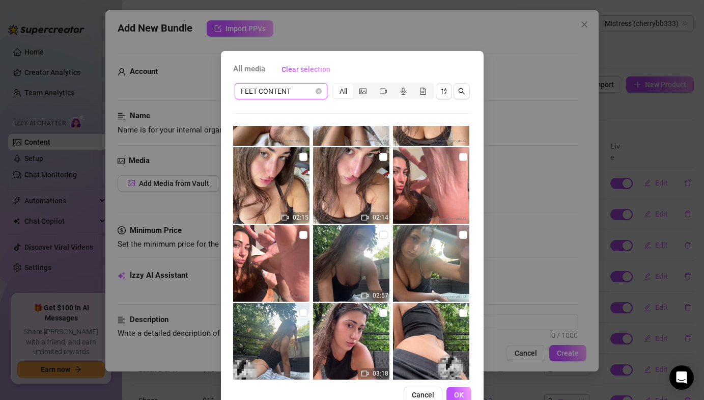
scroll to position [369, 0]
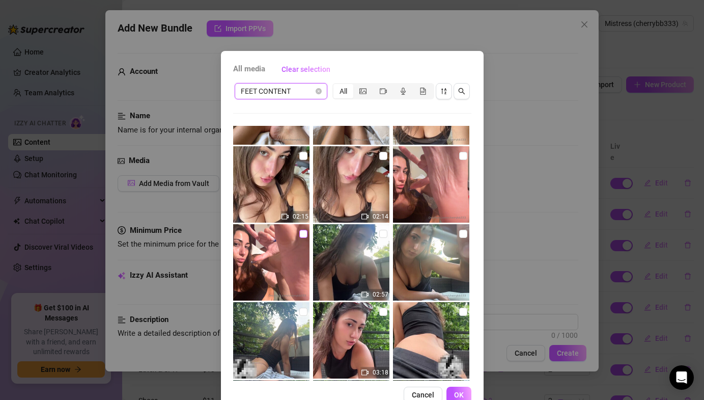
click at [305, 233] on input "checkbox" at bounding box center [303, 234] width 8 height 8
click at [462, 154] on input "checkbox" at bounding box center [463, 156] width 8 height 8
click at [461, 395] on span "OK" at bounding box center [459, 395] width 10 height 8
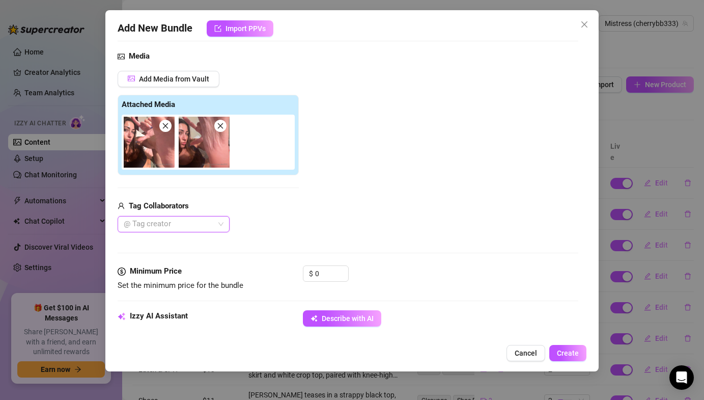
scroll to position [178, 0]
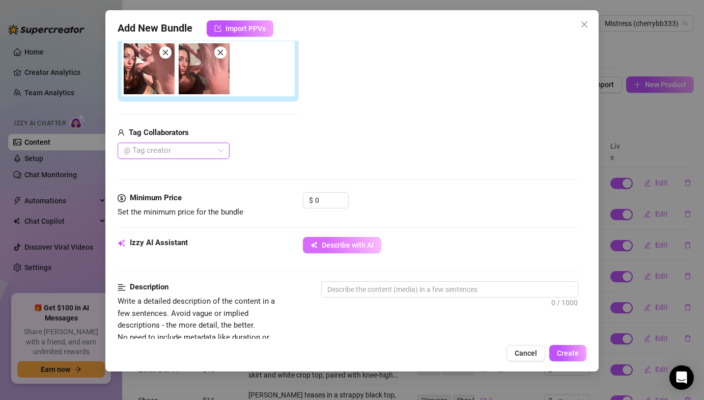
click at [364, 250] on button "Describe with AI" at bounding box center [342, 245] width 78 height 16
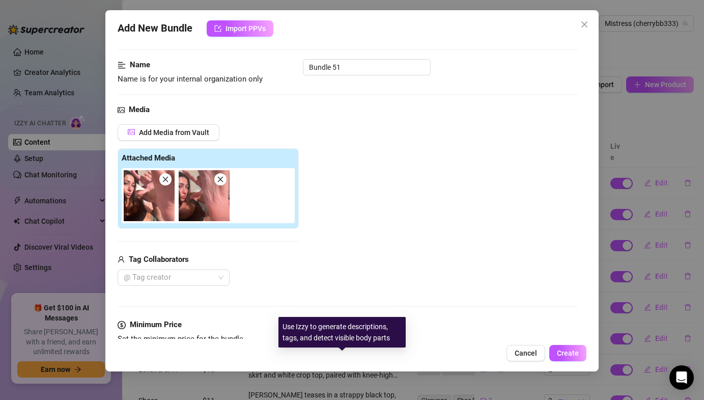
scroll to position [41, 0]
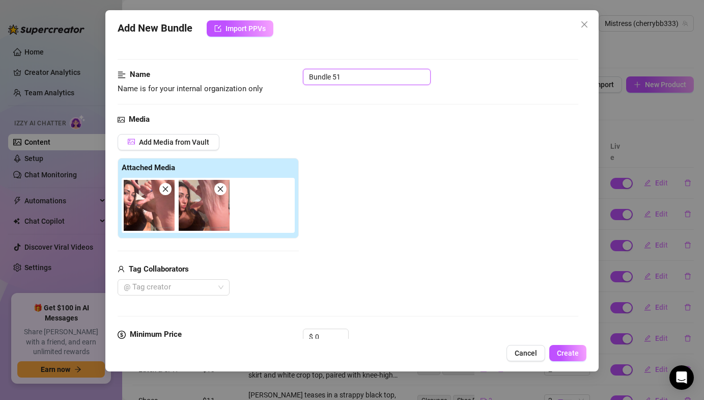
click at [360, 76] on input "Bundle 51" at bounding box center [367, 77] width 128 height 16
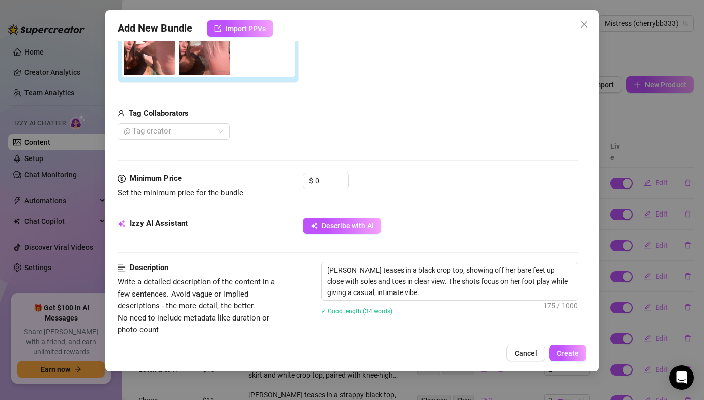
scroll to position [206, 0]
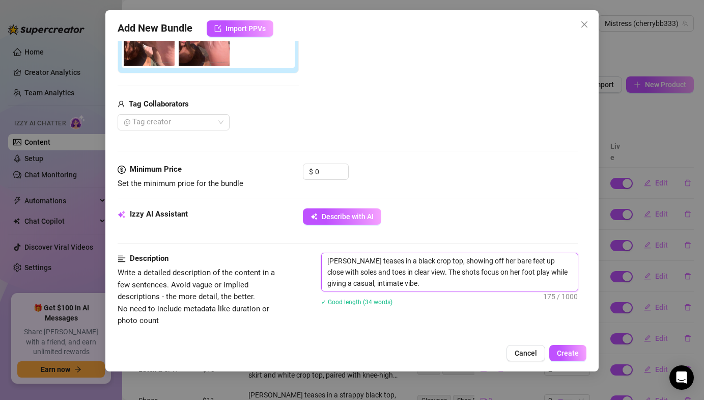
click at [401, 286] on textarea "Lauren teases in a black crop top, showing off her bare feet up close with sole…" at bounding box center [450, 272] width 256 height 38
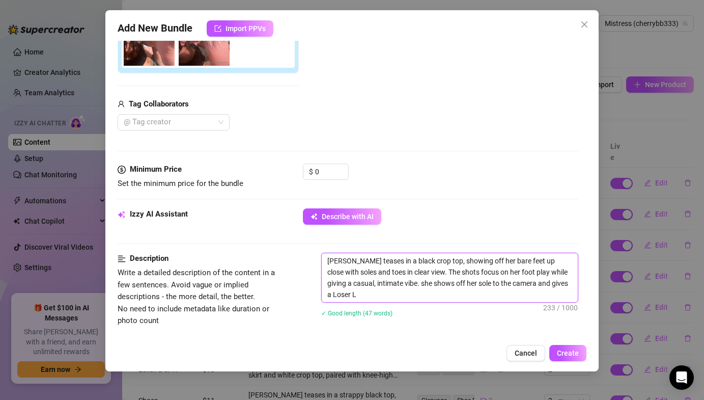
scroll to position [0, 0]
click at [397, 285] on textarea "Lauren teases in a black crop top, showing off her bare feet up close with sole…" at bounding box center [450, 277] width 256 height 49
click at [333, 174] on input "0" at bounding box center [331, 171] width 33 height 15
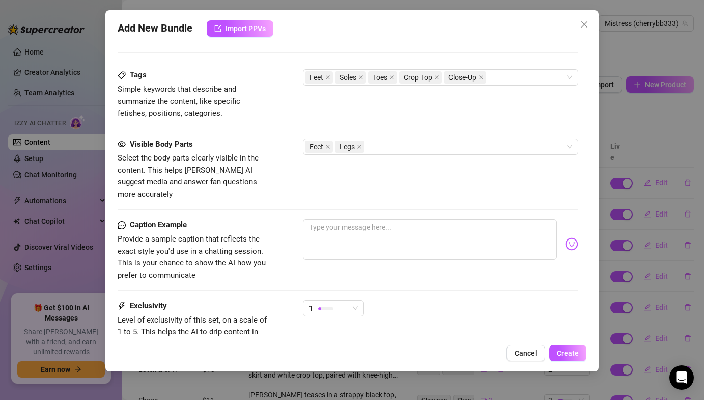
scroll to position [506, 0]
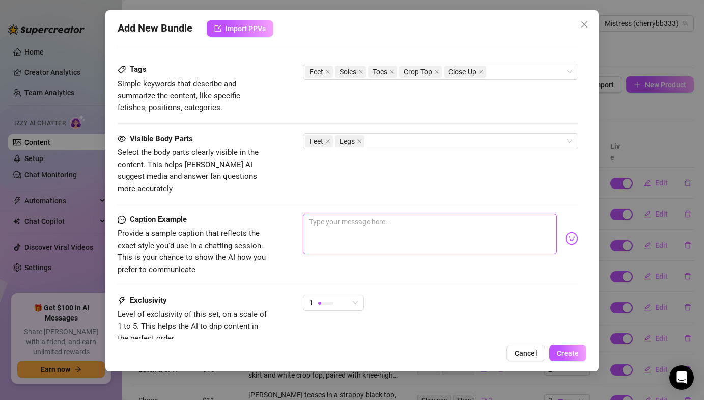
click at [325, 238] on textarea at bounding box center [430, 233] width 254 height 41
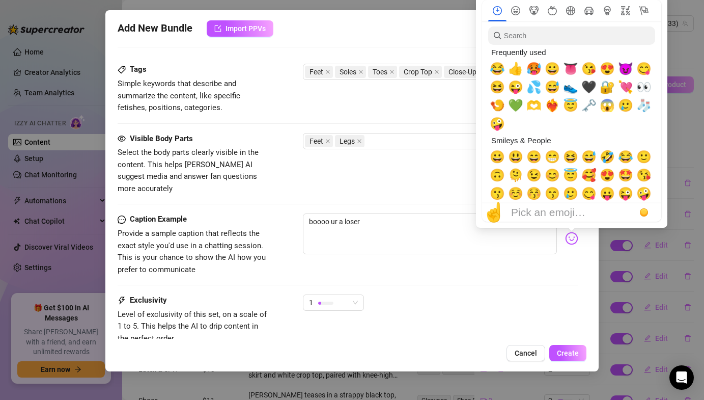
click at [570, 232] on img at bounding box center [571, 238] width 13 height 13
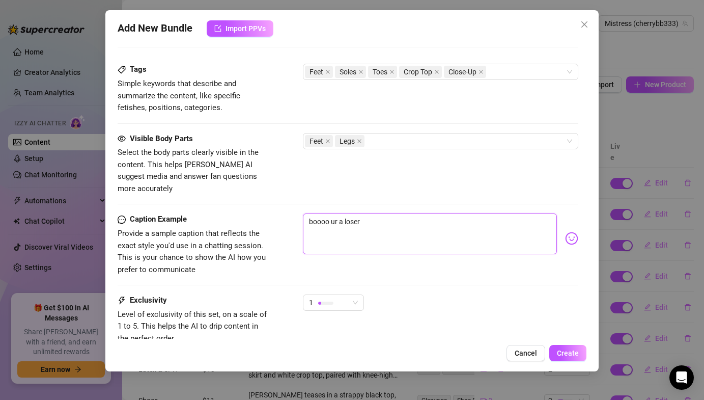
click at [415, 218] on textarea "boooo ur a loser" at bounding box center [430, 233] width 254 height 41
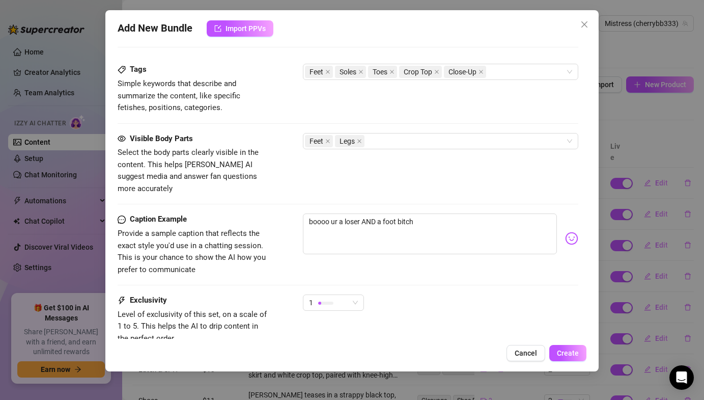
click at [0, 0] on div at bounding box center [0, 0] width 0 height 0
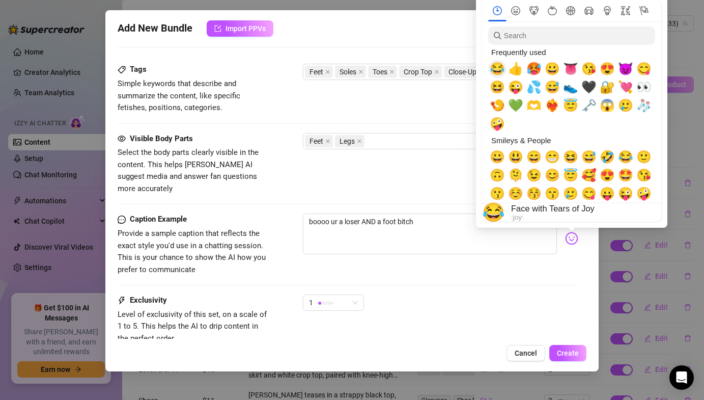
click at [501, 70] on span "😂" at bounding box center [497, 69] width 15 height 14
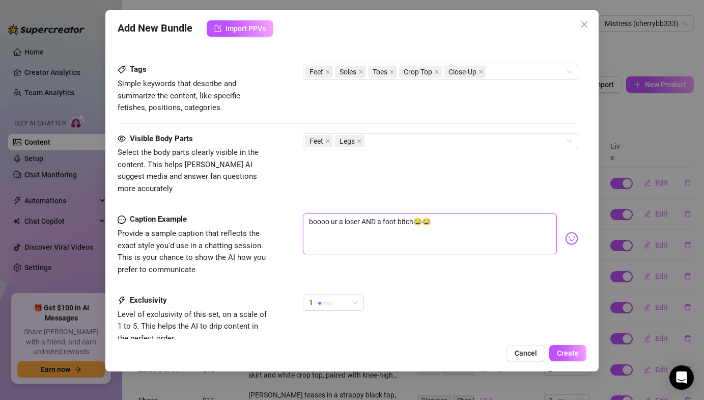
click at [421, 229] on textarea "boooo ur a loser AND a foot bitch😂😂" at bounding box center [430, 233] width 254 height 41
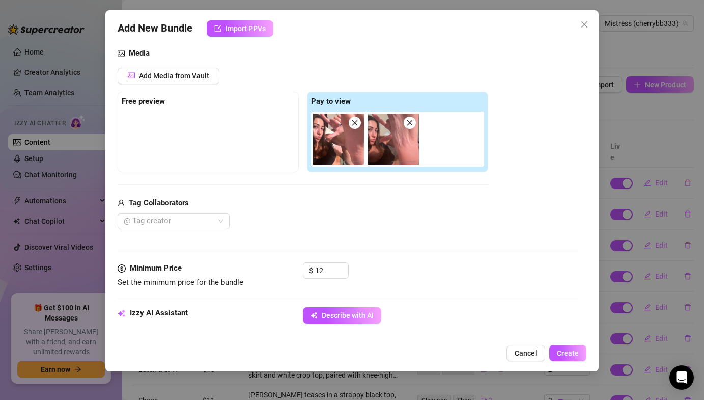
scroll to position [76, 0]
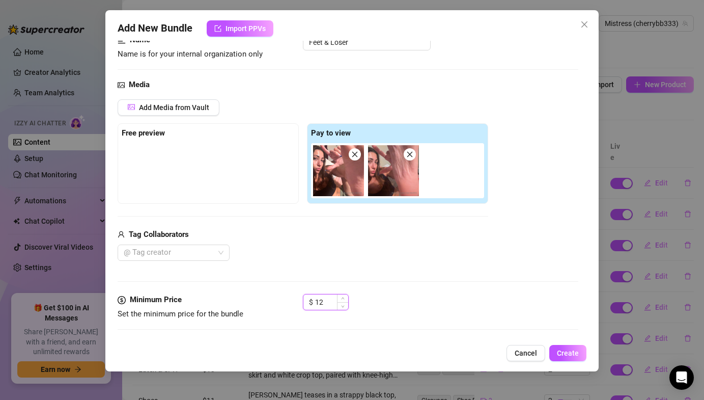
click at [334, 300] on input "12" at bounding box center [331, 301] width 33 height 15
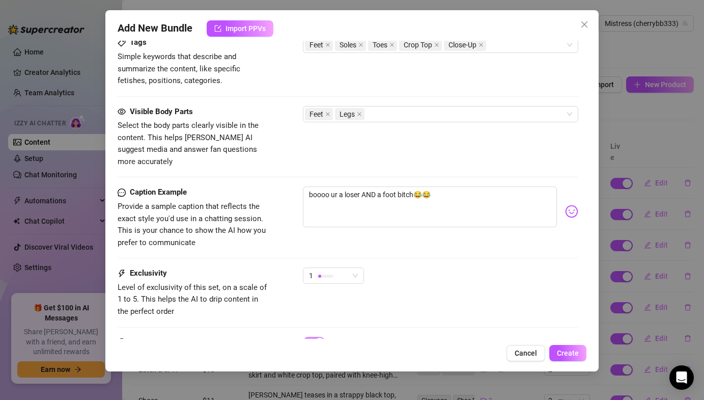
scroll to position [576, 0]
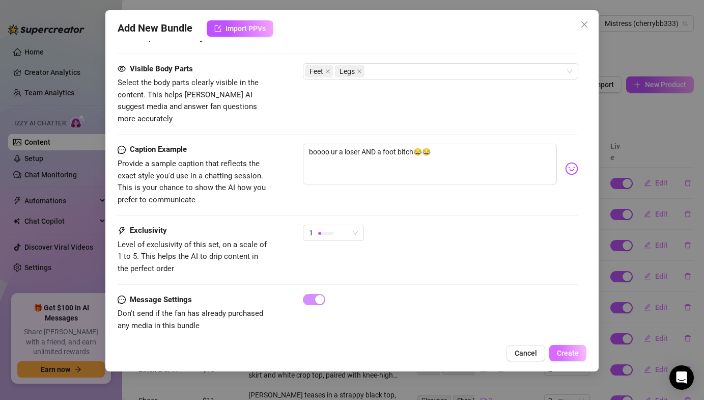
click at [582, 359] on button "Create" at bounding box center [568, 353] width 37 height 16
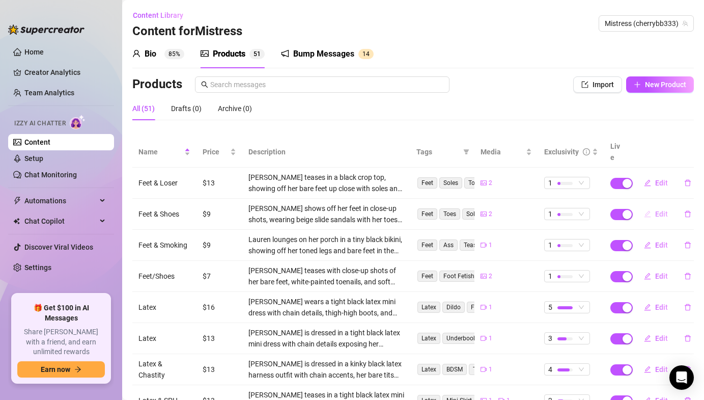
click at [651, 206] on button "Edit" at bounding box center [656, 214] width 40 height 16
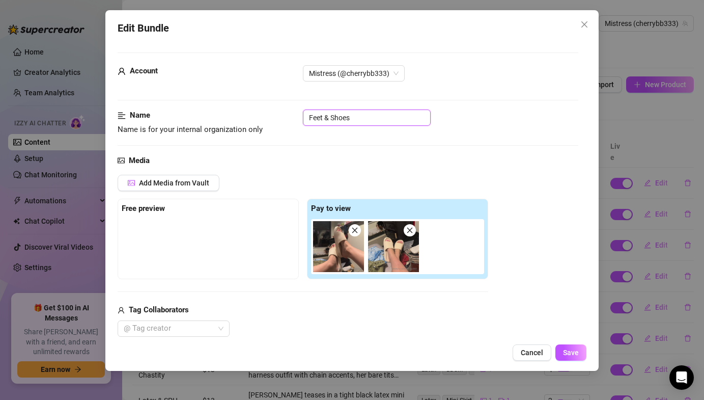
click at [333, 118] on input "Feet & Shoes" at bounding box center [367, 117] width 128 height 16
click at [586, 356] on div "Edit Bundle Account Mistress (@cherrybb333) Name Name is for your internal orga…" at bounding box center [351, 190] width 493 height 361
click at [576, 349] on span "Save" at bounding box center [571, 352] width 16 height 8
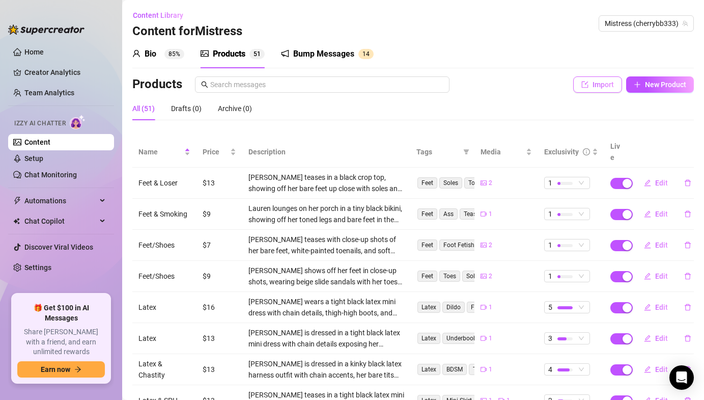
click at [592, 89] on button "Import" at bounding box center [597, 84] width 49 height 16
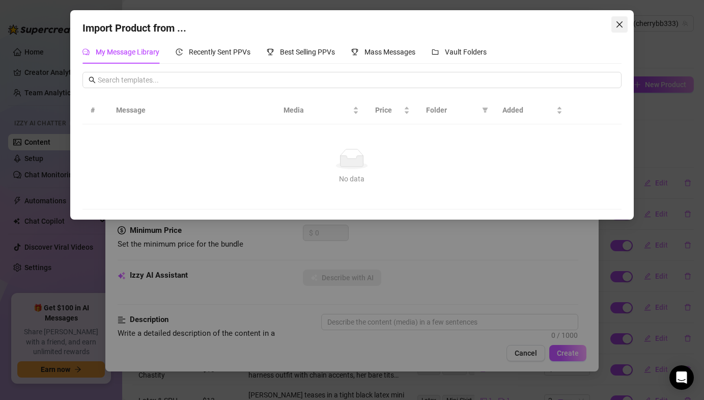
click at [621, 24] on icon "close" at bounding box center [620, 24] width 8 height 8
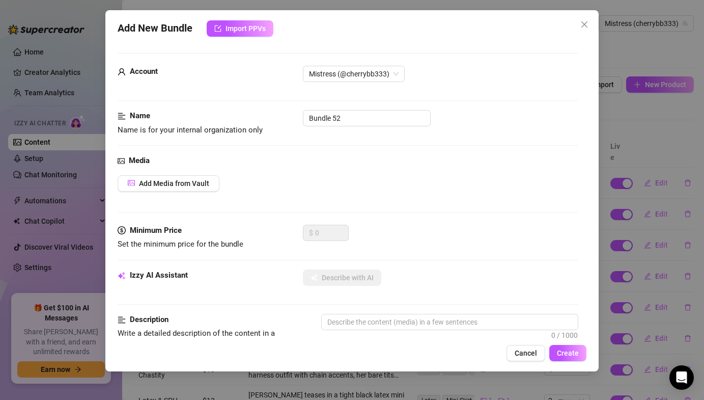
click at [175, 174] on div "Media Add Media from Vault" at bounding box center [348, 190] width 460 height 70
click at [177, 182] on span "Add Media from Vault" at bounding box center [174, 183] width 70 height 8
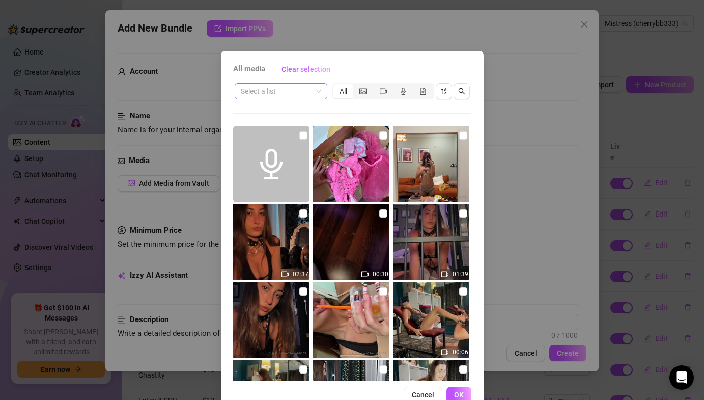
click at [308, 84] on input "search" at bounding box center [276, 91] width 71 height 15
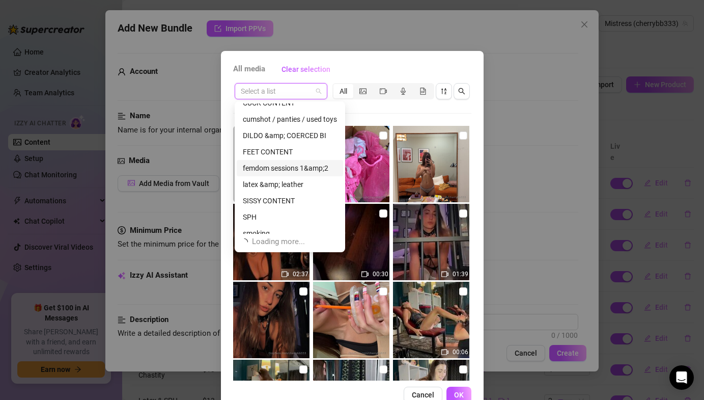
scroll to position [168, 0]
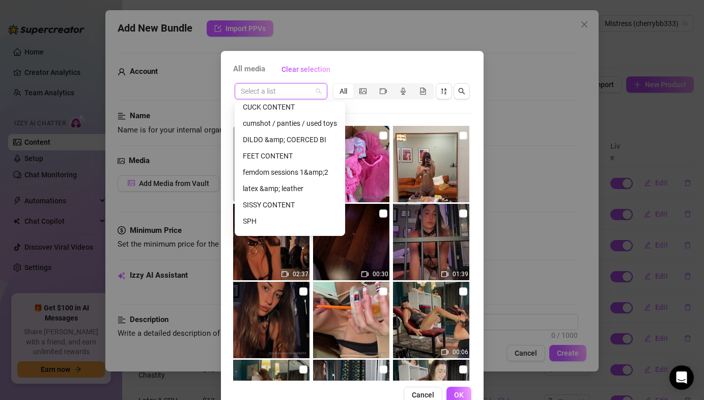
click at [273, 155] on div "FEET CONTENT" at bounding box center [290, 155] width 94 height 11
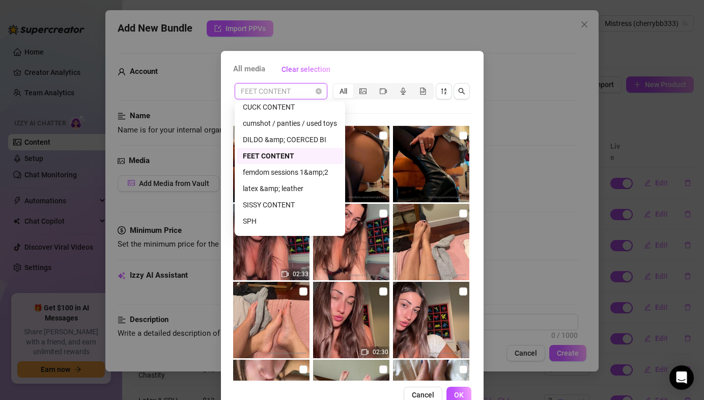
click at [315, 85] on span "FEET CONTENT" at bounding box center [281, 91] width 80 height 15
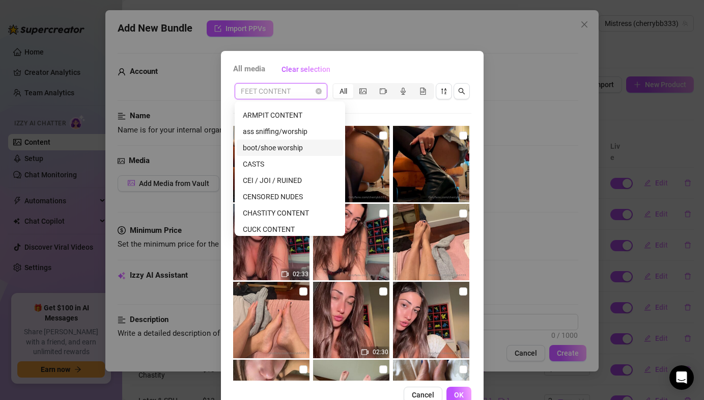
scroll to position [45, 0]
click at [279, 150] on div "boot/shoe worship" at bounding box center [290, 148] width 94 height 11
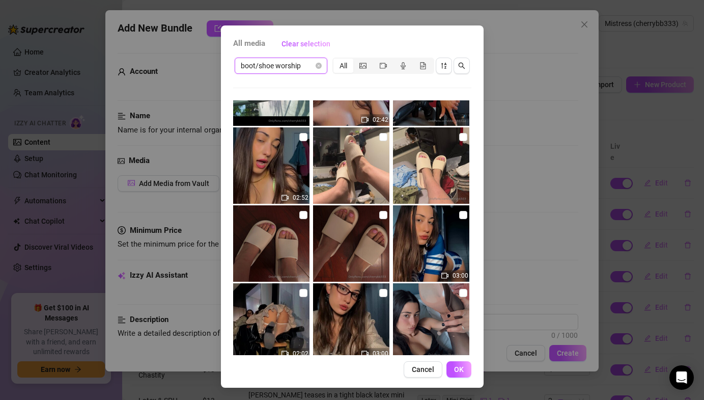
scroll to position [283, 0]
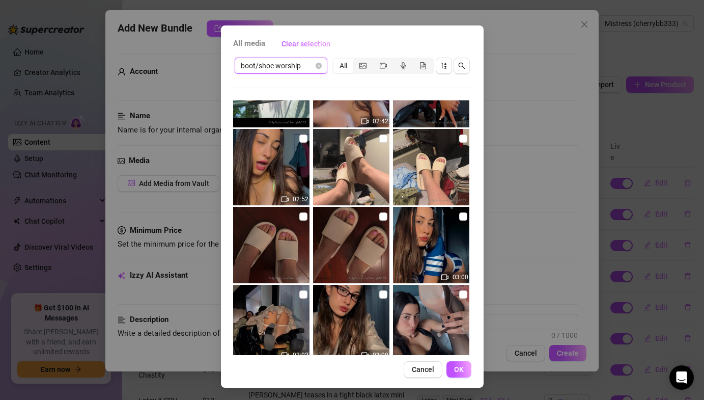
click at [388, 213] on img at bounding box center [351, 245] width 76 height 76
click at [299, 218] on input "checkbox" at bounding box center [303, 216] width 8 height 8
click at [381, 216] on input "checkbox" at bounding box center [383, 216] width 8 height 8
click at [307, 214] on input "checkbox" at bounding box center [303, 216] width 8 height 8
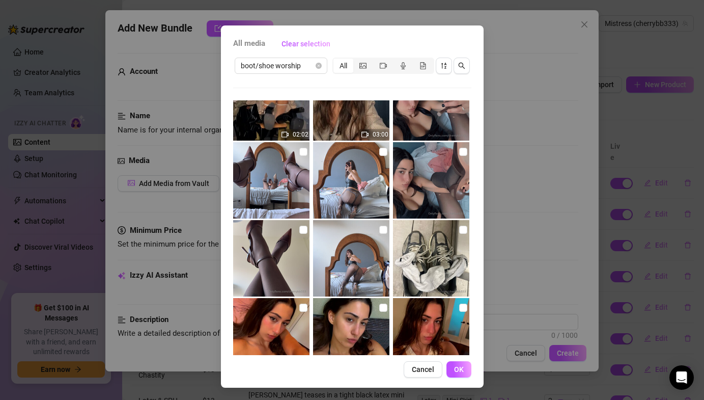
scroll to position [511, 0]
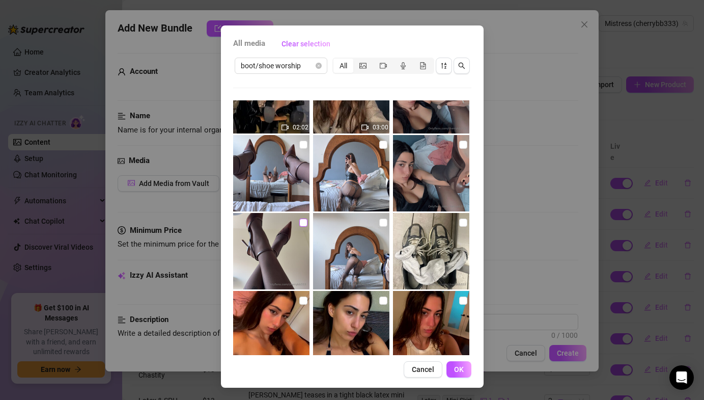
click at [302, 227] on label at bounding box center [303, 222] width 8 height 11
click at [302, 227] on input "checkbox" at bounding box center [303, 222] width 8 height 8
click at [392, 225] on div "03:54 03:19 02:42 02:52 03:00 02:02 03:00 03:00 02:56 03:00 No more media" at bounding box center [352, 227] width 238 height 255
click at [384, 225] on input "checkbox" at bounding box center [383, 222] width 8 height 8
click at [463, 147] on input "checkbox" at bounding box center [463, 145] width 8 height 8
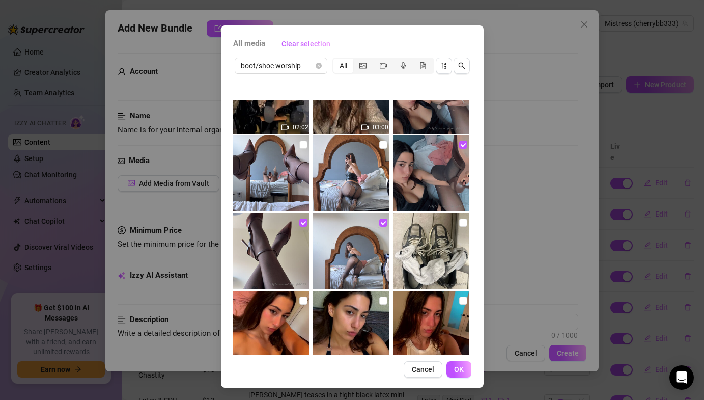
click at [467, 358] on div "All media Clear selection boot/shoe worship All 03:54 03:19 02:42 02:52 03:00 0…" at bounding box center [352, 206] width 263 height 362
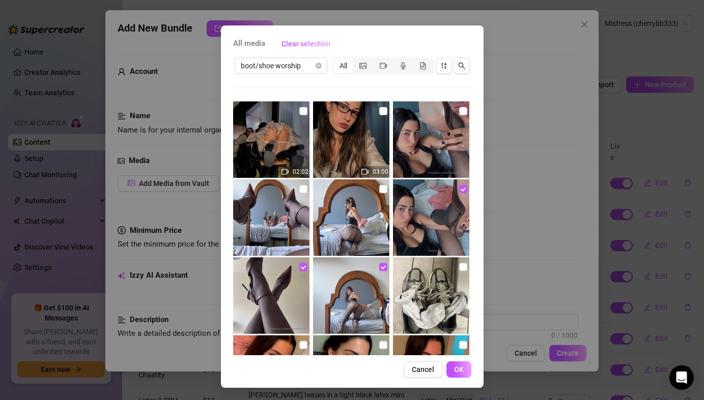
scroll to position [460, 0]
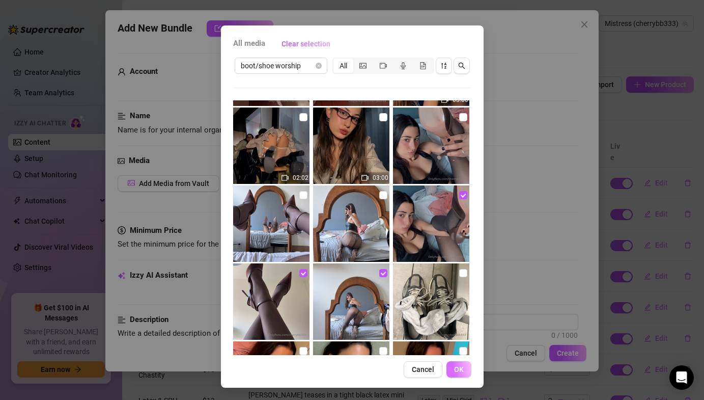
click at [460, 368] on span "OK" at bounding box center [459, 369] width 10 height 8
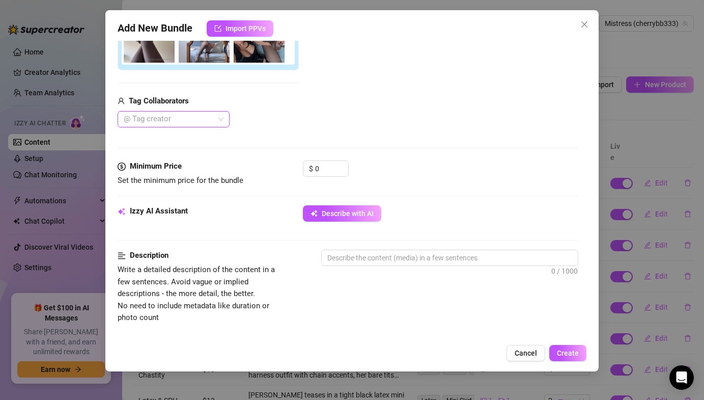
scroll to position [281, 0]
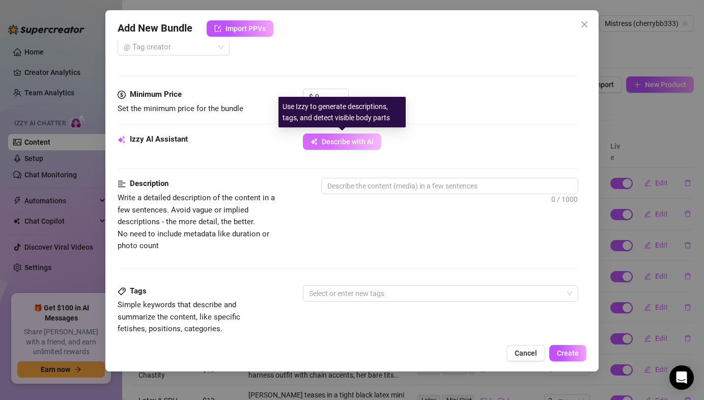
click at [315, 149] on button "Describe with AI" at bounding box center [342, 141] width 78 height 16
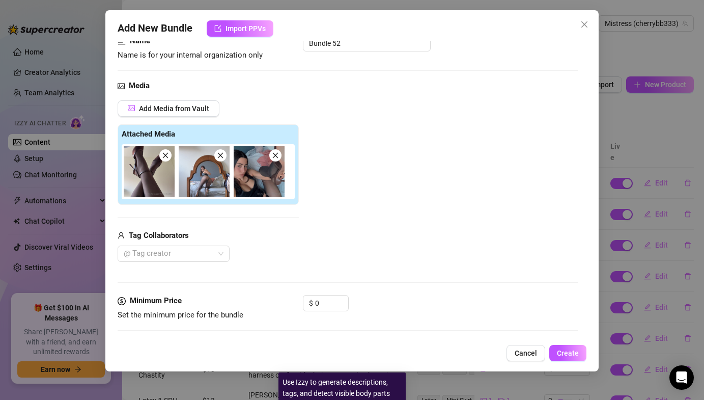
scroll to position [0, 0]
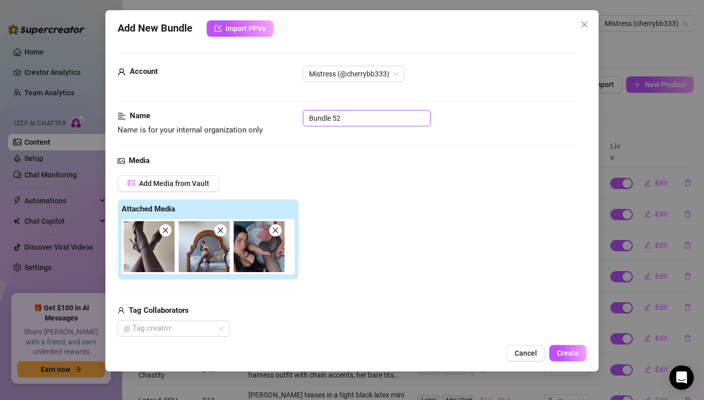
click at [331, 118] on input "Bundle 52" at bounding box center [367, 118] width 128 height 16
drag, startPoint x: 347, startPoint y: 119, endPoint x: 299, endPoint y: 118, distance: 48.4
click at [299, 118] on div "Name Name is for your internal organization only Feet/Heels/Stockings" at bounding box center [348, 123] width 460 height 26
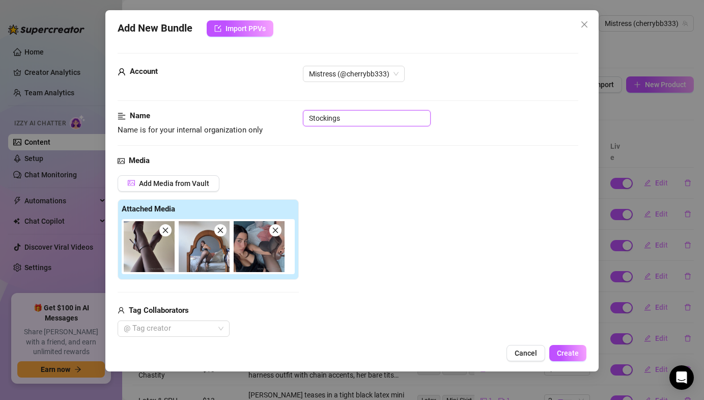
click at [356, 115] on input "Stockings" at bounding box center [367, 118] width 128 height 16
click at [312, 118] on input "Stockings & Heels" at bounding box center [367, 118] width 128 height 16
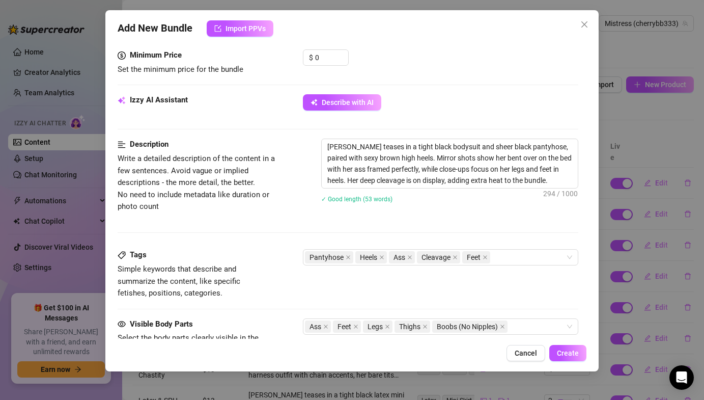
scroll to position [335, 0]
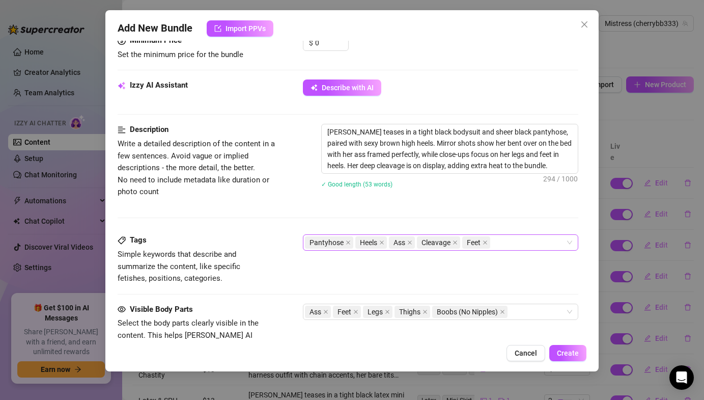
click at [495, 243] on div "Pantyhose Heels Ass Cleavage Feet" at bounding box center [435, 242] width 260 height 14
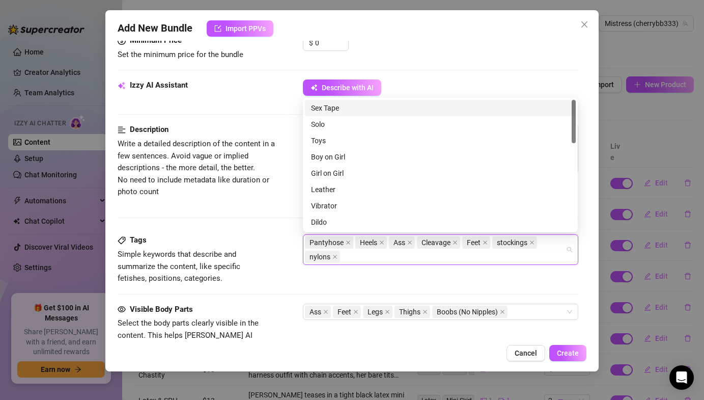
click at [277, 259] on div "Tags Simple keywords that describe and summarize the content, like specific fet…" at bounding box center [348, 259] width 460 height 50
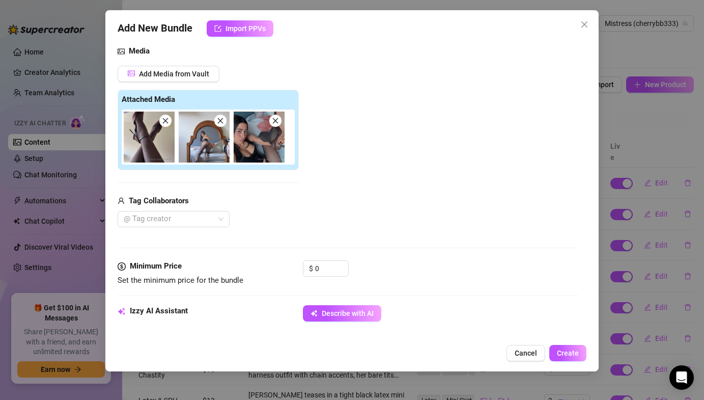
scroll to position [124, 0]
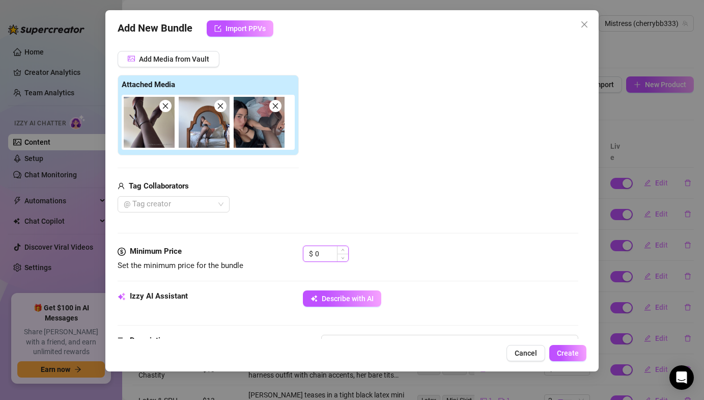
click at [318, 252] on input "0" at bounding box center [331, 253] width 33 height 15
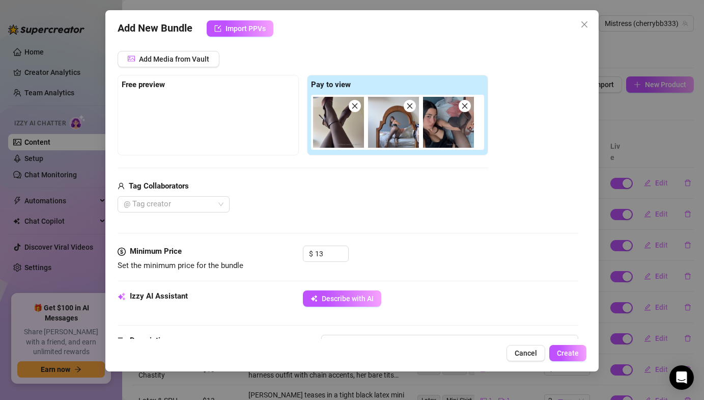
click at [368, 226] on div "Media Add Media from Vault Free preview Pay to view Tag Collaborators @ Tag cre…" at bounding box center [348, 138] width 460 height 215
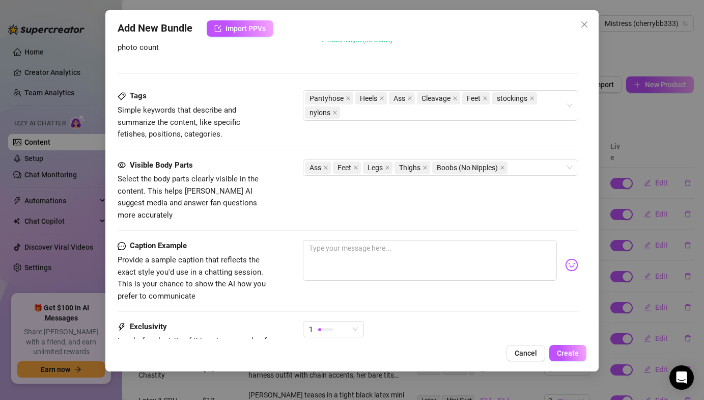
scroll to position [468, 0]
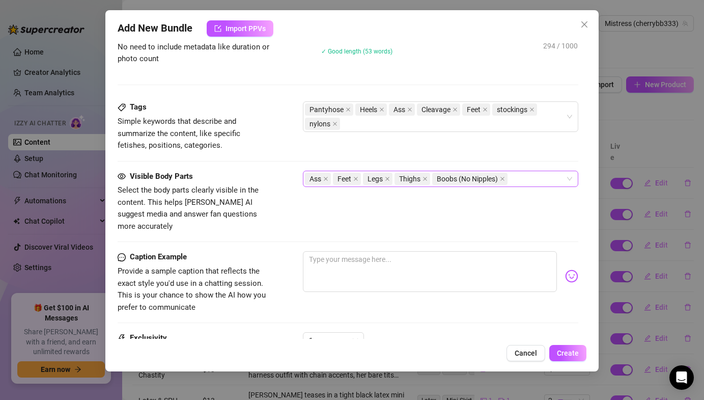
click at [536, 177] on div "Ass Feet Legs Thighs Boobs (No Nipples)" at bounding box center [435, 179] width 260 height 14
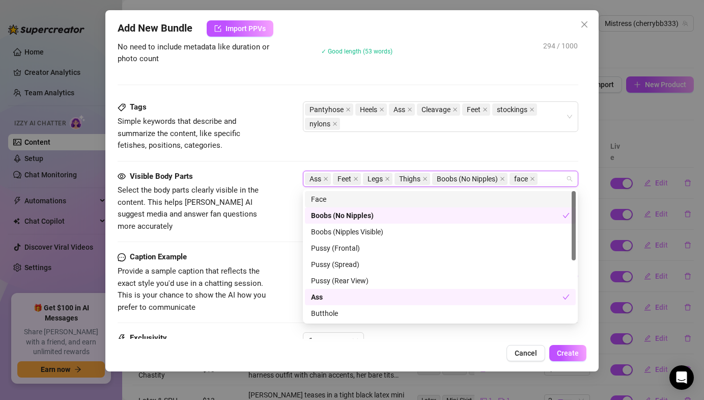
click at [505, 146] on div "Tags Simple keywords that describe and summarize the content, like specific fet…" at bounding box center [348, 126] width 460 height 50
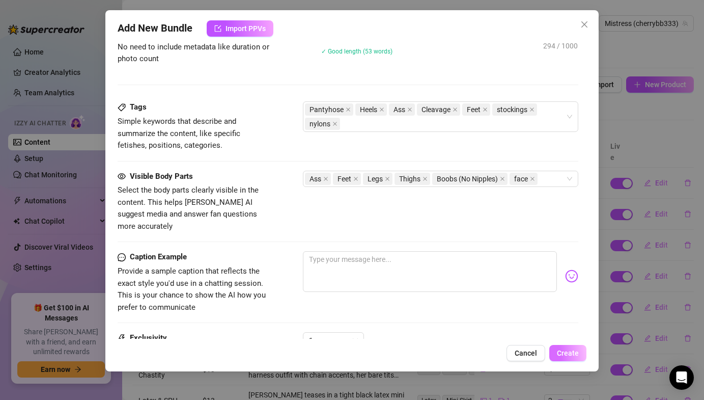
click at [557, 349] on button "Create" at bounding box center [568, 353] width 37 height 16
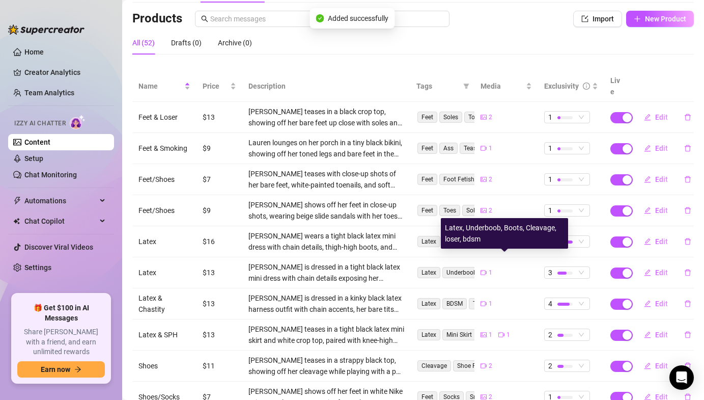
scroll to position [126, 0]
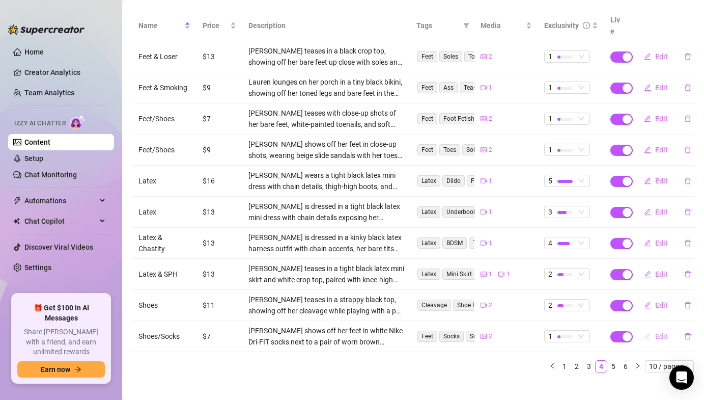
click at [657, 332] on span "Edit" at bounding box center [661, 336] width 13 height 8
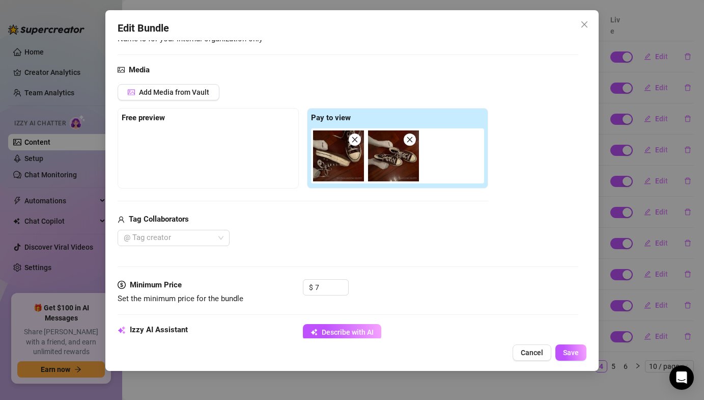
scroll to position [0, 0]
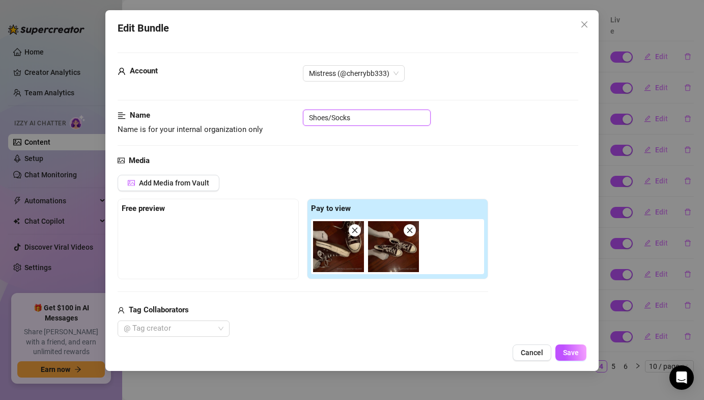
click at [303, 121] on input "Shoes/Socks" at bounding box center [367, 117] width 128 height 16
click at [566, 338] on div "Media Add Media from Vault Free preview Pay to view Tag Collaborators @ Tag cre…" at bounding box center [348, 262] width 460 height 215
click at [570, 346] on button "Save" at bounding box center [571, 352] width 31 height 16
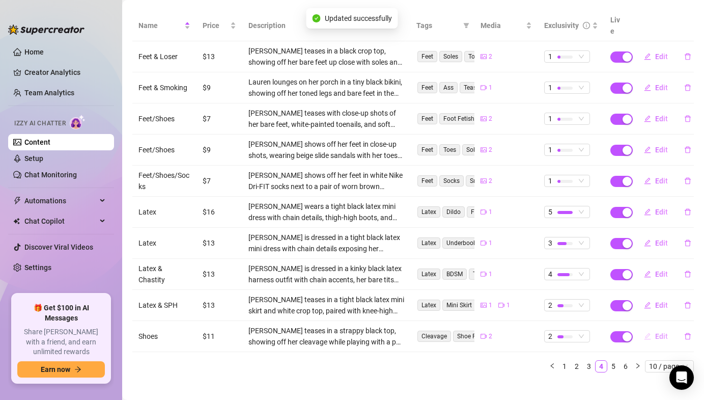
click at [656, 328] on button "Edit" at bounding box center [656, 336] width 40 height 16
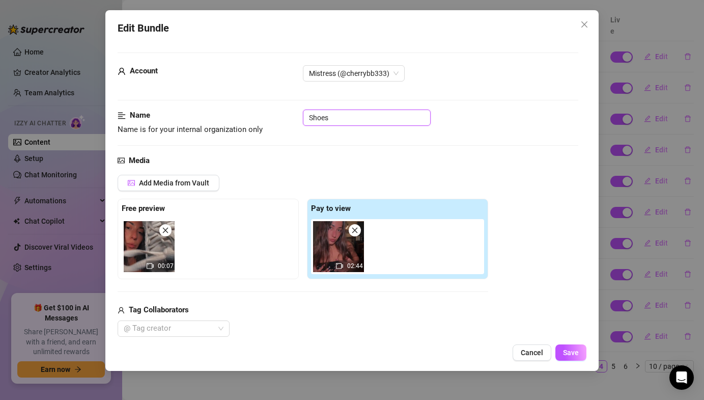
click at [311, 118] on input "Shoes" at bounding box center [367, 117] width 128 height 16
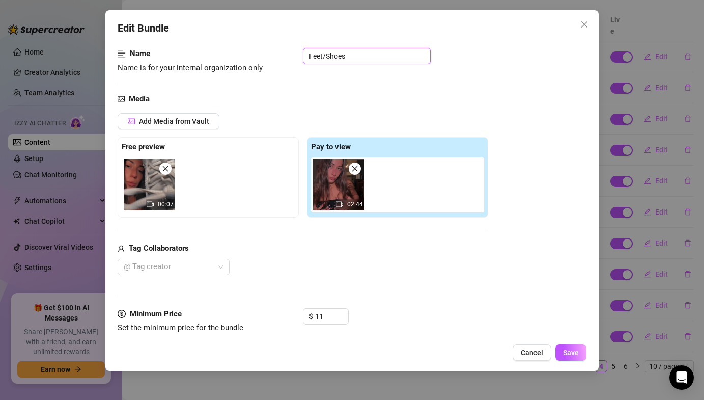
scroll to position [65, 0]
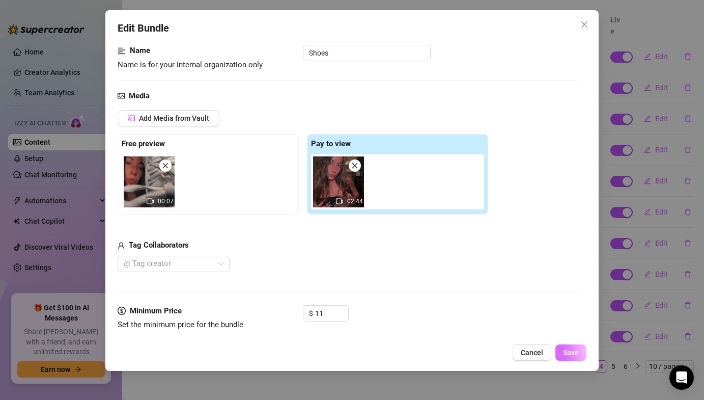
click at [565, 357] on button "Save" at bounding box center [571, 352] width 31 height 16
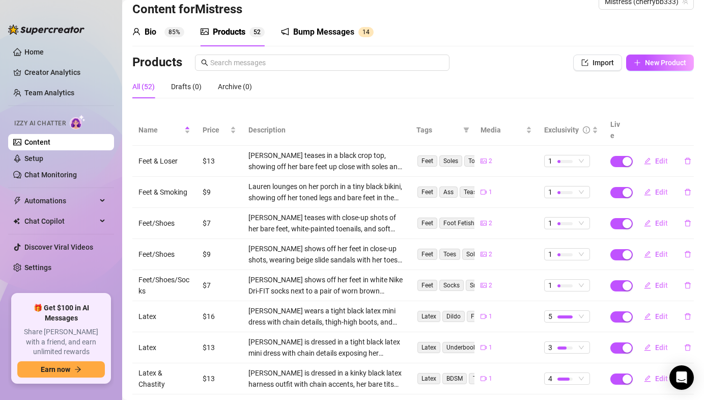
scroll to position [23, 0]
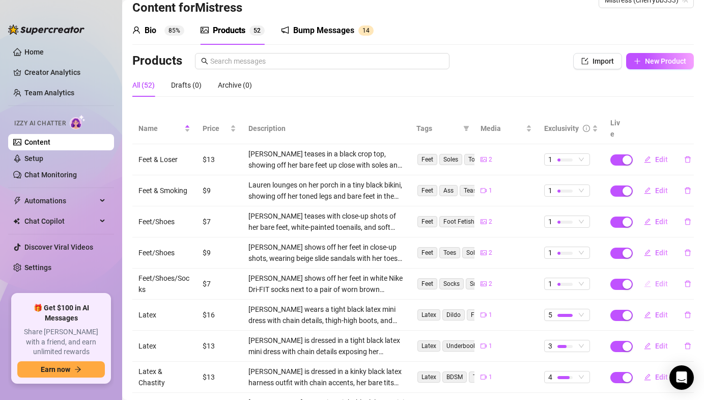
click at [666, 280] on span "Edit" at bounding box center [661, 284] width 13 height 8
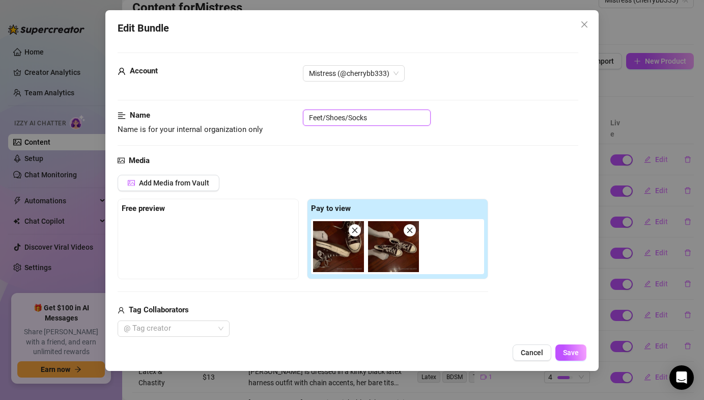
drag, startPoint x: 325, startPoint y: 115, endPoint x: 277, endPoint y: 118, distance: 48.5
click at [277, 118] on div "Name Name is for your internal organization only Feet/Shoes/Socks" at bounding box center [348, 122] width 460 height 26
click at [575, 352] on span "Save" at bounding box center [571, 352] width 16 height 8
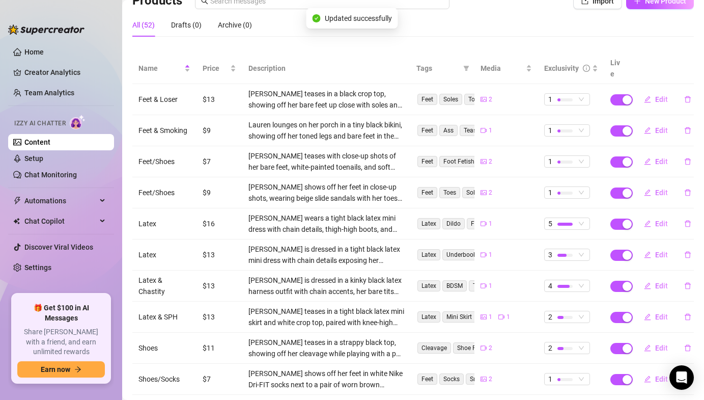
scroll to position [126, 0]
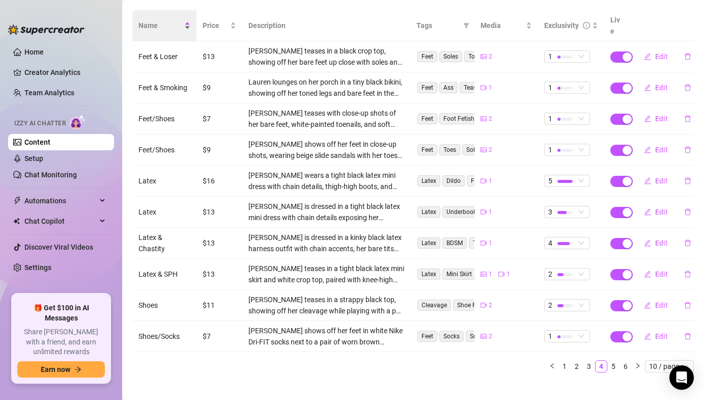
click at [185, 20] on div "Name" at bounding box center [165, 25] width 52 height 11
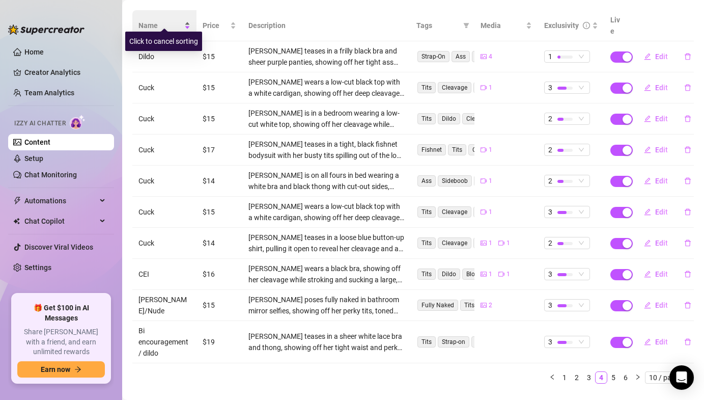
click at [185, 20] on div "Name" at bounding box center [165, 25] width 52 height 11
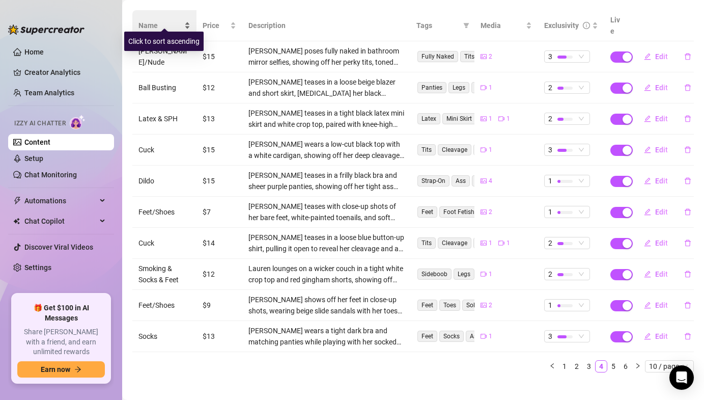
click at [185, 20] on div "Name" at bounding box center [165, 25] width 52 height 11
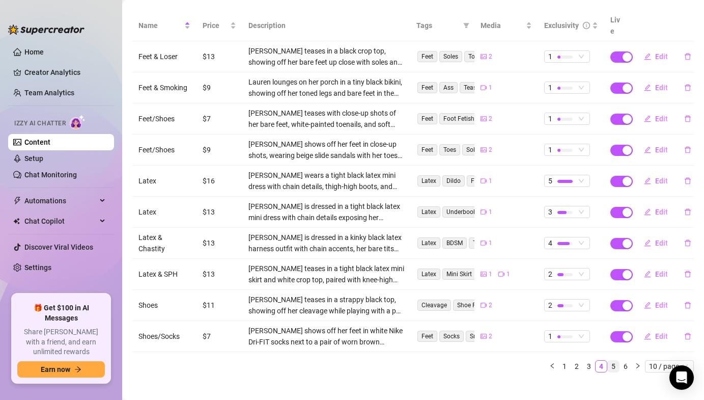
click at [612, 361] on link "5" at bounding box center [613, 366] width 11 height 11
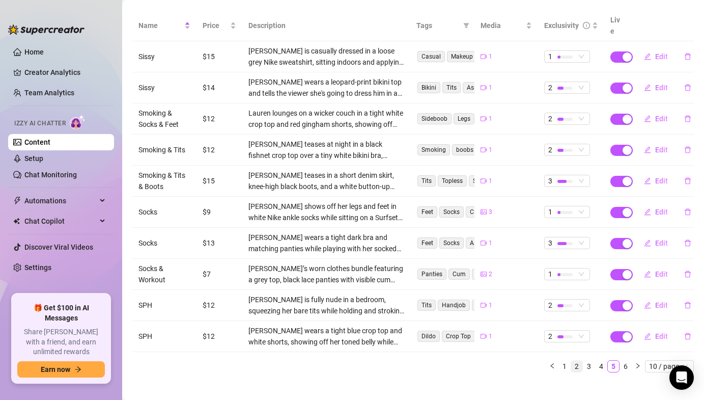
click at [573, 361] on link "2" at bounding box center [576, 366] width 11 height 11
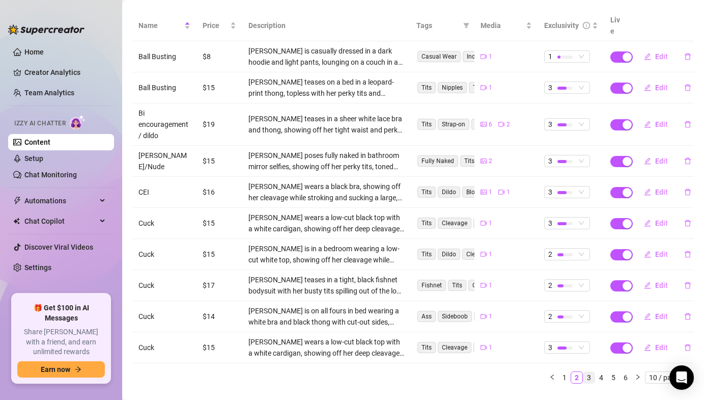
click at [590, 372] on link "3" at bounding box center [589, 377] width 11 height 11
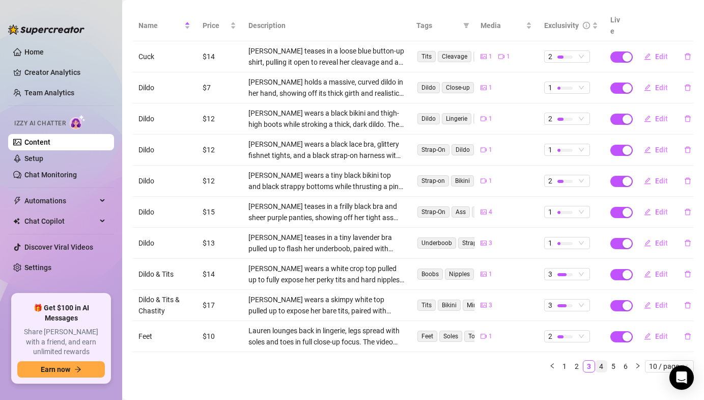
click at [601, 361] on link "4" at bounding box center [601, 366] width 11 height 11
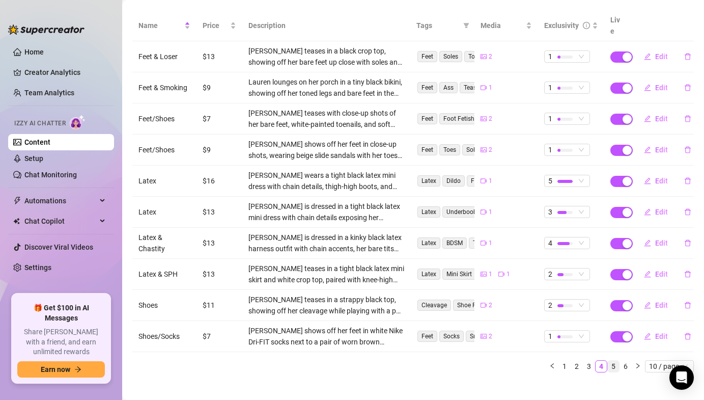
click at [611, 361] on link "5" at bounding box center [613, 366] width 11 height 11
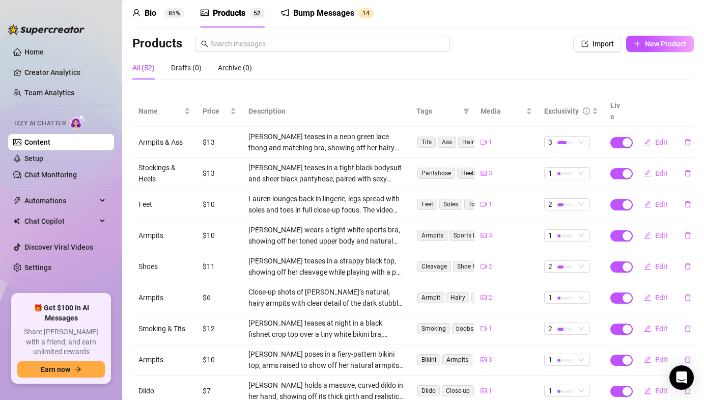
scroll to position [44, 0]
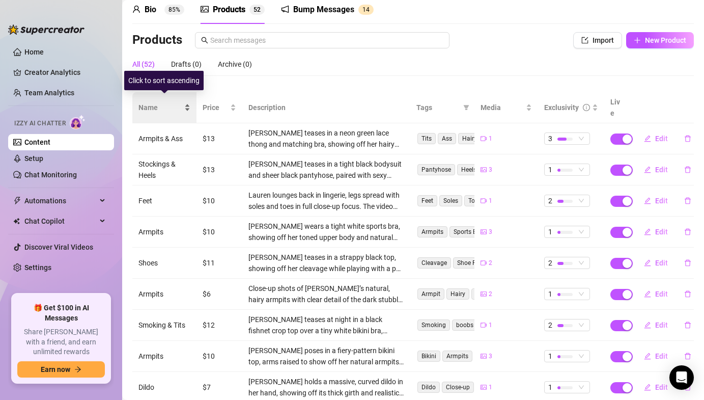
click at [184, 103] on div "Name" at bounding box center [165, 107] width 52 height 11
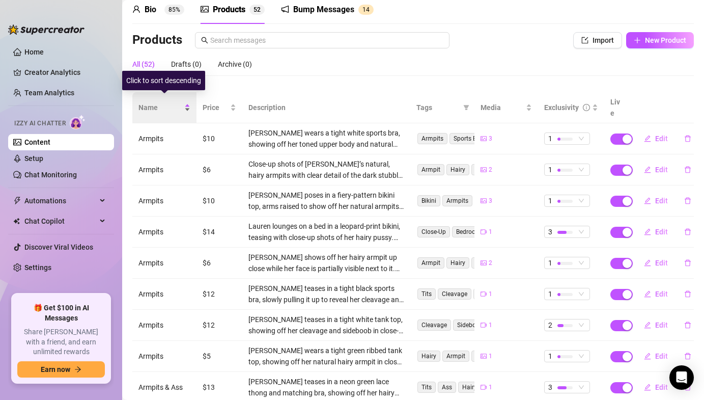
click at [184, 103] on div "Name" at bounding box center [165, 107] width 52 height 11
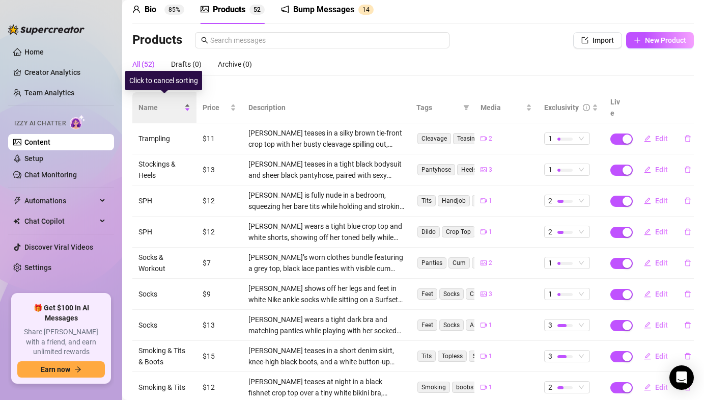
click at [185, 104] on div "Name" at bounding box center [165, 107] width 52 height 11
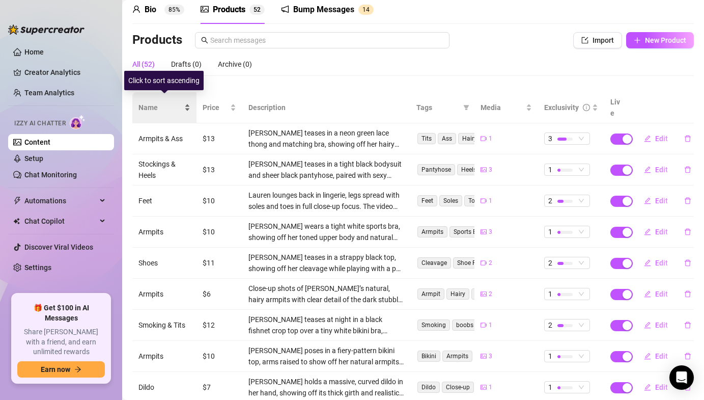
click at [185, 104] on div "Name" at bounding box center [165, 107] width 52 height 11
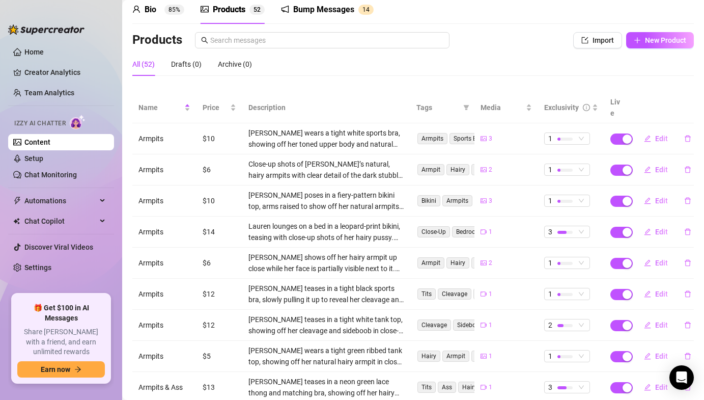
scroll to position [126, 0]
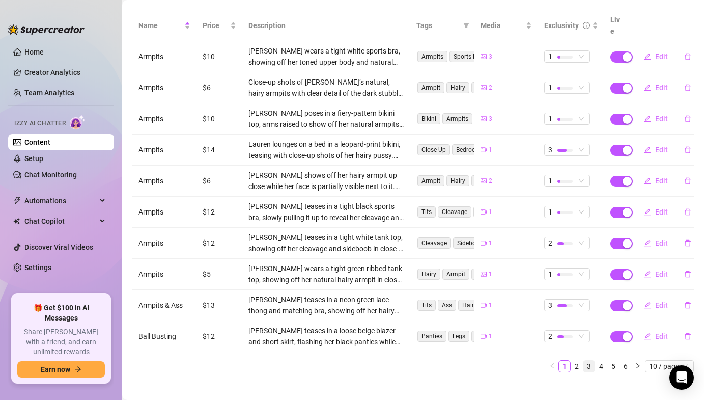
click at [590, 361] on link "3" at bounding box center [589, 366] width 11 height 11
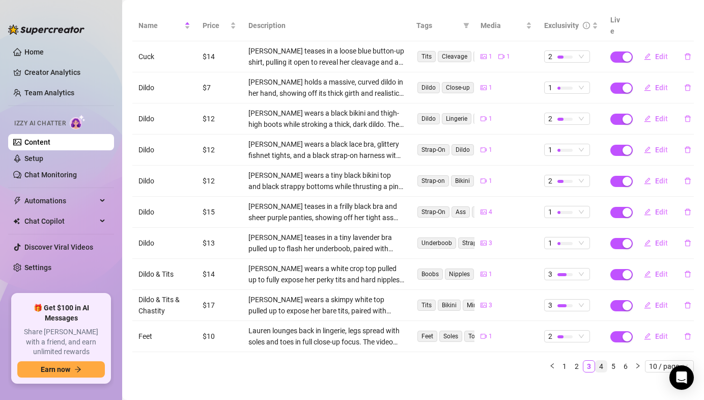
click at [601, 361] on link "4" at bounding box center [601, 366] width 11 height 11
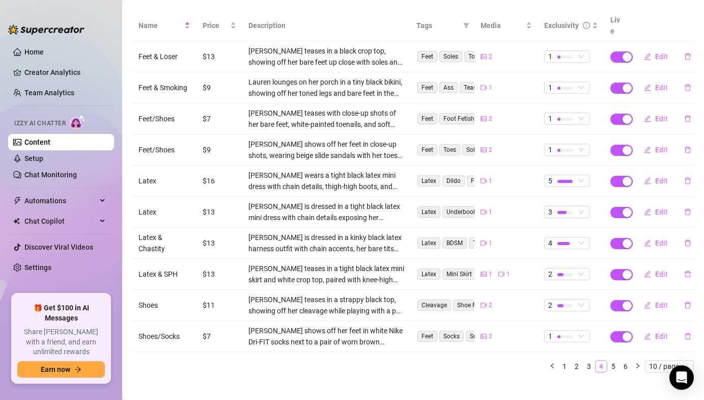
click at [606, 361] on link "4" at bounding box center [601, 366] width 11 height 11
click at [611, 361] on link "5" at bounding box center [613, 366] width 11 height 11
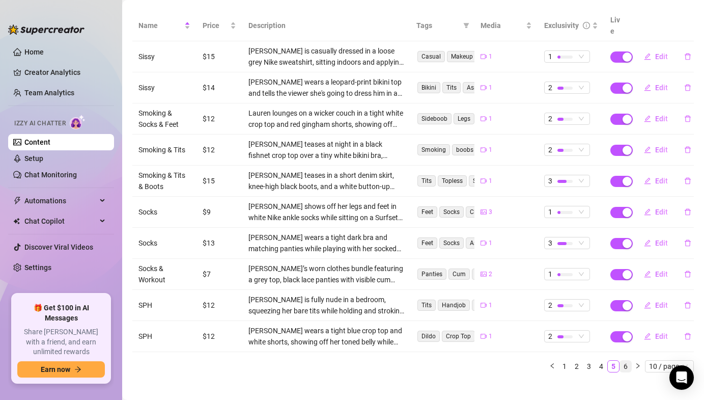
click at [624, 361] on link "6" at bounding box center [625, 366] width 11 height 11
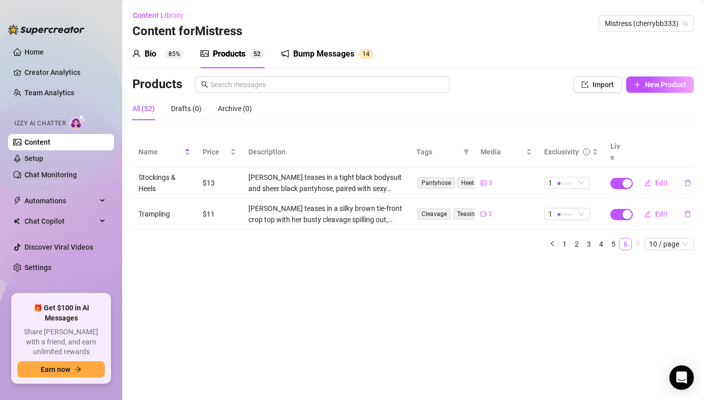
scroll to position [0, 0]
click at [653, 175] on button "Edit" at bounding box center [656, 183] width 40 height 16
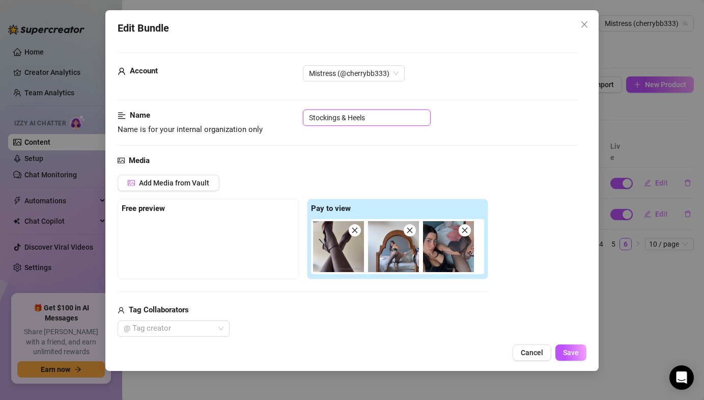
drag, startPoint x: 373, startPoint y: 118, endPoint x: 338, endPoint y: 118, distance: 35.1
click at [338, 118] on input "Stockings & Heels" at bounding box center [367, 117] width 128 height 16
click at [312, 119] on input "Stockings" at bounding box center [367, 117] width 128 height 16
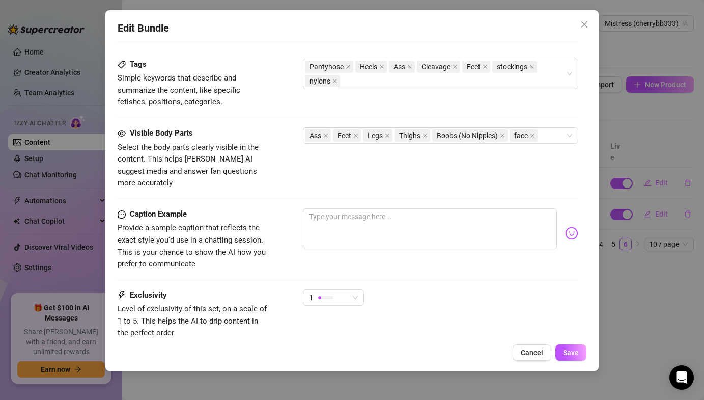
scroll to position [576, 0]
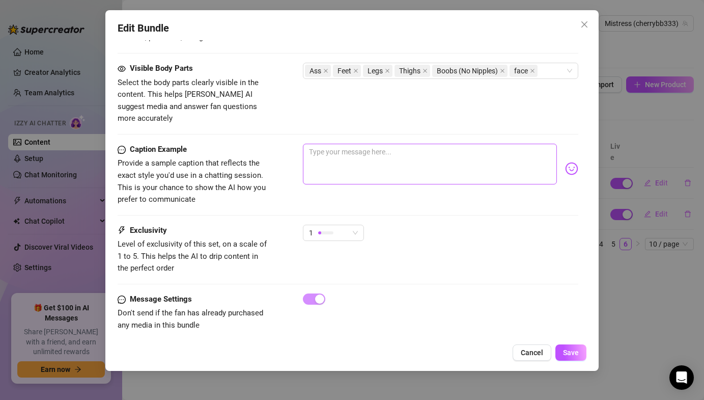
type input "Shoes & Stockings"
click at [352, 157] on textarea at bounding box center [430, 164] width 254 height 41
type textarea "o"
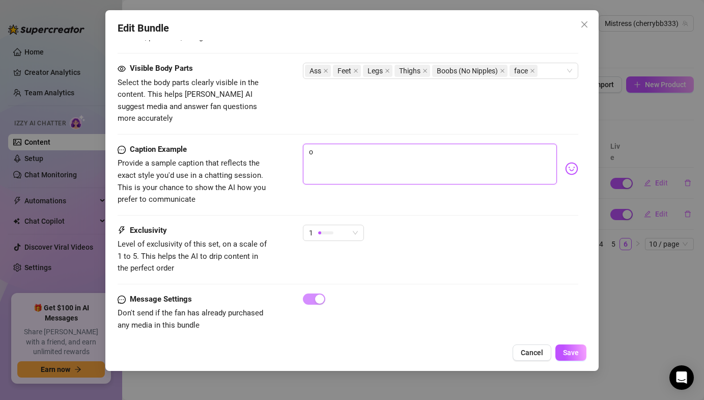
type textarea "o"
type textarea "o w"
type textarea "o"
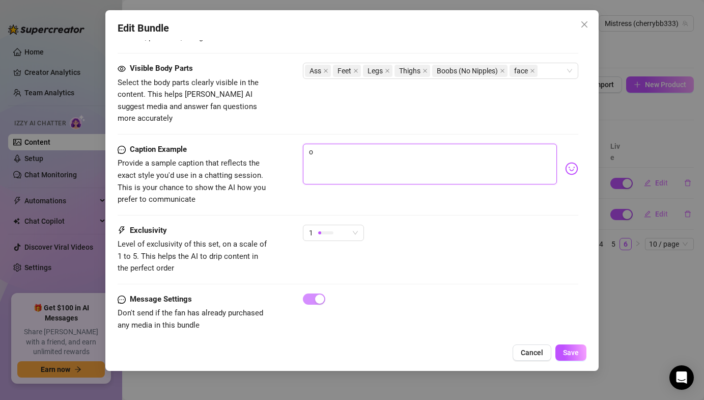
type textarea "o"
type textarea "Type your message here..."
type textarea "i"
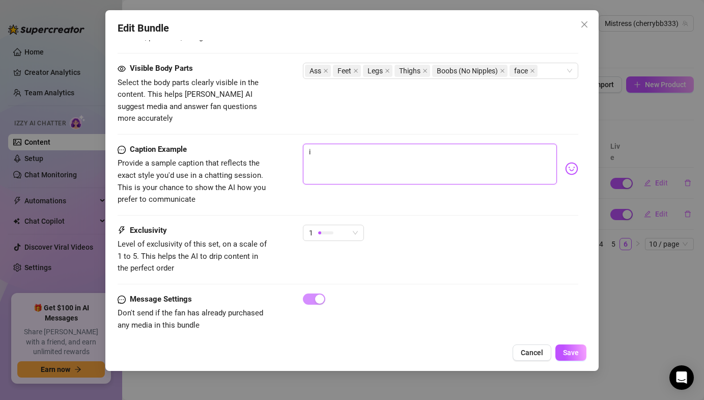
type textarea "iw"
type textarea "iwa"
type textarea "iw"
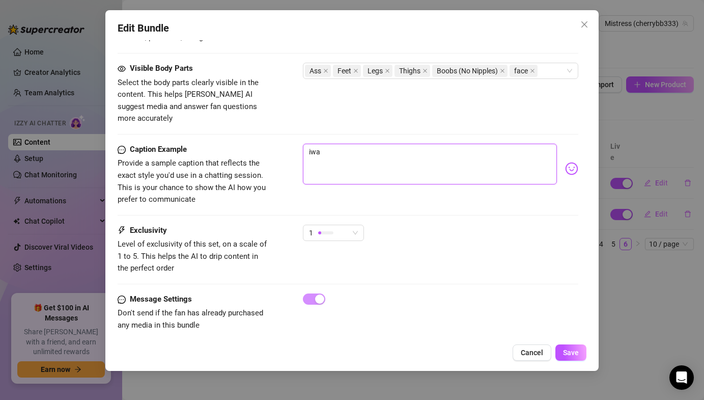
type textarea "iw"
type textarea "i"
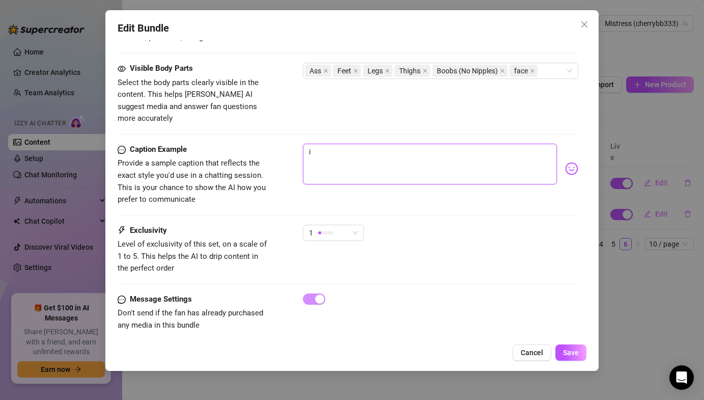
type textarea "i w"
type textarea "i wa"
type textarea "i wan"
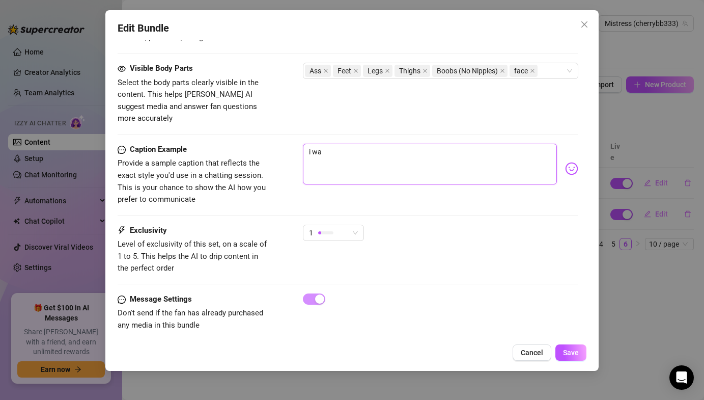
type textarea "i wan"
type textarea "i want"
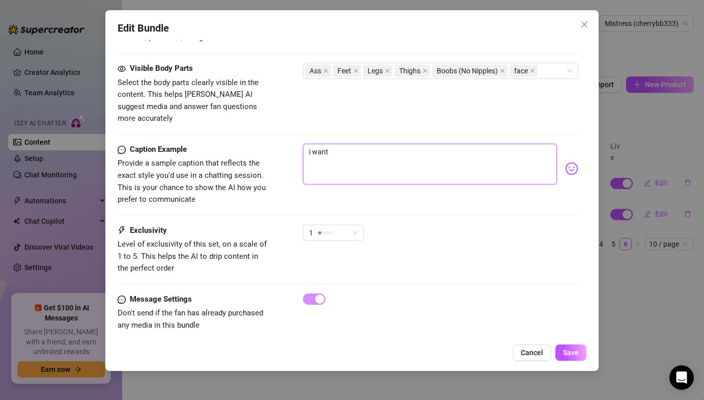
type textarea "i want u"
type textarea "i want u t"
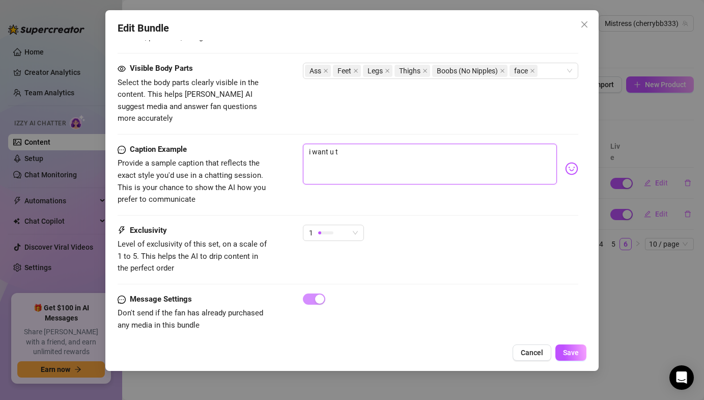
type textarea "i want u t"
type textarea "i want u to"
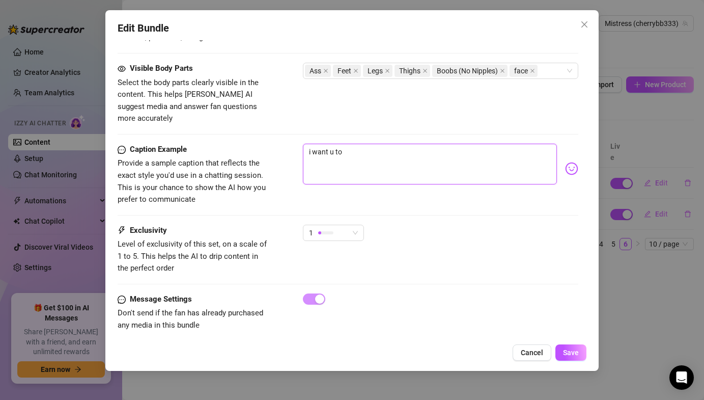
type textarea "i want u to w"
type textarea "i want u to wo"
type textarea "i want u to wor"
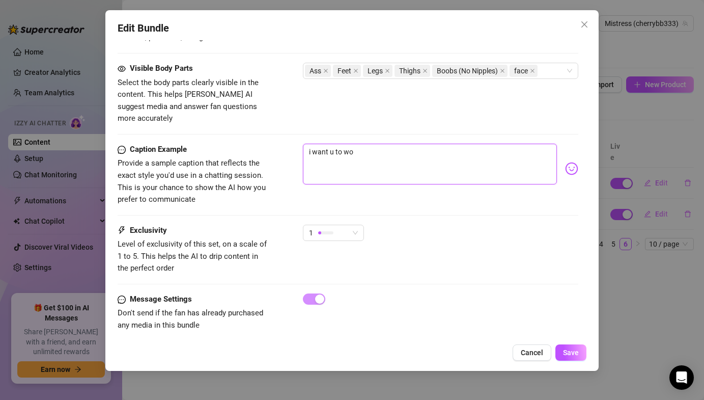
type textarea "i want u to wor"
type textarea "i want u to wors"
type textarea "i want u to worsh"
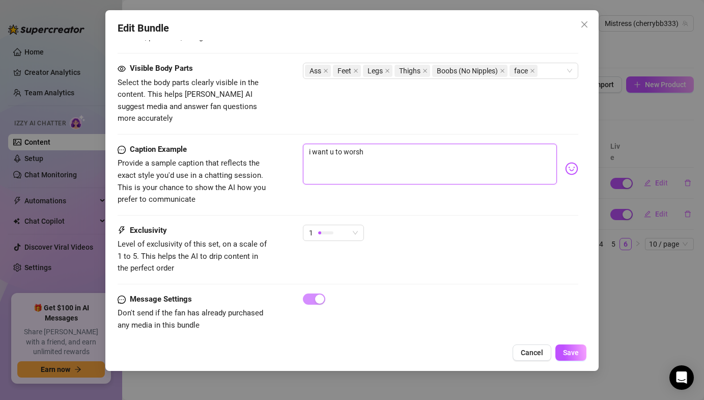
type textarea "i want u to worshi"
type textarea "i want u to worship"
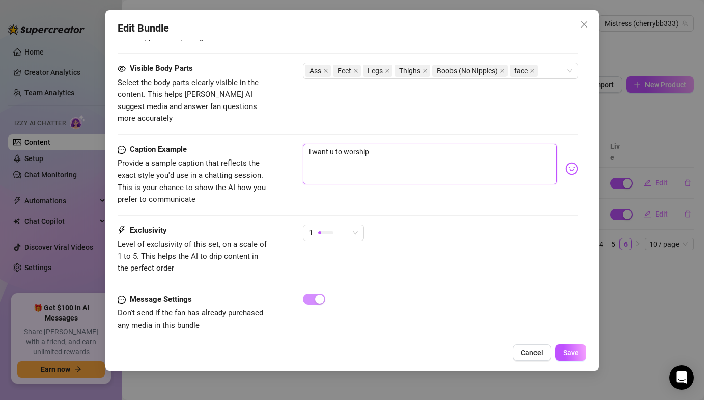
type textarea "i want u to worship"
type textarea "i want u to worship m"
type textarea "i want u to worship mu"
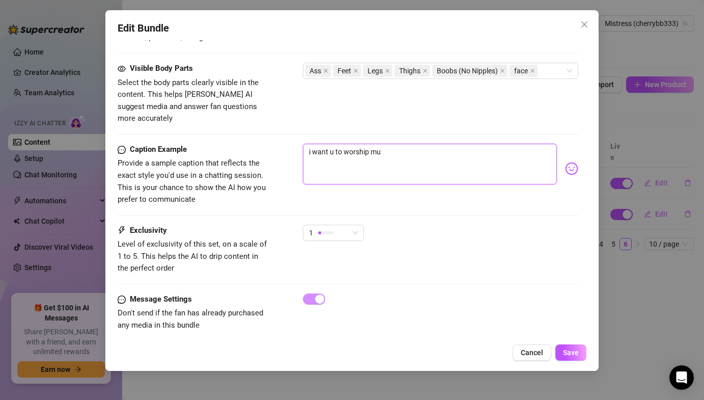
type textarea "i want u to worship mu"
type textarea "i want u to worship mu s"
type textarea "i want u to worship mu"
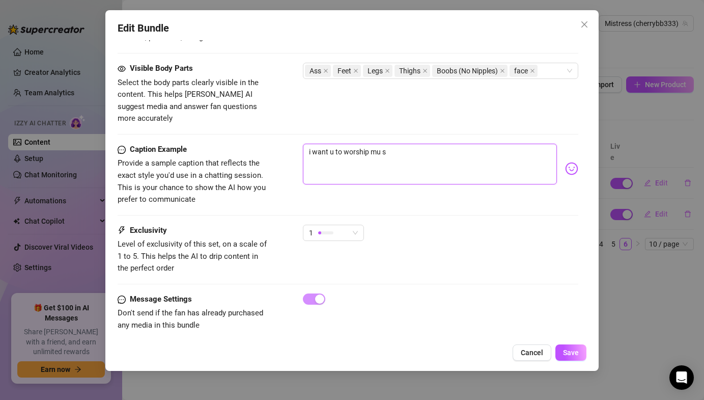
type textarea "i want u to worship mu"
type textarea "i want u to worship m"
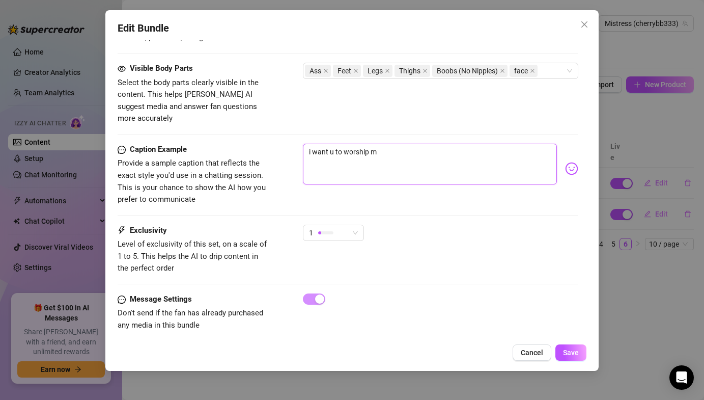
type textarea "i want u to worship mt"
type textarea "i want u to worship m"
type textarea "i want u to worship my"
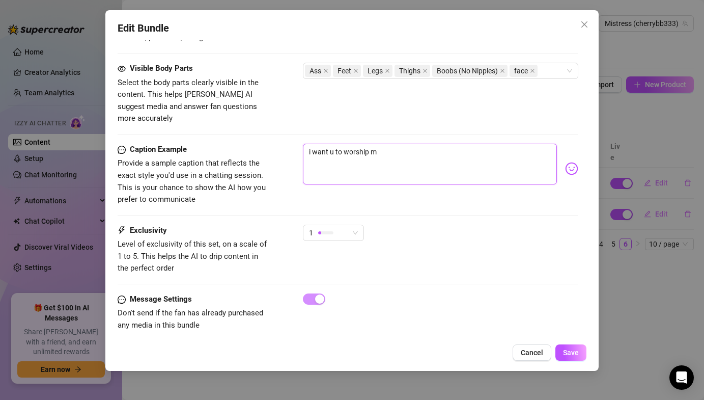
type textarea "i want u to worship my"
type textarea "i want u to worship my s"
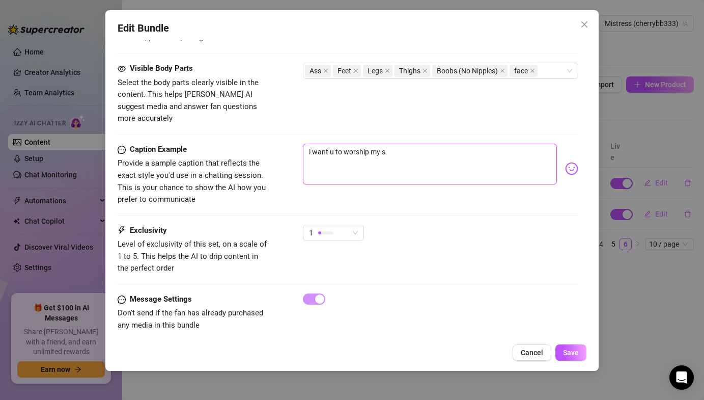
type textarea "i want u to worship my st"
type textarea "i want u to worship my sto"
type textarea "i want u to worship my stoc"
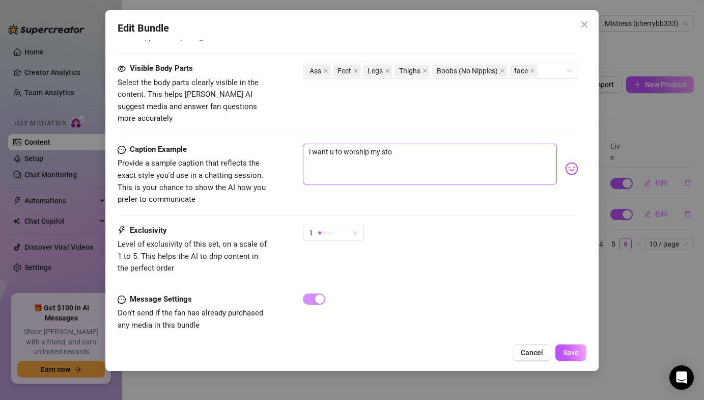
type textarea "i want u to worship my stoc"
type textarea "i want u to worship my stock"
type textarea "i want u to worship my stocki"
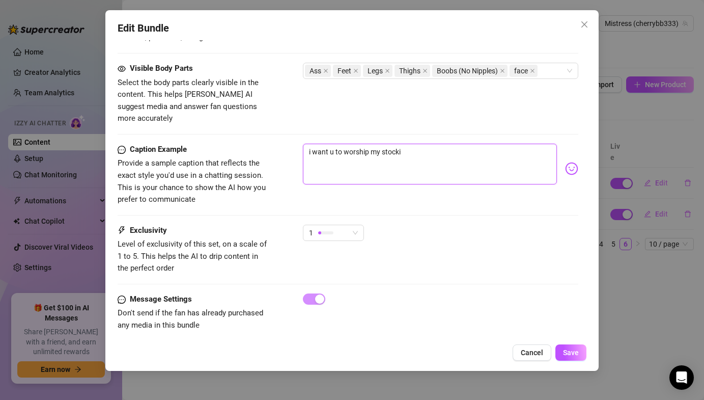
type textarea "i want u to worship my stockin"
type textarea "i want u to worship my stocking"
type textarea "i want u to worship my stockings"
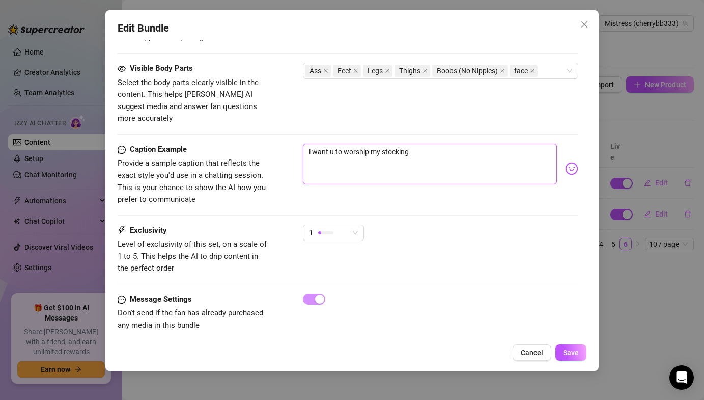
type textarea "i want u to worship my stockings"
type textarea "i want u to worship my stockings a"
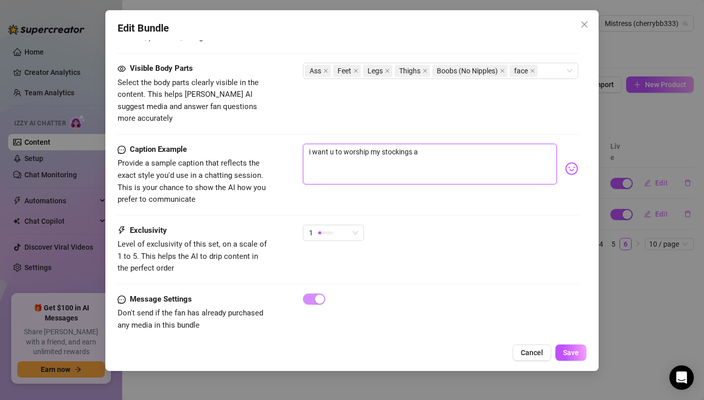
type textarea "i want u to worship my stockings an"
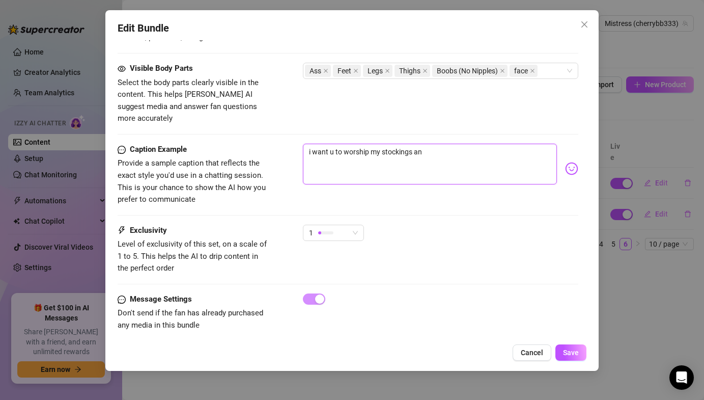
type textarea "i want u to worship my stockings an"
type textarea "i want u to worship my stockings and"
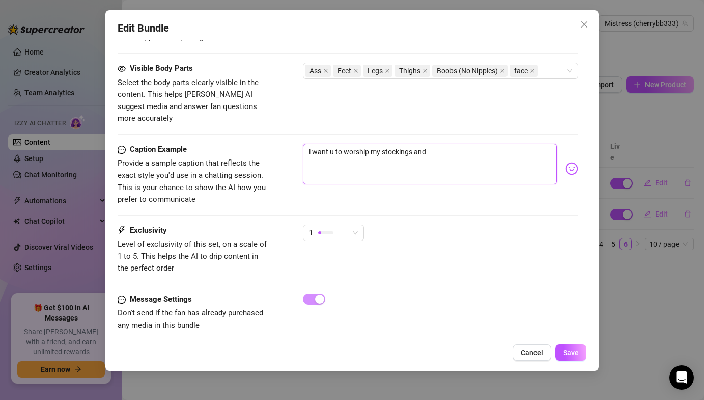
type textarea "i want u to worship my stockings and s"
type textarea "i want u to worship my stockings and su"
type textarea "i want u to worship my stockings and suc"
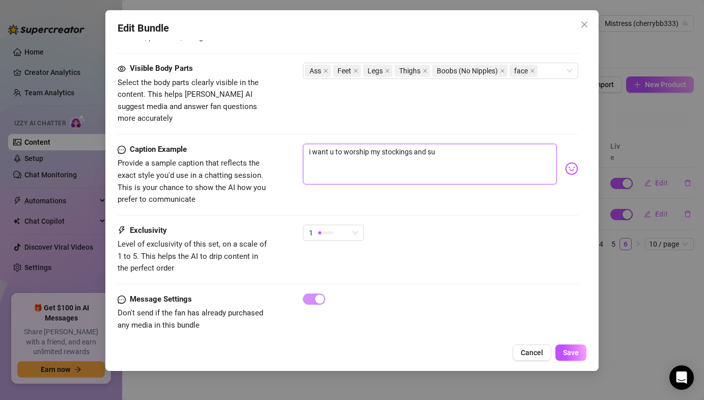
type textarea "i want u to worship my stockings and suc"
type textarea "i want u to worship my stockings and suck"
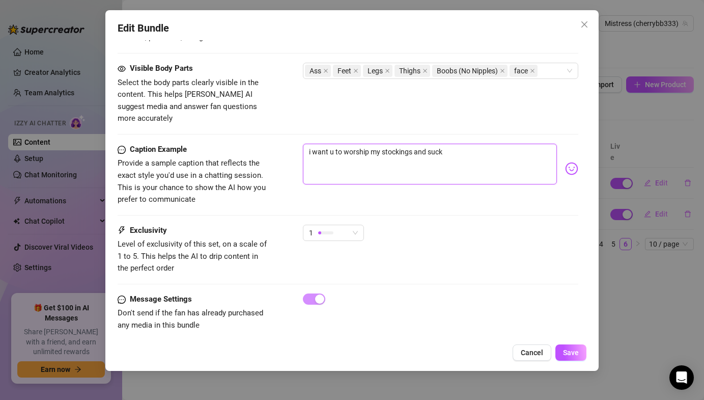
type textarea "i want u to worship my stockings and suck o"
type textarea "i want u to worship my stockings and suck on"
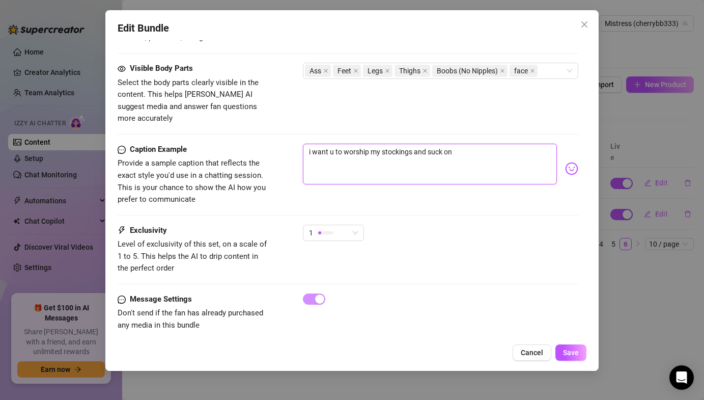
type textarea "i want u to worship my stockings and suck on"
type textarea "i want u to worship my stockings and suck on t"
type textarea "i want u to worship my stockings and suck on th"
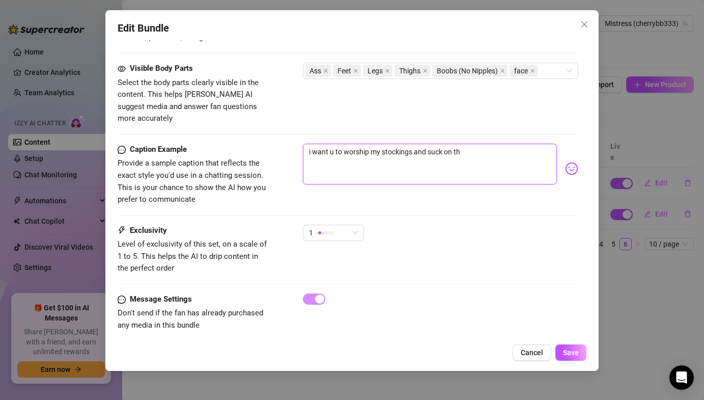
type textarea "i want u to worship my stockings and suck on th"
type textarea "i want u to worship my stockings and suck on the"
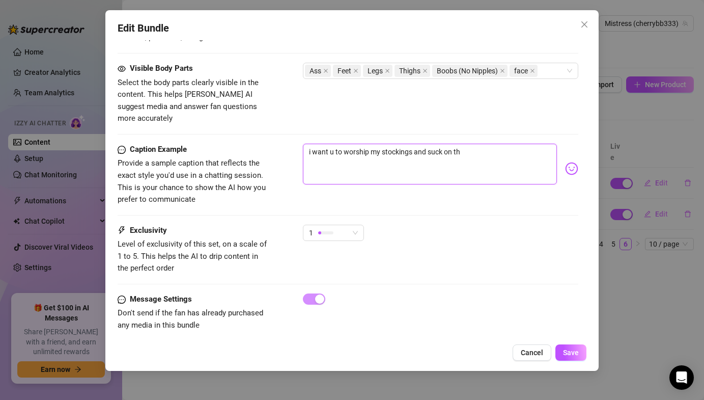
type textarea "i want u to worship my stockings and suck on the"
type textarea "i want u to worship my stockings and suck on the h"
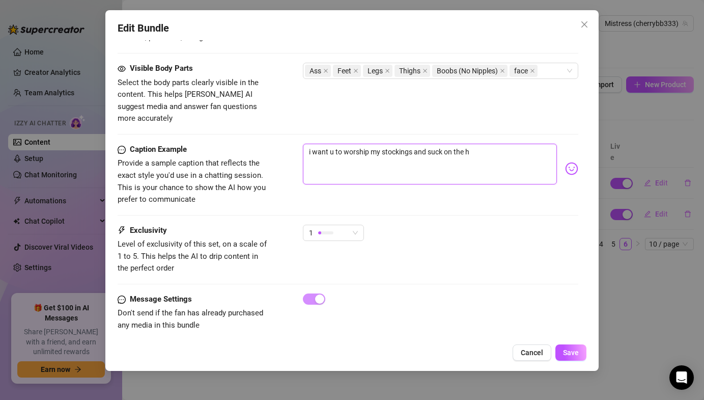
type textarea "i want u to worship my stockings and suck on the he"
type textarea "i want u to worship my stockings and suck on the hee"
type textarea "i want u to worship my stockings and suck on the heel"
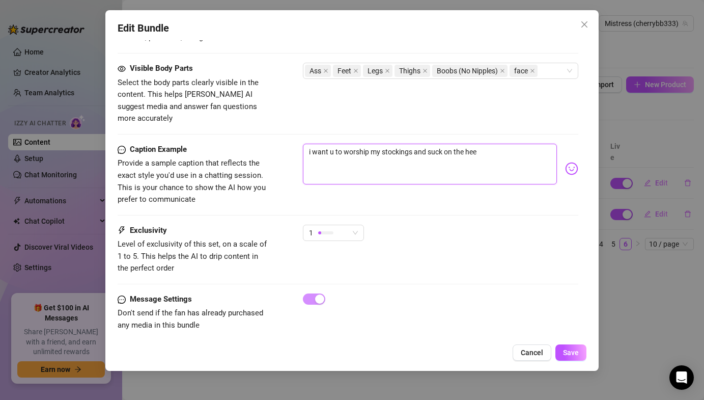
type textarea "i want u to worship my stockings and suck on the heel"
type textarea "i want u to worship my stockings and suck on the heel o"
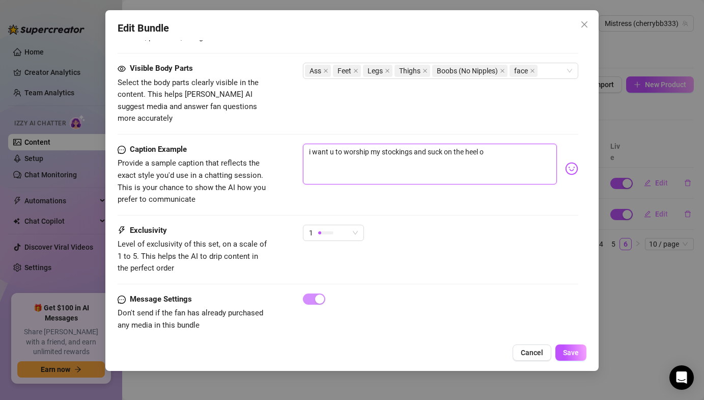
type textarea "i want u to worship my stockings and suck on the heel of"
type textarea "i want u to worship my stockings and suck on the heel of m"
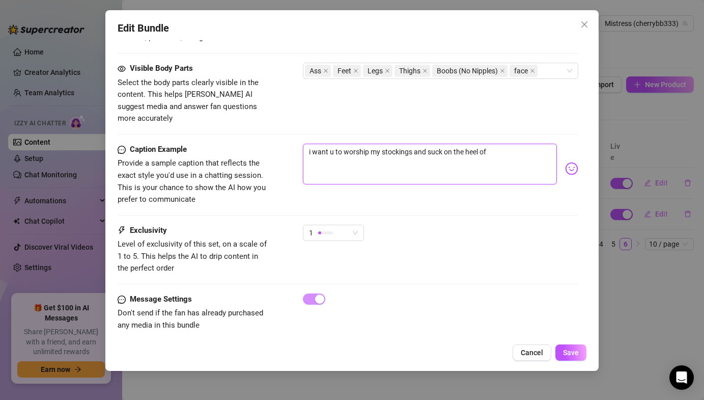
type textarea "i want u to worship my stockings and suck on the heel of m"
type textarea "i want u to worship my stockings and suck on the heel of my"
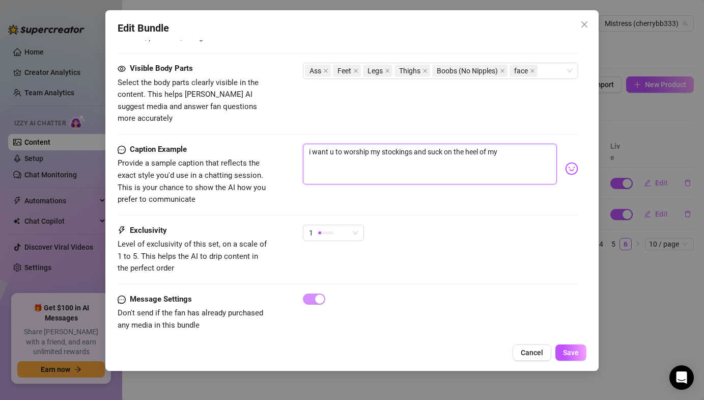
type textarea "i want u to worship my stockings and suck on the heel of my s"
type textarea "i want u to worship my stockings and suck on the heel of my sh"
type textarea "i want u to worship my stockings and suck on the heel of my sho"
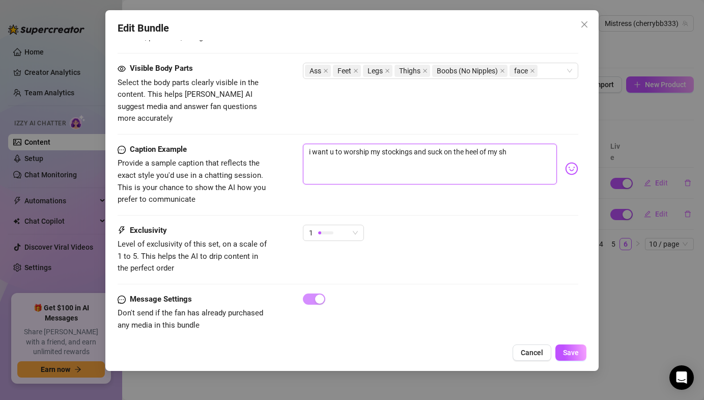
type textarea "i want u to worship my stockings and suck on the heel of my sho"
type textarea "i want u to worship my stockings and suck on the heel of my shoe"
type textarea "i want u to worship my stockings and suck on the heel of my shoe."
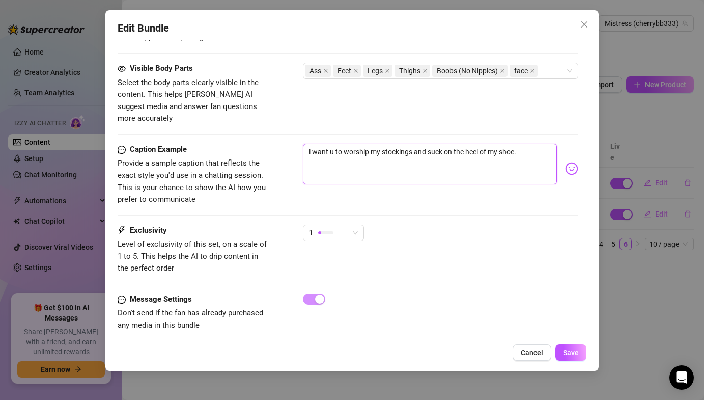
type textarea "i want u to worship my stockings and suck on the heel of my shoe"
type textarea "i want u to worship my stockings and suck on the heel of my shoe b"
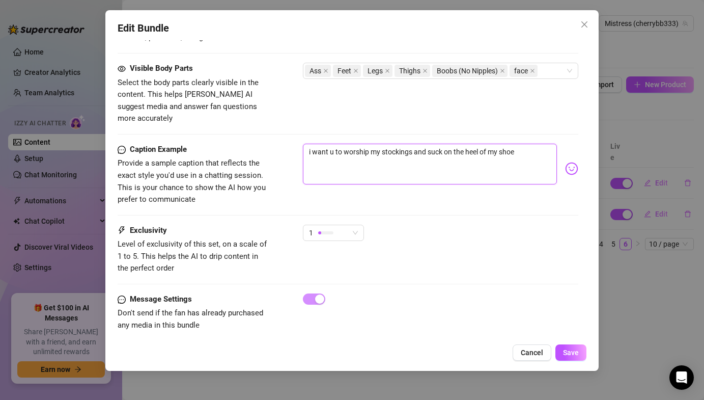
type textarea "i want u to worship my stockings and suck on the heel of my shoe b"
type textarea "i want u to worship my stockings and suck on the heel of my shoe bi"
type textarea "i want u to worship my stockings and suck on the heel of my shoe bit"
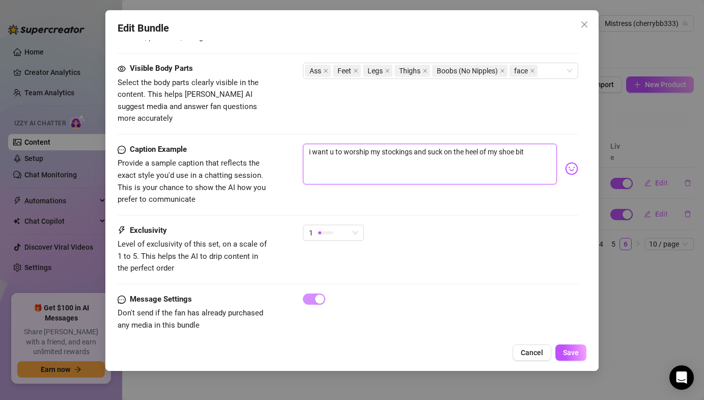
type textarea "i want u to worship my stockings and suck on the heel of my shoe bitc"
type textarea "i want u to worship my stockings and suck on the heel of my shoe bitch"
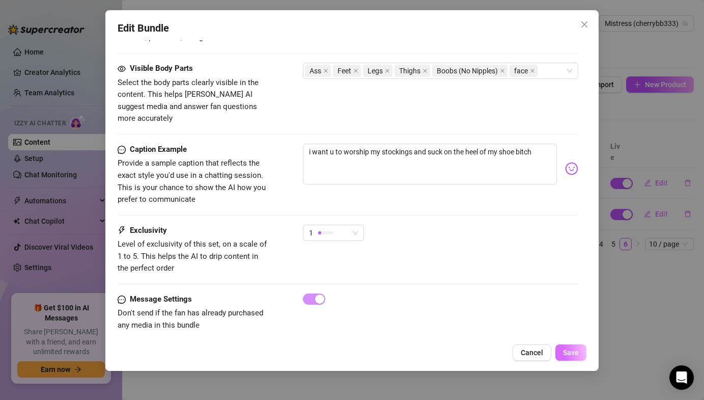
click at [585, 350] on button "Save" at bounding box center [571, 352] width 31 height 16
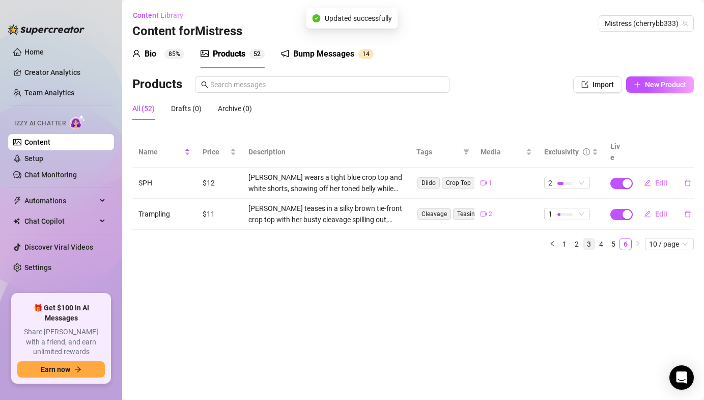
click at [593, 238] on link "3" at bounding box center [589, 243] width 11 height 11
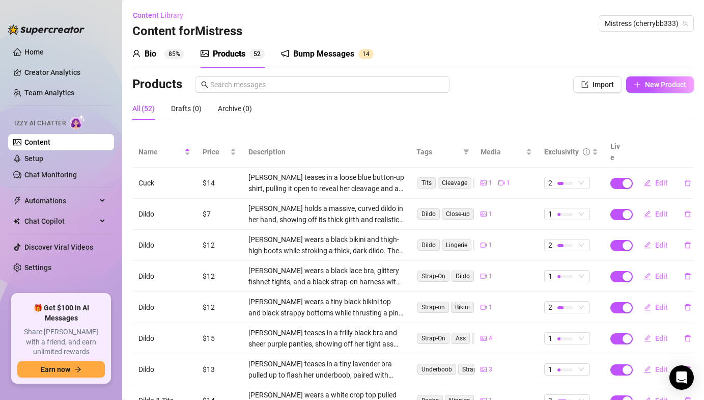
scroll to position [126, 0]
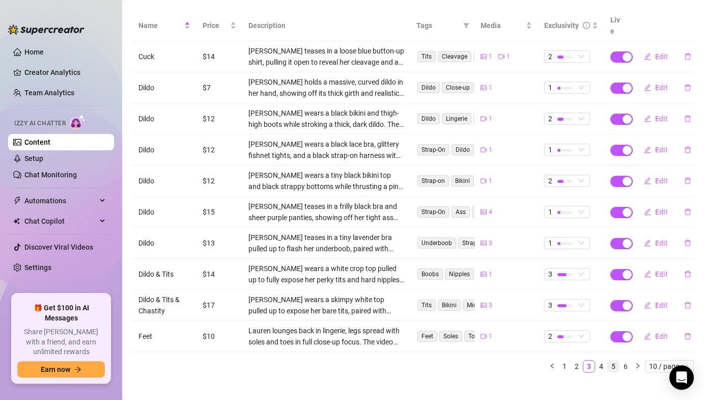
click at [608, 361] on link "5" at bounding box center [613, 366] width 11 height 11
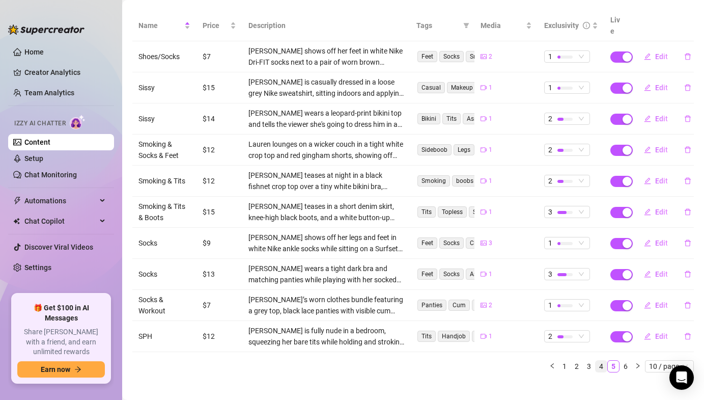
click at [599, 361] on link "4" at bounding box center [601, 366] width 11 height 11
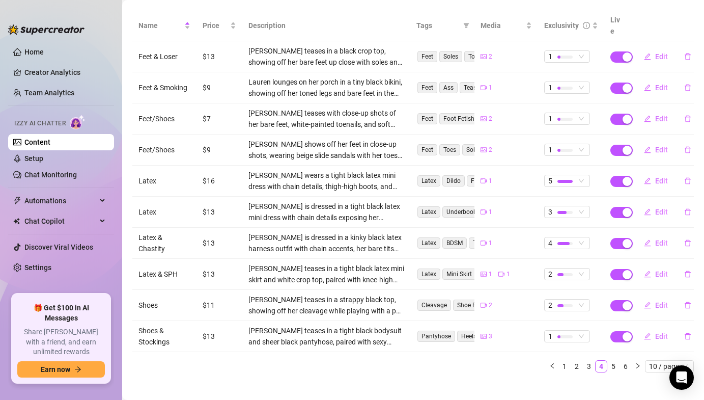
scroll to position [0, 0]
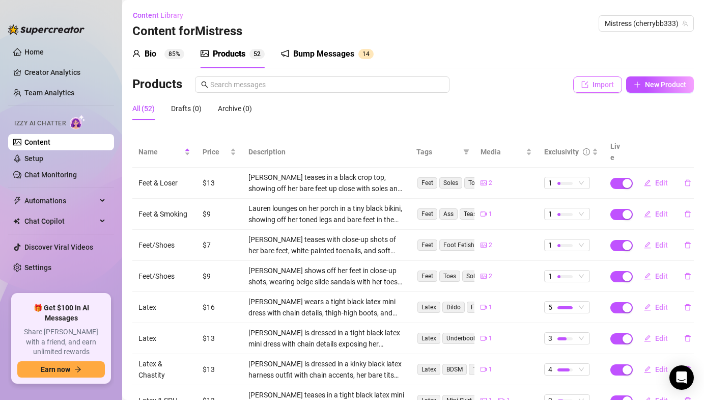
click at [606, 86] on span "Import" at bounding box center [603, 84] width 21 height 8
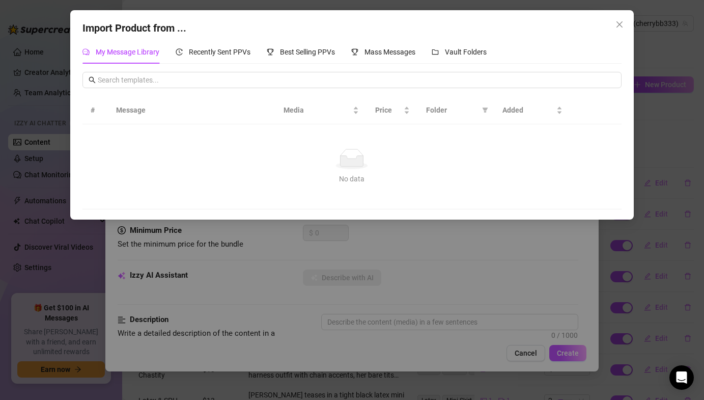
click at [460, 34] on div "Import Product from ..." at bounding box center [352, 28] width 539 height 16
click at [458, 54] on span "Vault Folders" at bounding box center [466, 52] width 42 height 8
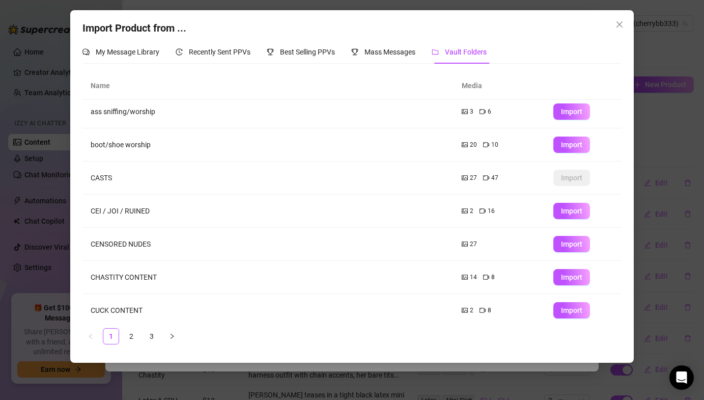
scroll to position [111, 0]
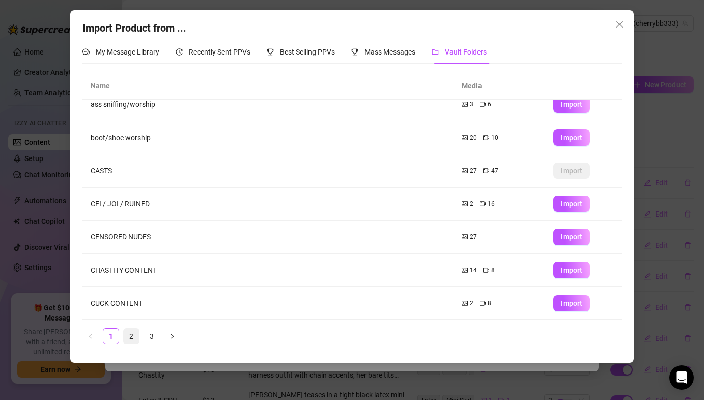
click at [127, 335] on link "2" at bounding box center [131, 335] width 15 height 15
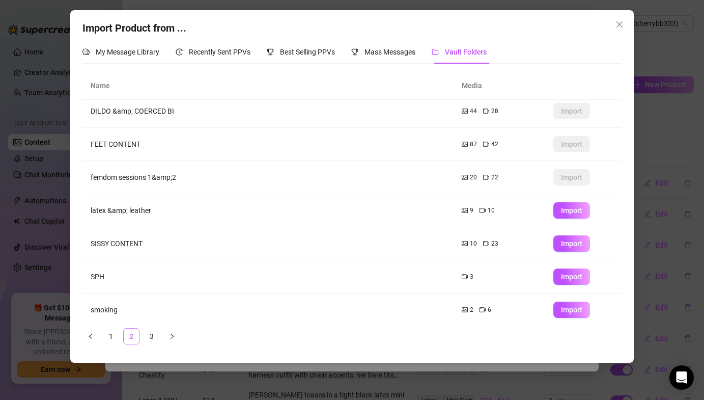
scroll to position [0, 0]
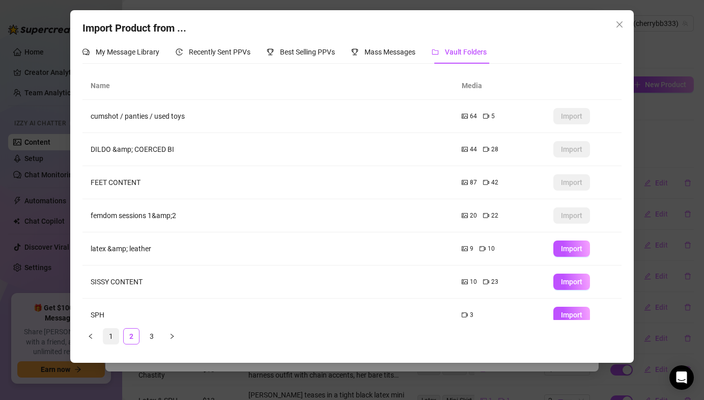
click at [113, 334] on link "1" at bounding box center [110, 335] width 15 height 15
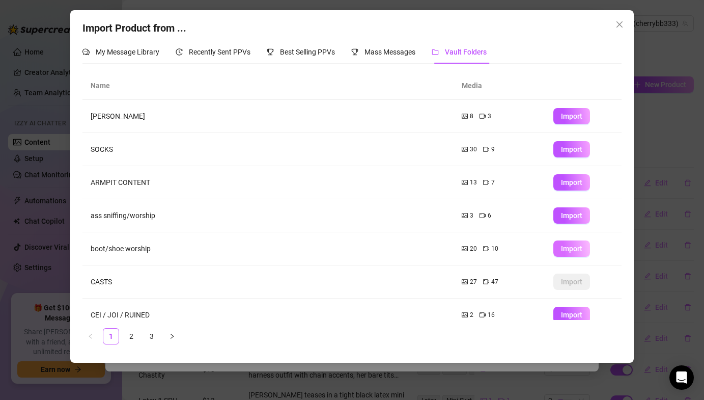
click at [575, 250] on span "Import" at bounding box center [571, 248] width 21 height 8
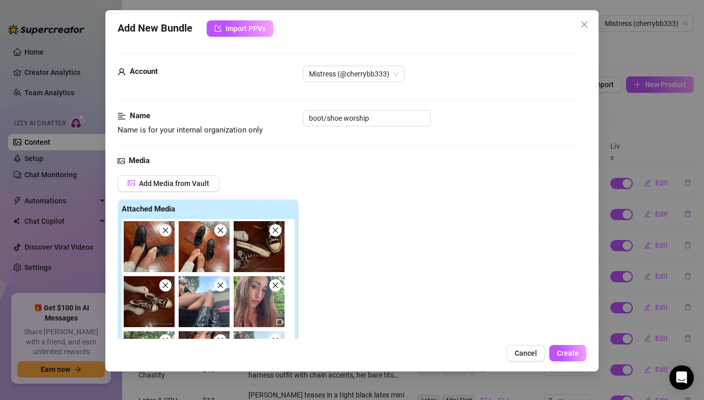
click at [159, 232] on span at bounding box center [165, 230] width 12 height 12
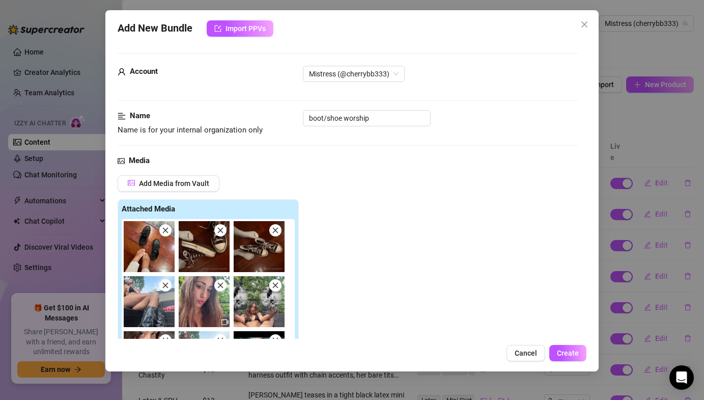
click at [159, 232] on span at bounding box center [165, 230] width 12 height 12
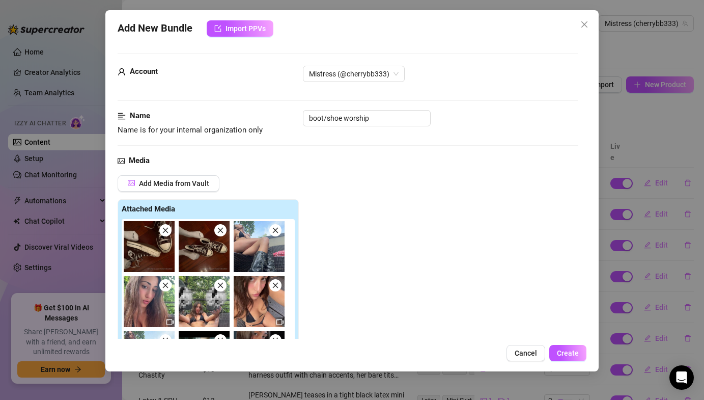
click at [159, 232] on span at bounding box center [165, 230] width 12 height 12
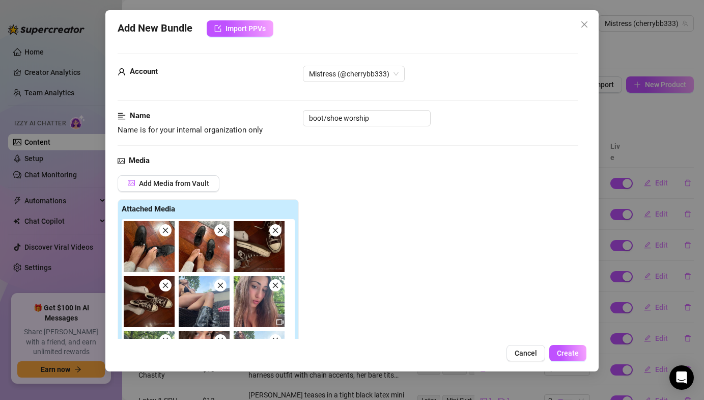
type textarea "Type your message here..."
click at [159, 232] on span at bounding box center [165, 230] width 12 height 12
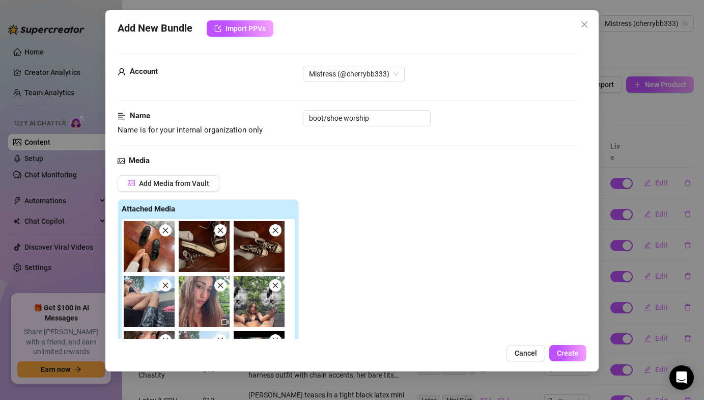
click at [159, 232] on span at bounding box center [165, 230] width 12 height 12
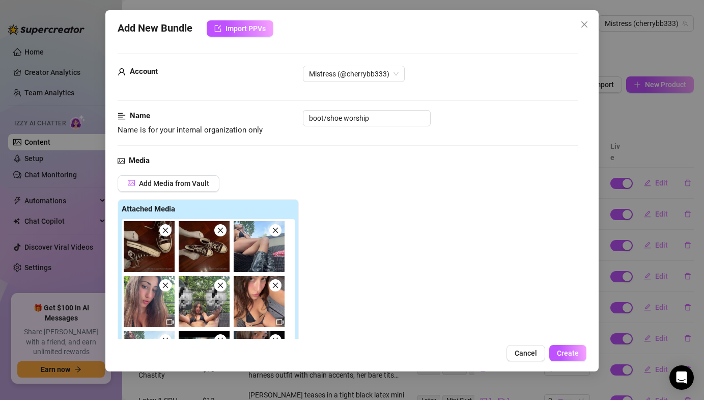
click at [159, 232] on span at bounding box center [165, 230] width 12 height 12
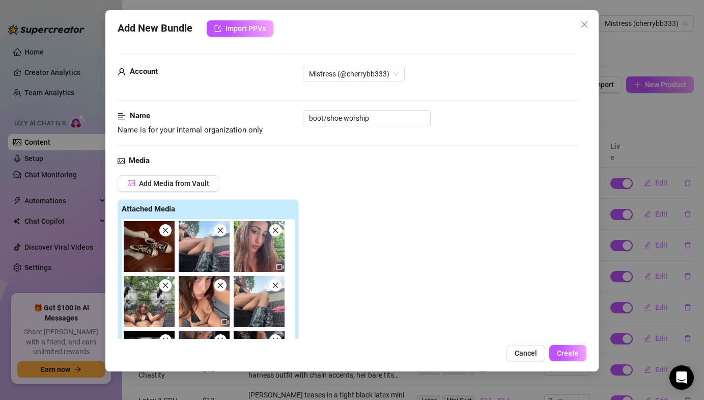
click at [159, 232] on span at bounding box center [165, 230] width 12 height 12
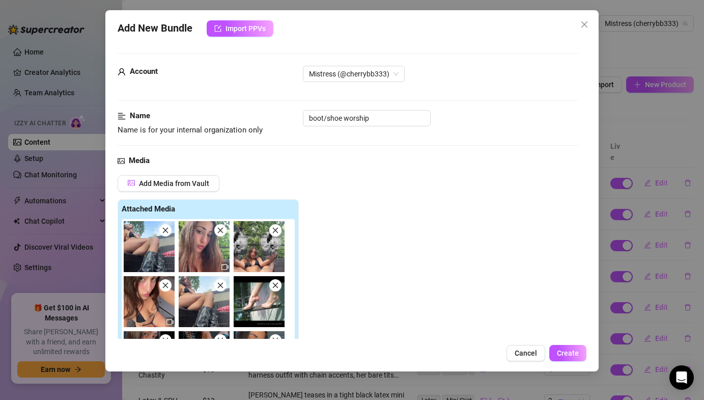
click at [216, 234] on span at bounding box center [220, 230] width 12 height 12
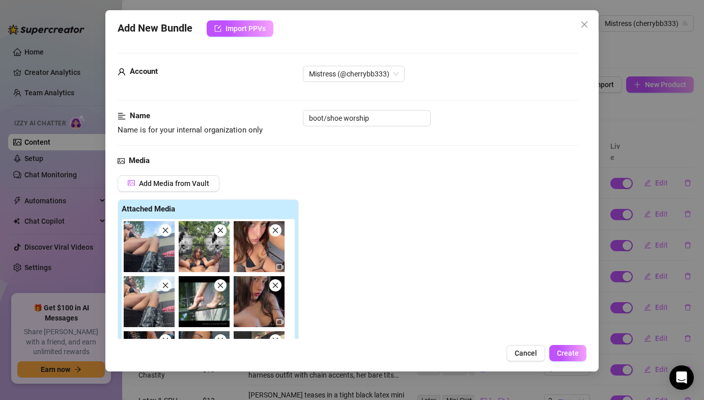
click at [217, 235] on span at bounding box center [220, 230] width 12 height 12
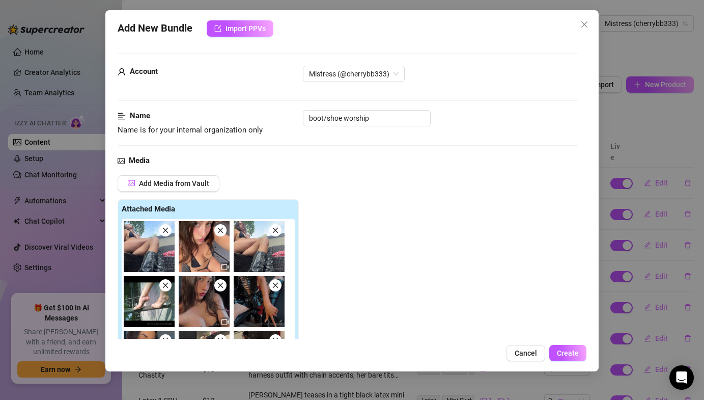
click at [164, 286] on icon "close" at bounding box center [166, 286] width 6 height 6
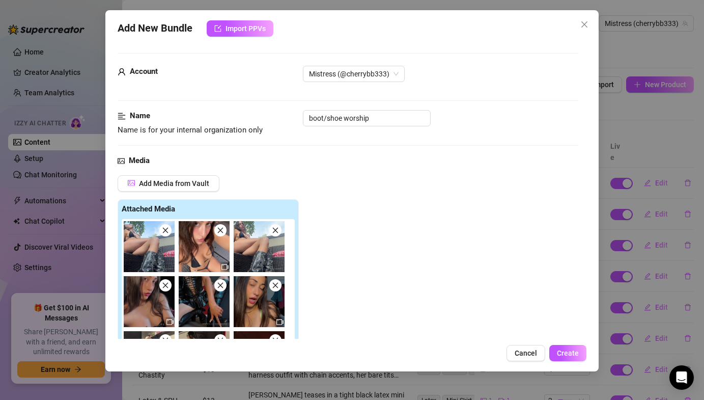
click at [164, 286] on icon "close" at bounding box center [166, 286] width 6 height 6
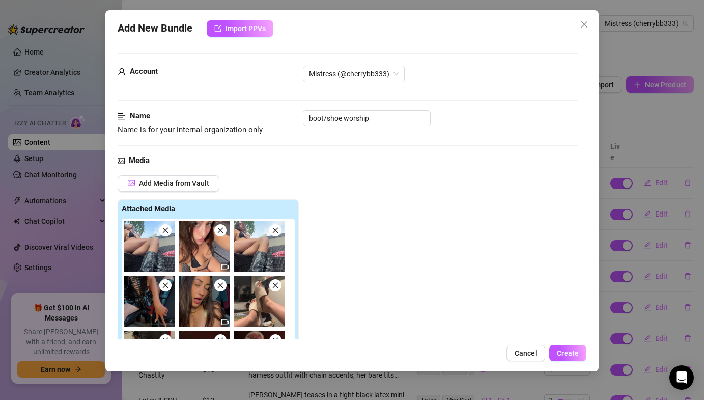
click at [164, 286] on icon "close" at bounding box center [166, 286] width 6 height 6
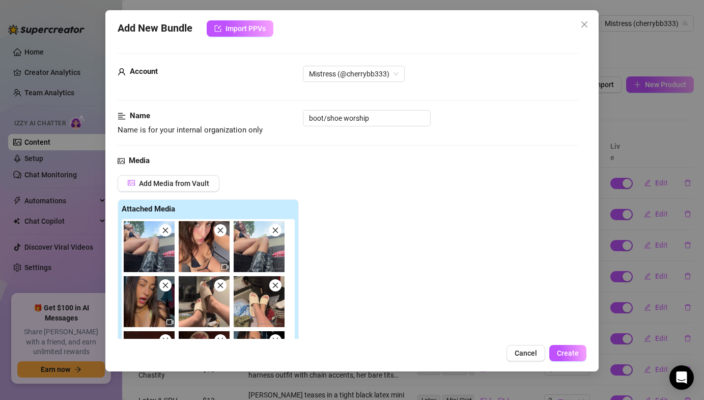
click at [164, 286] on icon "close" at bounding box center [166, 286] width 6 height 6
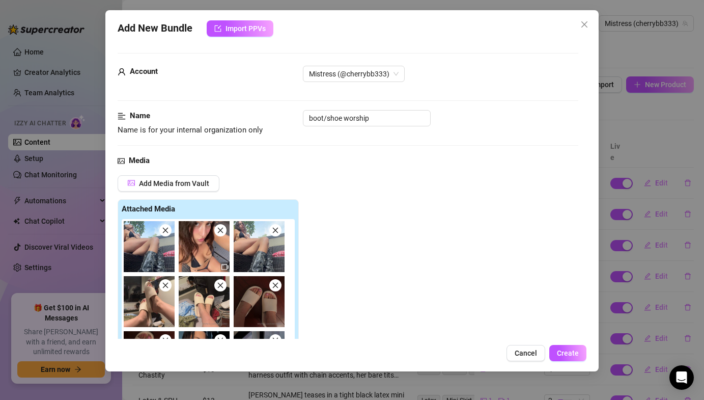
click at [164, 286] on icon "close" at bounding box center [166, 286] width 6 height 6
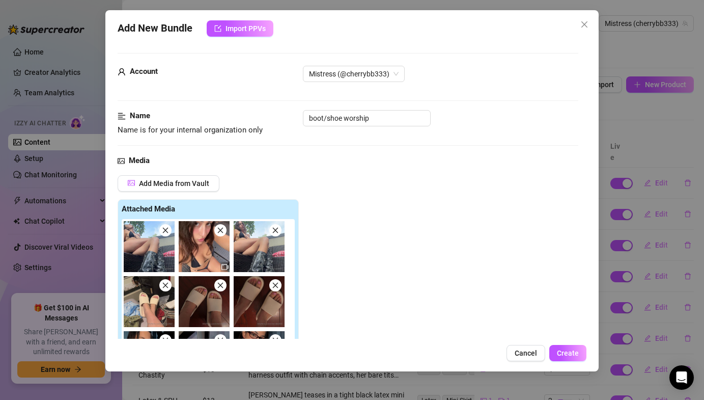
click at [164, 286] on icon "close" at bounding box center [166, 286] width 6 height 6
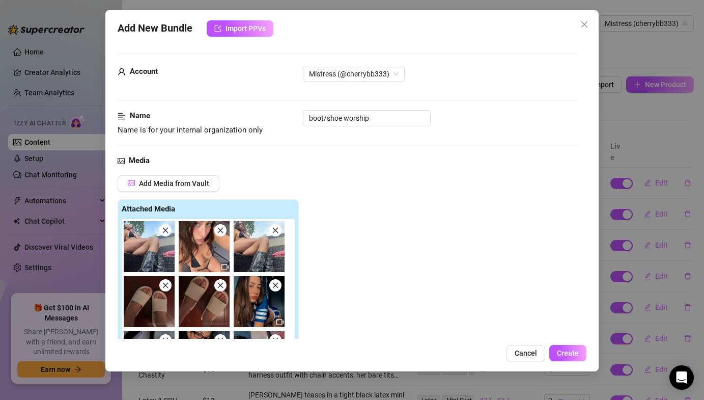
click at [164, 286] on icon "close" at bounding box center [166, 286] width 6 height 6
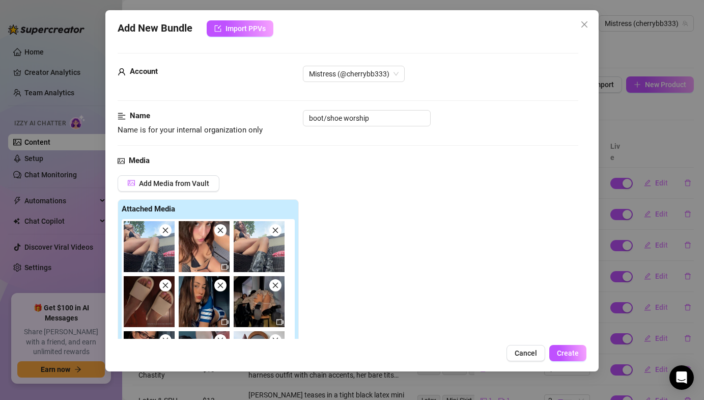
click at [164, 286] on icon "close" at bounding box center [166, 286] width 6 height 6
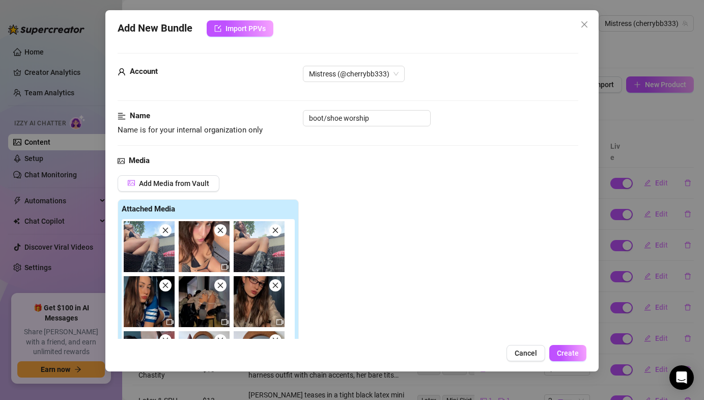
click at [164, 286] on icon "close" at bounding box center [166, 286] width 6 height 6
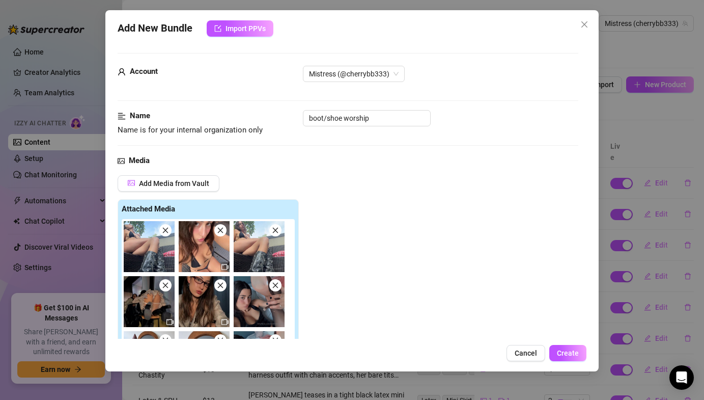
click at [164, 286] on icon "close" at bounding box center [166, 286] width 6 height 6
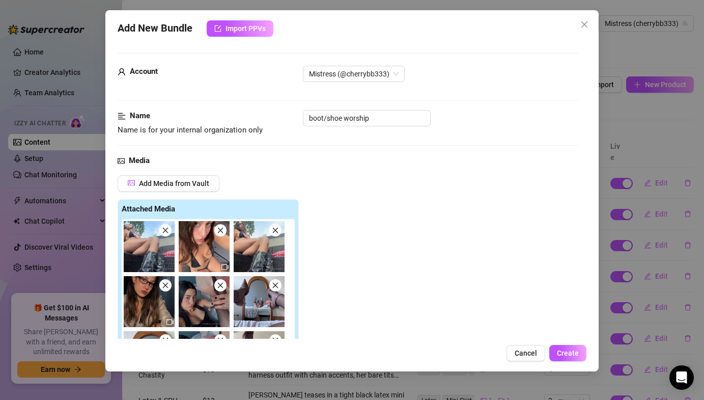
click at [164, 286] on icon "close" at bounding box center [166, 286] width 6 height 6
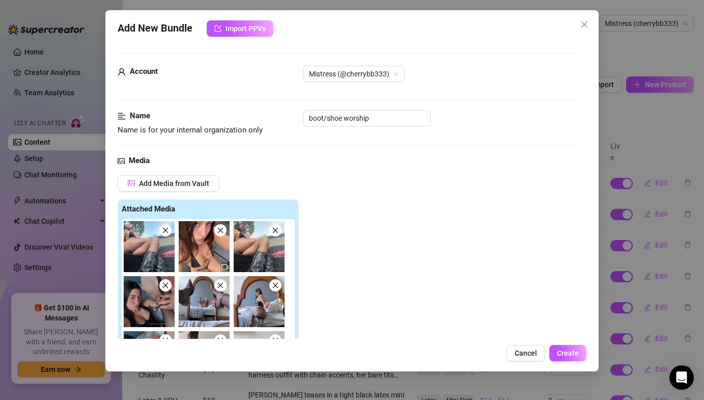
click at [164, 286] on icon "close" at bounding box center [166, 286] width 6 height 6
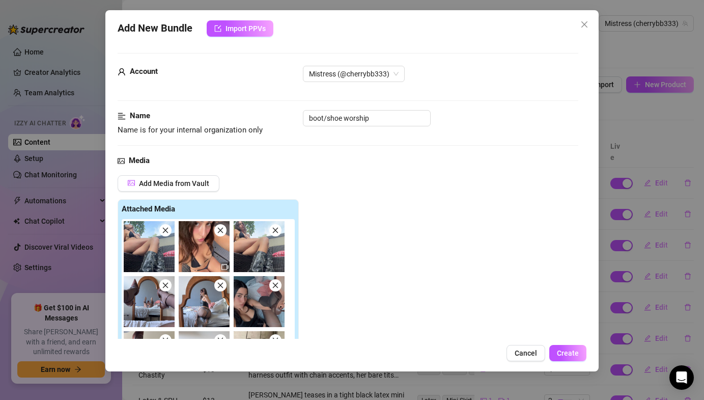
click at [164, 286] on icon "close" at bounding box center [166, 286] width 6 height 6
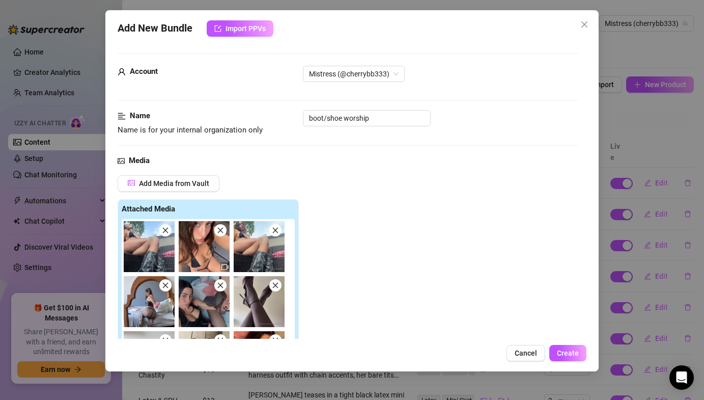
click at [164, 286] on icon "close" at bounding box center [166, 286] width 6 height 6
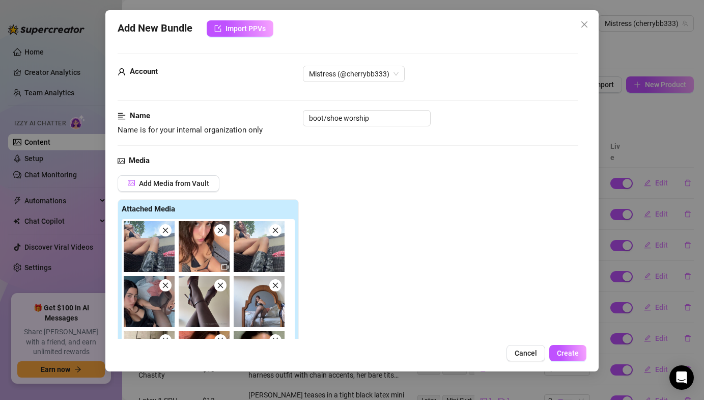
click at [164, 286] on icon "close" at bounding box center [166, 286] width 6 height 6
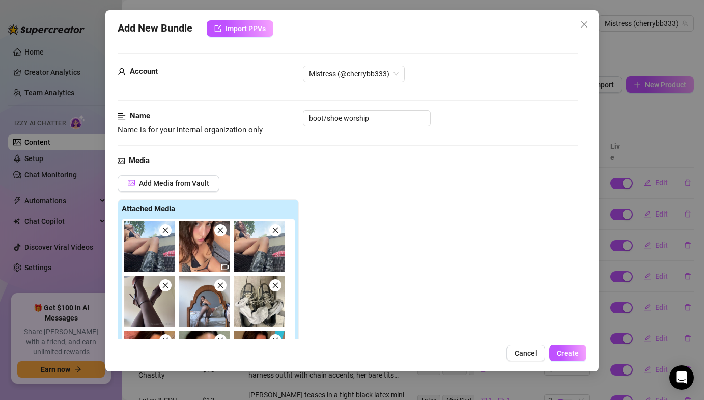
click at [164, 286] on icon "close" at bounding box center [166, 286] width 6 height 6
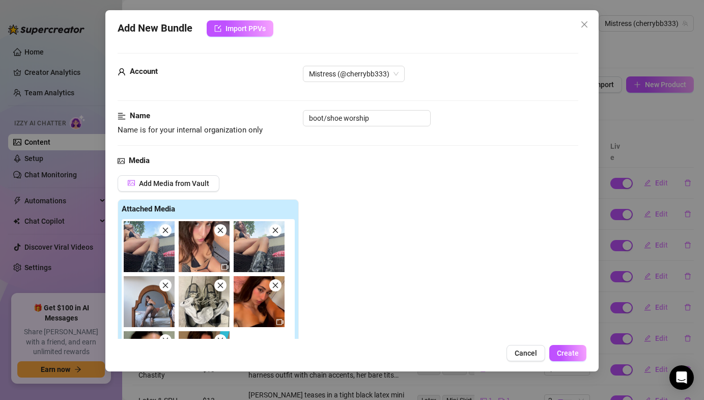
click at [164, 286] on icon "close" at bounding box center [166, 286] width 6 height 6
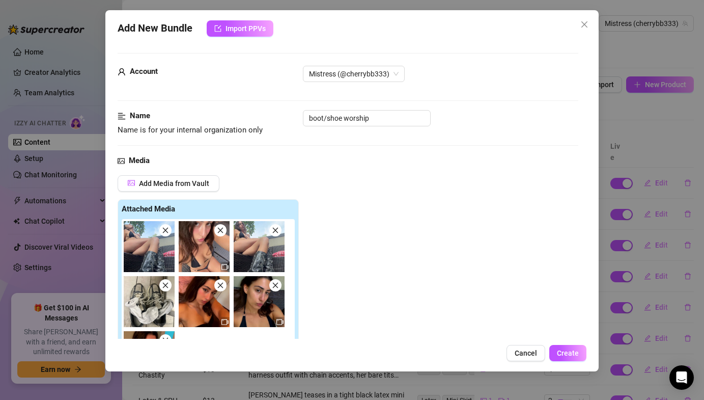
click at [164, 286] on icon "close" at bounding box center [166, 286] width 6 height 6
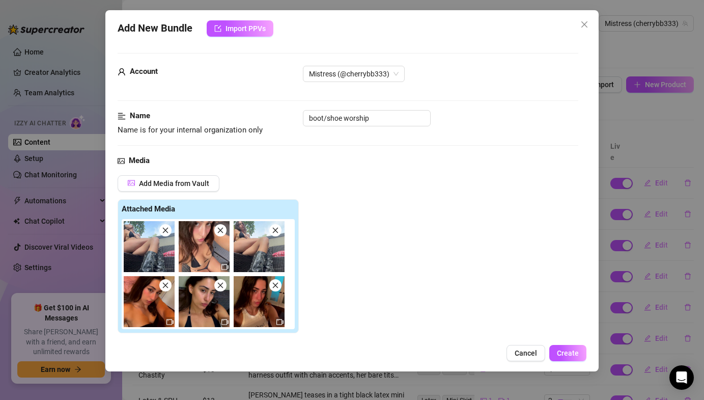
click at [164, 286] on icon "close" at bounding box center [166, 286] width 6 height 6
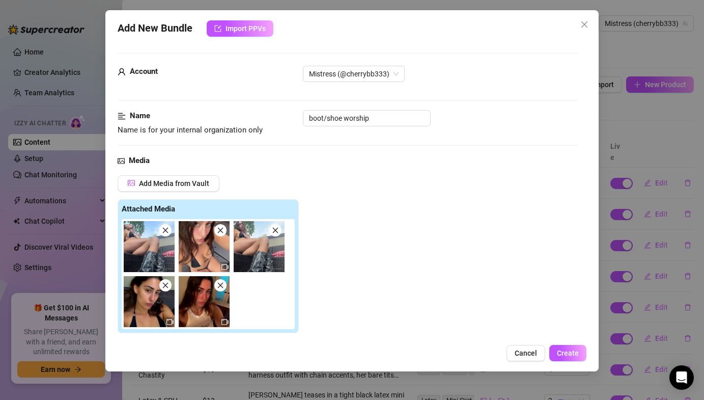
click at [164, 286] on icon "close" at bounding box center [166, 286] width 6 height 6
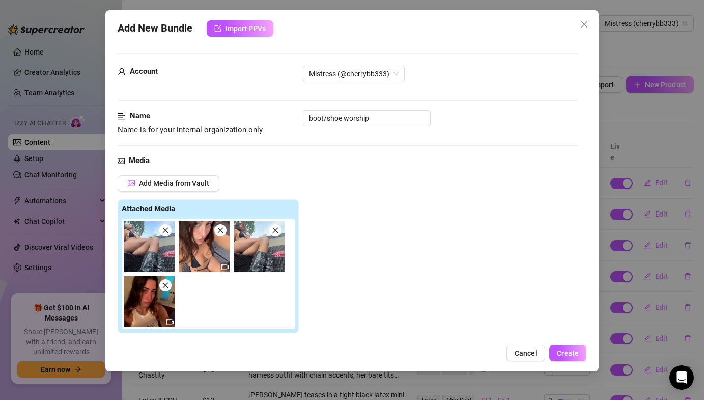
click at [164, 287] on icon "close" at bounding box center [165, 285] width 7 height 7
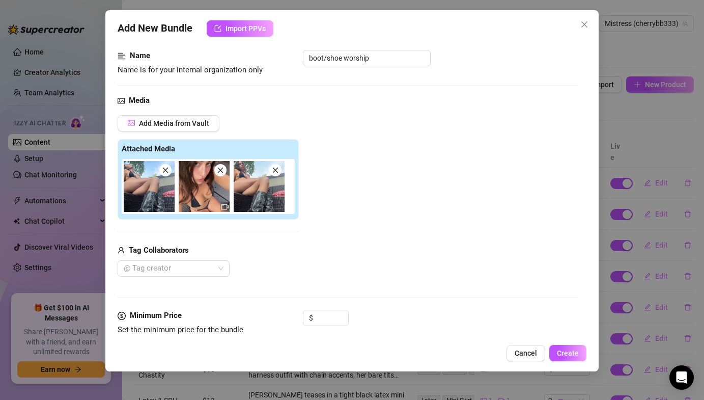
scroll to position [63, 0]
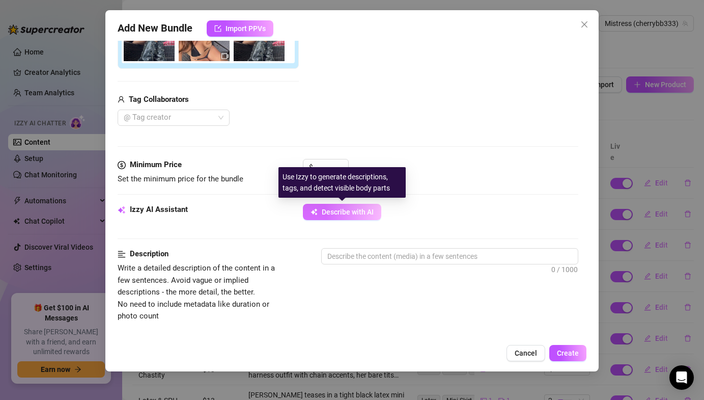
click at [332, 207] on button "Describe with AI" at bounding box center [342, 212] width 78 height 16
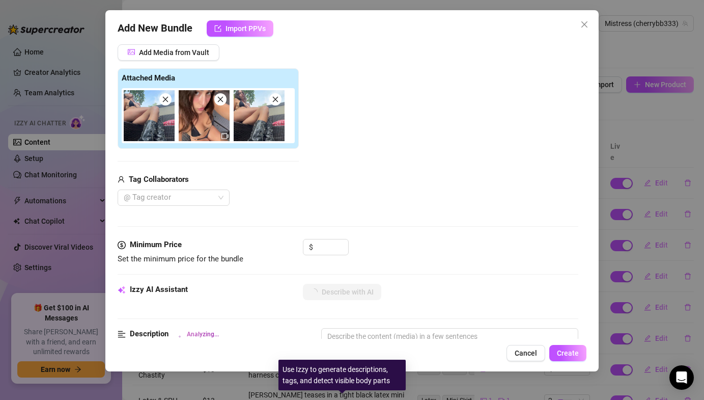
scroll to position [0, 0]
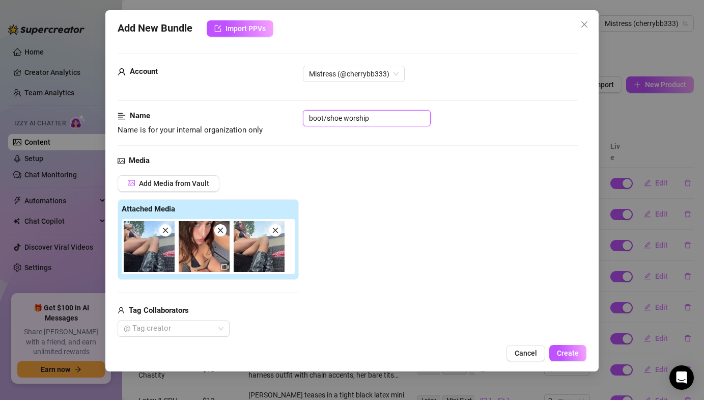
click at [316, 123] on input "boot/shoe worship" at bounding box center [367, 118] width 128 height 16
click at [333, 118] on input "Boot worship & trampling" at bounding box center [367, 118] width 128 height 16
click at [364, 119] on input "Boot Worship & trampling" at bounding box center [367, 118] width 128 height 16
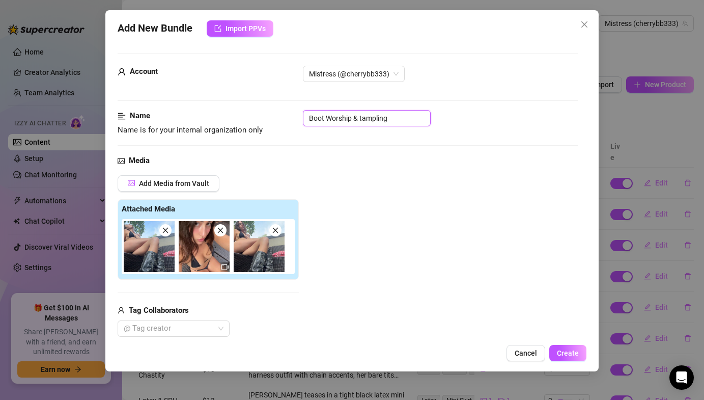
type input "Boot Worship & ampling"
type textarea "Lauren"
type textarea "Lauren lounges"
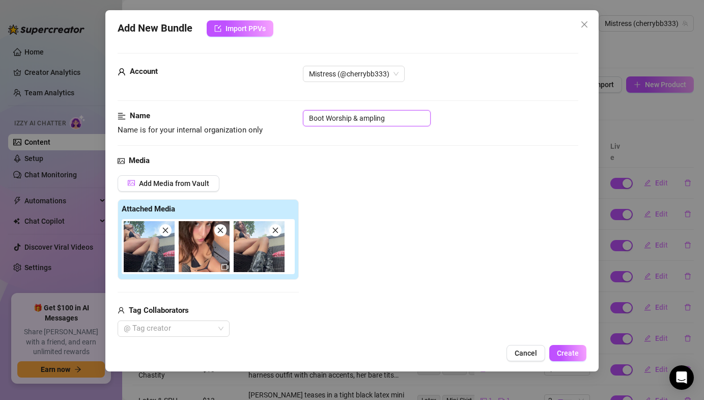
type textarea "Lauren lounges outdoors"
type textarea "Lauren lounges outdoors in"
drag, startPoint x: 397, startPoint y: 118, endPoint x: 353, endPoint y: 120, distance: 43.8
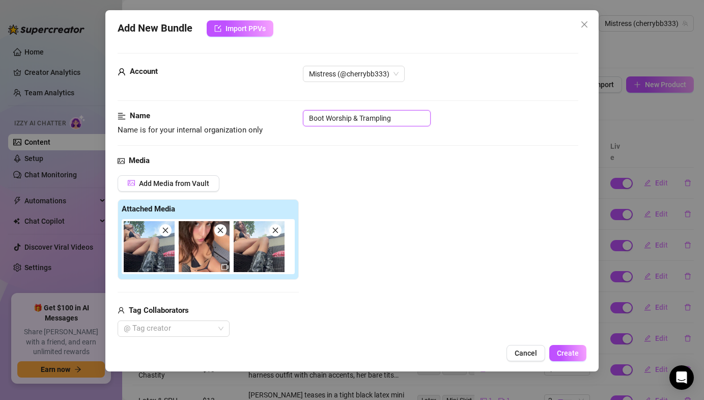
click at [353, 120] on input "Boot Worship & Trampling" at bounding box center [367, 118] width 128 height 16
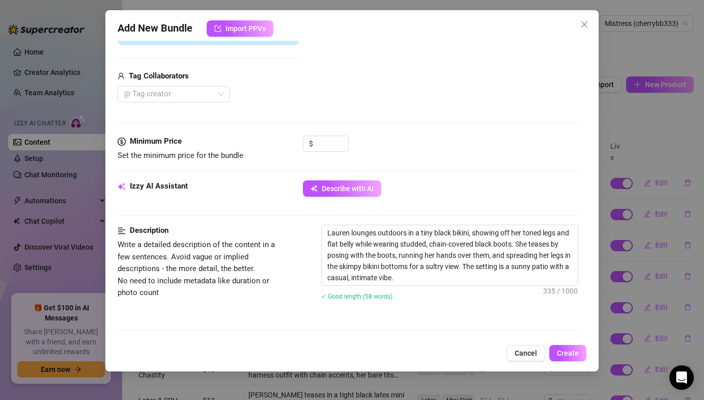
scroll to position [235, 0]
click at [396, 234] on textarea "Lauren lounges outdoors in a tiny black bikini, showing off her toned legs and …" at bounding box center [450, 255] width 256 height 60
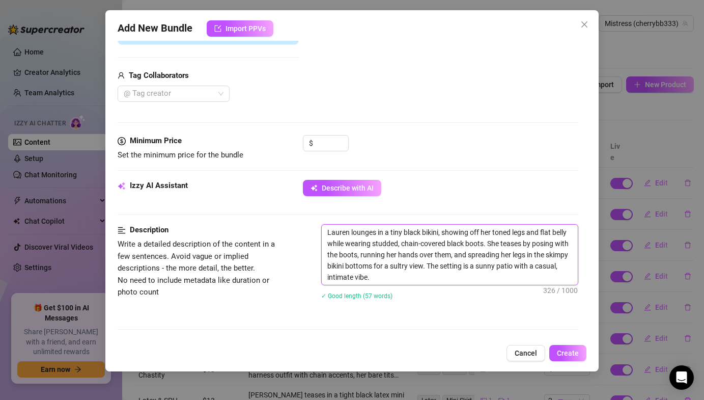
click at [400, 273] on textarea "Lauren lounges in a tiny black bikini, showing off her toned legs and flat bell…" at bounding box center [450, 255] width 256 height 60
drag, startPoint x: 400, startPoint y: 273, endPoint x: 429, endPoint y: 267, distance: 29.6
click at [429, 267] on textarea "Lauren lounges in a tiny black bikini, showing off her toned legs and flat bell…" at bounding box center [450, 255] width 256 height 60
click at [428, 262] on textarea "Lauren lounges in a tiny black bikini, showing off her toned legs and flat bell…" at bounding box center [450, 255] width 256 height 60
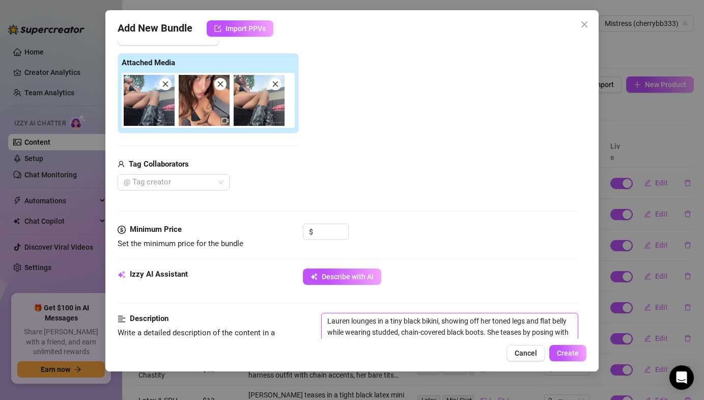
scroll to position [122, 0]
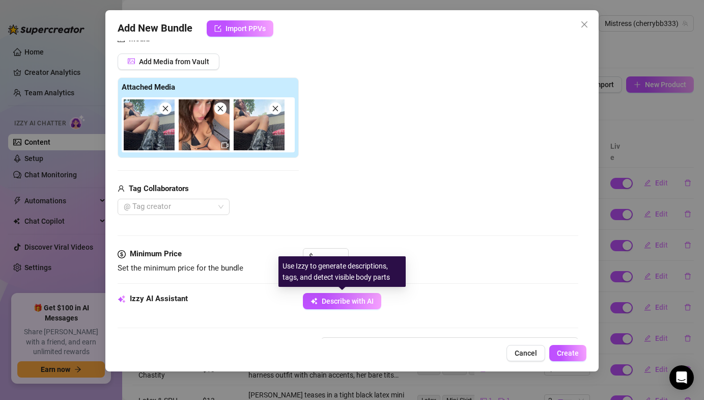
click at [331, 262] on div "Use Izzy to generate descriptions, tags, and detect visible body parts" at bounding box center [342, 271] width 127 height 31
click at [327, 256] on input at bounding box center [331, 256] width 33 height 15
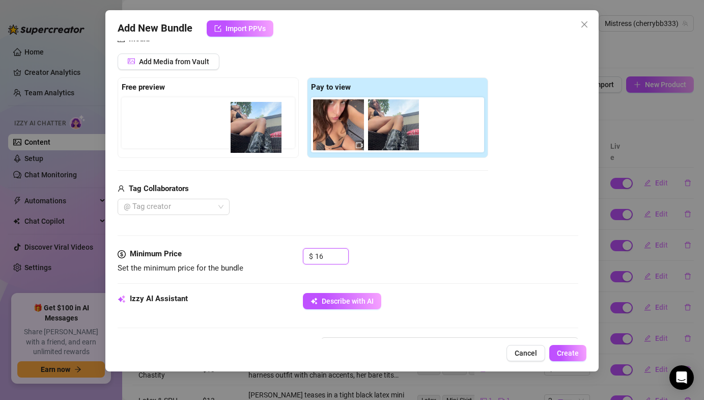
drag, startPoint x: 334, startPoint y: 135, endPoint x: 249, endPoint y: 138, distance: 85.1
click at [249, 138] on div "Free preview Pay to view" at bounding box center [303, 117] width 371 height 80
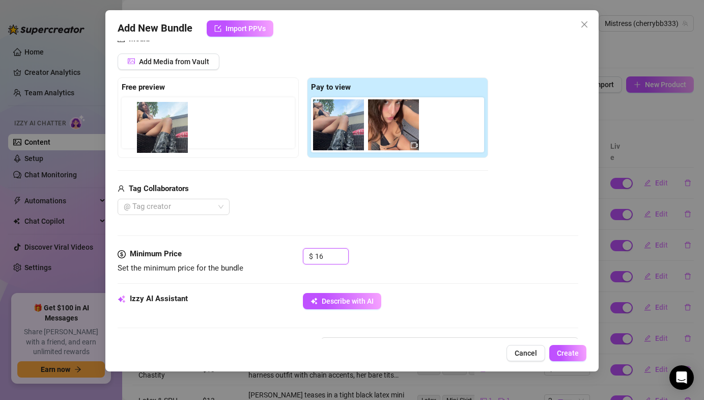
drag, startPoint x: 434, startPoint y: 115, endPoint x: 142, endPoint y: 115, distance: 292.3
click at [142, 115] on div "Free preview Pay to view" at bounding box center [303, 117] width 371 height 80
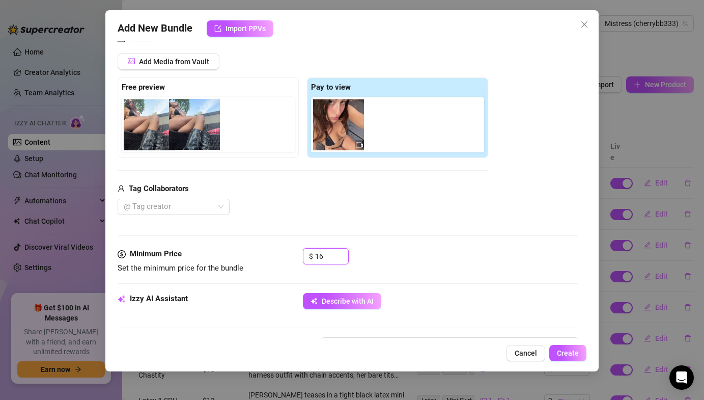
drag, startPoint x: 317, startPoint y: 120, endPoint x: 171, endPoint y: 120, distance: 146.7
click at [171, 120] on div "Free preview Pay to view" at bounding box center [303, 117] width 371 height 80
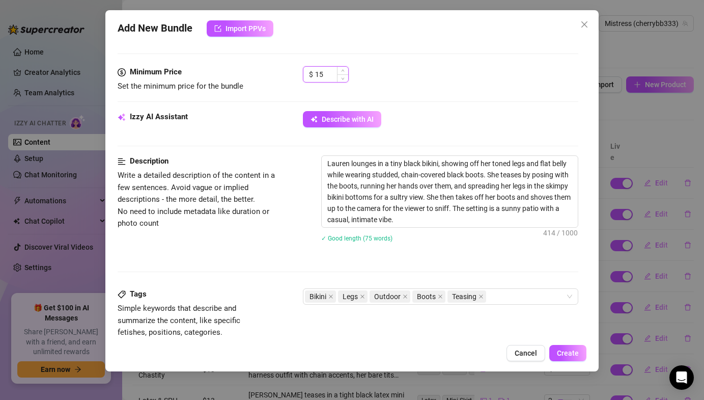
scroll to position [598, 0]
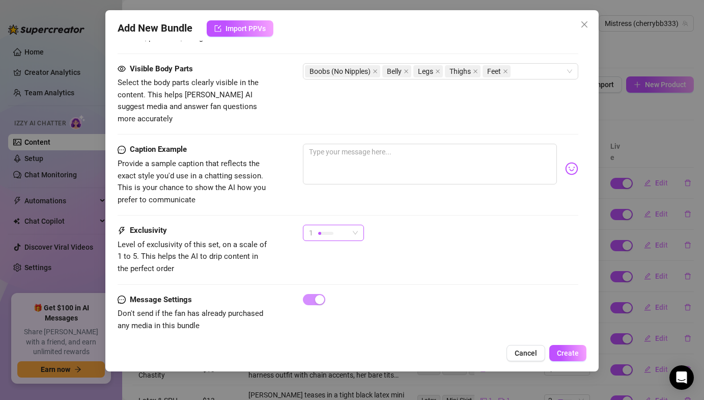
click at [319, 228] on div at bounding box center [325, 233] width 15 height 10
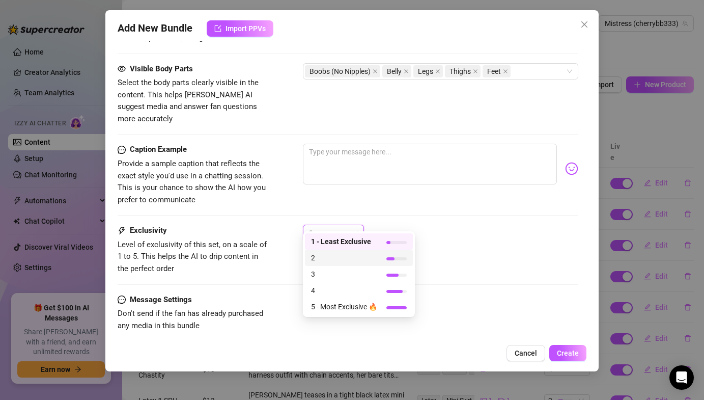
click at [317, 258] on span "2" at bounding box center [344, 257] width 66 height 11
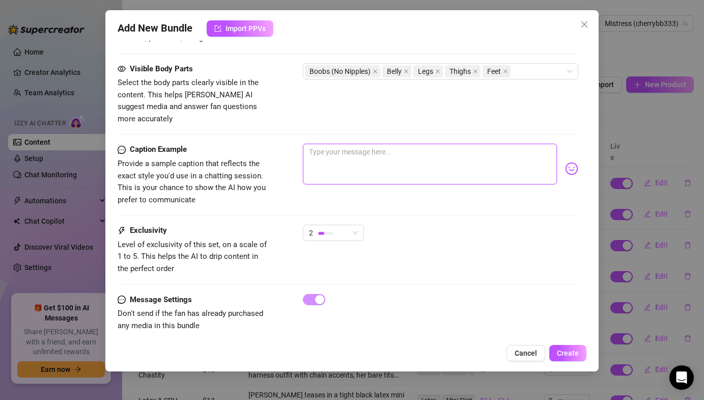
click at [410, 152] on textarea at bounding box center [430, 164] width 254 height 41
click at [580, 159] on div "Account Mistress (@cherrybb333) Name Name is for your internal organization onl…" at bounding box center [352, 190] width 469 height 298
click at [578, 162] on img at bounding box center [571, 168] width 13 height 13
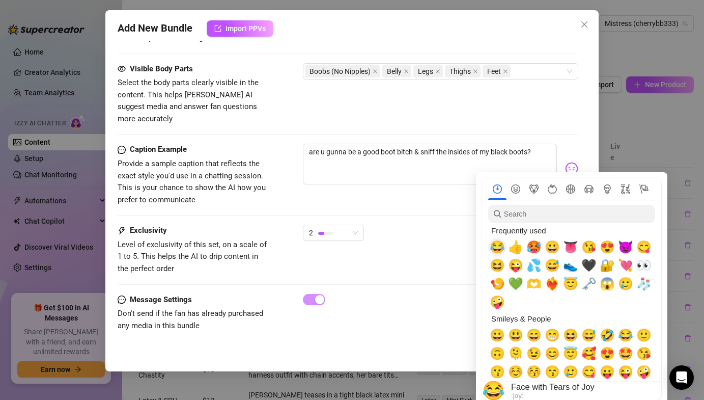
click at [499, 248] on span "😂" at bounding box center [497, 247] width 15 height 14
click at [450, 227] on div "2" at bounding box center [440, 237] width 275 height 25
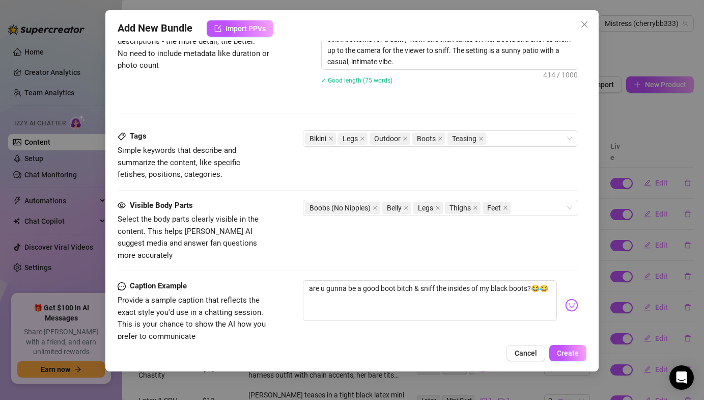
scroll to position [429, 0]
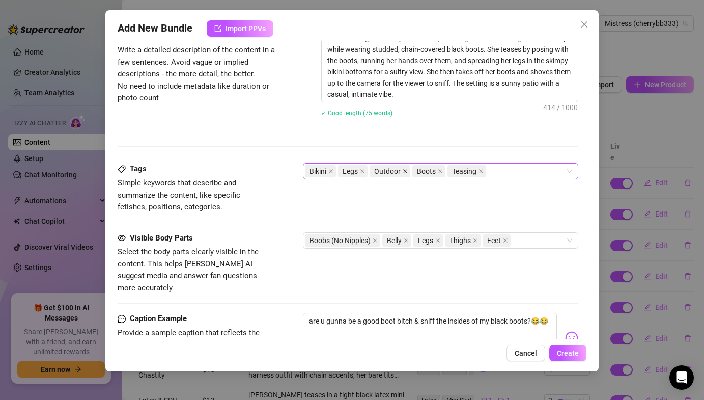
click at [407, 170] on icon "close" at bounding box center [405, 171] width 5 height 5
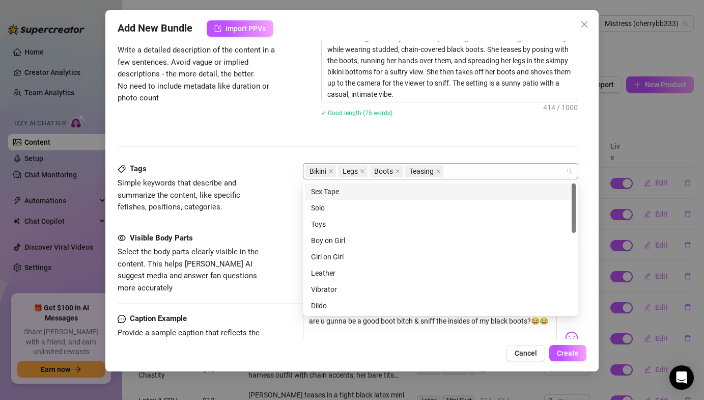
click at [466, 169] on div "Bikini Legs Boots Teasing" at bounding box center [435, 171] width 260 height 14
click at [447, 148] on div "Description Write a detailed description of the content in a few sentences. Avo…" at bounding box center [348, 96] width 460 height 133
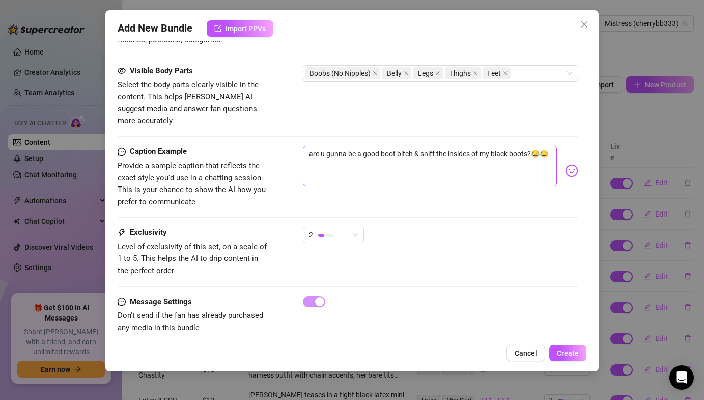
scroll to position [598, 0]
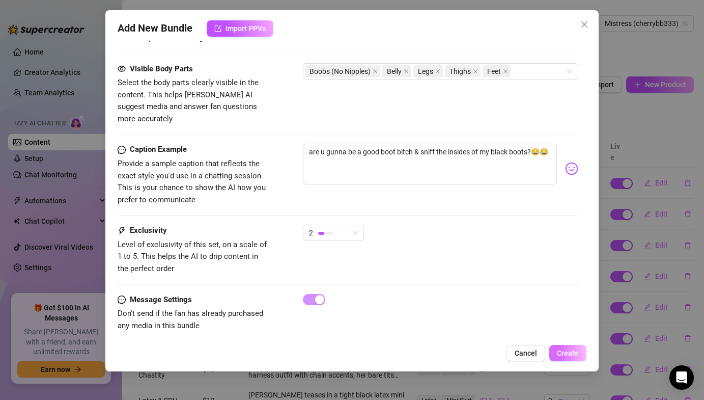
click at [574, 349] on span "Create" at bounding box center [568, 353] width 22 height 8
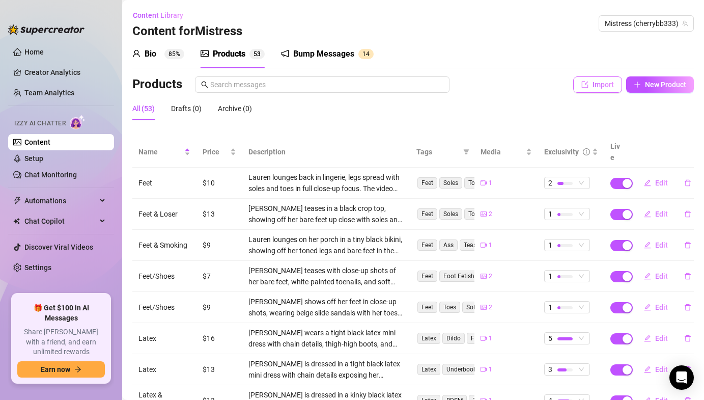
click at [599, 81] on span "Import" at bounding box center [603, 84] width 21 height 8
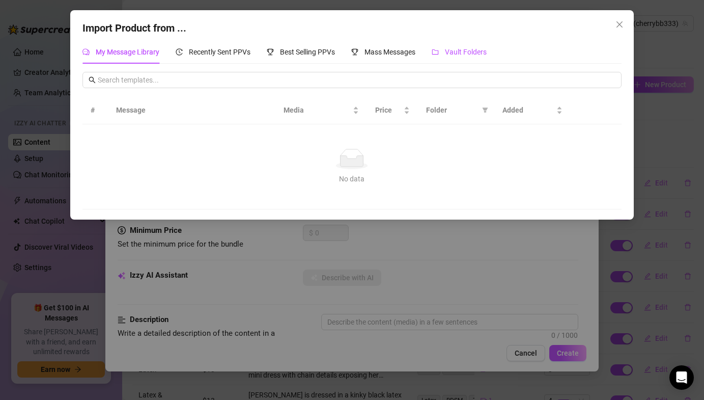
click at [459, 50] on span "Vault Folders" at bounding box center [466, 52] width 42 height 8
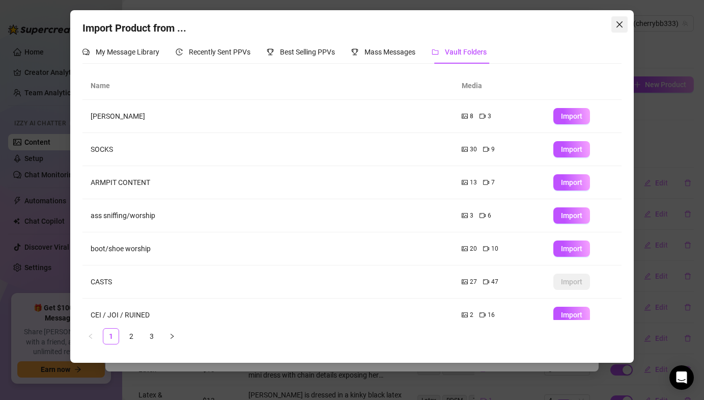
click at [617, 25] on icon "close" at bounding box center [620, 24] width 8 height 8
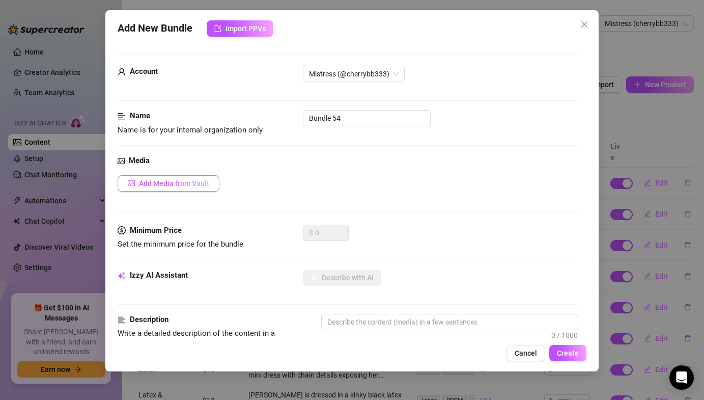
click at [154, 186] on span "Add Media from Vault" at bounding box center [174, 183] width 70 height 8
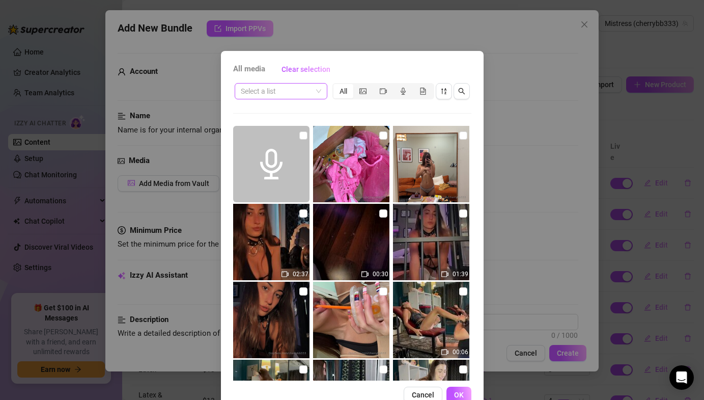
click at [287, 93] on input "search" at bounding box center [276, 91] width 71 height 15
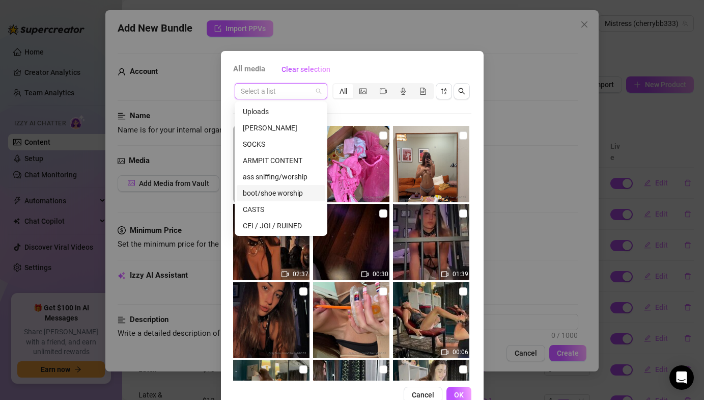
click at [259, 191] on div "boot/shoe worship" at bounding box center [281, 192] width 76 height 11
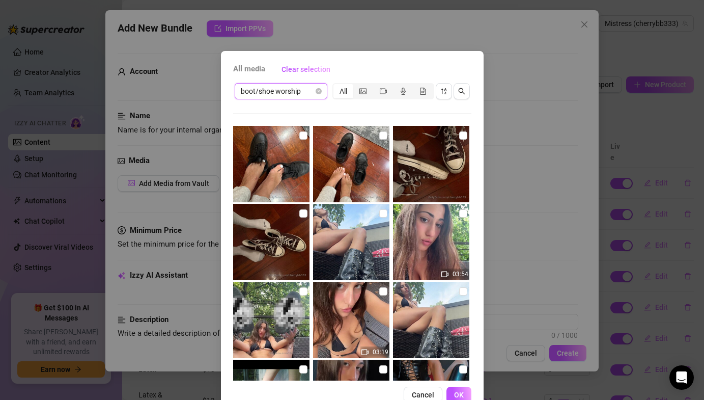
scroll to position [25, 0]
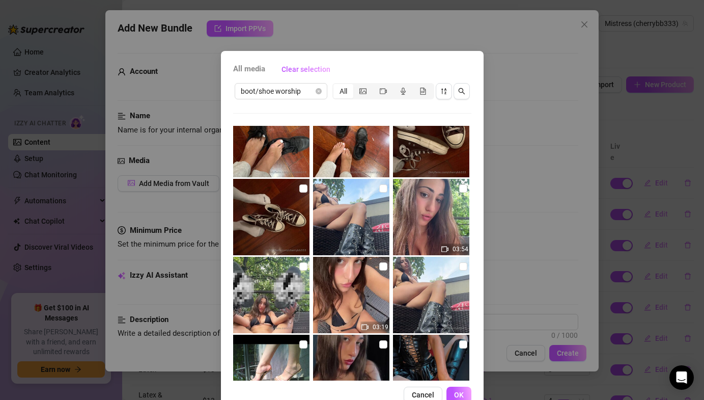
click at [455, 185] on img at bounding box center [431, 217] width 76 height 76
click at [305, 260] on img at bounding box center [271, 295] width 76 height 76
click at [464, 390] on button "OK" at bounding box center [459, 395] width 25 height 16
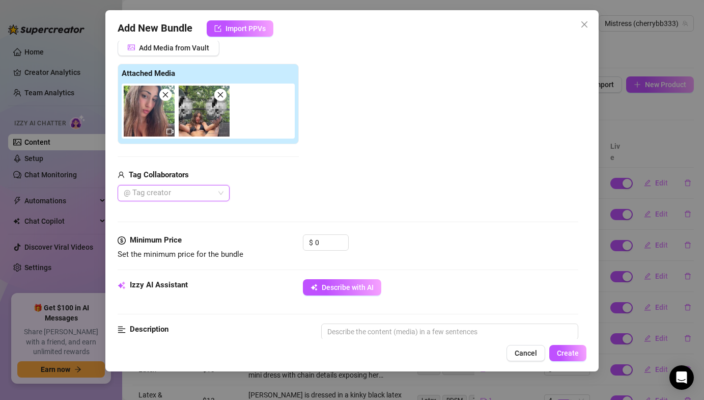
scroll to position [227, 0]
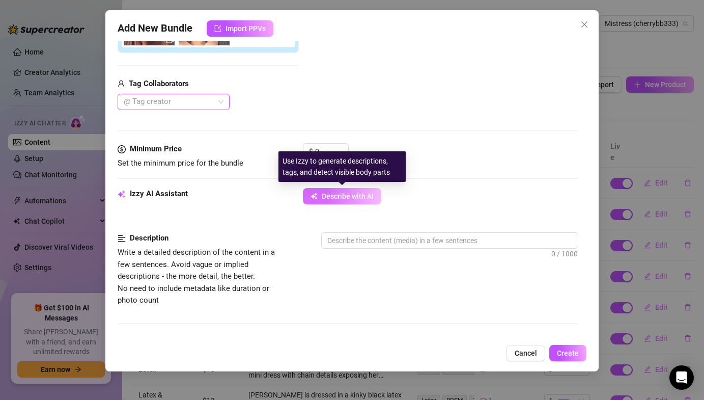
click at [313, 196] on icon "button" at bounding box center [313, 196] width 5 height 5
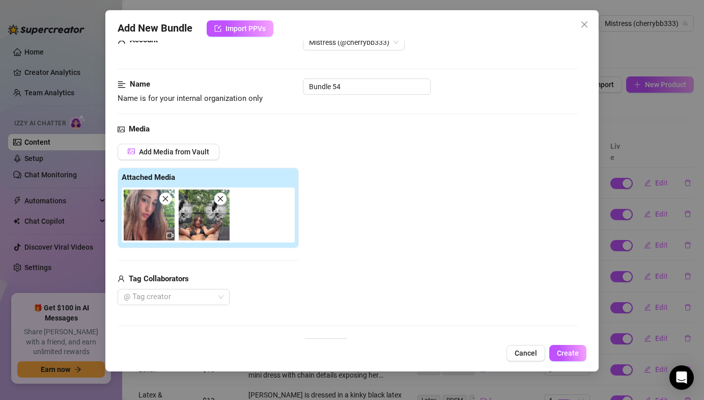
scroll to position [0, 0]
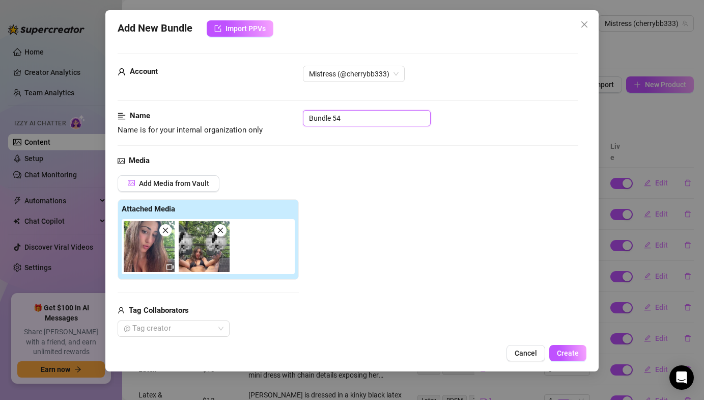
click at [326, 118] on input "Bundle 54" at bounding box center [367, 118] width 128 height 16
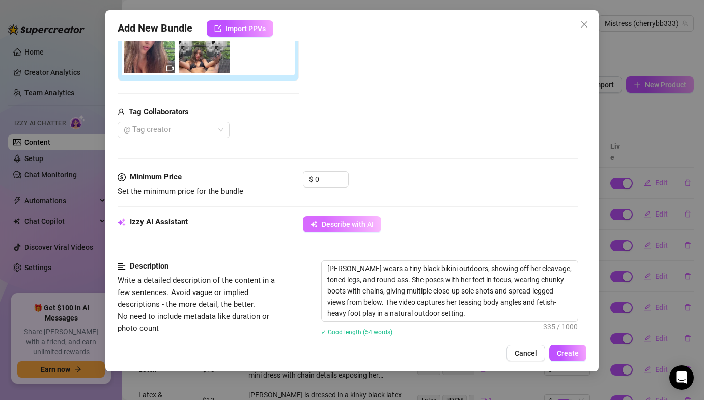
scroll to position [285, 0]
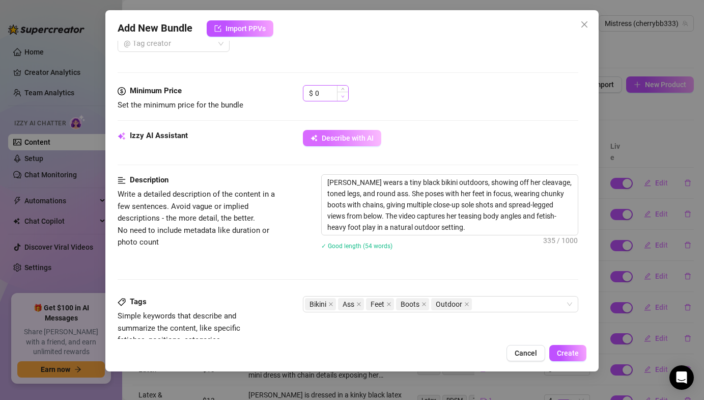
click at [339, 95] on span "Decrease Value" at bounding box center [342, 96] width 11 height 9
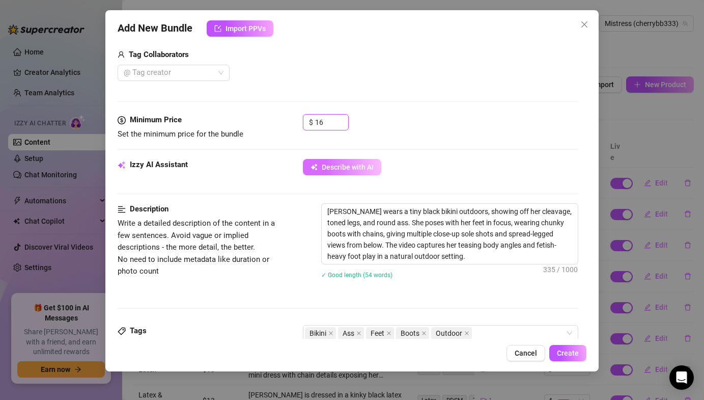
scroll to position [260, 0]
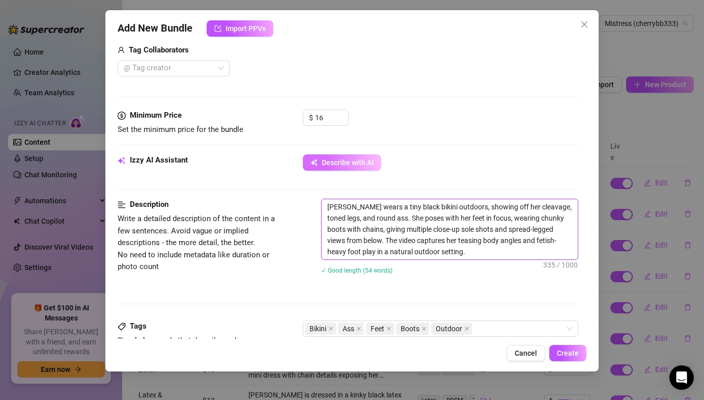
click at [433, 210] on textarea "Lauren wears a tiny black bikini outdoors, showing off her cleavage, toned legs…" at bounding box center [450, 229] width 256 height 60
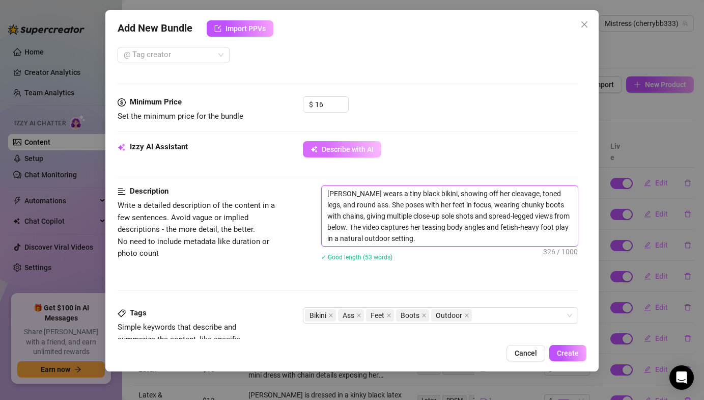
scroll to position [276, 0]
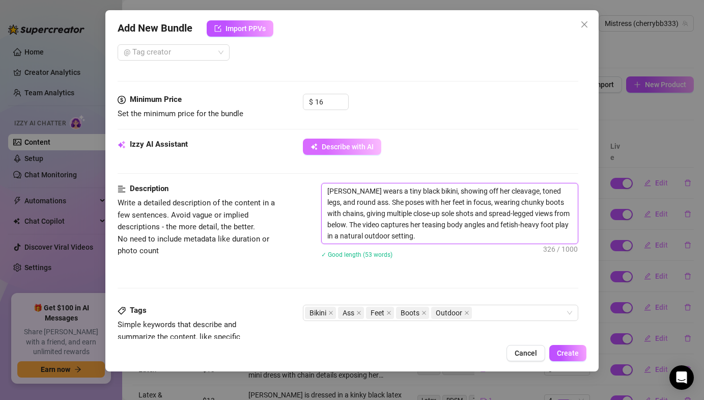
click at [372, 235] on textarea "Lauren wears a tiny black bikini, showing off her cleavage, toned legs, and rou…" at bounding box center [450, 213] width 256 height 60
click at [403, 233] on textarea "Lauren wears a tiny black bikini, showing off her cleavage, toned legs, and rou…" at bounding box center [450, 213] width 256 height 60
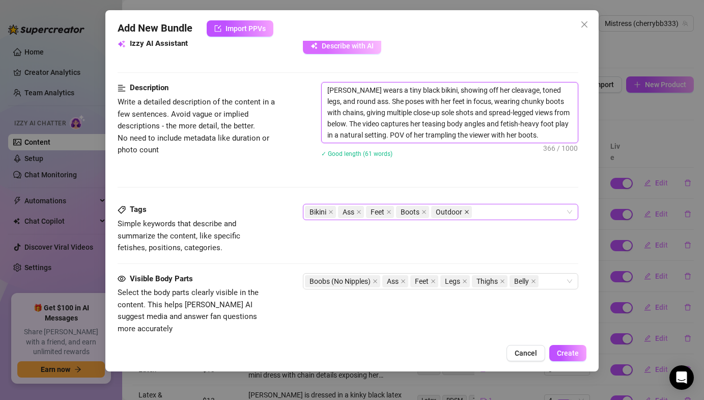
click at [467, 213] on icon "close" at bounding box center [466, 211] width 5 height 5
click at [457, 213] on div "Bikini Ass Feet Boots" at bounding box center [435, 212] width 260 height 14
click at [438, 176] on div "Description Write a detailed description of the content in a few sentences. Avo…" at bounding box center [348, 143] width 460 height 122
click at [494, 212] on div "Bikini Ass Feet Boots trampling" at bounding box center [435, 212] width 260 height 14
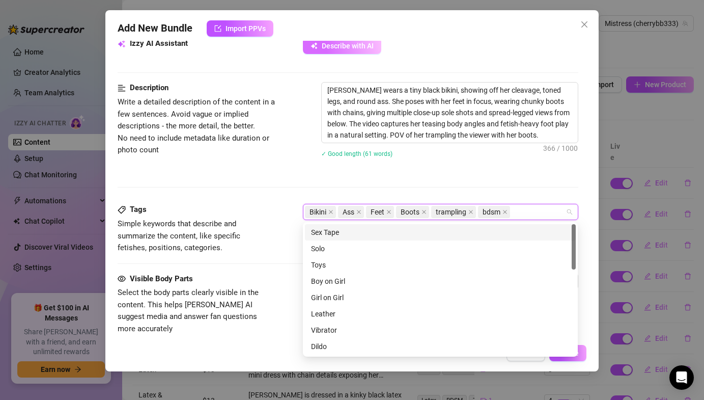
click at [471, 175] on div "Description Write a detailed description of the content in a few sentences. Avo…" at bounding box center [348, 143] width 460 height 122
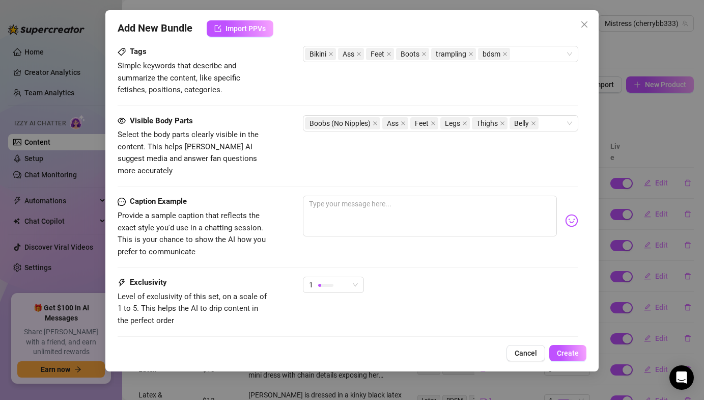
scroll to position [546, 0]
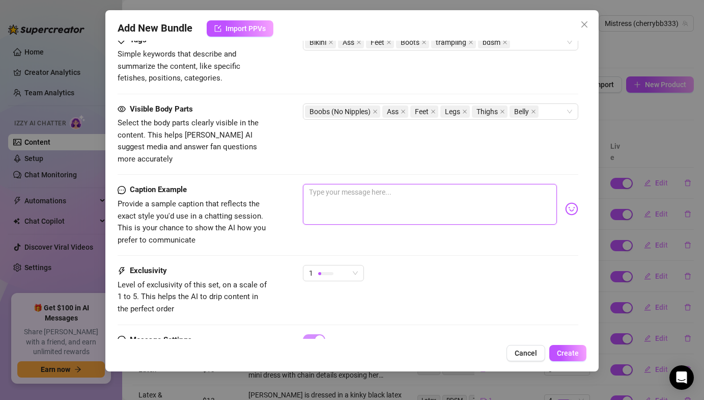
click at [422, 190] on textarea at bounding box center [430, 204] width 254 height 41
click at [572, 197] on nav at bounding box center [572, 197] width 0 height 0
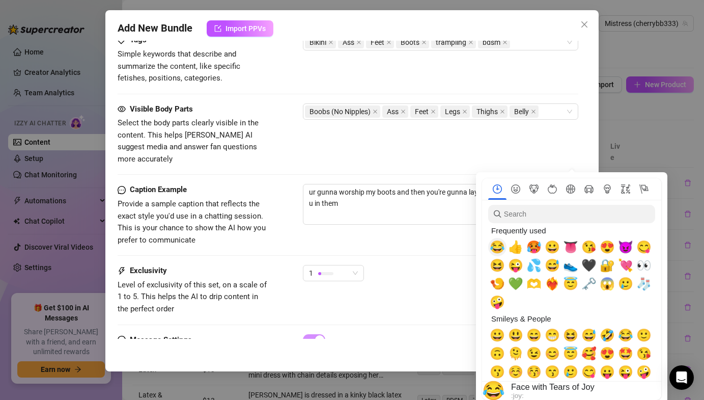
click at [501, 243] on span "😂" at bounding box center [497, 247] width 15 height 14
click at [419, 239] on div "Caption Example Provide a sample caption that reflects the exact style you'd us…" at bounding box center [348, 224] width 460 height 81
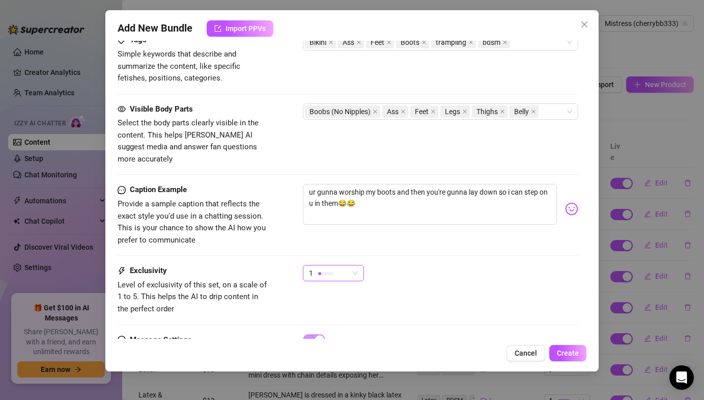
click at [358, 265] on span "1" at bounding box center [333, 272] width 49 height 15
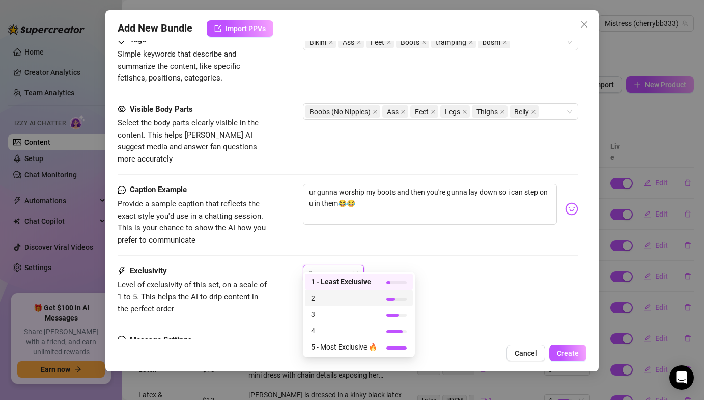
click at [334, 292] on span "2" at bounding box center [344, 297] width 66 height 11
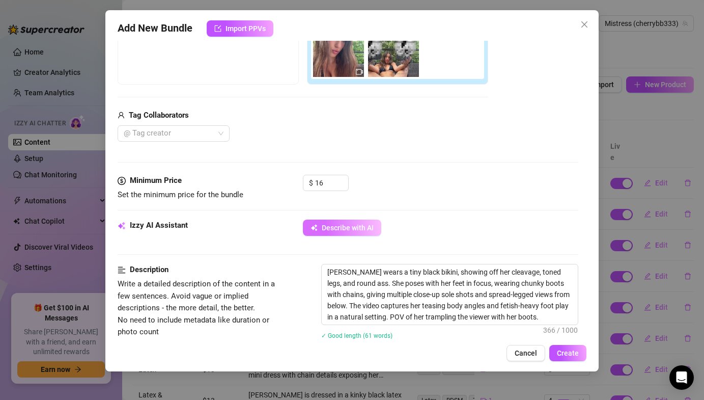
scroll to position [196, 0]
click at [567, 350] on span "Create" at bounding box center [568, 353] width 22 height 8
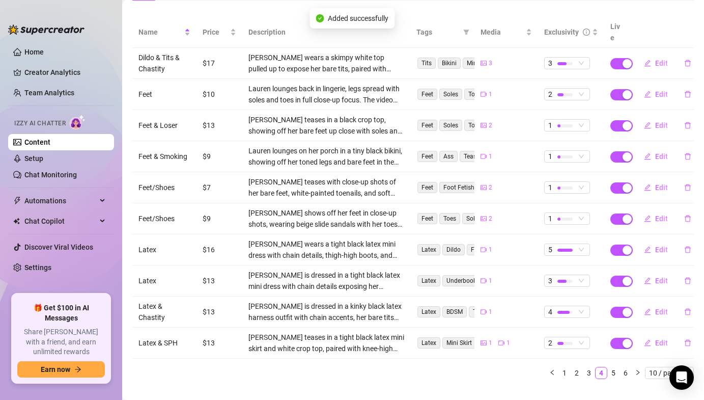
scroll to position [126, 0]
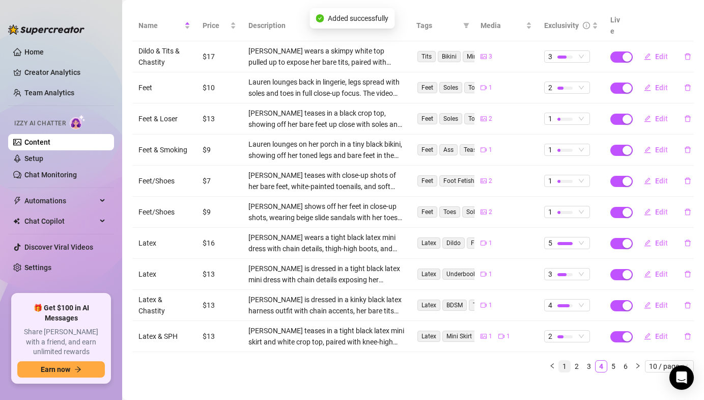
click at [566, 361] on link "1" at bounding box center [564, 366] width 11 height 11
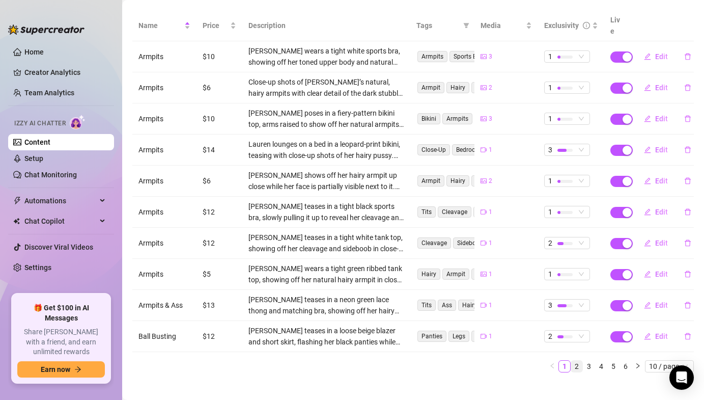
click at [579, 361] on link "2" at bounding box center [576, 366] width 11 height 11
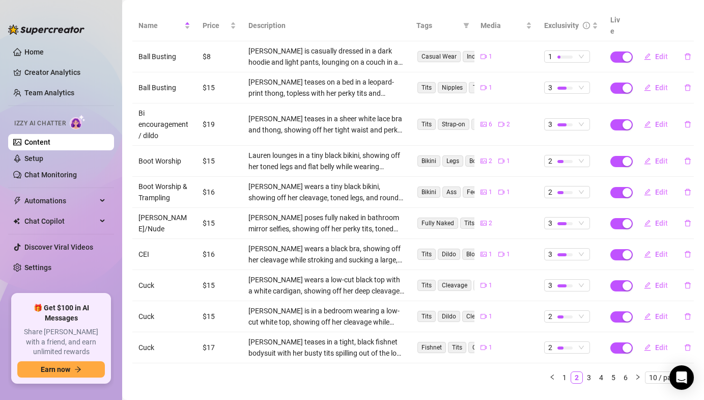
click at [581, 177] on td "2" at bounding box center [571, 192] width 66 height 31
click at [577, 186] on span "2" at bounding box center [568, 191] width 38 height 11
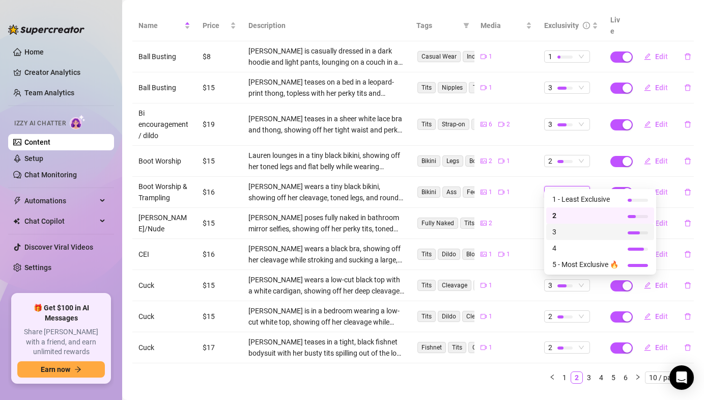
click at [562, 229] on span "3" at bounding box center [586, 231] width 66 height 11
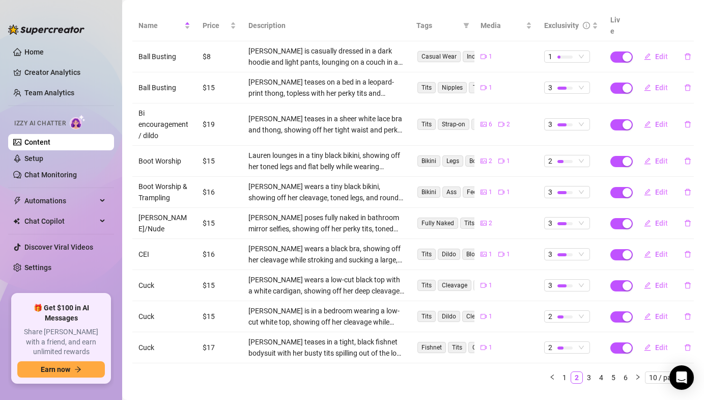
scroll to position [0, 0]
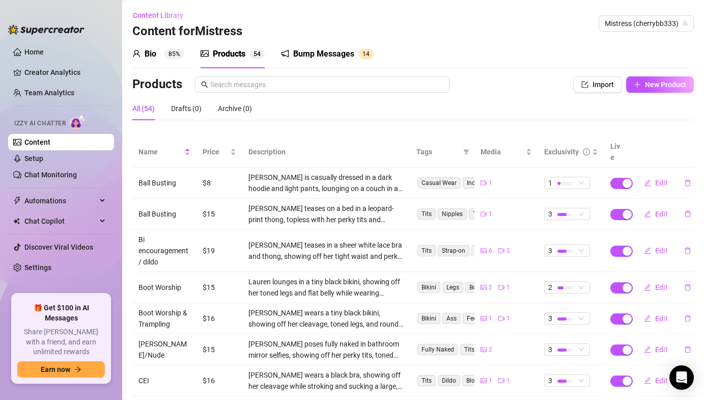
click at [225, 59] on div "Products" at bounding box center [229, 54] width 33 height 12
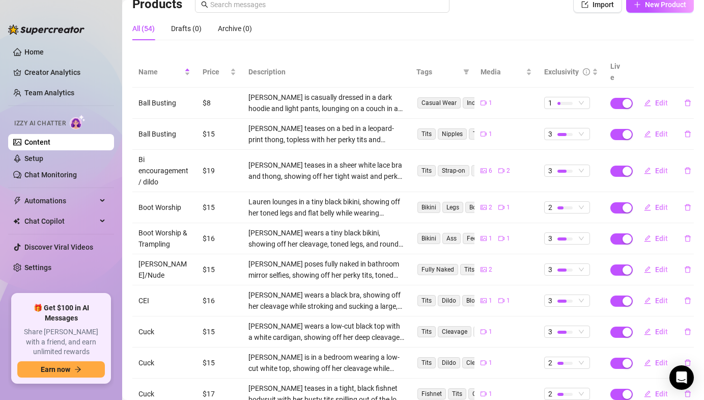
scroll to position [138, 0]
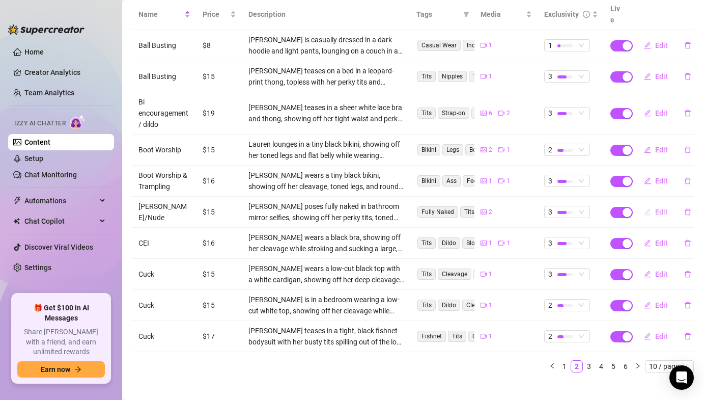
click at [656, 208] on span "Edit" at bounding box center [661, 212] width 13 height 8
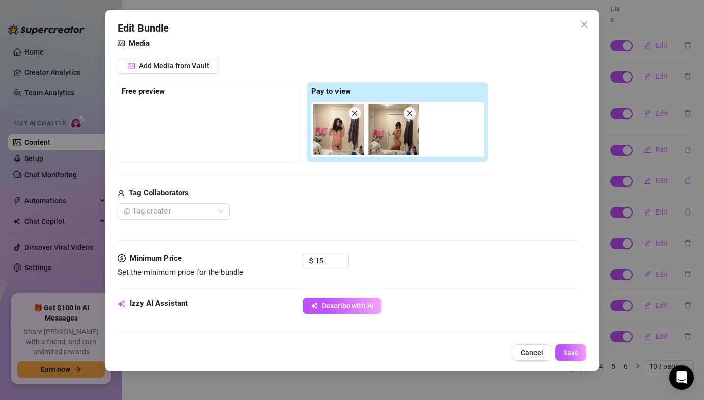
scroll to position [182, 0]
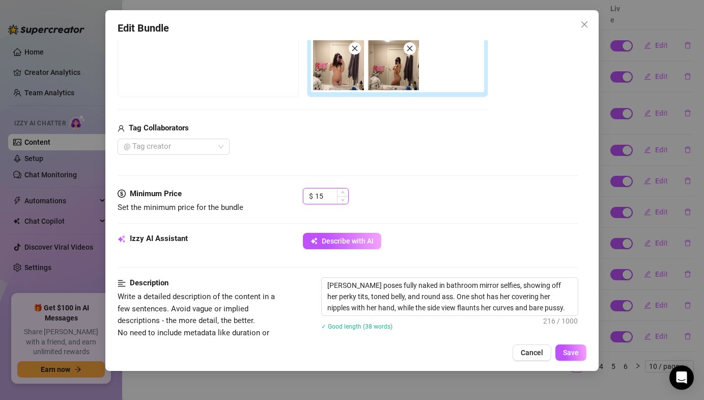
click at [331, 193] on input "15" at bounding box center [331, 195] width 33 height 15
click at [573, 352] on span "Save" at bounding box center [571, 352] width 16 height 8
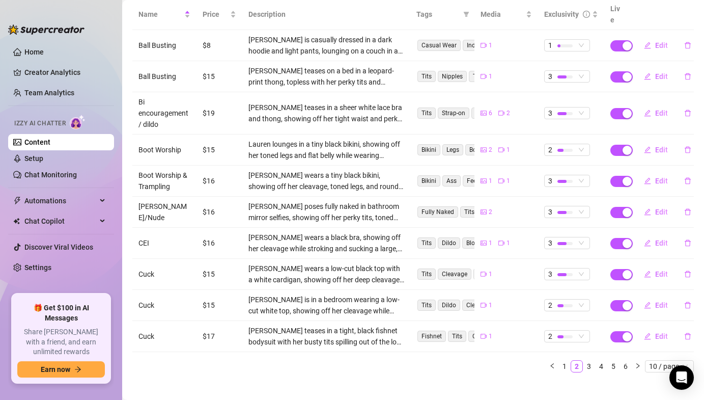
scroll to position [0, 0]
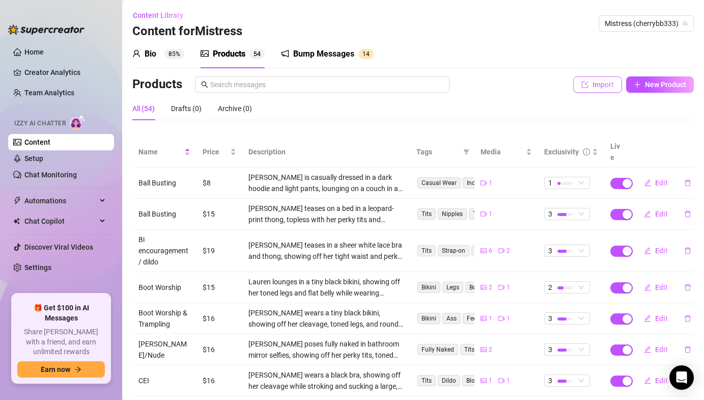
click at [590, 85] on button "Import" at bounding box center [597, 84] width 49 height 16
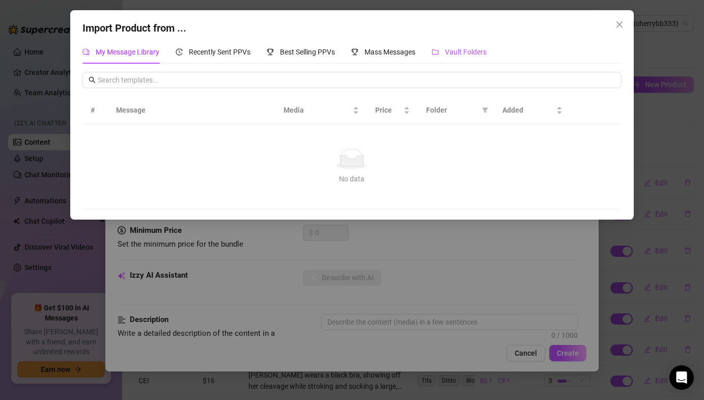
click at [443, 47] on div "Vault Folders" at bounding box center [459, 51] width 55 height 11
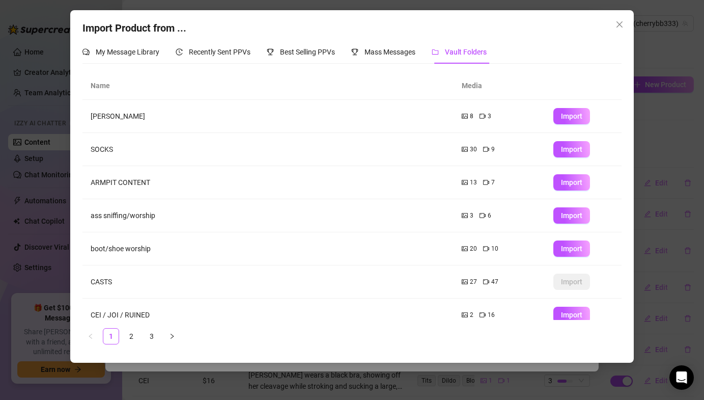
scroll to position [111, 0]
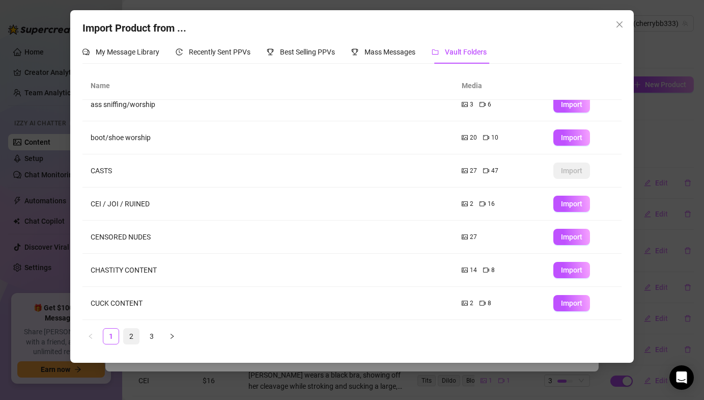
click at [127, 329] on link "2" at bounding box center [131, 335] width 15 height 15
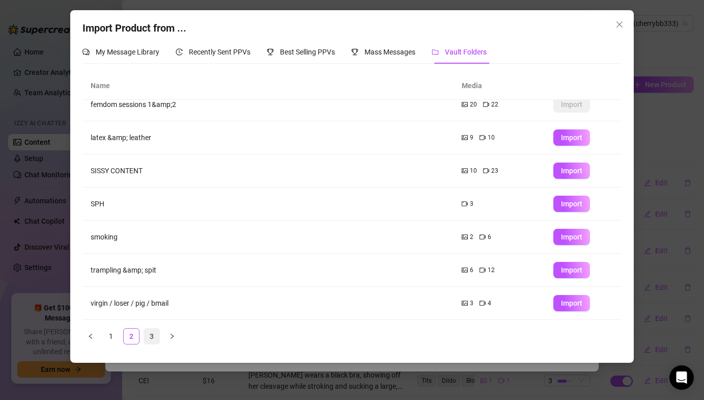
click at [147, 334] on link "3" at bounding box center [151, 335] width 15 height 15
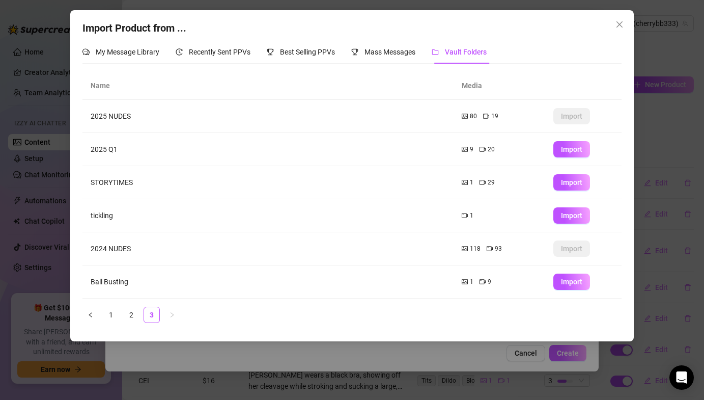
click at [609, 26] on div "Import Product from ..." at bounding box center [352, 28] width 539 height 16
click at [617, 25] on icon "close" at bounding box center [620, 24] width 8 height 8
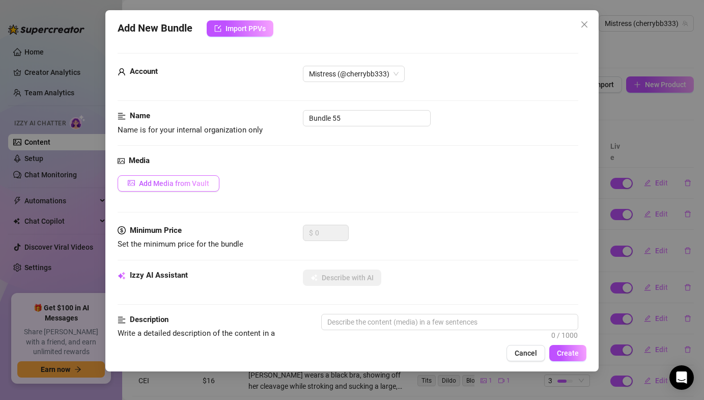
click at [163, 189] on button "Add Media from Vault" at bounding box center [169, 183] width 102 height 16
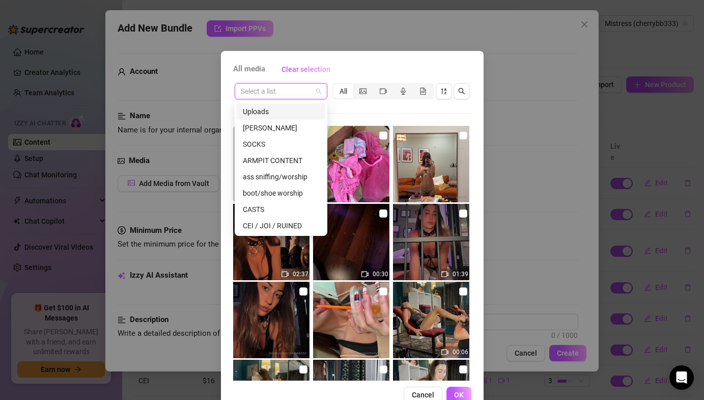
click at [274, 93] on input "search" at bounding box center [276, 91] width 71 height 15
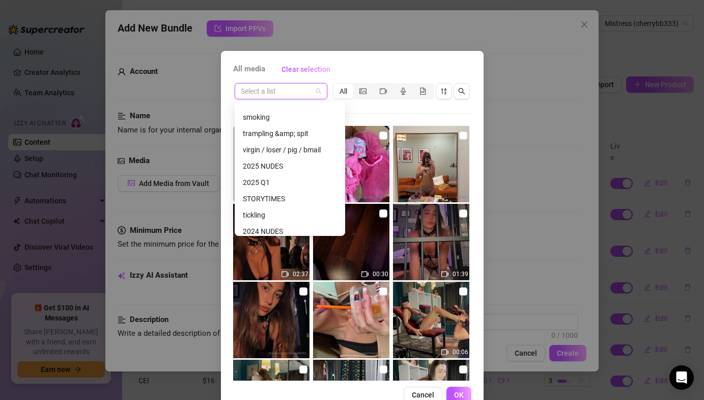
scroll to position [297, 0]
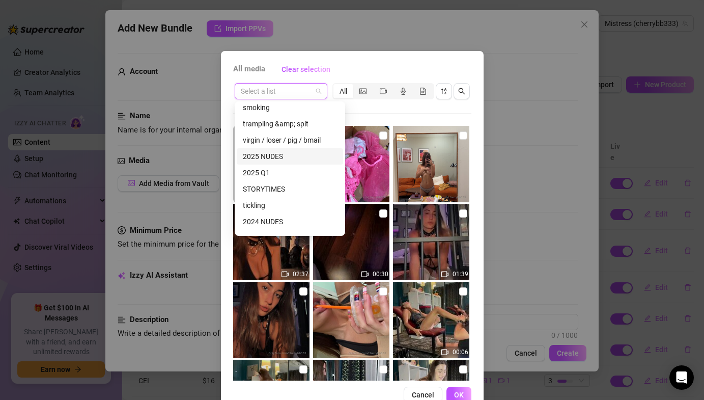
click at [259, 155] on div "2025 NUDES" at bounding box center [290, 156] width 94 height 11
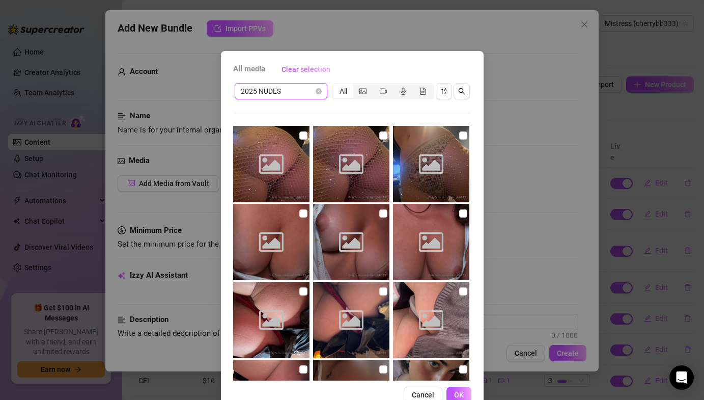
click at [289, 99] on div "2025 NUDES 2025 NUDES All" at bounding box center [352, 90] width 238 height 19
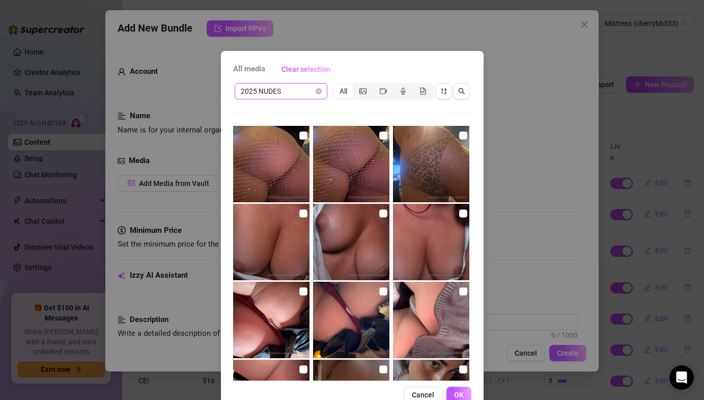
click at [292, 92] on span "2025 NUDES" at bounding box center [281, 91] width 80 height 15
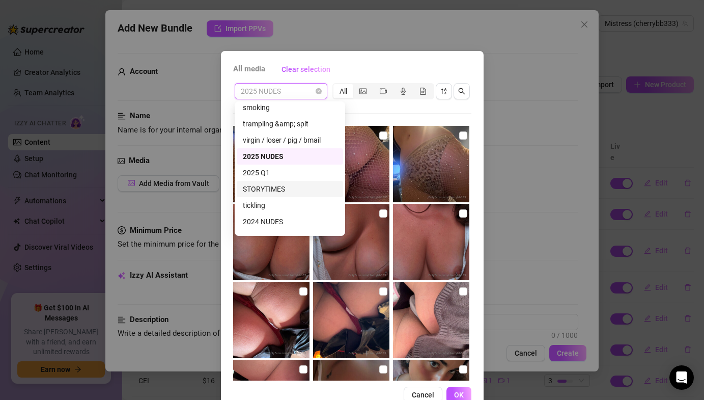
scroll to position [359, 0]
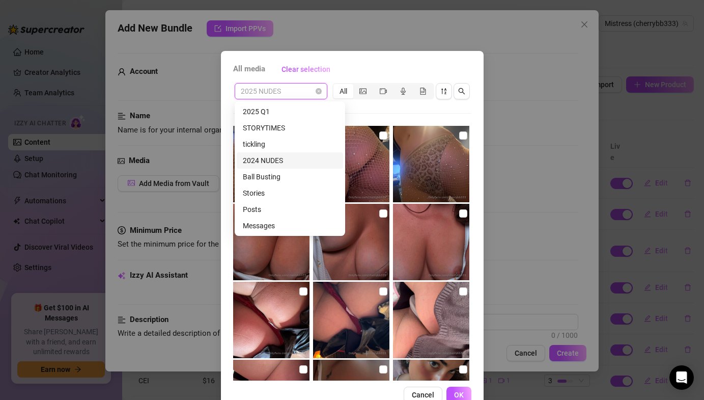
click at [276, 161] on div "2024 NUDES" at bounding box center [290, 160] width 94 height 11
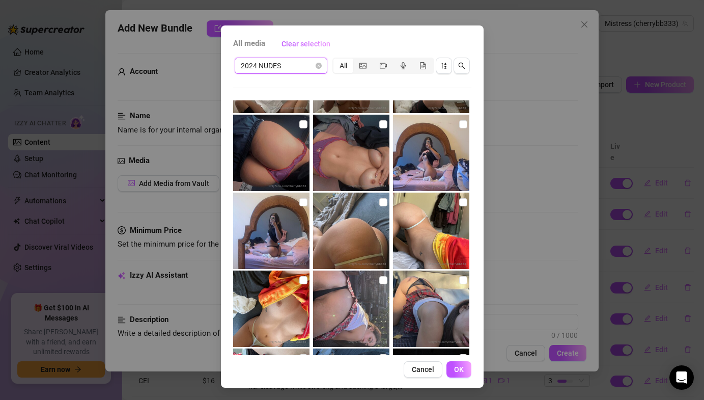
scroll to position [0, 0]
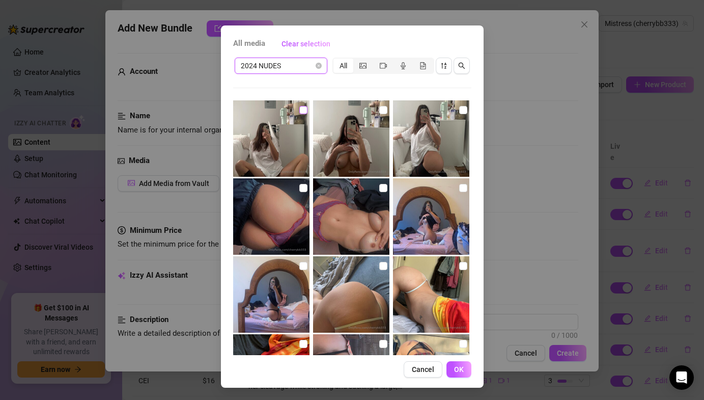
click at [302, 108] on input "checkbox" at bounding box center [303, 110] width 8 height 8
click at [384, 106] on input "checkbox" at bounding box center [383, 110] width 8 height 8
click at [384, 112] on input "checkbox" at bounding box center [383, 110] width 8 height 8
click at [466, 108] on input "checkbox" at bounding box center [463, 110] width 8 height 8
click at [386, 113] on input "checkbox" at bounding box center [383, 110] width 8 height 8
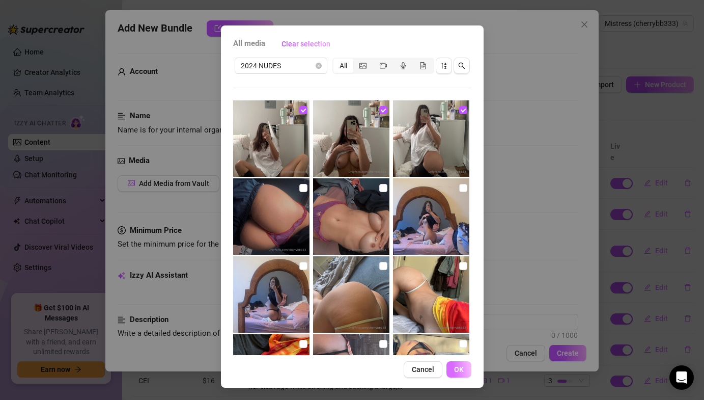
click at [453, 368] on button "OK" at bounding box center [459, 369] width 25 height 16
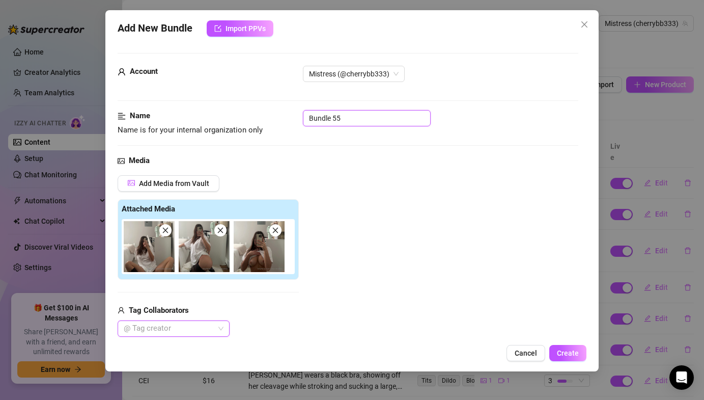
click at [386, 119] on input "Bundle 55" at bounding box center [367, 118] width 128 height 16
click at [386, 120] on input "Bundle 55" at bounding box center [367, 118] width 128 height 16
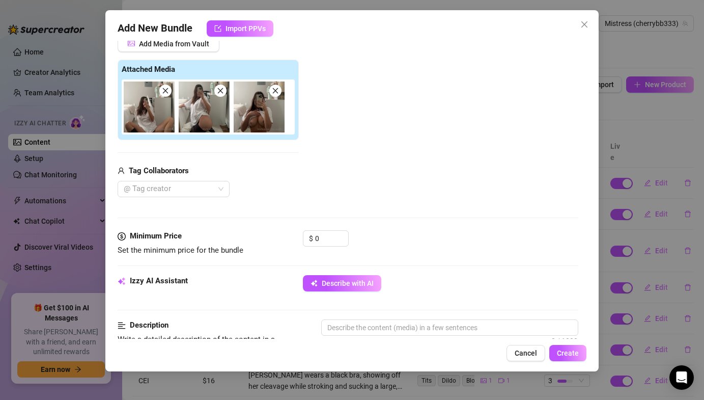
scroll to position [142, 0]
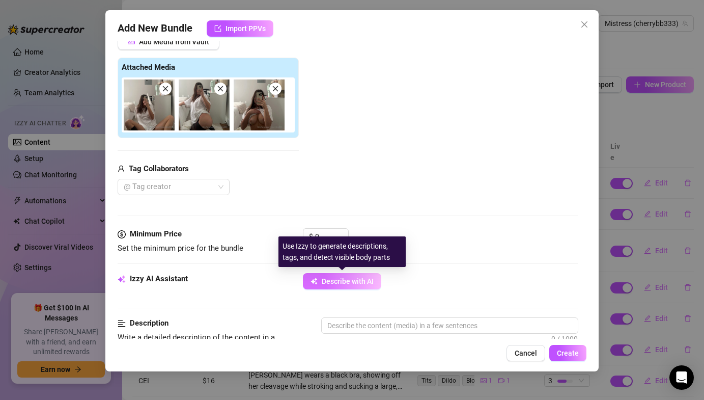
click at [315, 277] on span "button" at bounding box center [314, 281] width 7 height 8
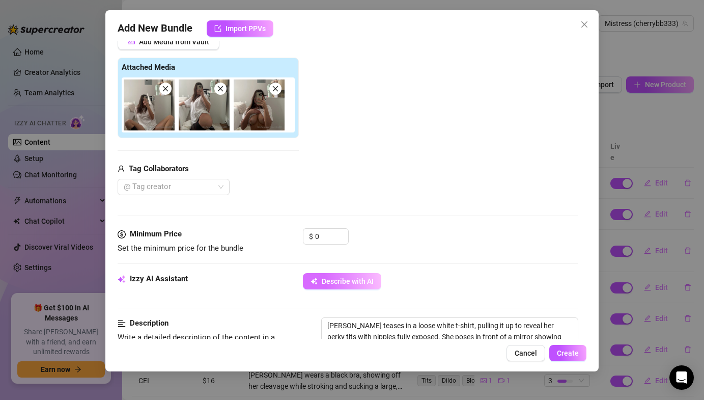
scroll to position [156, 0]
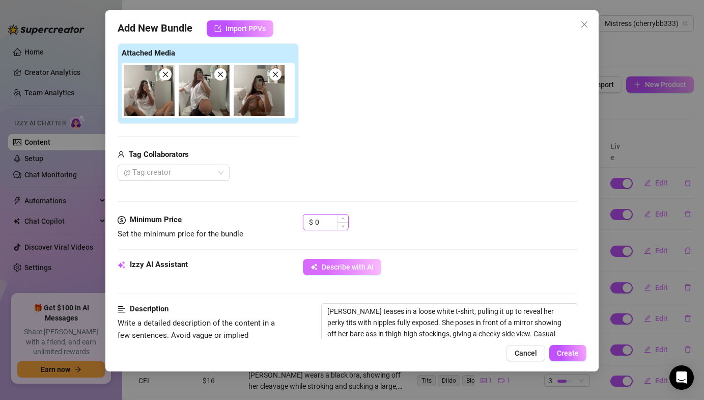
click at [333, 224] on input "0" at bounding box center [331, 221] width 33 height 15
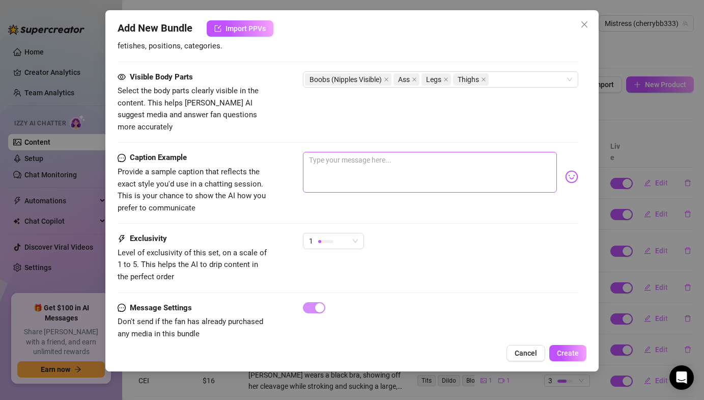
scroll to position [568, 0]
click at [388, 151] on textarea at bounding box center [430, 171] width 254 height 41
click at [570, 169] on img at bounding box center [571, 175] width 13 height 13
click at [418, 162] on textarea "i just fucked a girl" at bounding box center [430, 171] width 254 height 41
click at [575, 169] on img at bounding box center [571, 175] width 13 height 13
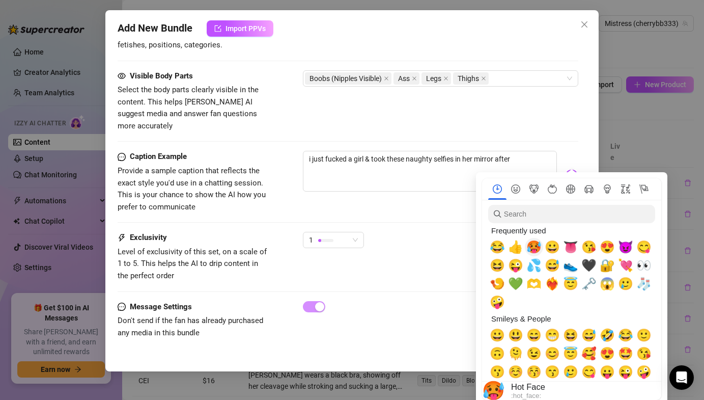
click at [529, 253] on span "🥵" at bounding box center [534, 247] width 15 height 14
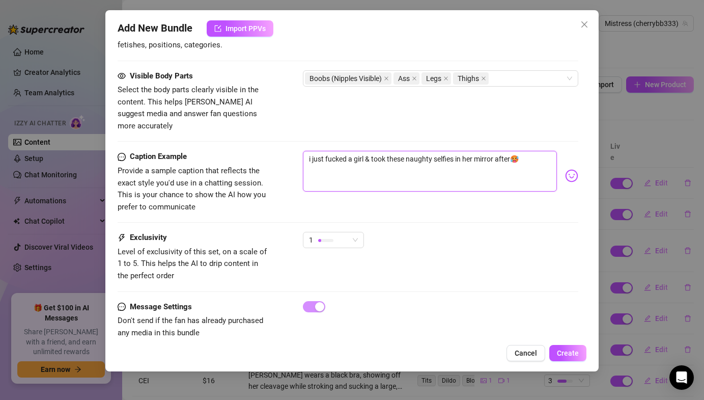
click at [429, 151] on textarea "i just fucked a girl & took these naughty selfies in her mirror after🥵" at bounding box center [430, 171] width 254 height 41
click at [439, 151] on textarea "i just fucked a girl & took these dirty selfies in her mirror after🥵" at bounding box center [430, 171] width 254 height 41
click at [498, 151] on textarea "i just fucked a girl & took these dirty mirror pics in in her mirror after🥵" at bounding box center [430, 171] width 254 height 41
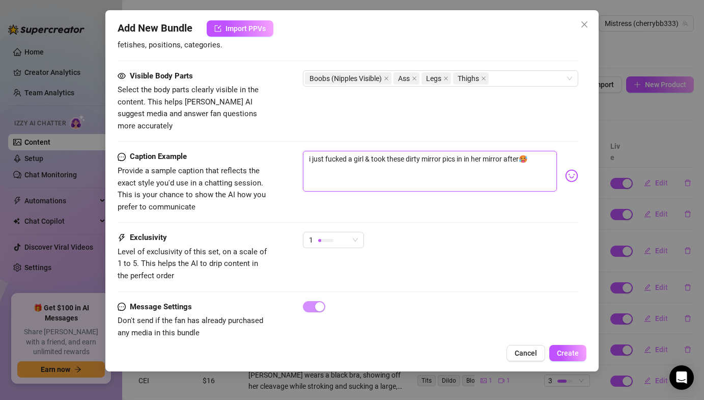
click at [498, 151] on textarea "i just fucked a girl & took these dirty mirror pics in in her mirror after🥵" at bounding box center [430, 171] width 254 height 41
click at [501, 151] on textarea "i just fucked a girl & took these dirty mirror pics in her room after🥵" at bounding box center [430, 171] width 254 height 41
click at [363, 232] on div "1" at bounding box center [333, 240] width 61 height 16
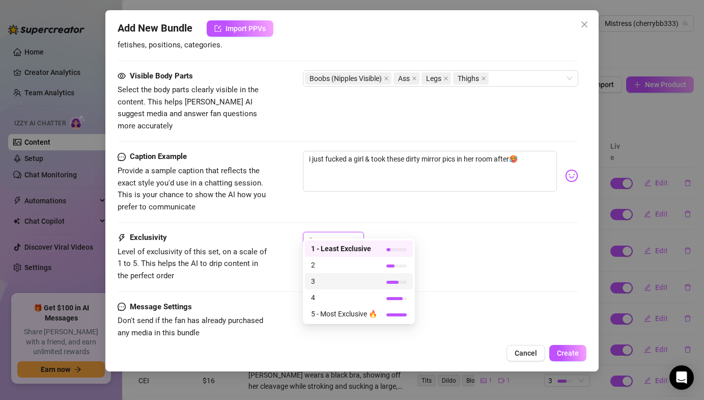
click at [328, 277] on span "3" at bounding box center [344, 281] width 66 height 11
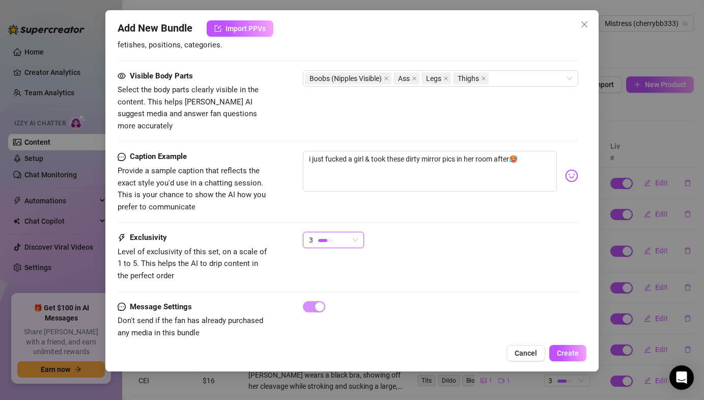
click at [340, 235] on div "3" at bounding box center [329, 239] width 40 height 15
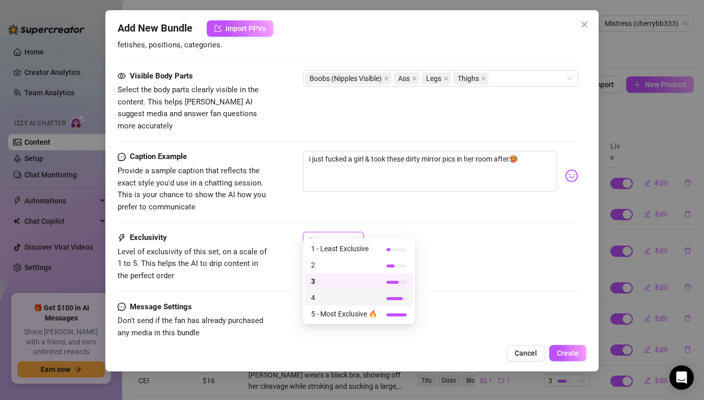
click at [322, 299] on span "4" at bounding box center [344, 297] width 66 height 11
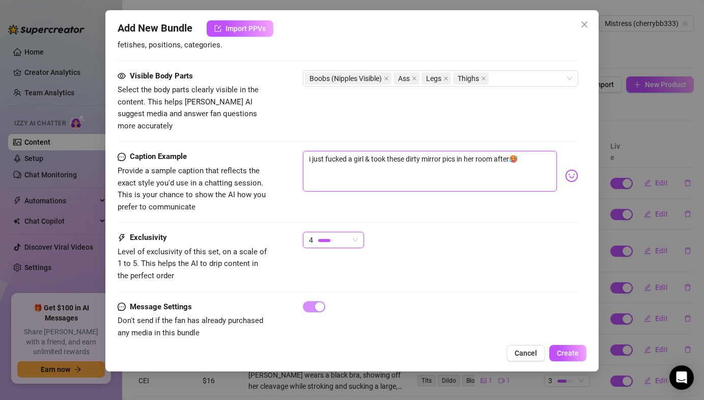
click at [430, 160] on textarea "i just fucked a girl & took these dirty mirror pics in her room after🥵" at bounding box center [430, 171] width 254 height 41
click at [396, 215] on div "Caption Example Provide a sample caption that reflects the exact style you'd us…" at bounding box center [348, 191] width 460 height 81
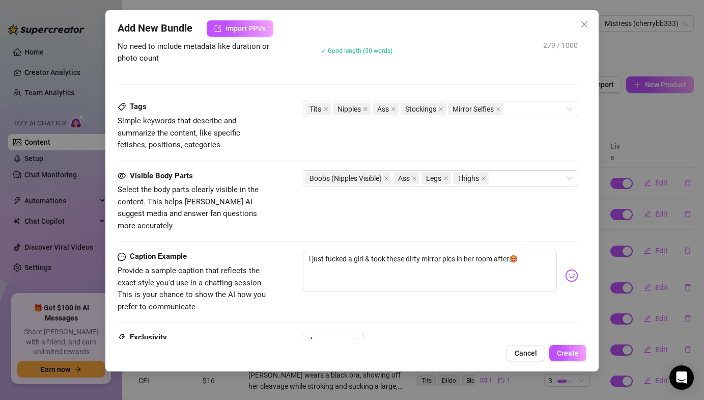
scroll to position [515, 0]
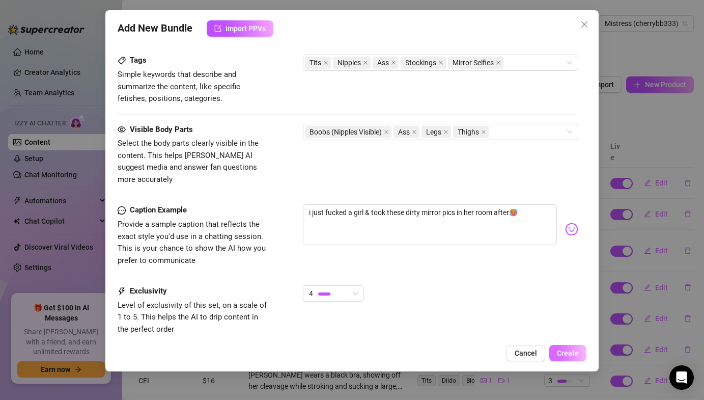
click at [566, 359] on button "Create" at bounding box center [568, 353] width 37 height 16
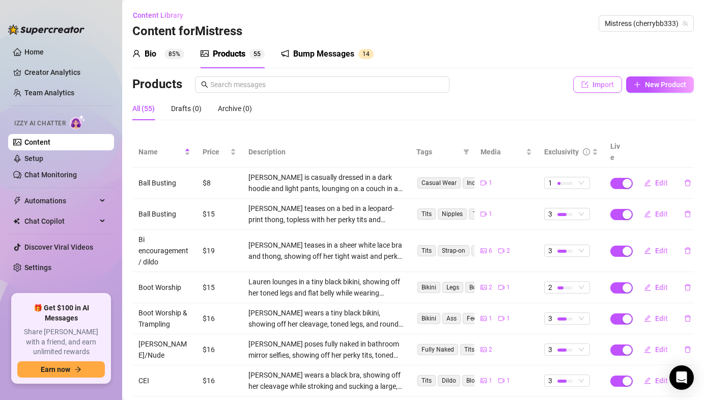
click at [617, 78] on button "Import" at bounding box center [597, 84] width 49 height 16
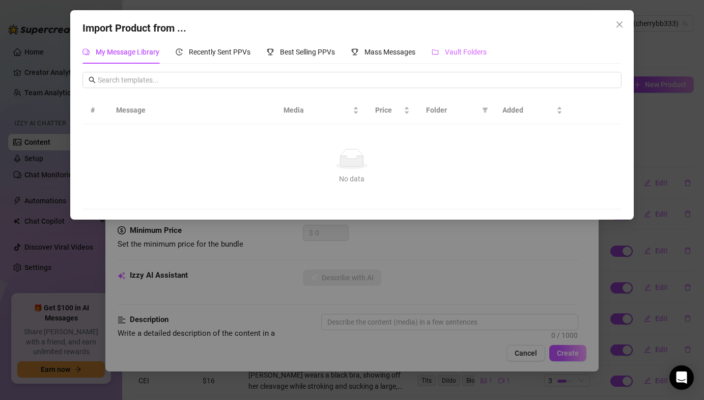
click at [469, 45] on div "Vault Folders" at bounding box center [459, 51] width 55 height 23
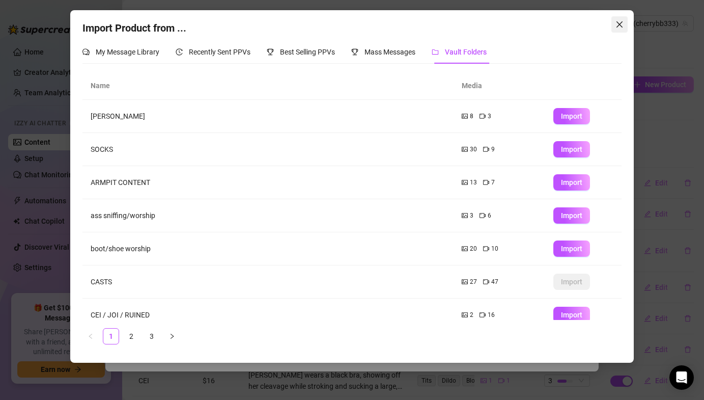
click at [616, 23] on icon "close" at bounding box center [620, 24] width 8 height 8
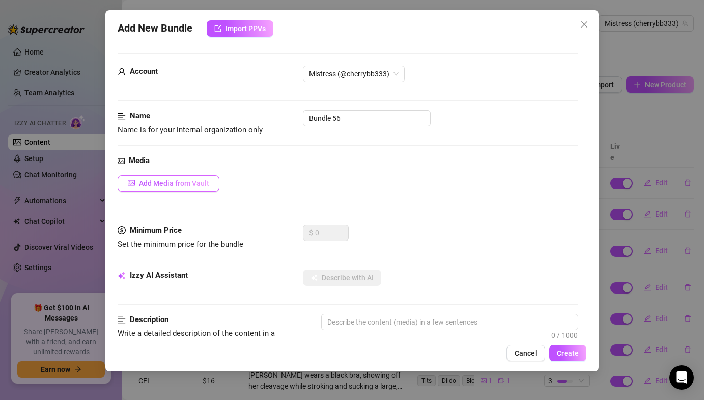
click at [157, 185] on span "Add Media from Vault" at bounding box center [174, 183] width 70 height 8
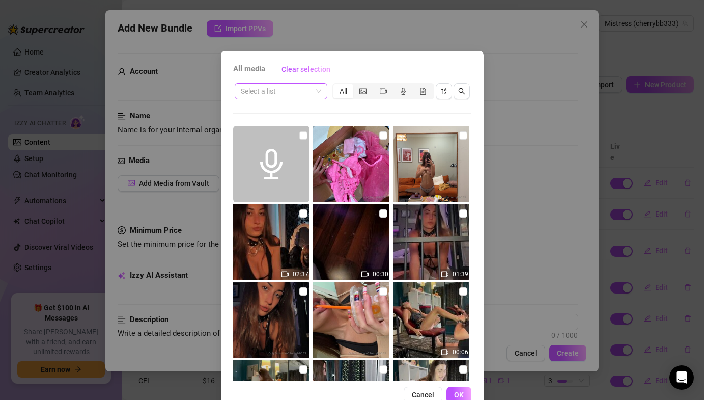
click at [305, 90] on input "search" at bounding box center [276, 91] width 71 height 15
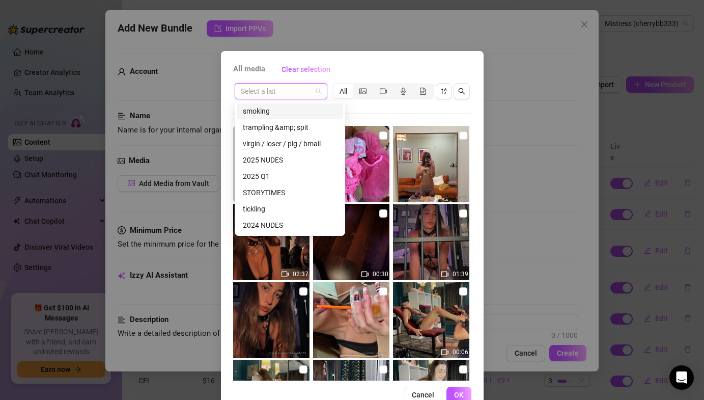
scroll to position [312, 0]
click at [270, 141] on div "2025 NUDES" at bounding box center [290, 141] width 94 height 11
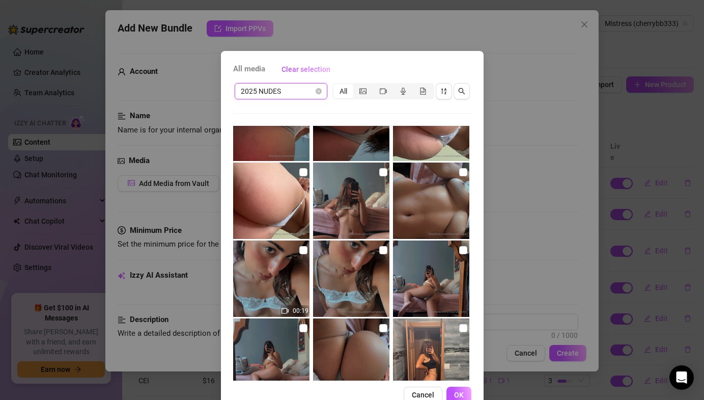
scroll to position [384, 0]
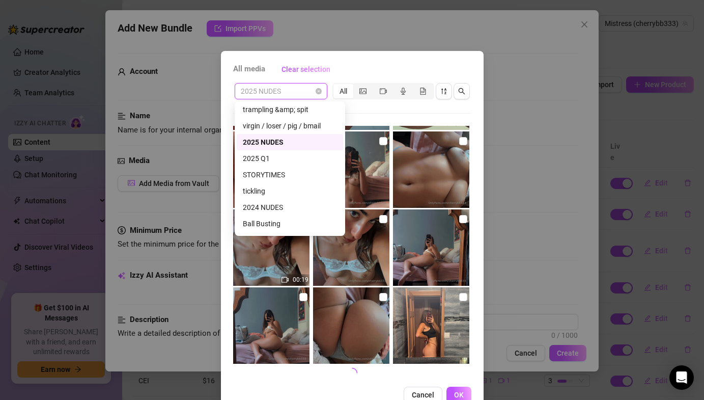
click at [326, 90] on div "2025 NUDES" at bounding box center [281, 91] width 93 height 16
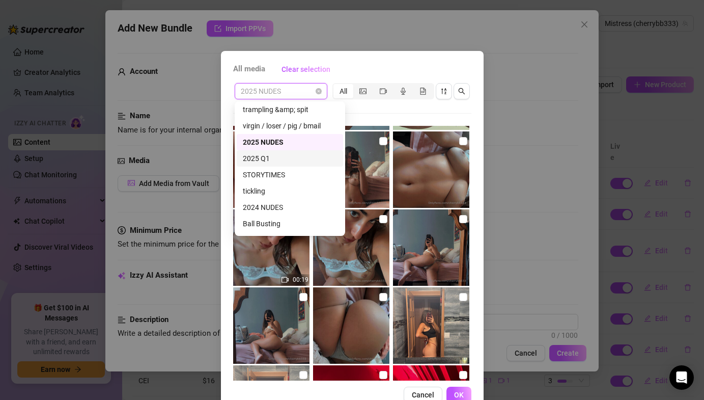
scroll to position [337, 0]
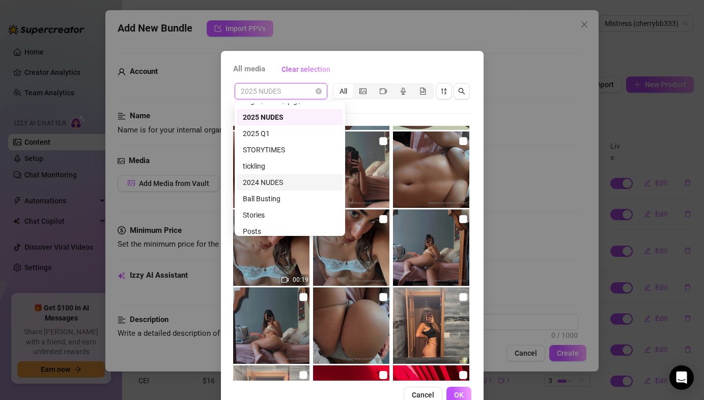
click at [280, 182] on div "2024 NUDES" at bounding box center [290, 182] width 94 height 11
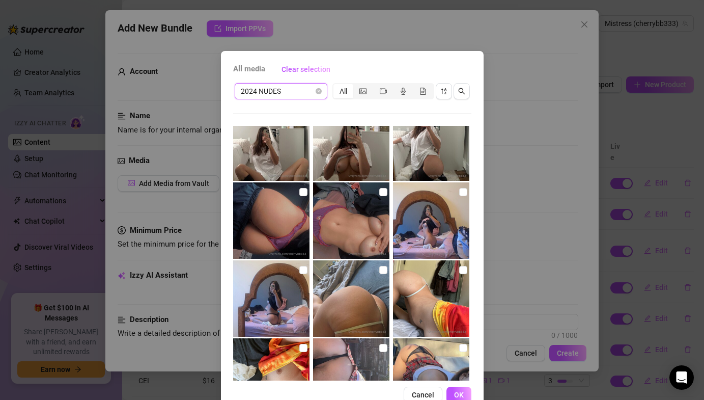
scroll to position [0, 0]
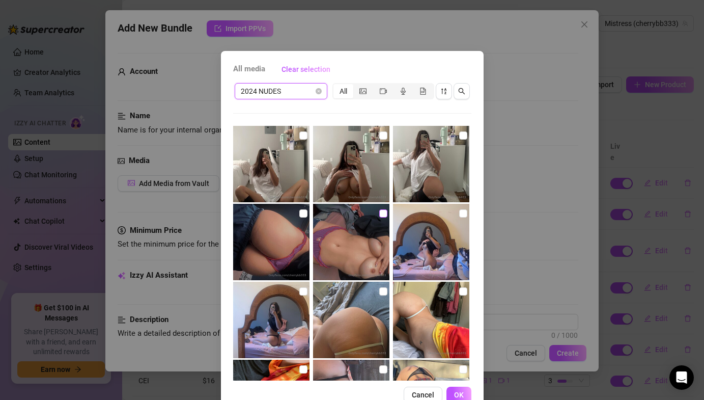
click at [385, 210] on input "checkbox" at bounding box center [383, 213] width 8 height 8
click at [306, 214] on input "checkbox" at bounding box center [303, 213] width 8 height 8
click at [378, 213] on img at bounding box center [351, 242] width 76 height 76
click at [453, 392] on button "OK" at bounding box center [459, 395] width 25 height 16
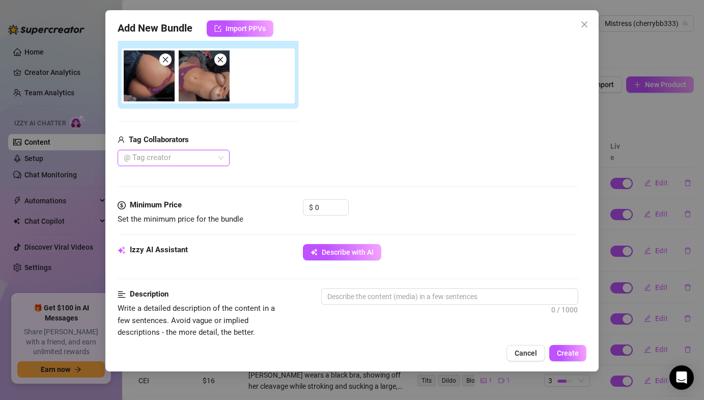
scroll to position [275, 0]
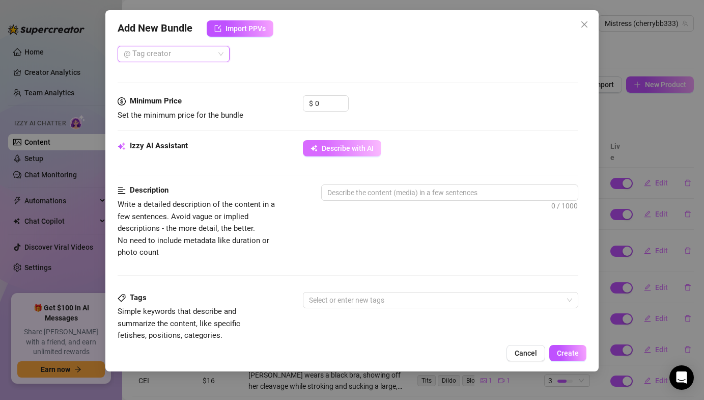
click at [352, 155] on button "Describe with AI" at bounding box center [342, 148] width 78 height 16
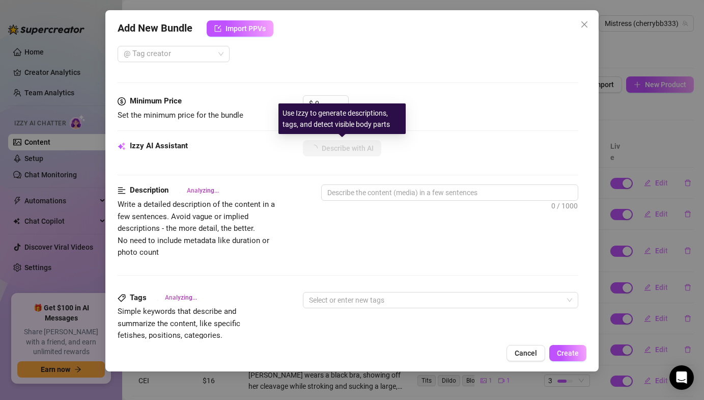
scroll to position [0, 0]
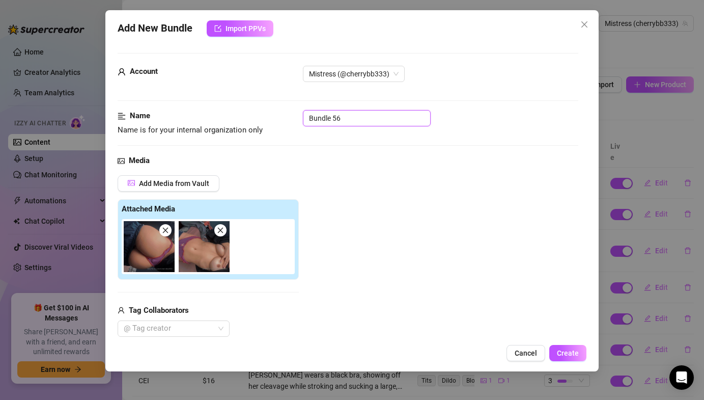
click at [328, 123] on input "Bundle 56" at bounding box center [367, 118] width 128 height 16
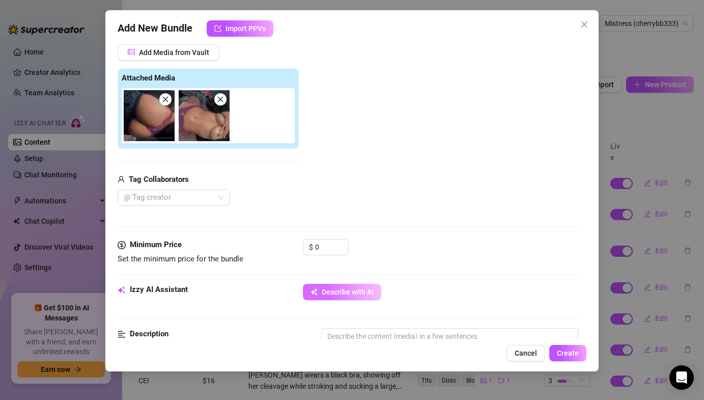
click at [316, 289] on icon "button" at bounding box center [316, 290] width 3 height 3
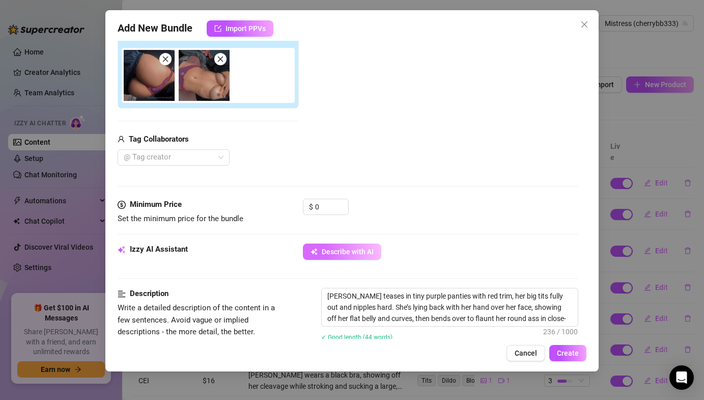
scroll to position [189, 0]
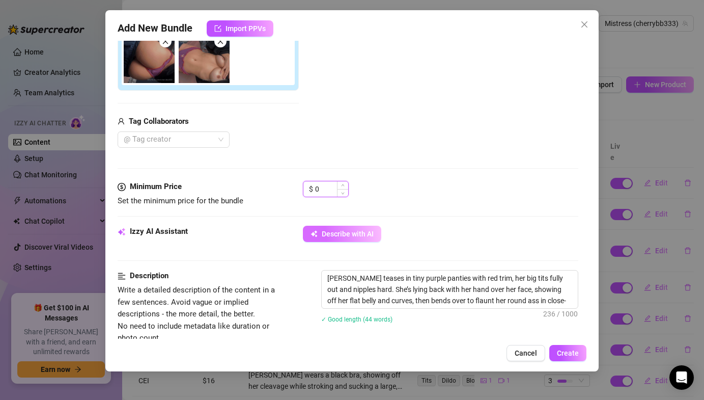
click at [332, 185] on input "0" at bounding box center [331, 188] width 33 height 15
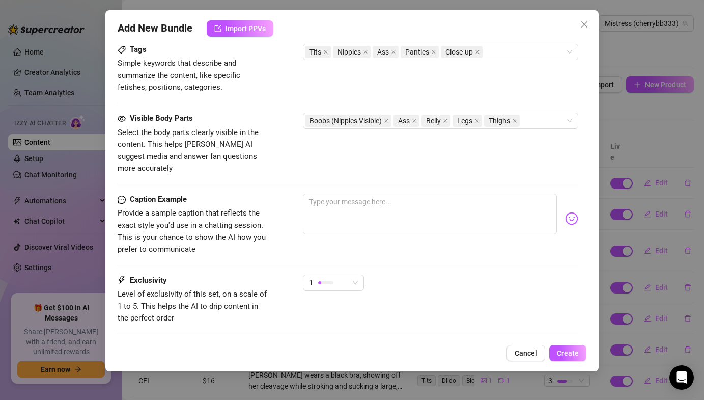
scroll to position [526, 0]
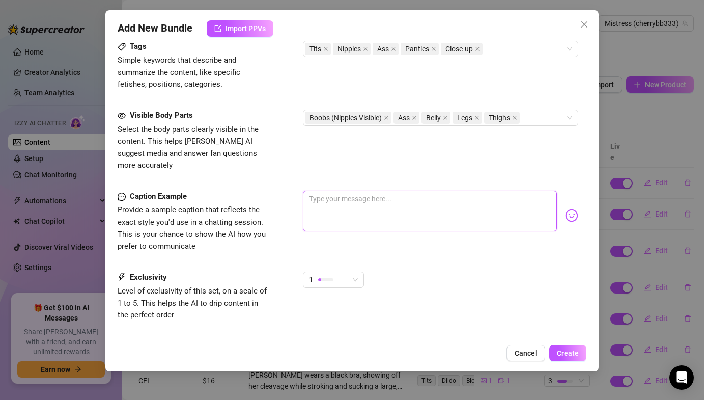
click at [334, 199] on textarea at bounding box center [430, 210] width 254 height 41
drag, startPoint x: 347, startPoint y: 182, endPoint x: 310, endPoint y: 181, distance: 37.2
click at [310, 190] on textarea "tits or ass? which are u begging to worship first?" at bounding box center [430, 210] width 254 height 41
click at [423, 190] on textarea "which are u begging to worship first?" at bounding box center [430, 210] width 254 height 41
click at [576, 207] on body "Home Creator Analytics Team Analytics Izzy AI Chatter Content Setup Chat Monito…" at bounding box center [352, 200] width 704 height 400
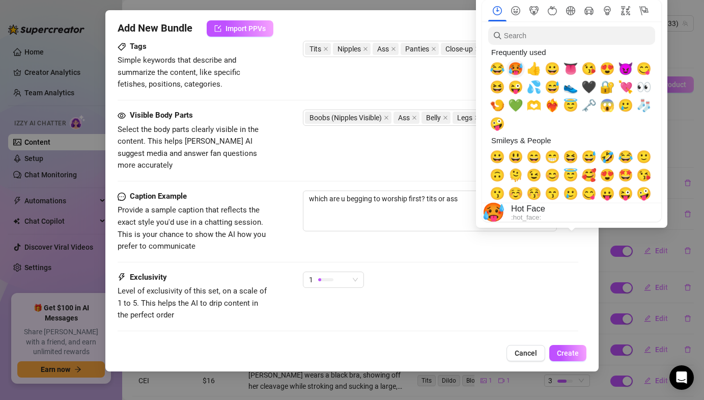
click at [518, 71] on span "🥵" at bounding box center [515, 69] width 15 height 14
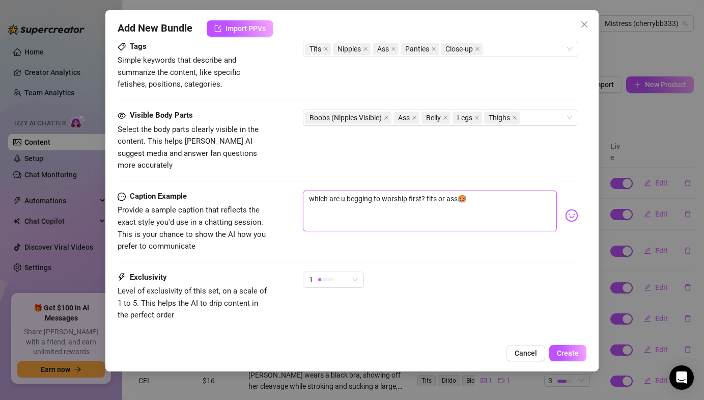
click at [428, 190] on textarea "which are u begging to worship first? tits or ass🥵" at bounding box center [430, 210] width 254 height 41
click at [470, 190] on textarea "which are u begging to worship first? my tits or ass🥵" at bounding box center [430, 210] width 254 height 41
click at [502, 190] on textarea "which are u begging to worship first? my tits or ass?🥵" at bounding box center [430, 210] width 254 height 41
click at [0, 0] on div "Pick an emoji…" at bounding box center [0, 0] width 0 height 0
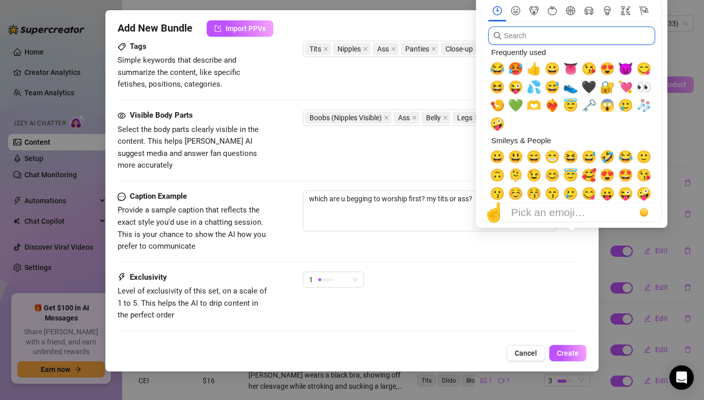
click at [528, 44] on input "search" at bounding box center [571, 35] width 167 height 18
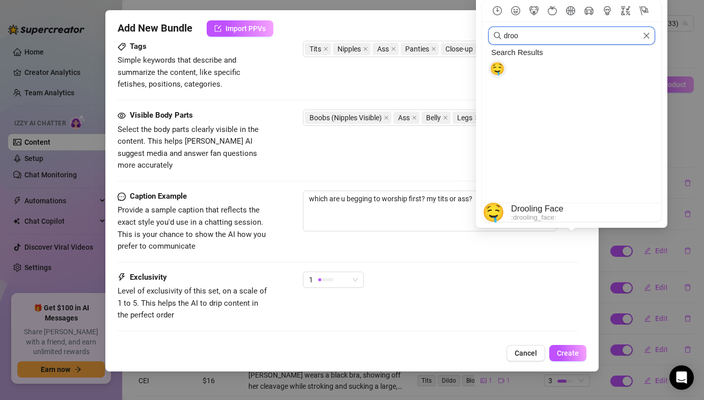
click at [500, 65] on span "🤤" at bounding box center [497, 69] width 15 height 14
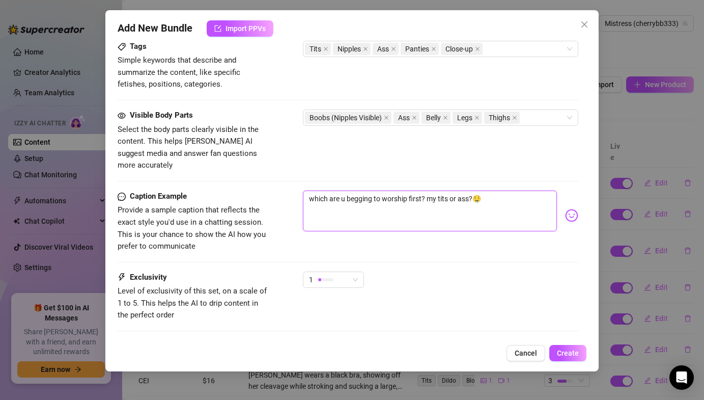
click at [405, 195] on textarea "which are u begging to worship first? my tits or ass?🤤" at bounding box center [430, 210] width 254 height 41
click at [338, 273] on div "1" at bounding box center [329, 279] width 40 height 15
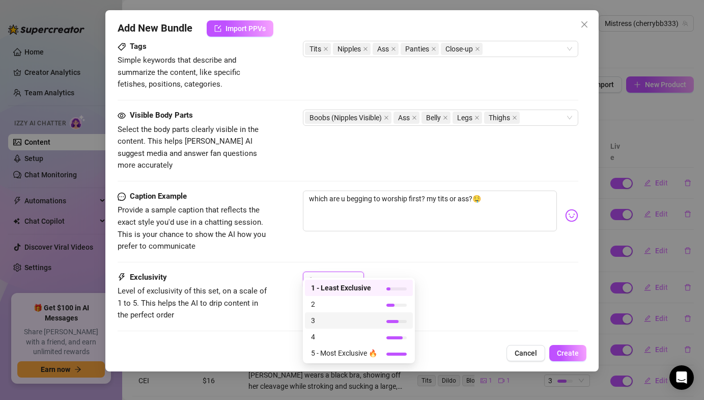
click at [323, 317] on span "3" at bounding box center [344, 320] width 66 height 11
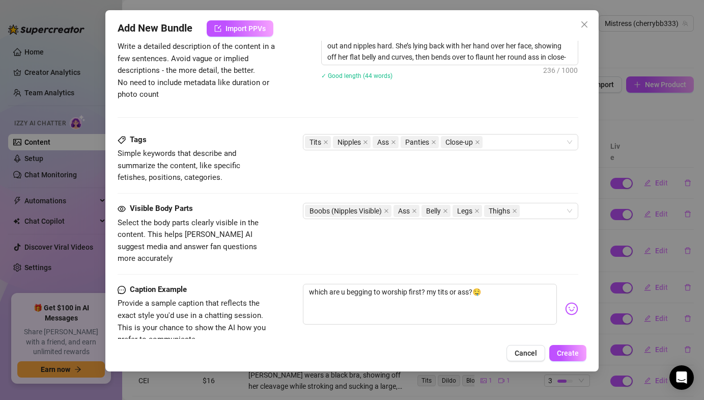
scroll to position [445, 0]
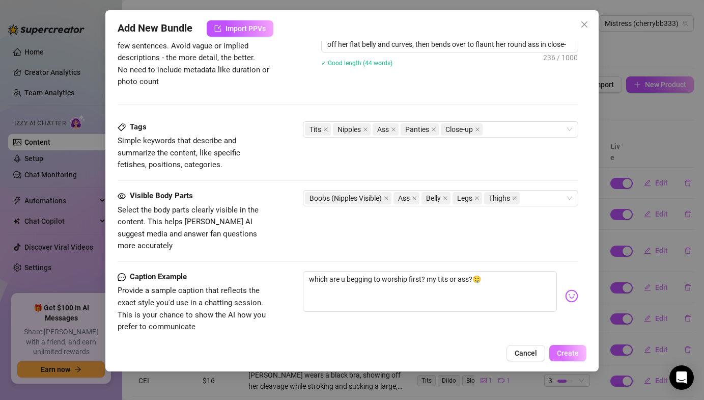
click at [576, 346] on button "Create" at bounding box center [568, 353] width 37 height 16
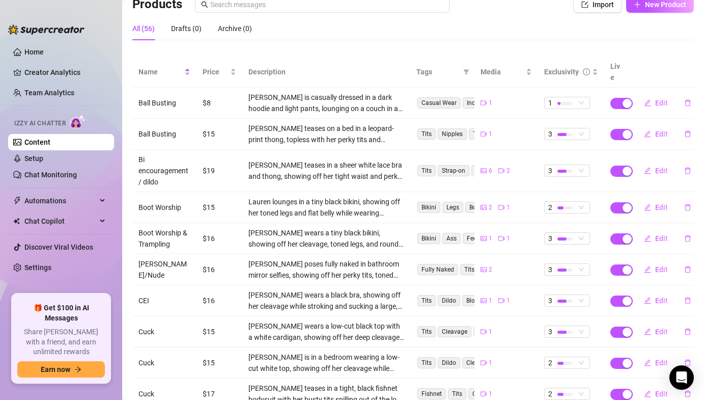
scroll to position [0, 0]
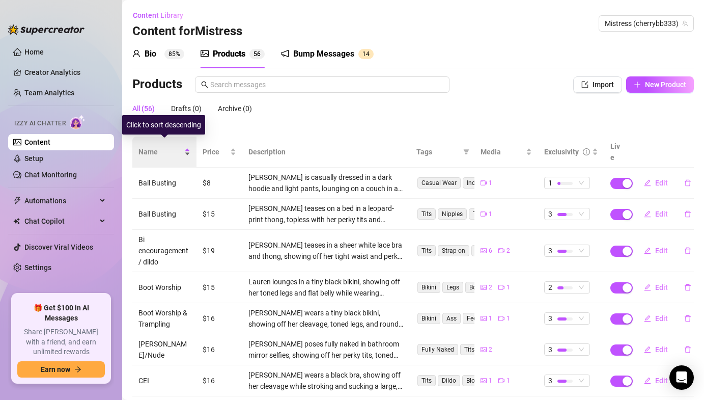
click at [188, 146] on div "Name" at bounding box center [165, 151] width 52 height 11
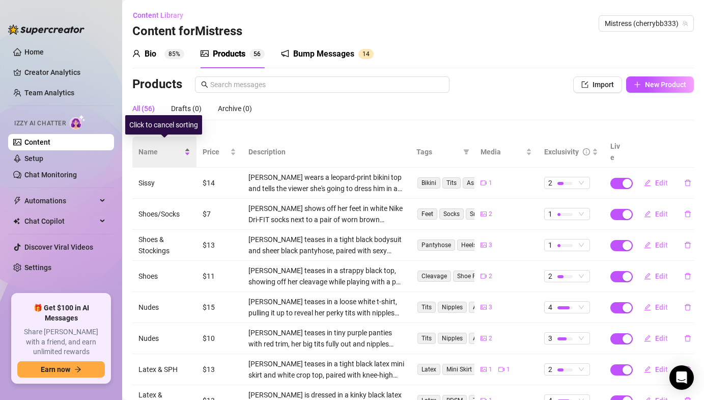
click at [188, 146] on div "Name" at bounding box center [165, 151] width 52 height 11
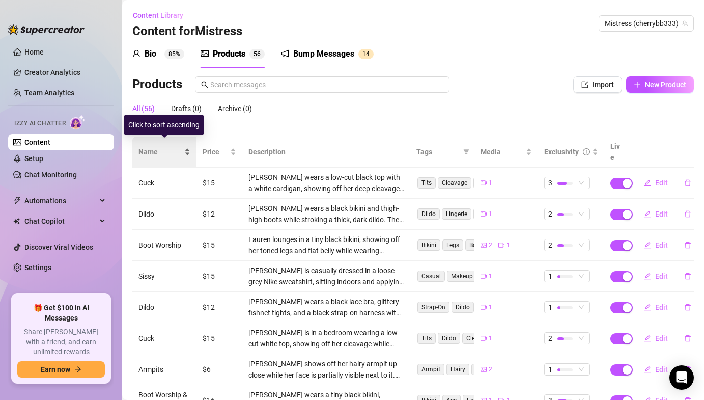
click at [188, 146] on div "Name" at bounding box center [165, 151] width 52 height 11
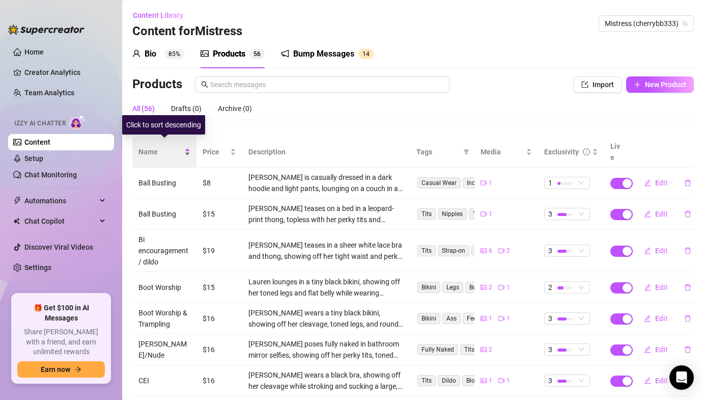
click at [188, 146] on div "Name" at bounding box center [165, 151] width 52 height 11
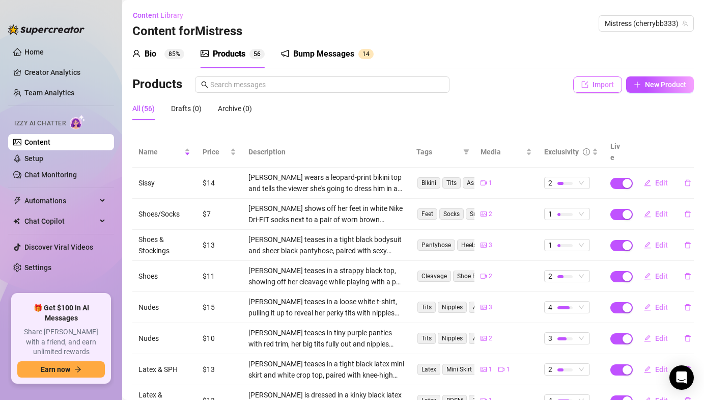
click at [578, 86] on button "Import" at bounding box center [597, 84] width 49 height 16
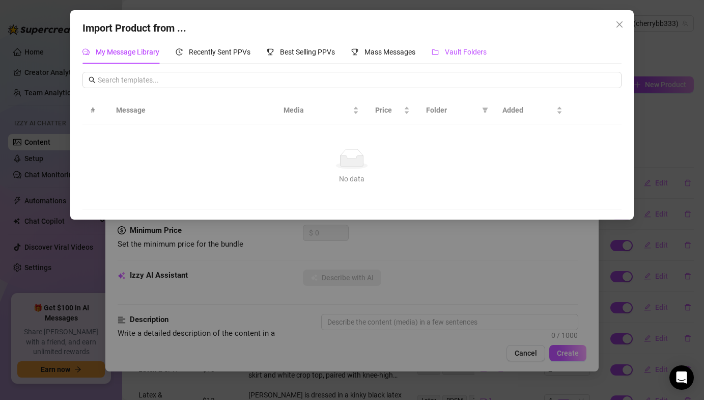
click at [459, 54] on span "Vault Folders" at bounding box center [466, 52] width 42 height 8
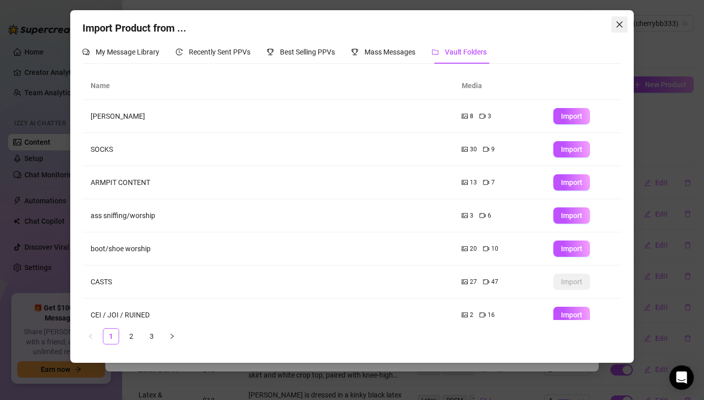
click at [616, 29] on button "Close" at bounding box center [620, 24] width 16 height 16
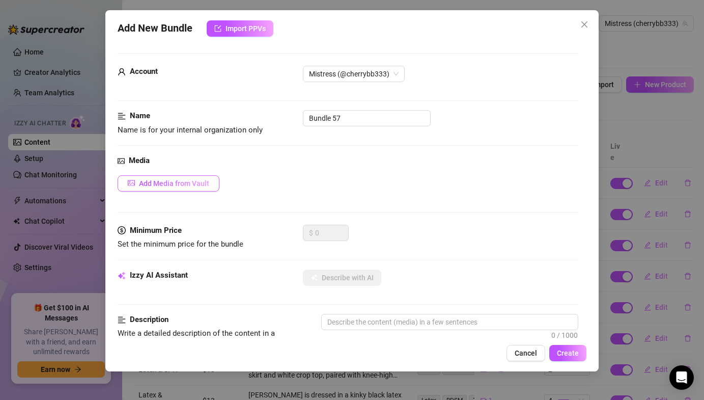
click at [190, 184] on span "Add Media from Vault" at bounding box center [174, 183] width 70 height 8
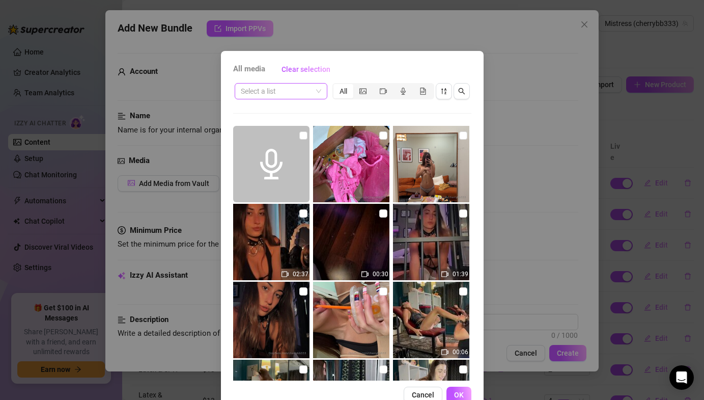
click at [312, 87] on span at bounding box center [281, 91] width 80 height 15
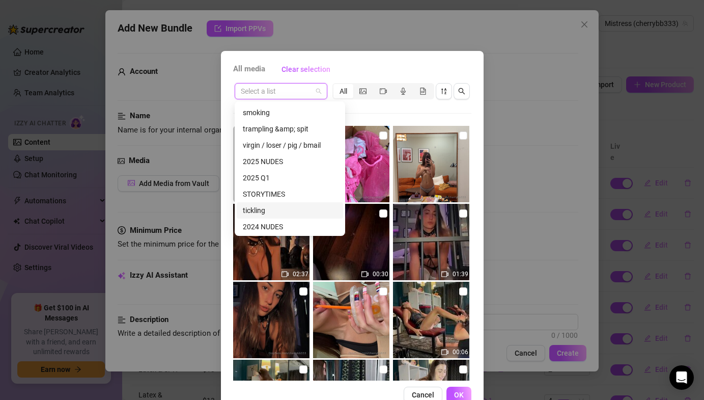
scroll to position [300, 0]
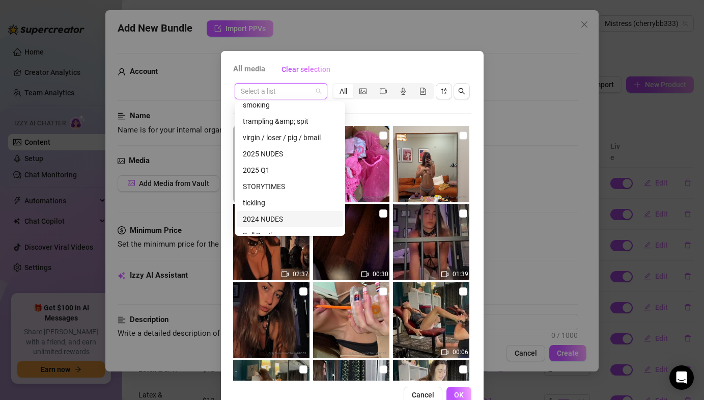
click at [246, 214] on div "2024 NUDES" at bounding box center [290, 218] width 94 height 11
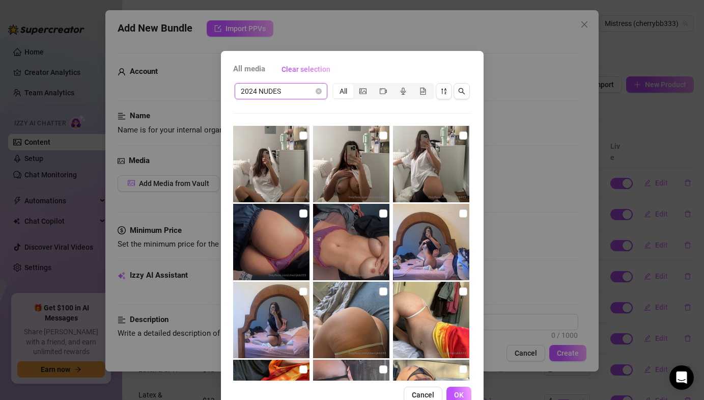
scroll to position [27, 0]
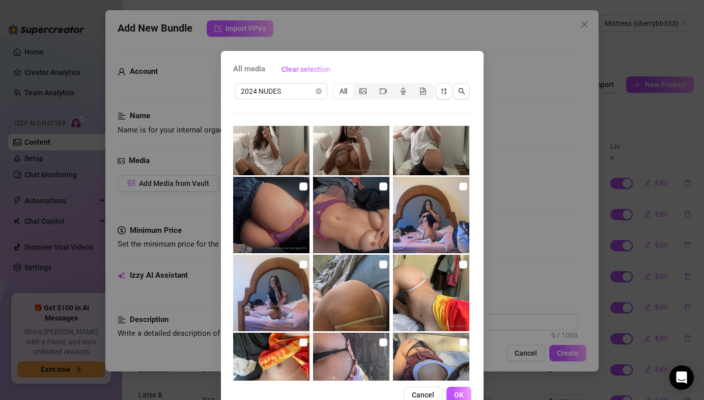
click at [301, 257] on img at bounding box center [271, 293] width 76 height 76
click at [465, 181] on label at bounding box center [463, 186] width 8 height 11
click at [465, 182] on input "checkbox" at bounding box center [463, 186] width 8 height 8
click at [459, 391] on span "OK" at bounding box center [459, 395] width 10 height 8
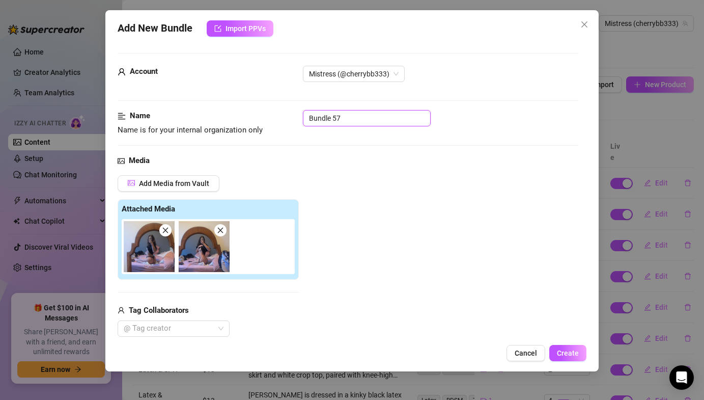
click at [342, 122] on input "Bundle 57" at bounding box center [367, 118] width 128 height 16
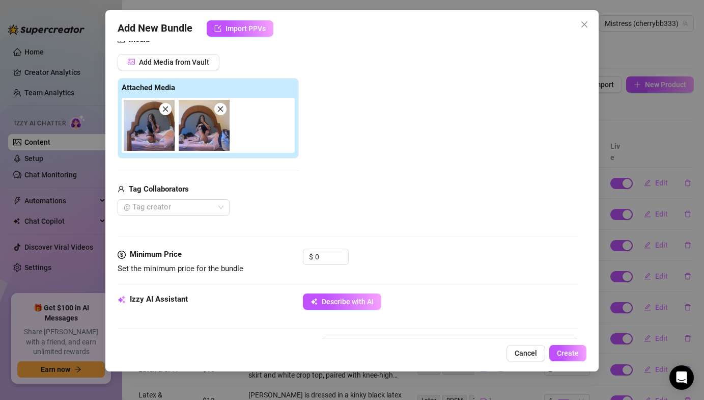
scroll to position [127, 0]
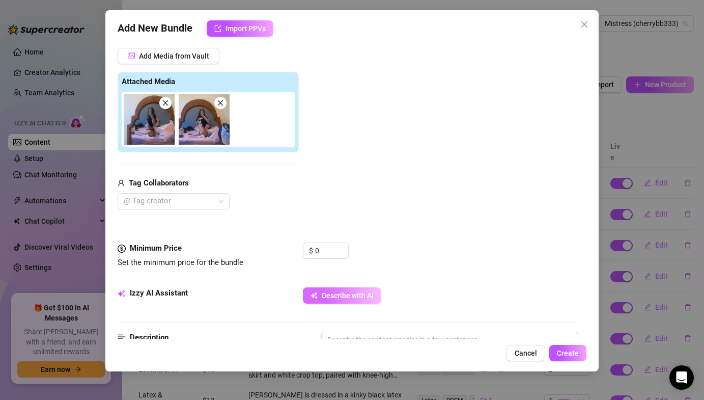
click at [308, 297] on button "Describe with AI" at bounding box center [342, 295] width 78 height 16
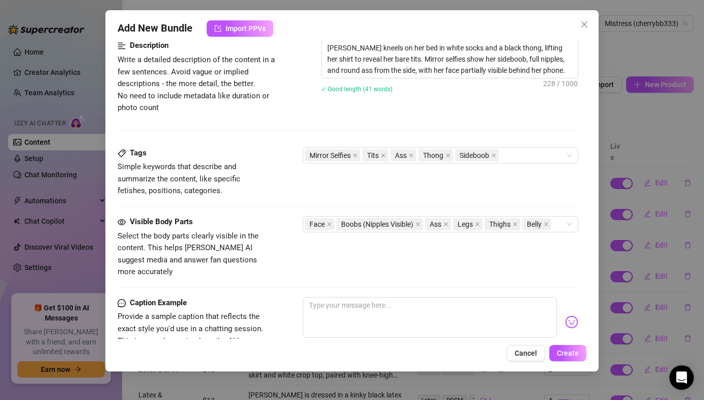
scroll to position [422, 0]
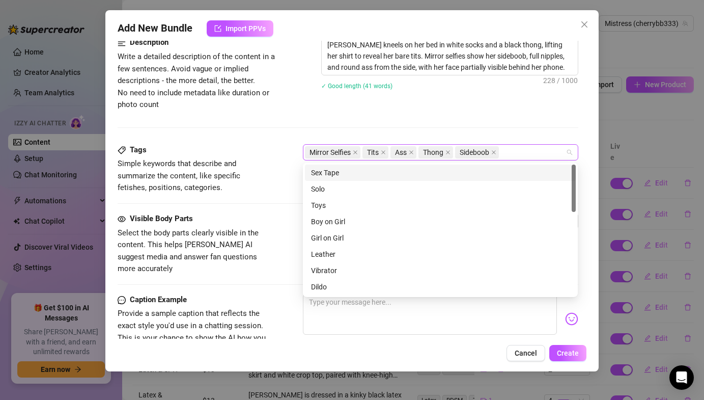
click at [521, 149] on div "Mirror Selfies Tits Ass Thong Sideboob" at bounding box center [435, 152] width 260 height 14
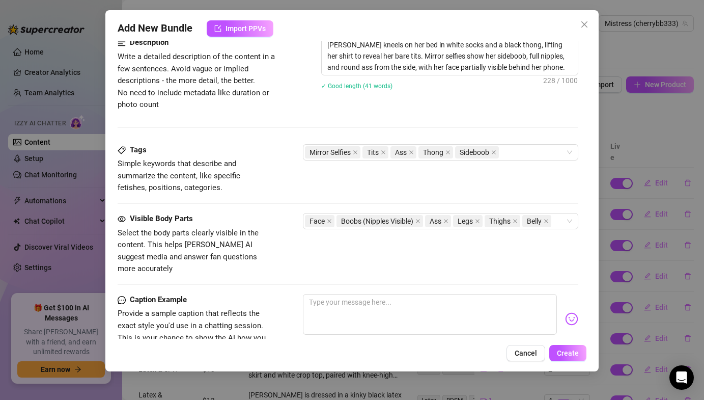
click at [494, 109] on div "Description Write a detailed description of the content in a few sentences. Avo…" at bounding box center [348, 74] width 460 height 74
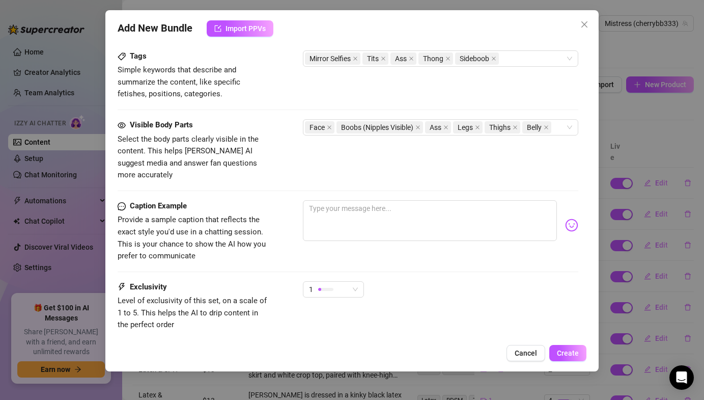
scroll to position [567, 0]
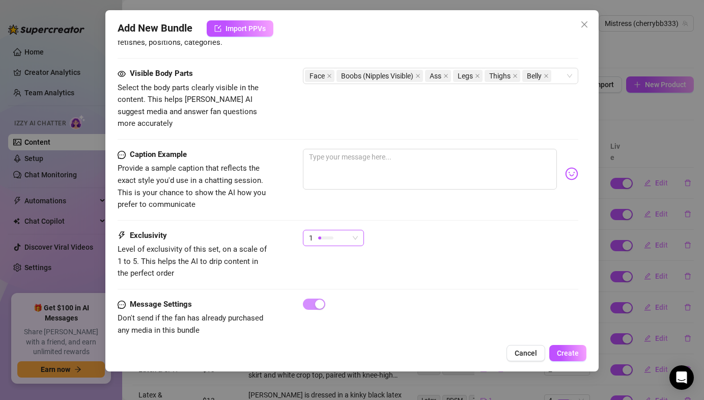
click at [358, 230] on span "1" at bounding box center [333, 237] width 49 height 15
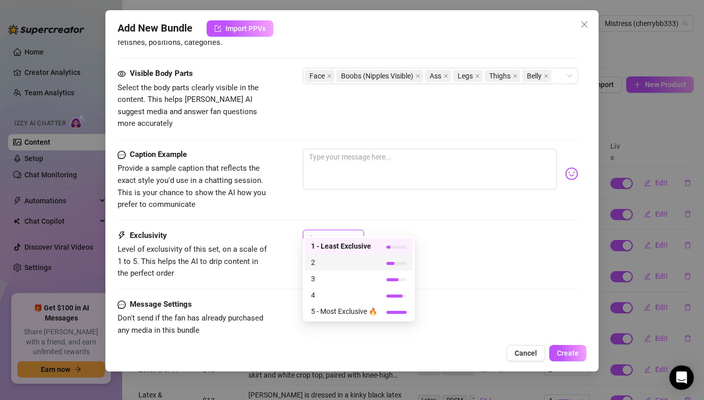
click at [329, 265] on span "2" at bounding box center [344, 262] width 66 height 11
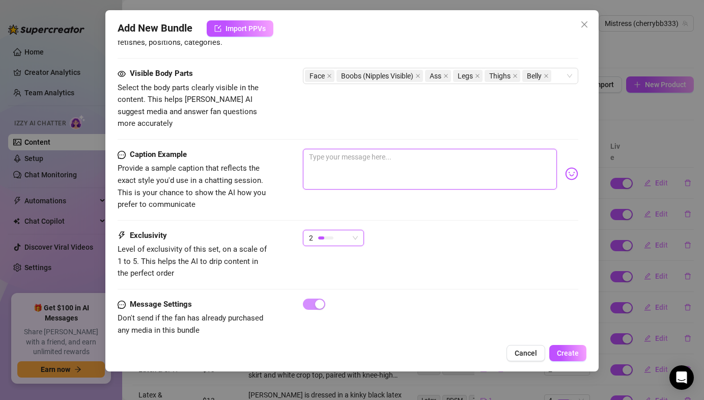
click at [368, 168] on textarea at bounding box center [430, 169] width 254 height 41
click at [439, 168] on textarea at bounding box center [430, 169] width 254 height 41
click at [572, 167] on img at bounding box center [571, 173] width 13 height 13
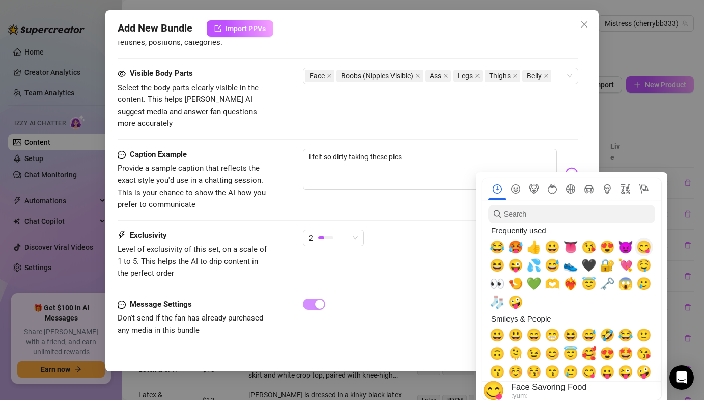
click at [643, 246] on span "😋" at bounding box center [644, 247] width 15 height 14
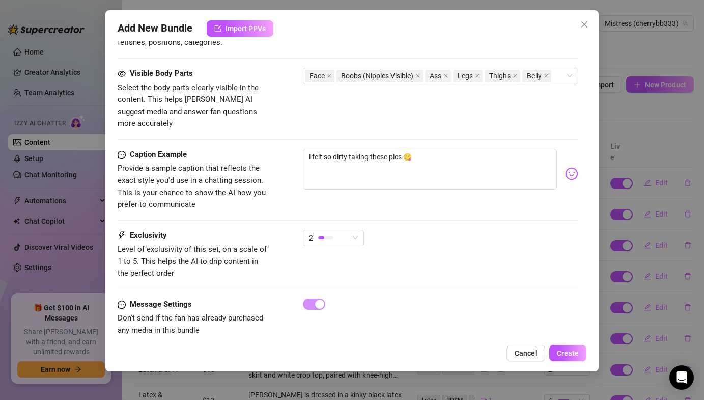
click at [358, 183] on div "i felt so dirty taking these pics 😋" at bounding box center [440, 174] width 275 height 50
click at [409, 149] on textarea "i felt so dirty taking these pics 😋" at bounding box center [430, 169] width 254 height 41
click at [407, 149] on textarea "i felt so dirty taking these pics 😋" at bounding box center [430, 169] width 254 height 41
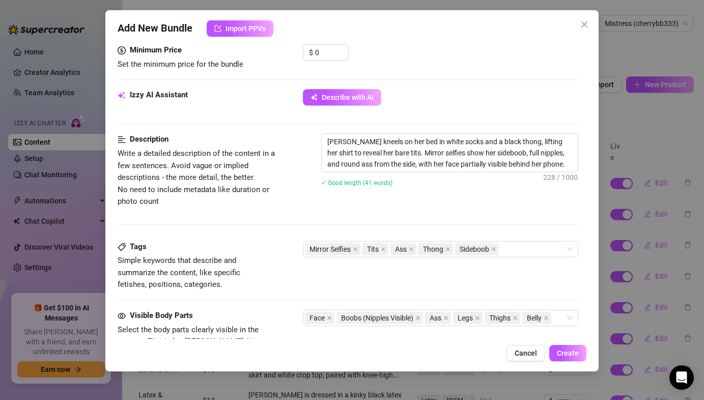
scroll to position [329, 0]
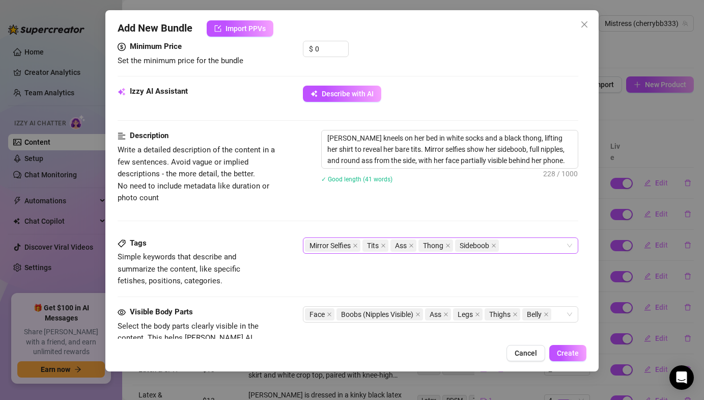
click at [514, 248] on div "Mirror Selfies Tits Ass Thong Sideboob" at bounding box center [435, 245] width 260 height 14
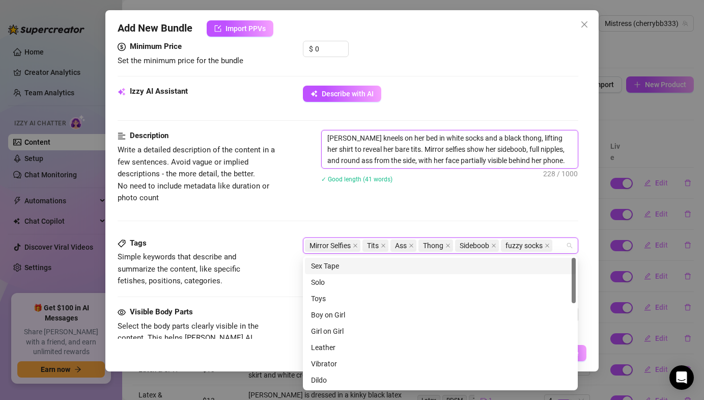
click at [558, 163] on textarea "Lauren kneels on her bed in white socks and a black thong, lifting her shirt to…" at bounding box center [450, 149] width 256 height 38
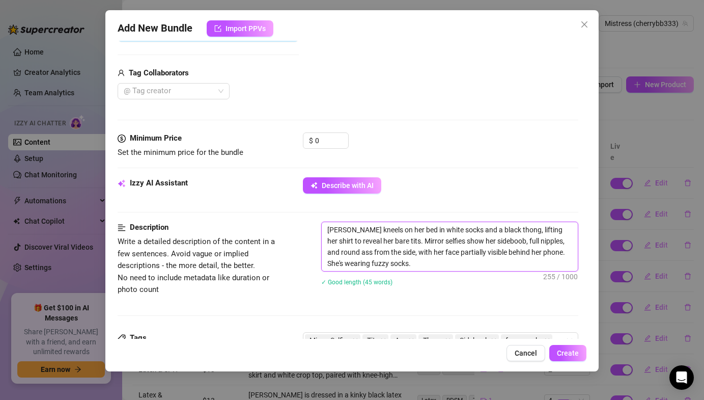
scroll to position [238, 0]
click at [332, 144] on input "0" at bounding box center [331, 139] width 33 height 15
click at [330, 143] on input "10" at bounding box center [331, 139] width 33 height 15
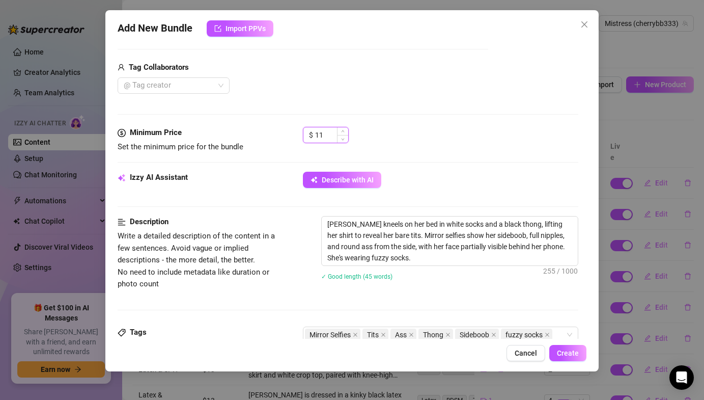
scroll to position [244, 0]
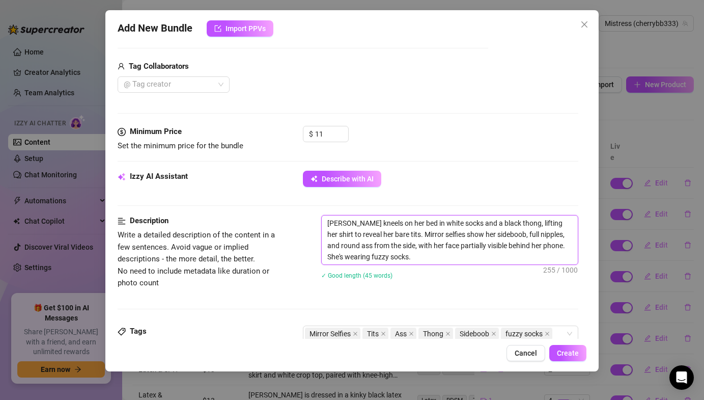
click at [539, 249] on textarea "Lauren kneels on her bed in white socks and a black thong, lifting her shirt to…" at bounding box center [450, 239] width 256 height 49
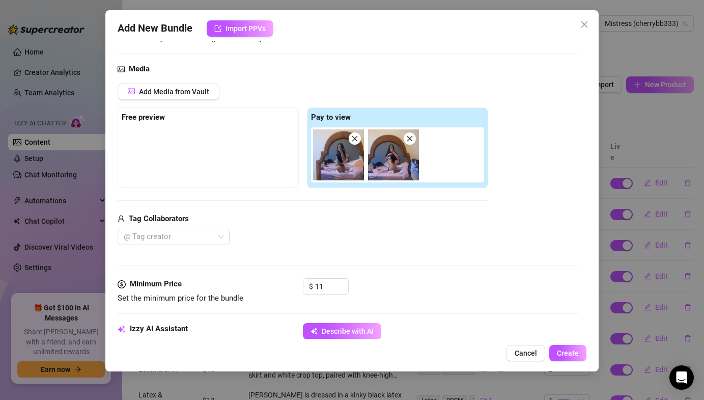
scroll to position [92, 0]
click at [326, 290] on input "11" at bounding box center [331, 285] width 33 height 15
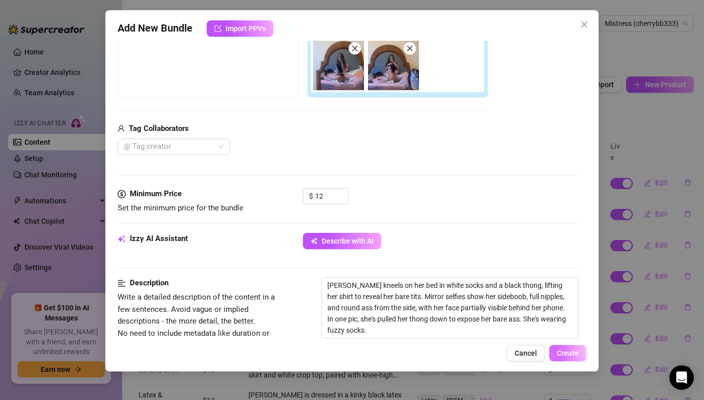
click at [568, 357] on span "Create" at bounding box center [568, 353] width 22 height 8
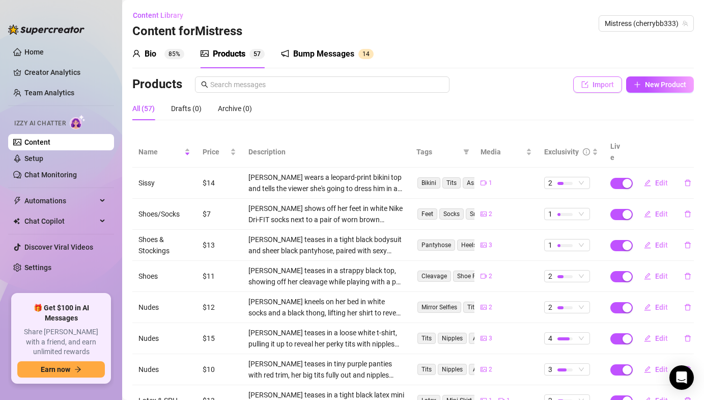
click at [608, 84] on span "Import" at bounding box center [603, 84] width 21 height 8
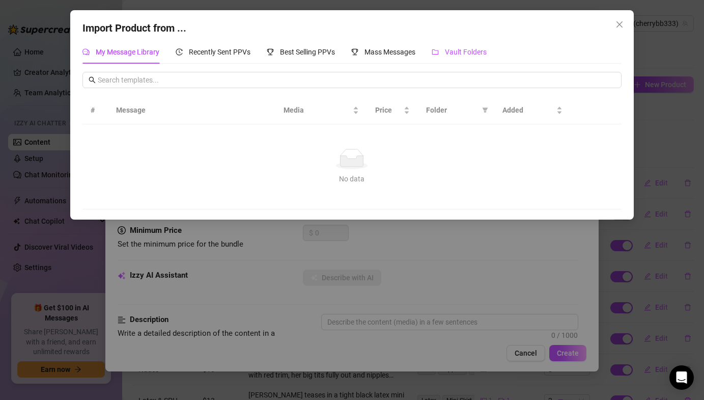
click at [455, 52] on span "Vault Folders" at bounding box center [466, 52] width 42 height 8
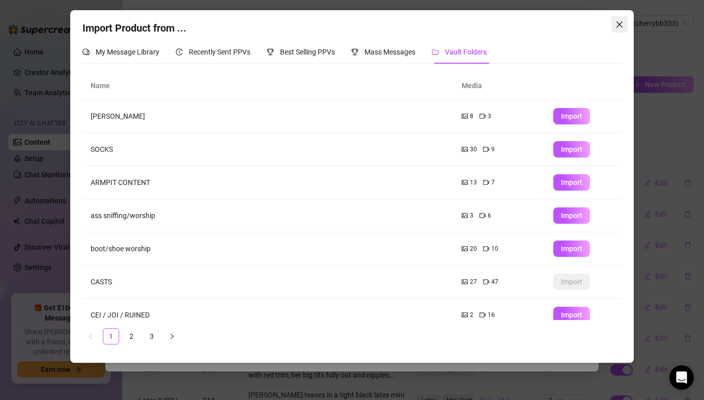
click at [625, 25] on span "Close" at bounding box center [620, 24] width 16 height 8
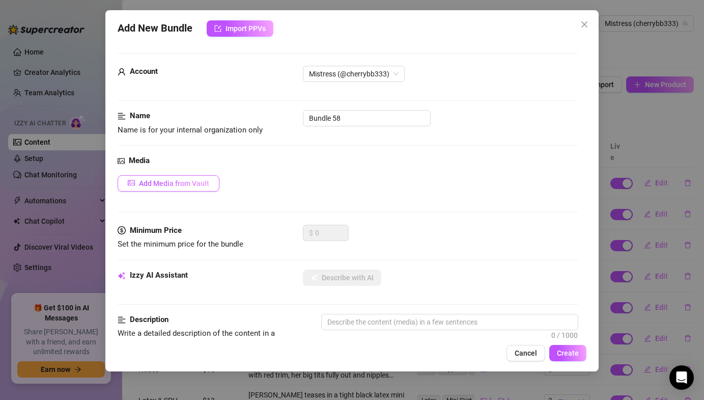
click at [204, 183] on span "Add Media from Vault" at bounding box center [174, 183] width 70 height 8
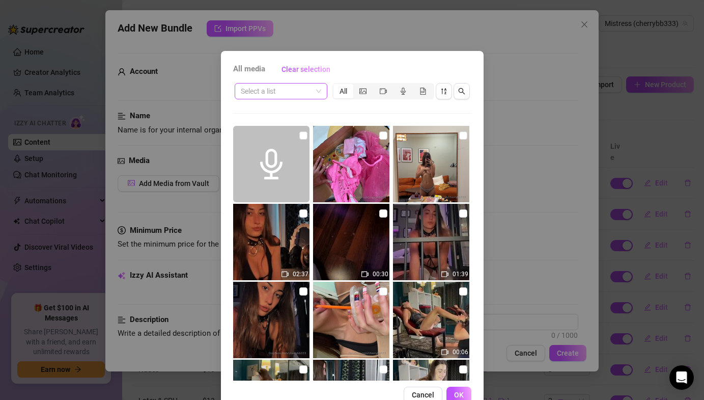
click at [293, 93] on input "search" at bounding box center [276, 91] width 71 height 15
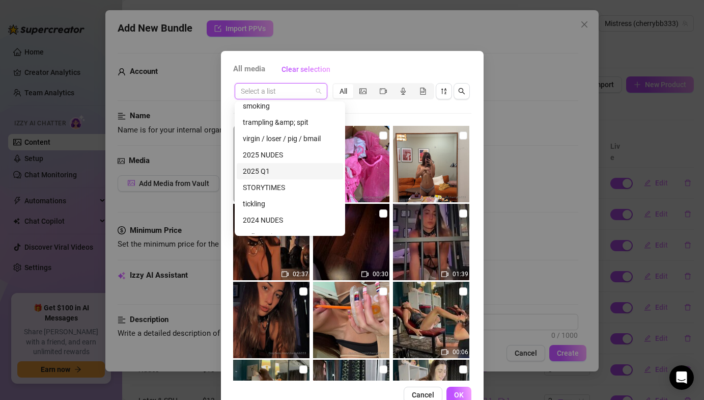
scroll to position [359, 0]
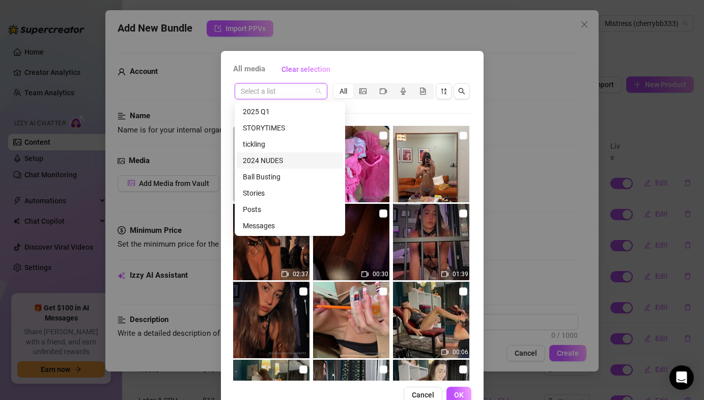
click at [278, 160] on div "2024 NUDES" at bounding box center [290, 160] width 94 height 11
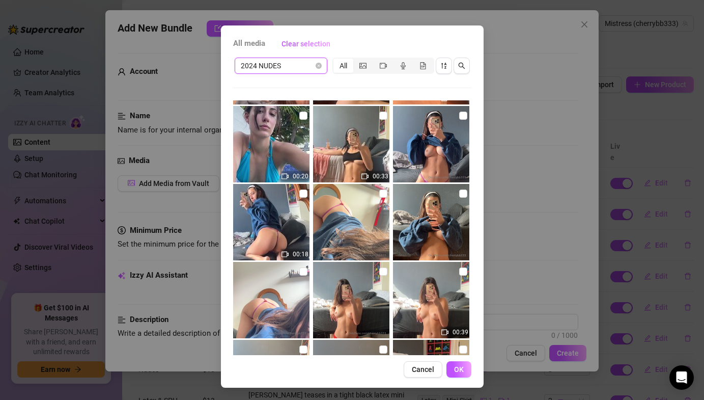
scroll to position [5293, 0]
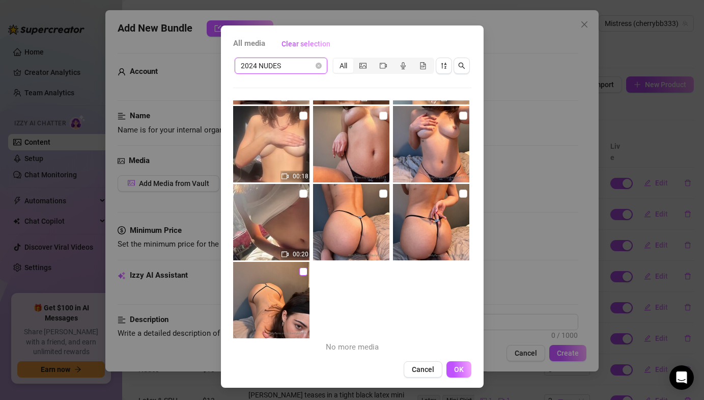
click at [304, 268] on input "checkbox" at bounding box center [303, 271] width 8 height 8
click at [467, 196] on img at bounding box center [431, 222] width 76 height 76
click at [382, 197] on input "checkbox" at bounding box center [383, 193] width 8 height 8
click at [459, 373] on span "OK" at bounding box center [459, 369] width 10 height 8
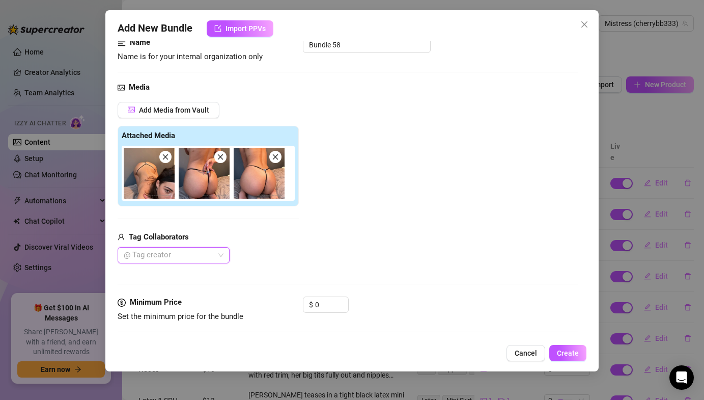
scroll to position [153, 0]
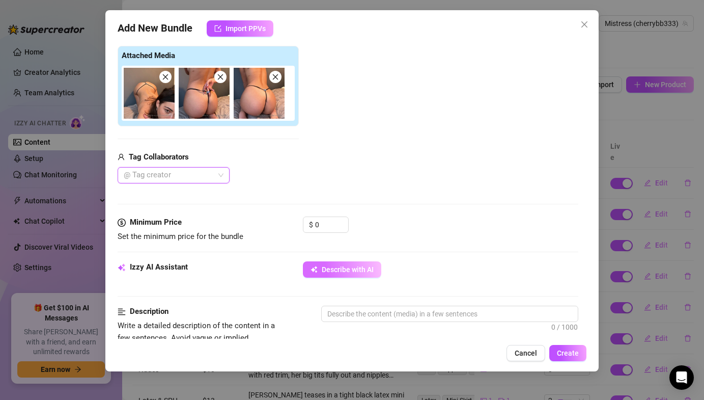
click at [335, 269] on span "Describe with AI" at bounding box center [348, 269] width 52 height 8
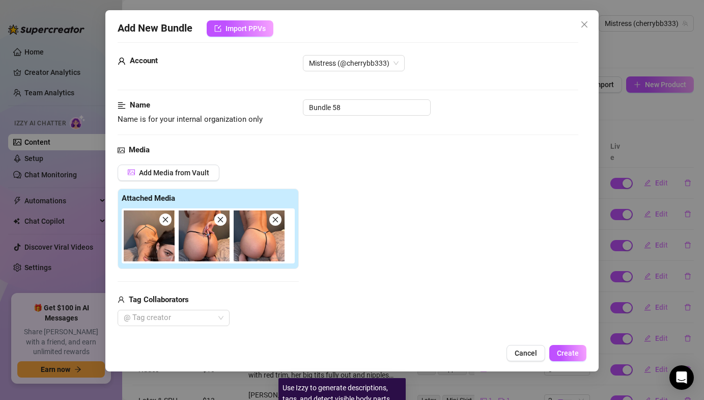
scroll to position [0, 0]
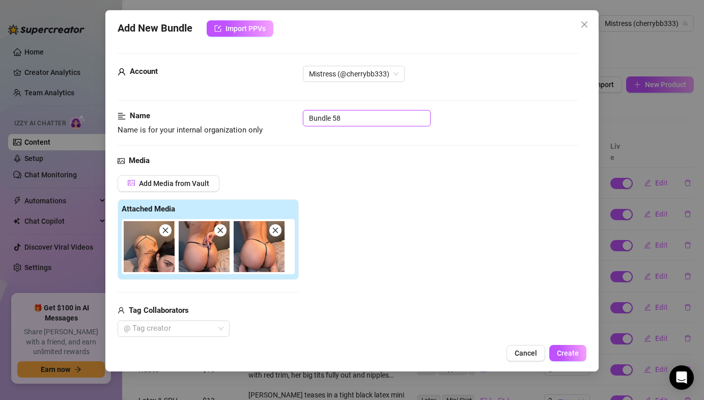
click at [338, 120] on input "Bundle 58" at bounding box center [367, 118] width 128 height 16
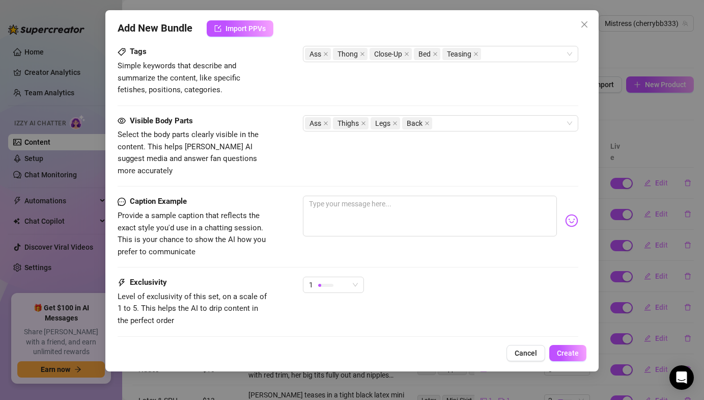
scroll to position [522, 0]
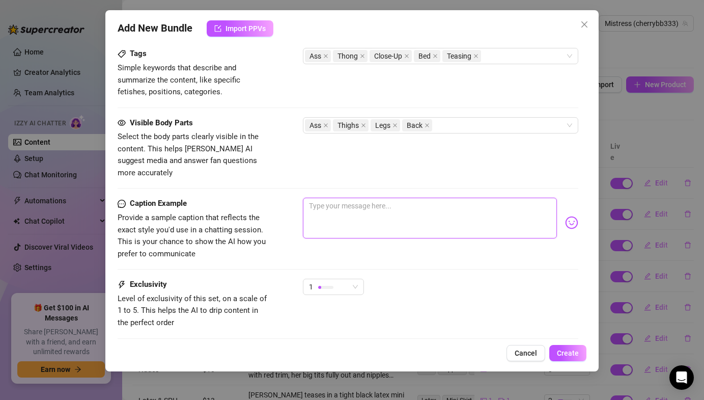
click at [324, 198] on textarea at bounding box center [430, 218] width 254 height 41
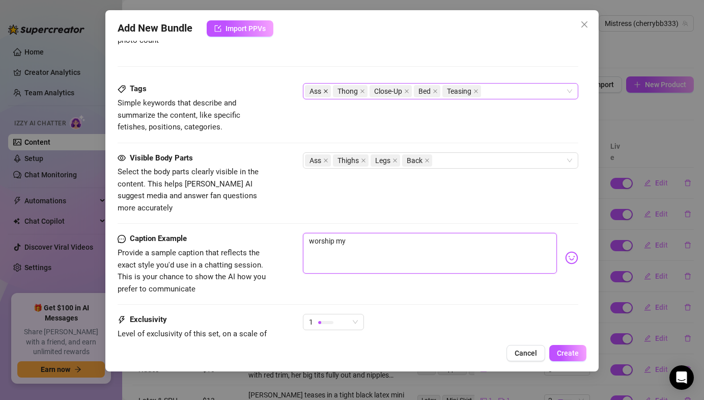
scroll to position [576, 0]
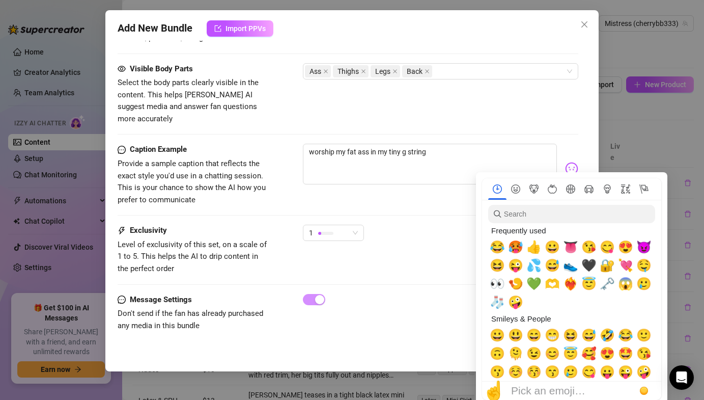
click at [571, 162] on img at bounding box center [571, 168] width 13 height 13
click at [517, 254] on span "🥵" at bounding box center [515, 247] width 15 height 14
click at [417, 188] on div "Caption Example Provide a sample caption that reflects the exact style you'd us…" at bounding box center [348, 175] width 460 height 62
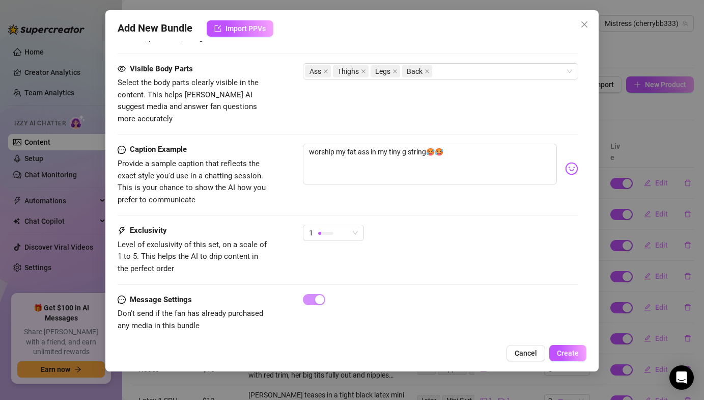
click at [337, 232] on div "1" at bounding box center [333, 237] width 61 height 25
click at [335, 225] on div "1" at bounding box center [329, 232] width 40 height 15
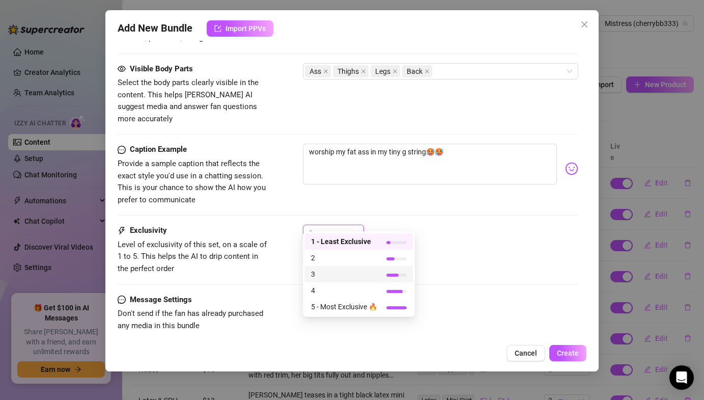
click at [328, 276] on span "3" at bounding box center [344, 273] width 66 height 11
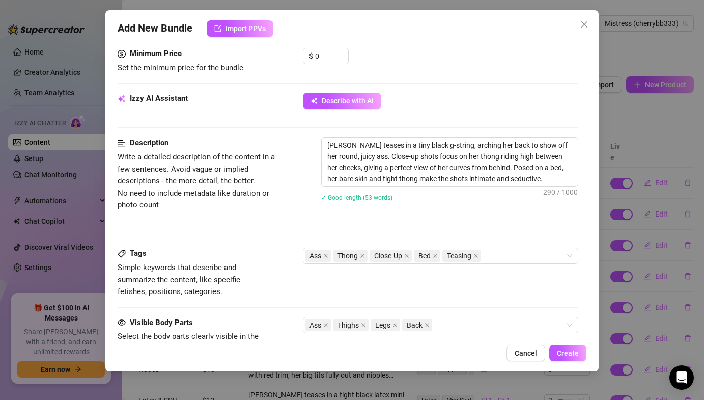
scroll to position [282, 0]
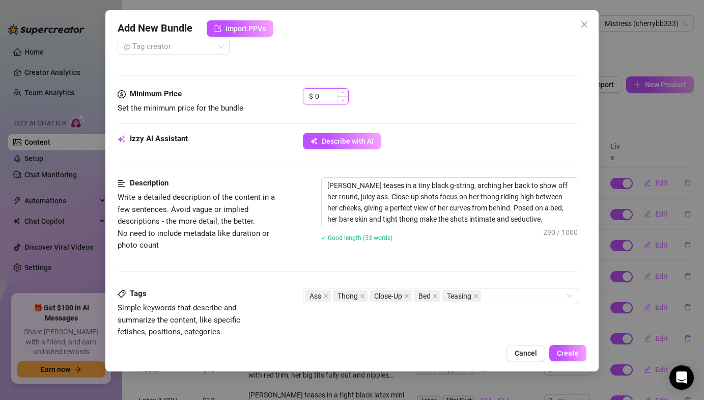
click at [336, 97] on input "0" at bounding box center [331, 96] width 33 height 15
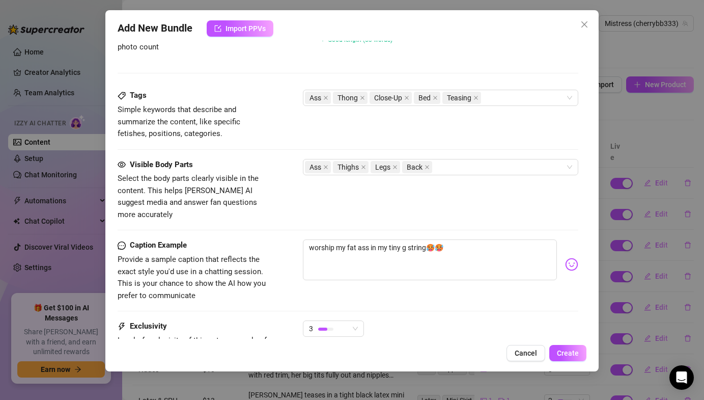
scroll to position [342, 0]
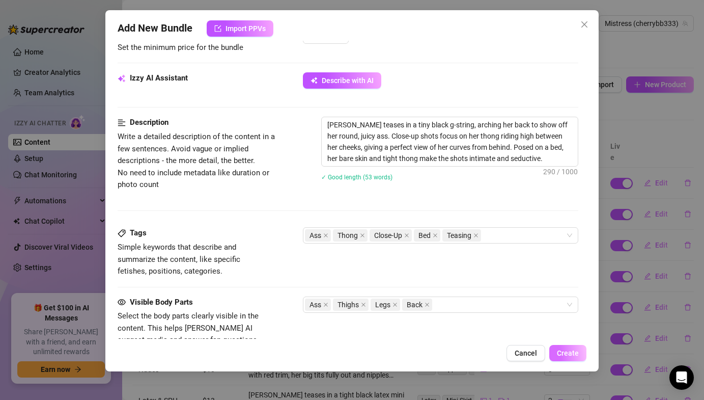
click at [560, 361] on button "Create" at bounding box center [568, 353] width 37 height 16
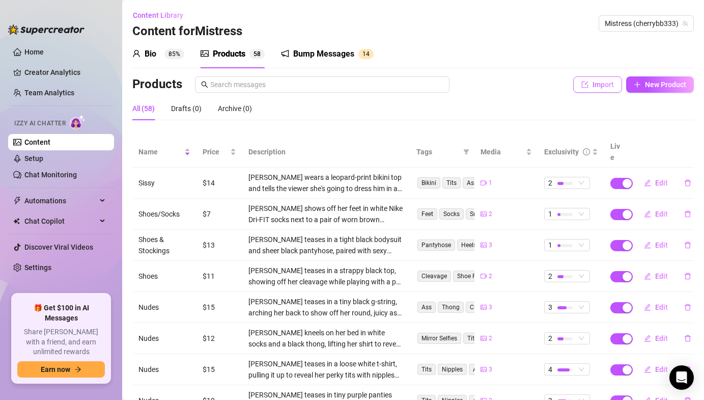
click at [598, 83] on span "Import" at bounding box center [603, 84] width 21 height 8
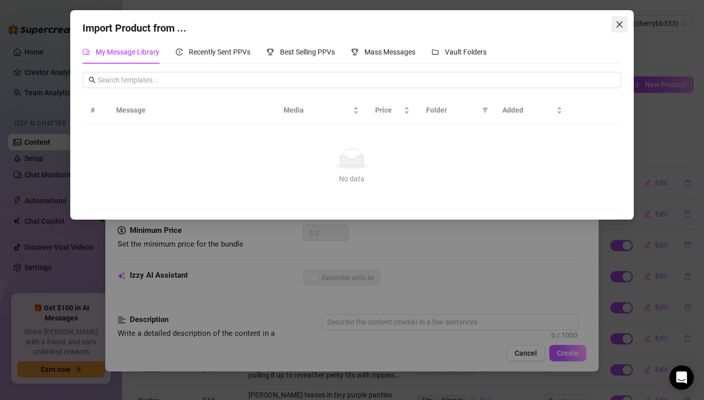
click at [616, 23] on icon "close" at bounding box center [620, 24] width 8 height 8
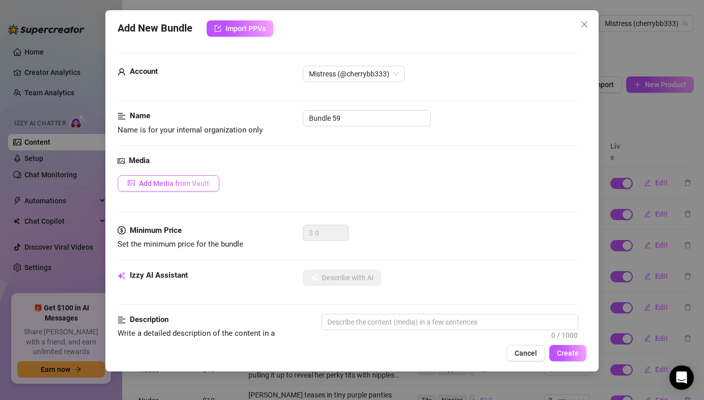
click at [213, 176] on button "Add Media from Vault" at bounding box center [169, 183] width 102 height 16
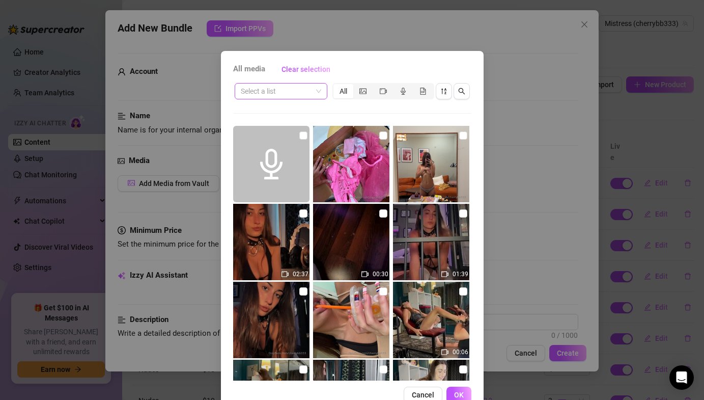
click at [268, 95] on input "search" at bounding box center [276, 91] width 71 height 15
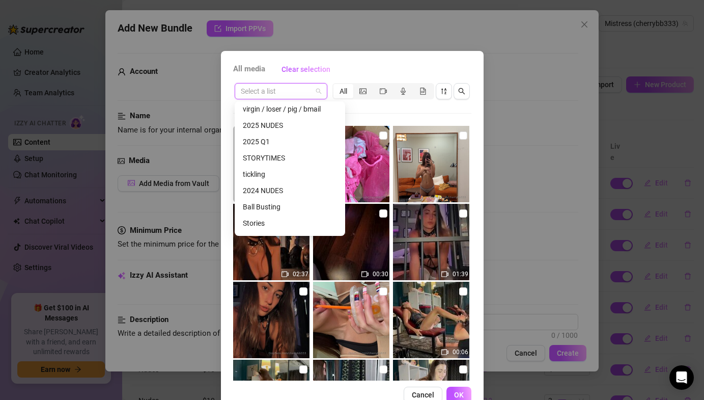
scroll to position [359, 0]
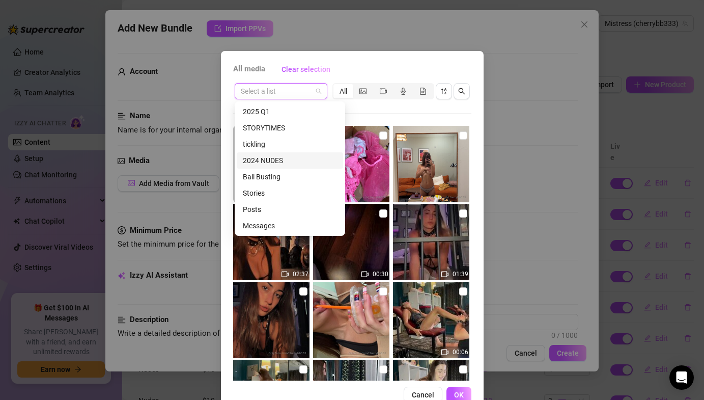
click at [266, 165] on div "2024 NUDES" at bounding box center [290, 160] width 94 height 11
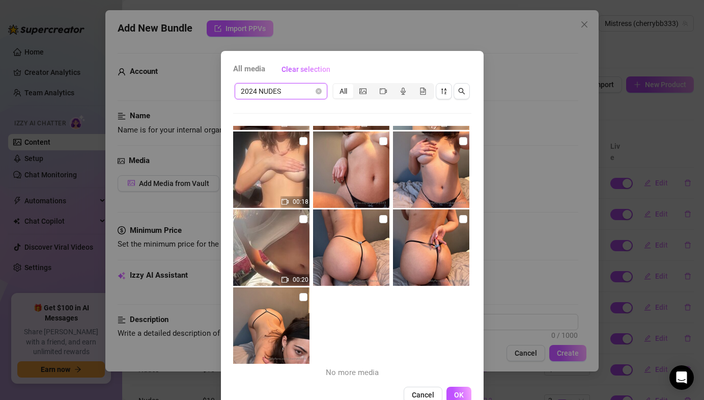
scroll to position [5263, 0]
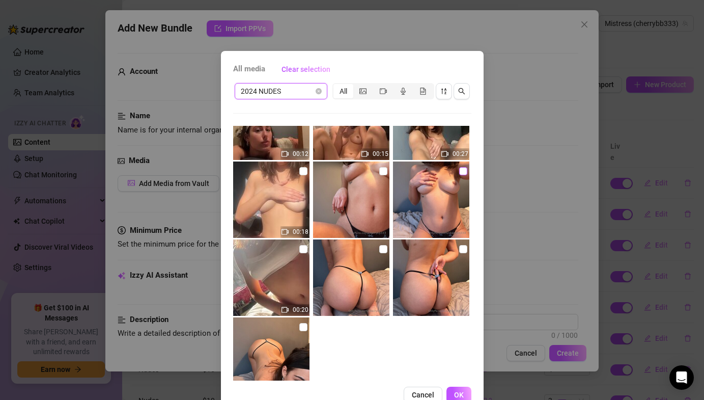
click at [460, 169] on input "checkbox" at bounding box center [463, 171] width 8 height 8
click at [388, 173] on img at bounding box center [351, 199] width 76 height 76
click at [455, 392] on span "OK" at bounding box center [459, 395] width 10 height 8
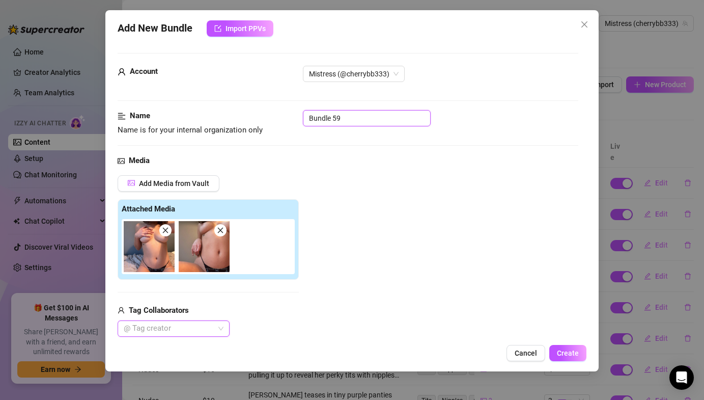
click at [371, 121] on input "Bundle 59" at bounding box center [367, 118] width 128 height 16
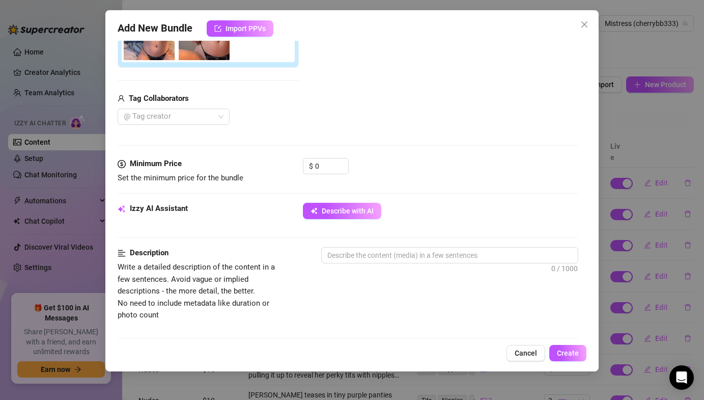
scroll to position [328, 0]
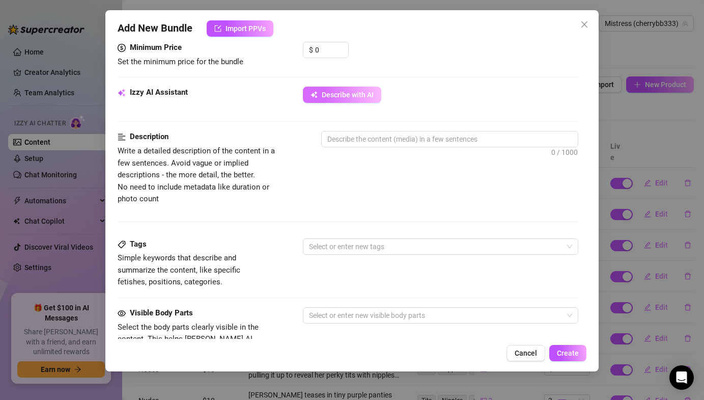
click at [349, 99] on span "Describe with AI" at bounding box center [348, 95] width 52 height 8
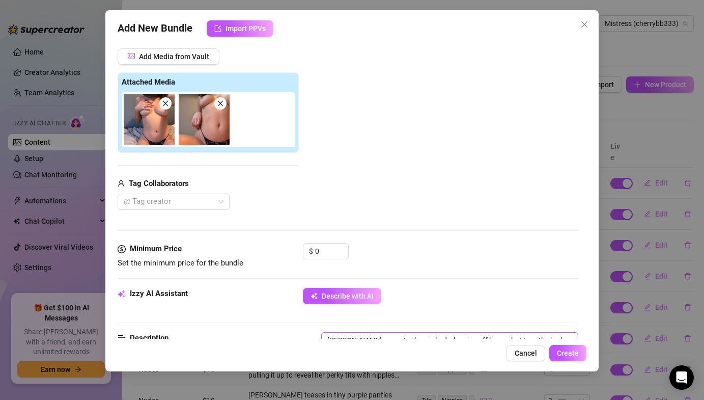
scroll to position [135, 0]
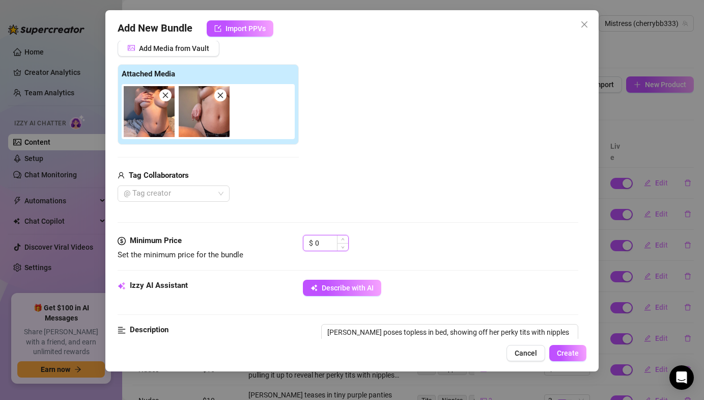
click at [320, 240] on input "0" at bounding box center [331, 242] width 33 height 15
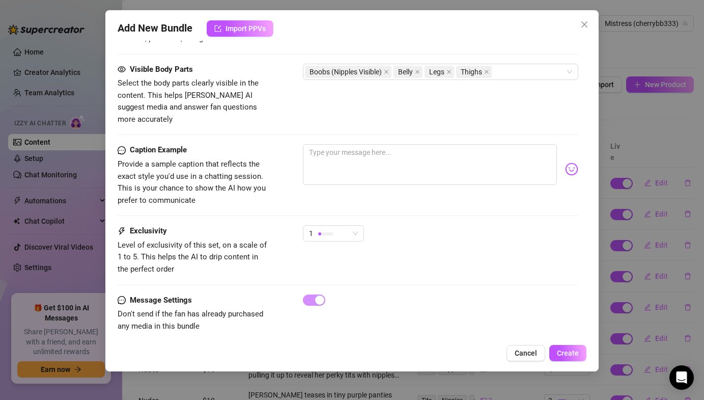
scroll to position [587, 0]
click at [344, 225] on div "1" at bounding box center [329, 232] width 40 height 15
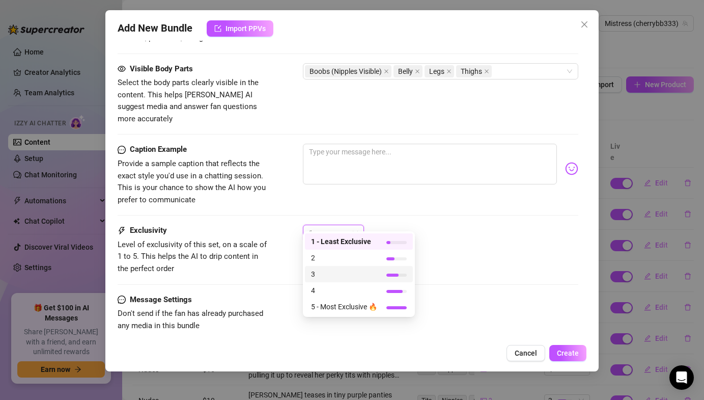
click at [326, 271] on span "3" at bounding box center [344, 273] width 66 height 11
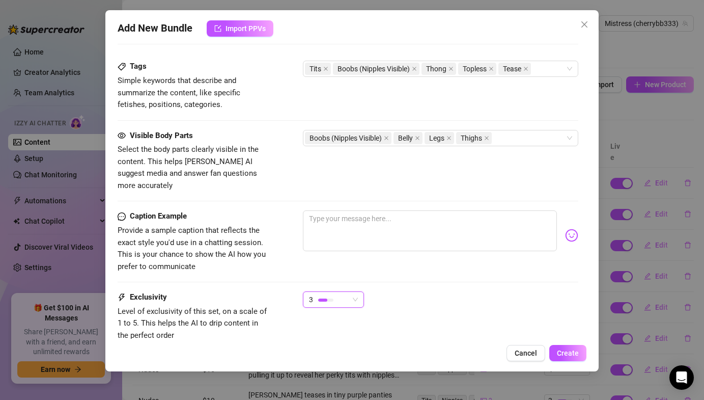
scroll to position [517, 0]
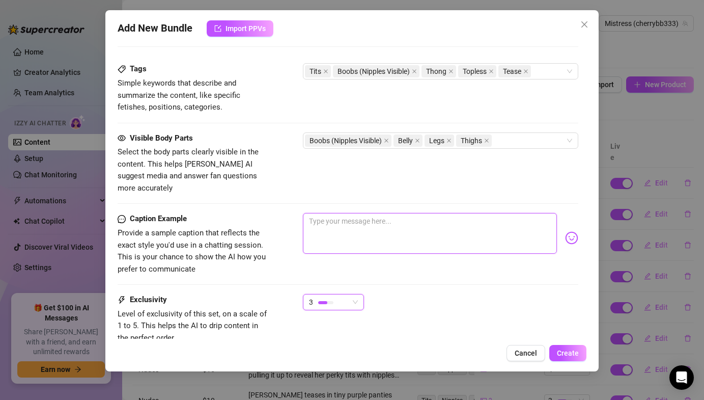
click at [334, 239] on textarea at bounding box center [430, 233] width 254 height 41
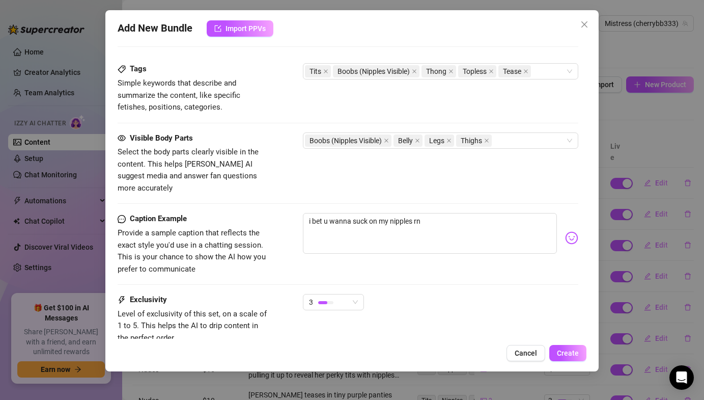
click at [578, 237] on div "i bet u wanna suck on my nipples rn" at bounding box center [440, 238] width 275 height 50
click at [573, 227] on body "Home Creator Analytics Team Analytics Izzy AI Chatter Content Setup Chat Monito…" at bounding box center [352, 200] width 704 height 400
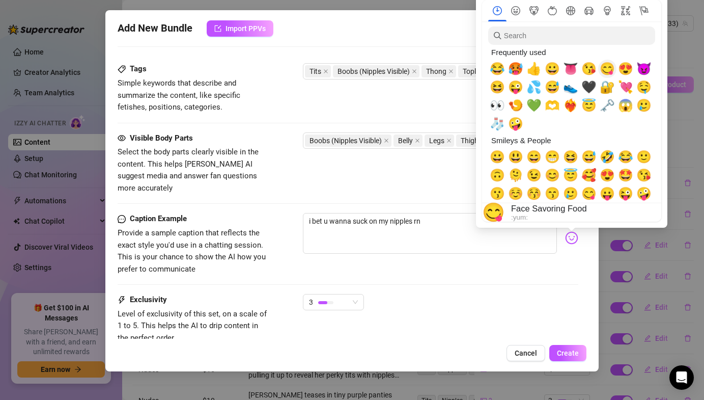
click at [608, 64] on span "😋" at bounding box center [607, 69] width 15 height 14
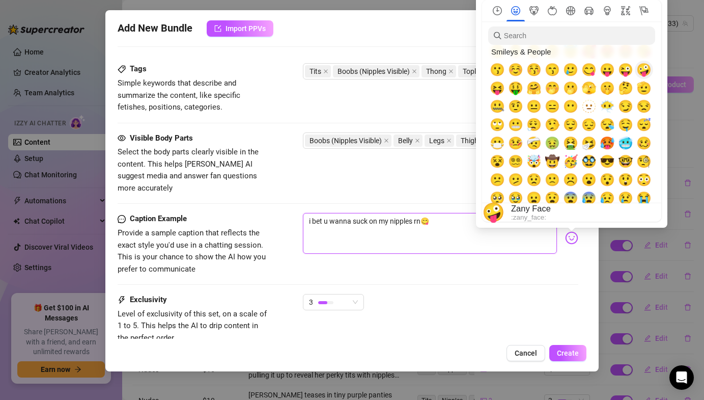
scroll to position [0, 0]
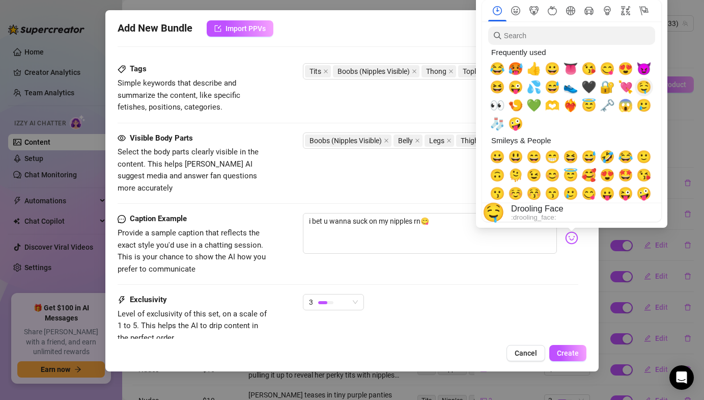
click at [645, 92] on span "🤤" at bounding box center [644, 87] width 15 height 14
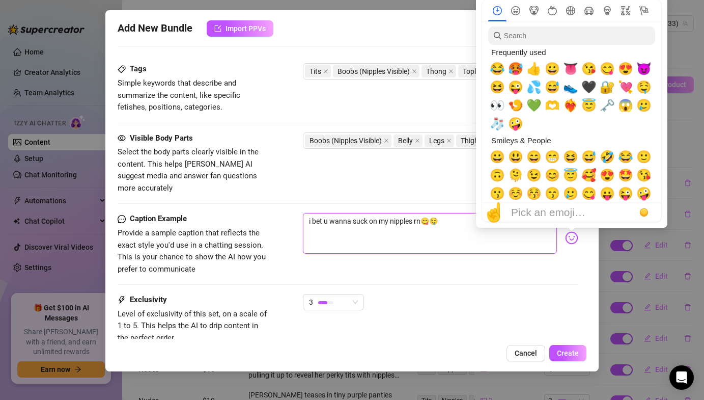
click at [423, 216] on textarea "i bet u wanna suck on my nipples rn😋🤤" at bounding box center [430, 233] width 254 height 41
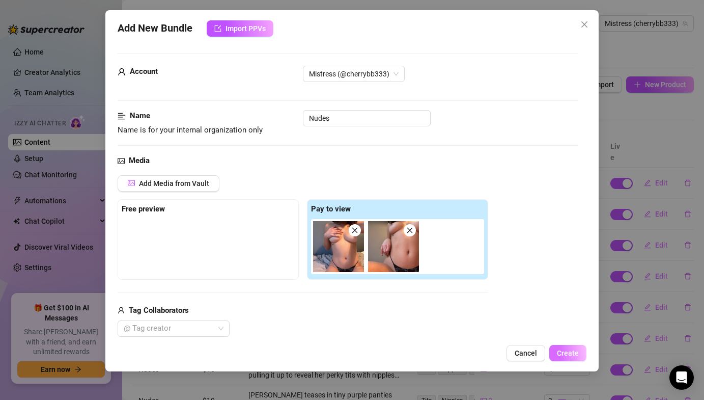
click at [576, 351] on span "Create" at bounding box center [568, 353] width 22 height 8
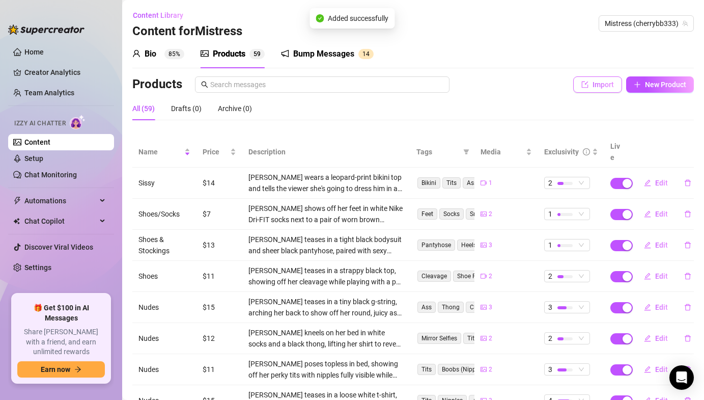
click at [610, 89] on button "Import" at bounding box center [597, 84] width 49 height 16
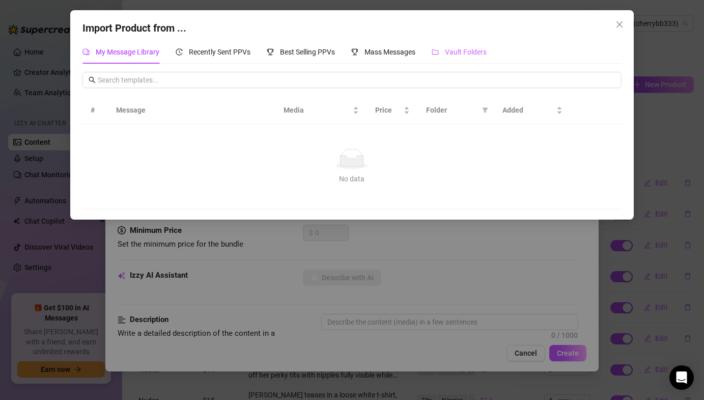
click at [473, 60] on div "Vault Folders" at bounding box center [459, 51] width 55 height 23
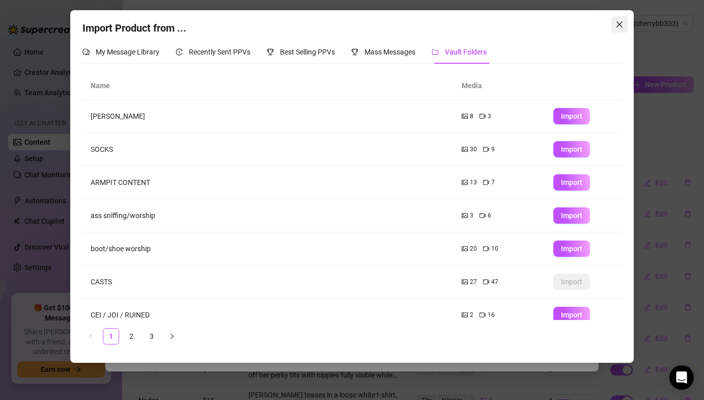
click at [621, 21] on icon "close" at bounding box center [620, 24] width 8 height 8
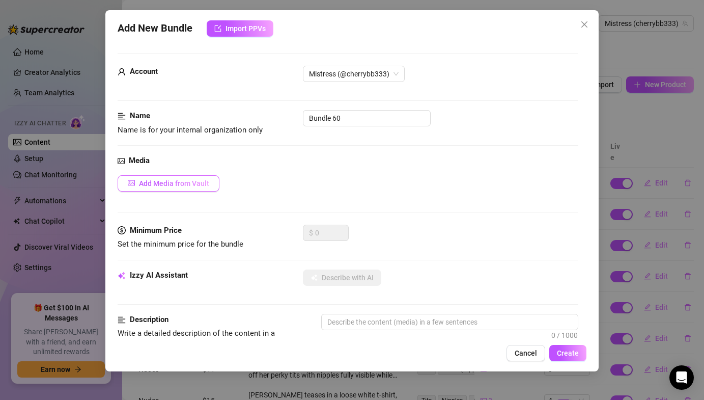
click at [178, 179] on span "Add Media from Vault" at bounding box center [174, 183] width 70 height 8
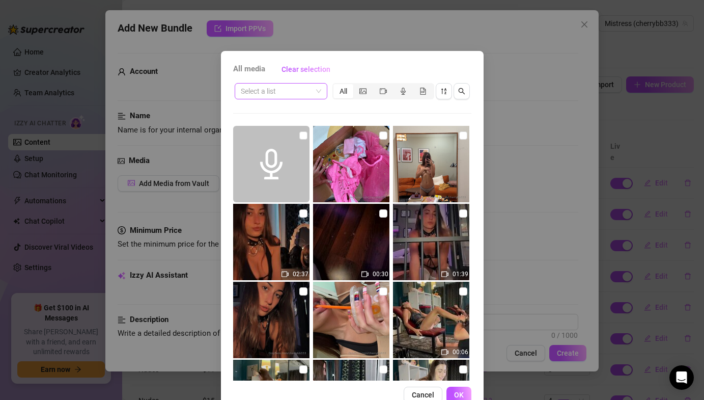
click at [259, 96] on input "search" at bounding box center [276, 91] width 71 height 15
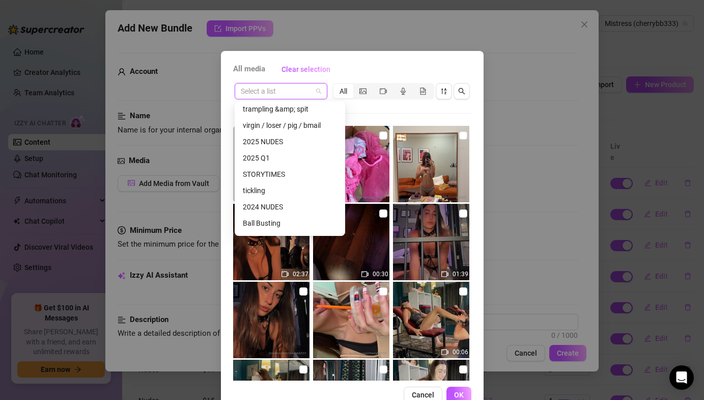
scroll to position [359, 0]
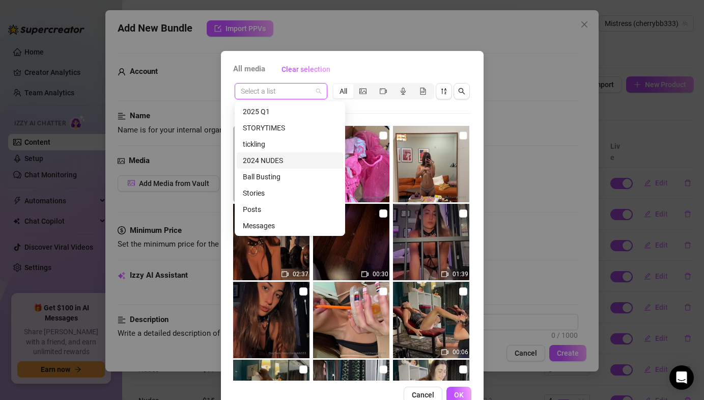
click at [257, 158] on div "2024 NUDES" at bounding box center [290, 160] width 94 height 11
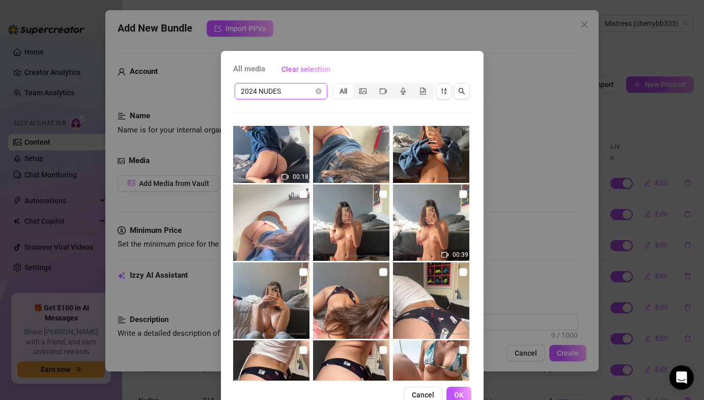
scroll to position [4852, 0]
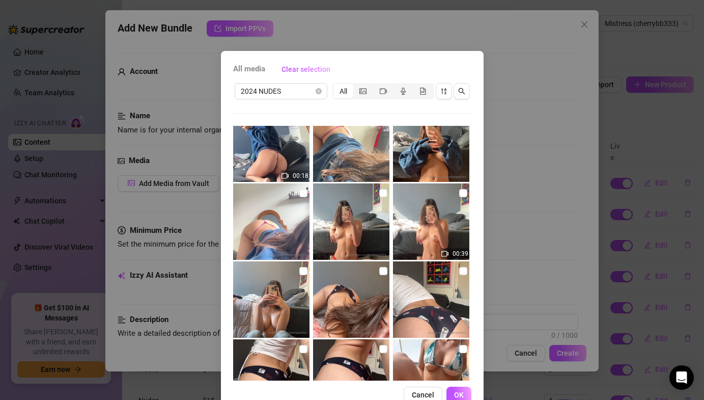
click at [292, 288] on img at bounding box center [271, 299] width 76 height 76
click at [301, 264] on img at bounding box center [271, 299] width 76 height 76
click at [302, 275] on label at bounding box center [303, 270] width 8 height 11
click at [302, 275] on input "checkbox" at bounding box center [303, 271] width 8 height 8
click at [386, 196] on input "checkbox" at bounding box center [383, 193] width 8 height 8
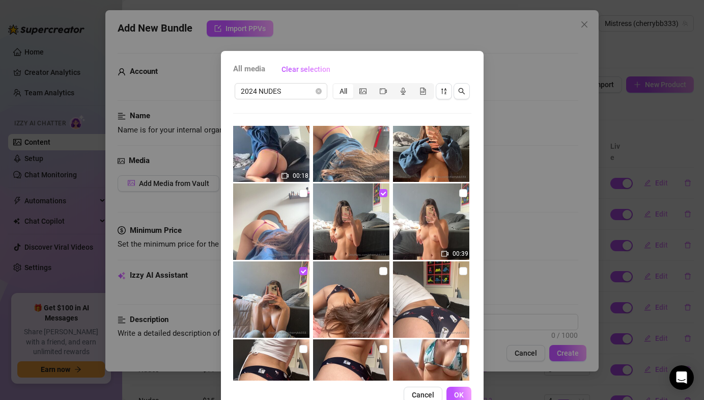
click at [468, 190] on img at bounding box center [431, 221] width 76 height 76
click at [460, 391] on span "OK" at bounding box center [459, 395] width 10 height 8
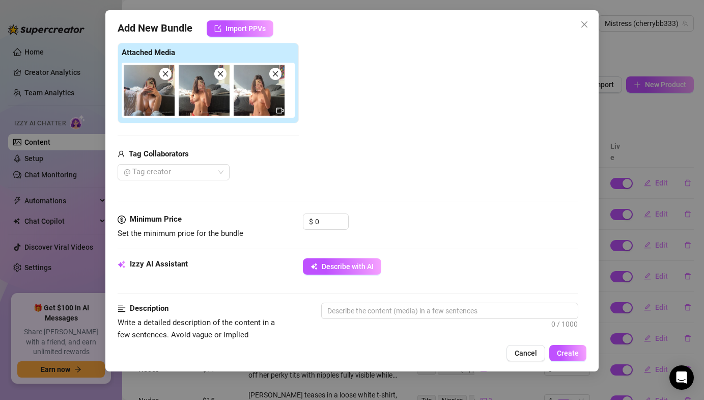
scroll to position [225, 0]
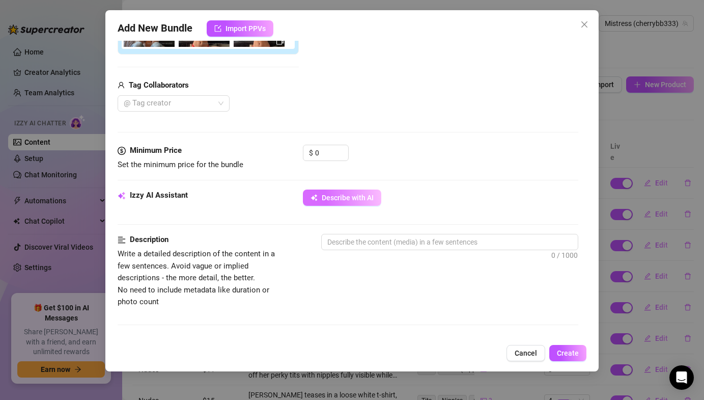
click at [360, 197] on span "Describe with AI" at bounding box center [348, 198] width 52 height 8
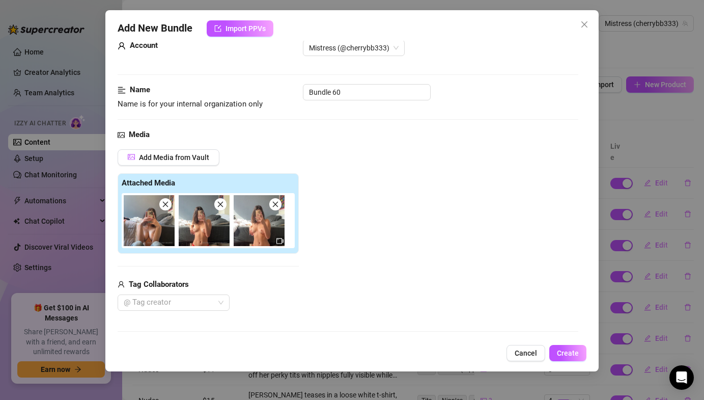
scroll to position [0, 0]
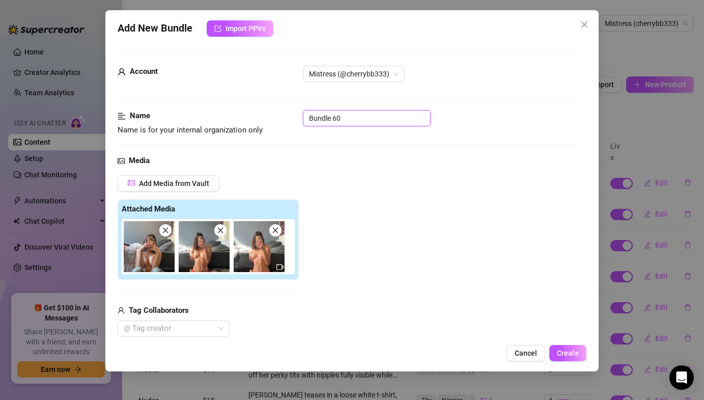
click at [320, 117] on input "Bundle 60" at bounding box center [367, 118] width 128 height 16
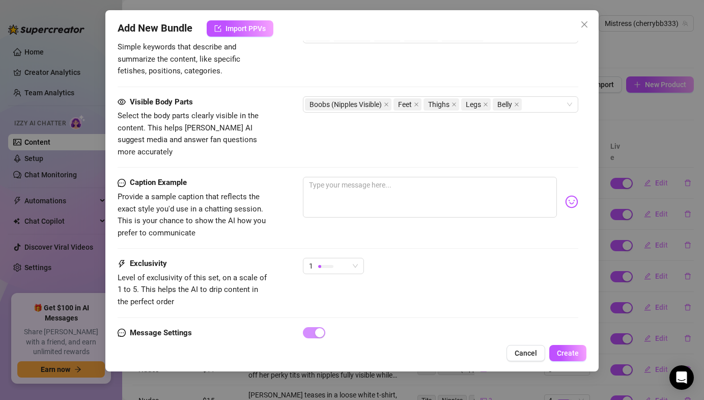
scroll to position [587, 0]
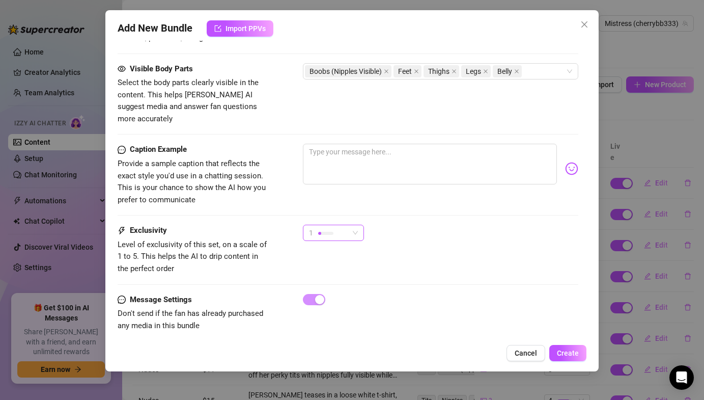
click at [348, 225] on div "1" at bounding box center [329, 232] width 40 height 15
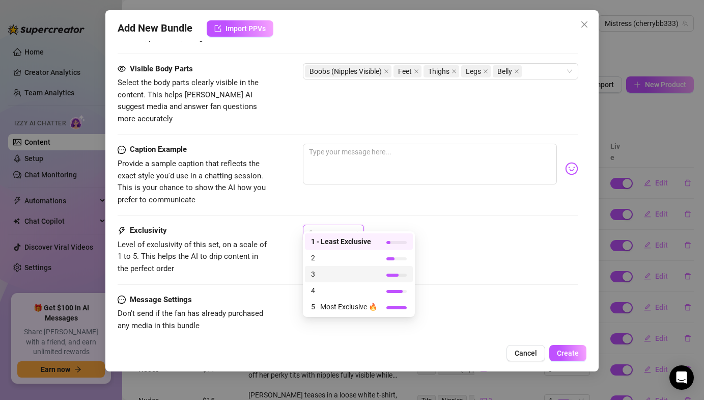
click at [318, 269] on span "3" at bounding box center [344, 273] width 66 height 11
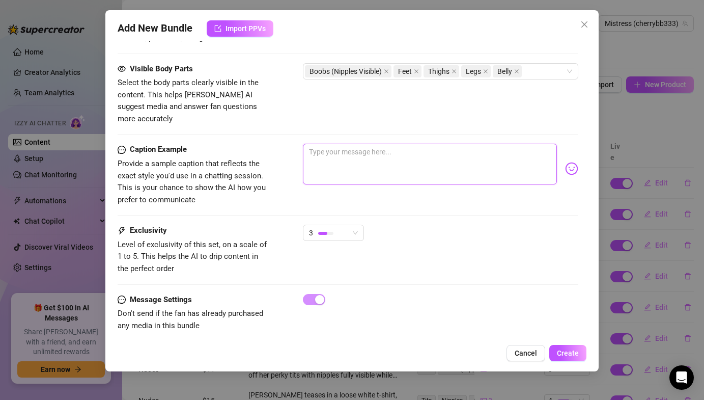
click at [402, 170] on textarea at bounding box center [430, 164] width 254 height 41
click at [396, 144] on textarea "i took off my jeans" at bounding box center [430, 164] width 254 height 41
click at [395, 144] on textarea "i took off my jeans" at bounding box center [430, 164] width 254 height 41
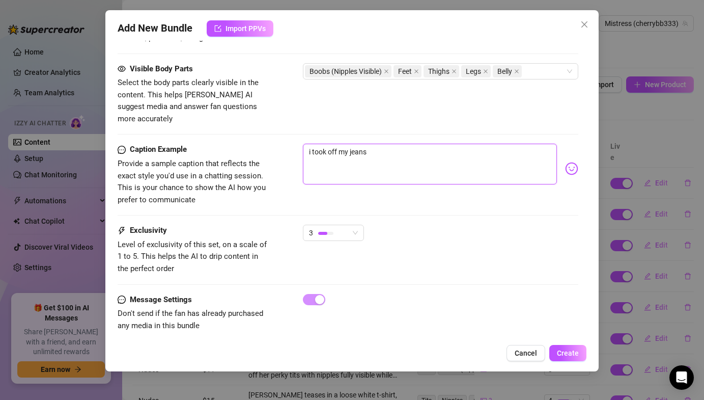
click at [395, 144] on textarea "i took off my jeans" at bounding box center [430, 164] width 254 height 41
click at [392, 144] on textarea "i took off my jeans" at bounding box center [430, 164] width 254 height 41
click at [340, 146] on textarea "i took off my jeans" at bounding box center [430, 164] width 254 height 41
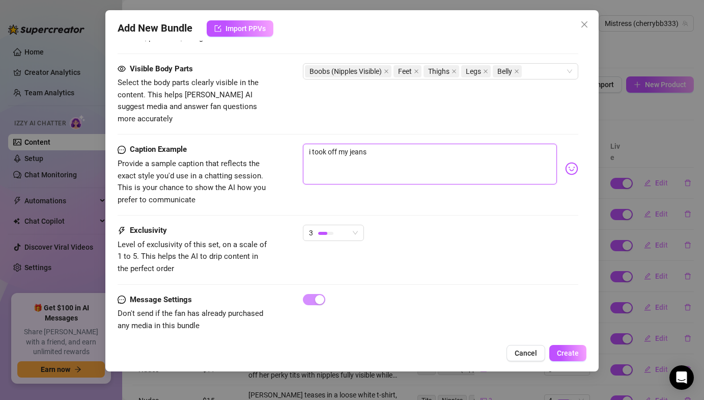
click at [340, 146] on textarea "i took off my jeans" at bounding box center [430, 164] width 254 height 41
click at [575, 164] on div "spoil me to take off my jeans" at bounding box center [440, 169] width 275 height 50
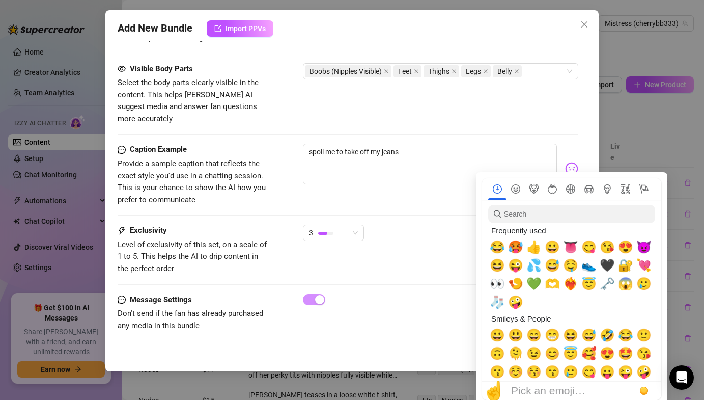
click at [573, 162] on img at bounding box center [571, 168] width 13 height 13
click at [570, 245] on span "👅" at bounding box center [570, 247] width 15 height 14
click at [642, 243] on span "😈" at bounding box center [644, 247] width 15 height 14
click at [423, 225] on div "3" at bounding box center [440, 237] width 275 height 25
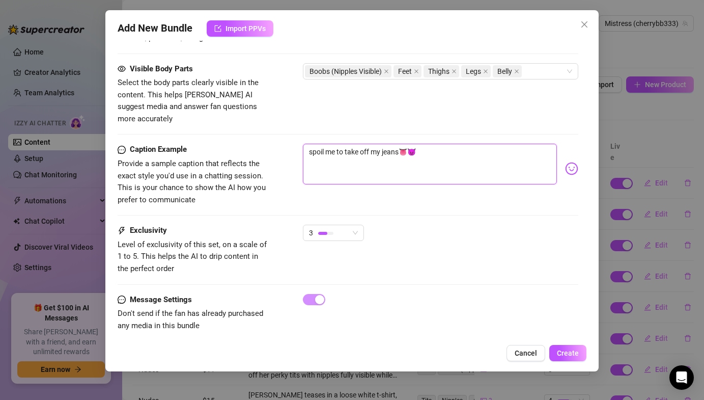
click at [410, 144] on textarea "spoil me to take off my jeans👅😈" at bounding box center [430, 164] width 254 height 41
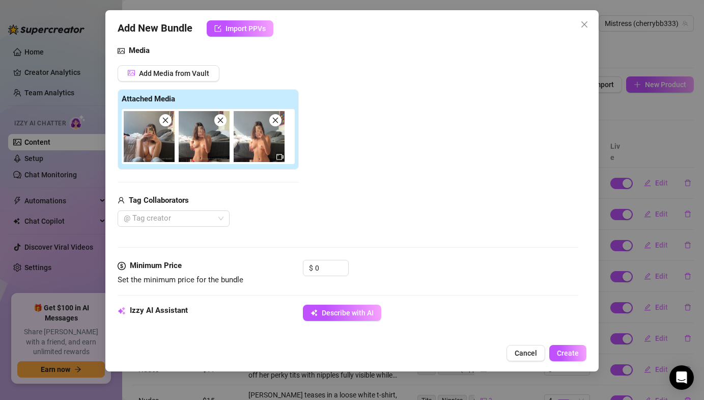
scroll to position [55, 0]
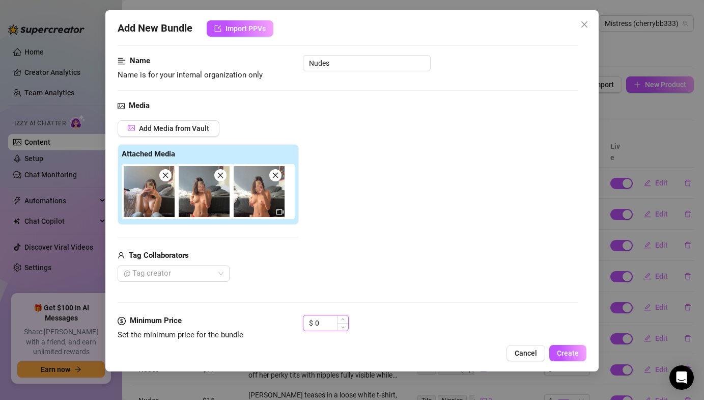
click at [329, 317] on input "0" at bounding box center [331, 322] width 33 height 15
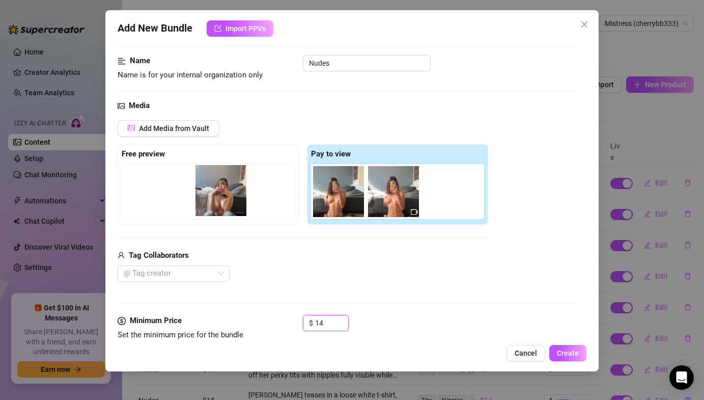
drag, startPoint x: 327, startPoint y: 198, endPoint x: 202, endPoint y: 196, distance: 125.3
click at [202, 196] on div "Free preview Pay to view" at bounding box center [303, 184] width 371 height 80
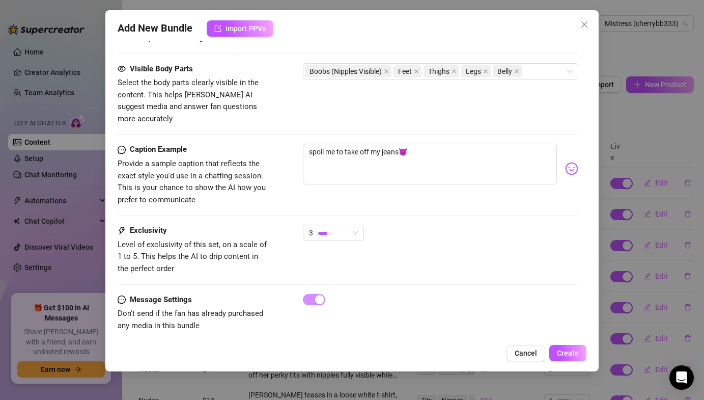
scroll to position [0, 0]
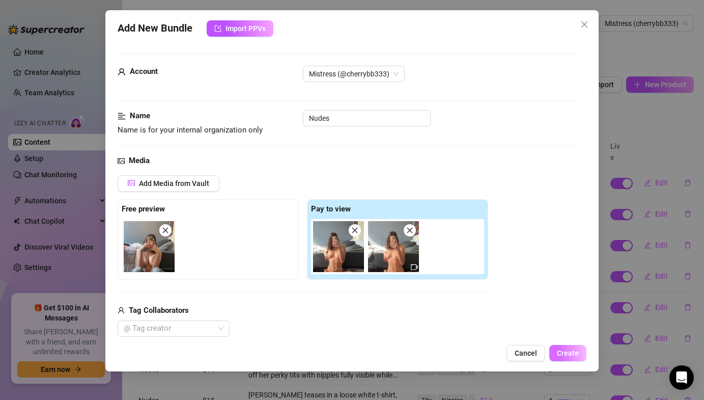
click at [564, 356] on span "Create" at bounding box center [568, 353] width 22 height 8
